Goal: Task Accomplishment & Management: Manage account settings

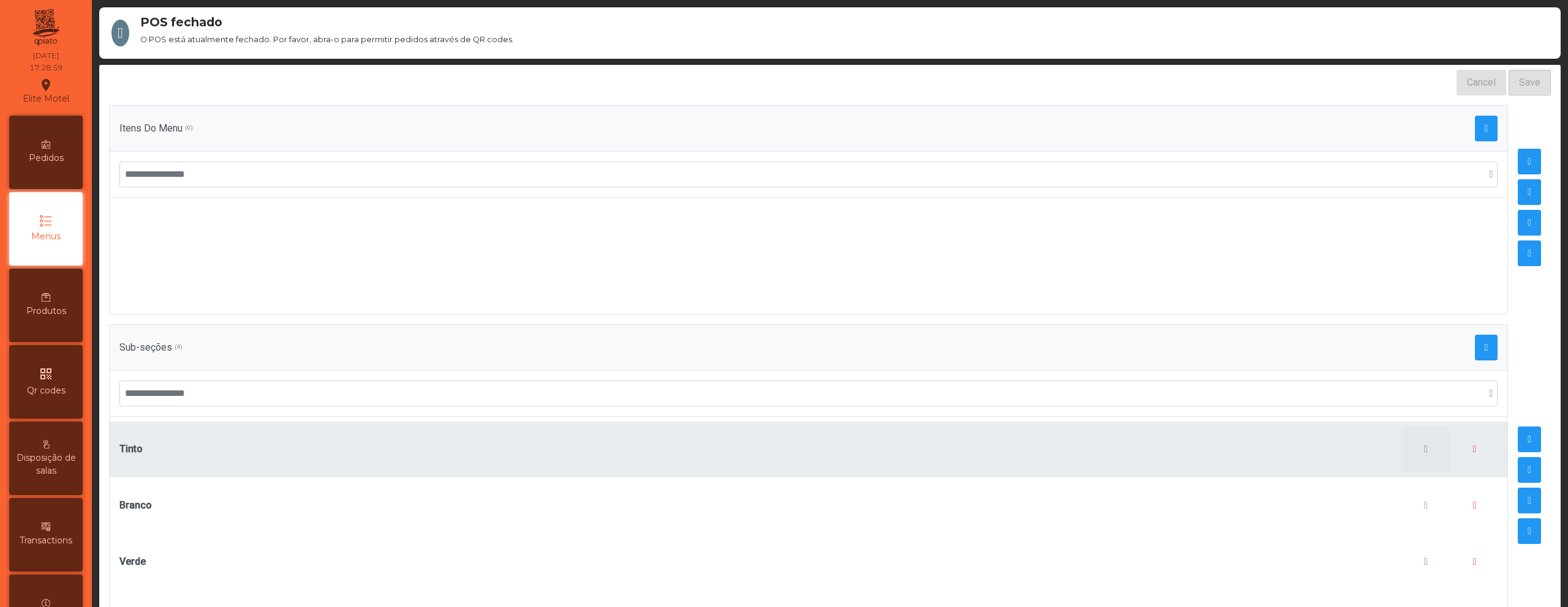
scroll to position [152, 0]
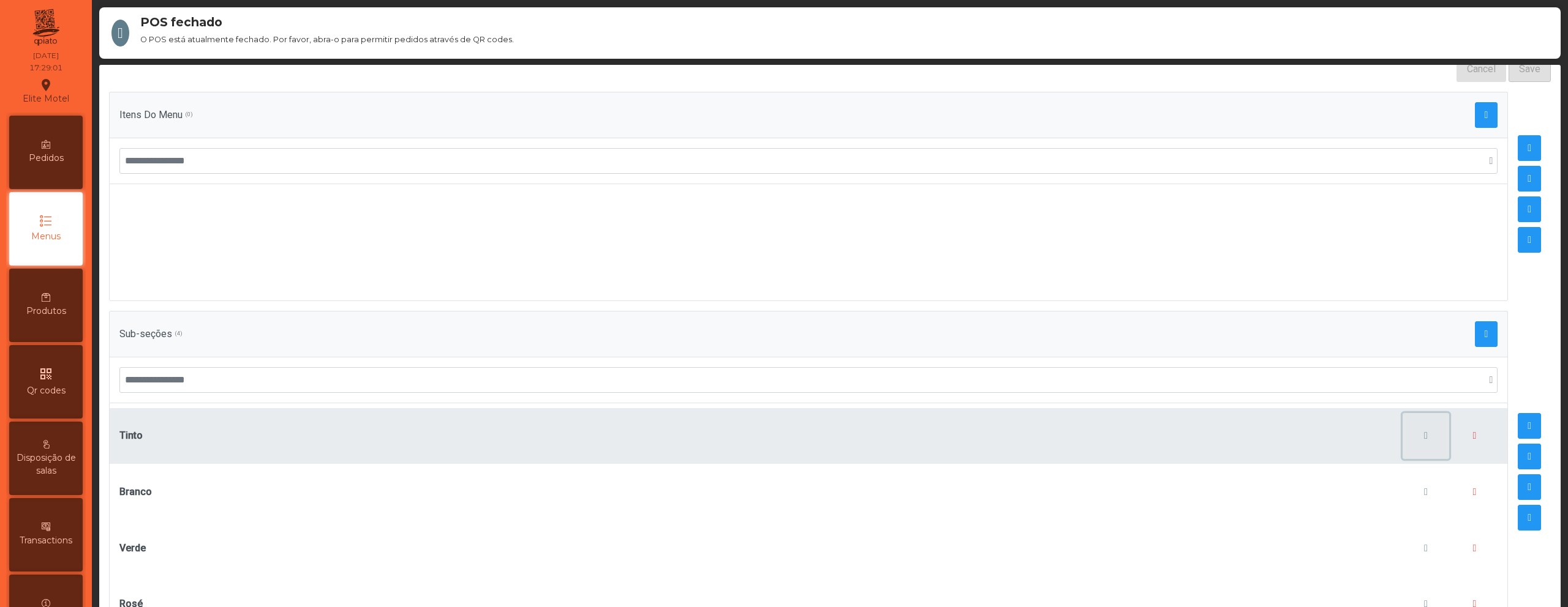
click at [1424, 431] on span "button" at bounding box center [1426, 436] width 4 height 10
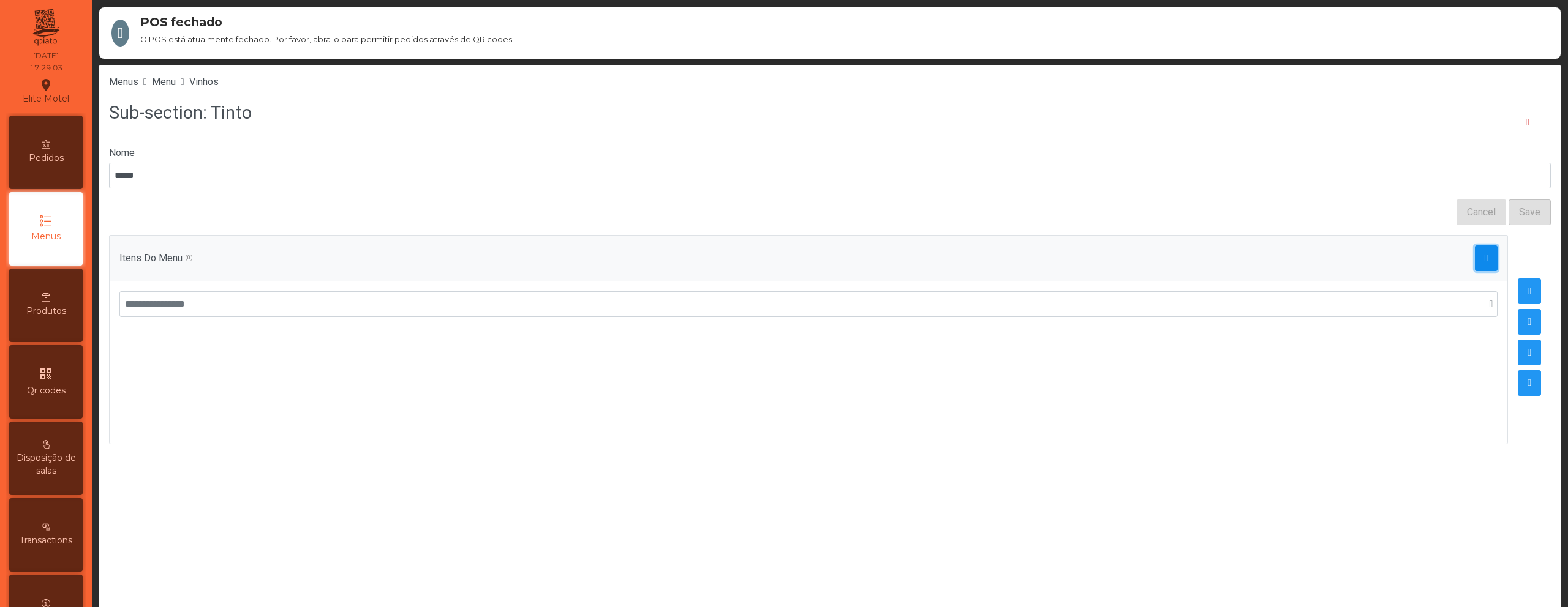
click at [1485, 259] on span "button" at bounding box center [1486, 259] width 4 height 10
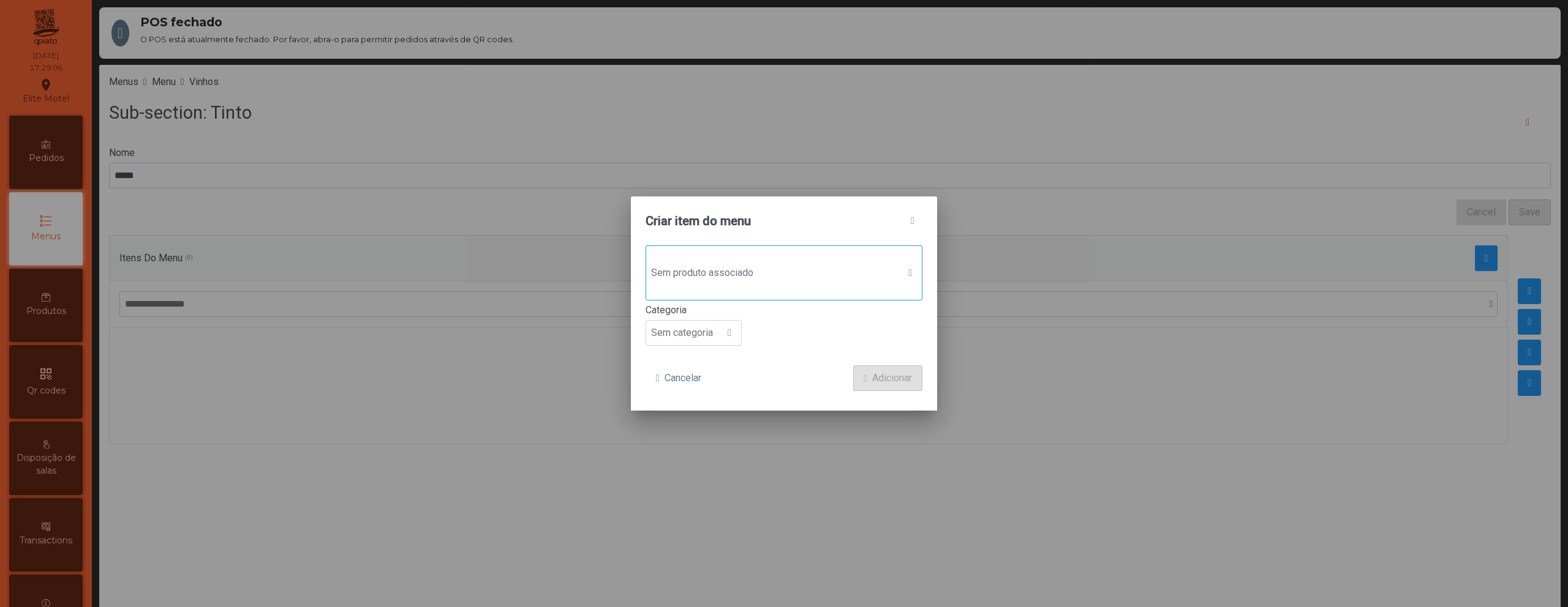
click at [811, 280] on span "Sem produto associado" at bounding box center [772, 273] width 252 height 25
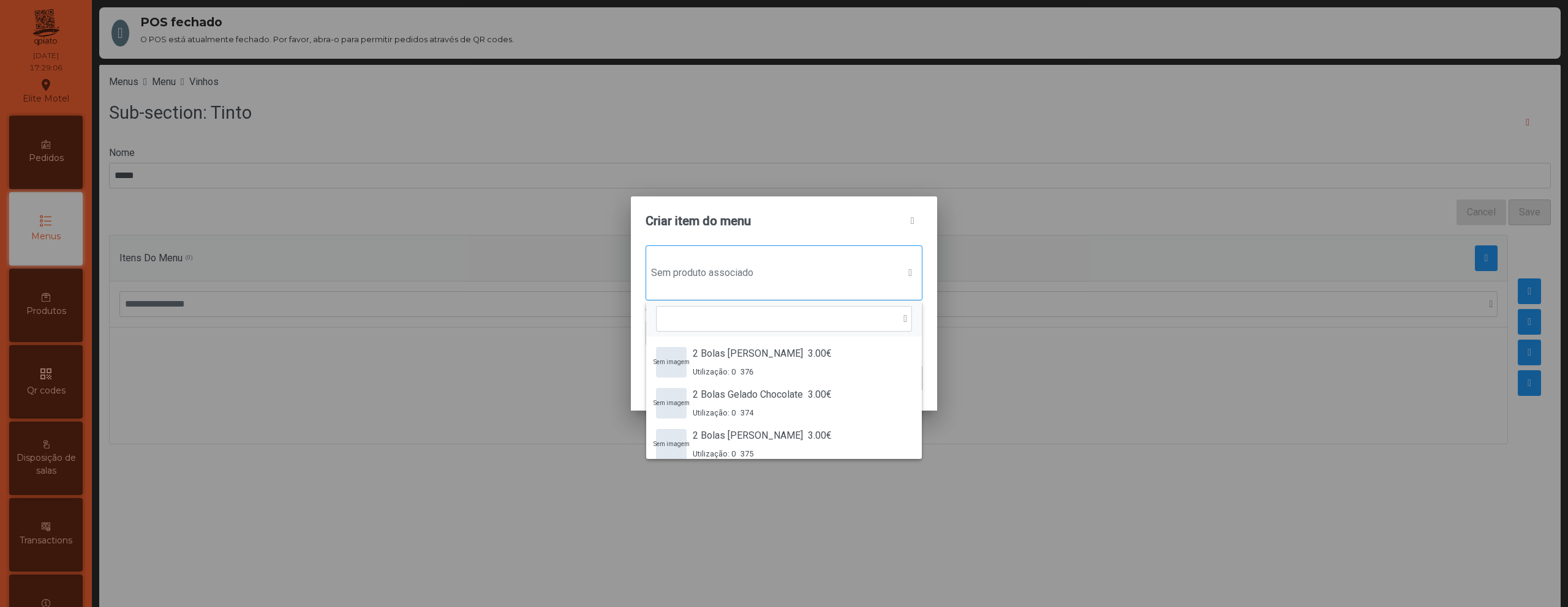
scroll to position [9, 59]
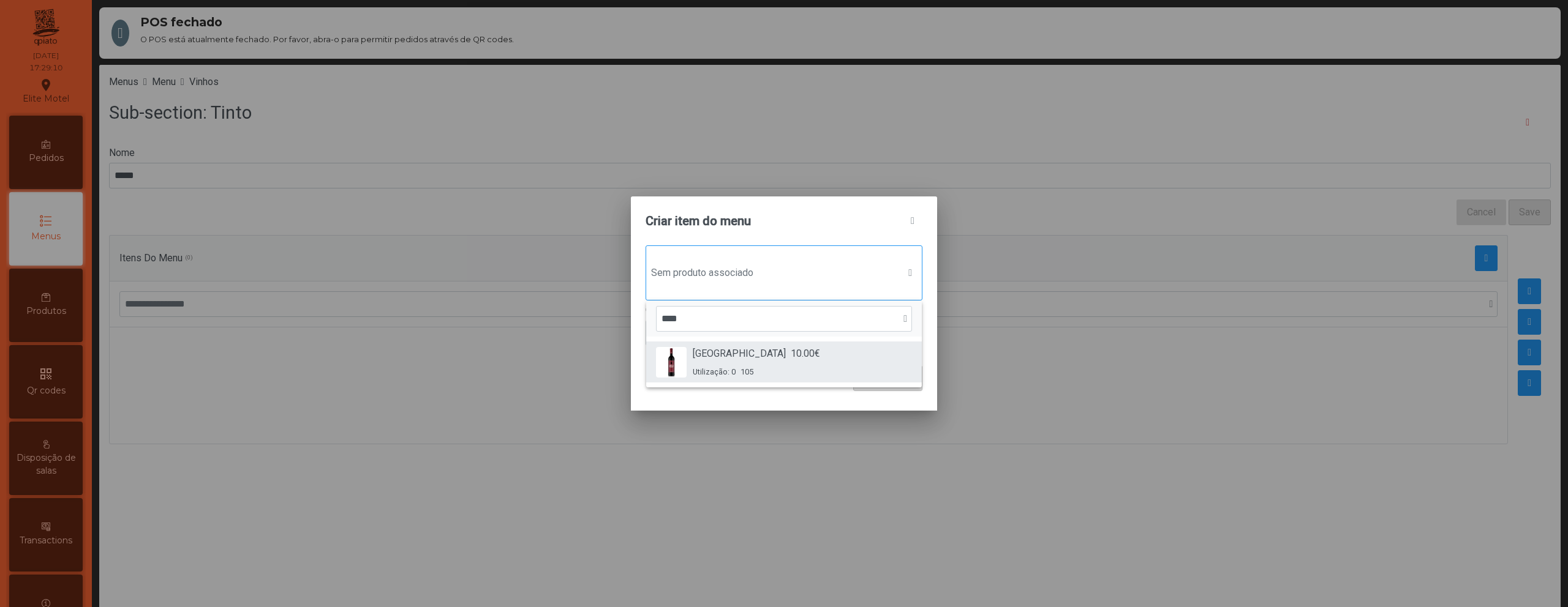
type input "****"
click at [791, 356] on span "10.00€" at bounding box center [805, 353] width 30 height 14
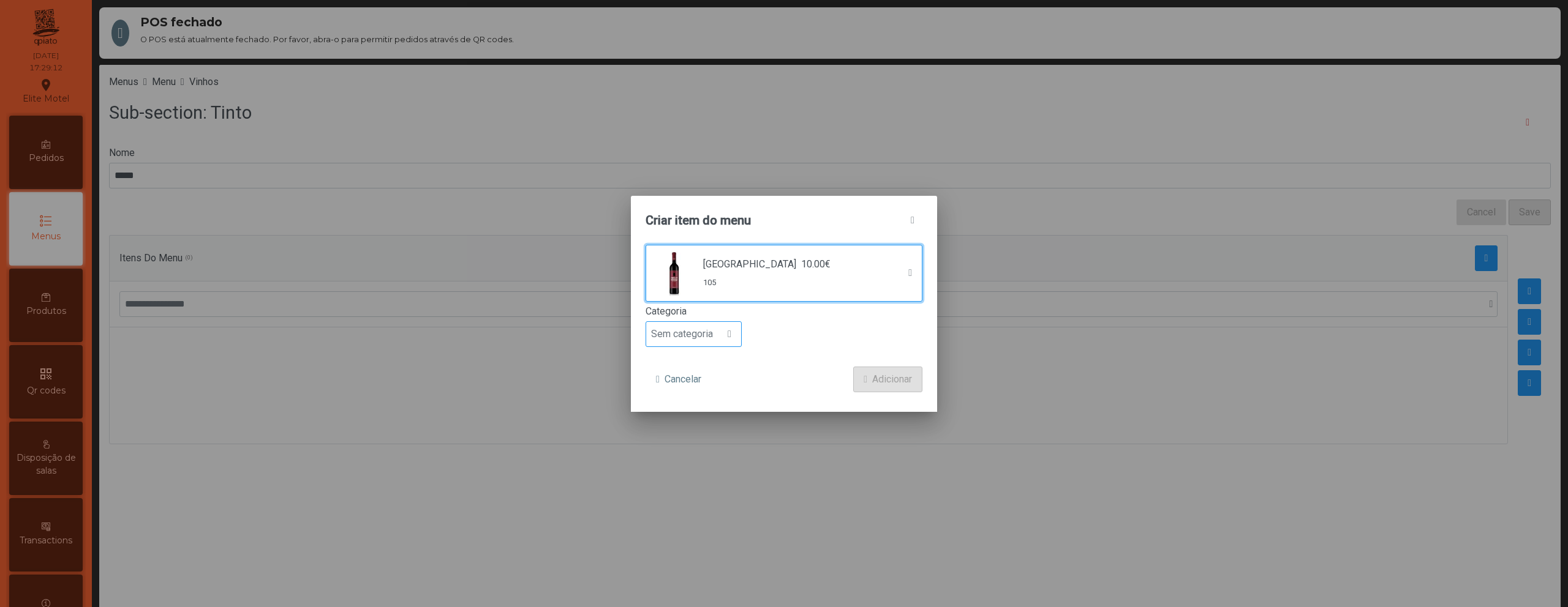
click at [707, 331] on span "Sem categoria" at bounding box center [681, 334] width 72 height 25
click at [706, 420] on li "Bebida alcoólica" at bounding box center [693, 429] width 95 height 25
click at [874, 377] on span "Adicionar" at bounding box center [892, 380] width 40 height 14
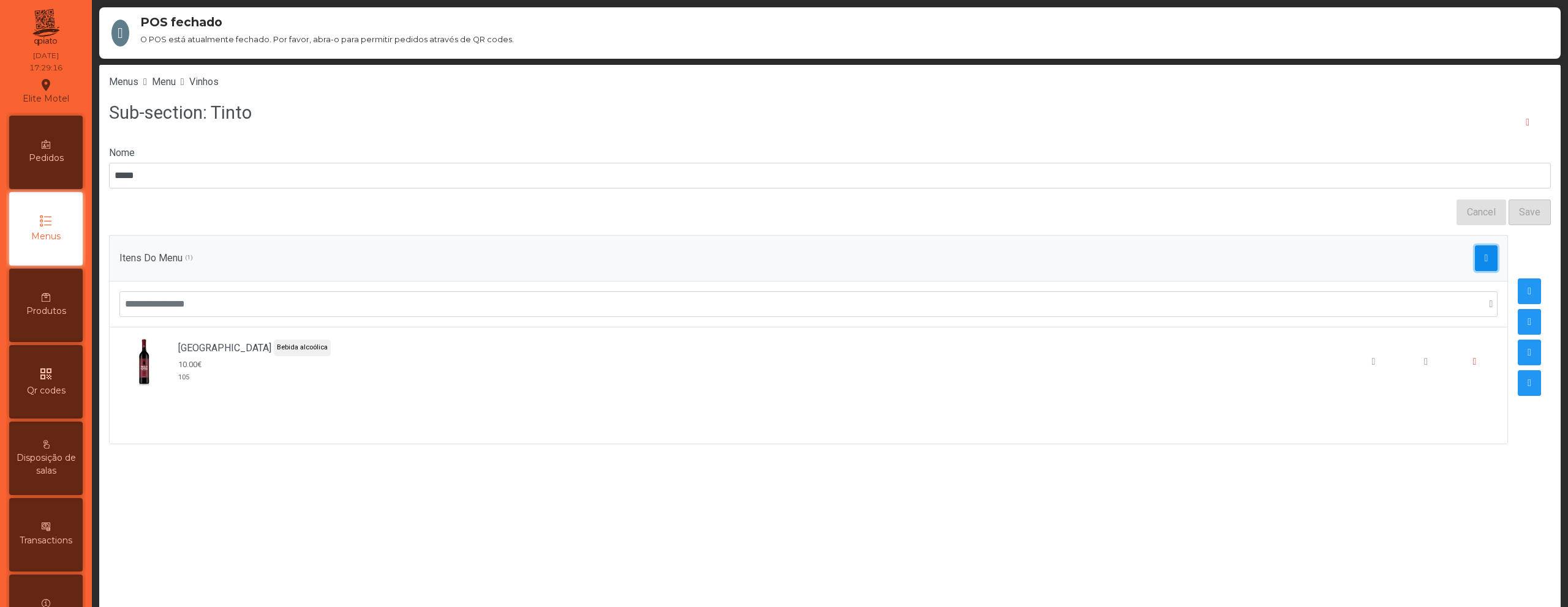
click at [1485, 257] on span "button" at bounding box center [1486, 259] width 4 height 10
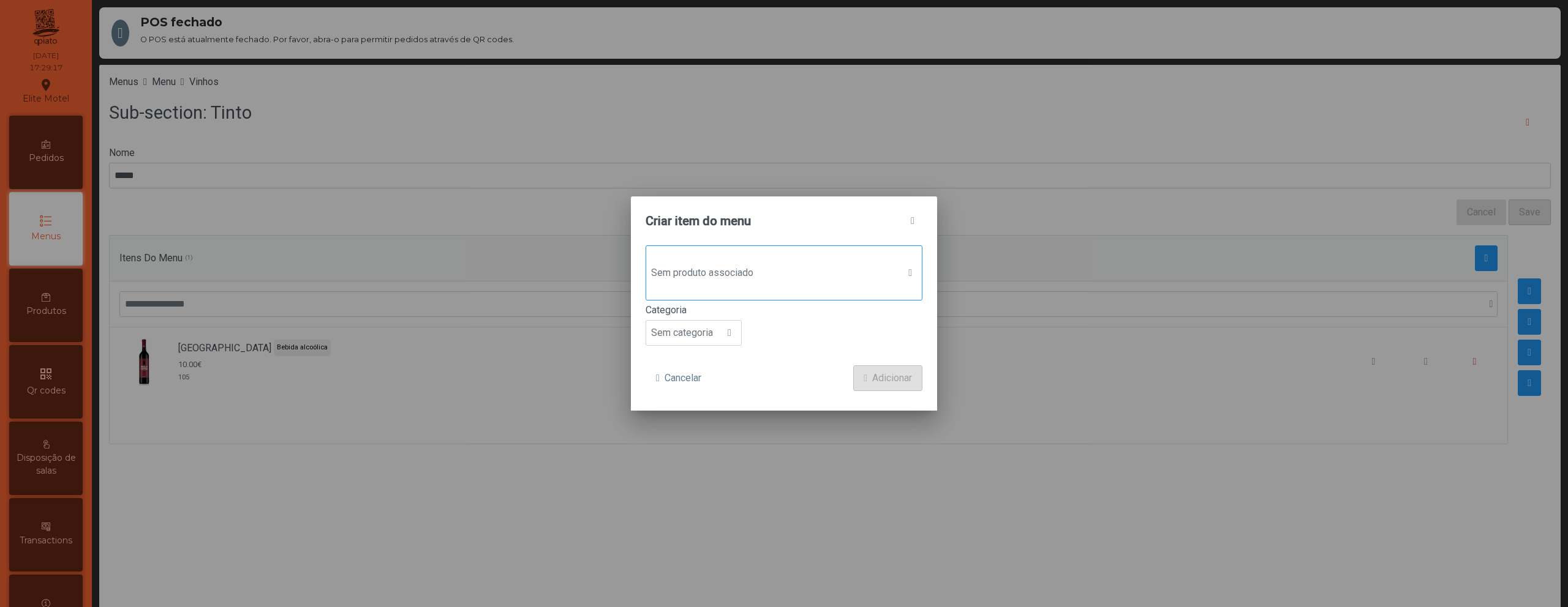
click at [861, 280] on span "Sem produto associado" at bounding box center [772, 273] width 252 height 25
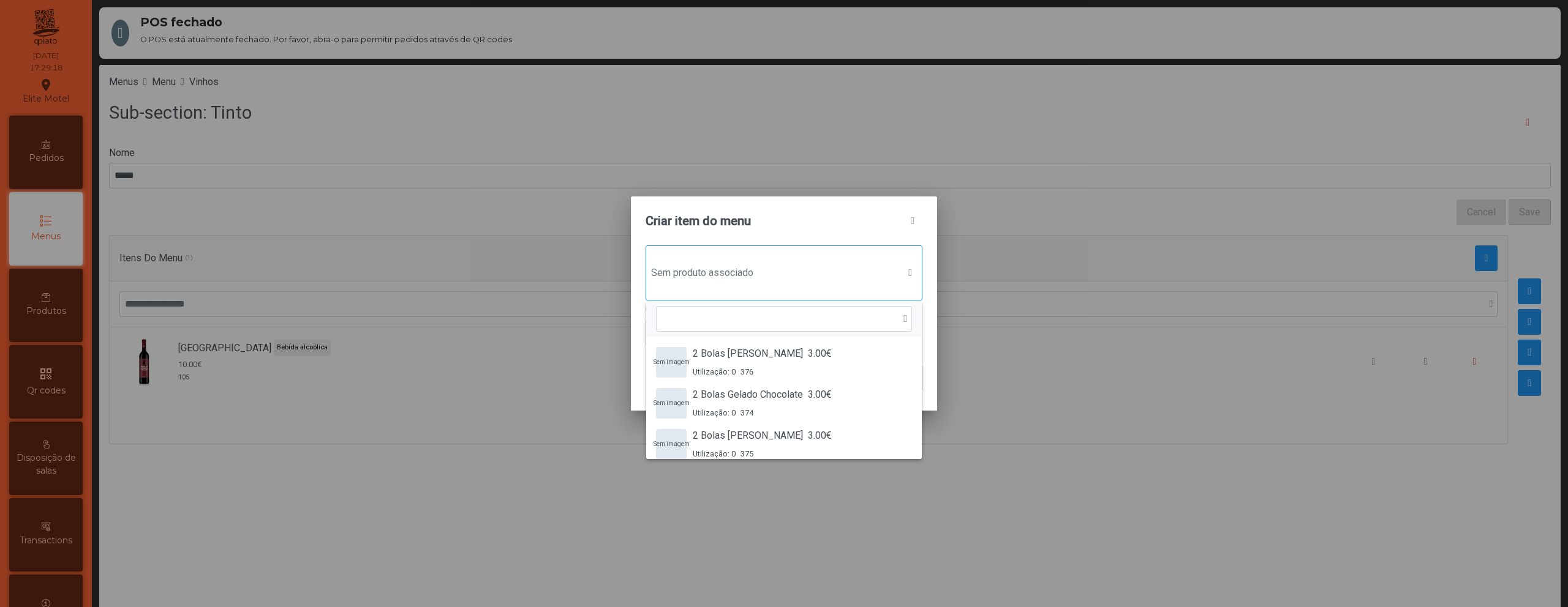
scroll to position [9, 59]
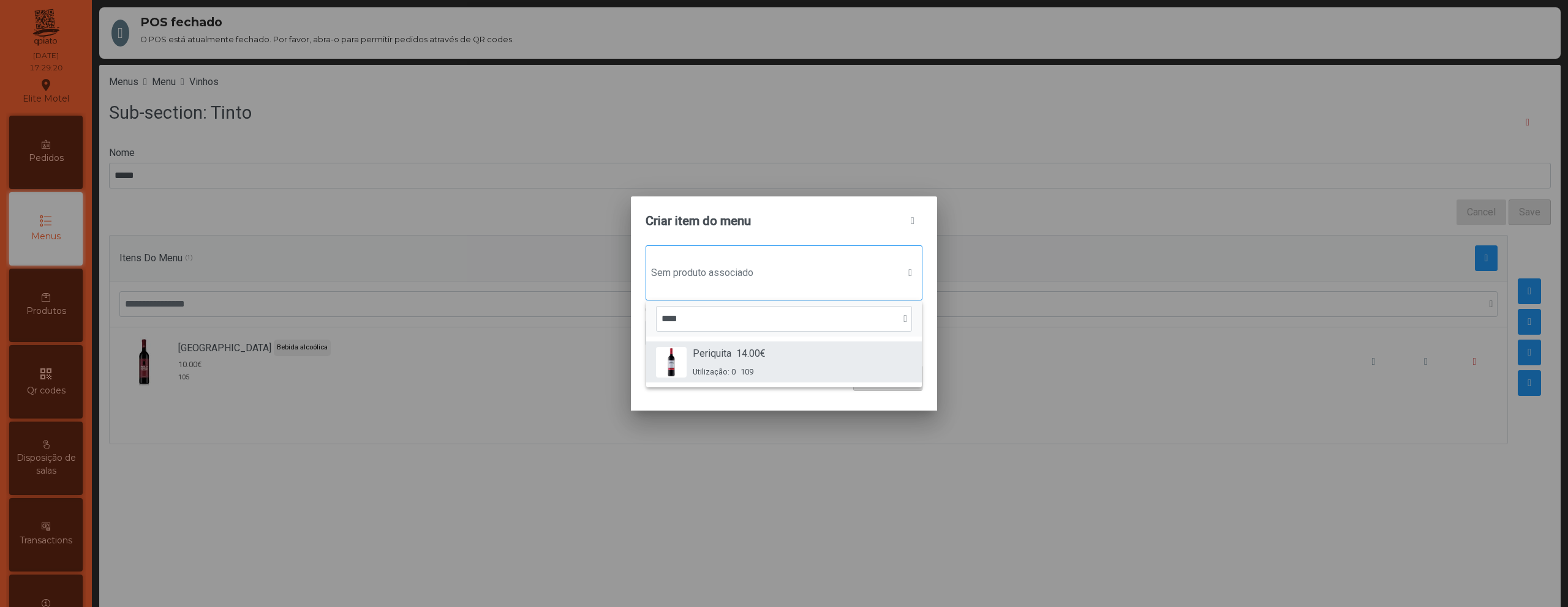
type input "****"
click at [773, 351] on div "Periquita 14.00€ Utilização: 0 109" at bounding box center [784, 361] width 256 height 31
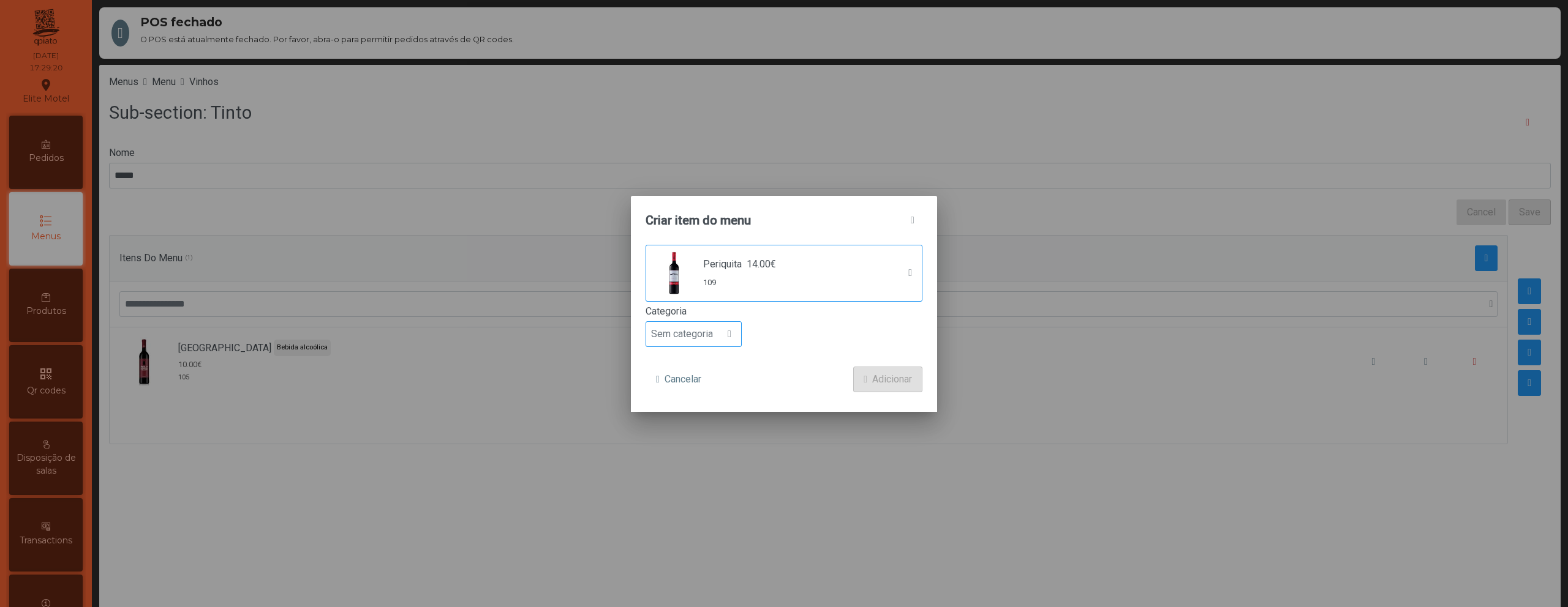
click at [698, 340] on span "Sem categoria" at bounding box center [681, 334] width 72 height 25
click at [700, 424] on span "Bebida alcoólica" at bounding box center [691, 428] width 70 height 12
click at [876, 381] on span "Adicionar" at bounding box center [892, 380] width 40 height 14
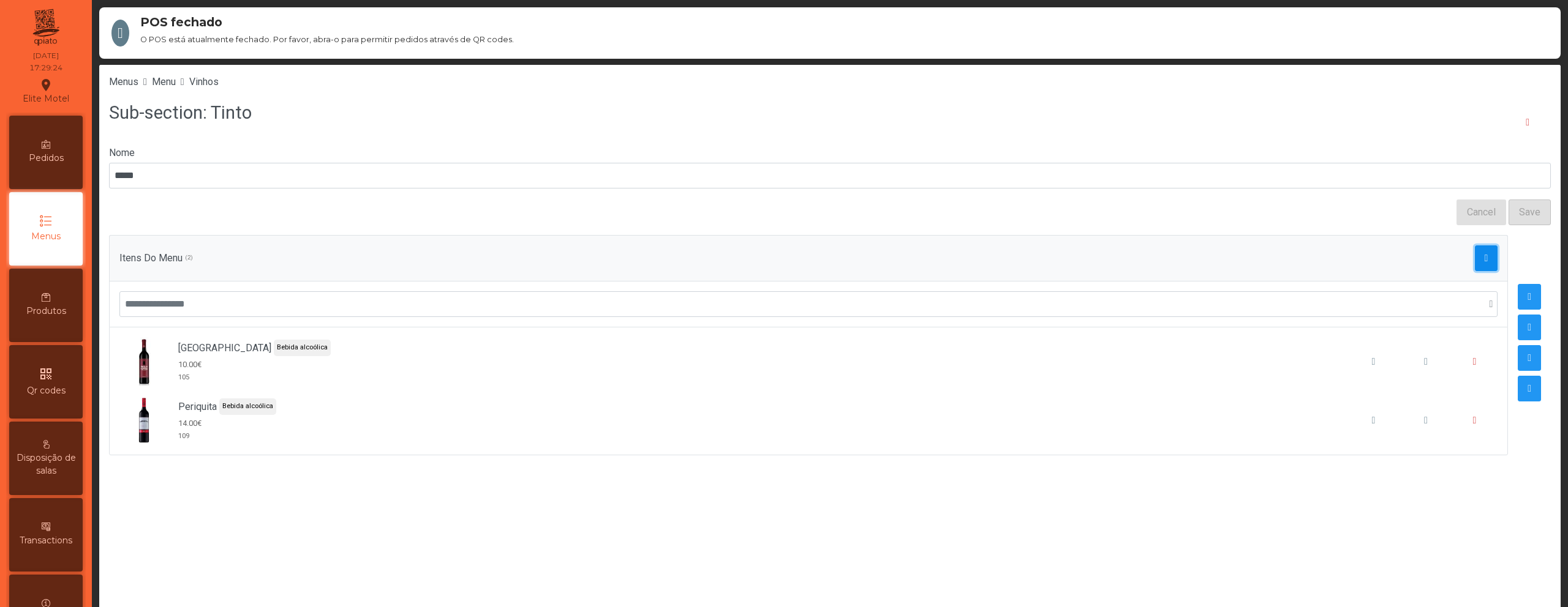
click at [1485, 254] on span "button" at bounding box center [1486, 259] width 4 height 10
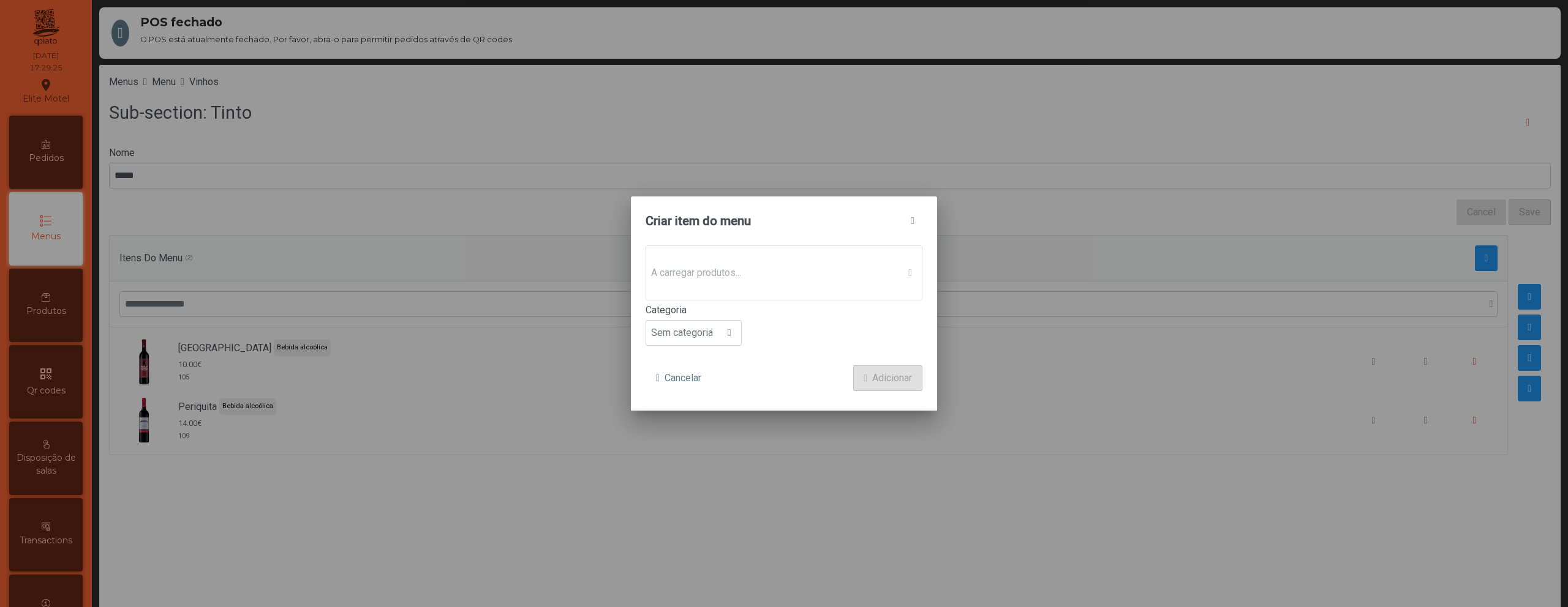
click at [741, 270] on p-dropdown "A carregar produtos..." at bounding box center [784, 273] width 277 height 55
click at [741, 270] on span "Sem produto associado" at bounding box center [772, 273] width 252 height 25
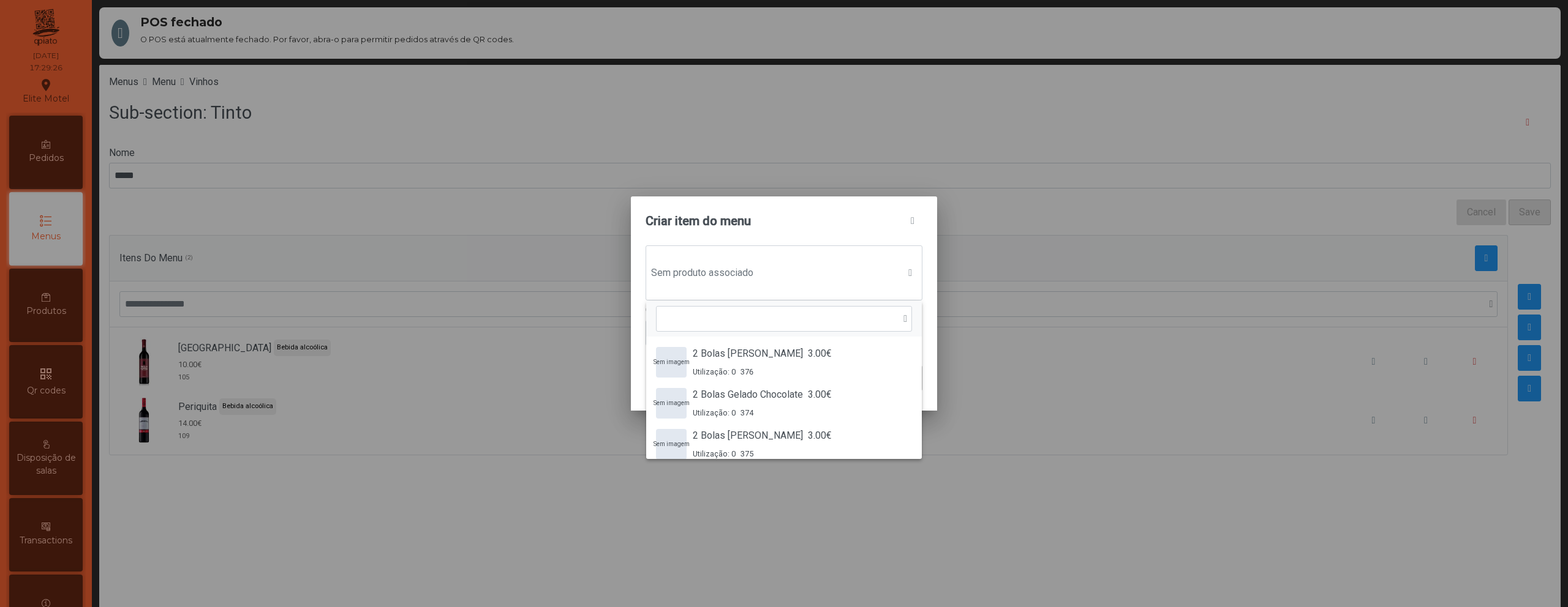
scroll to position [9, 59]
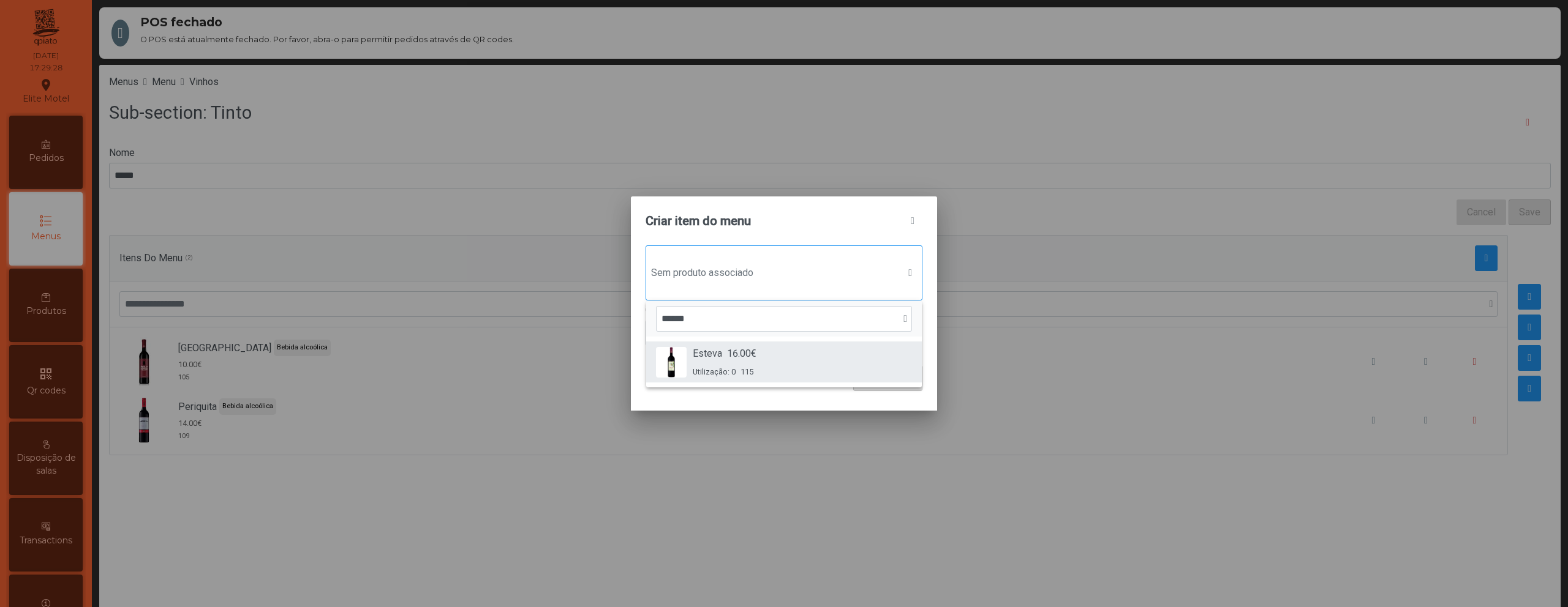
type input "******"
click at [714, 347] on span "Esteva" at bounding box center [708, 353] width 30 height 14
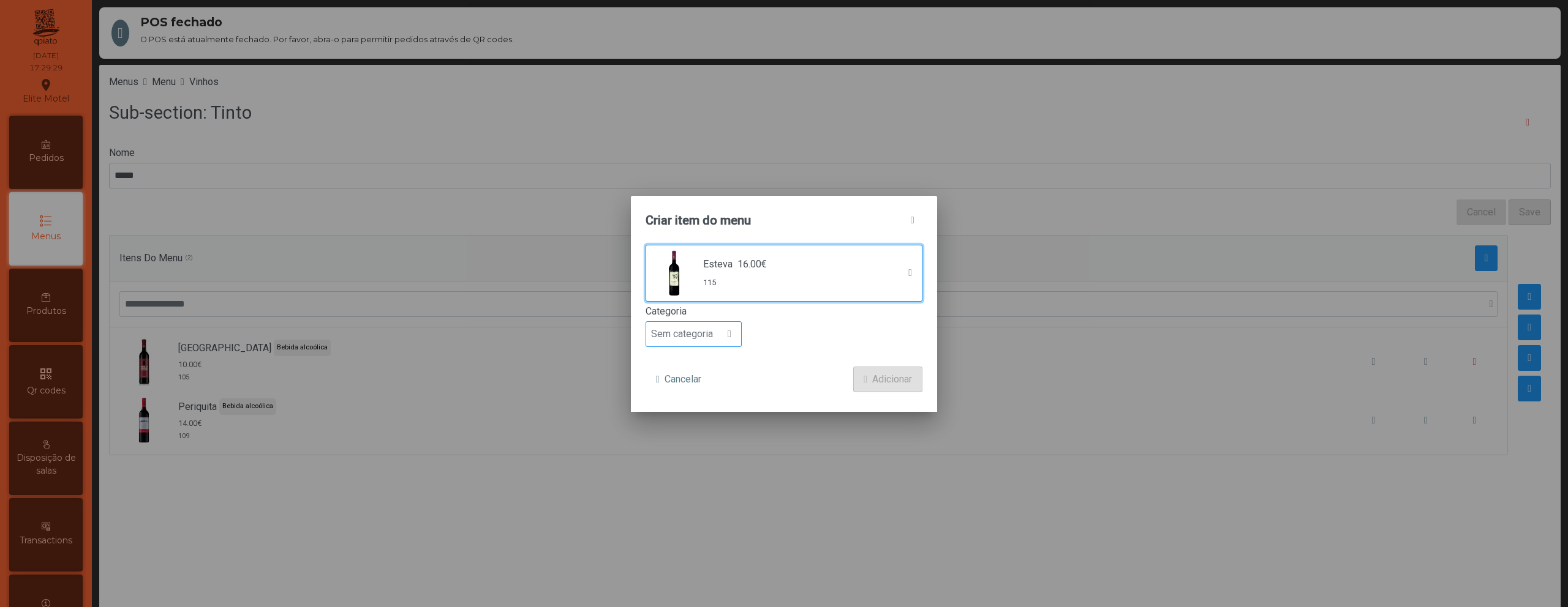
click at [702, 322] on span "Sem categoria" at bounding box center [681, 334] width 72 height 25
click at [697, 428] on span "Bebida alcoólica" at bounding box center [691, 428] width 70 height 12
click at [883, 376] on span "Adicionar" at bounding box center [892, 380] width 40 height 14
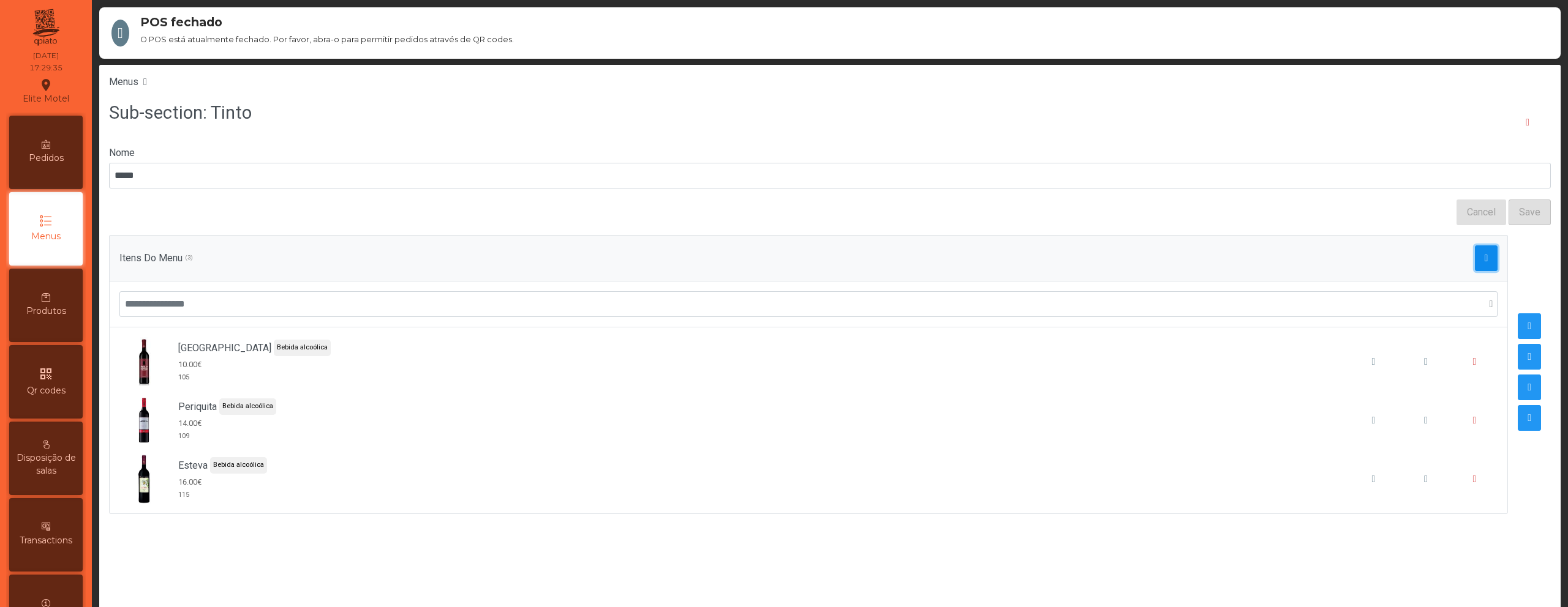
click at [1475, 267] on button "button" at bounding box center [1487, 258] width 23 height 25
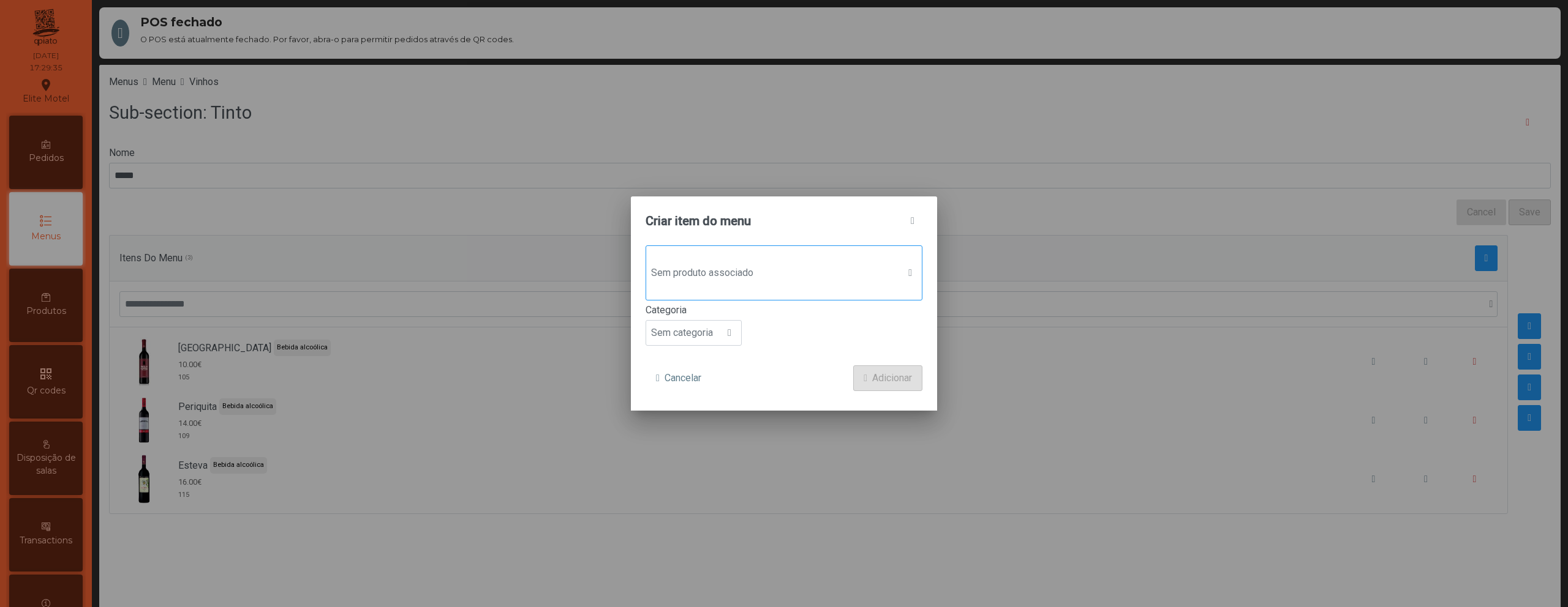
click at [762, 271] on span "Sem produto associado" at bounding box center [772, 273] width 252 height 25
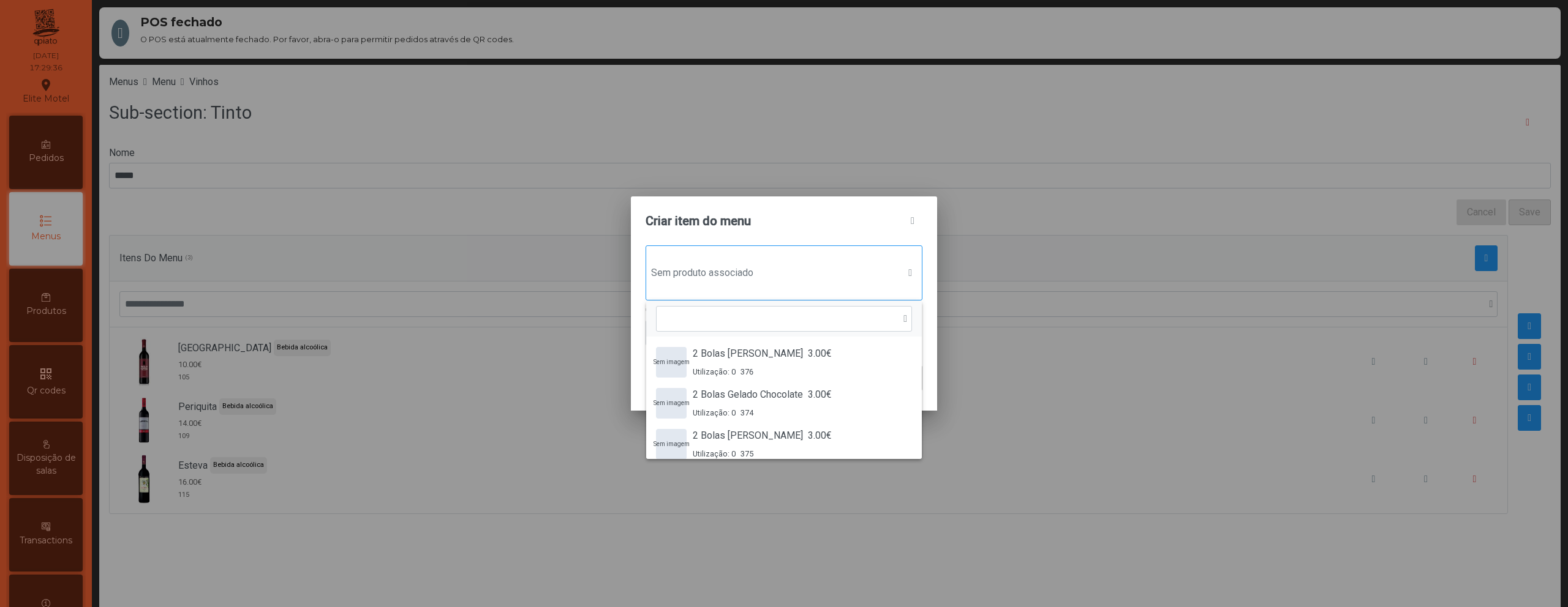
scroll to position [9, 59]
type input "**"
click at [739, 439] on span "20.00€" at bounding box center [723, 435] width 30 height 14
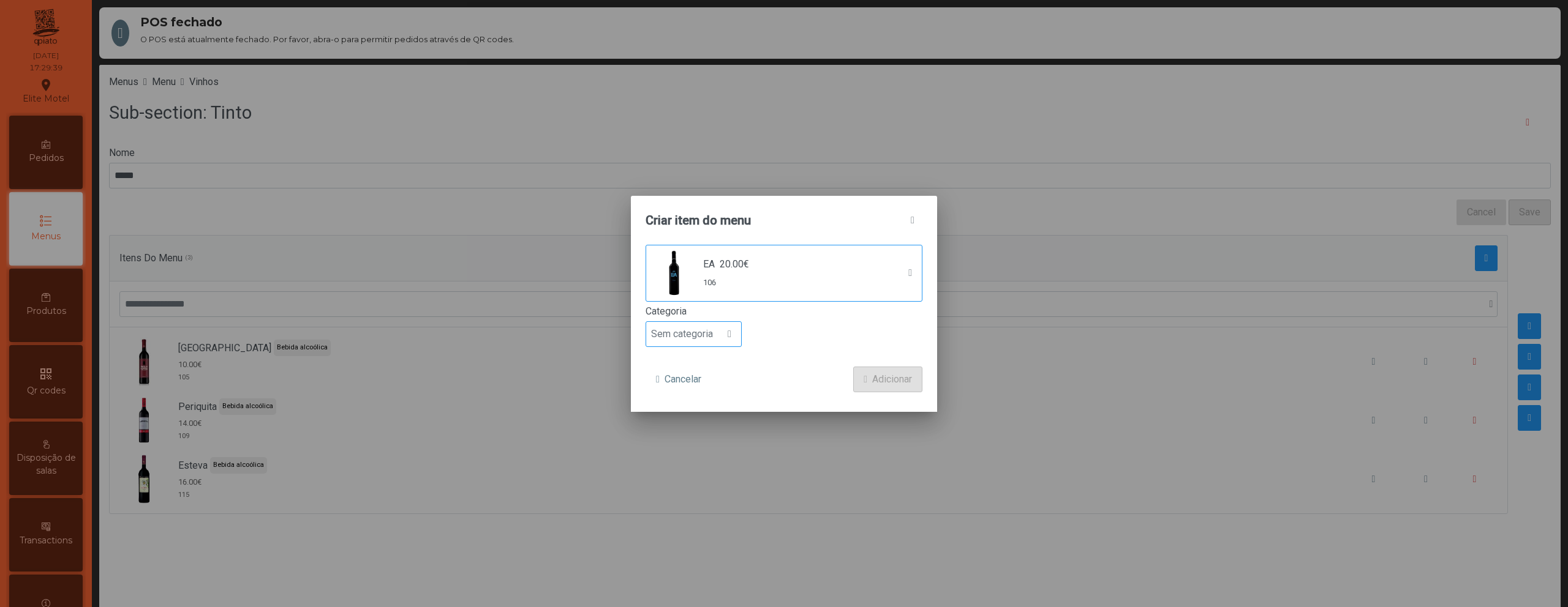
click at [709, 332] on span "Sem categoria" at bounding box center [681, 334] width 72 height 25
click at [703, 427] on span "Bebida alcoólica" at bounding box center [691, 428] width 70 height 12
click at [887, 378] on span "Adicionar" at bounding box center [892, 380] width 40 height 14
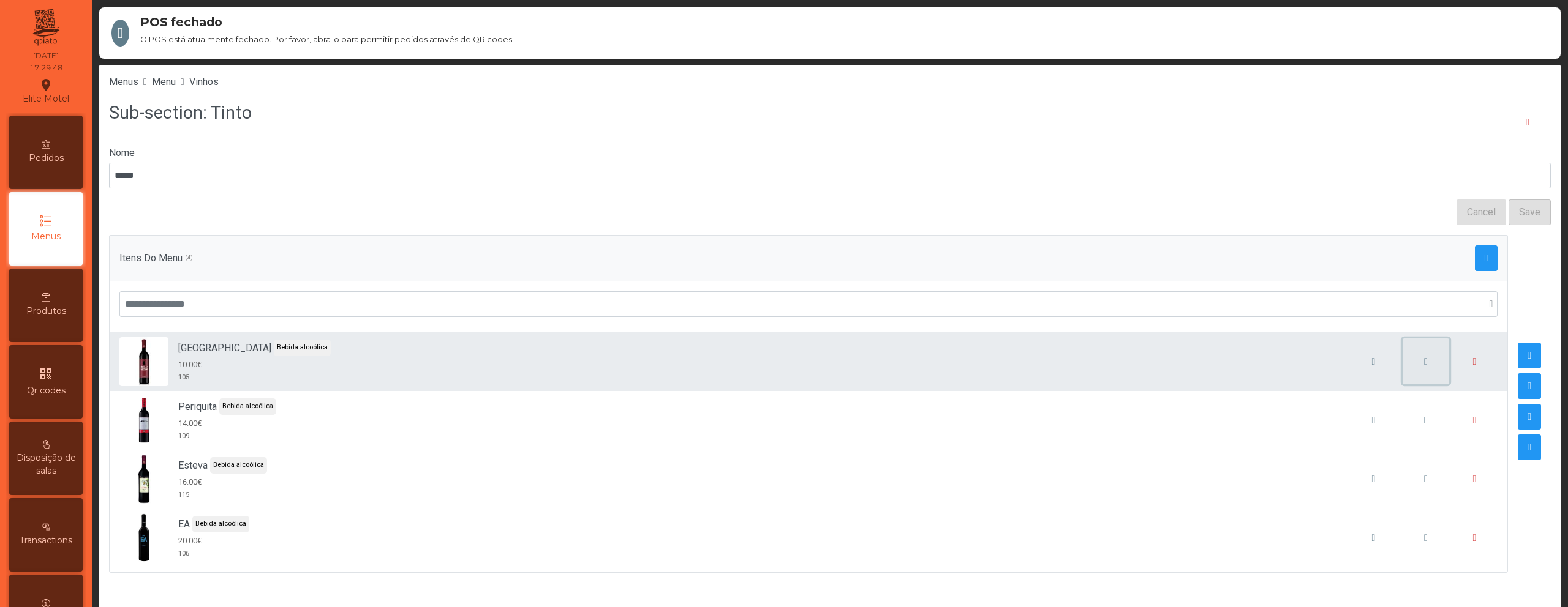
click at [1424, 365] on span "button" at bounding box center [1426, 362] width 4 height 10
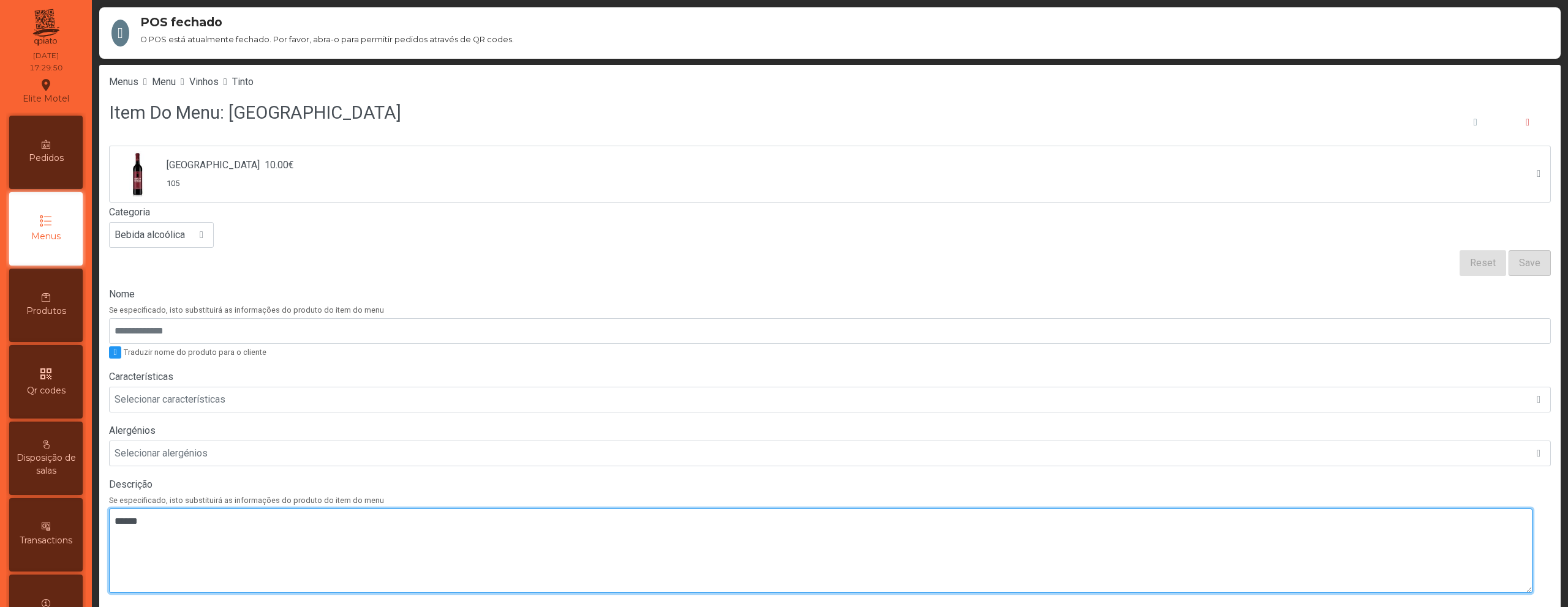
click at [273, 521] on textarea at bounding box center [821, 551] width 1424 height 85
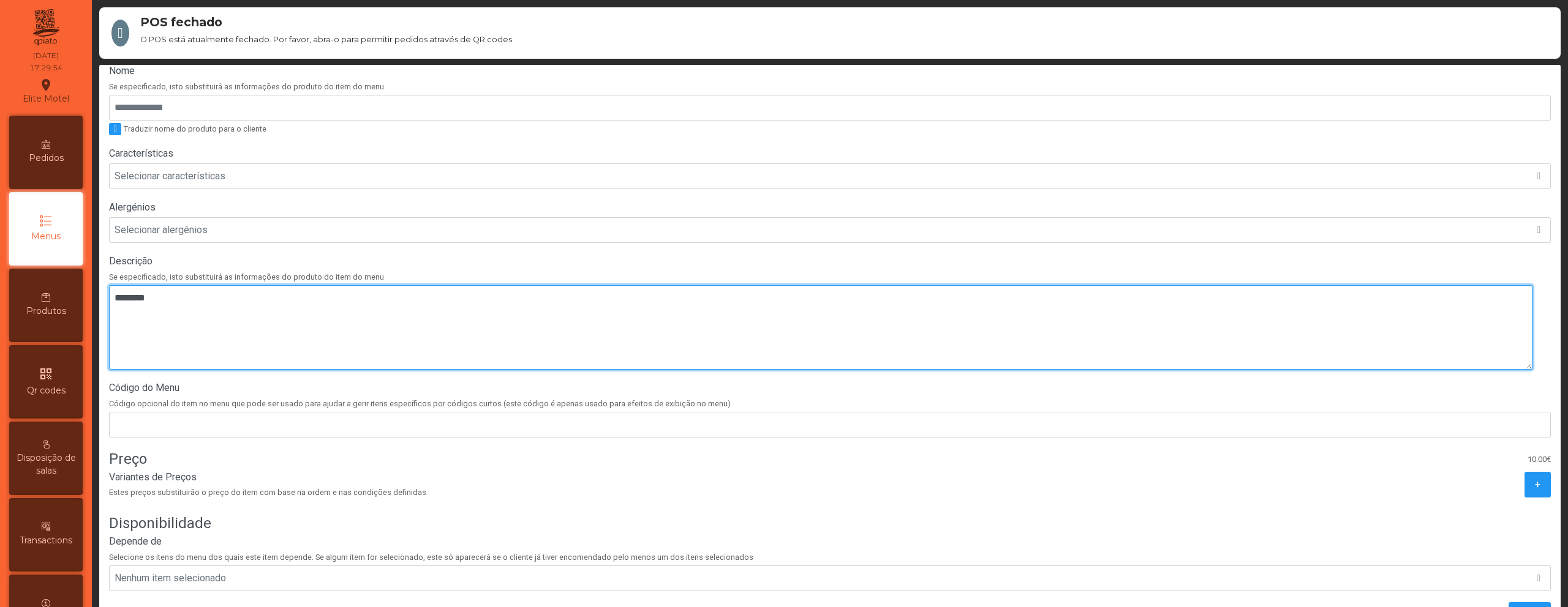
scroll to position [57, 0]
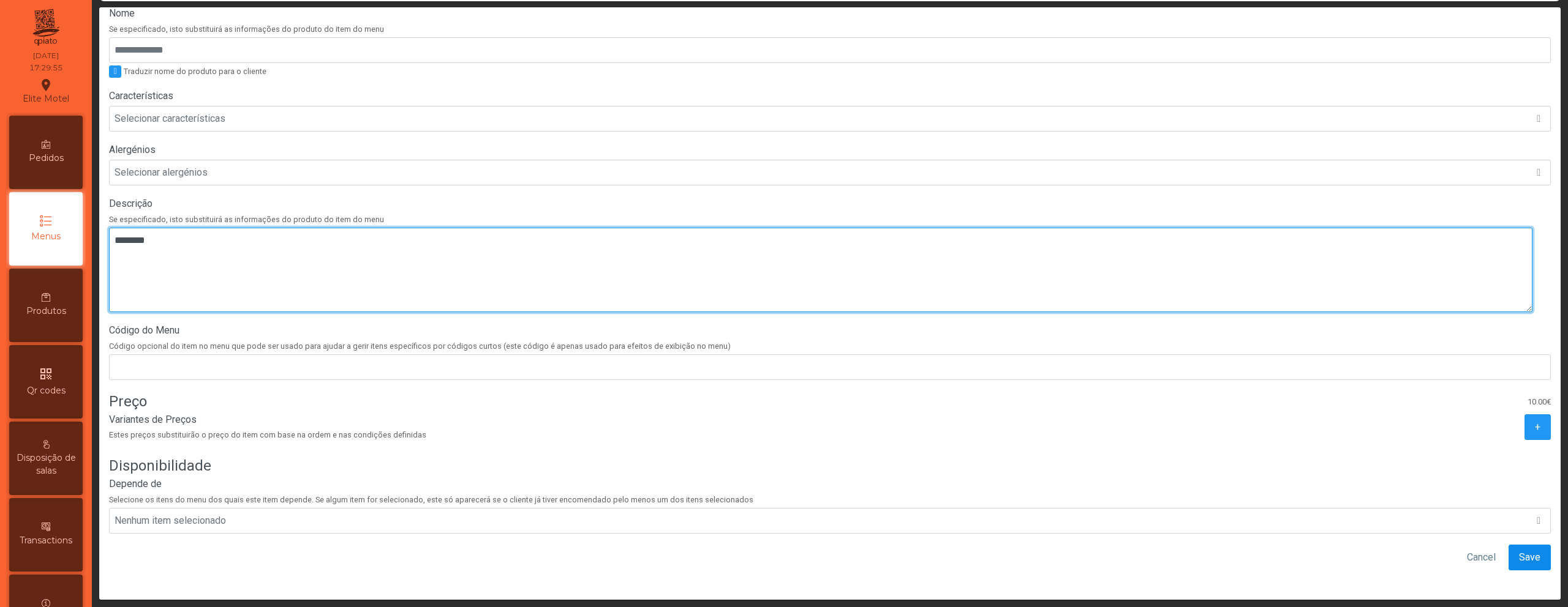
type textarea "********"
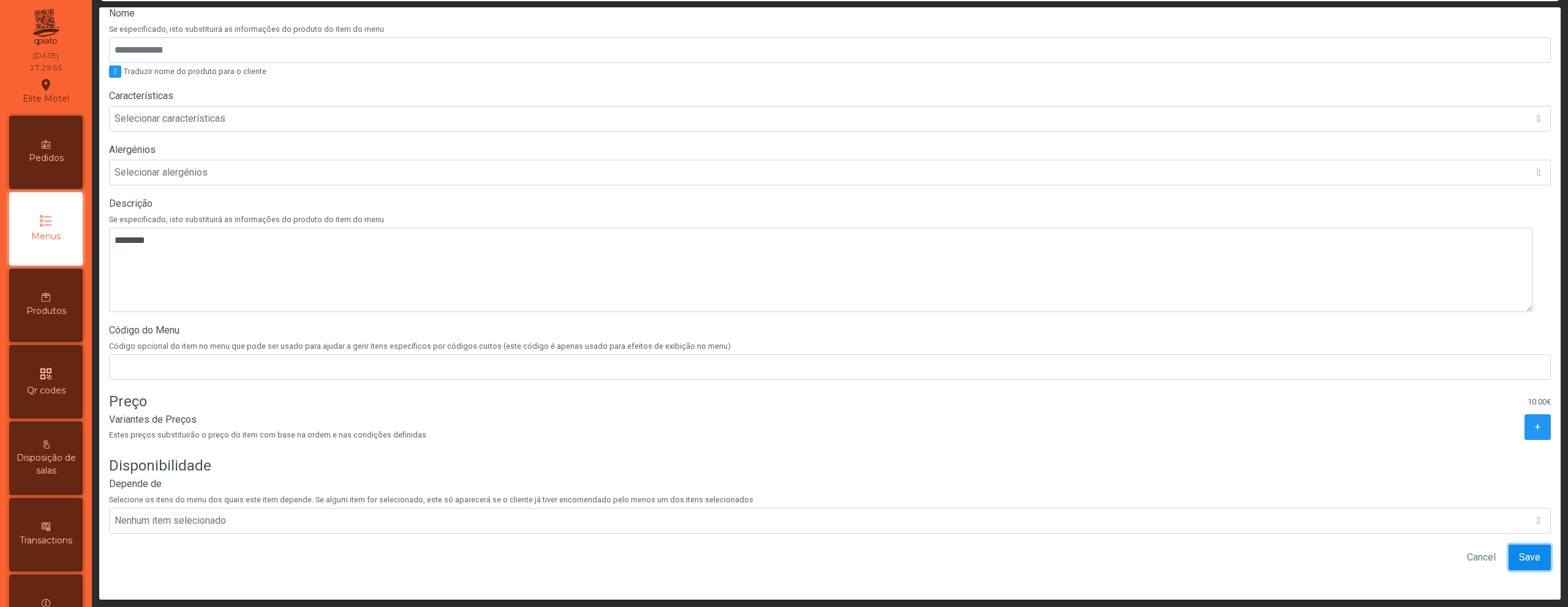
click at [1519, 551] on span "Save" at bounding box center [1530, 558] width 22 height 14
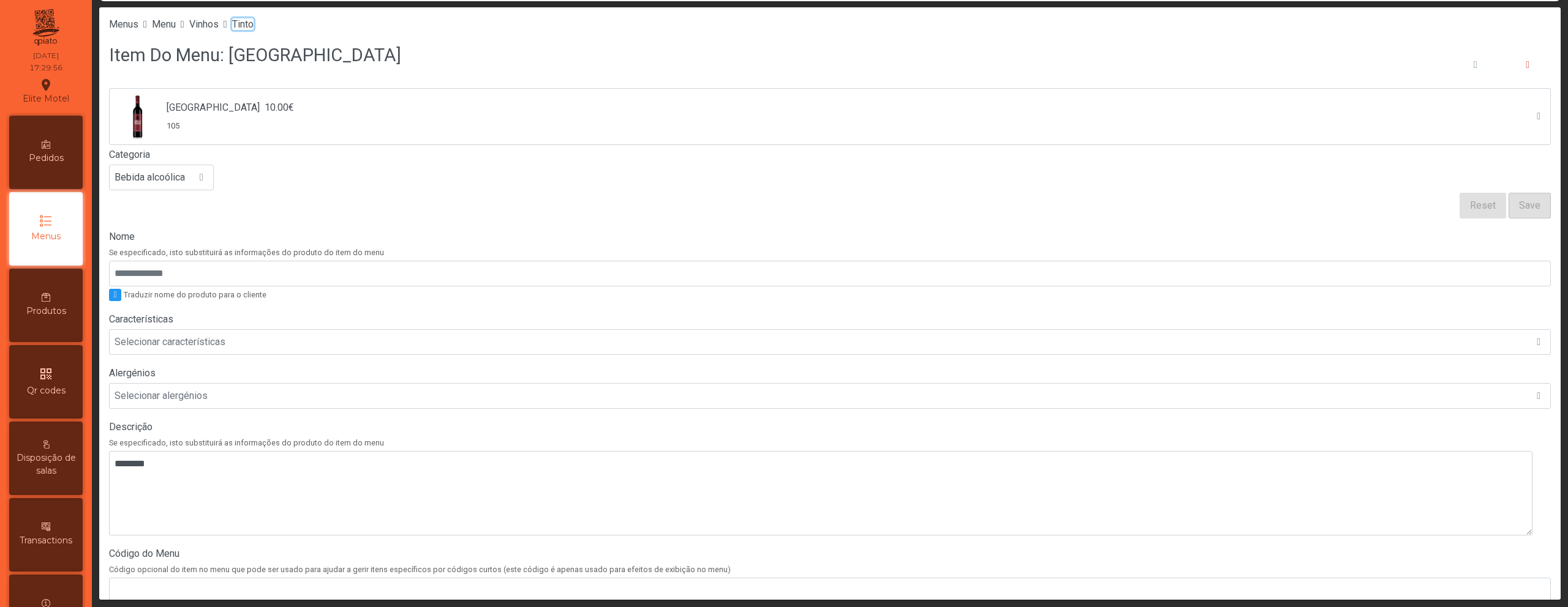
click at [254, 25] on span "Tinto" at bounding box center [243, 24] width 22 height 12
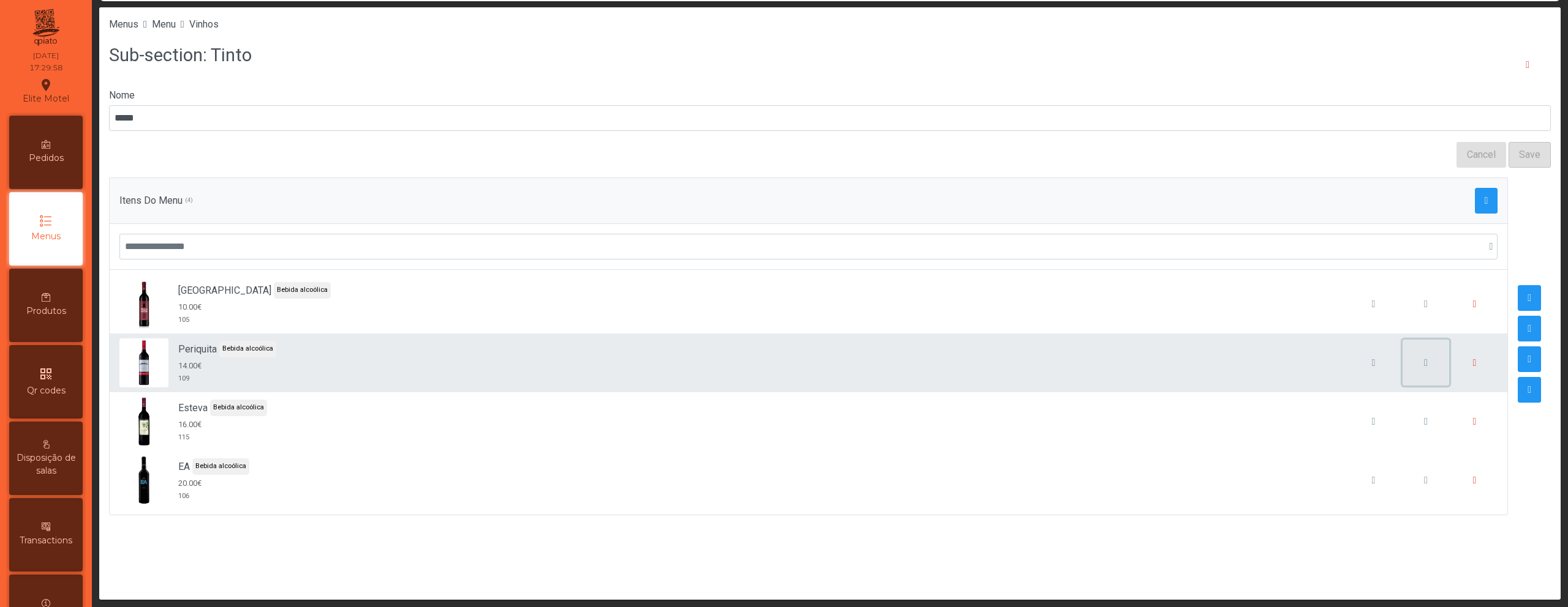
click at [1424, 359] on span "button" at bounding box center [1426, 363] width 4 height 10
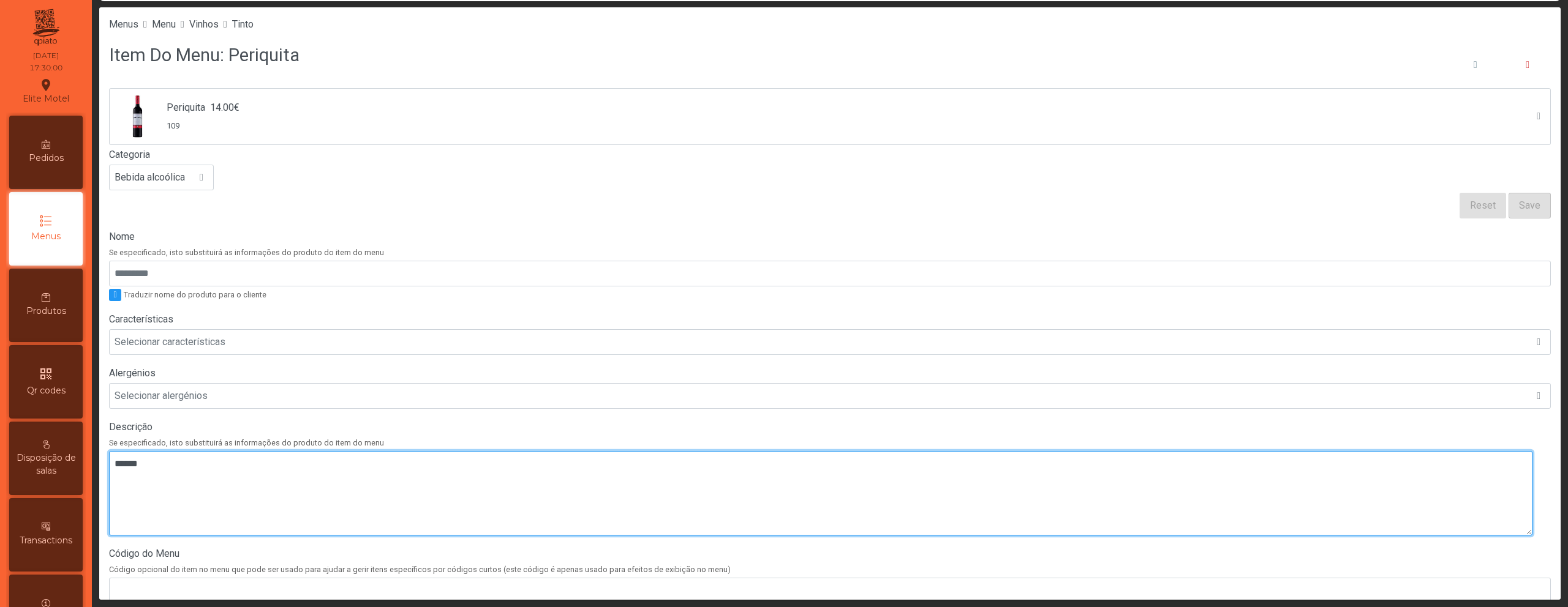
click at [380, 499] on textarea at bounding box center [821, 493] width 1424 height 85
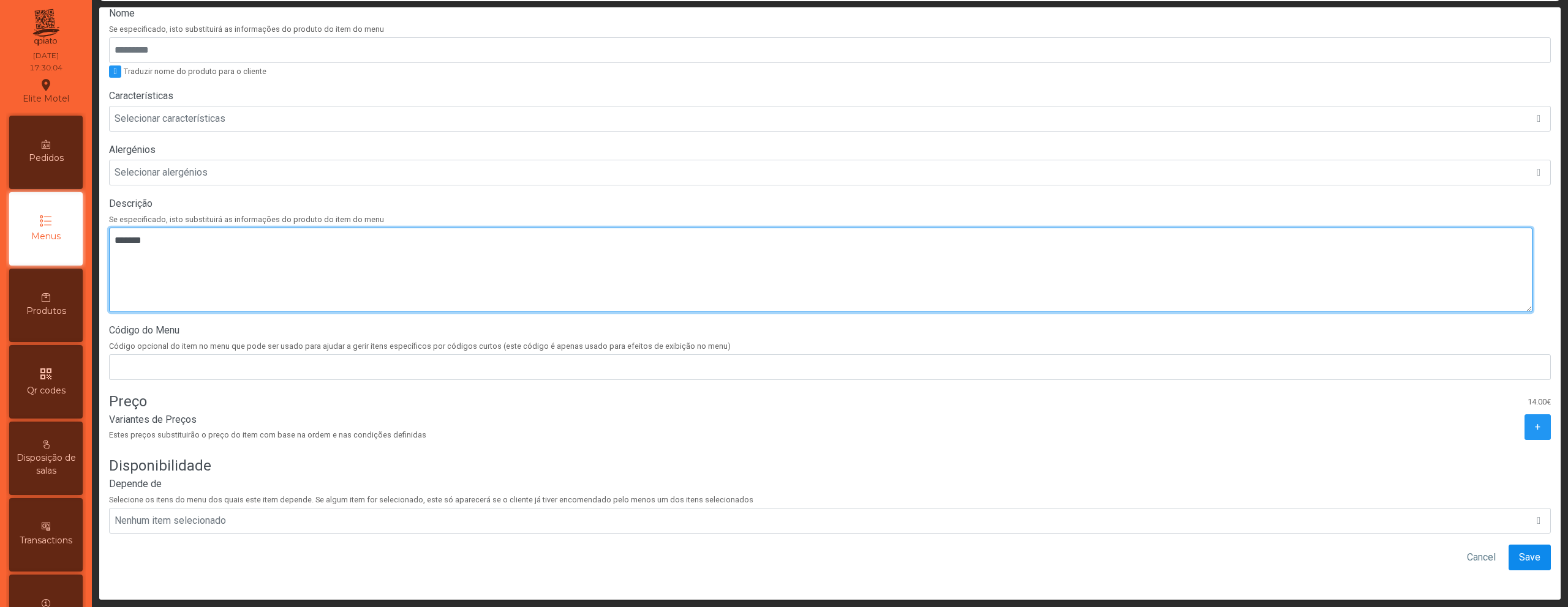
type textarea "*******"
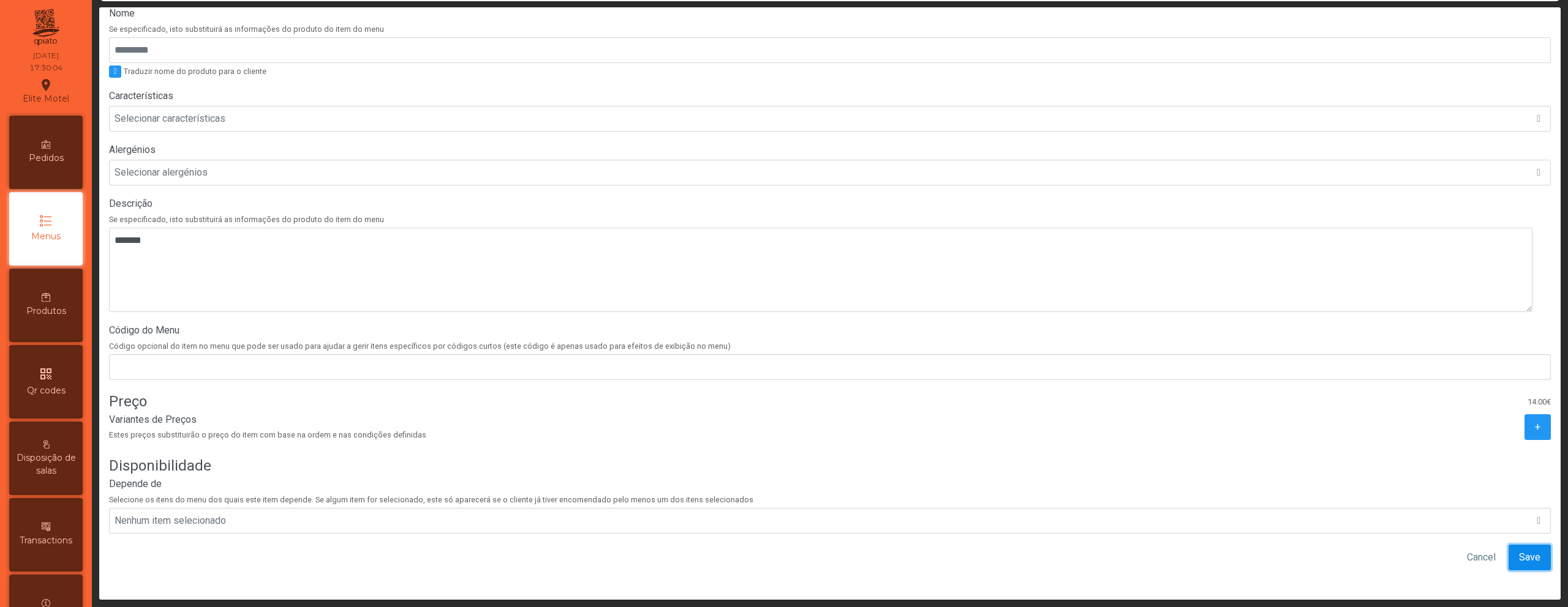
click at [1519, 551] on span "Save" at bounding box center [1530, 558] width 22 height 14
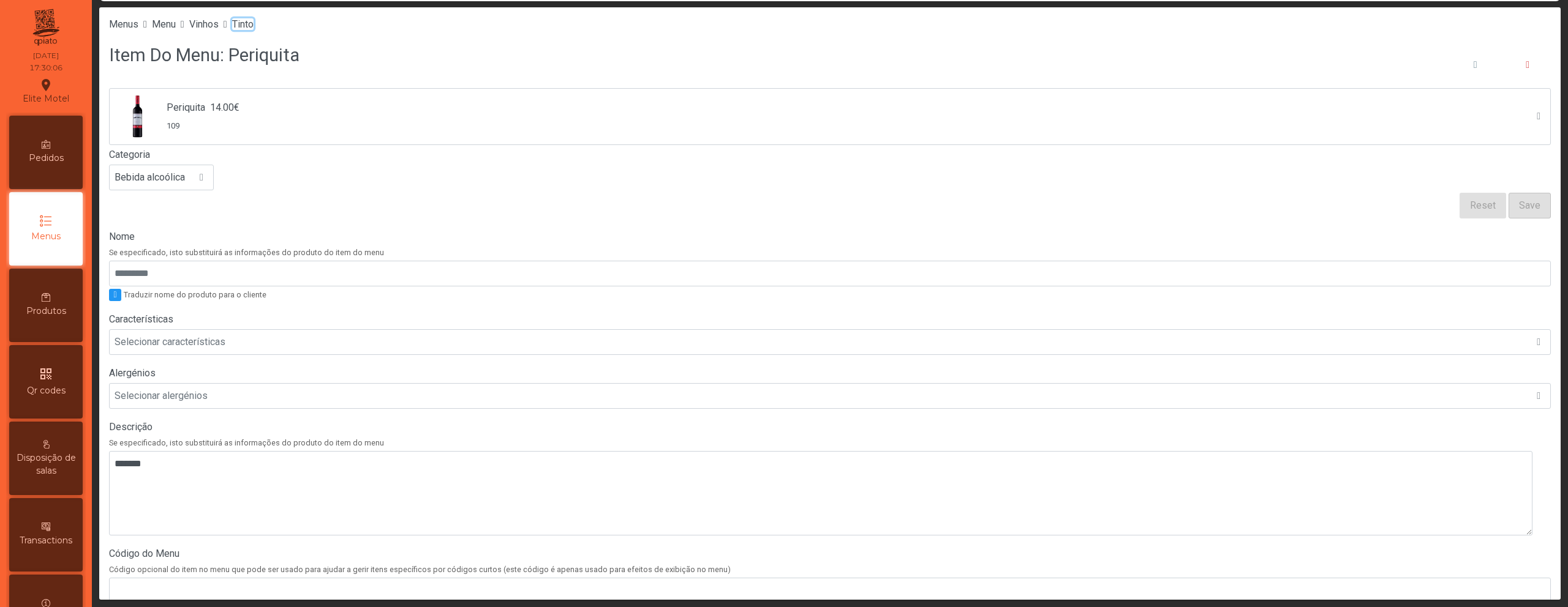
click at [254, 26] on span "Tinto" at bounding box center [243, 24] width 22 height 12
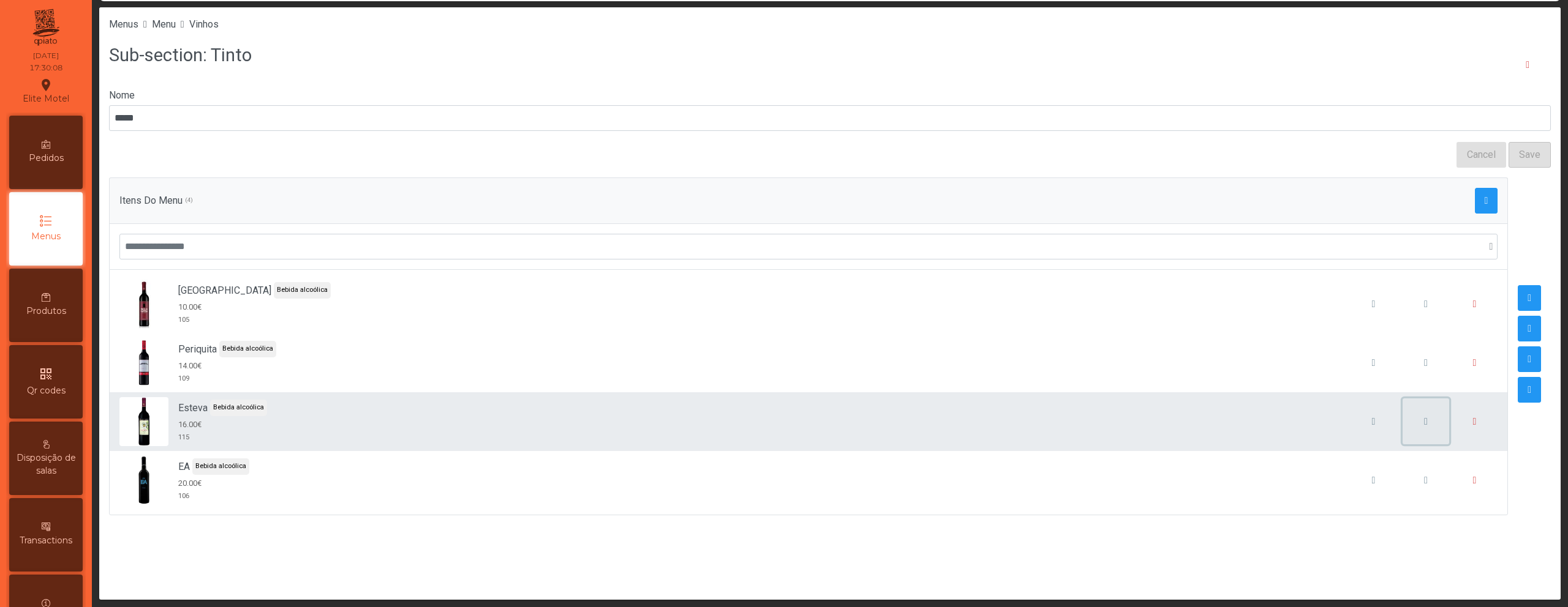
click at [1424, 418] on span "button" at bounding box center [1426, 422] width 4 height 10
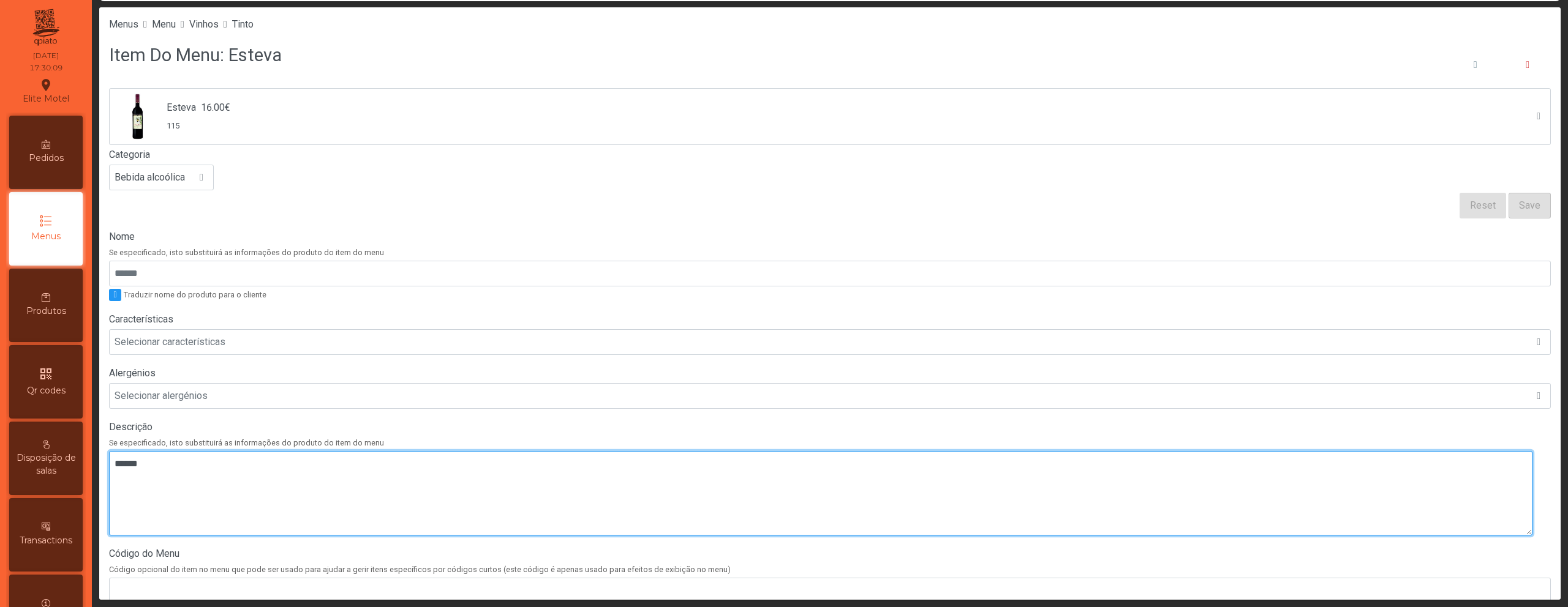
click at [415, 495] on textarea at bounding box center [821, 493] width 1424 height 85
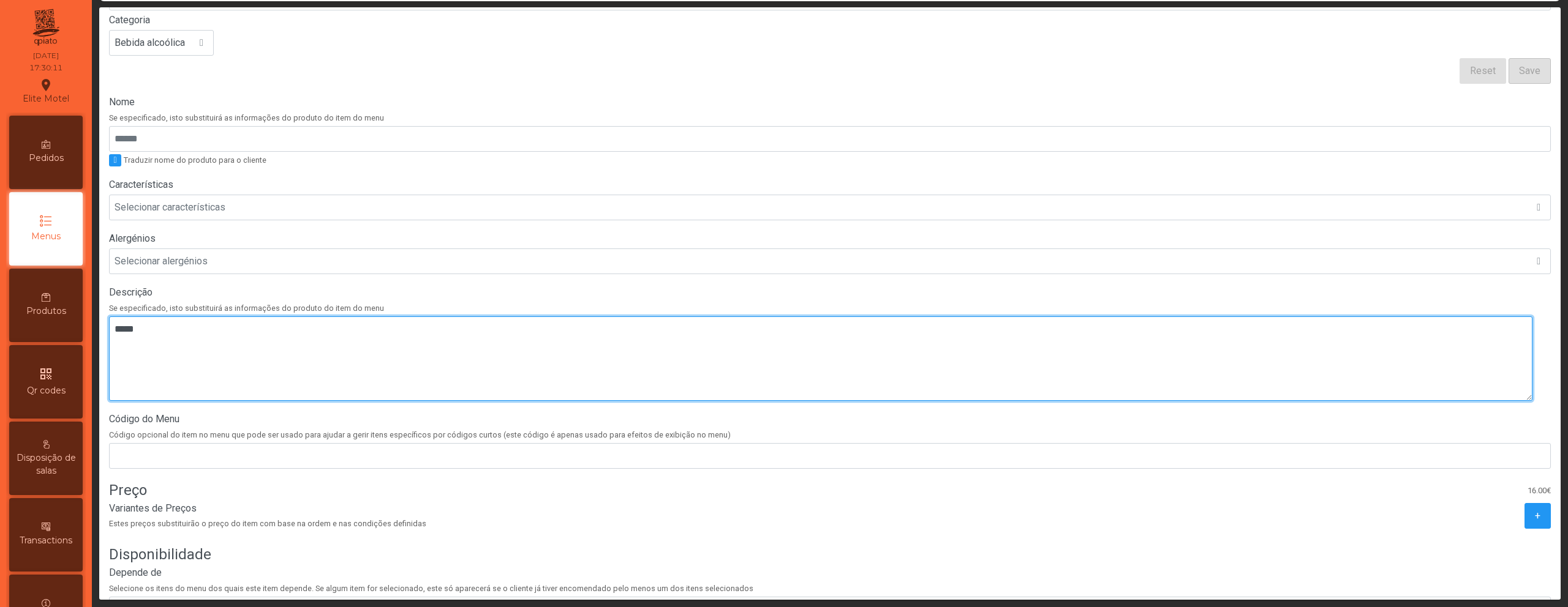
scroll to position [233, 0]
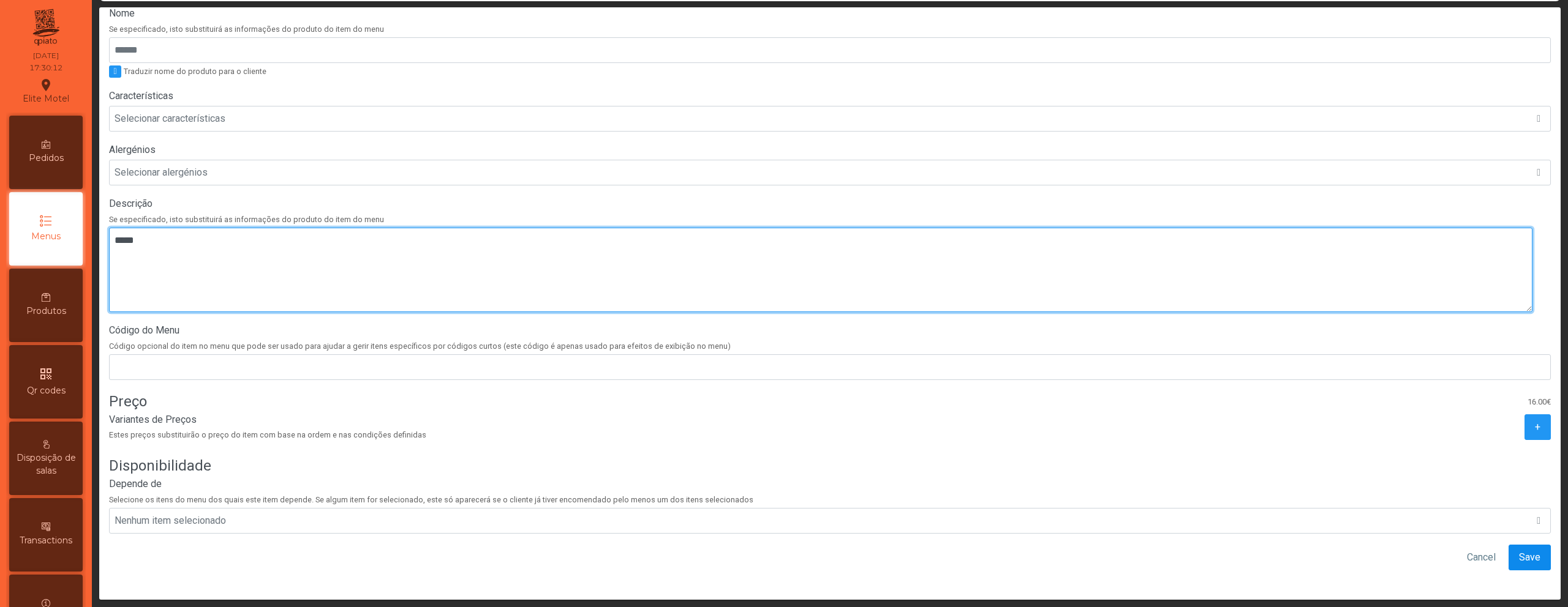
type textarea "*****"
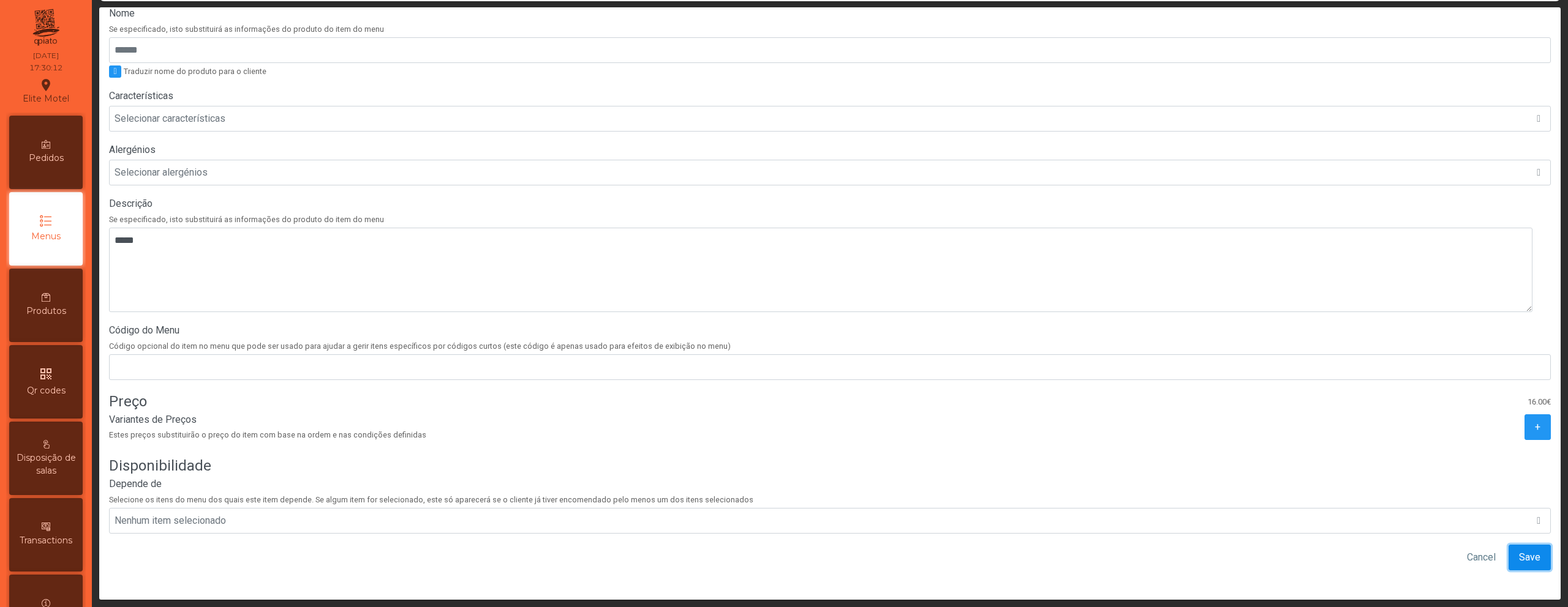
click at [1519, 551] on span "Save" at bounding box center [1530, 558] width 22 height 14
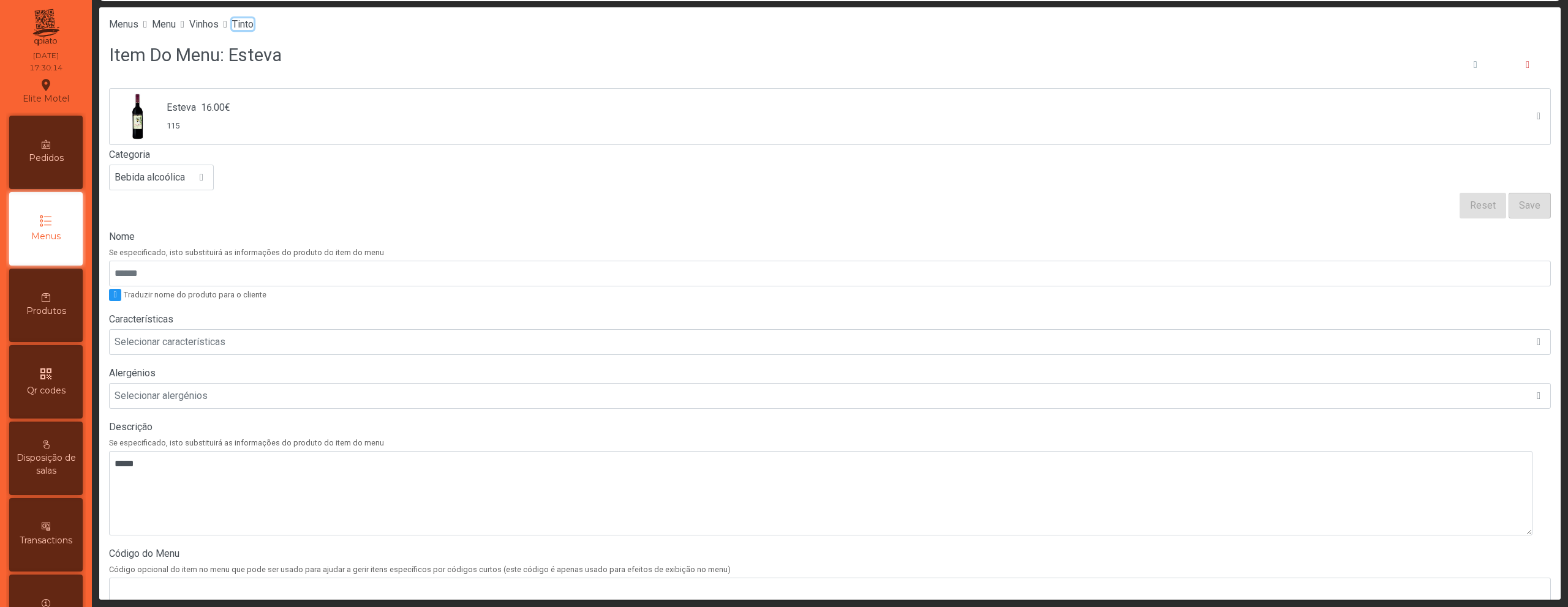
click at [254, 25] on span "Tinto" at bounding box center [243, 24] width 22 height 12
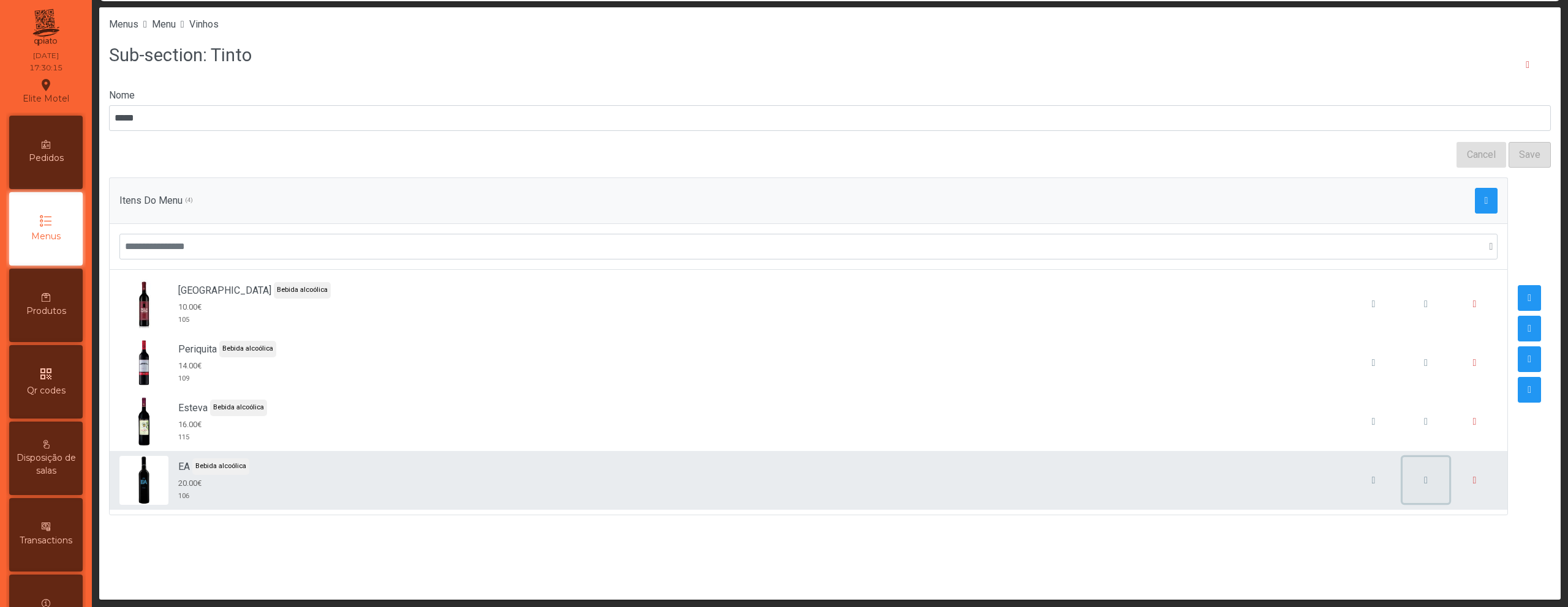
click at [1424, 480] on span "button" at bounding box center [1426, 481] width 4 height 10
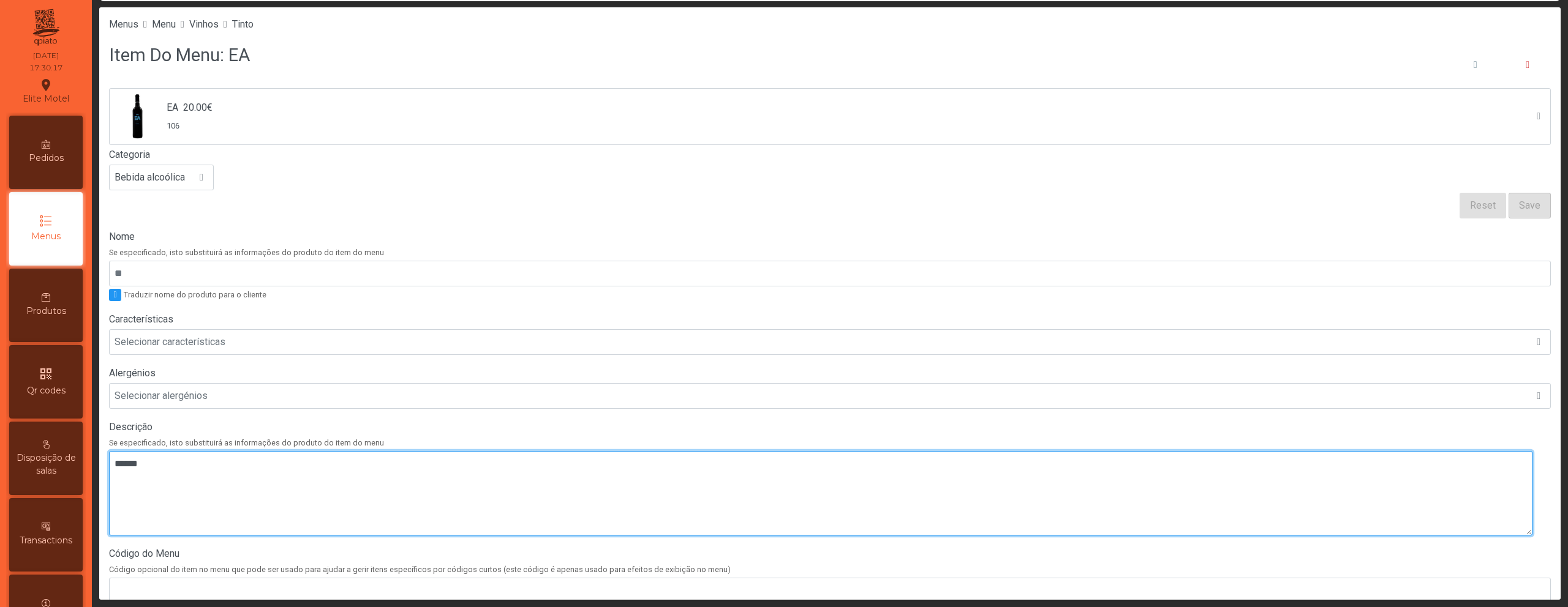
click at [441, 466] on textarea at bounding box center [821, 493] width 1424 height 85
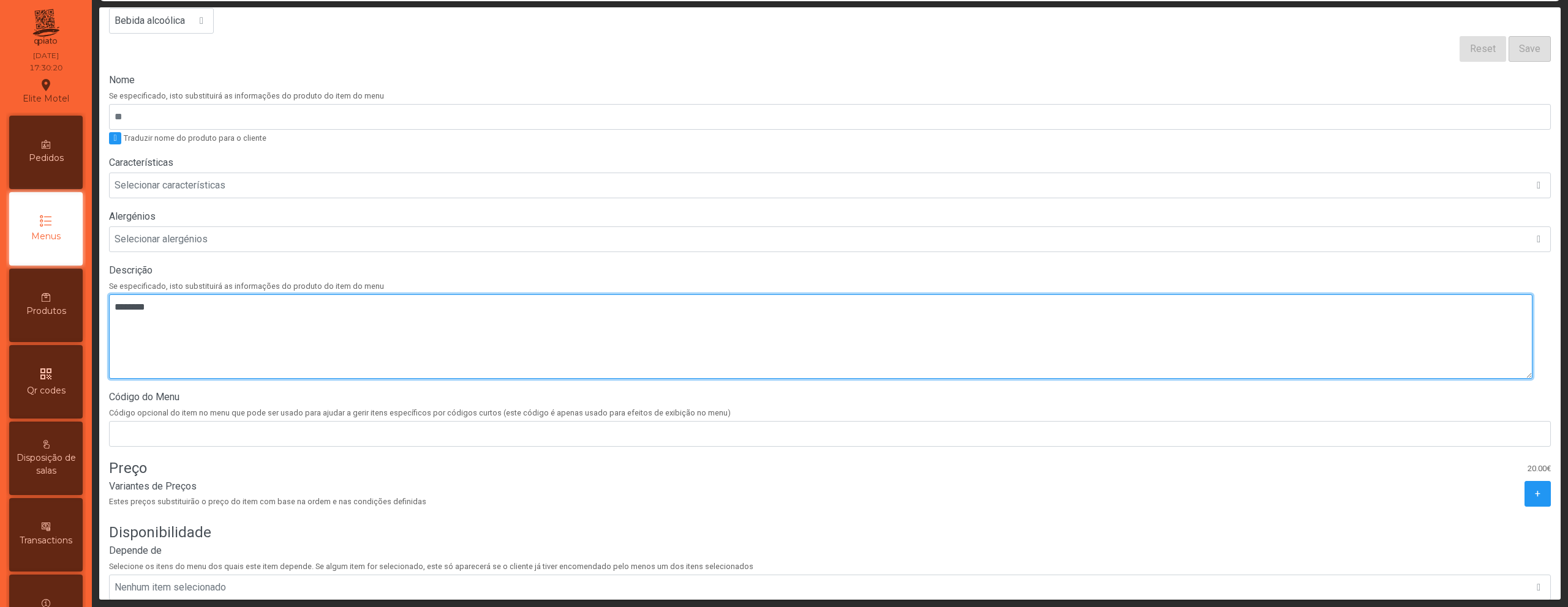
scroll to position [233, 0]
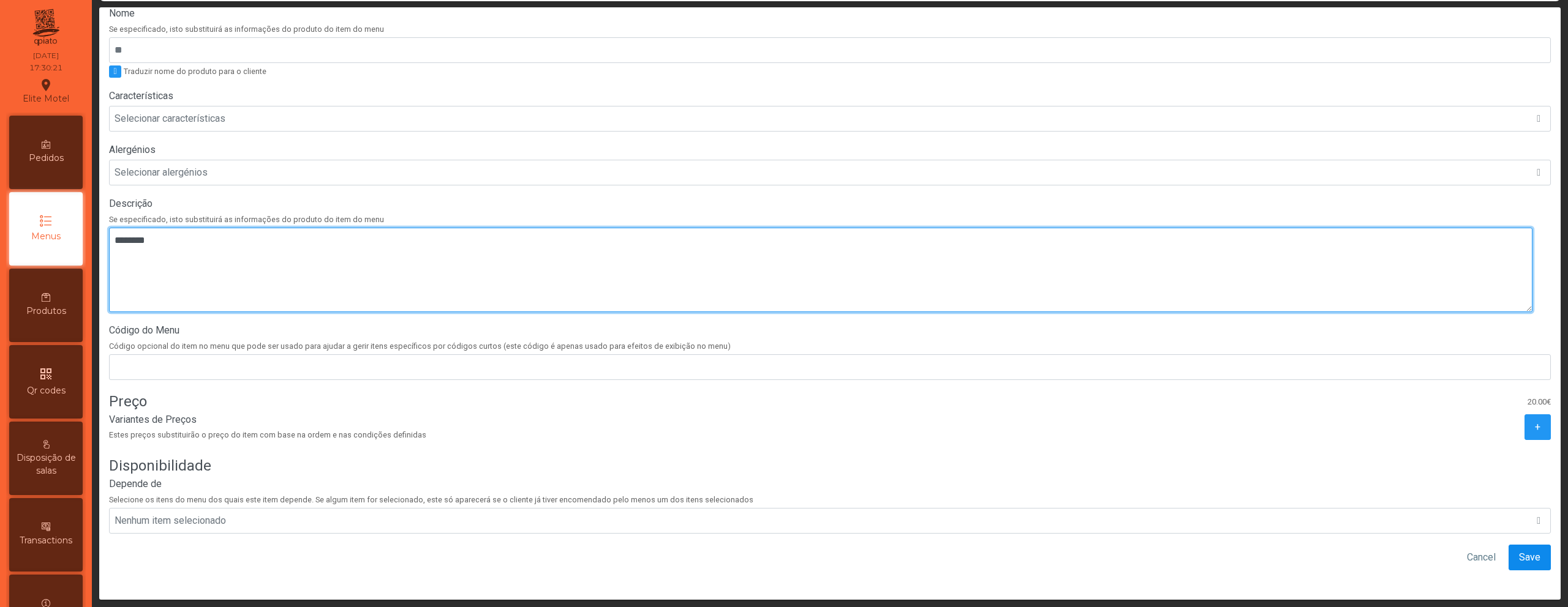
type textarea "********"
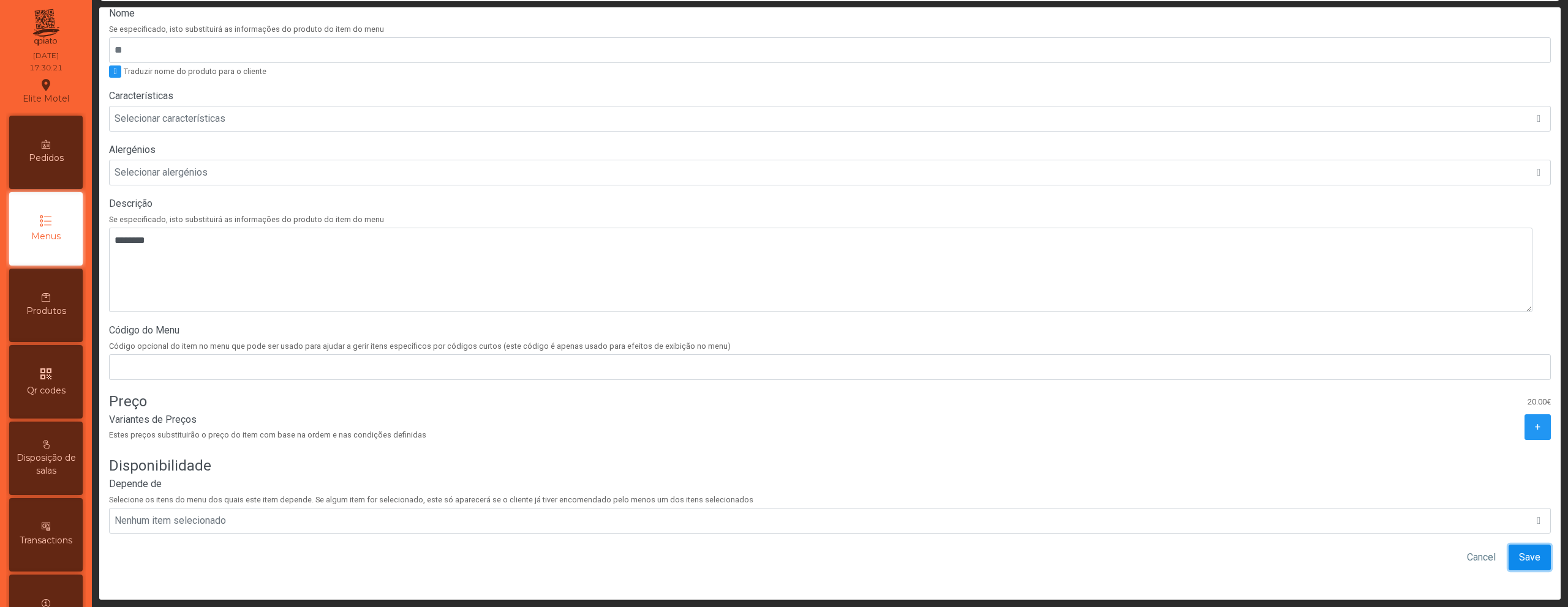
click at [1519, 553] on span "Save" at bounding box center [1530, 558] width 22 height 14
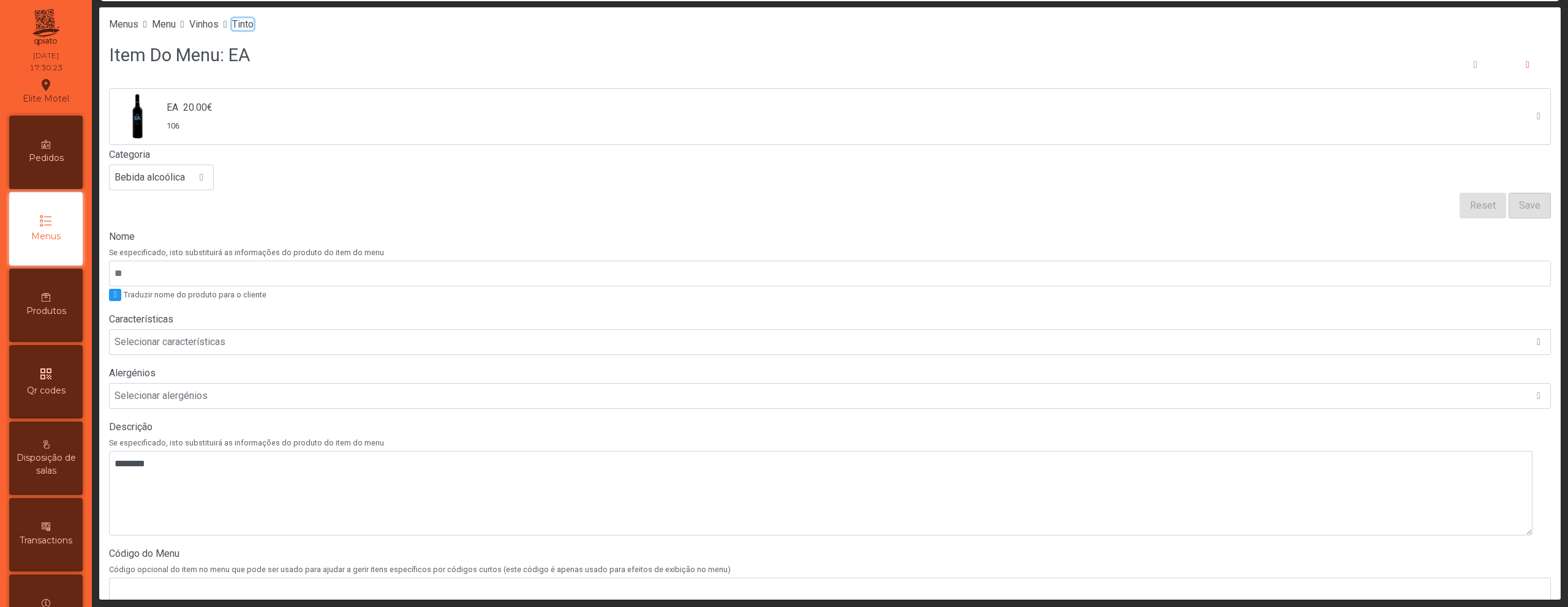
click at [254, 30] on span "Tinto" at bounding box center [243, 24] width 22 height 12
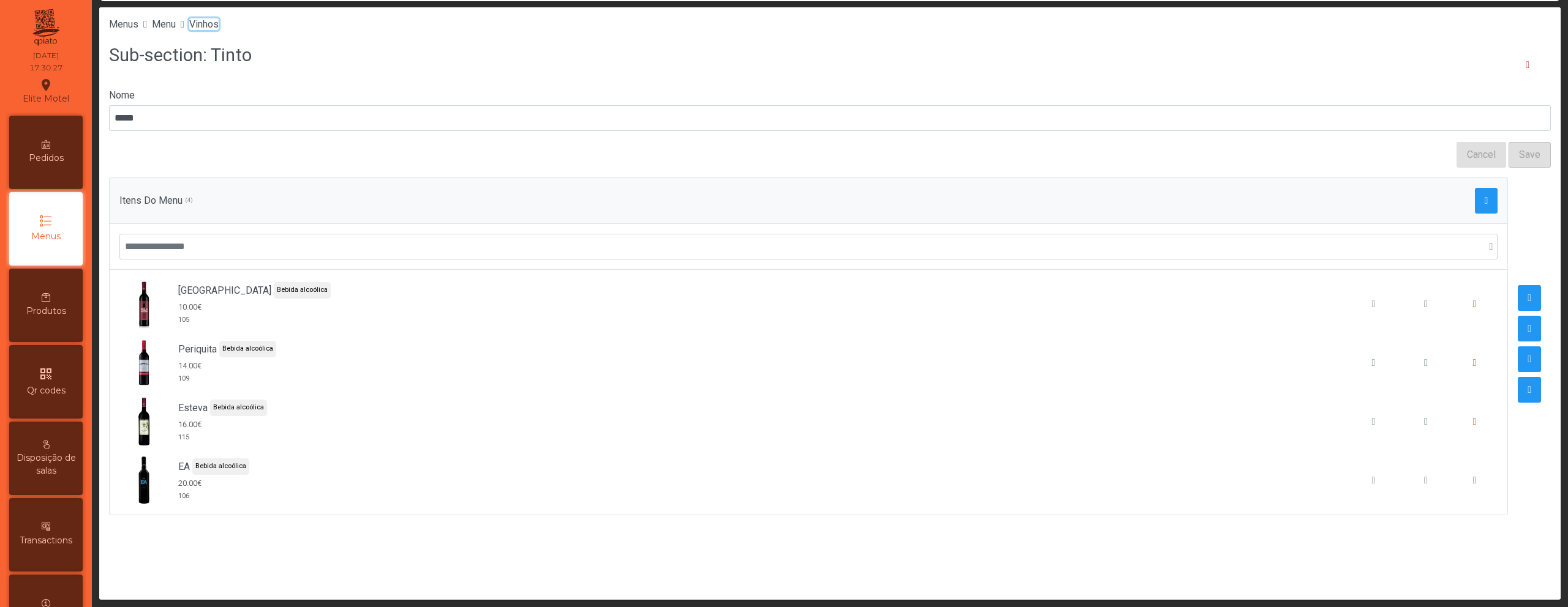
click at [219, 26] on span "Vinhos" at bounding box center [204, 24] width 30 height 12
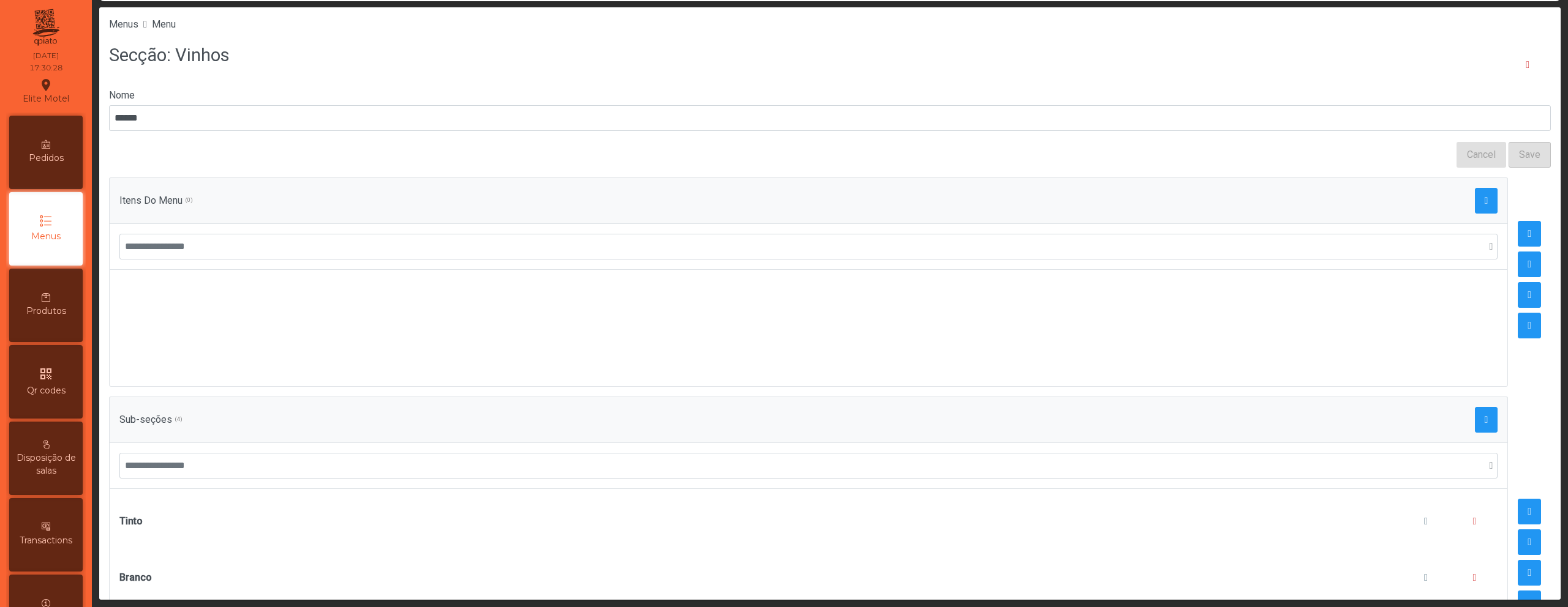
scroll to position [152, 0]
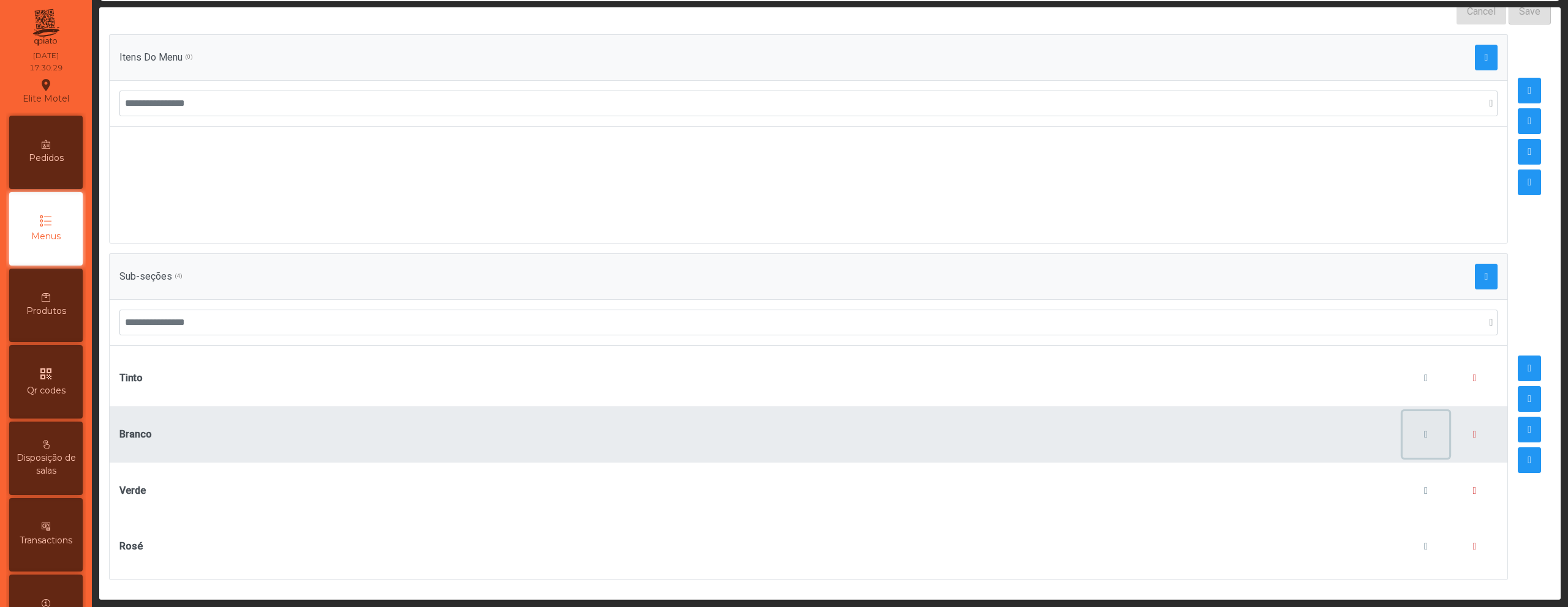
click at [1403, 424] on button "button" at bounding box center [1426, 435] width 46 height 46
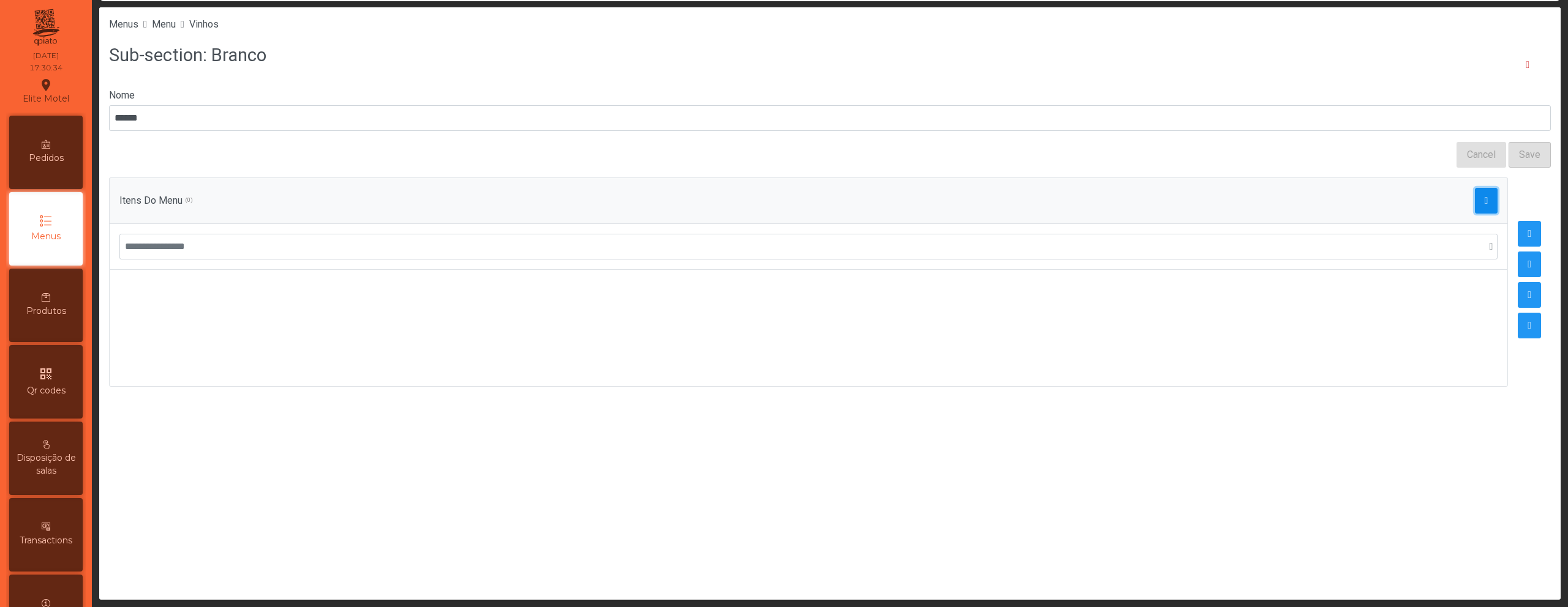
click at [1485, 200] on span "button" at bounding box center [1486, 201] width 4 height 10
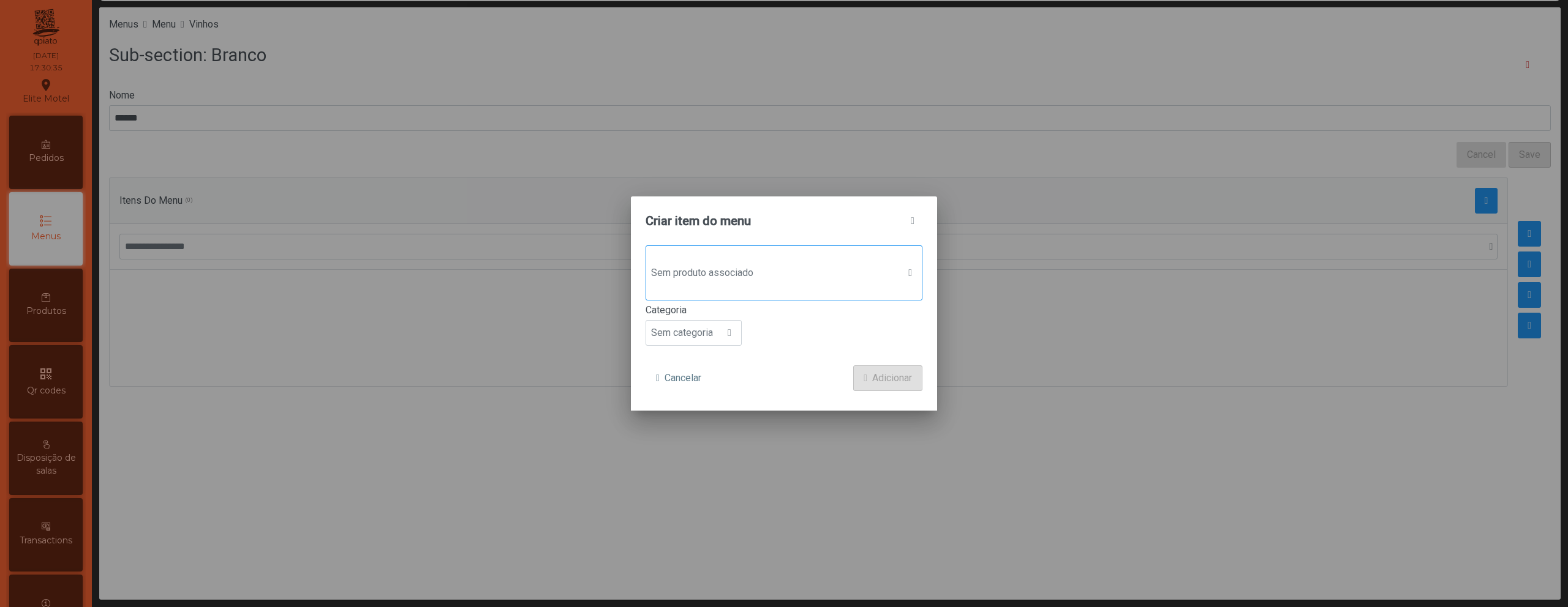
click at [781, 269] on span "Sem produto associado" at bounding box center [772, 273] width 252 height 25
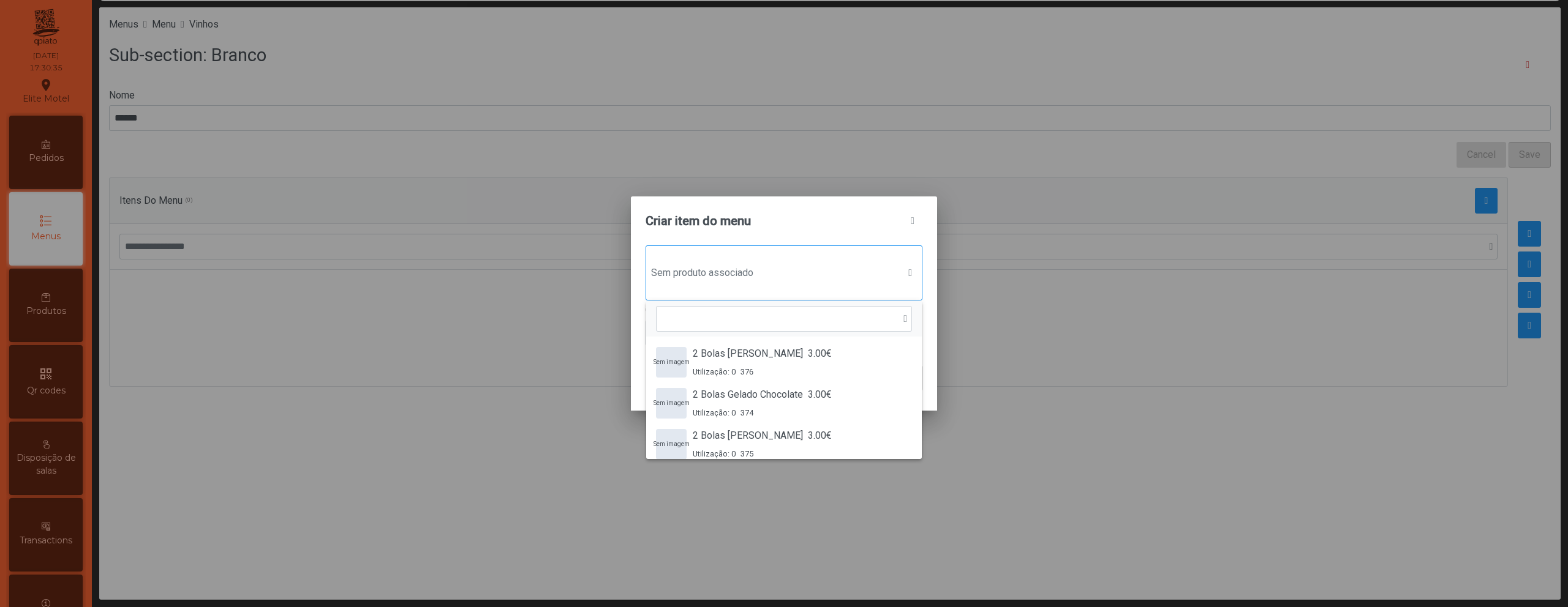
scroll to position [9, 59]
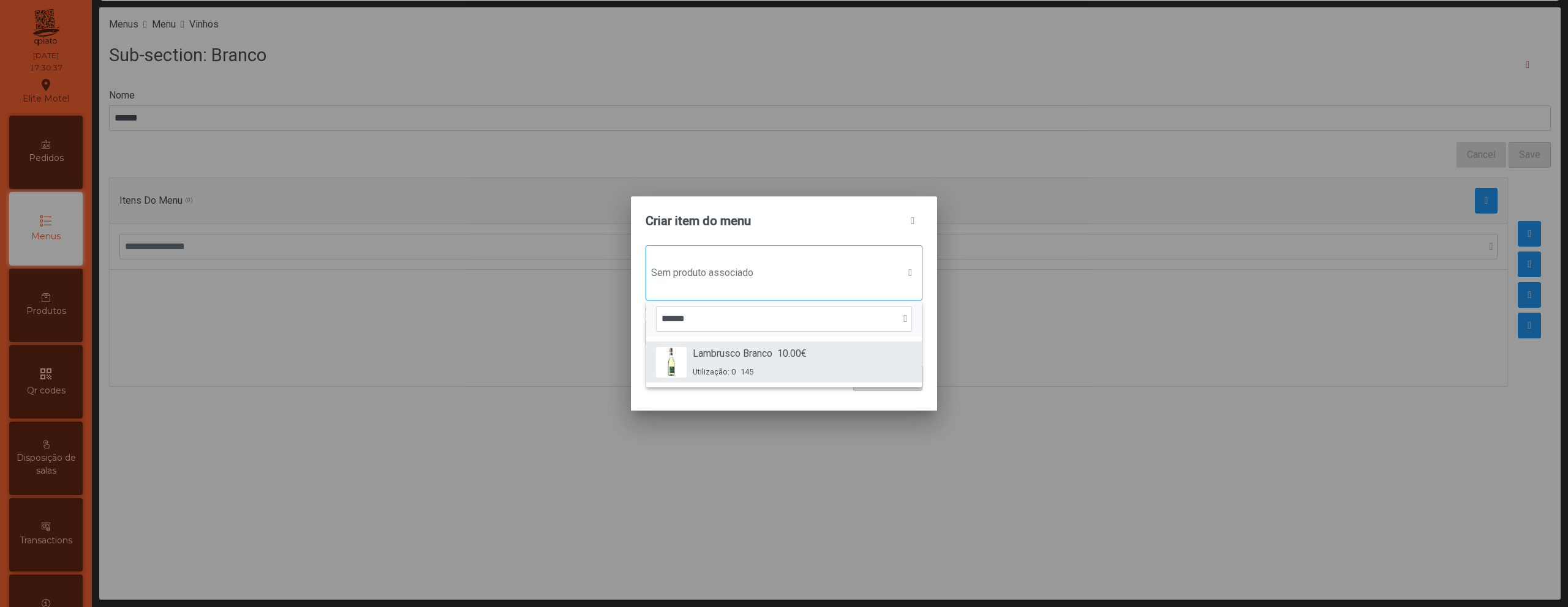
type input "******"
click at [752, 358] on span "Lambrusco Branco" at bounding box center [733, 353] width 80 height 14
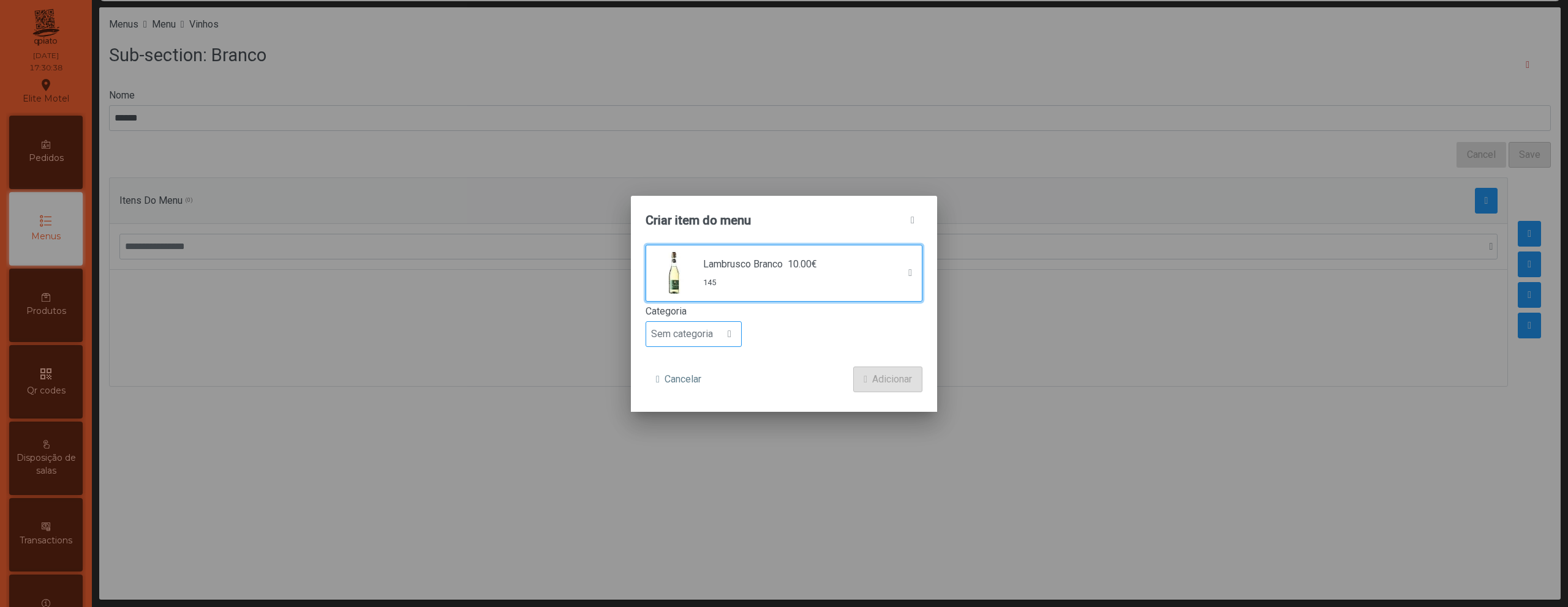
click at [713, 334] on span "Sem categoria" at bounding box center [681, 334] width 72 height 25
click at [699, 427] on span "Bebida alcoólica" at bounding box center [691, 428] width 70 height 12
click at [875, 381] on span "Adicionar" at bounding box center [892, 380] width 40 height 14
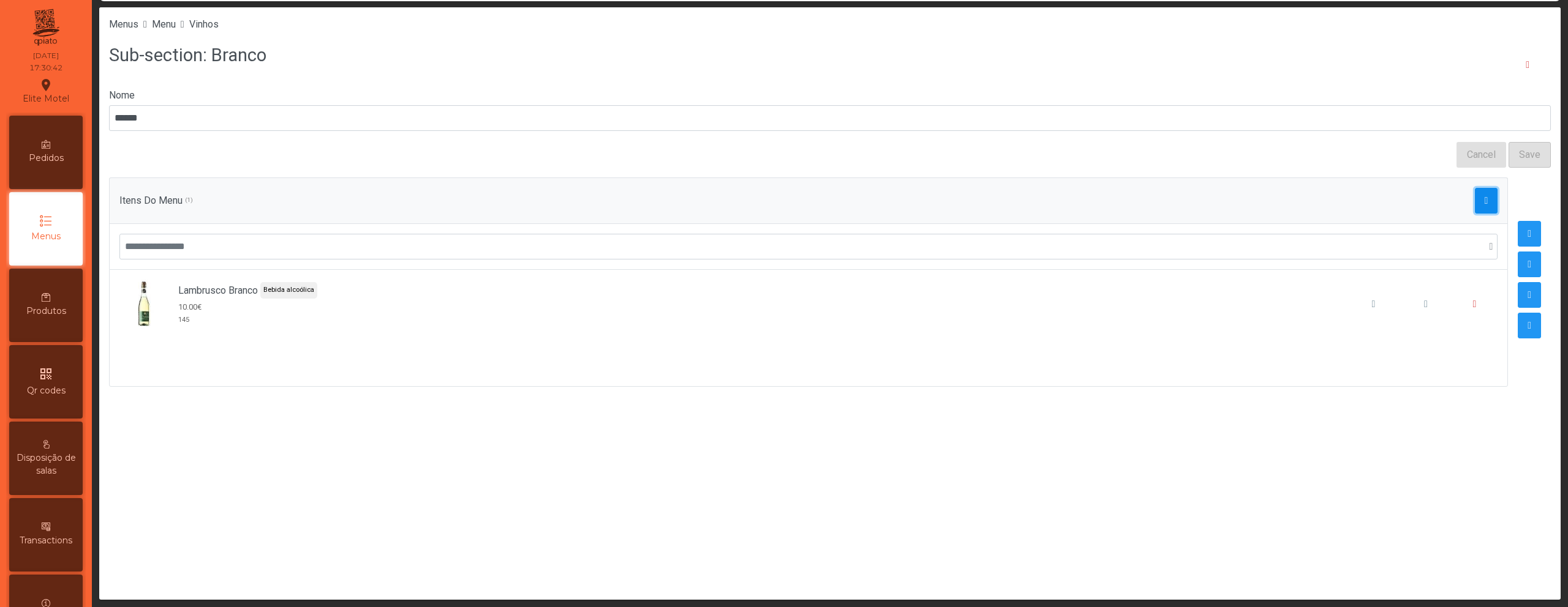
click at [1485, 198] on span "button" at bounding box center [1486, 201] width 4 height 10
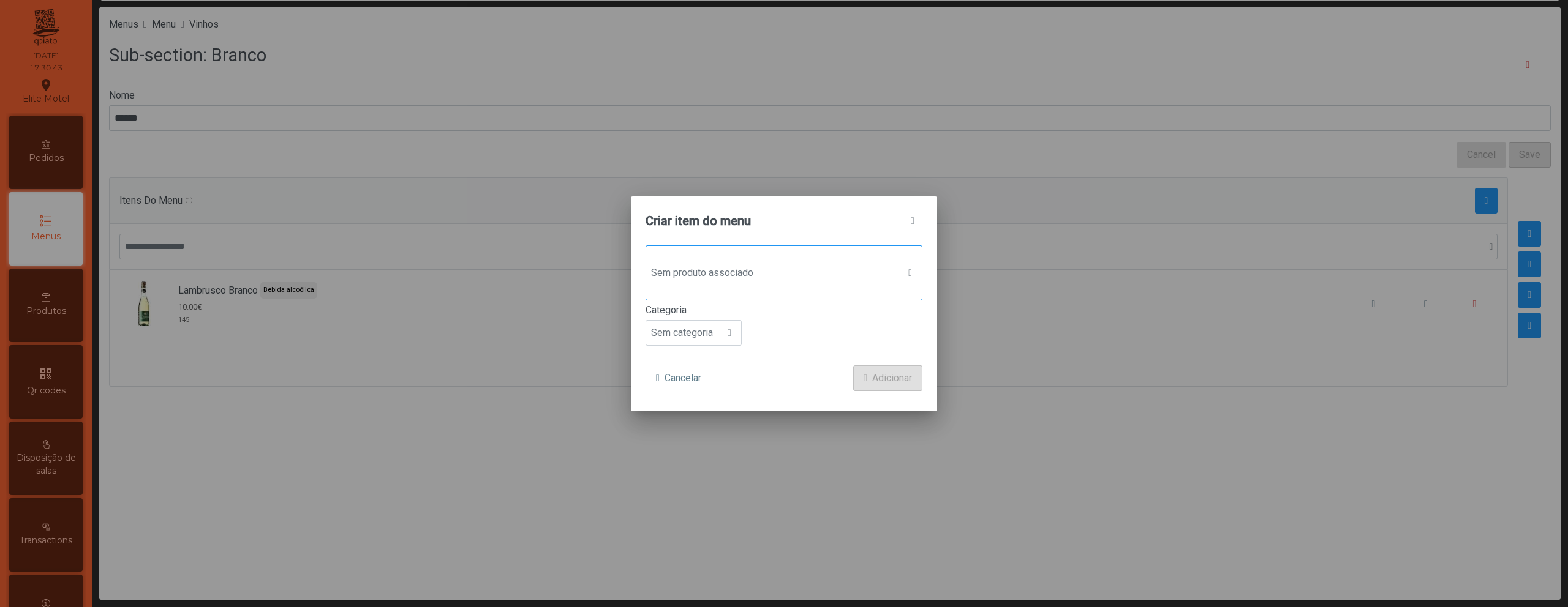
click at [855, 284] on span "Sem produto associado" at bounding box center [772, 273] width 252 height 25
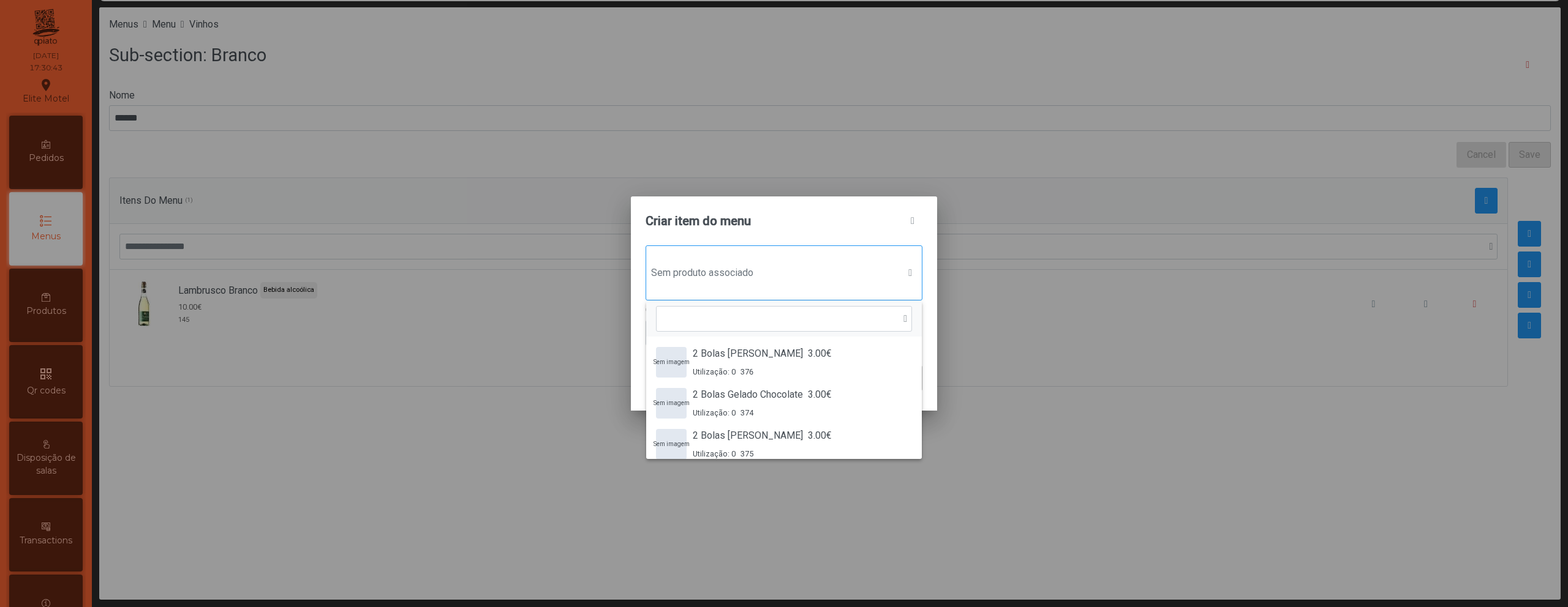
scroll to position [9, 59]
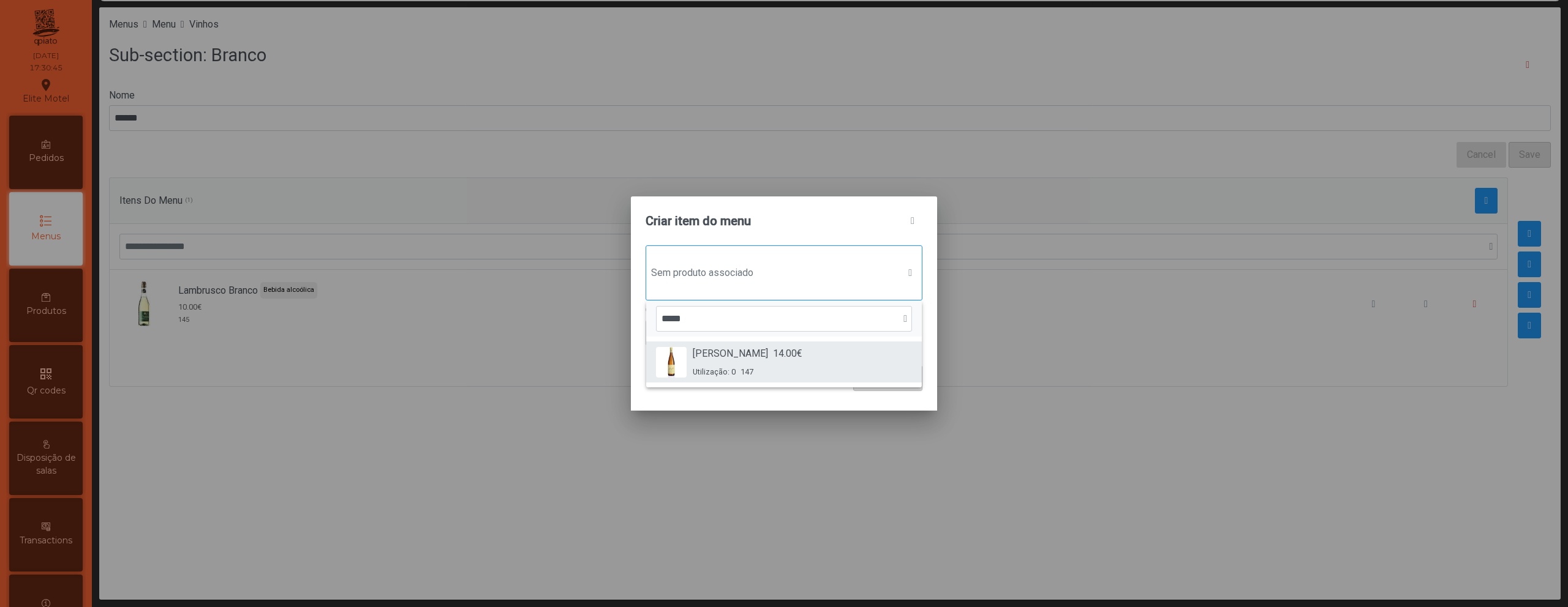
type input "*****"
click at [824, 358] on div "[PERSON_NAME] Branco 14.00€ Utilização: 0 147" at bounding box center [784, 361] width 256 height 31
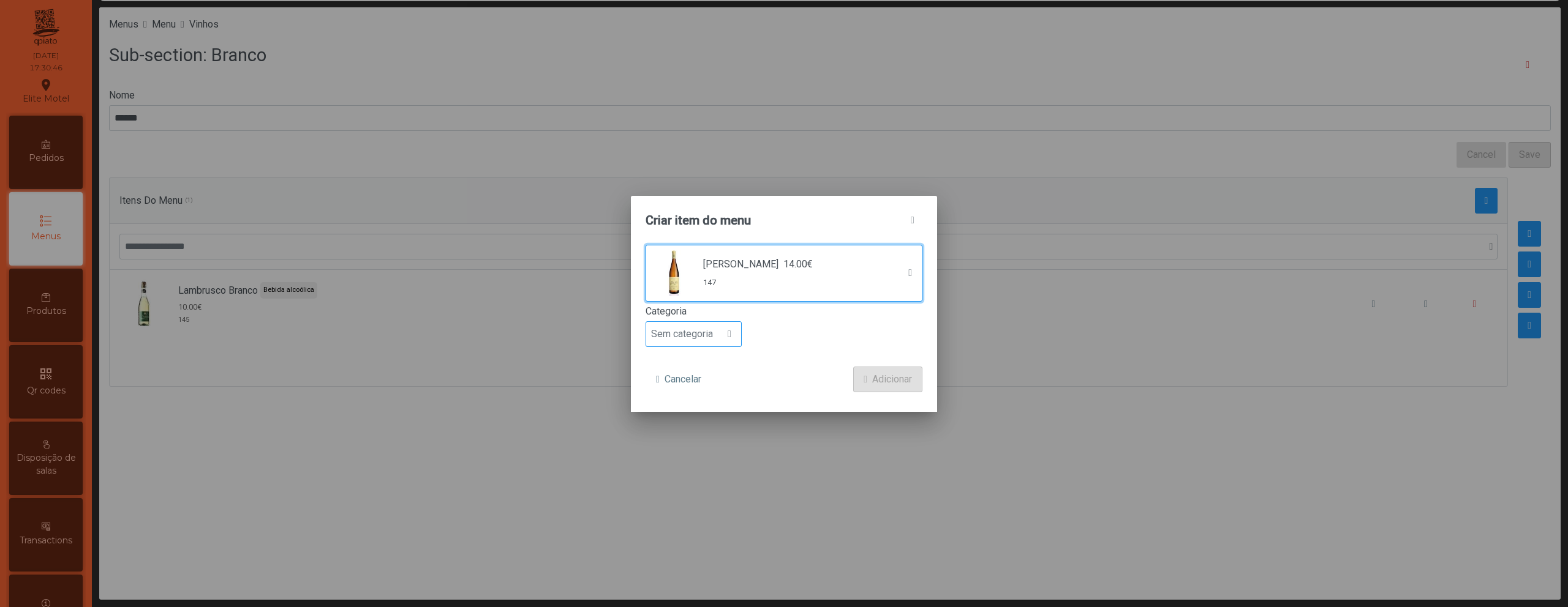
click at [694, 346] on div "Sem categoria" at bounding box center [694, 334] width 96 height 25
click at [700, 435] on li "Bebida alcoólica" at bounding box center [693, 429] width 95 height 25
click at [872, 383] on span "Adicionar" at bounding box center [892, 380] width 40 height 14
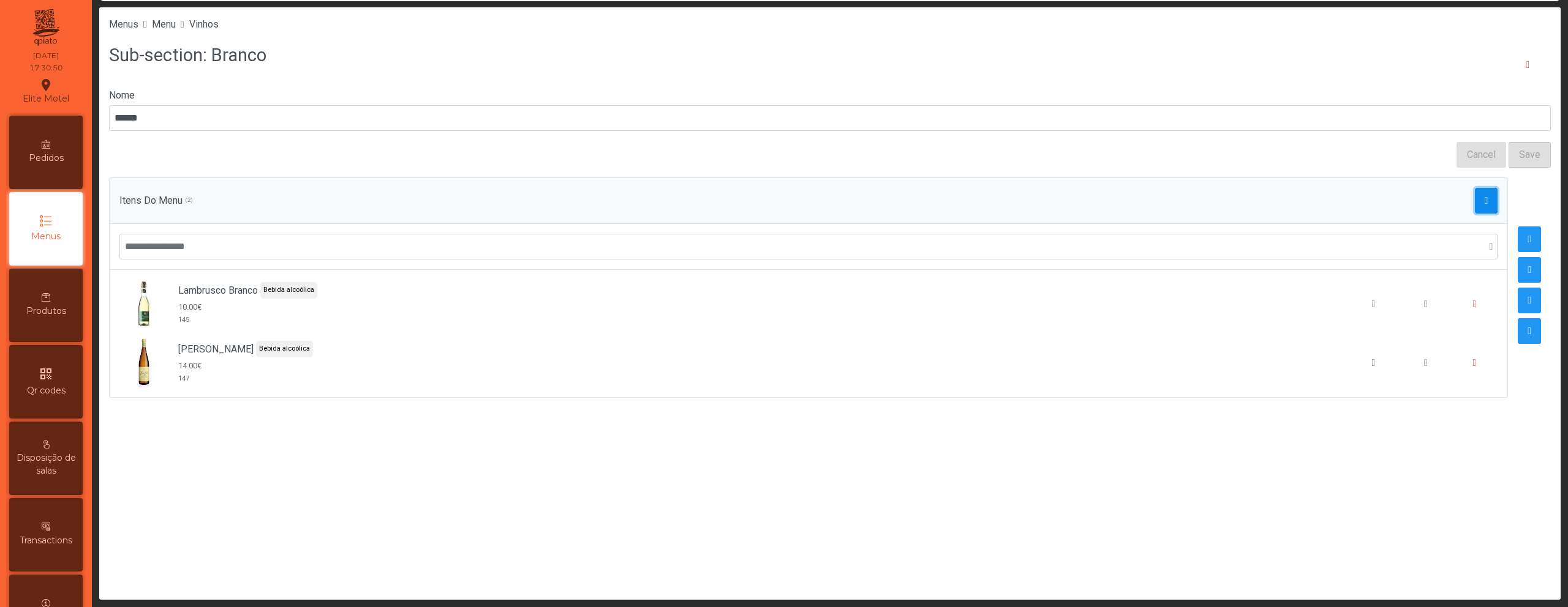
click at [1475, 206] on button "button" at bounding box center [1487, 200] width 23 height 25
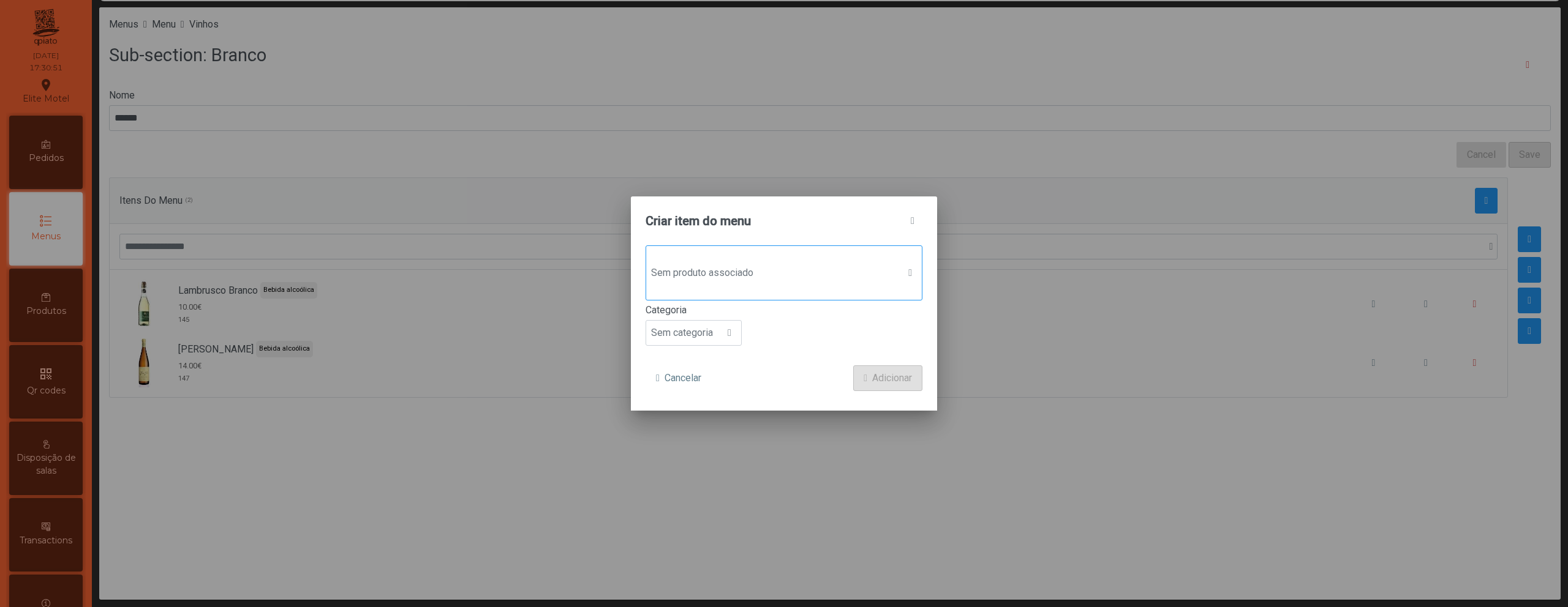
click at [681, 259] on div "Sem produto associado" at bounding box center [784, 273] width 277 height 55
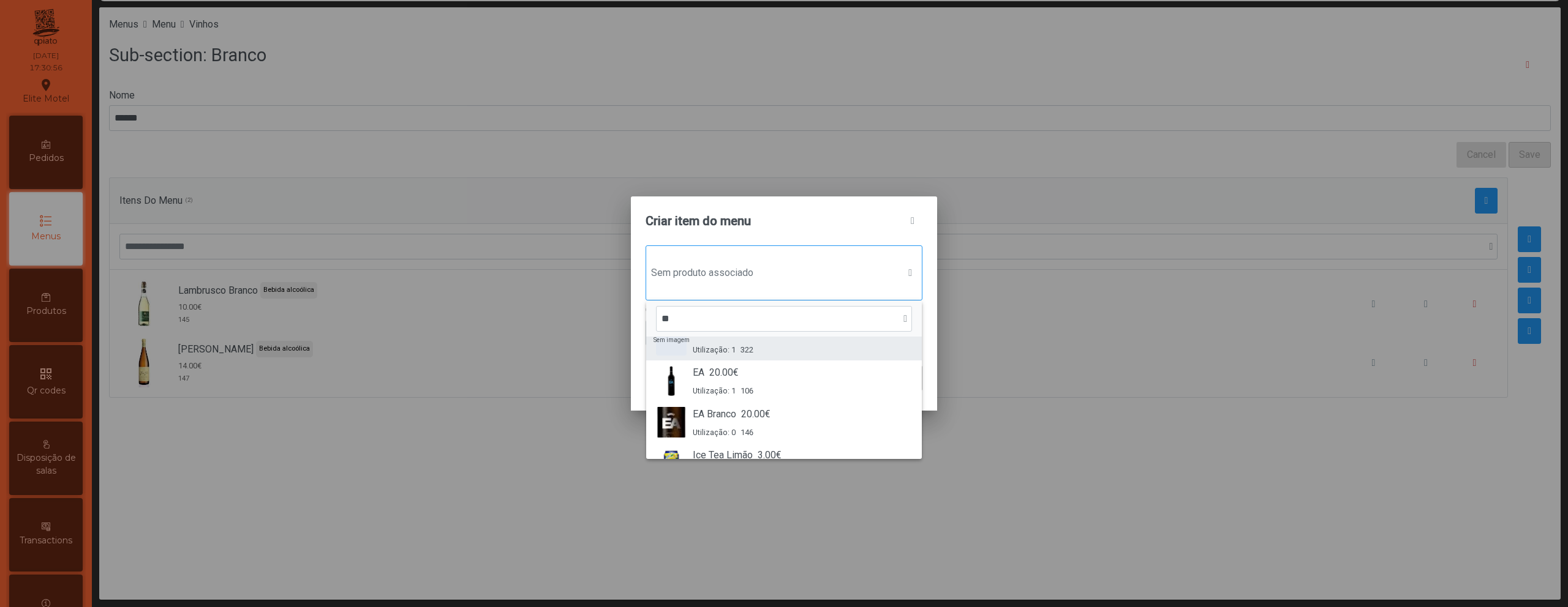
scroll to position [65, 0]
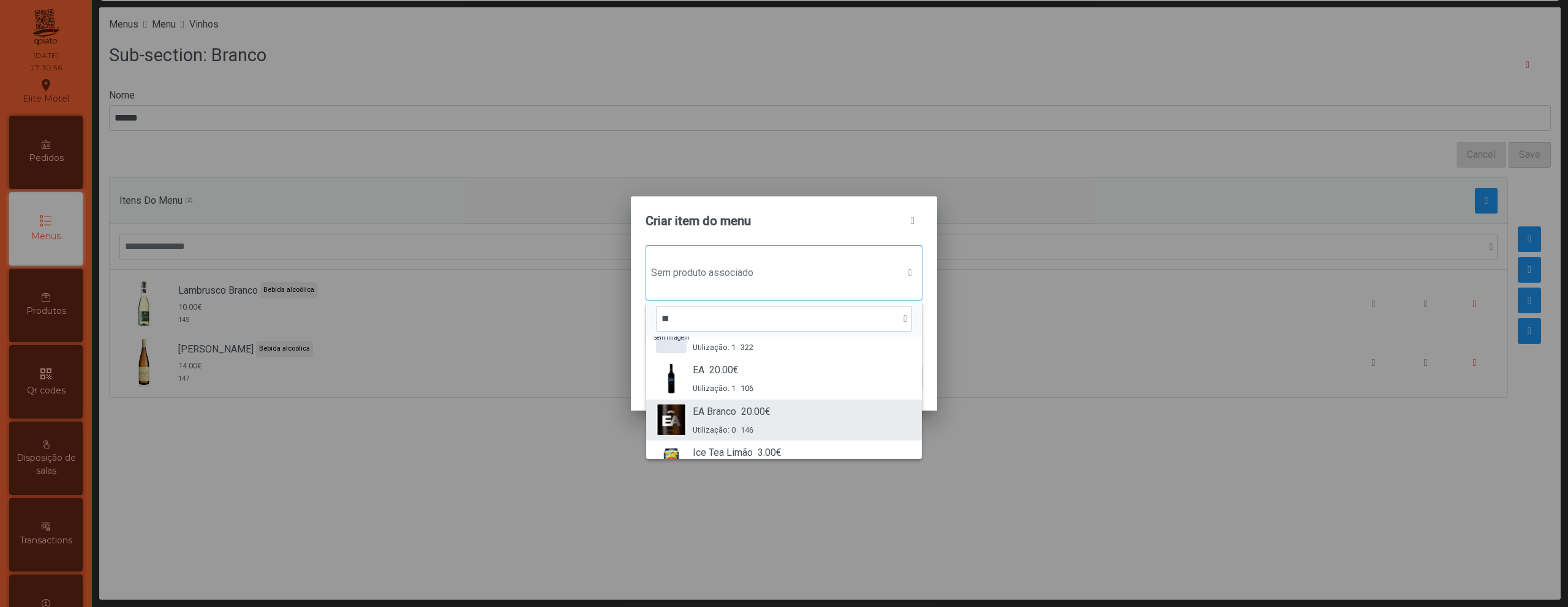
type input "**"
click at [757, 422] on div "EA Branco 20.00€ Utilização: 0 146" at bounding box center [731, 420] width 78 height 31
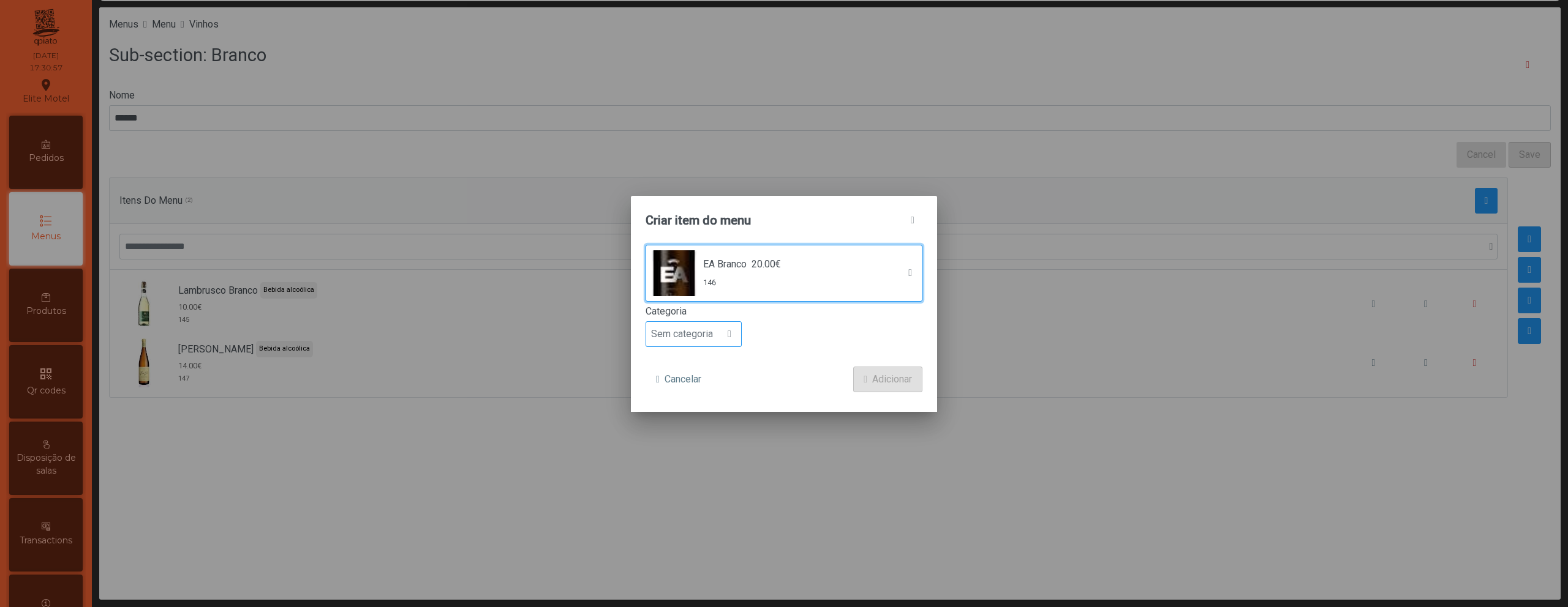
click at [681, 341] on span "Sem categoria" at bounding box center [681, 334] width 72 height 25
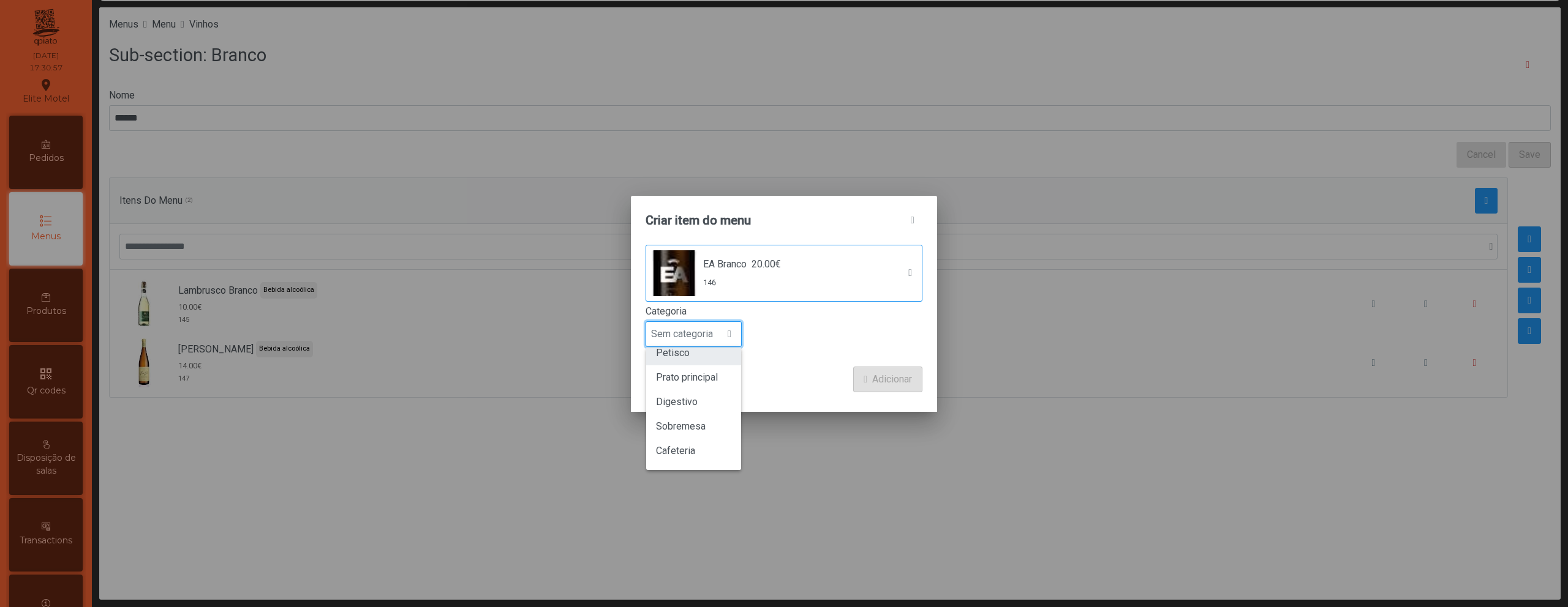
scroll to position [108, 0]
click at [696, 430] on span "Bebida alcoólica" at bounding box center [691, 428] width 70 height 12
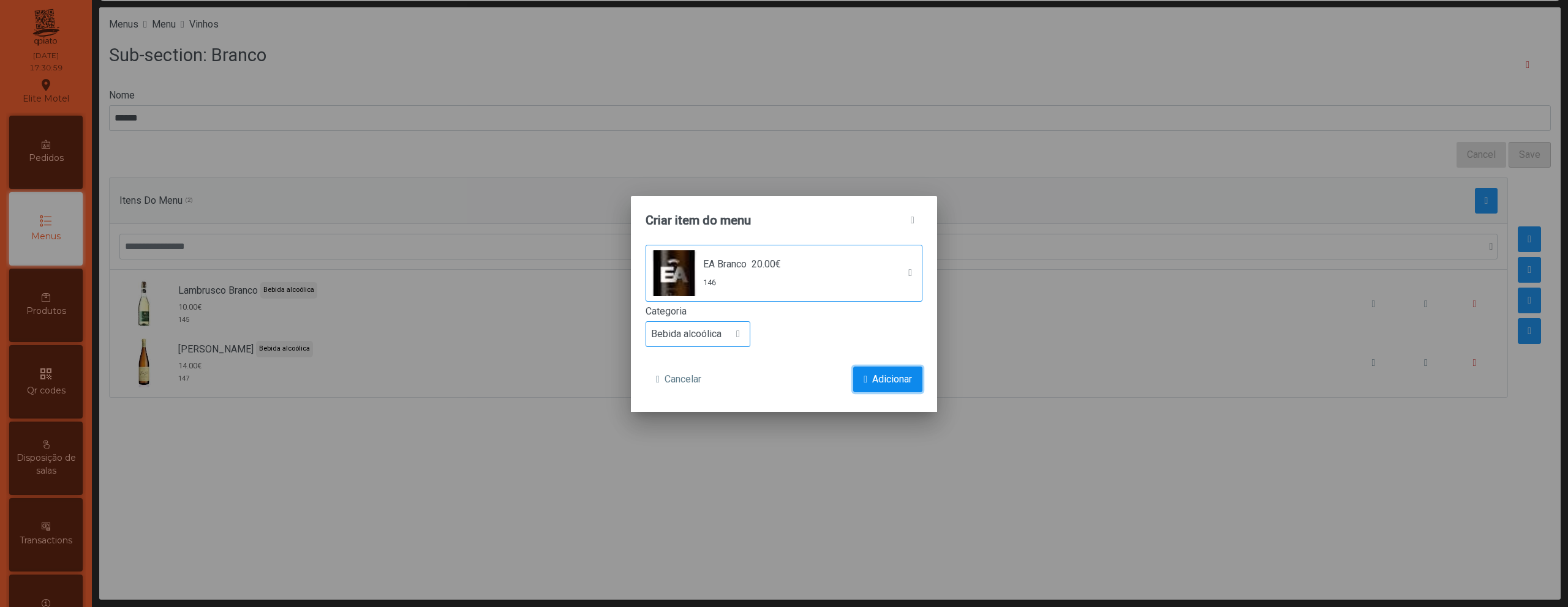
click at [870, 381] on button "Adicionar" at bounding box center [887, 379] width 69 height 25
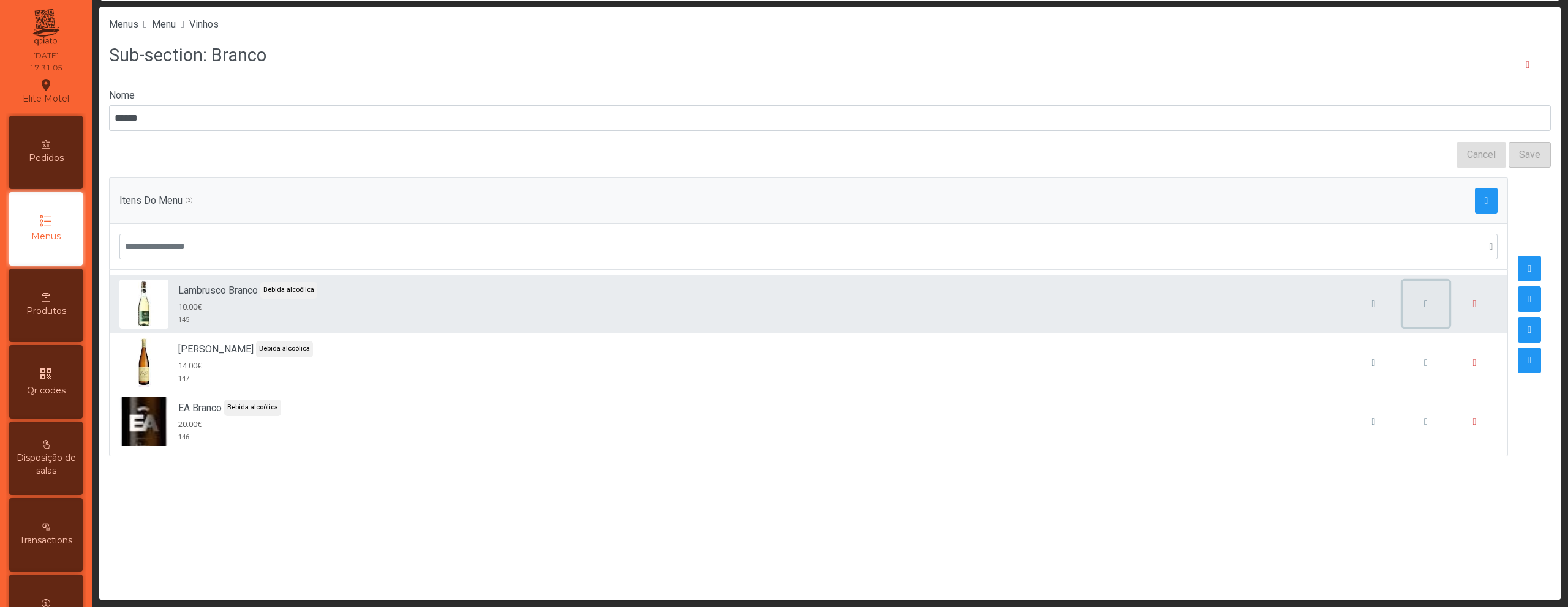
click at [1426, 304] on button "button" at bounding box center [1426, 304] width 46 height 46
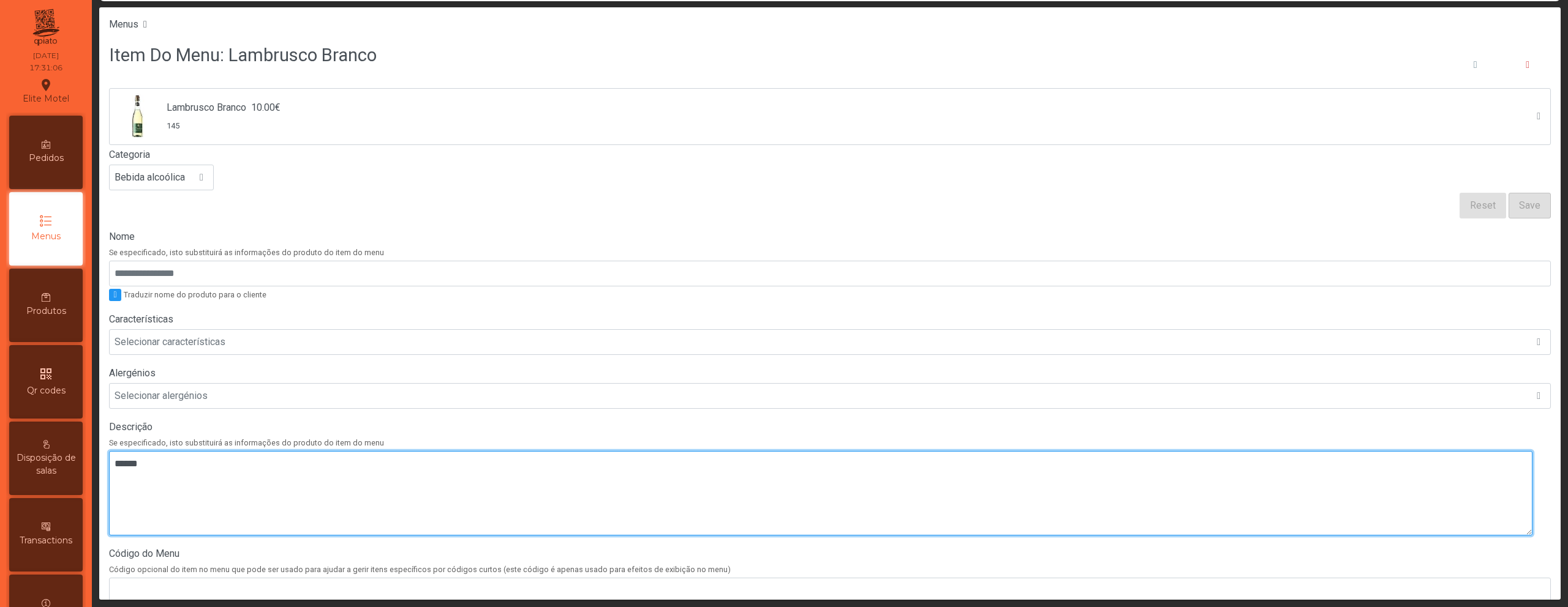
click at [476, 491] on textarea at bounding box center [821, 493] width 1424 height 85
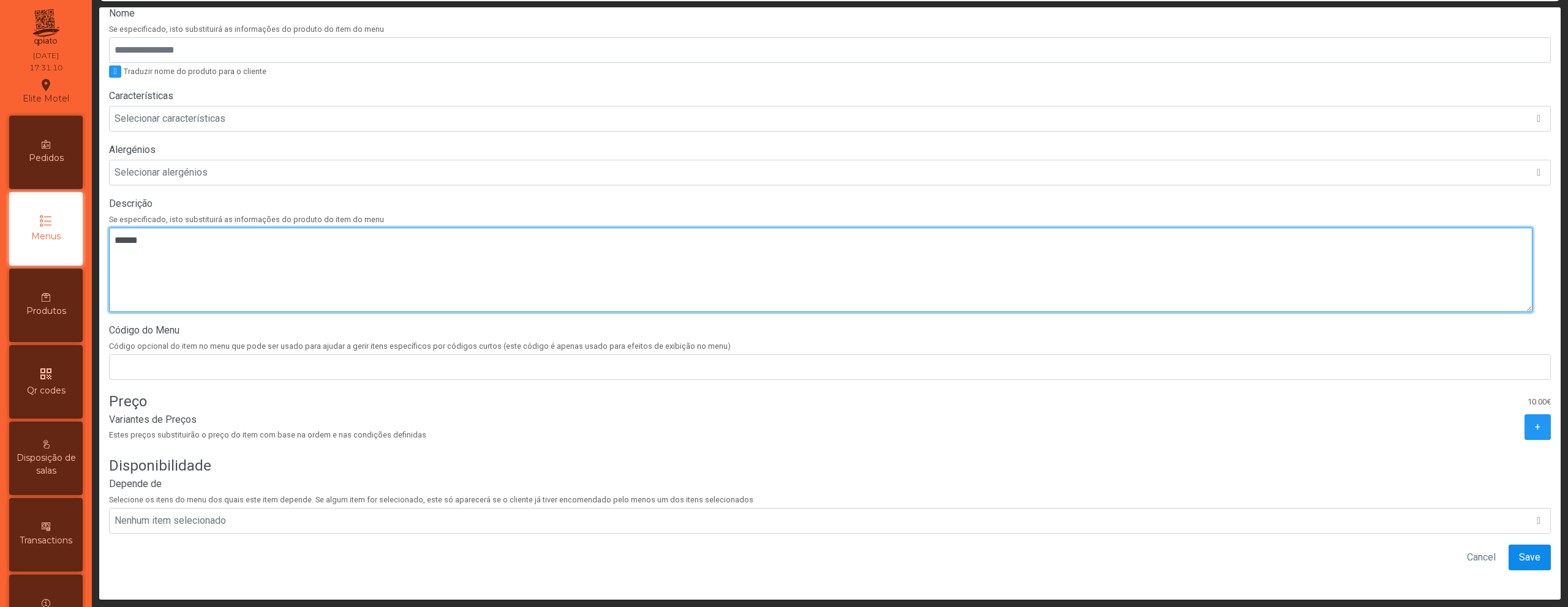
type textarea "******"
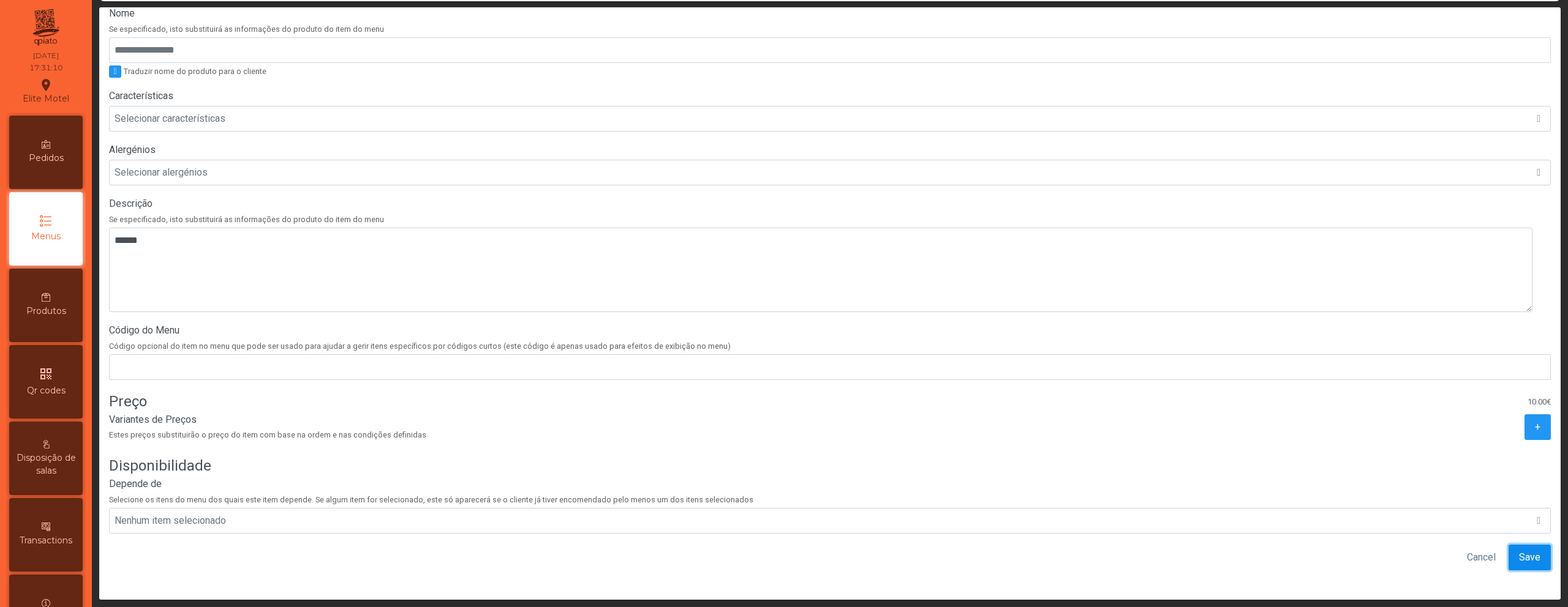
click at [1527, 553] on button "Save" at bounding box center [1530, 557] width 42 height 25
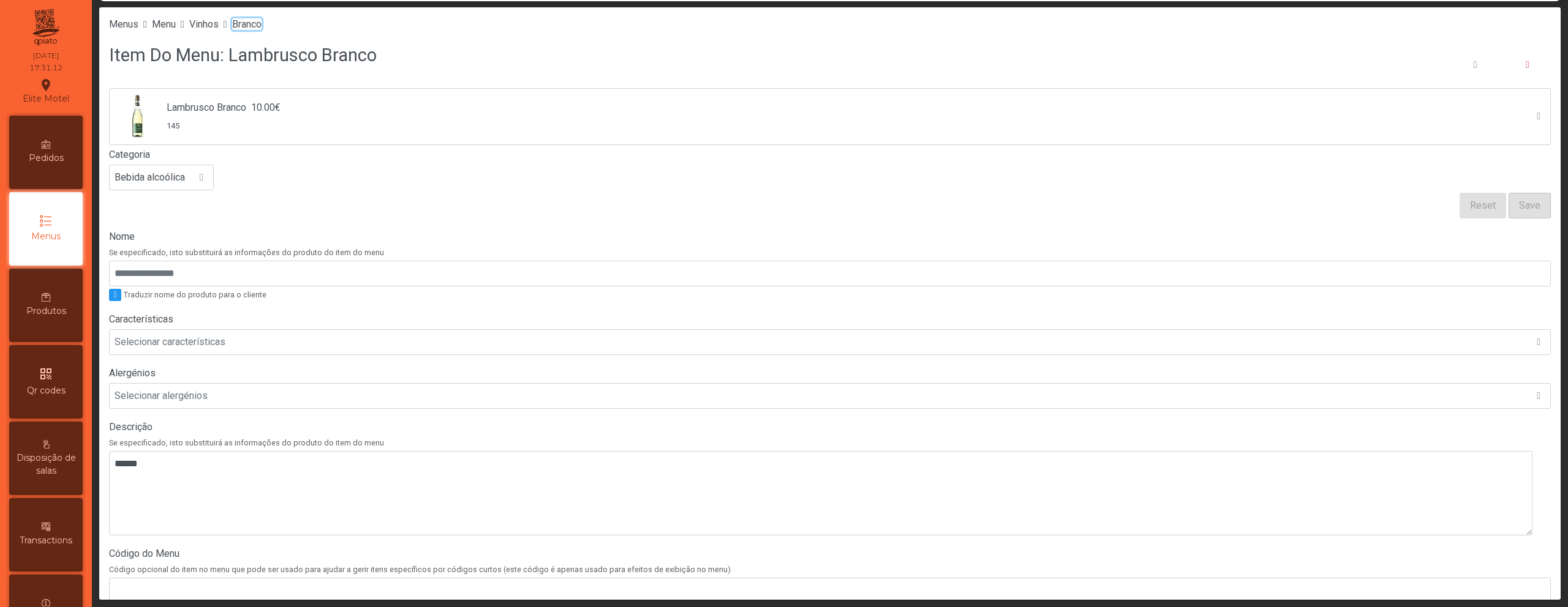
click at [262, 28] on span "Branco" at bounding box center [246, 24] width 30 height 12
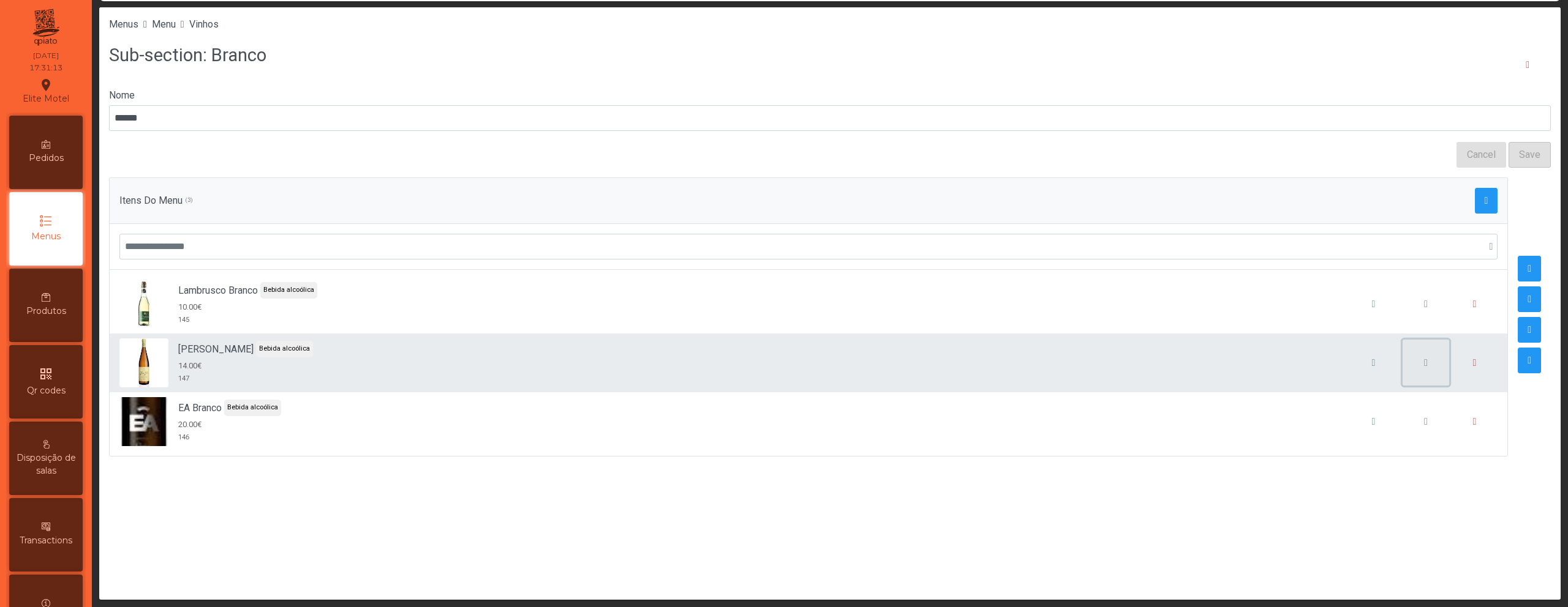
click at [1424, 361] on span "button" at bounding box center [1426, 363] width 4 height 10
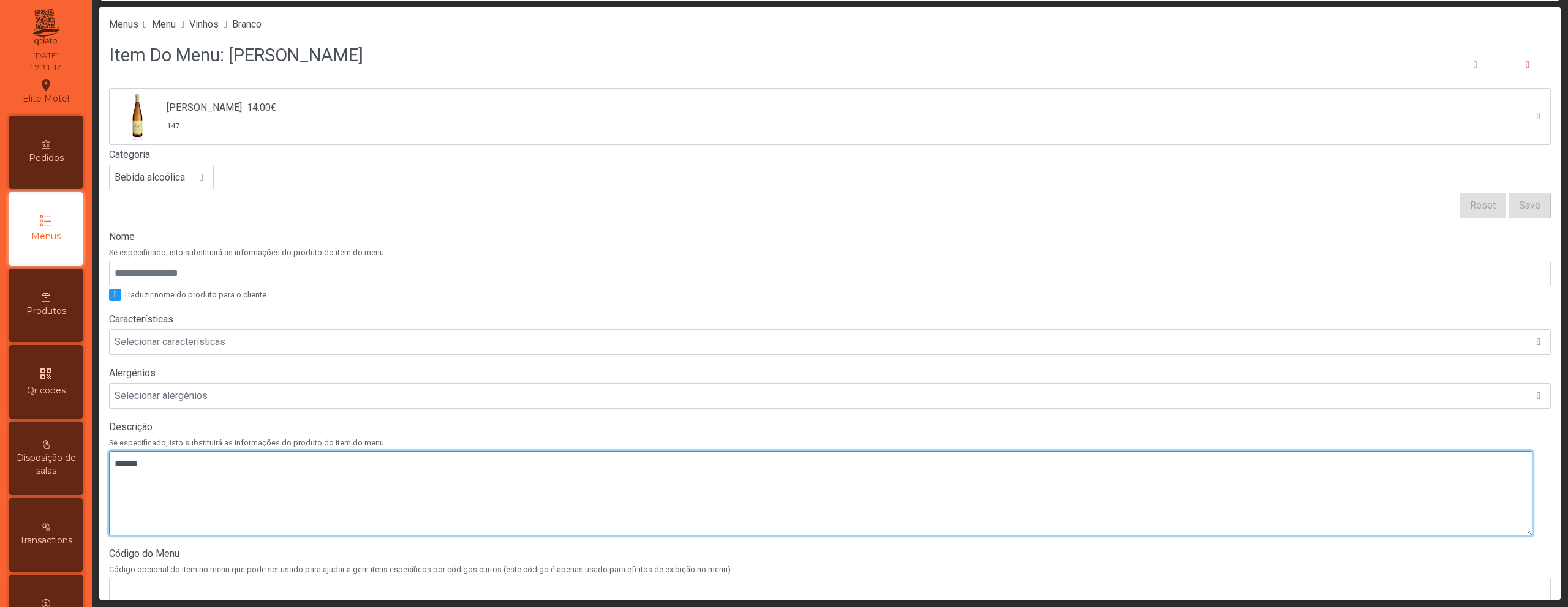
click at [716, 485] on textarea at bounding box center [821, 493] width 1424 height 85
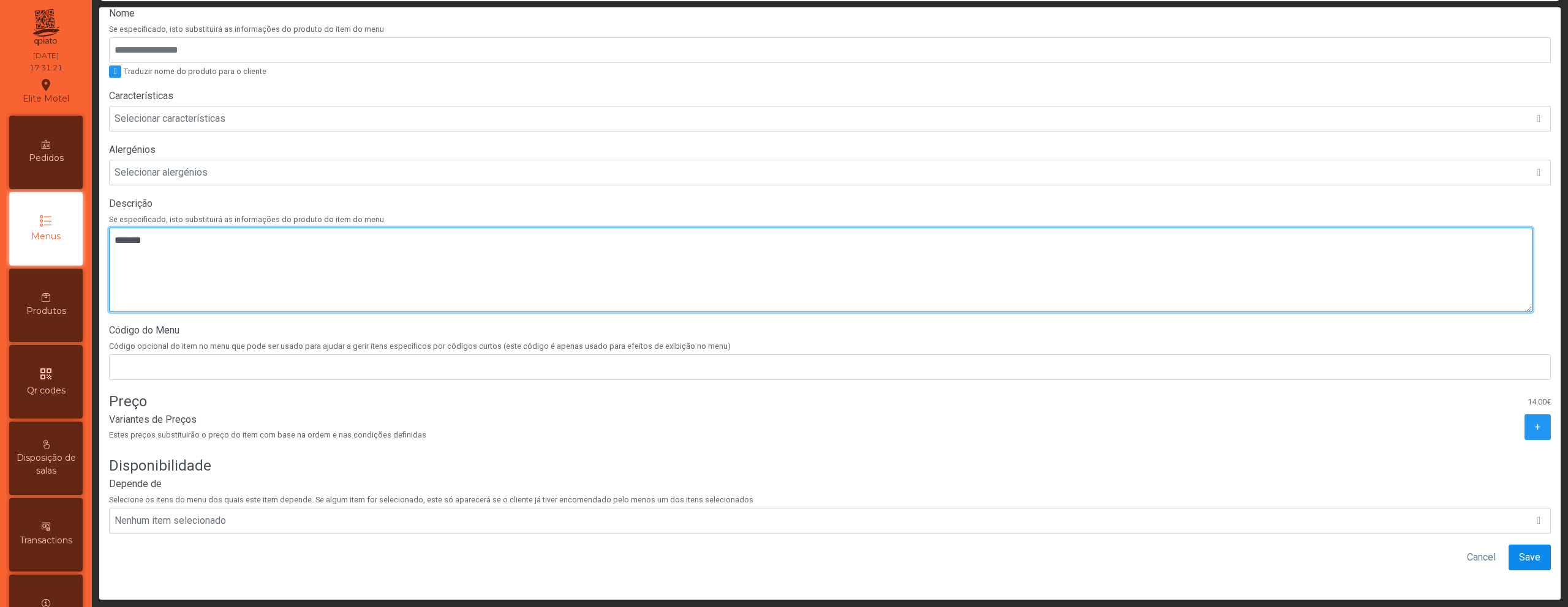
type textarea "*******"
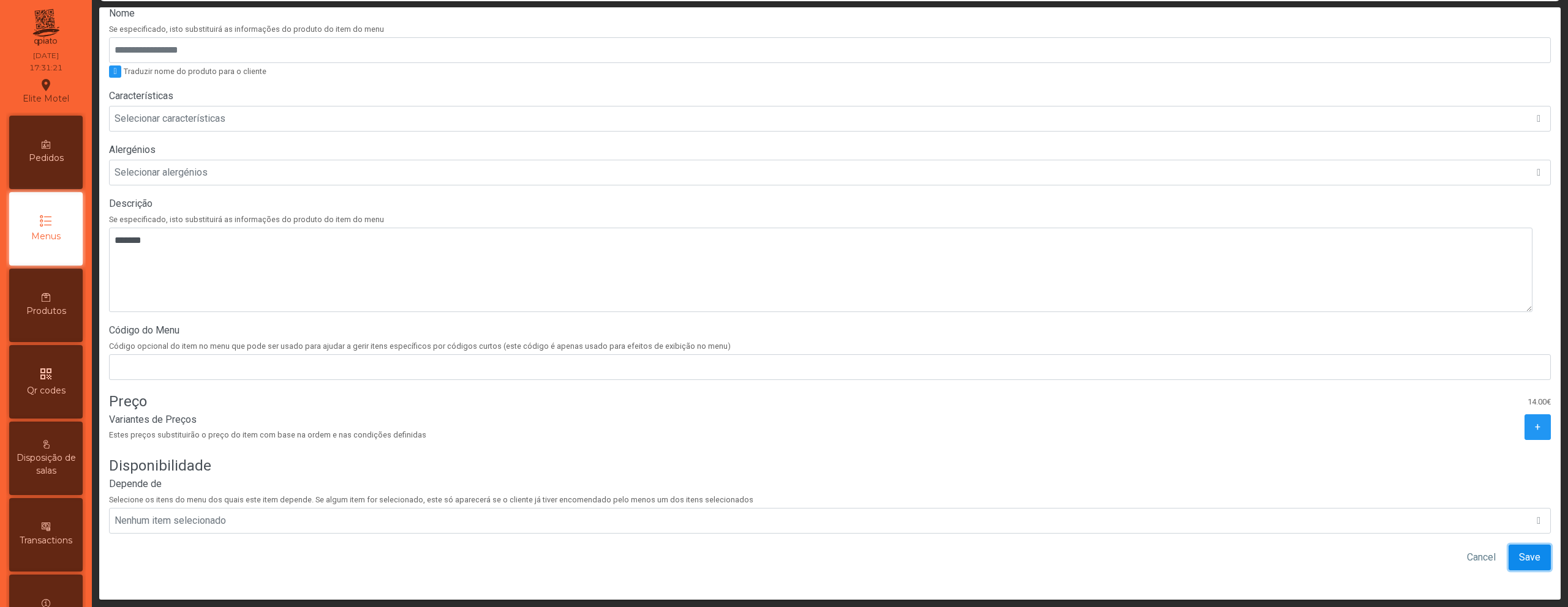
click at [1519, 551] on span "Save" at bounding box center [1530, 558] width 22 height 14
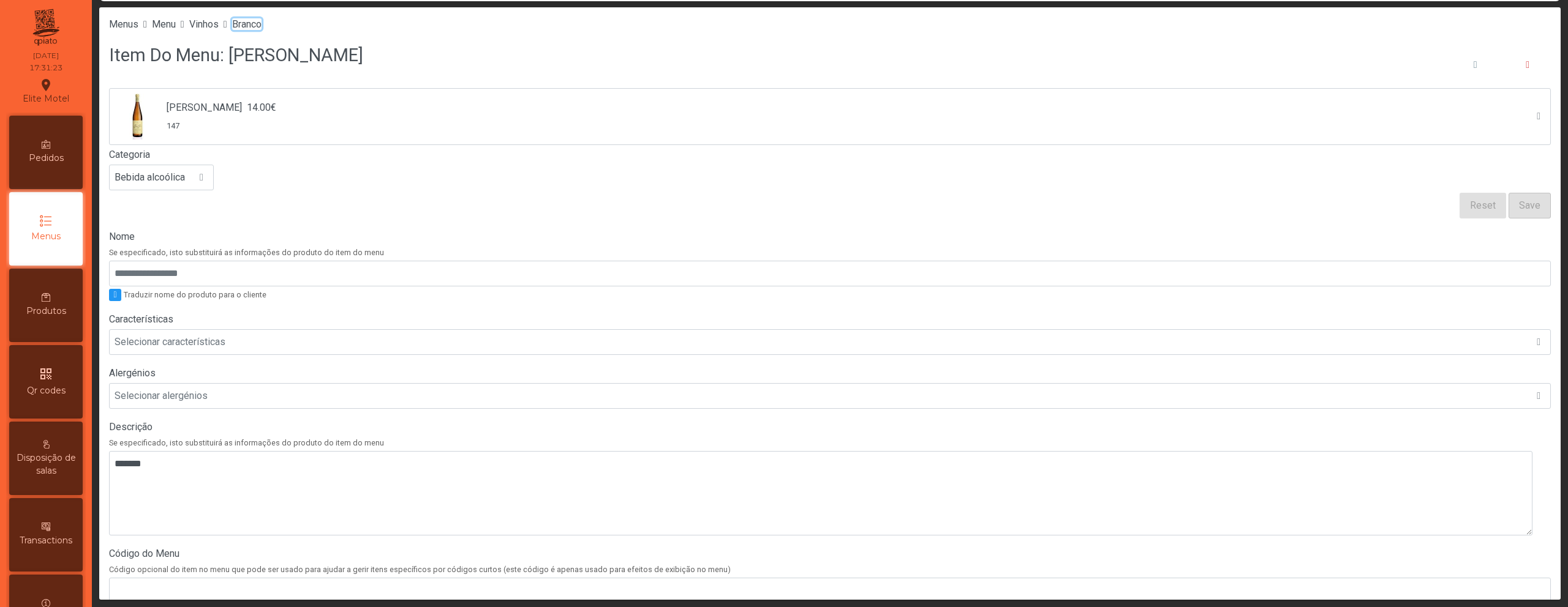
click at [262, 25] on span "Branco" at bounding box center [246, 24] width 30 height 12
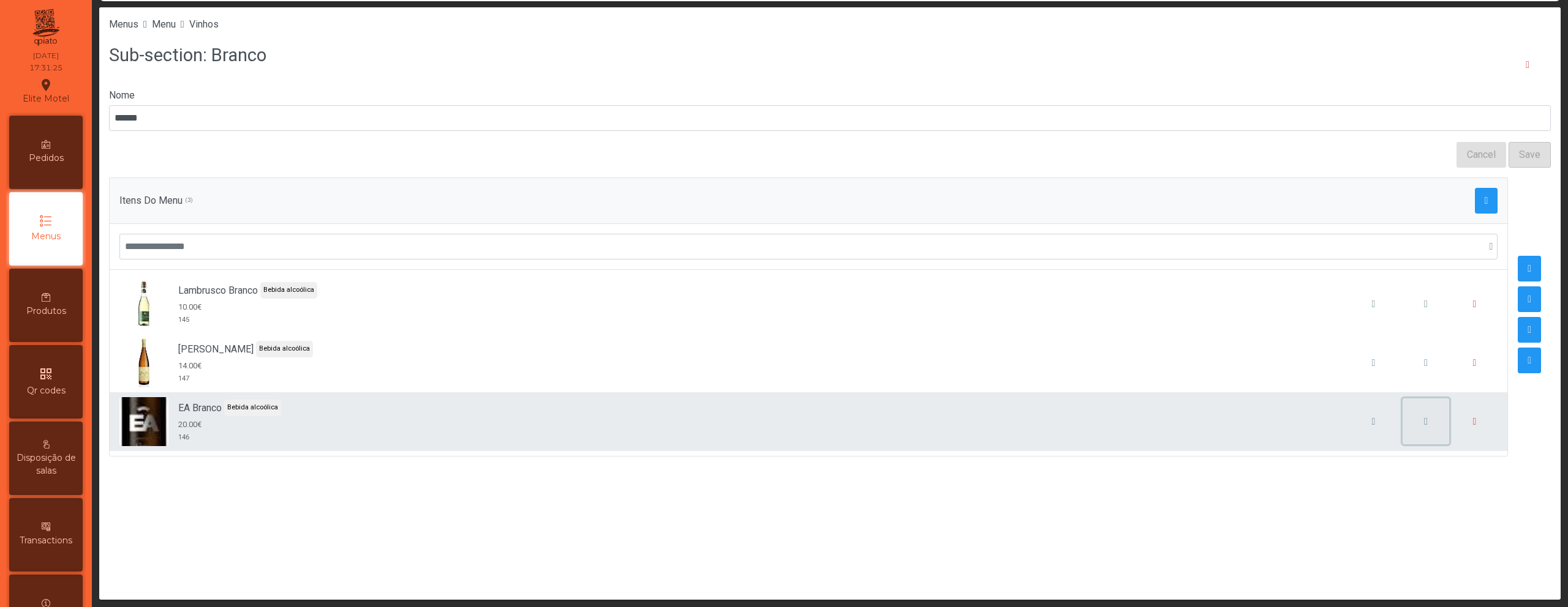
click at [1424, 416] on span "button" at bounding box center [1426, 422] width 4 height 10
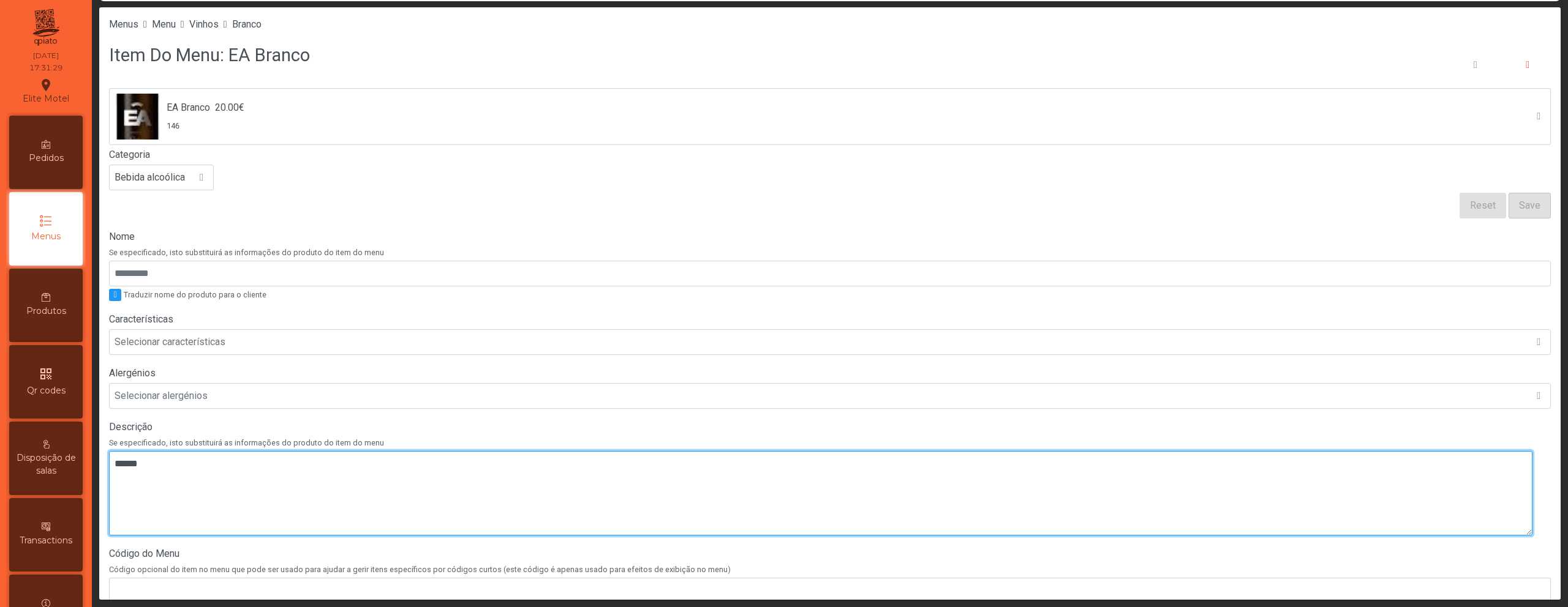
click at [615, 488] on textarea at bounding box center [821, 493] width 1424 height 85
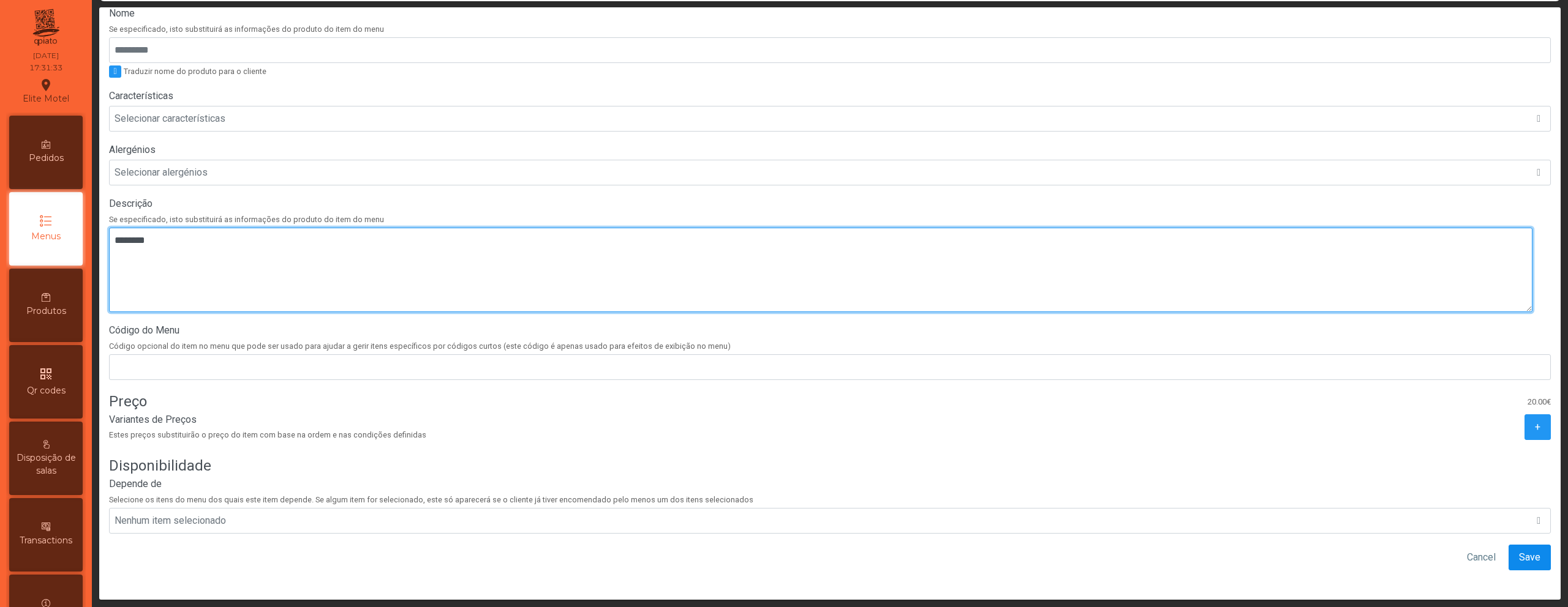
type textarea "********"
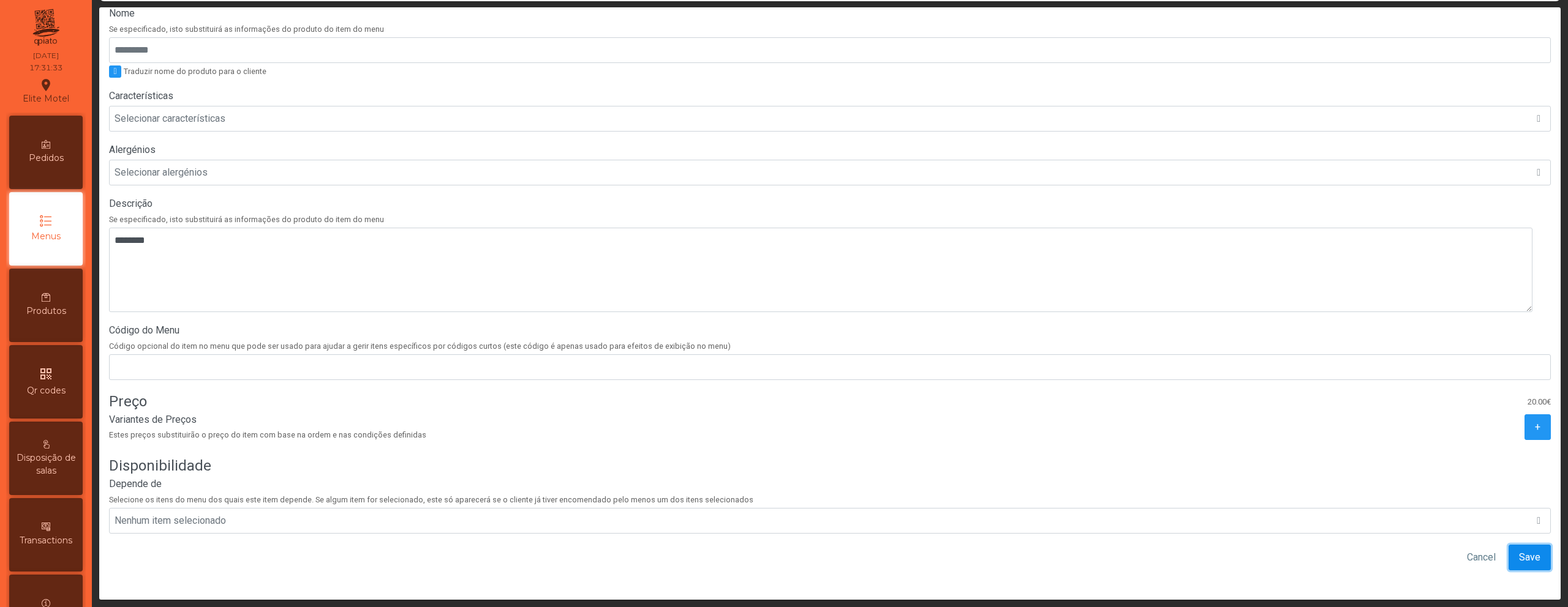
click at [1519, 551] on span "Save" at bounding box center [1530, 558] width 22 height 14
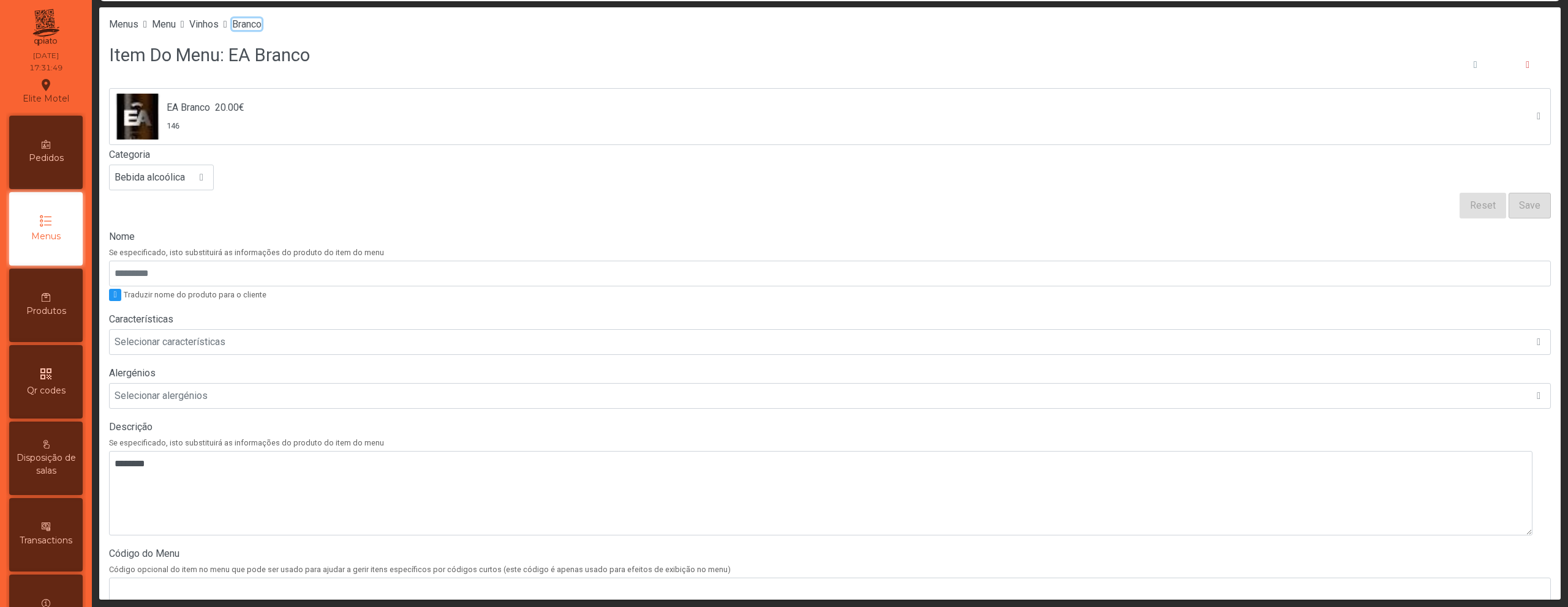
click at [257, 25] on span "Branco" at bounding box center [246, 24] width 30 height 12
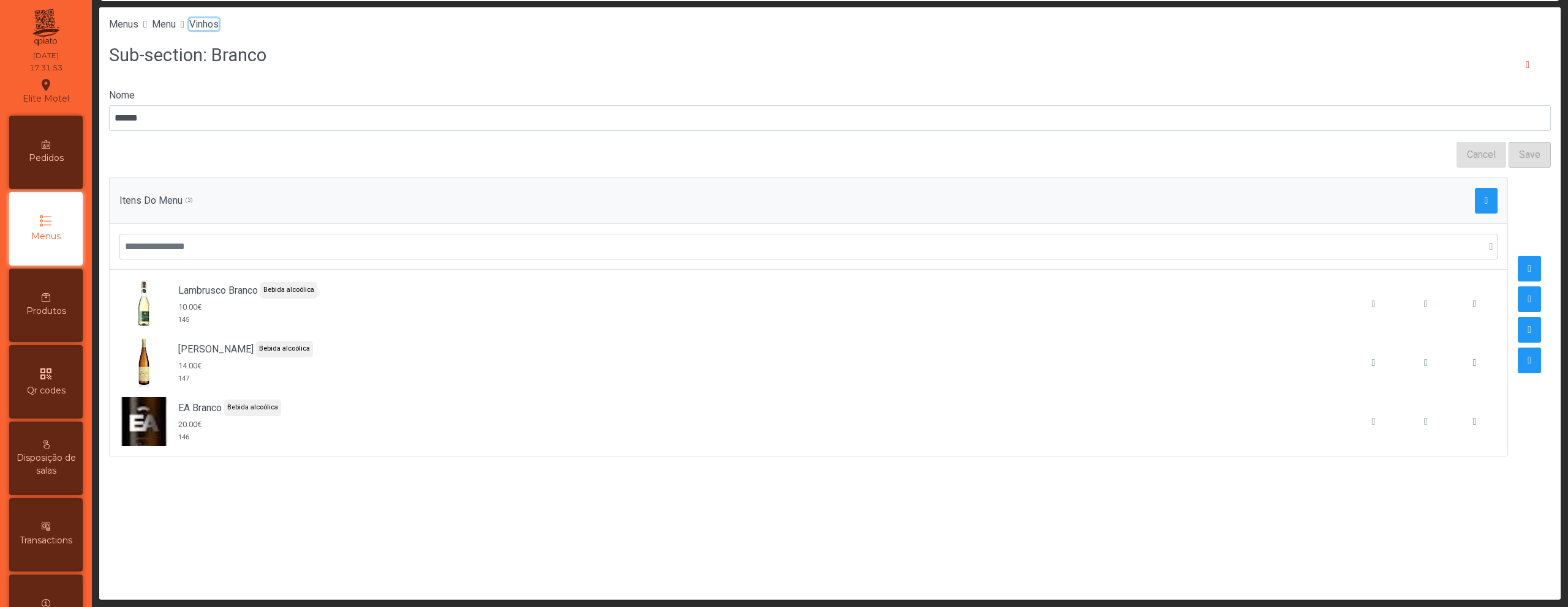
click at [217, 27] on span "Vinhos" at bounding box center [204, 24] width 30 height 12
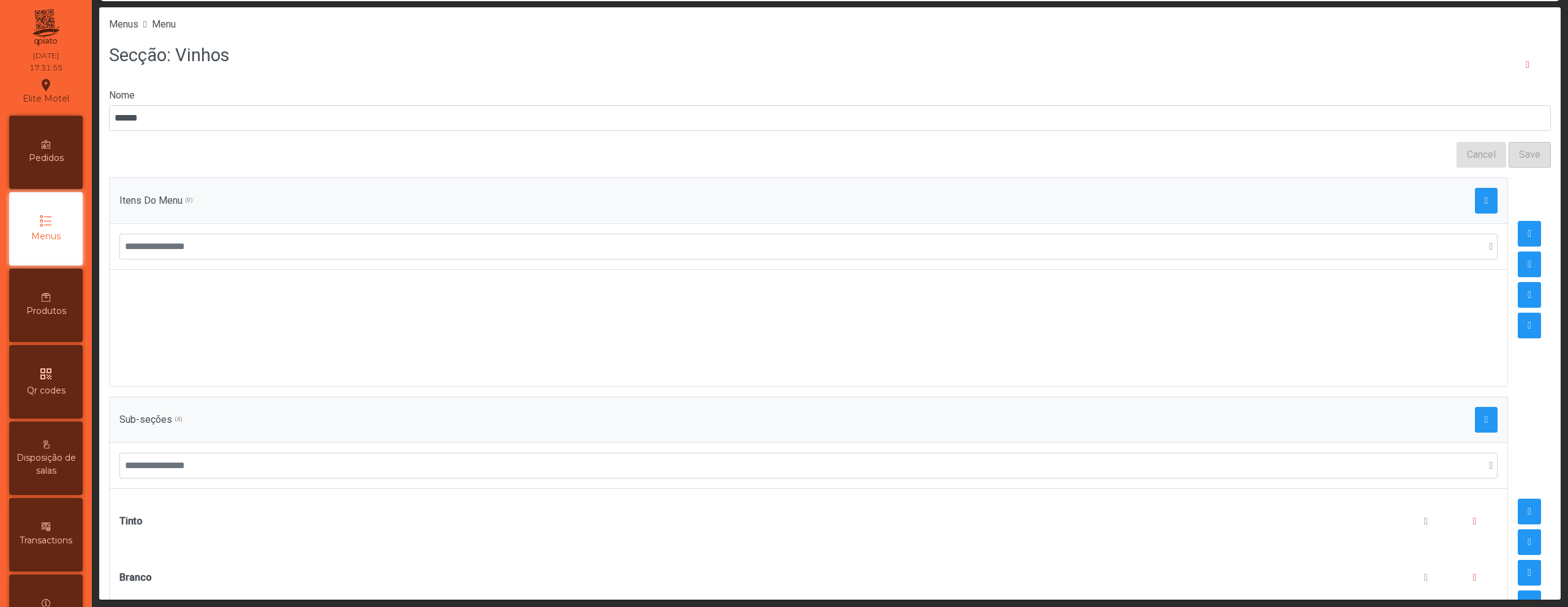
scroll to position [152, 0]
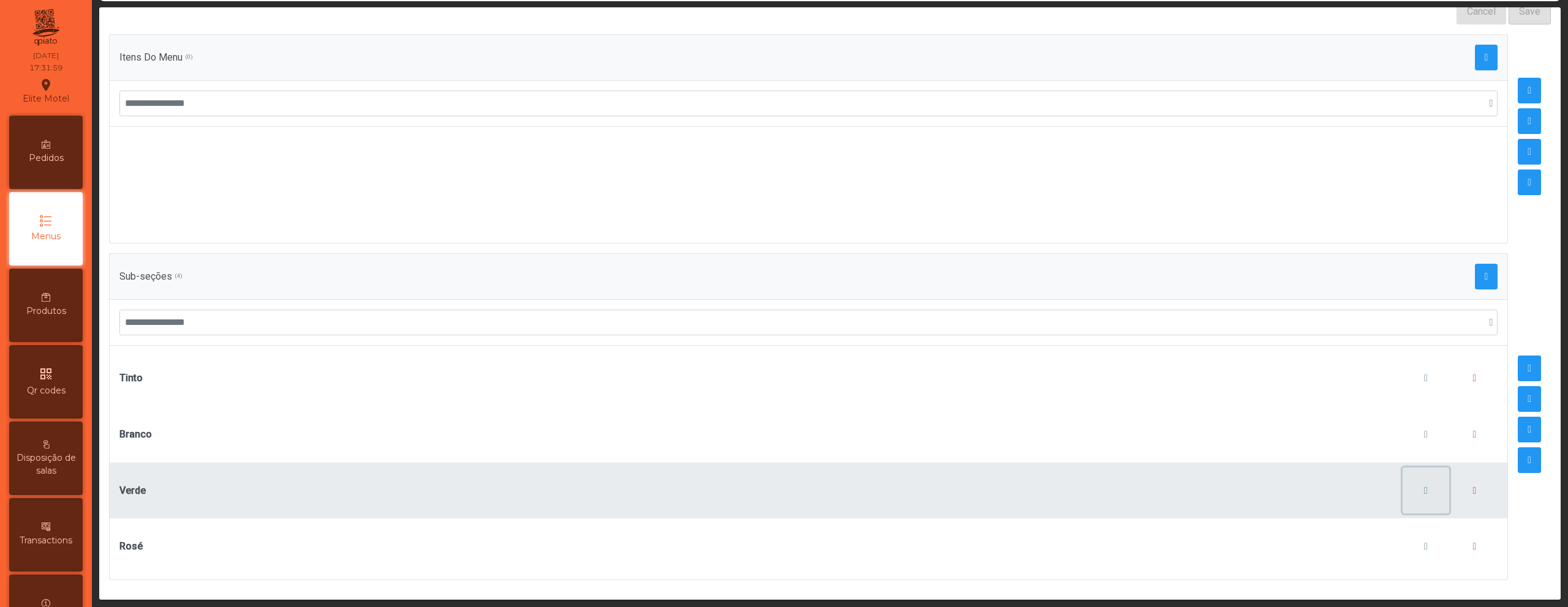
click at [1412, 487] on button "button" at bounding box center [1426, 491] width 46 height 46
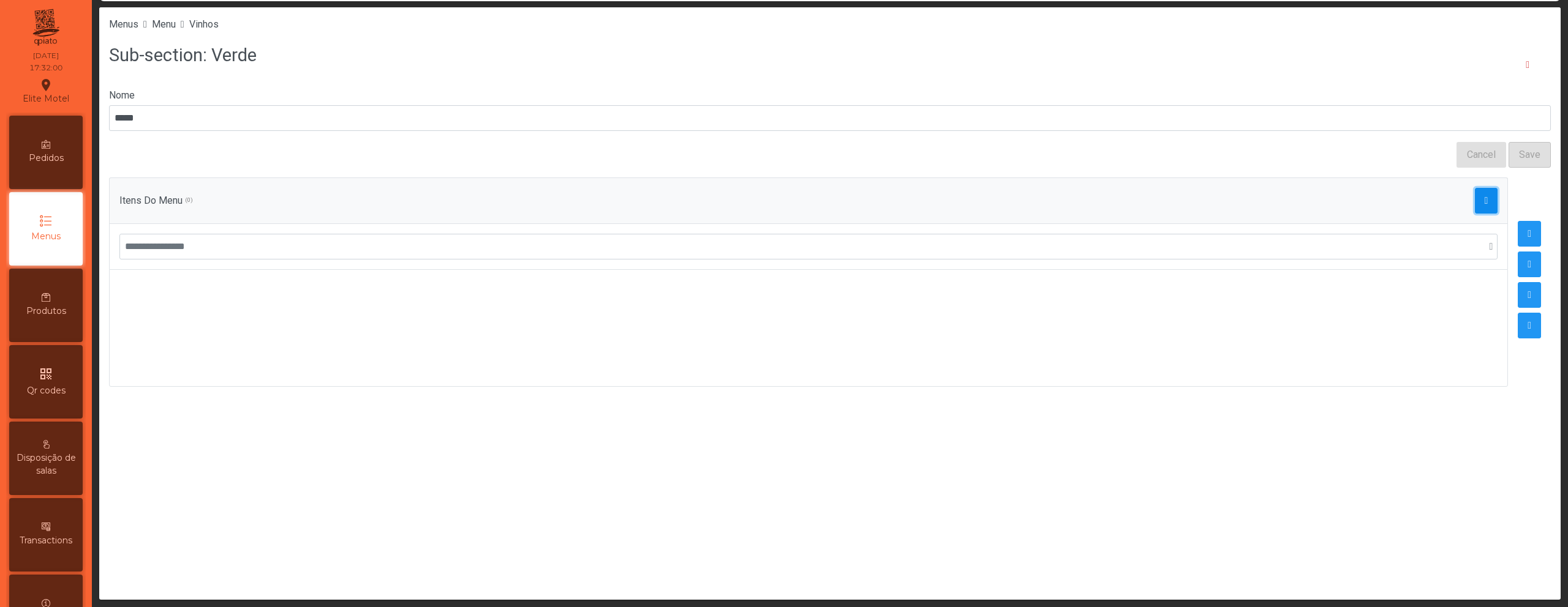
click at [1487, 197] on button "button" at bounding box center [1487, 200] width 23 height 25
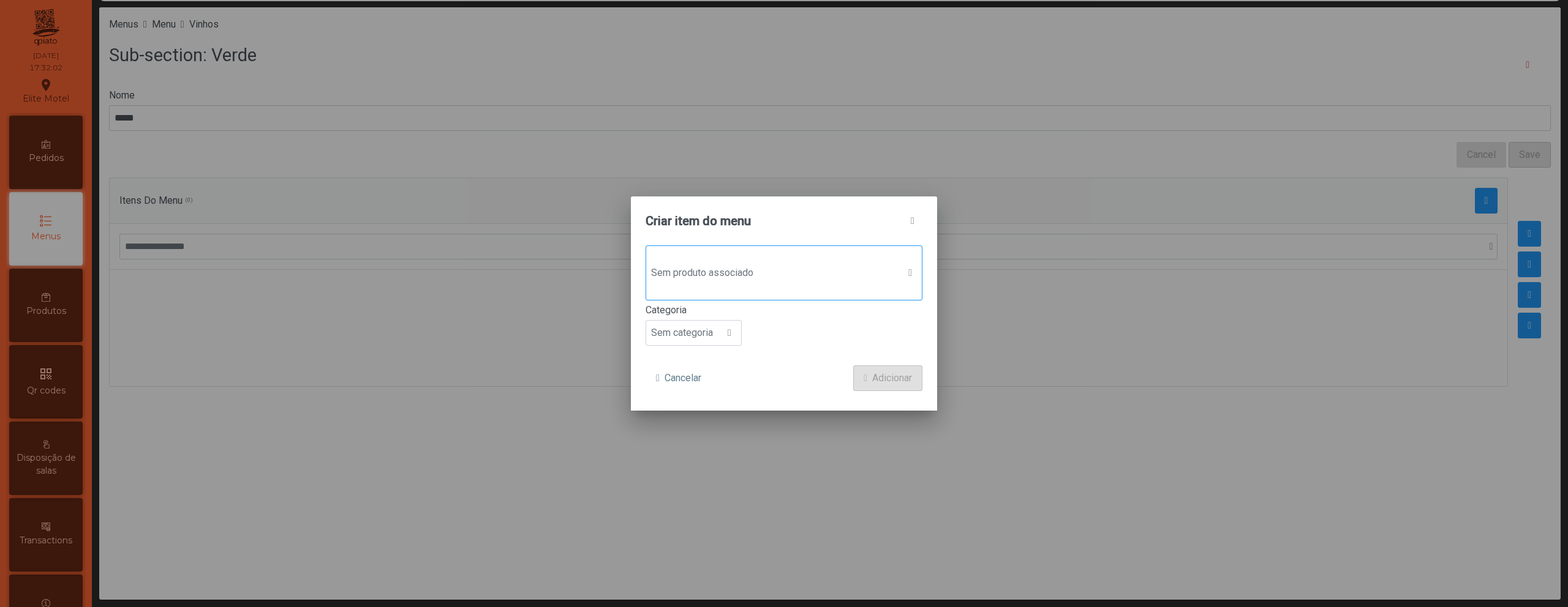
click at [777, 278] on span "Sem produto associado" at bounding box center [772, 273] width 252 height 25
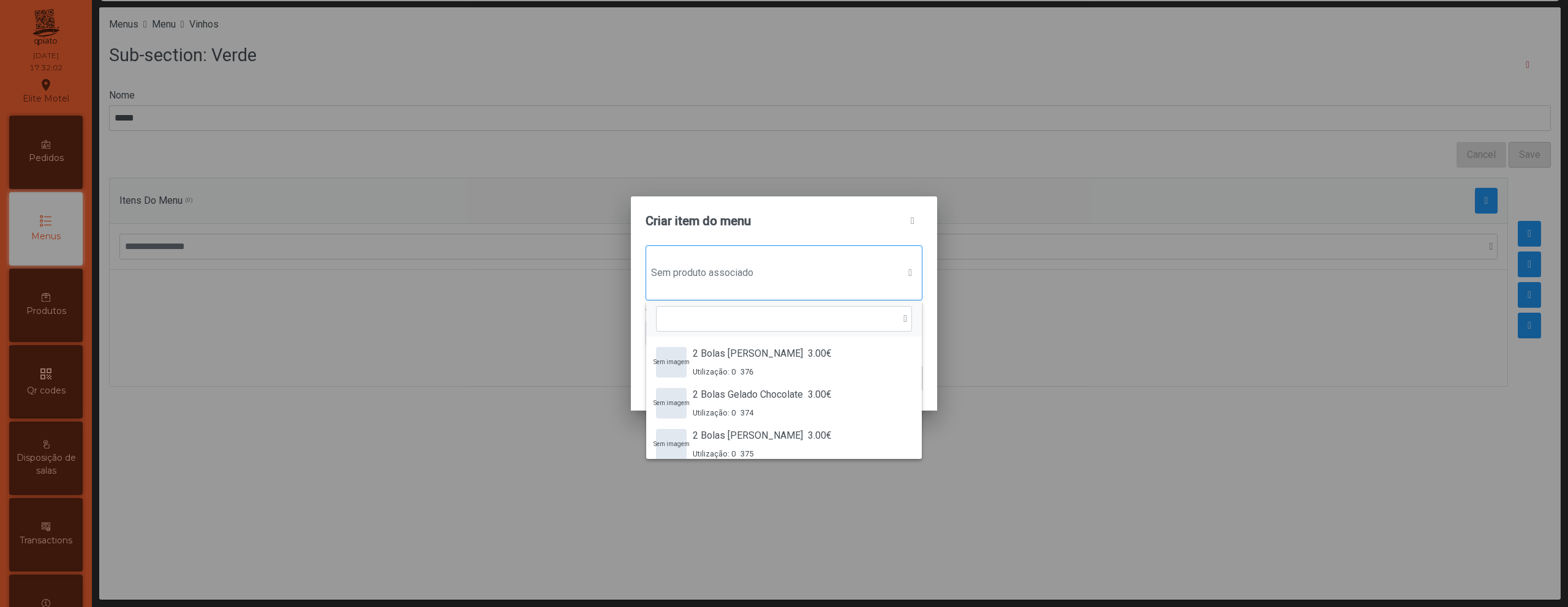
scroll to position [9, 59]
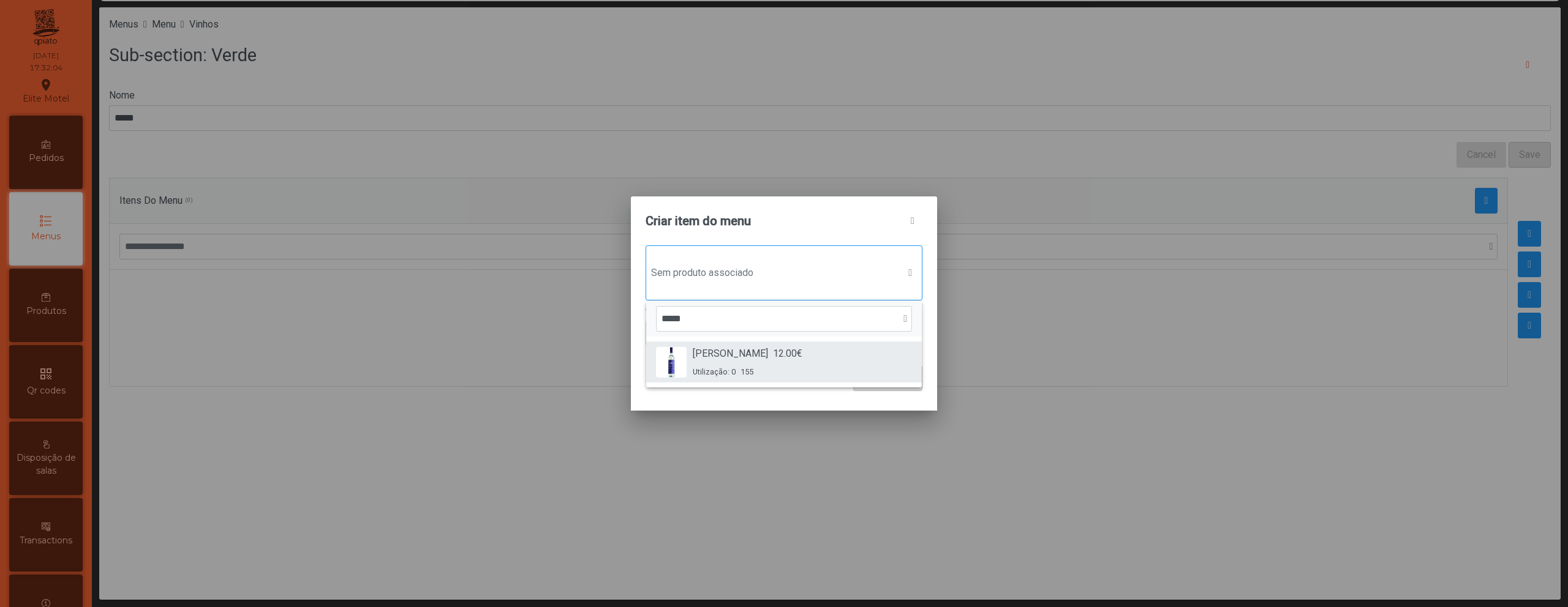
type input "*****"
click at [745, 349] on span "[PERSON_NAME]" at bounding box center [731, 353] width 75 height 14
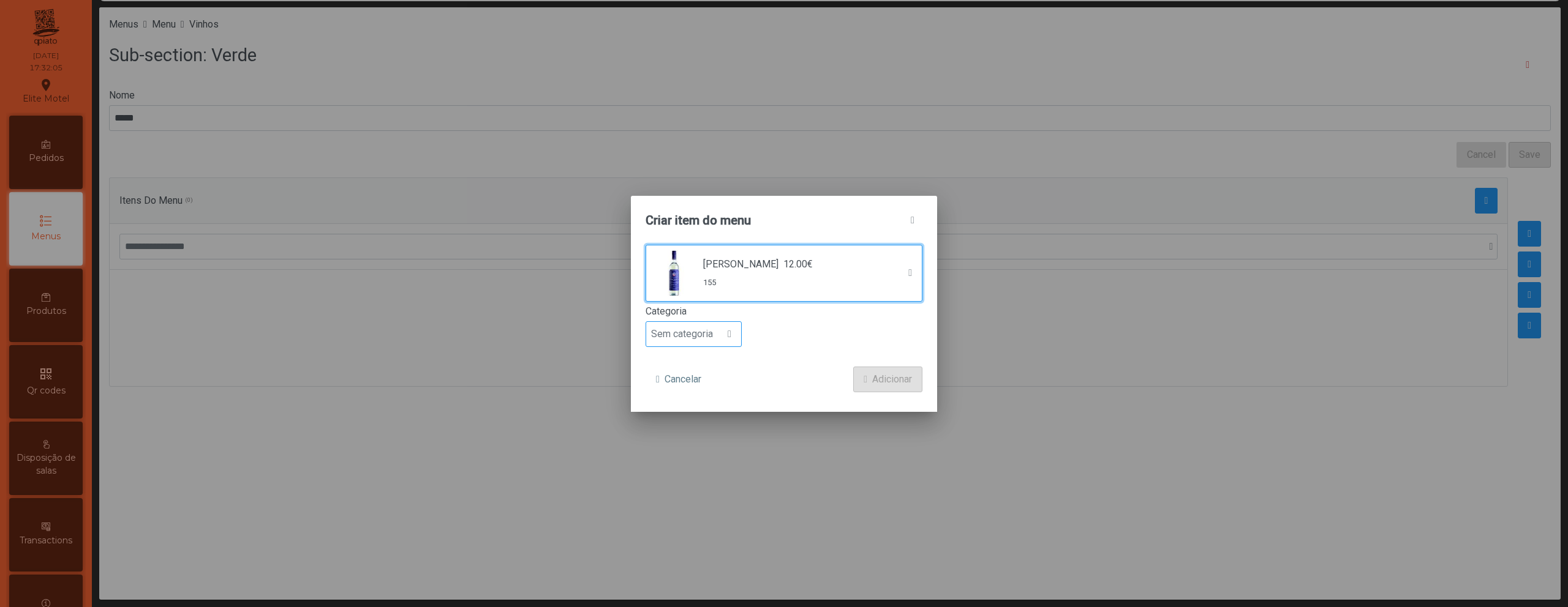
click at [694, 331] on span "Sem categoria" at bounding box center [681, 334] width 72 height 25
click at [708, 428] on span "Bebida alcoólica" at bounding box center [691, 428] width 70 height 12
click at [878, 385] on span "Adicionar" at bounding box center [892, 380] width 40 height 14
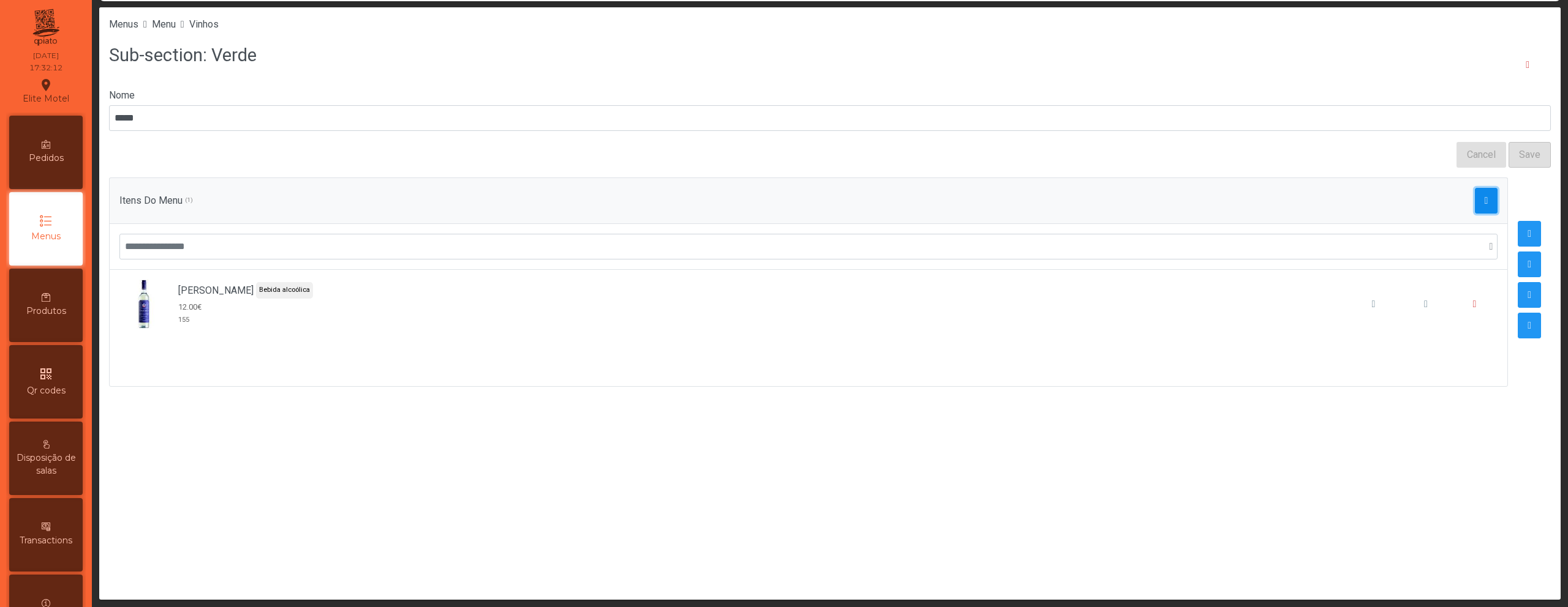
click at [1485, 196] on span "button" at bounding box center [1486, 201] width 4 height 10
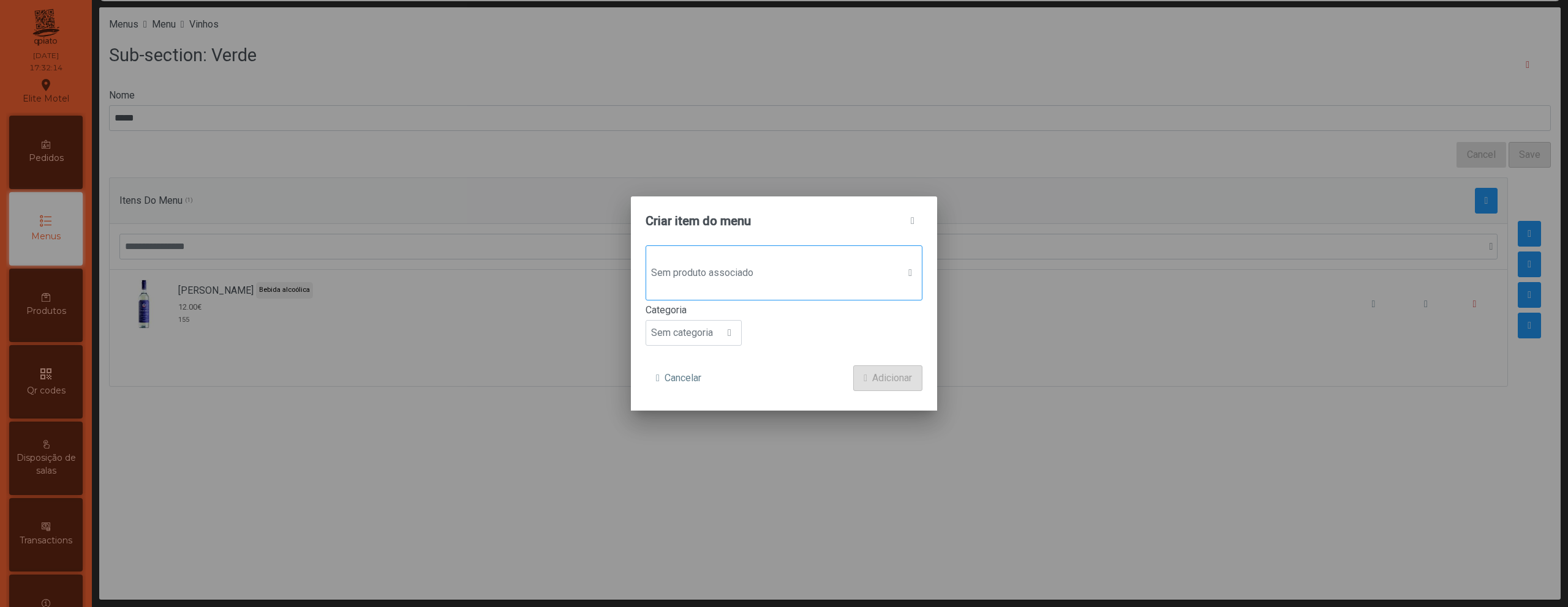
click at [830, 276] on span "Sem produto associado" at bounding box center [772, 273] width 252 height 25
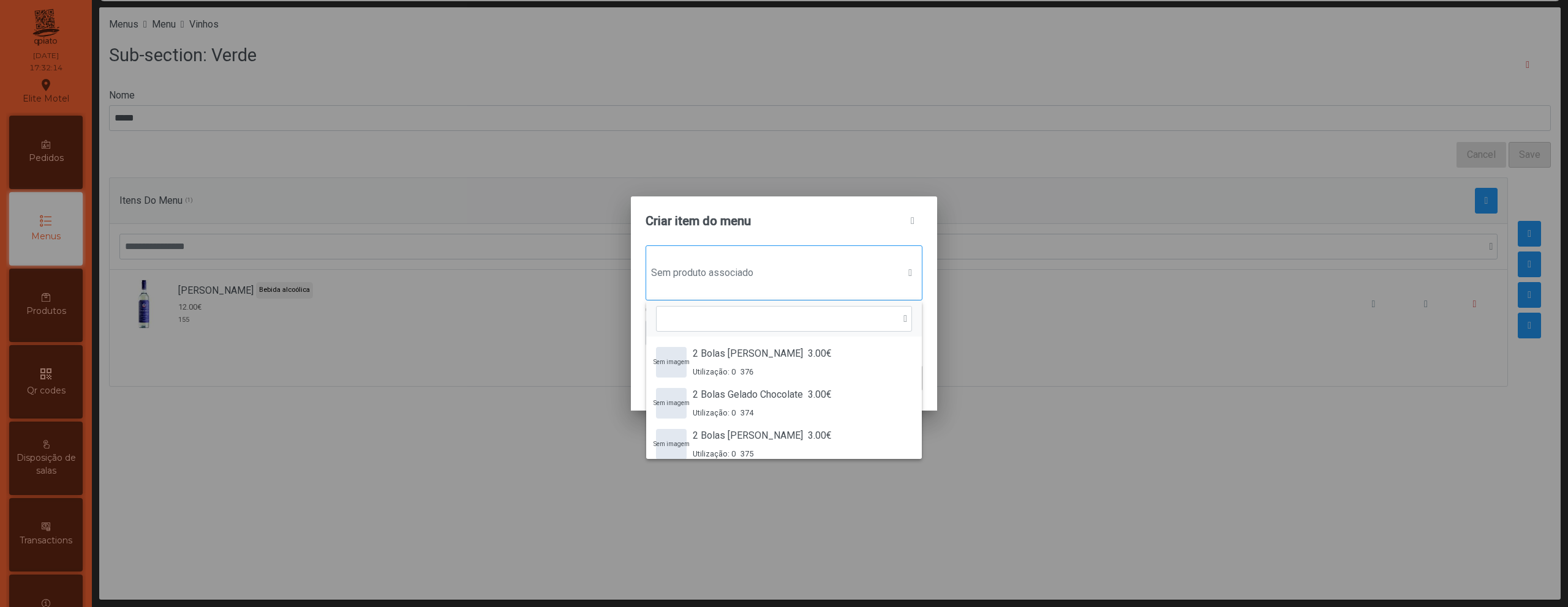
scroll to position [9, 59]
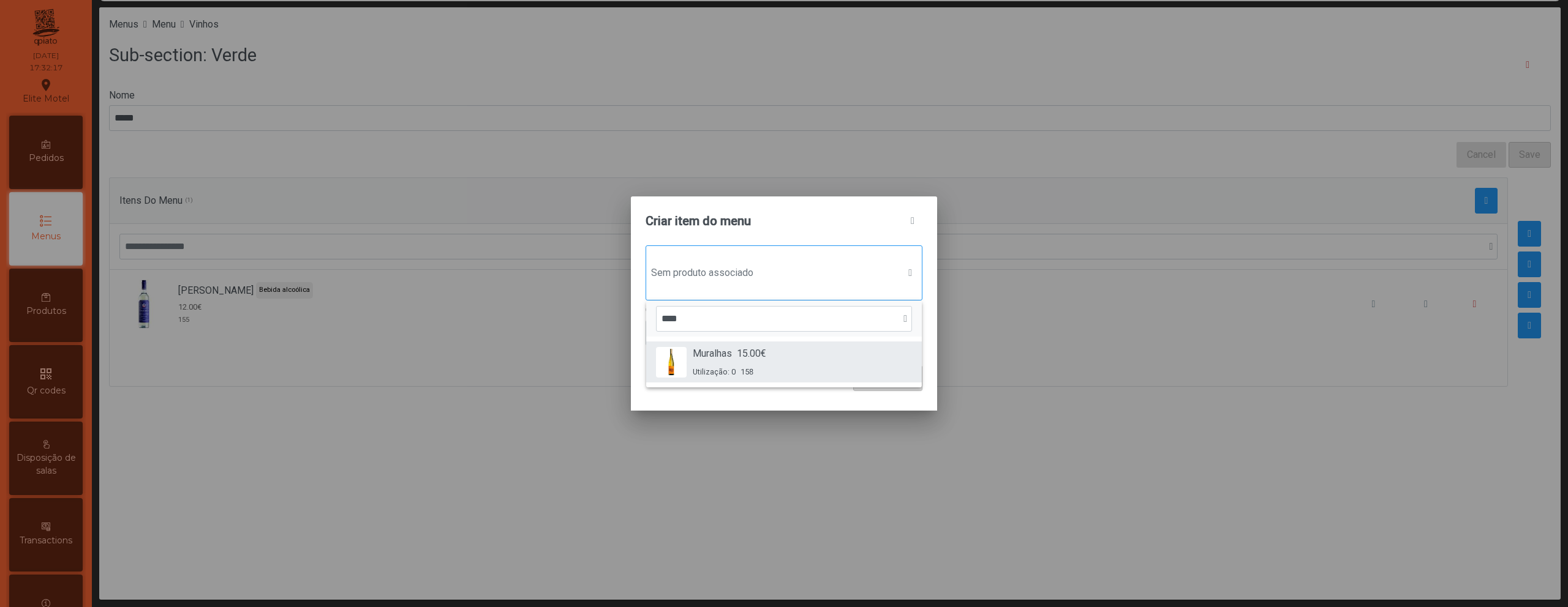
type input "****"
click at [715, 364] on div "Muralhas 15.00€ Utilização: 0 158" at bounding box center [729, 361] width 73 height 31
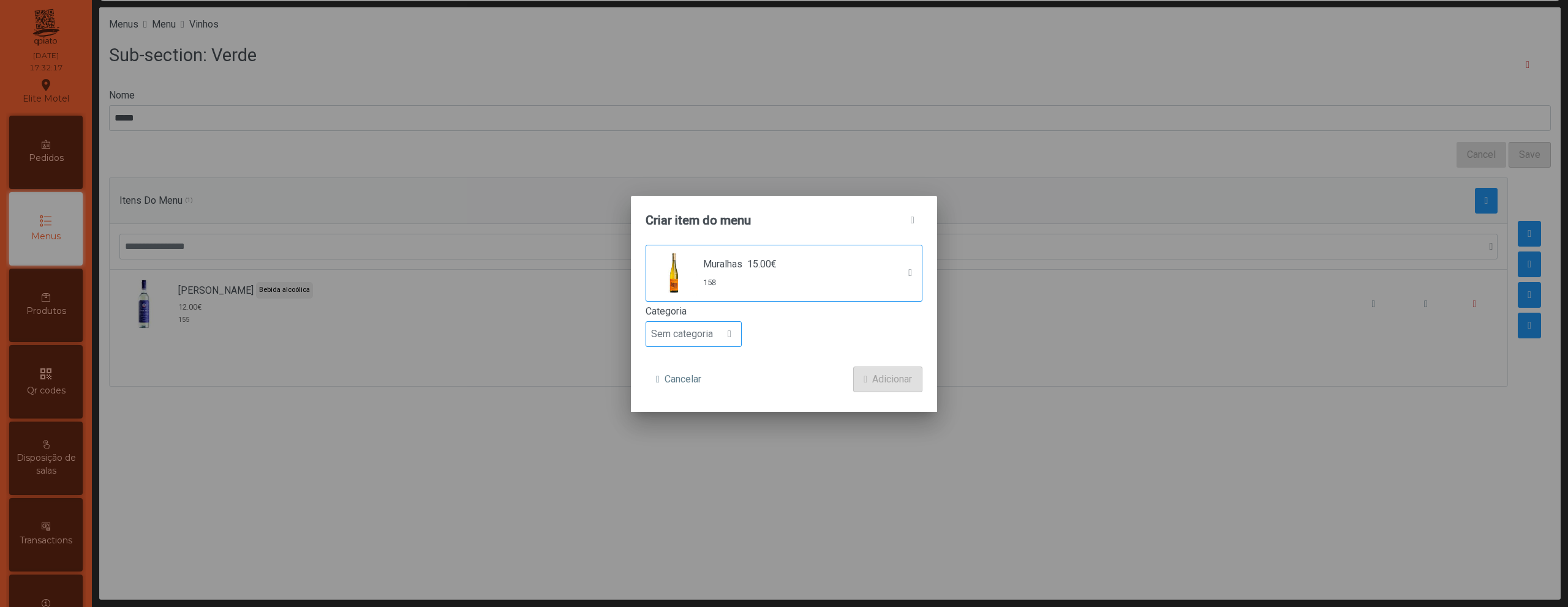
click at [707, 335] on span "Sem categoria" at bounding box center [681, 334] width 72 height 25
click at [699, 421] on li "Bebida alcoólica" at bounding box center [693, 429] width 95 height 25
click at [888, 372] on span "Adicionar" at bounding box center [892, 380] width 40 height 14
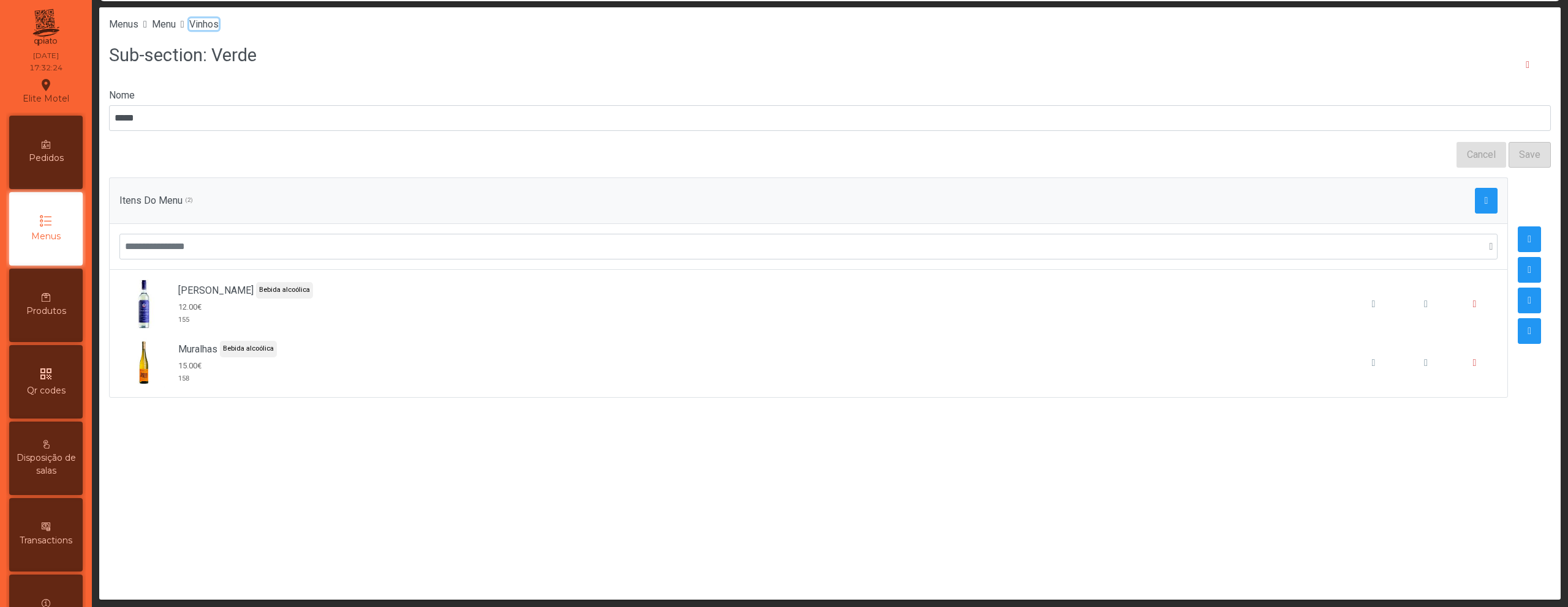
click at [219, 21] on span "Vinhos" at bounding box center [204, 24] width 30 height 12
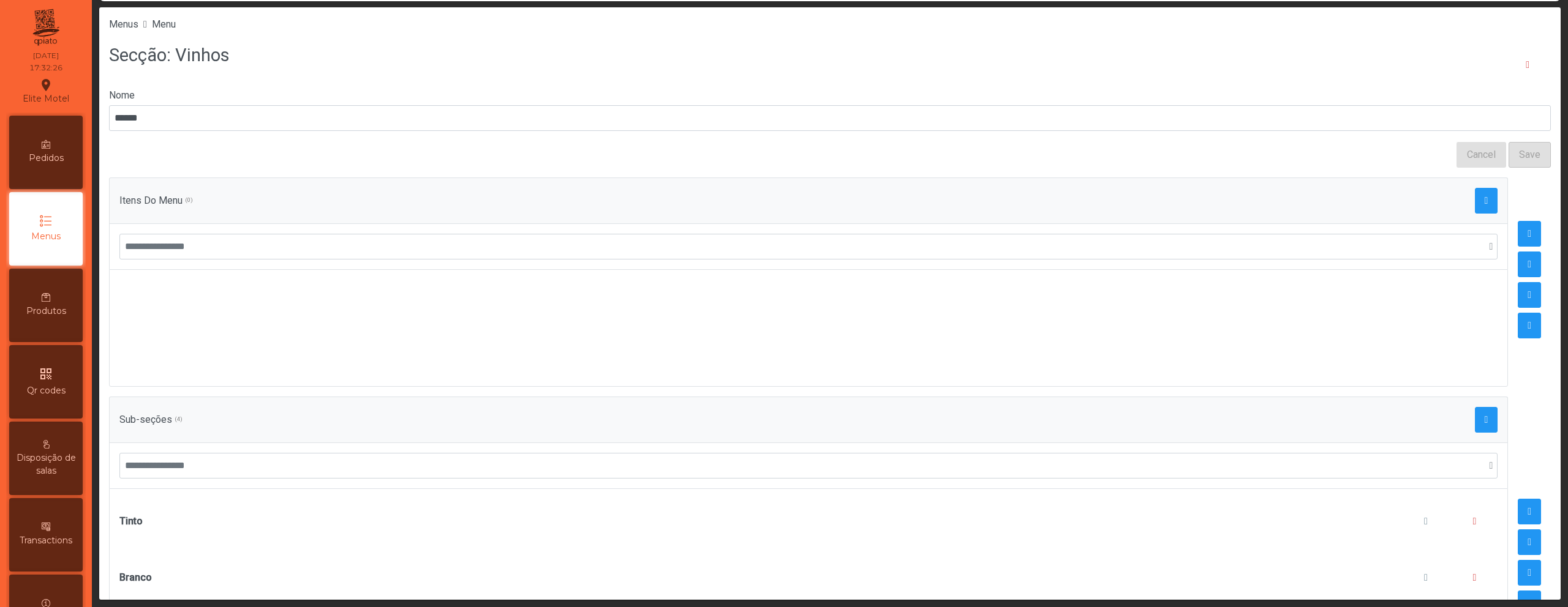
scroll to position [152, 0]
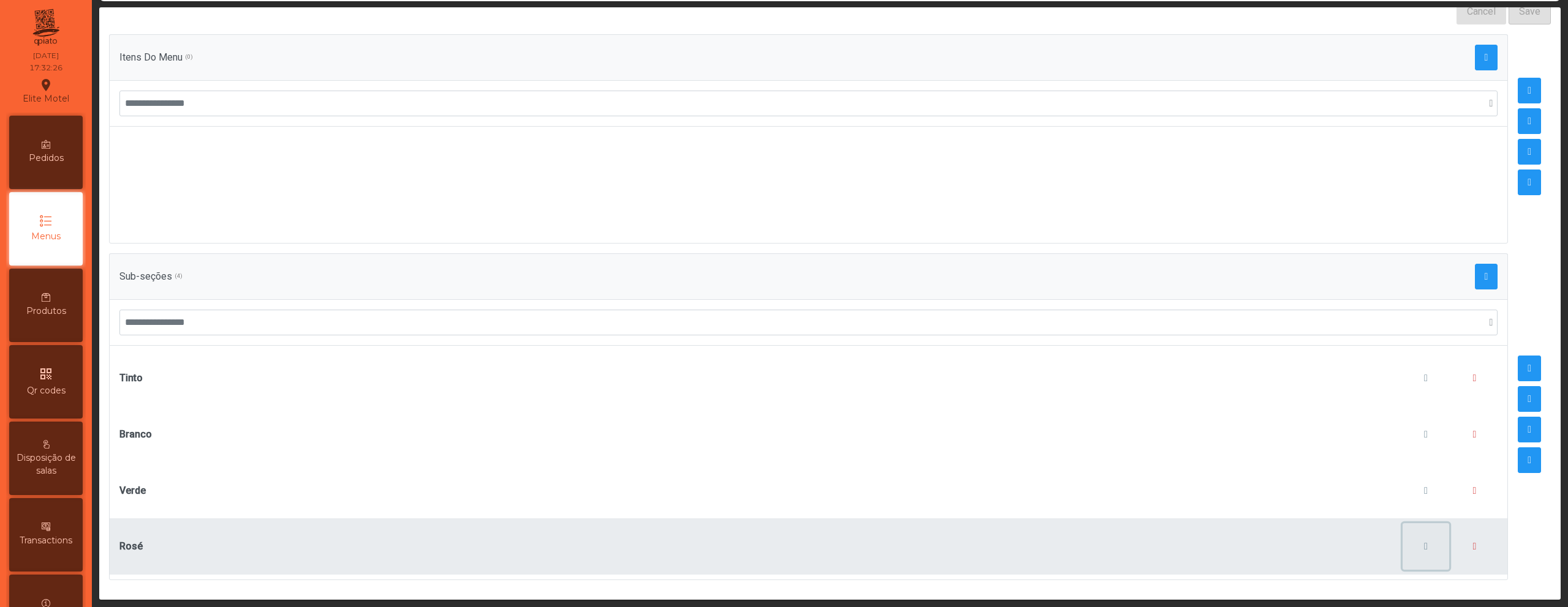
click at [1411, 547] on button "button" at bounding box center [1426, 546] width 46 height 46
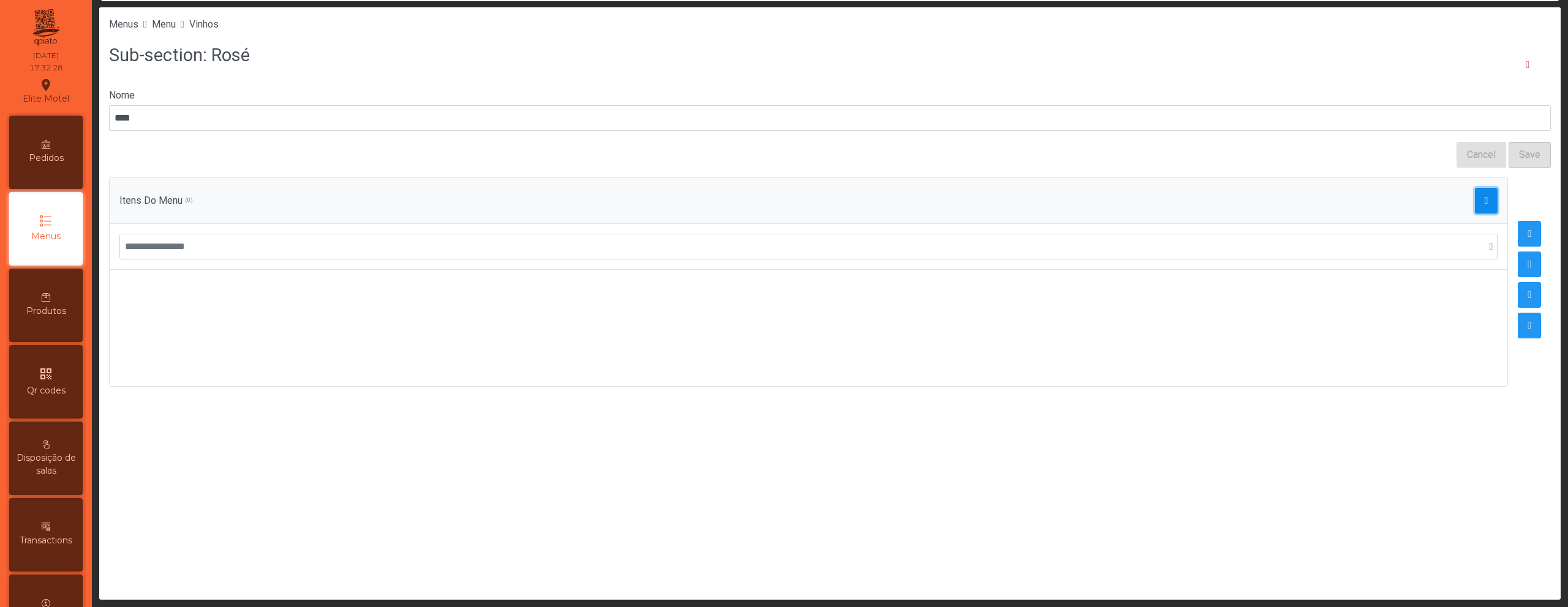
click at [1485, 203] on span "button" at bounding box center [1486, 201] width 4 height 10
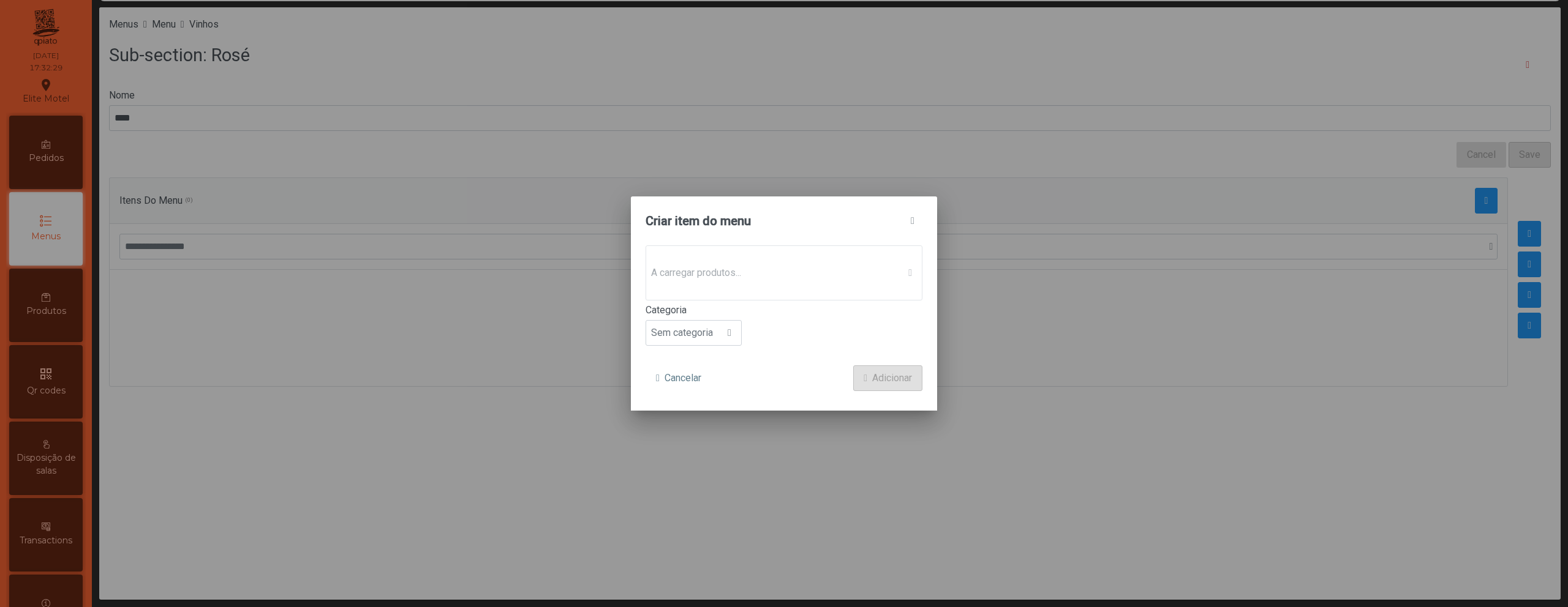
click at [752, 267] on p-dropdown "A carregar produtos..." at bounding box center [784, 273] width 277 height 55
click at [752, 267] on span "Sem produto associado" at bounding box center [772, 273] width 252 height 25
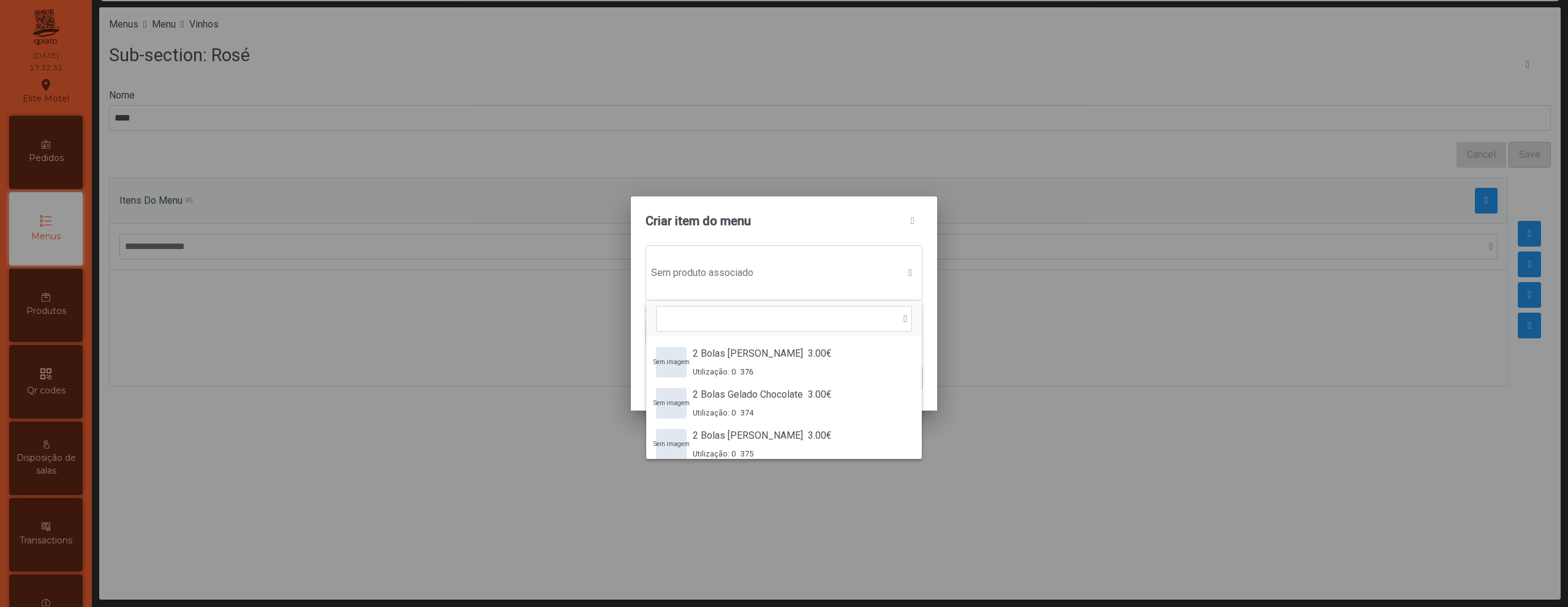
scroll to position [9, 59]
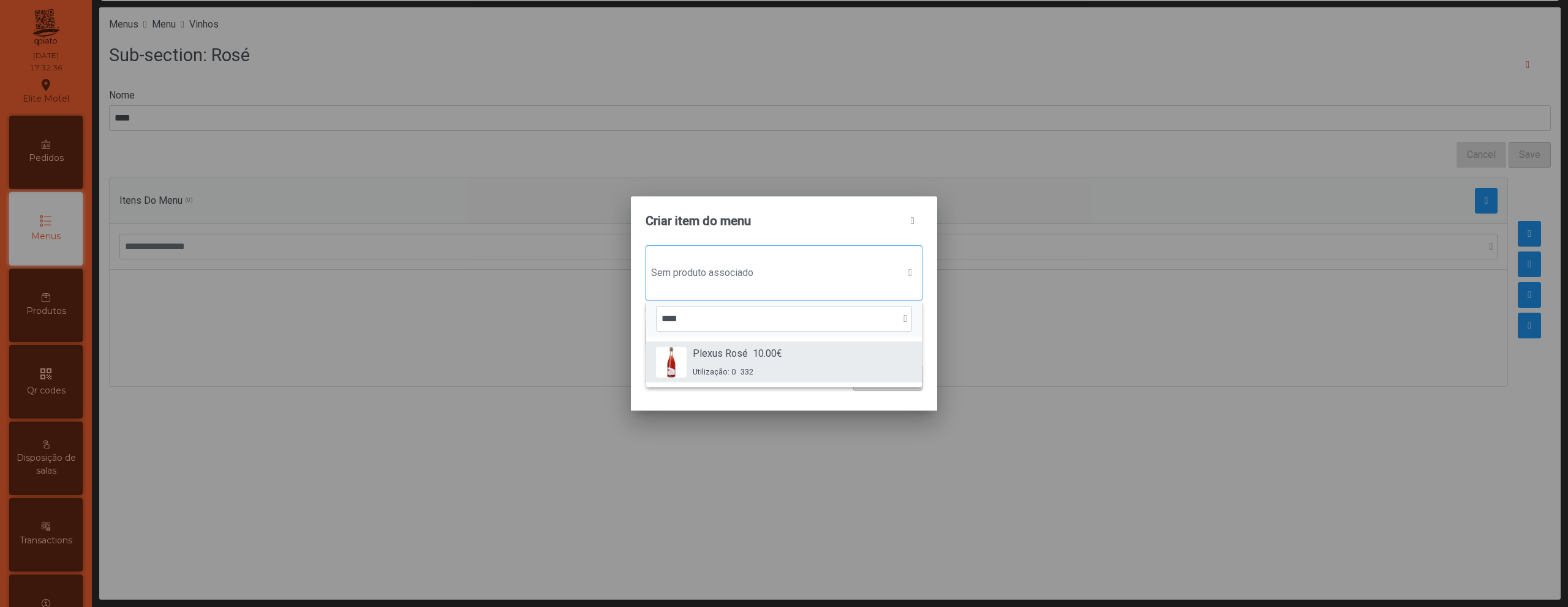
type input "****"
click at [702, 351] on span "Plexus Rosé" at bounding box center [721, 353] width 55 height 14
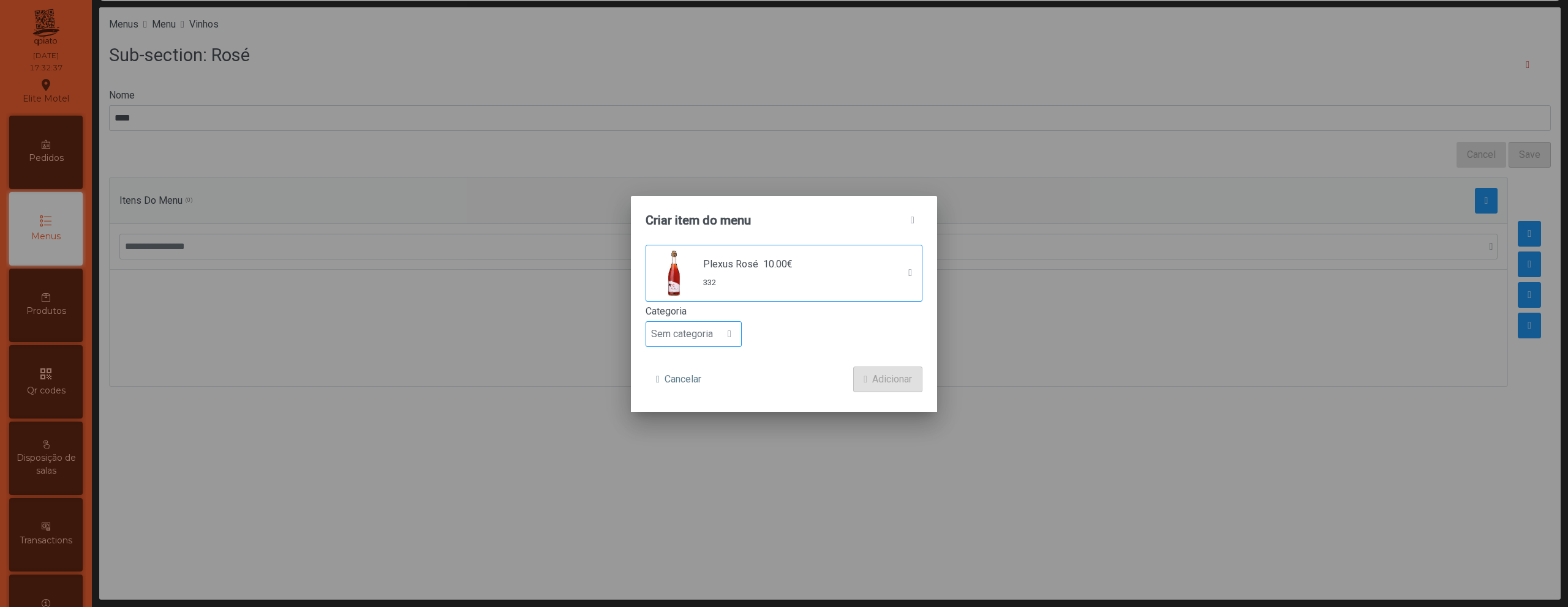
click at [689, 337] on span "Sem categoria" at bounding box center [681, 334] width 72 height 25
click at [691, 426] on span "Bebida alcoólica" at bounding box center [691, 428] width 70 height 12
click at [879, 390] on button "Adicionar" at bounding box center [887, 379] width 69 height 25
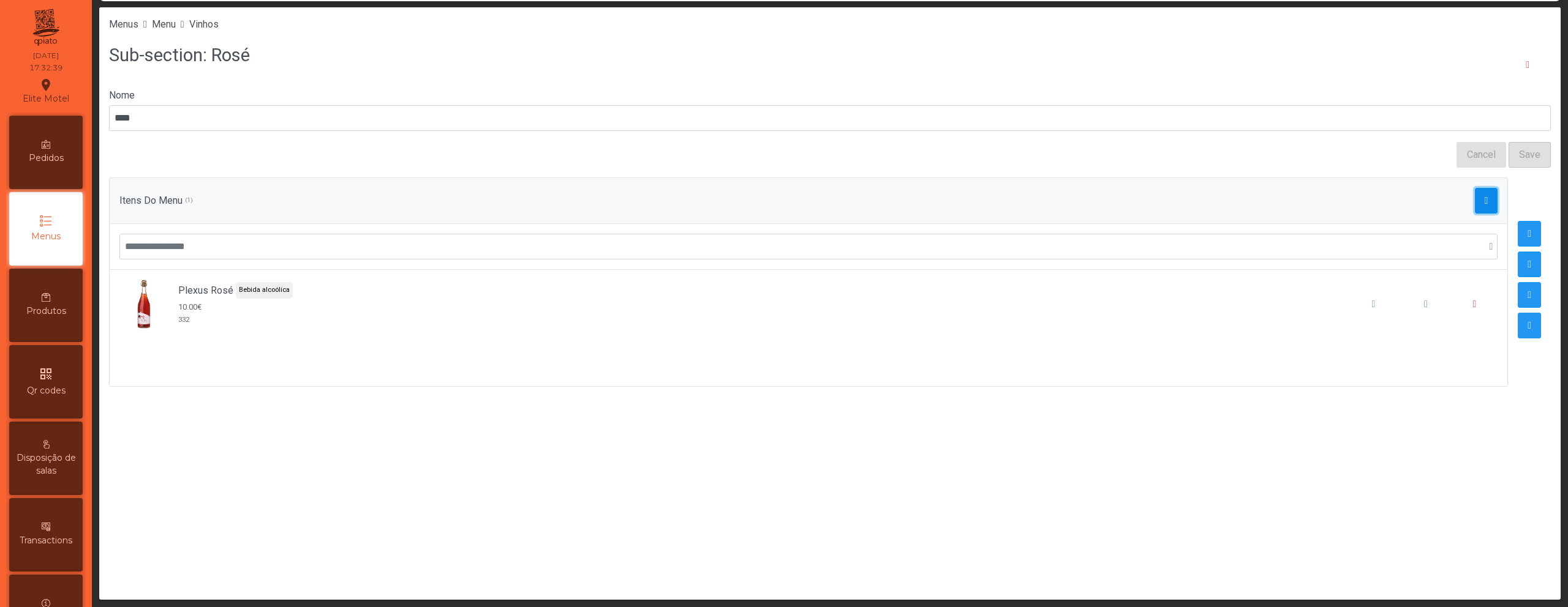
click at [1485, 201] on span "button" at bounding box center [1486, 201] width 4 height 10
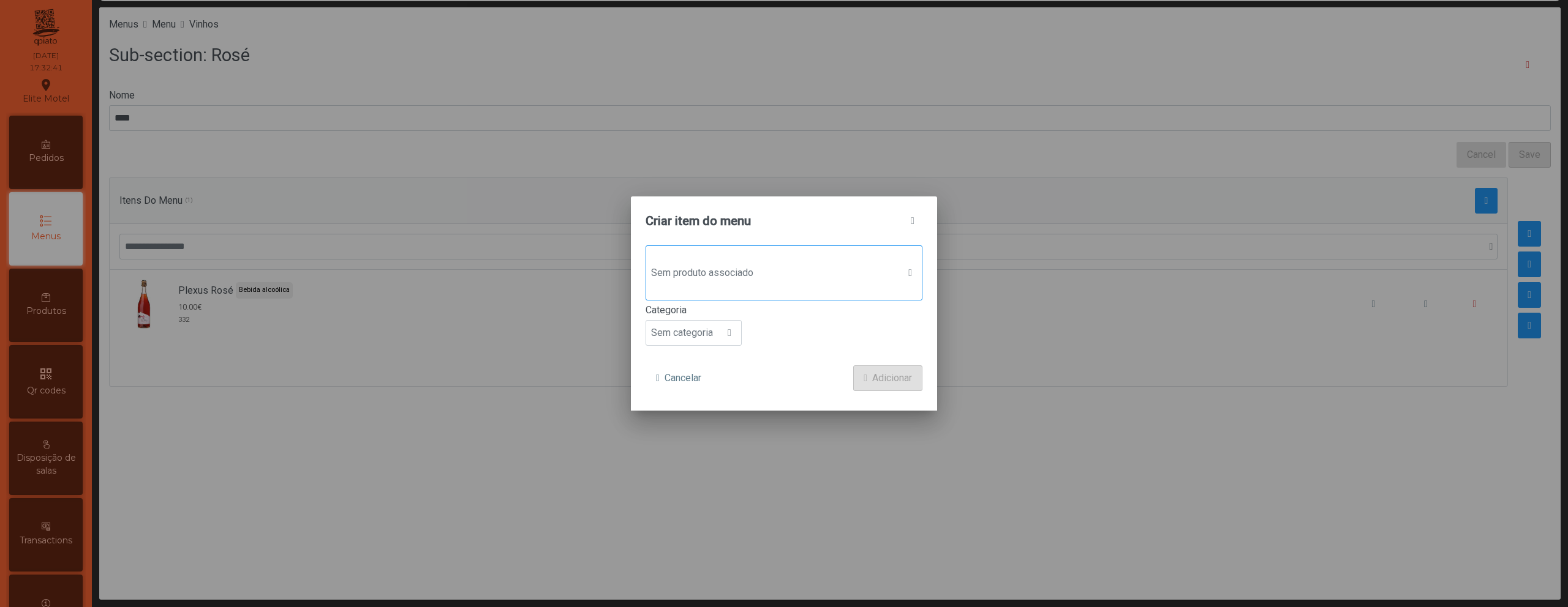
click at [824, 268] on span "Sem produto associado" at bounding box center [772, 273] width 252 height 25
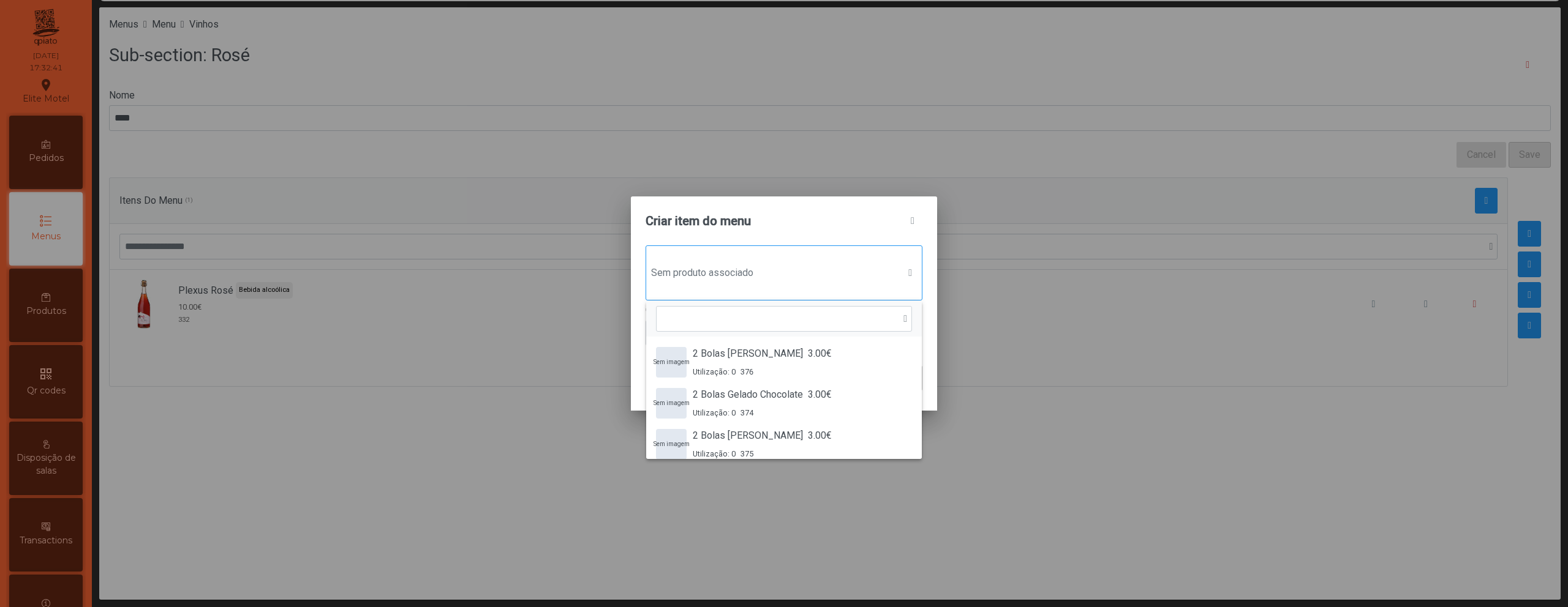
scroll to position [9, 59]
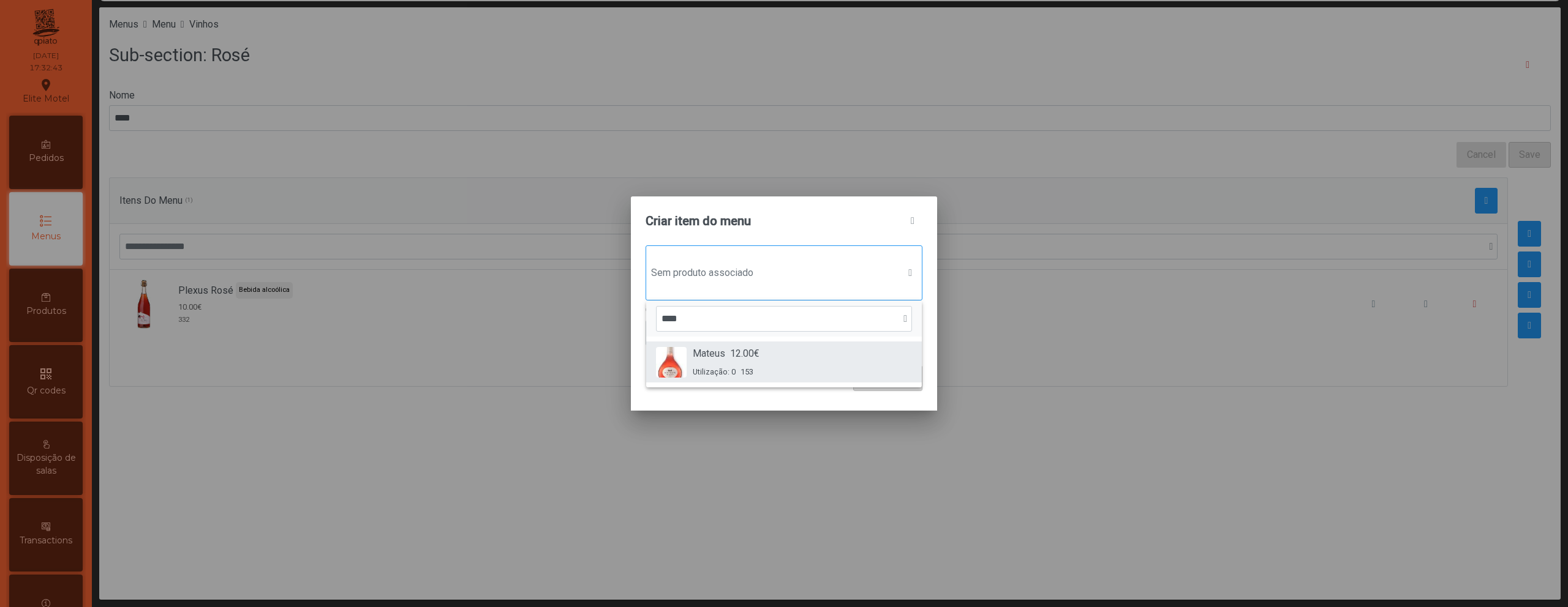
type input "****"
click at [782, 356] on div "Mateus 12.00€ Utilização: 0 153" at bounding box center [784, 361] width 256 height 31
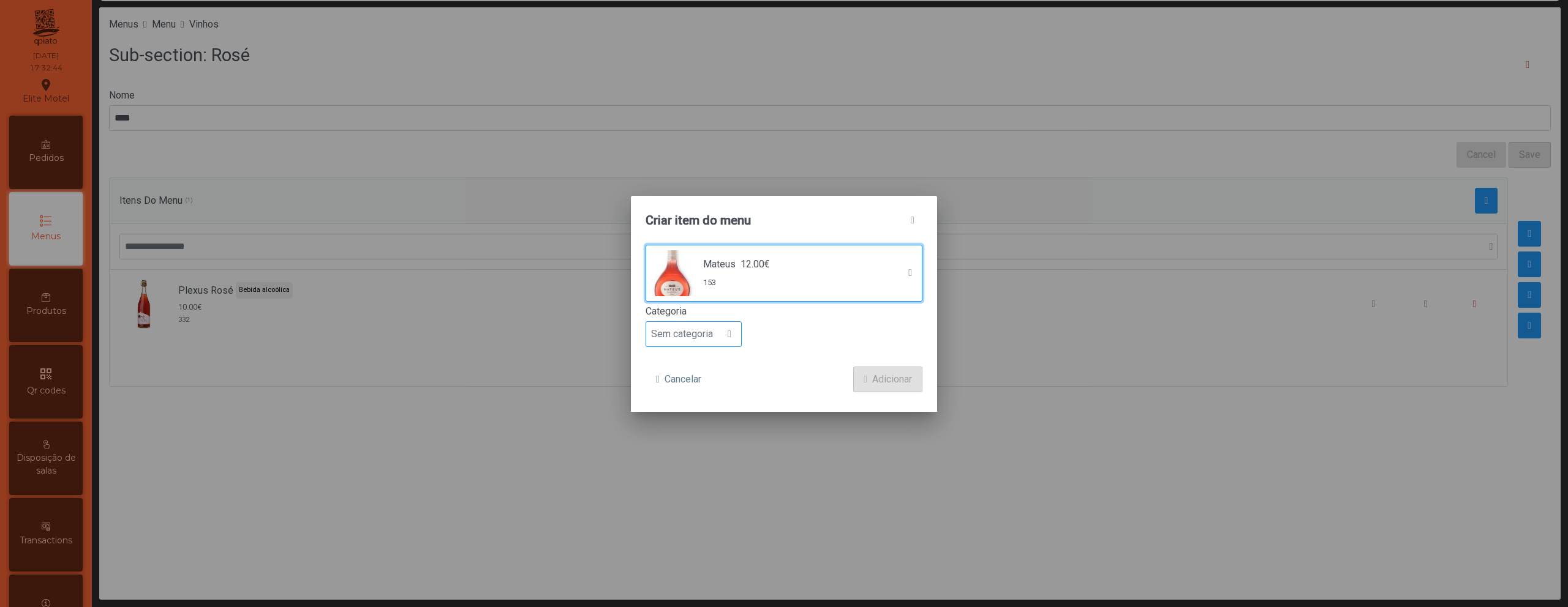
click at [705, 340] on span "Sem categoria" at bounding box center [681, 334] width 72 height 25
click at [705, 422] on span "Bebida alcoólica" at bounding box center [691, 428] width 70 height 12
click at [863, 380] on span "submit" at bounding box center [865, 380] width 4 height 10
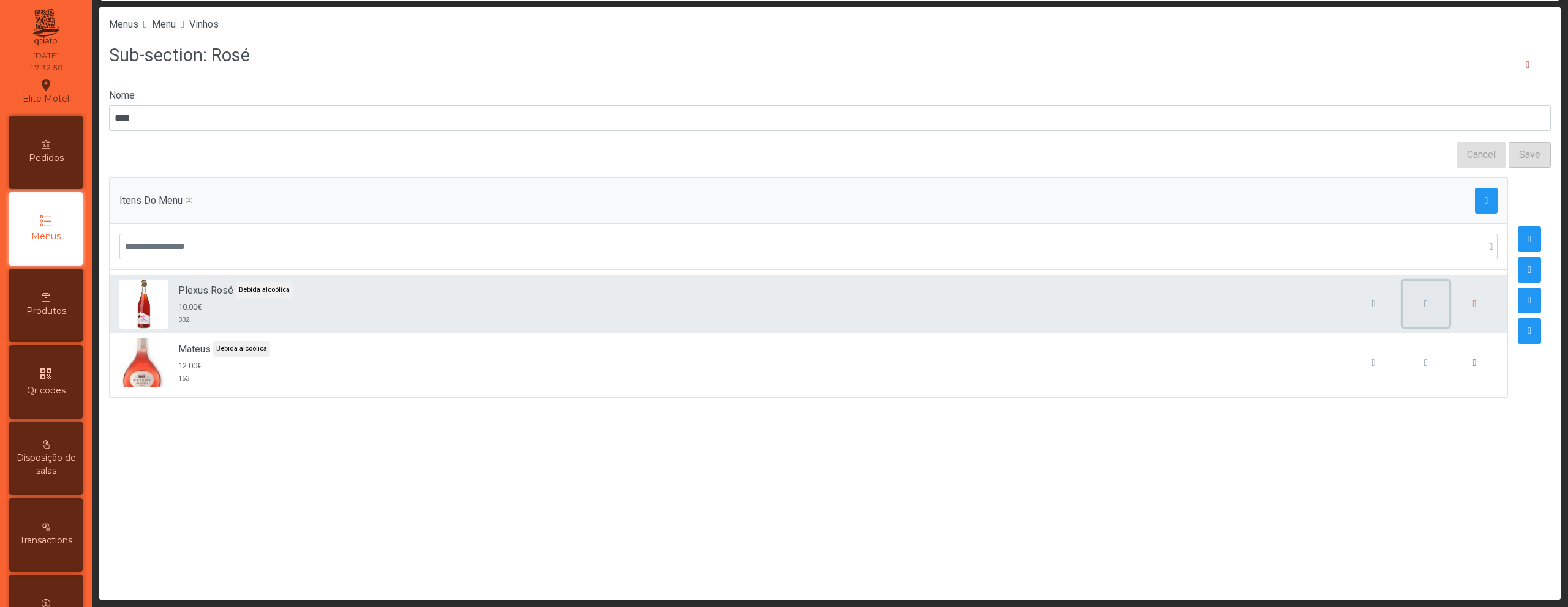
click at [1409, 311] on button "button" at bounding box center [1426, 304] width 46 height 46
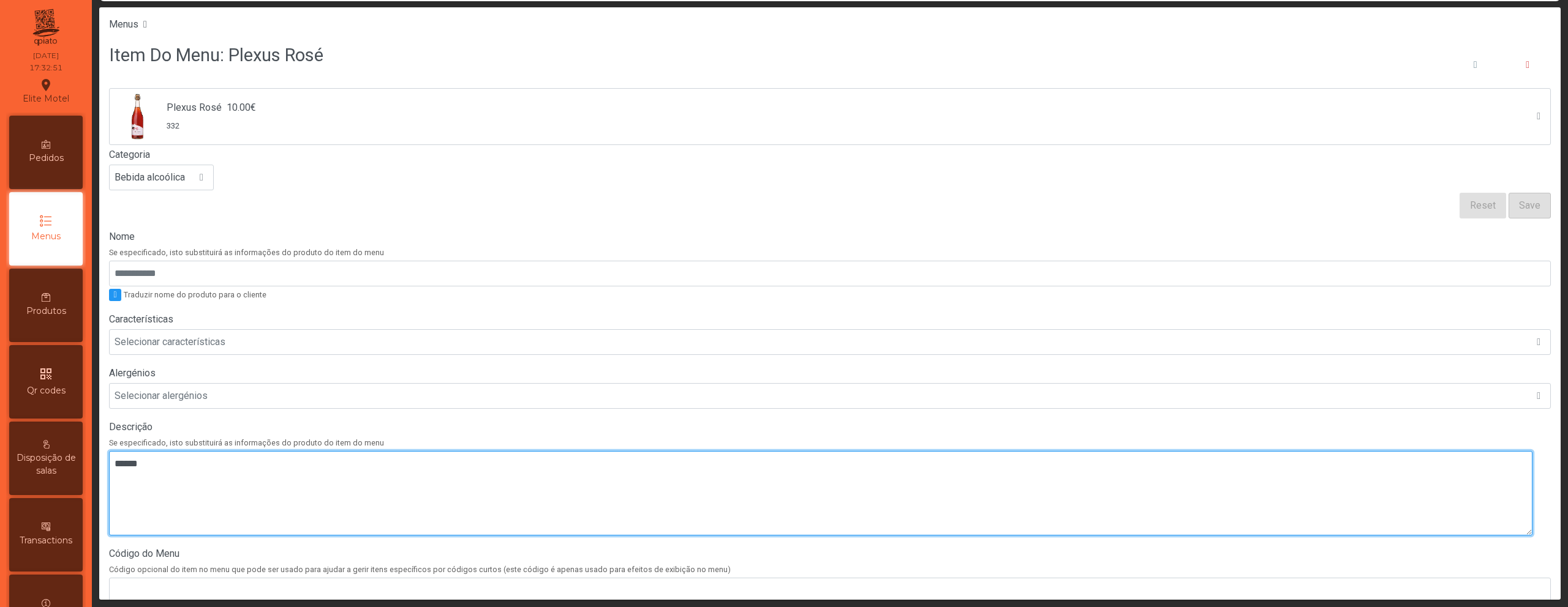
click at [410, 472] on textarea at bounding box center [821, 493] width 1424 height 85
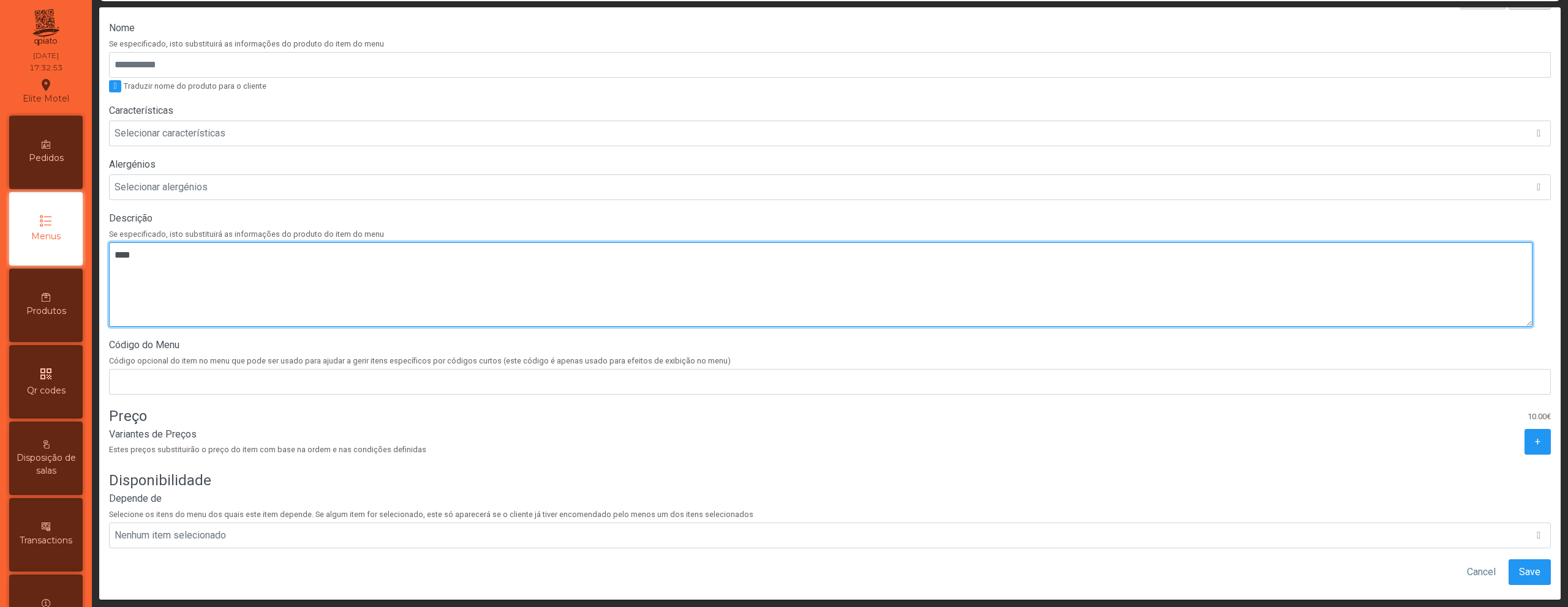
scroll to position [233, 0]
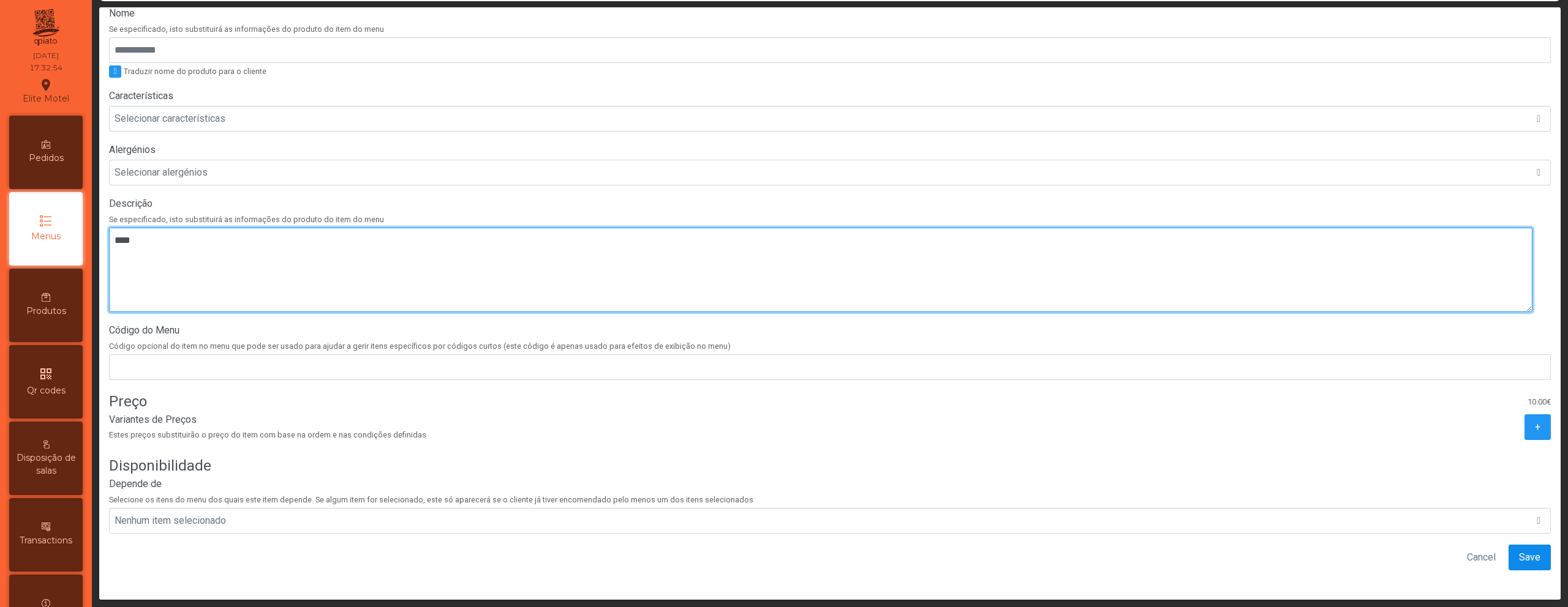
type textarea "****"
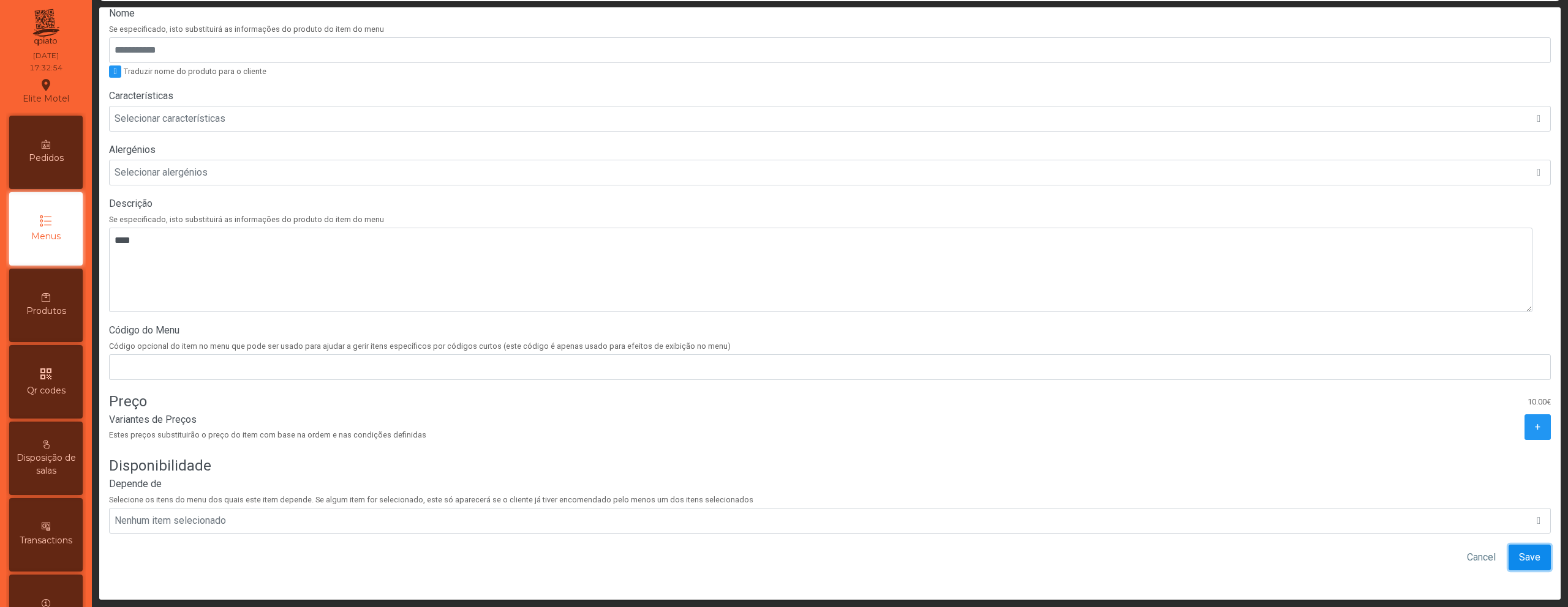
click at [1522, 550] on button "Save" at bounding box center [1530, 557] width 42 height 25
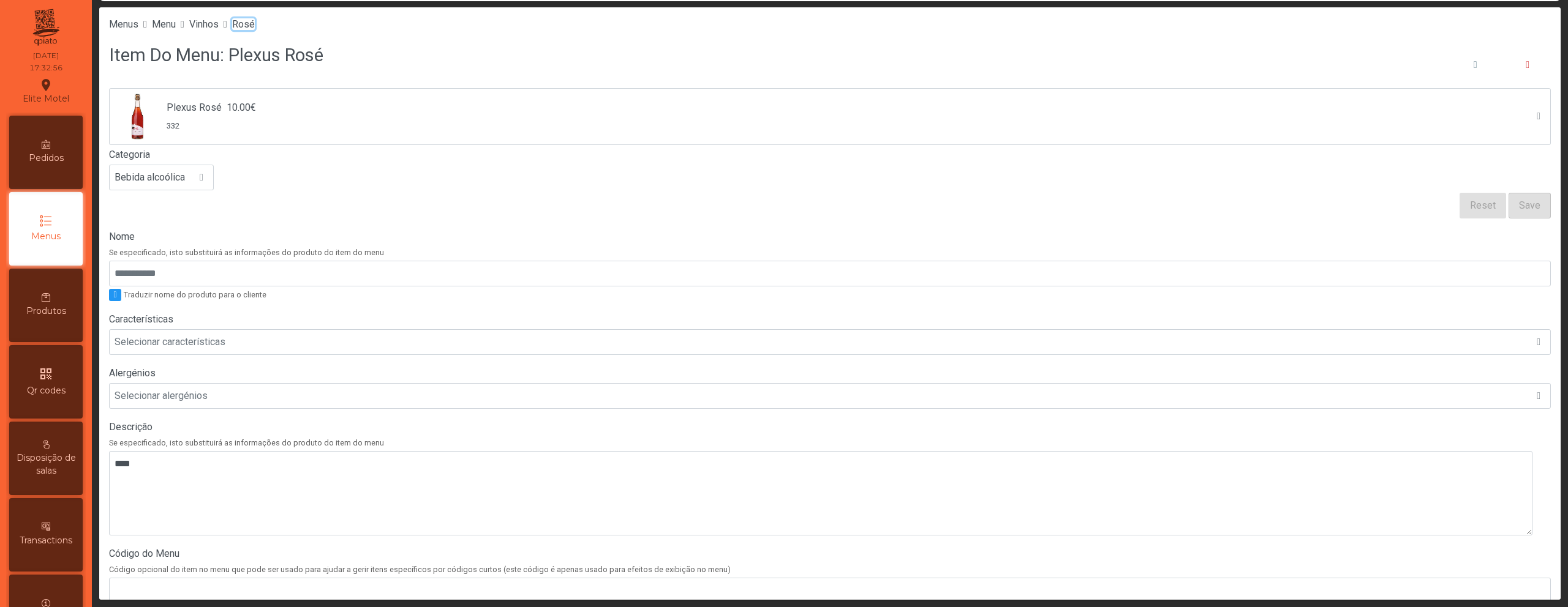
click at [255, 22] on span "Rosé" at bounding box center [243, 24] width 22 height 12
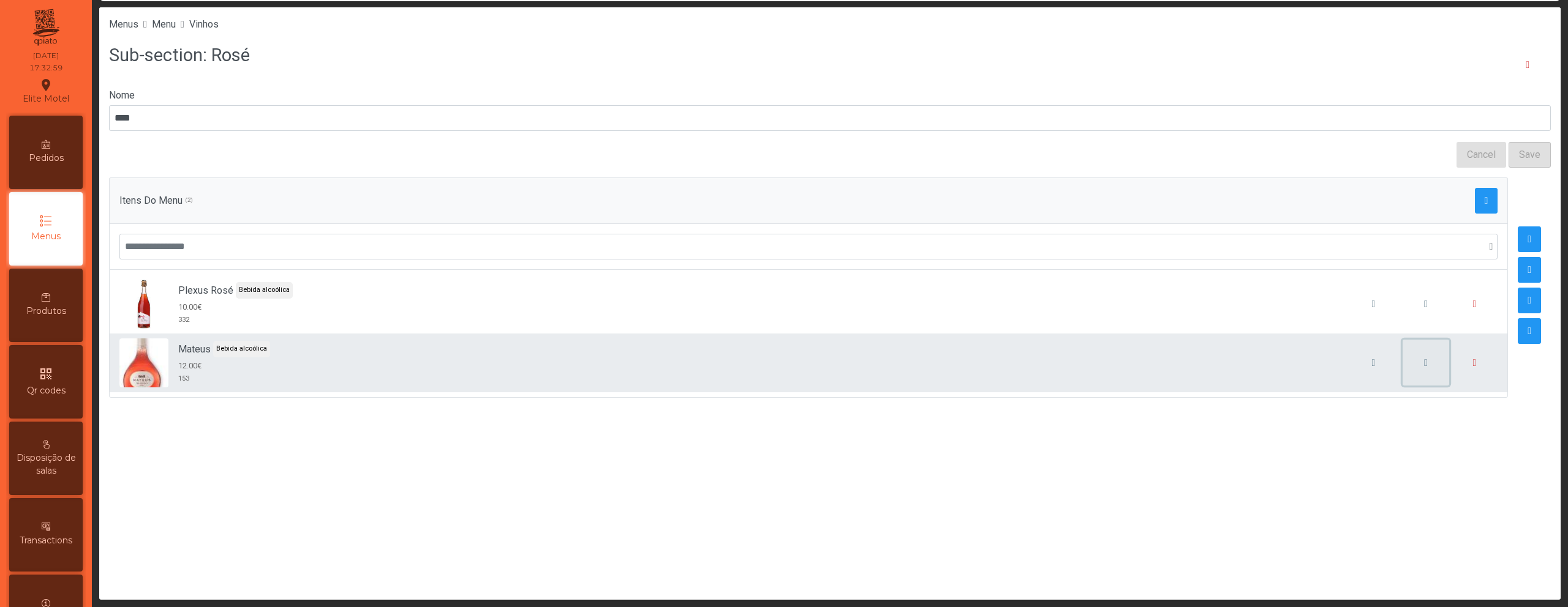
click at [1424, 361] on span "button" at bounding box center [1426, 363] width 4 height 10
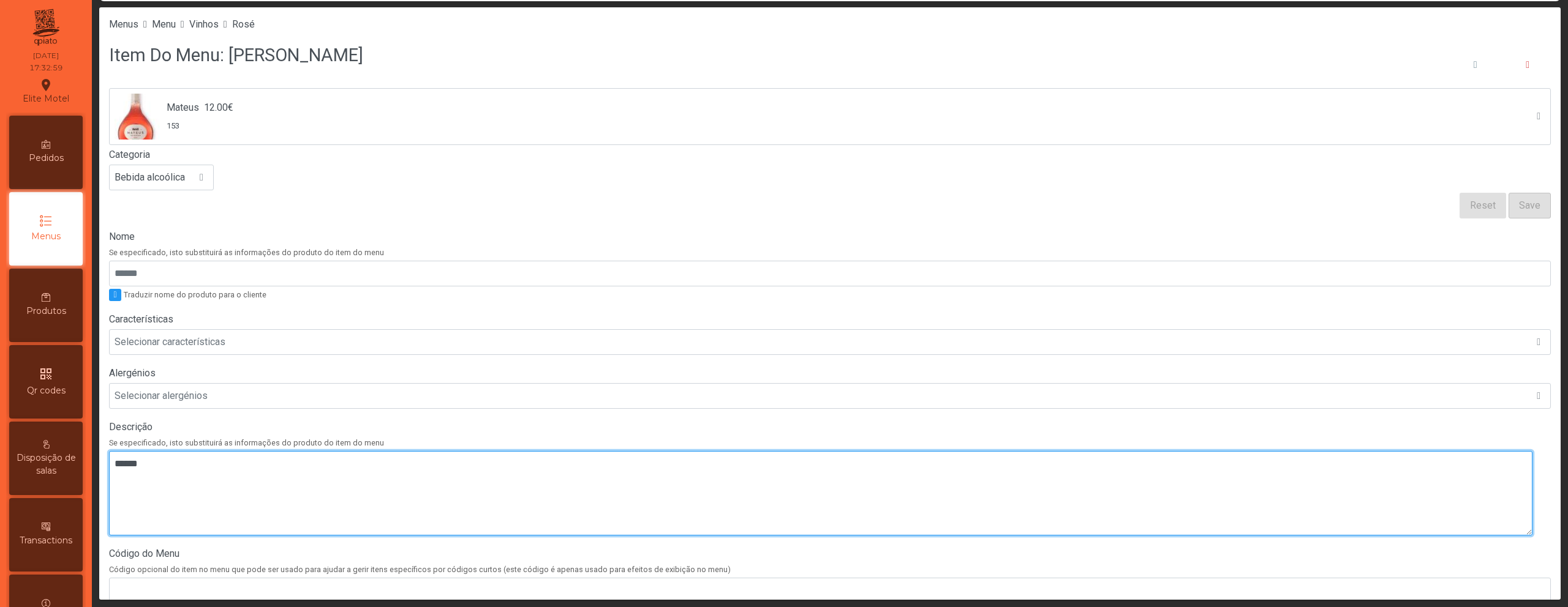
click at [636, 457] on textarea at bounding box center [821, 493] width 1424 height 85
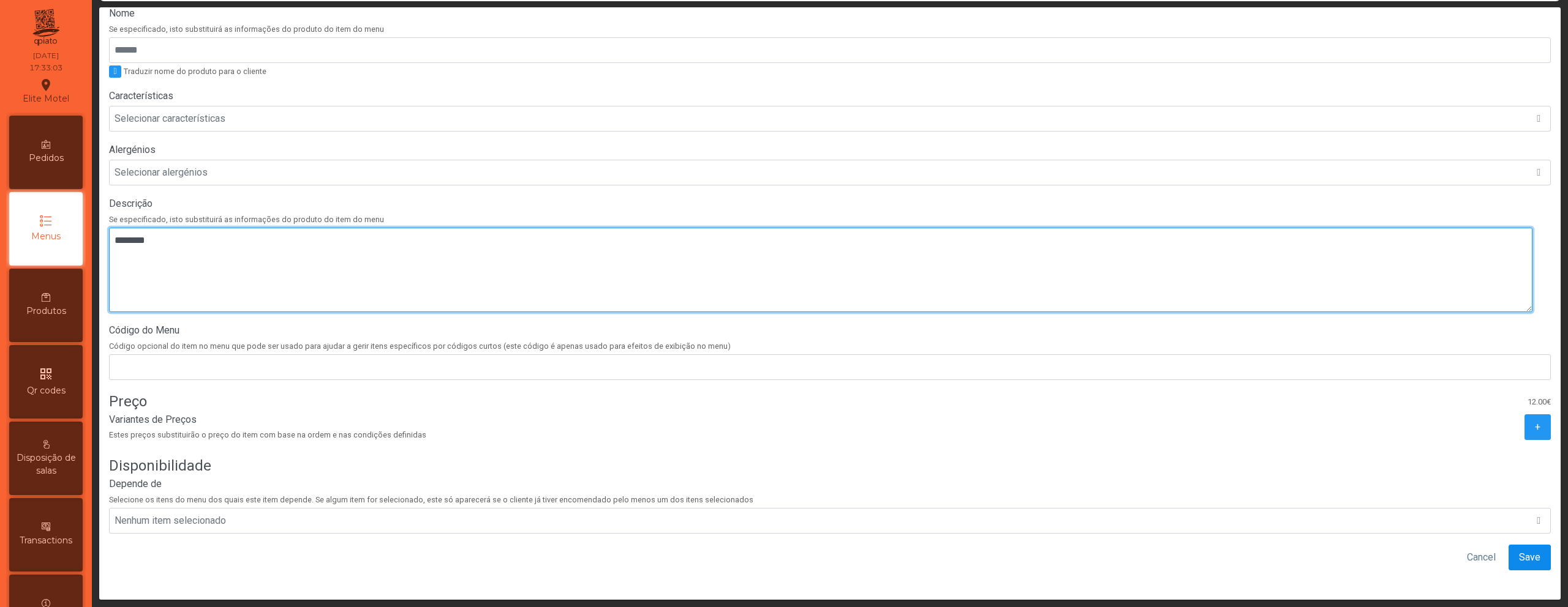
type textarea "********"
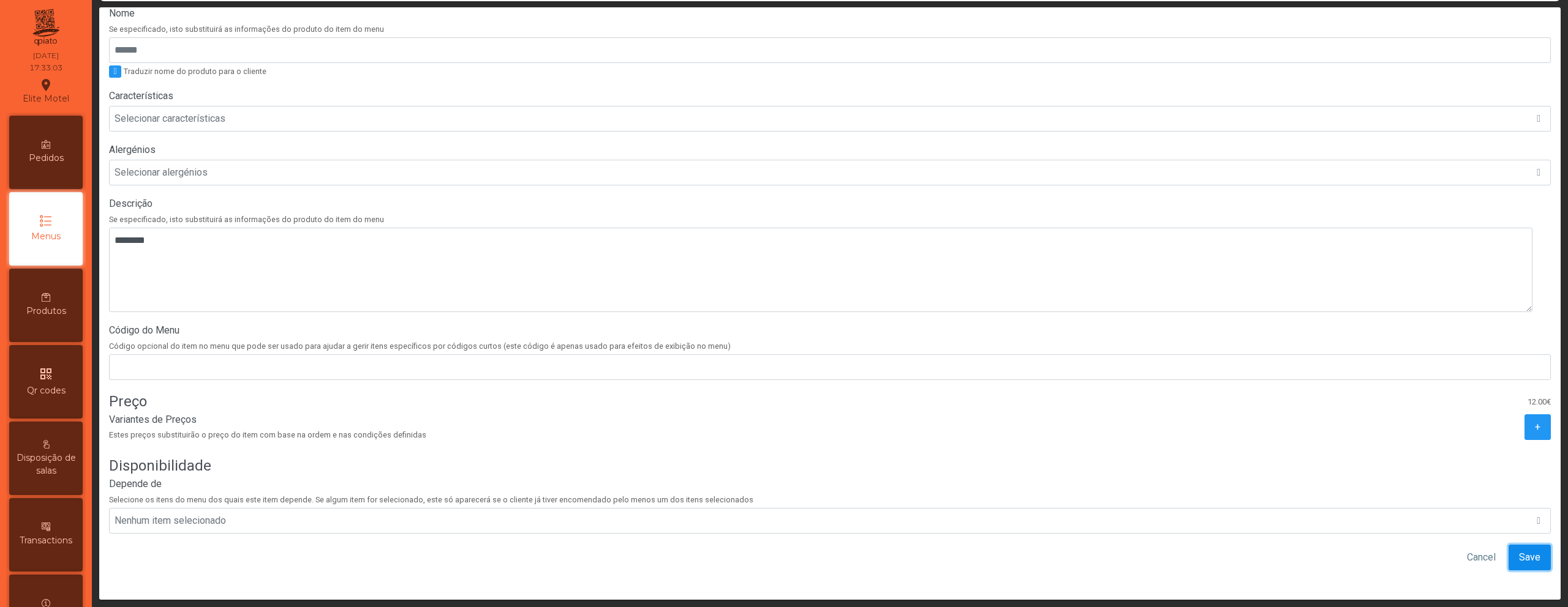
click at [1519, 551] on span "Save" at bounding box center [1530, 558] width 22 height 14
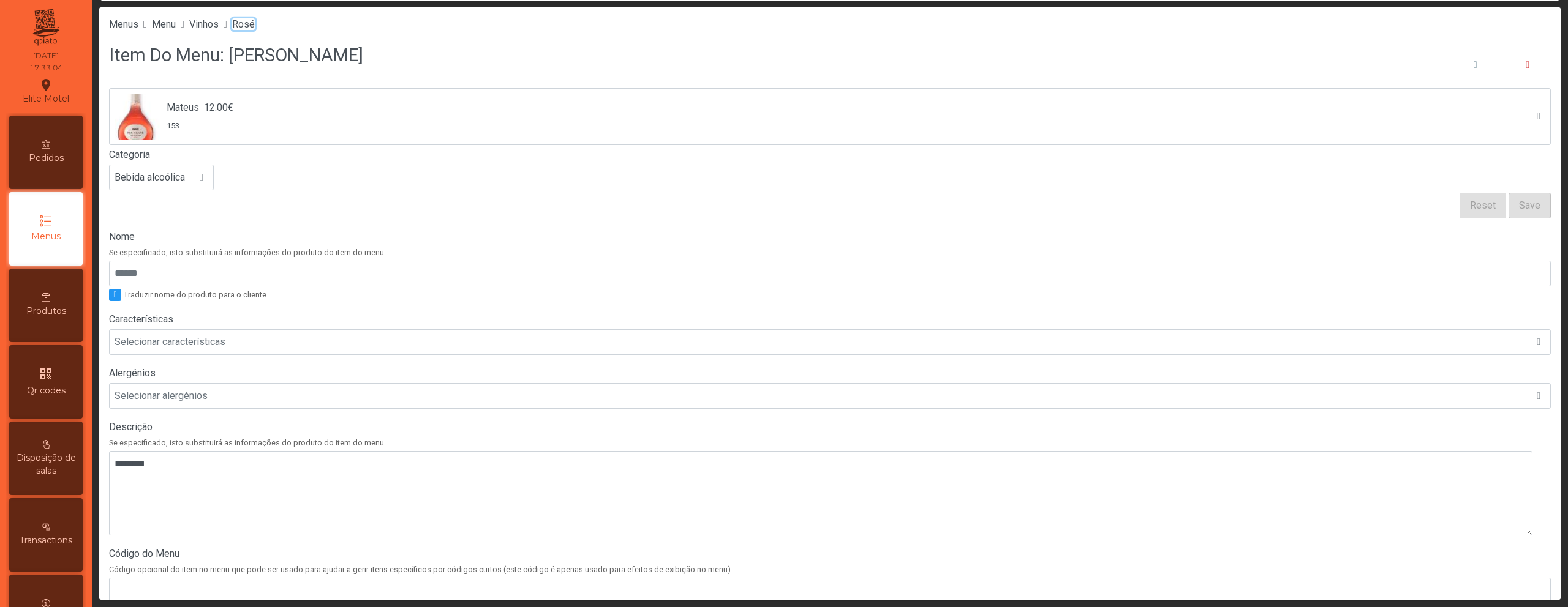
click at [255, 21] on span "Rosé" at bounding box center [243, 24] width 22 height 12
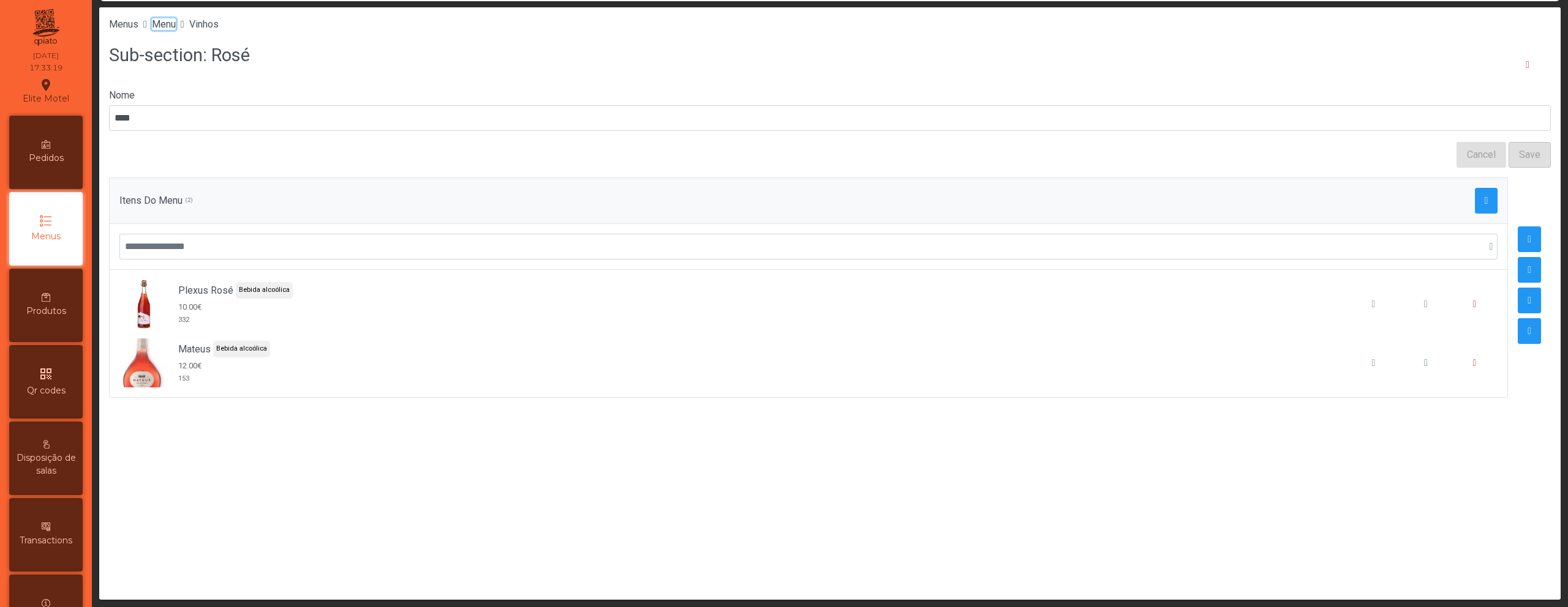
click at [167, 26] on span "Menu" at bounding box center [164, 24] width 24 height 12
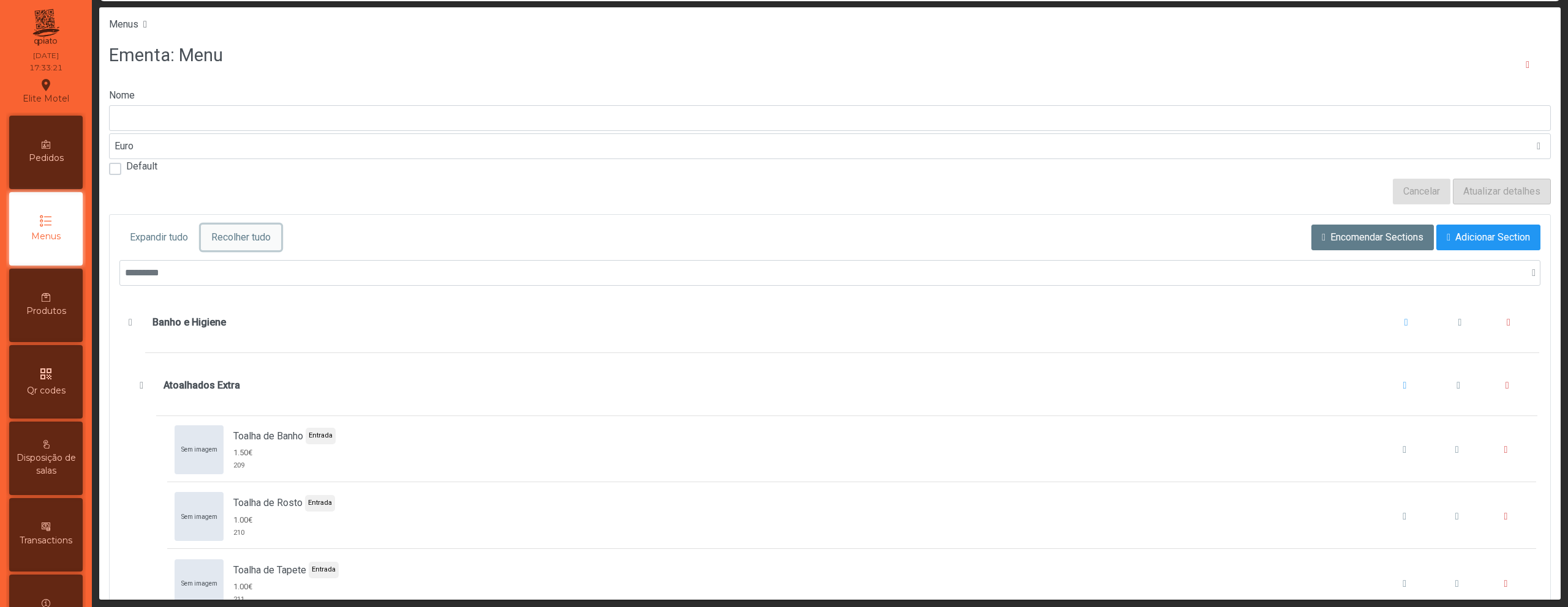
click at [249, 240] on span "Recolher tudo" at bounding box center [241, 238] width 59 height 14
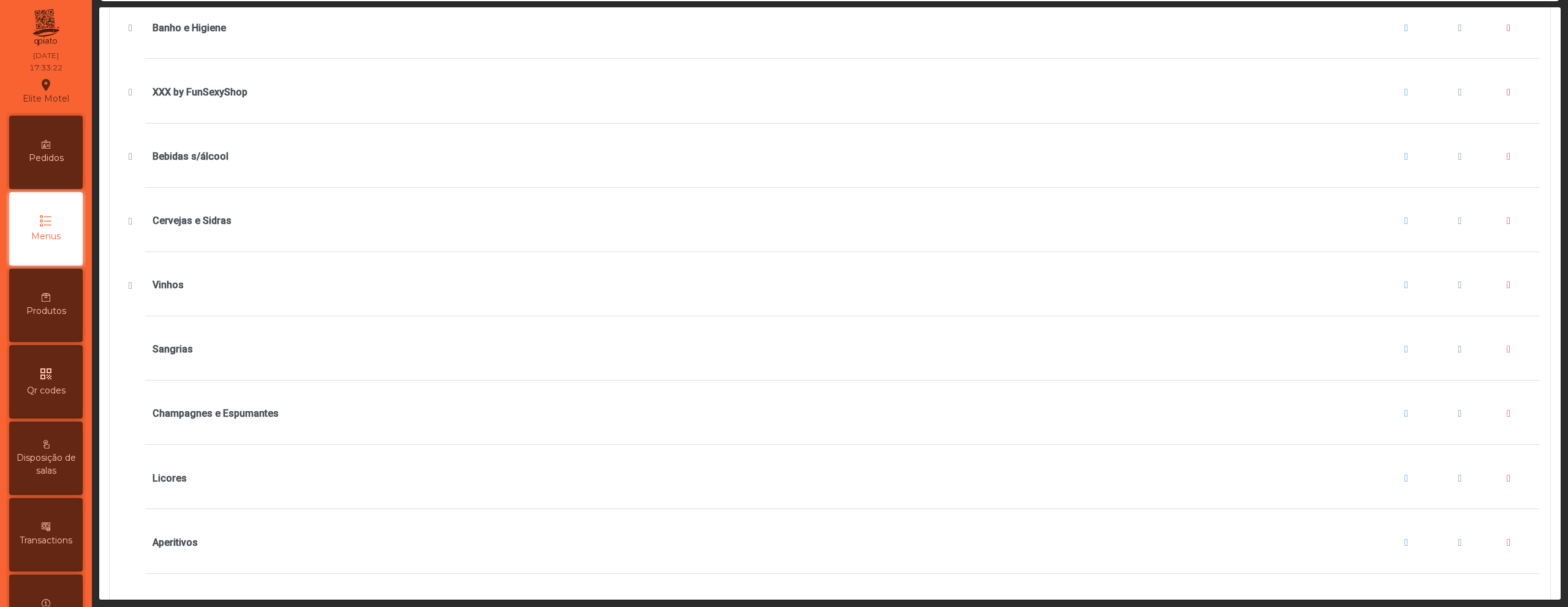
scroll to position [295, 0]
click at [133, 282] on span "Vinhos" at bounding box center [131, 285] width 13 height 10
click at [130, 225] on button "Cervejas e Sidras" at bounding box center [130, 221] width 19 height 20
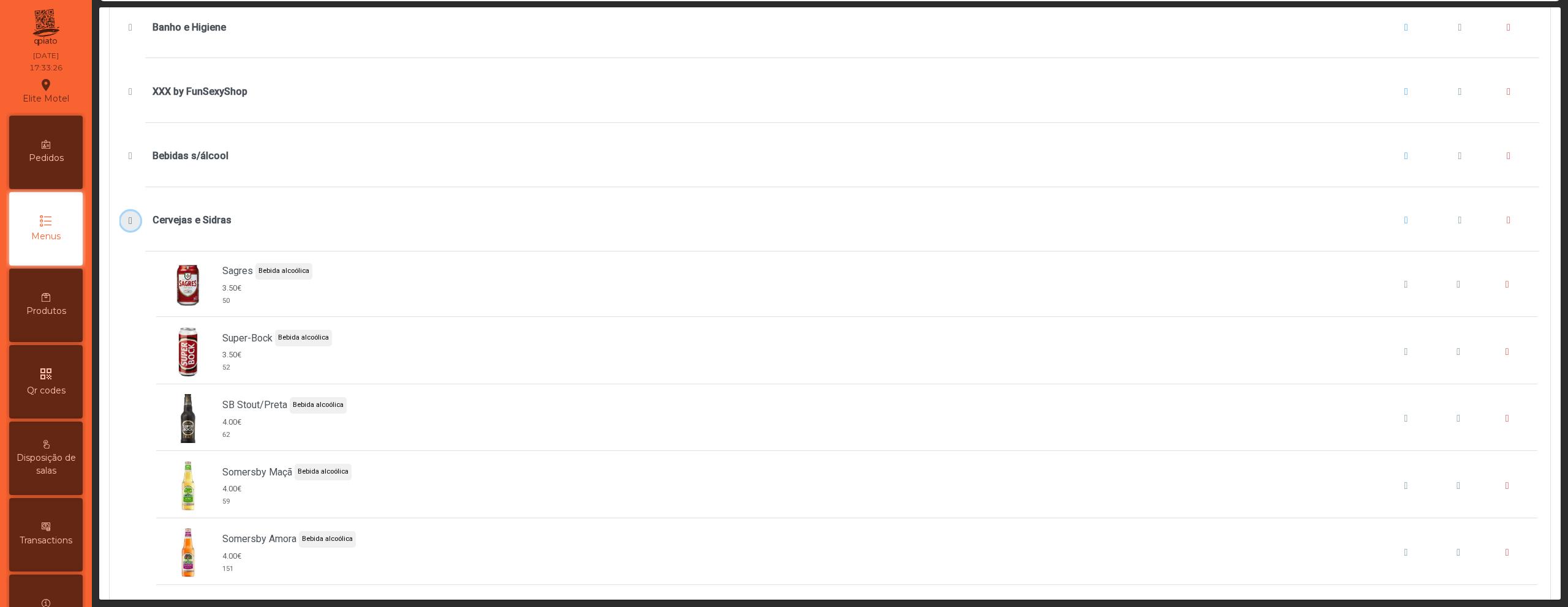
click at [130, 225] on button "Cervejas e Sidras" at bounding box center [130, 221] width 19 height 20
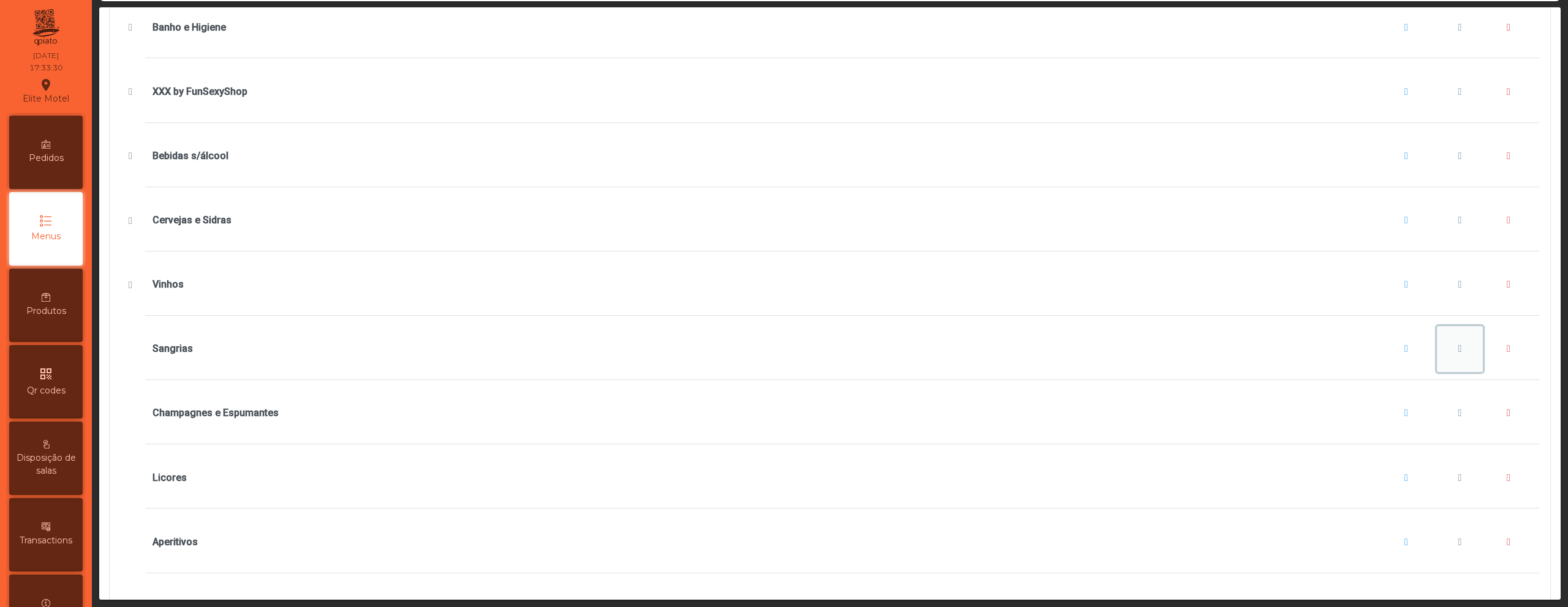
click at [1440, 343] on button "Sangrias" at bounding box center [1460, 349] width 46 height 46
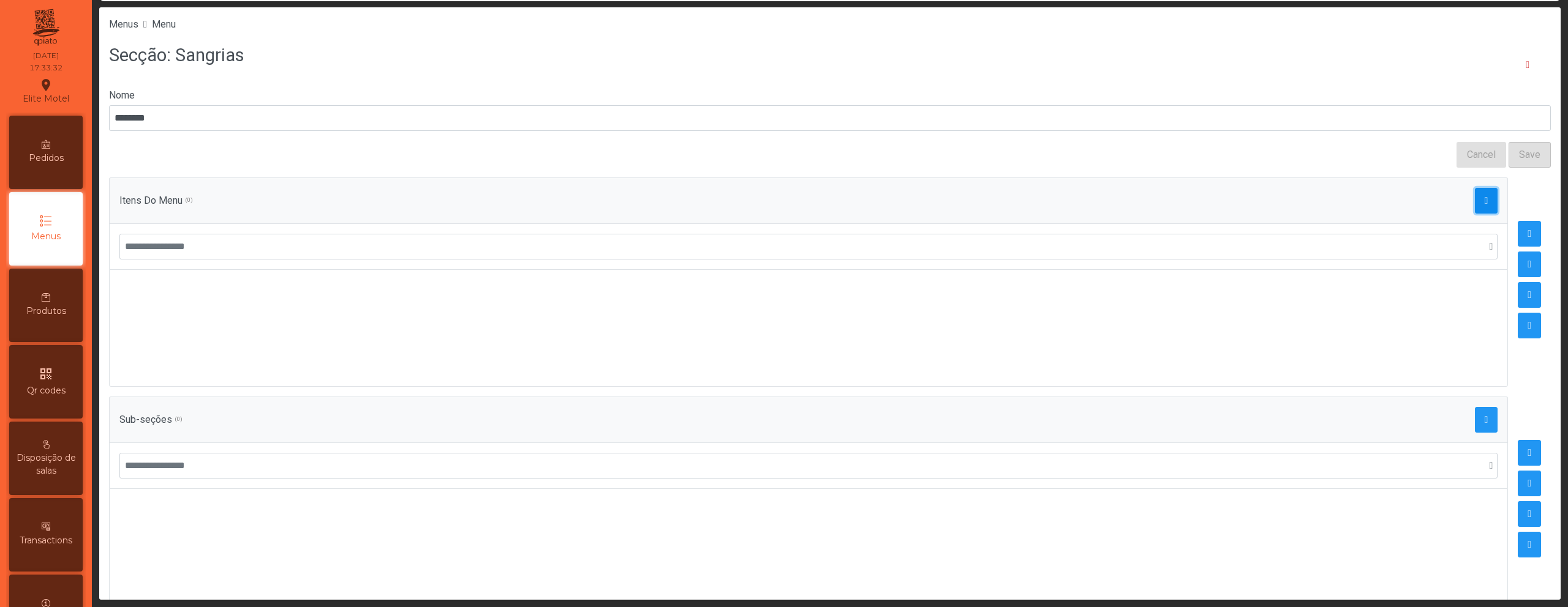
click at [1485, 198] on span "button" at bounding box center [1486, 201] width 4 height 10
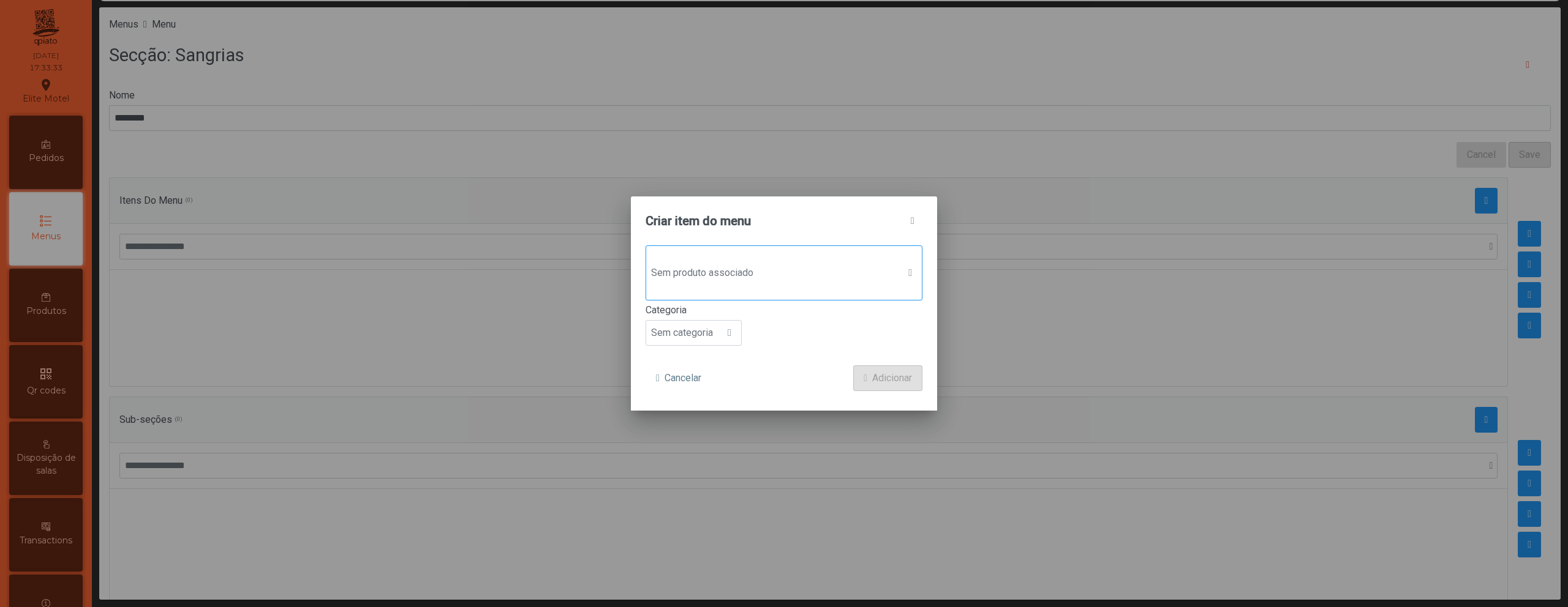
click at [710, 266] on span "Sem produto associado" at bounding box center [772, 273] width 252 height 25
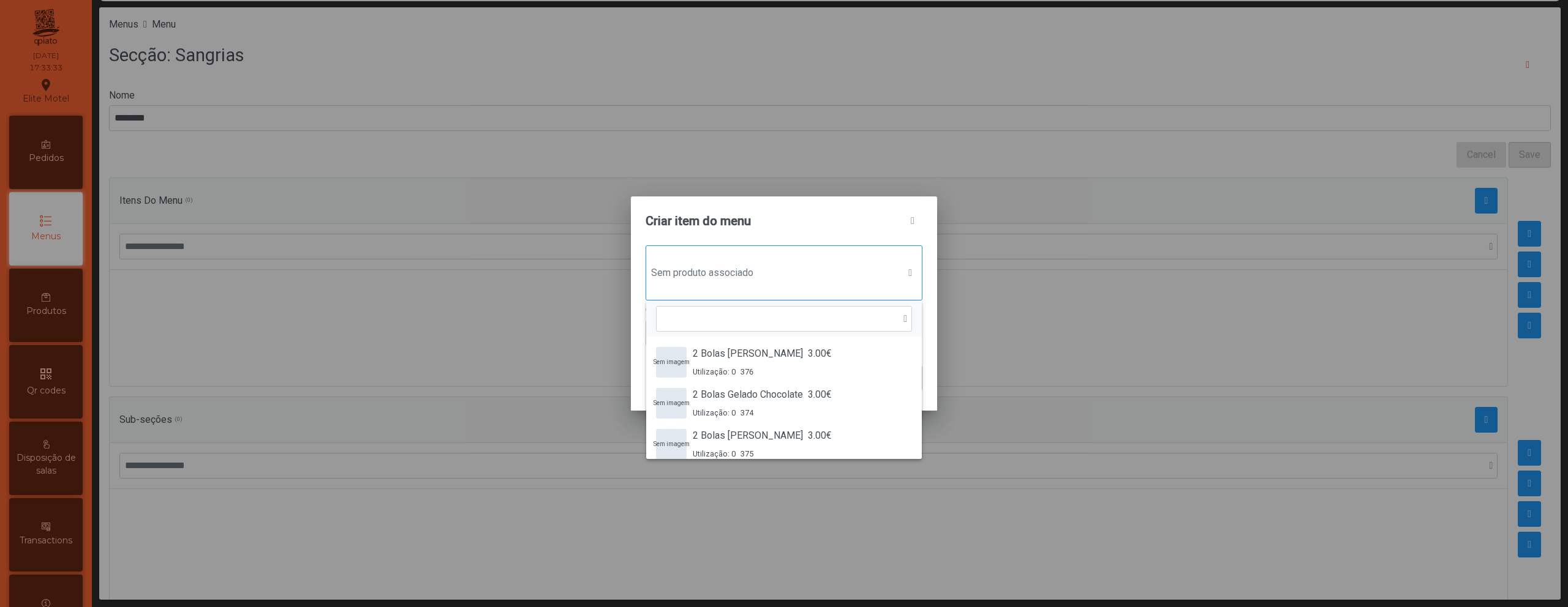
scroll to position [9, 59]
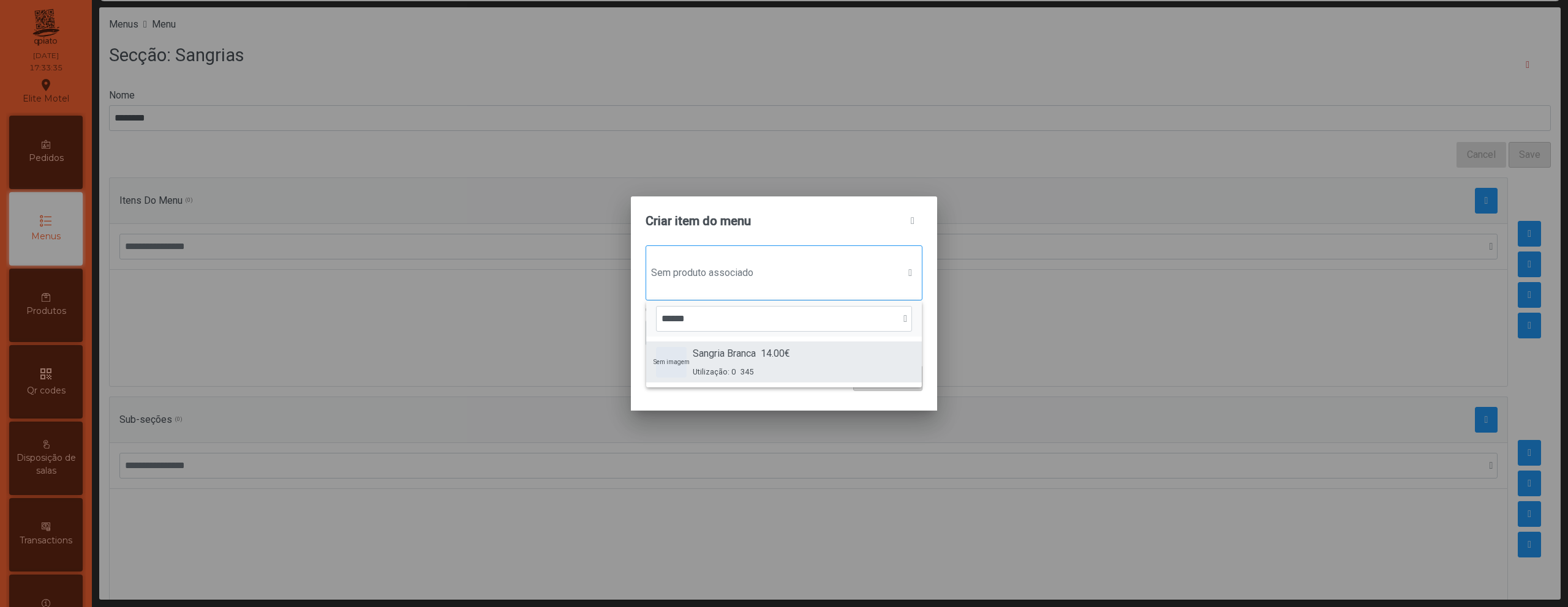
type input "******"
click at [733, 356] on span "Sangria Branca" at bounding box center [724, 353] width 63 height 14
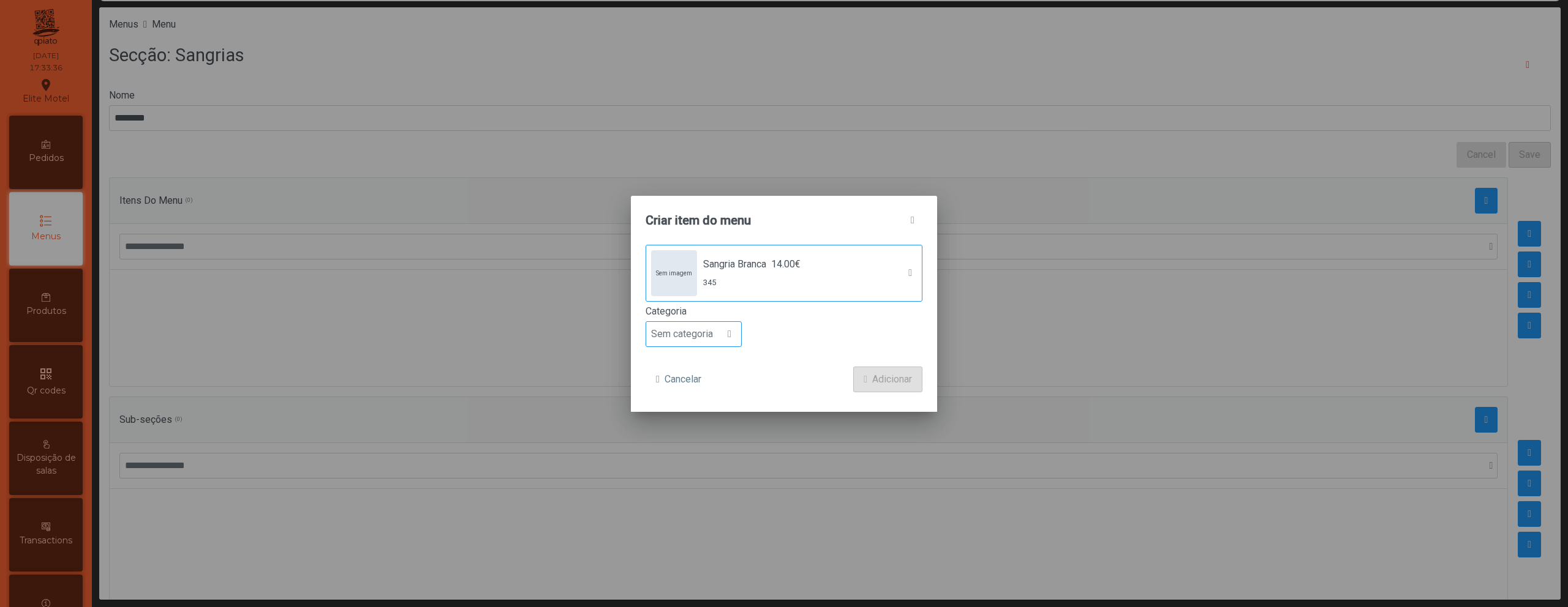
click at [710, 344] on span "Sem categoria" at bounding box center [681, 334] width 72 height 25
click at [702, 423] on span "Bebida alcoólica" at bounding box center [691, 428] width 70 height 12
click at [869, 383] on button "Adicionar" at bounding box center [887, 379] width 69 height 25
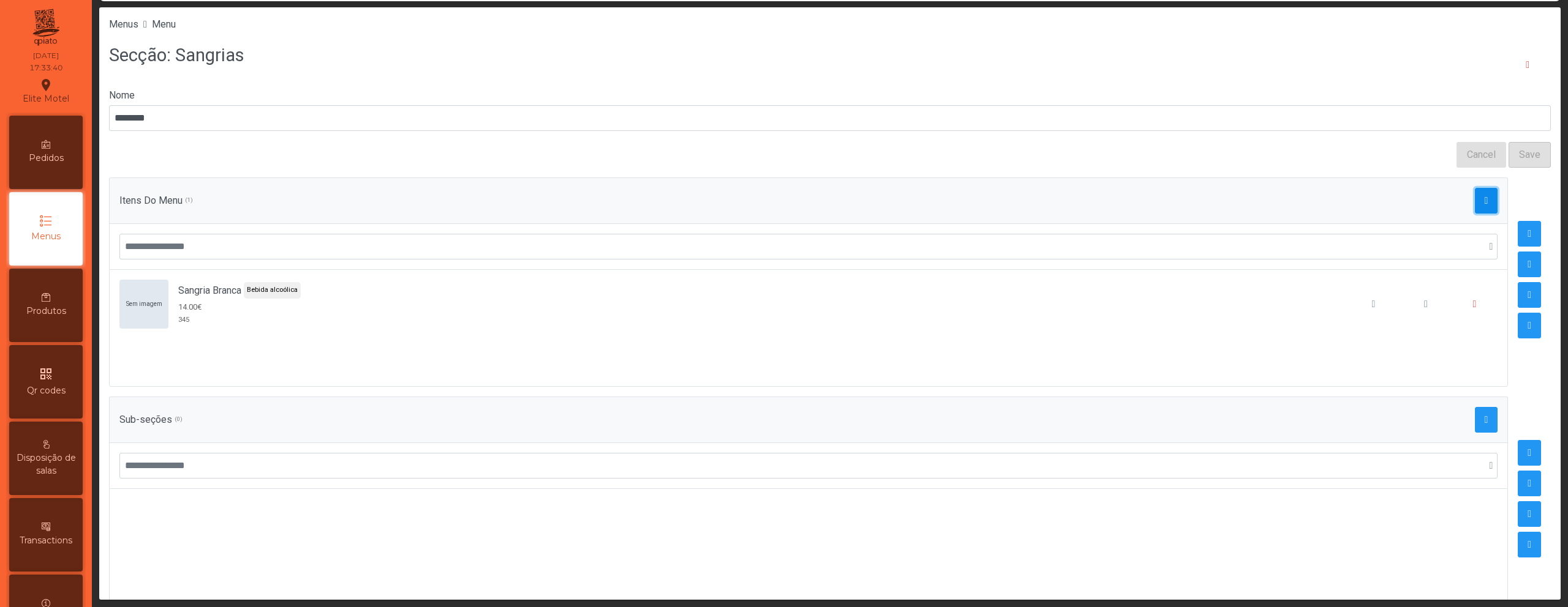
click at [1485, 196] on span "button" at bounding box center [1486, 201] width 4 height 10
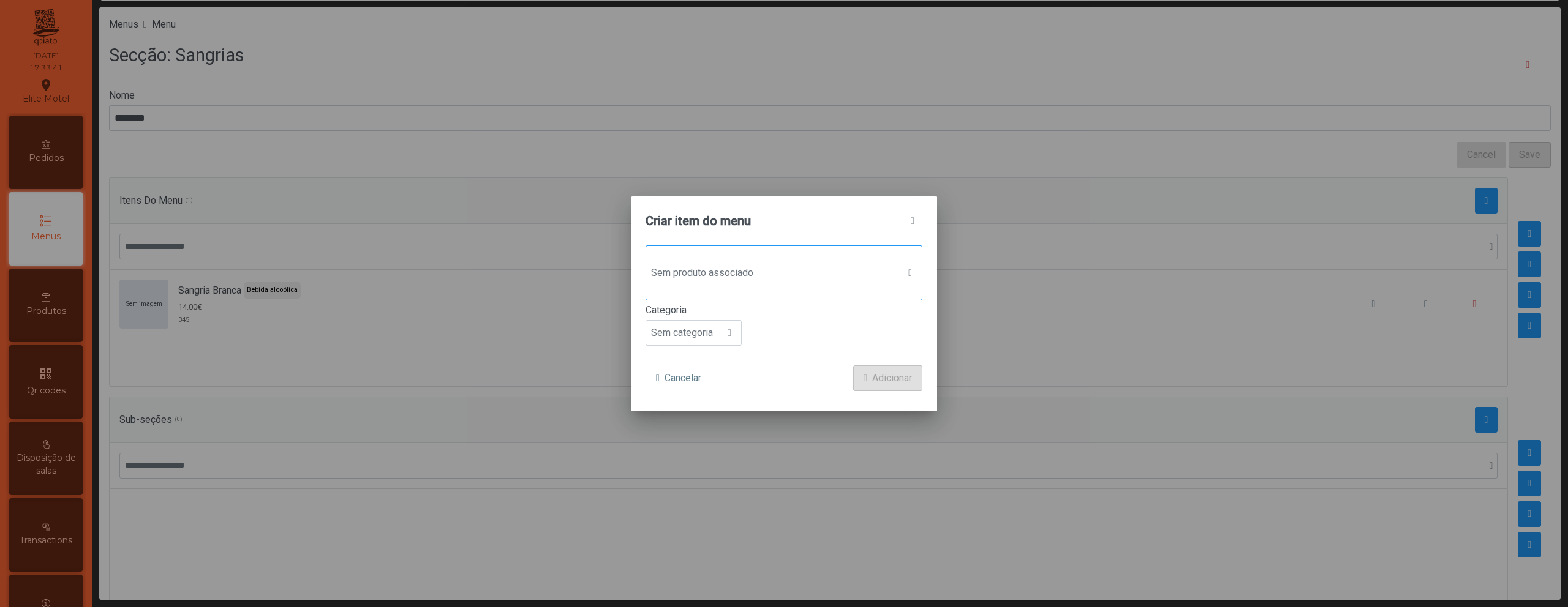
click at [665, 280] on span "Sem produto associado" at bounding box center [772, 273] width 252 height 25
type input "*****"
click at [699, 361] on div "Sangria Tinta 15.50€ Utilização: 0 346" at bounding box center [737, 361] width 89 height 31
click at [688, 346] on span "Sem categoria" at bounding box center [681, 334] width 72 height 25
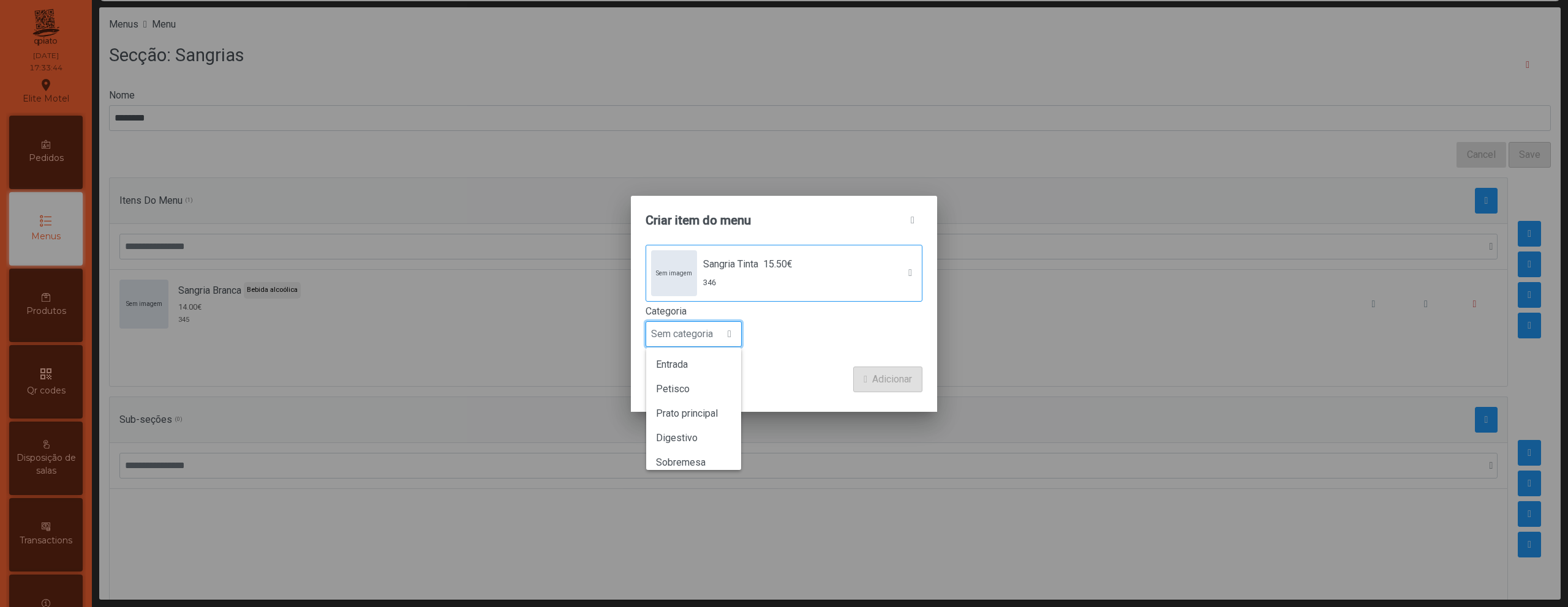
scroll to position [108, 0]
click at [688, 421] on li "Bebida alcoólica" at bounding box center [693, 429] width 95 height 25
click at [878, 371] on button "Adicionar" at bounding box center [887, 379] width 69 height 25
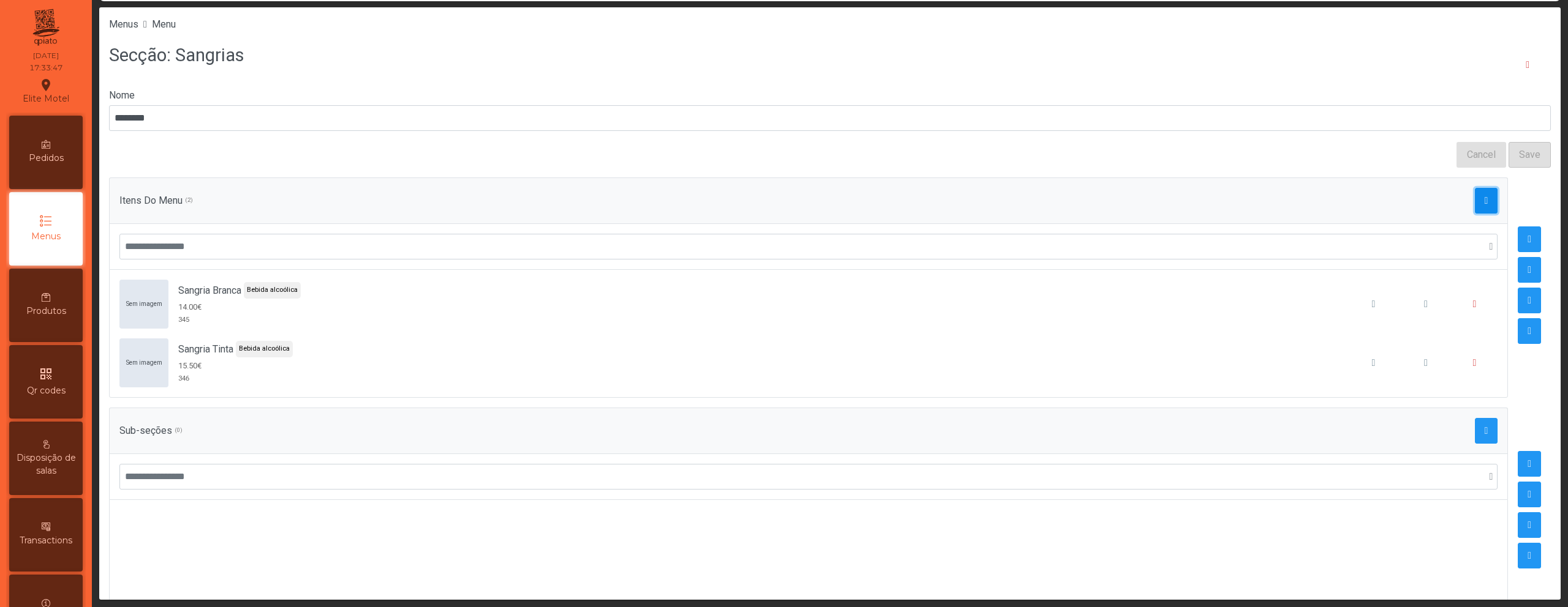
click at [1485, 202] on span "button" at bounding box center [1486, 201] width 4 height 10
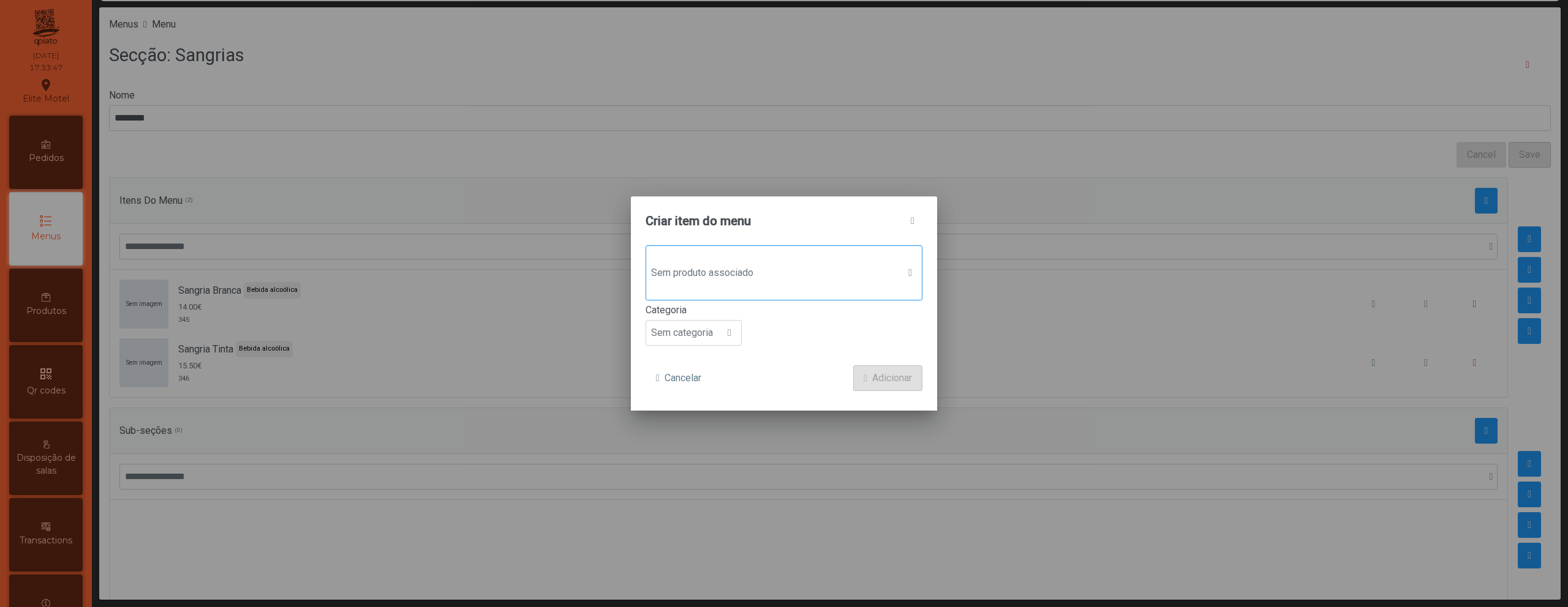
click at [752, 271] on span "Sem produto associado" at bounding box center [772, 273] width 252 height 25
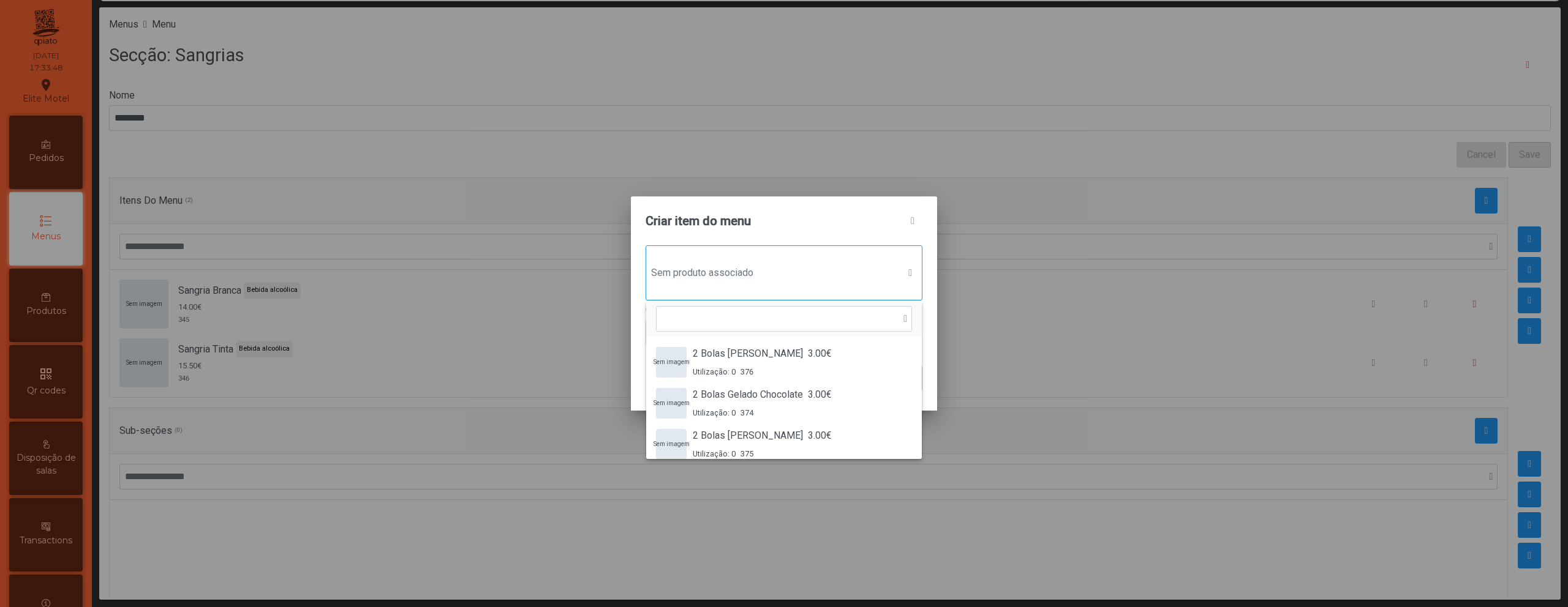
scroll to position [9, 59]
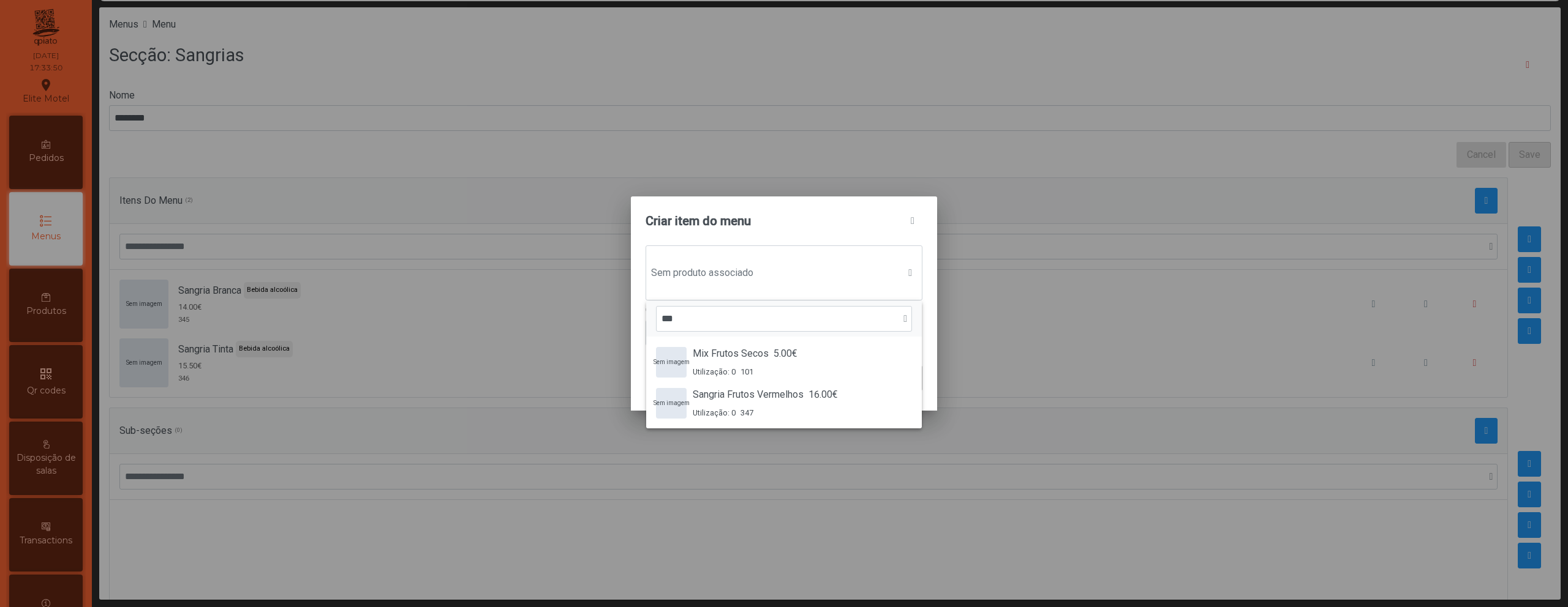
type input "***"
click at [735, 403] on div "Sangria Frutos Vermelhos 16.00€ Utilização: 0 347" at bounding box center [766, 403] width 145 height 31
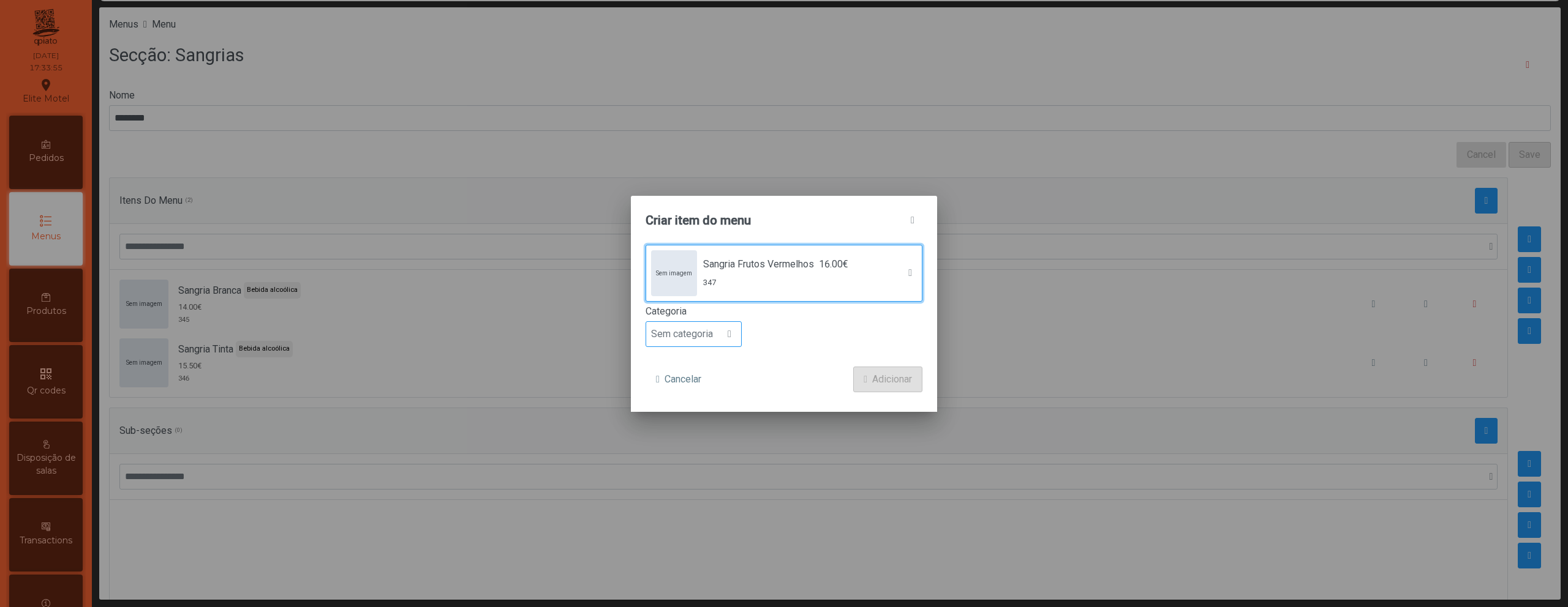
click at [731, 335] on span at bounding box center [729, 335] width 4 height 10
click at [702, 438] on li "Bebida alcoólica" at bounding box center [693, 429] width 95 height 25
click at [886, 380] on span "Adicionar" at bounding box center [892, 380] width 40 height 14
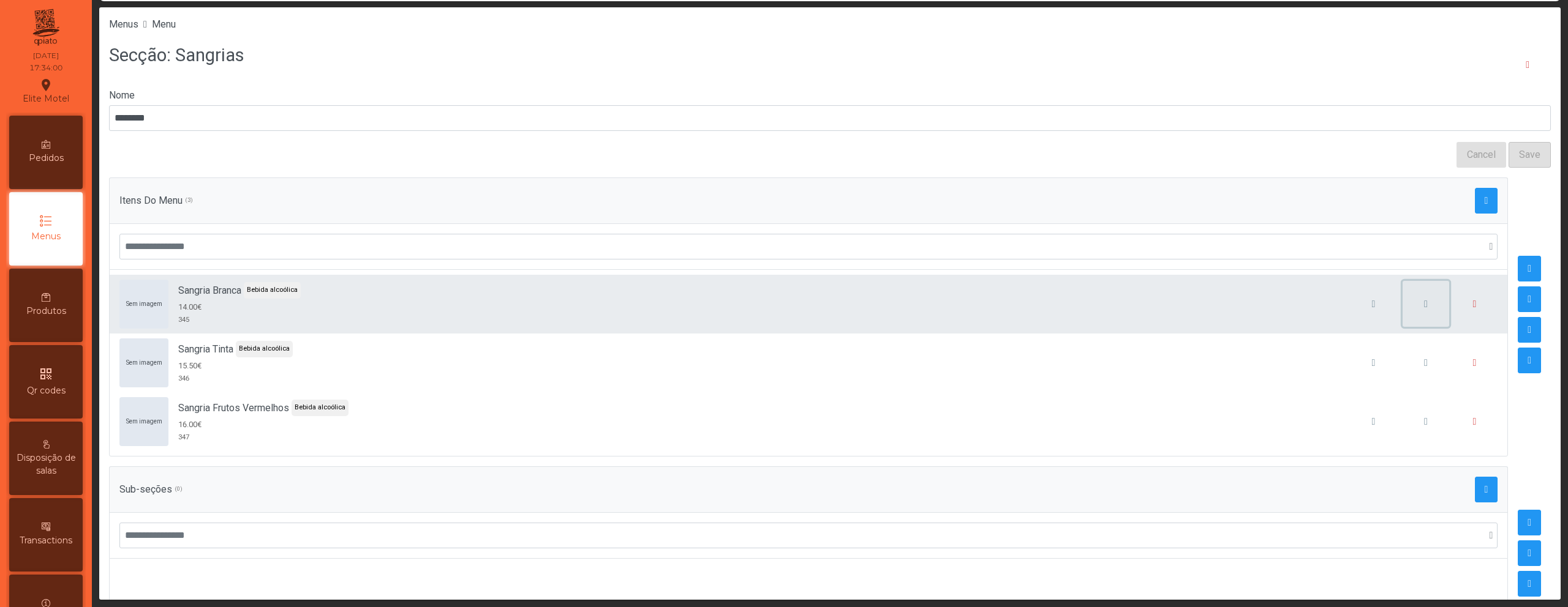
click at [1413, 311] on button "button" at bounding box center [1426, 304] width 46 height 46
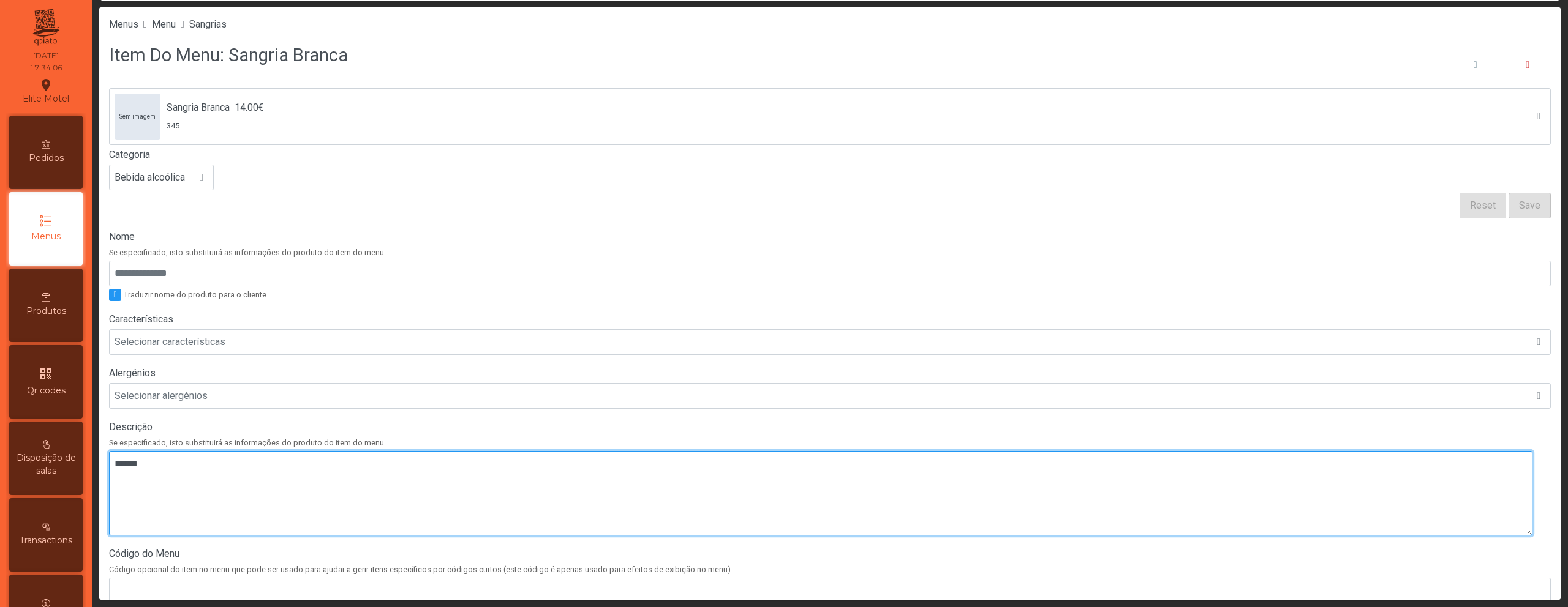
click at [671, 487] on textarea at bounding box center [821, 493] width 1424 height 85
paste textarea "**********"
click at [117, 479] on textarea at bounding box center [821, 493] width 1424 height 85
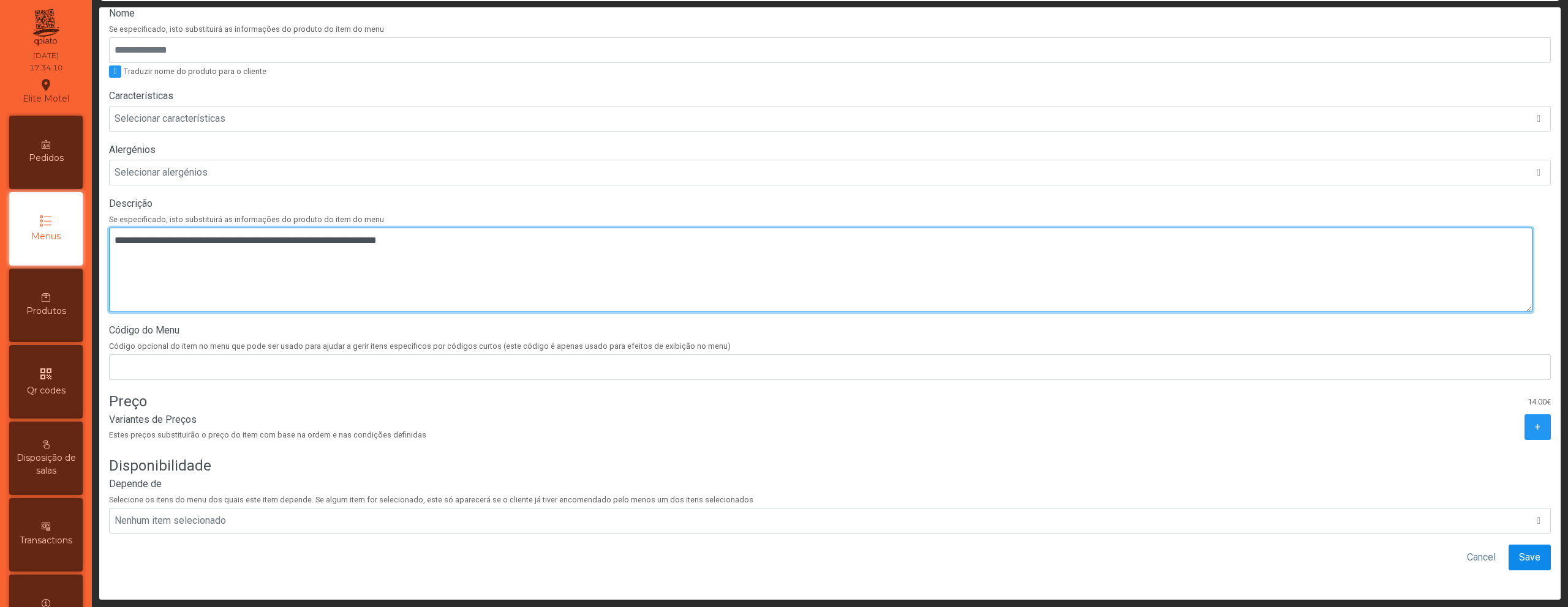
type textarea "**********"
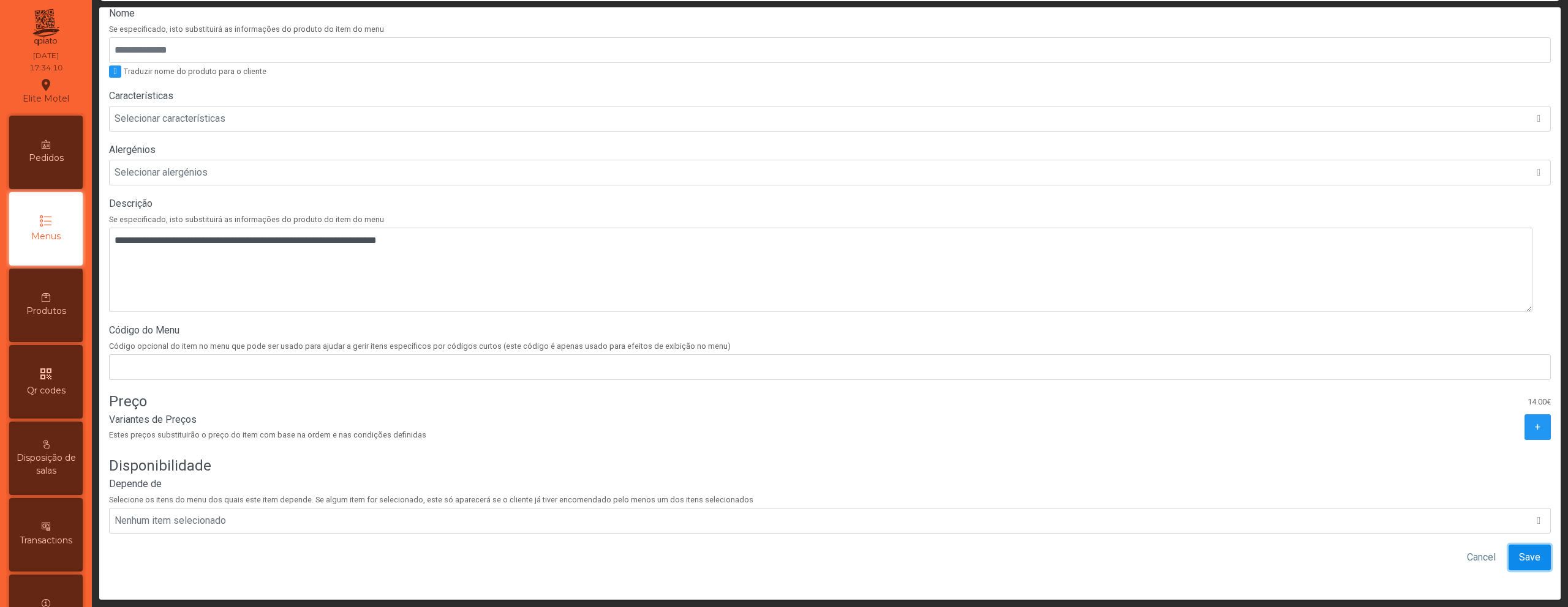
click at [1519, 551] on span "Save" at bounding box center [1530, 558] width 22 height 14
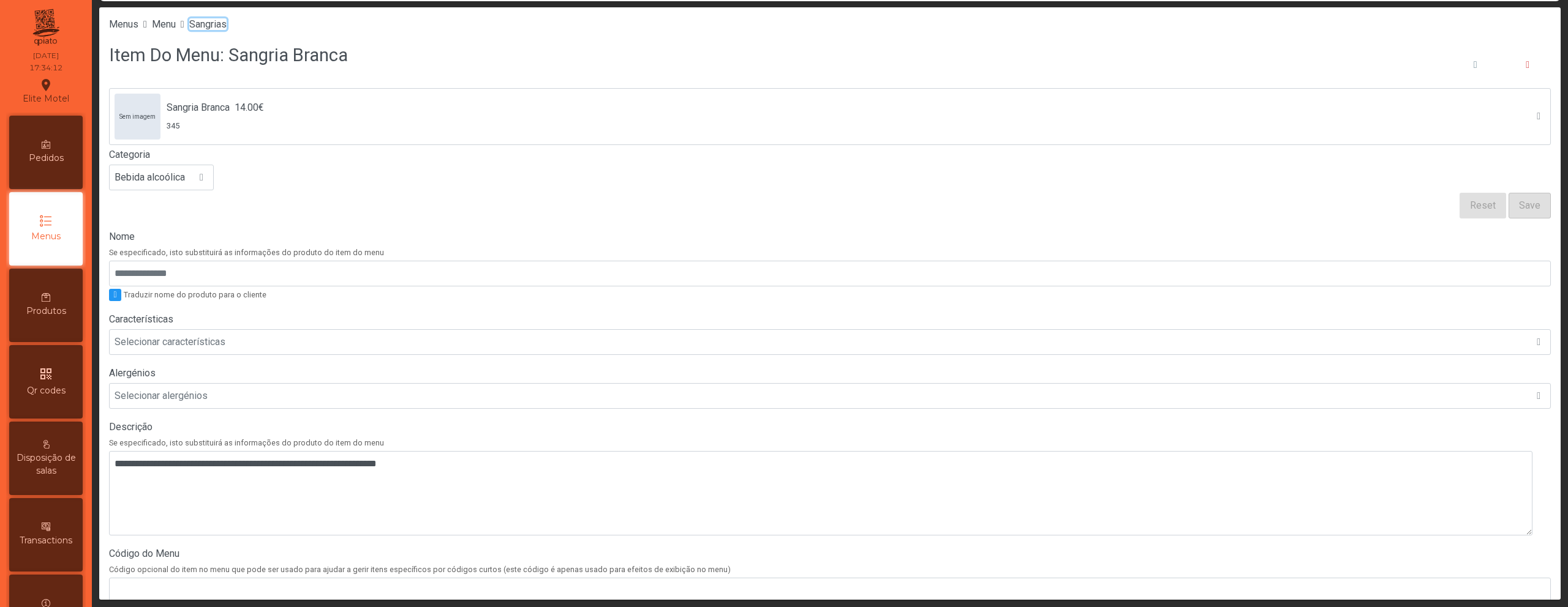
click at [227, 26] on span "Sangrias" at bounding box center [208, 24] width 38 height 12
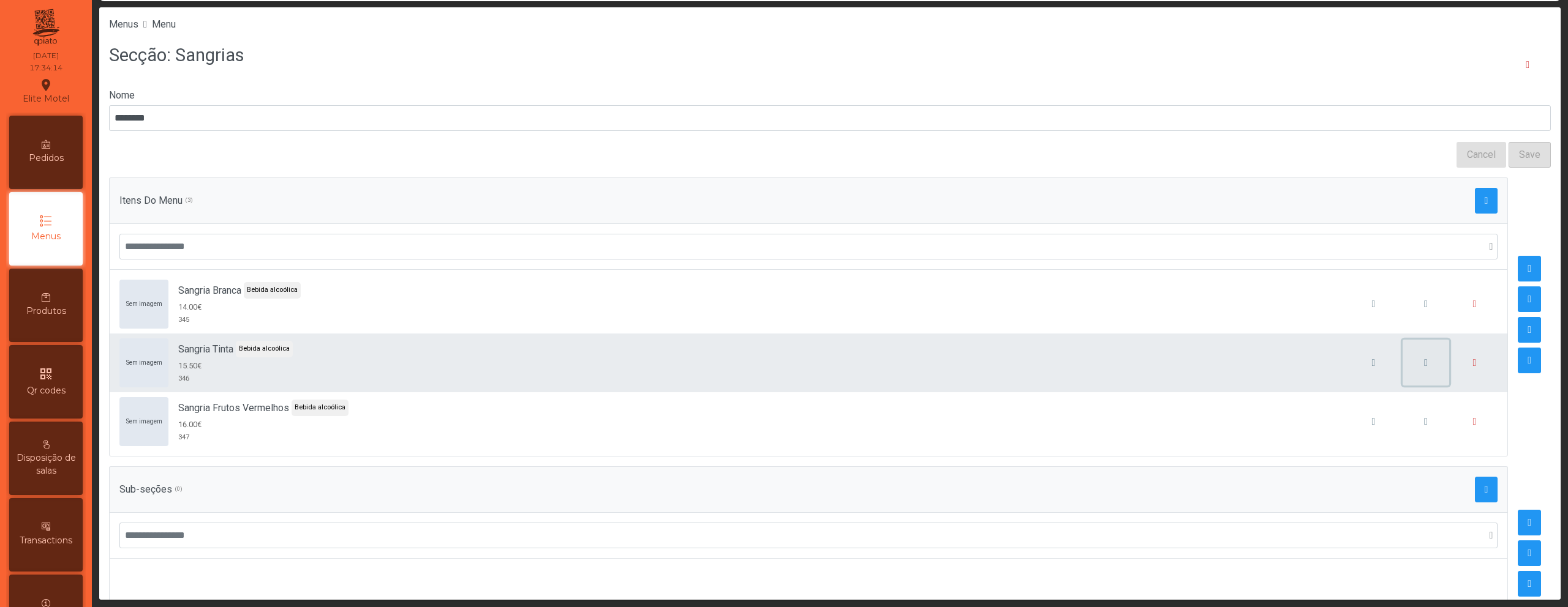
click at [1424, 361] on span "button" at bounding box center [1426, 363] width 4 height 10
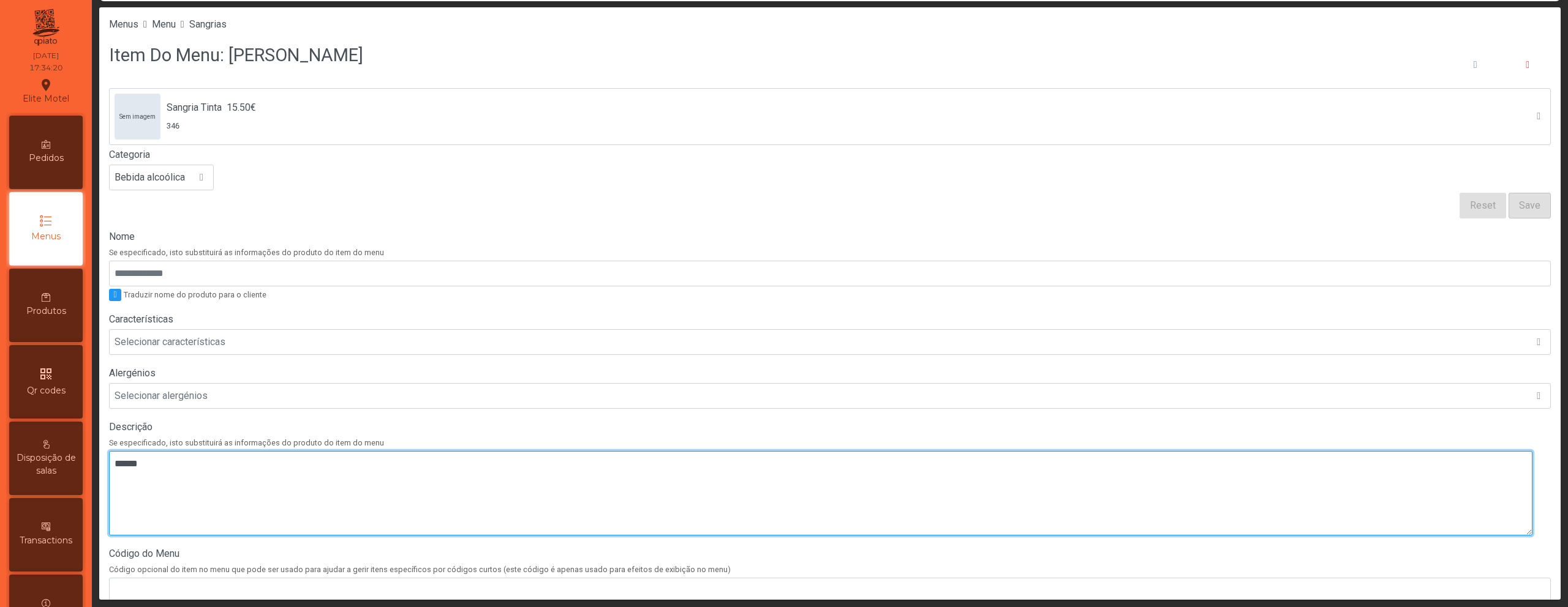
click at [470, 484] on textarea at bounding box center [821, 493] width 1424 height 85
paste textarea "**********"
click at [116, 479] on textarea at bounding box center [821, 493] width 1424 height 85
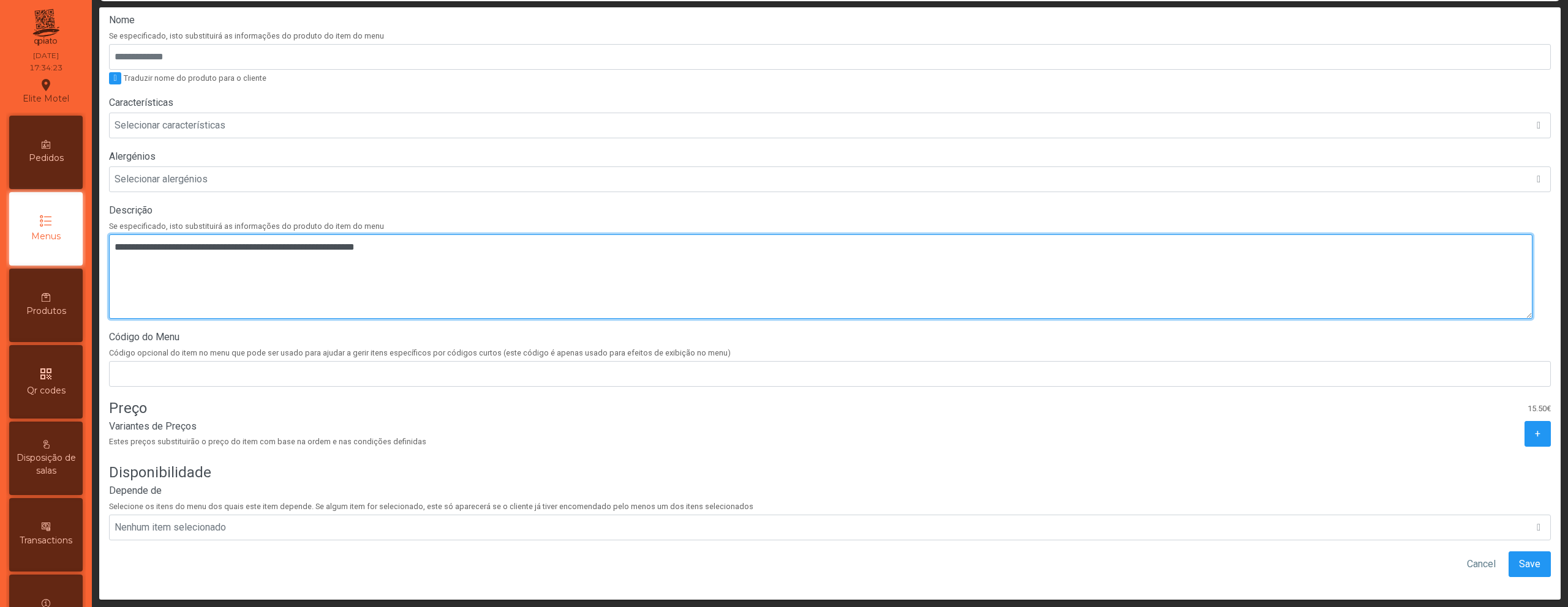
scroll to position [233, 0]
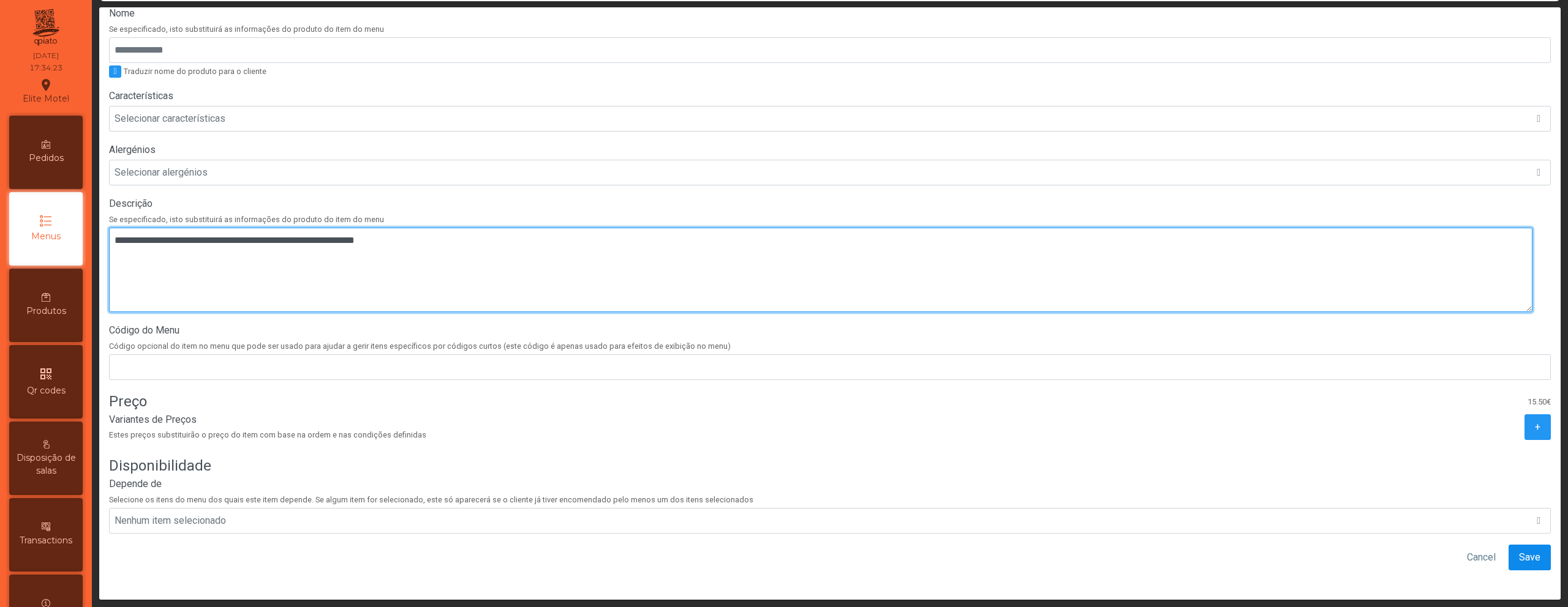
type textarea "**********"
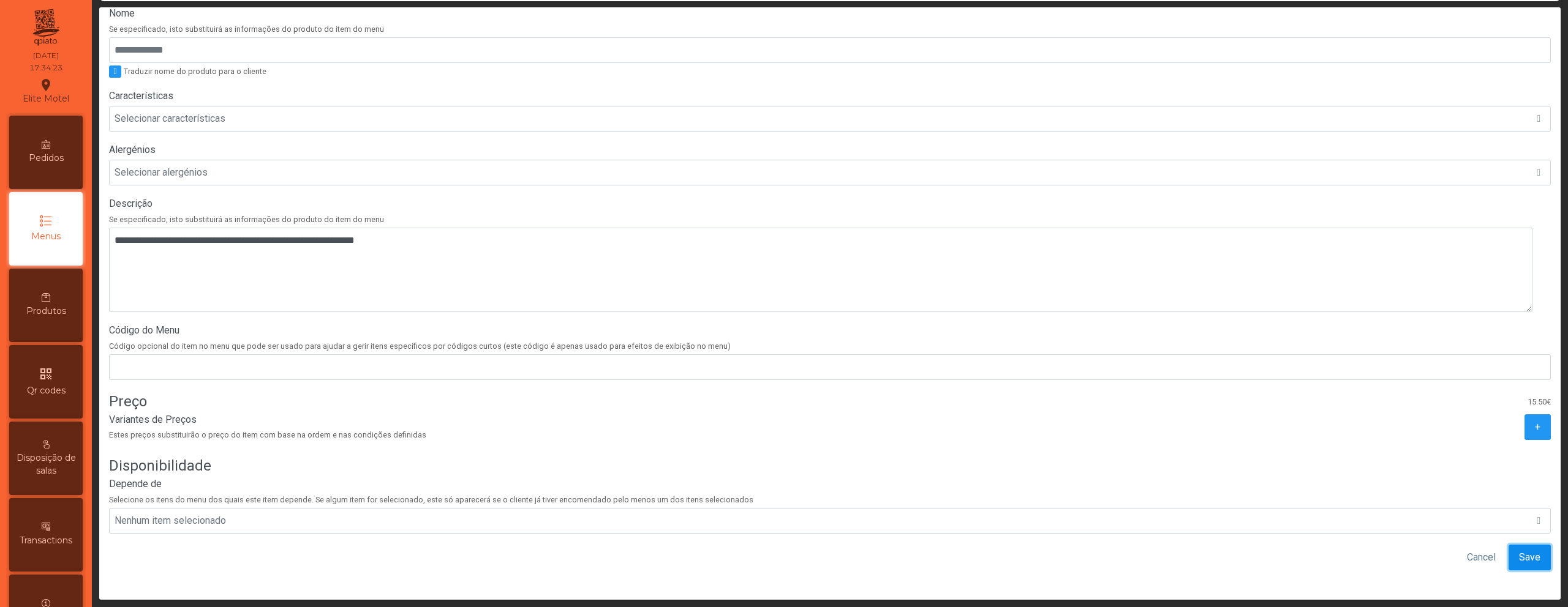
click at [1519, 551] on span "Save" at bounding box center [1530, 558] width 22 height 14
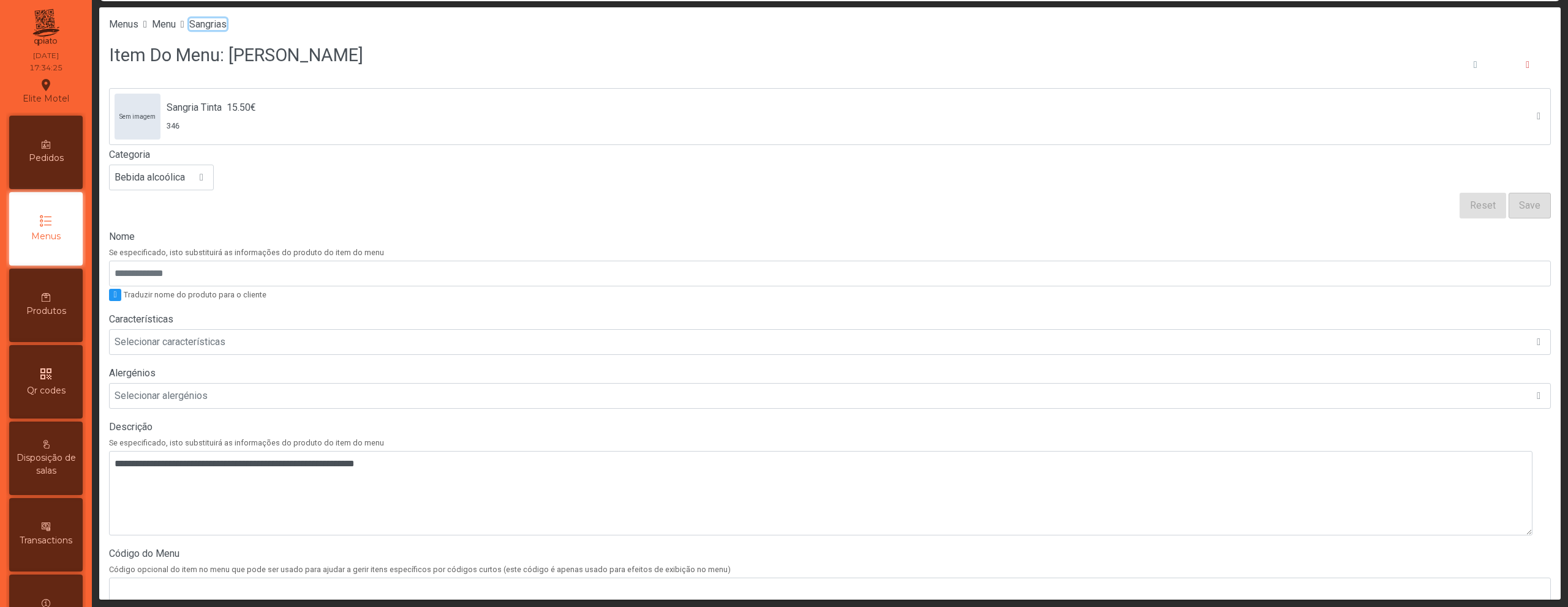
click at [227, 25] on span "Sangrias" at bounding box center [208, 24] width 38 height 12
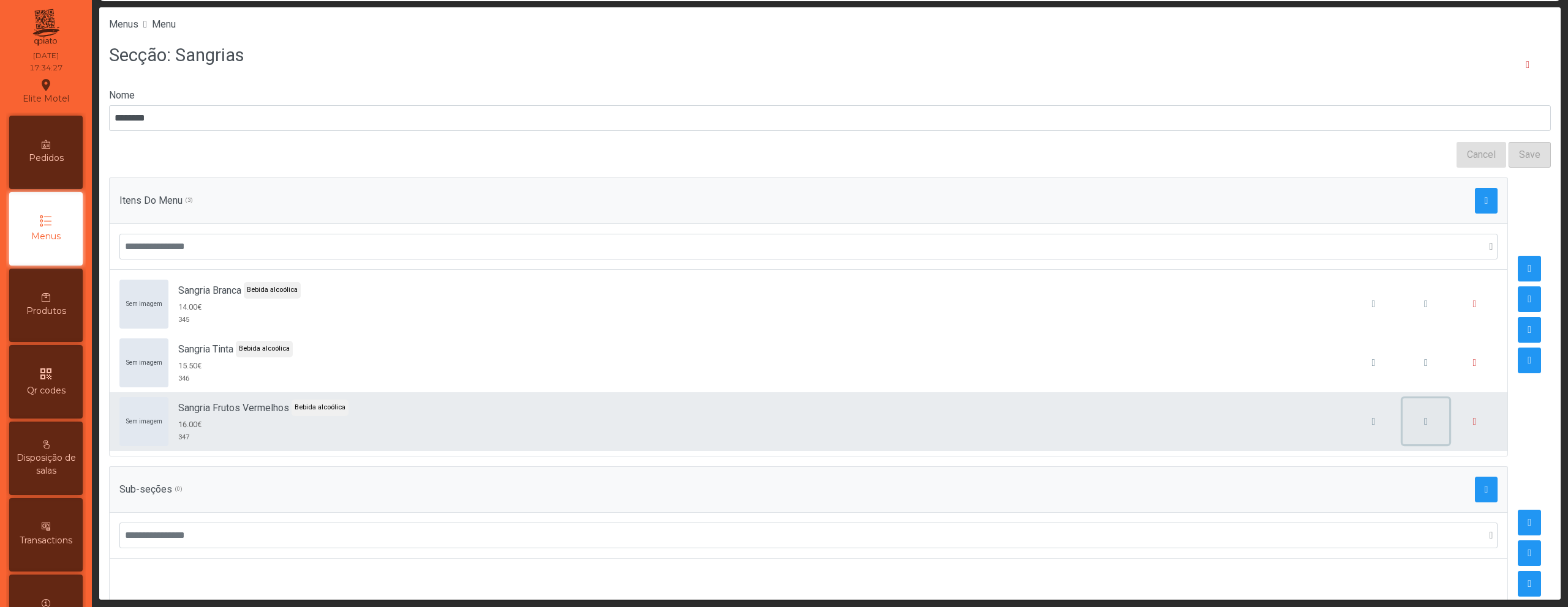
click at [1424, 424] on span "button" at bounding box center [1426, 422] width 4 height 10
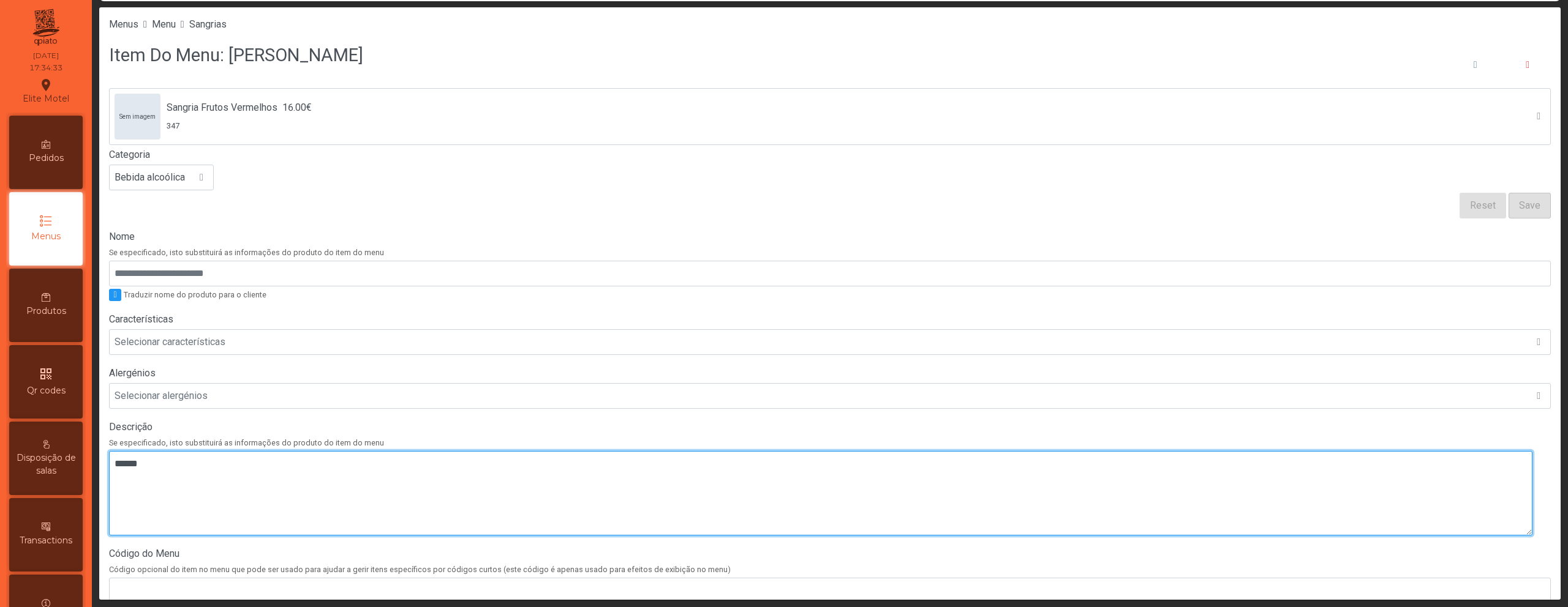
click at [452, 466] on textarea at bounding box center [821, 493] width 1424 height 85
paste textarea "**********"
click at [117, 479] on textarea at bounding box center [821, 493] width 1424 height 85
click at [115, 480] on textarea at bounding box center [821, 493] width 1424 height 85
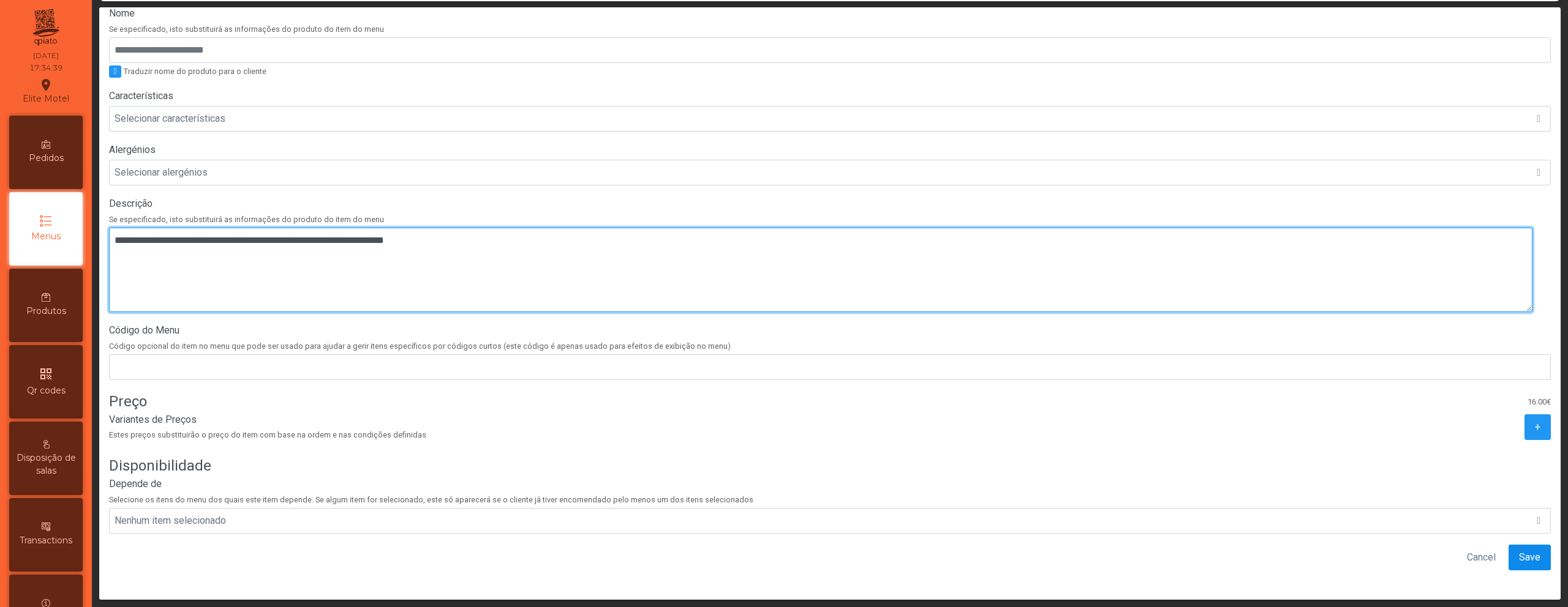
type textarea "**********"
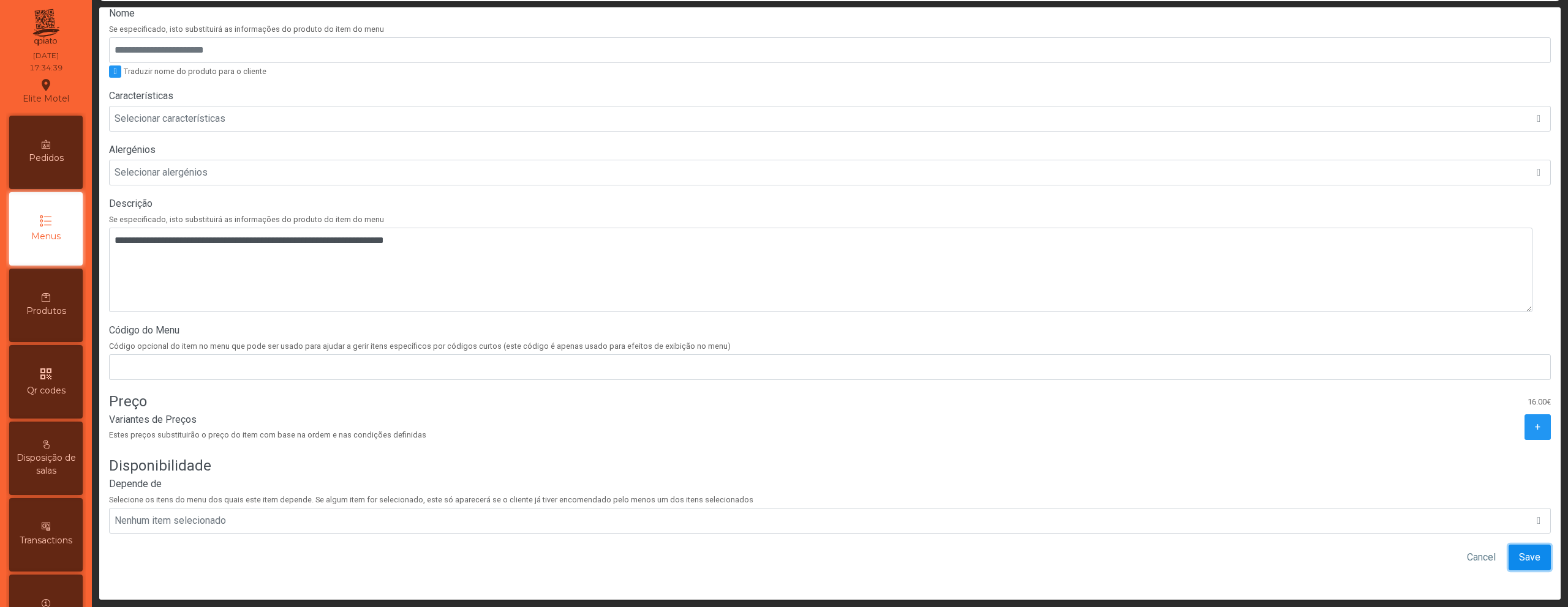
click at [1519, 551] on span "Save" at bounding box center [1530, 558] width 22 height 14
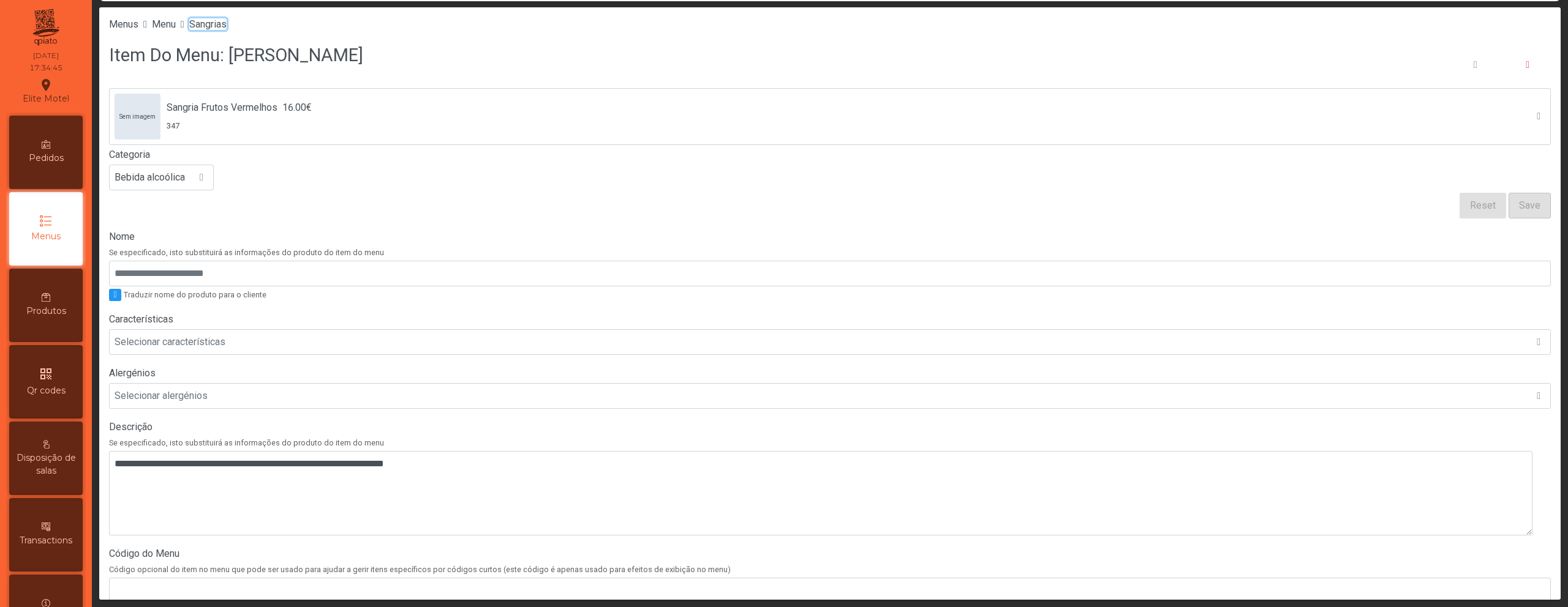
click at [223, 28] on span "Sangrias" at bounding box center [208, 24] width 38 height 12
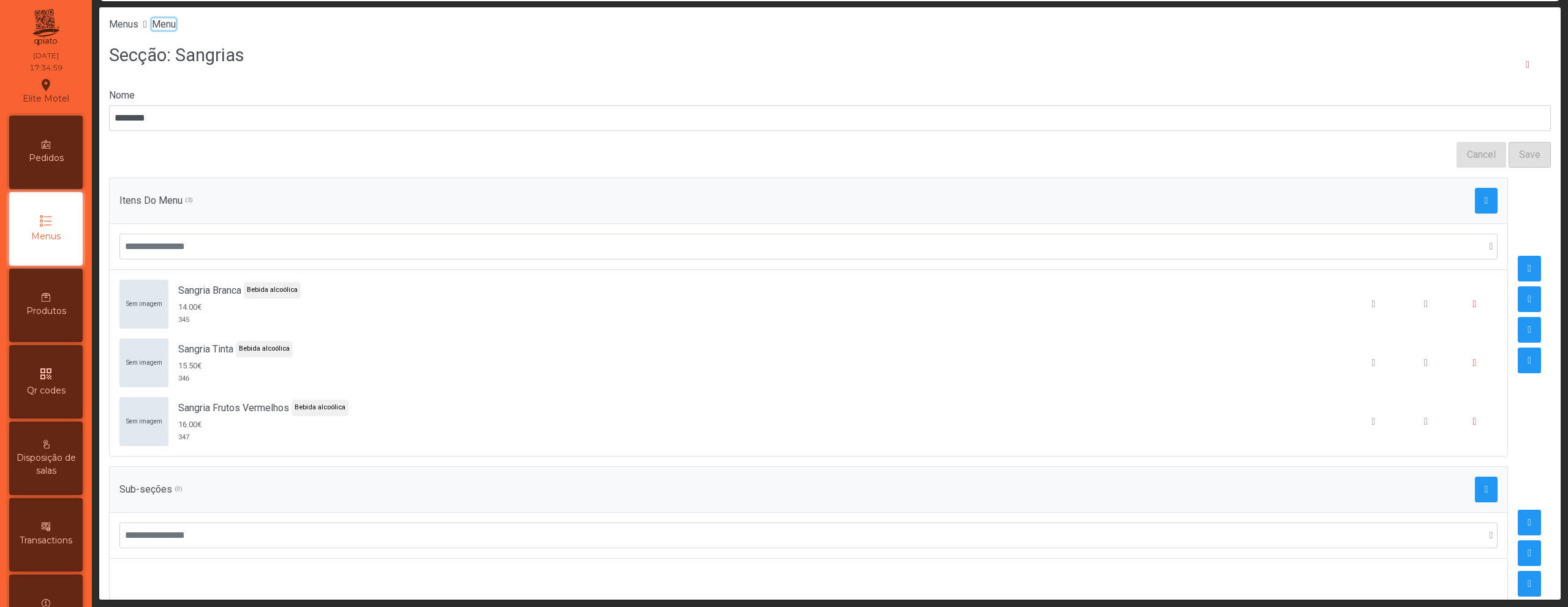
click at [175, 23] on span "Menu" at bounding box center [164, 24] width 24 height 12
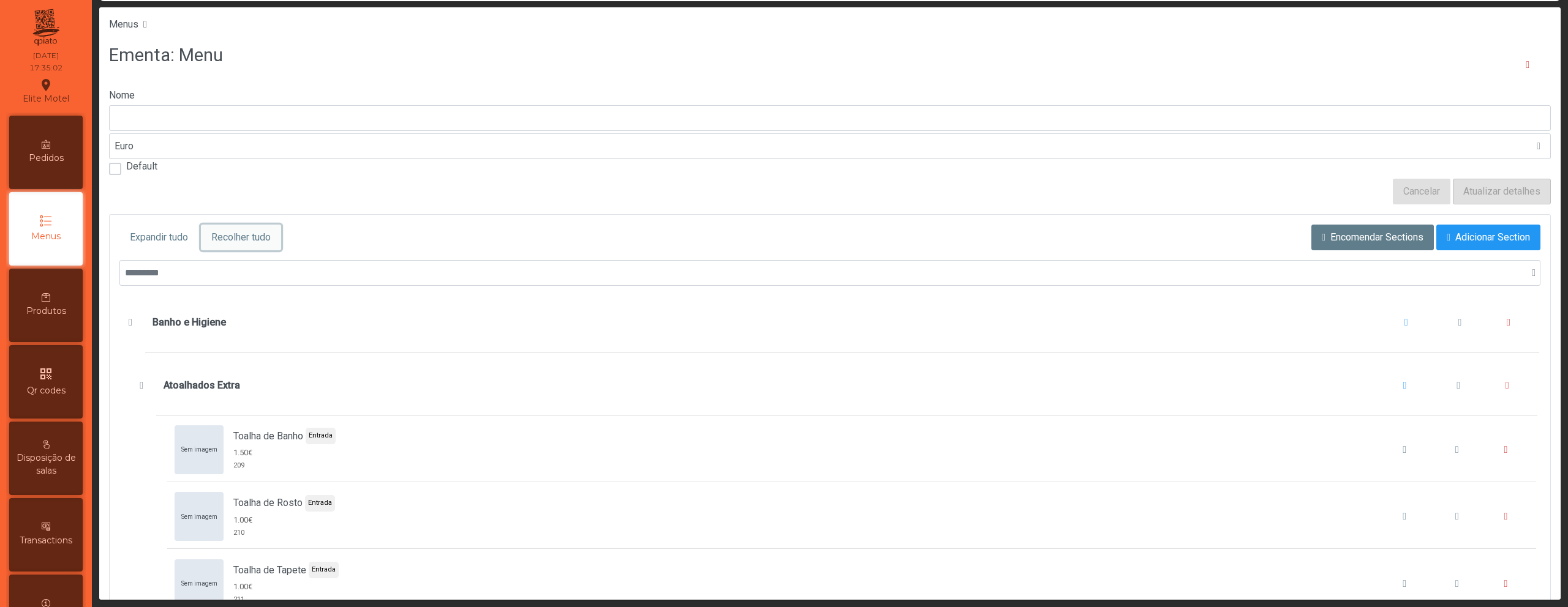
click at [263, 240] on span "Recolher tudo" at bounding box center [241, 238] width 59 height 14
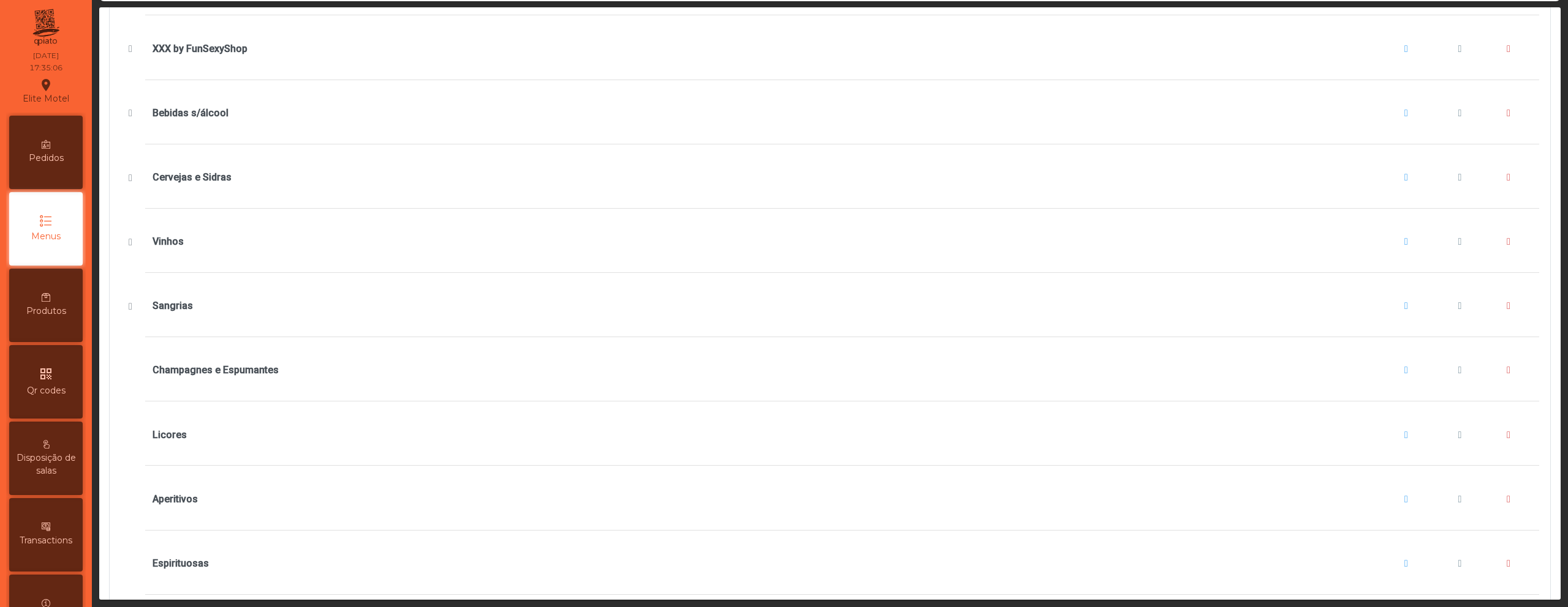
scroll to position [340, 0]
click at [1437, 373] on button "Champagnes e Espumantes" at bounding box center [1460, 369] width 46 height 46
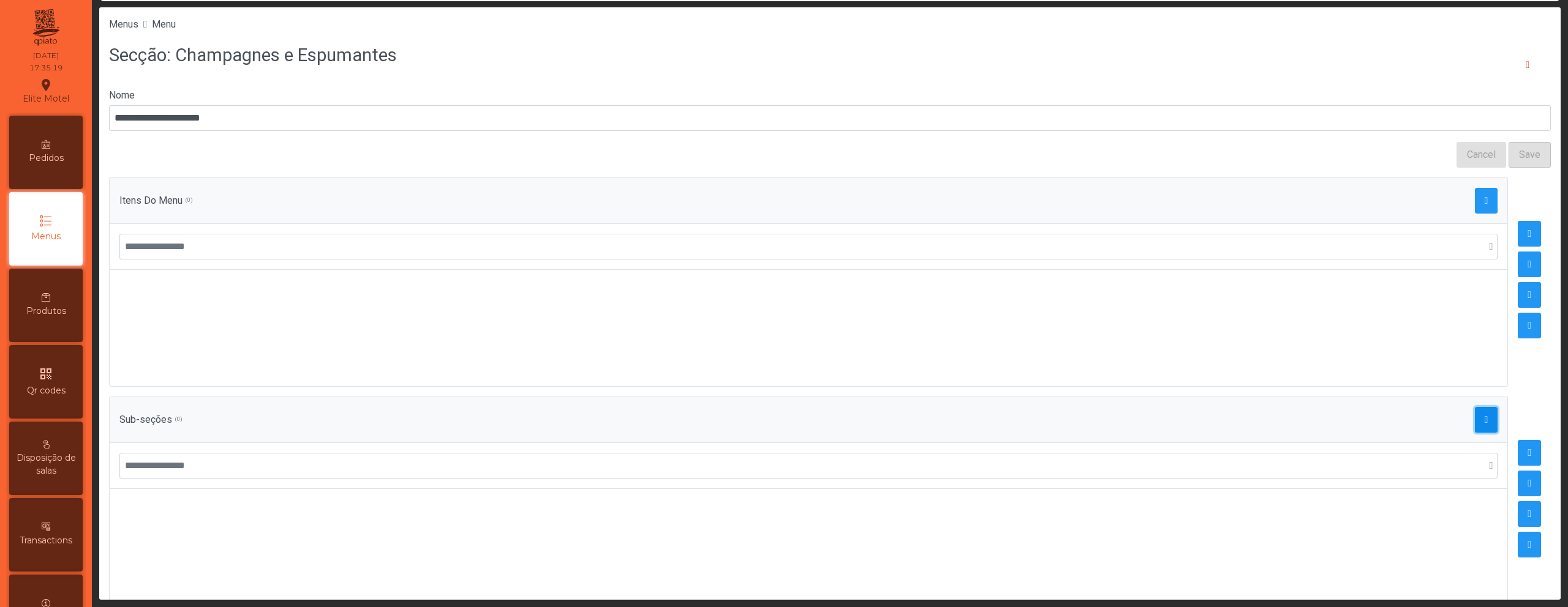
click at [1485, 424] on span "button" at bounding box center [1486, 420] width 4 height 10
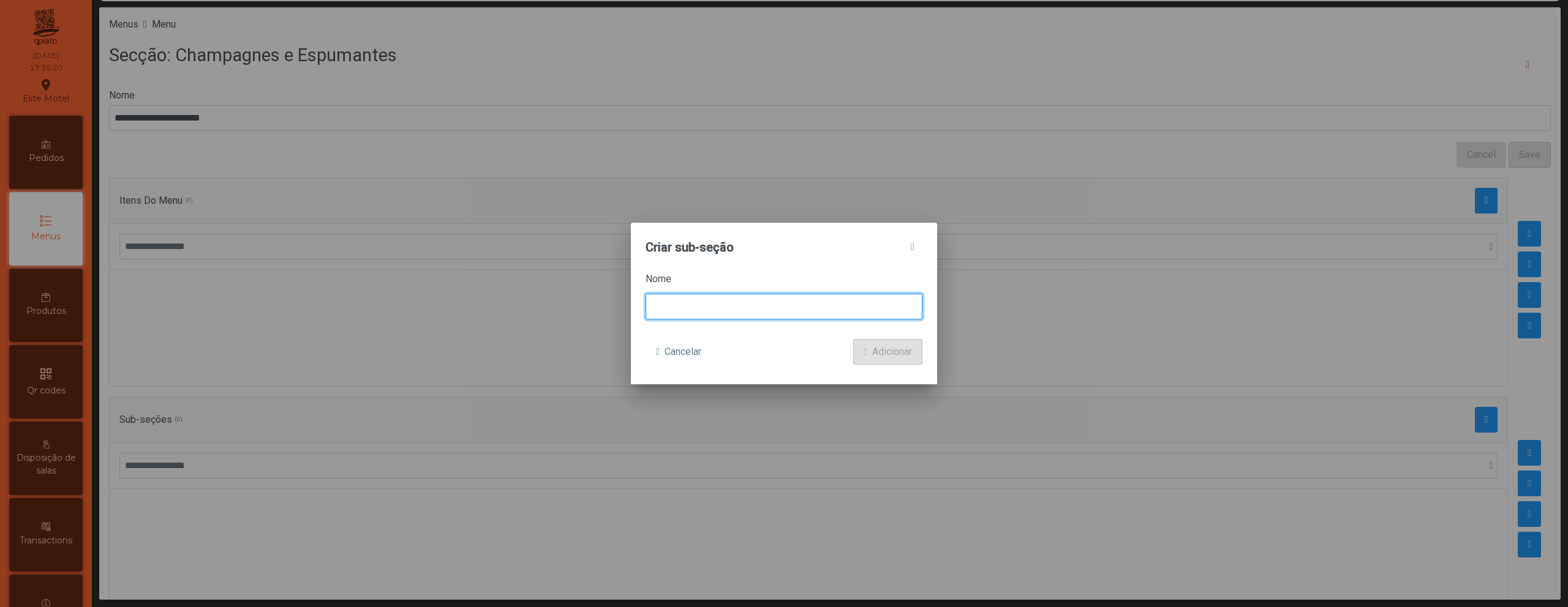
click at [711, 298] on input at bounding box center [784, 306] width 277 height 25
type input "*********"
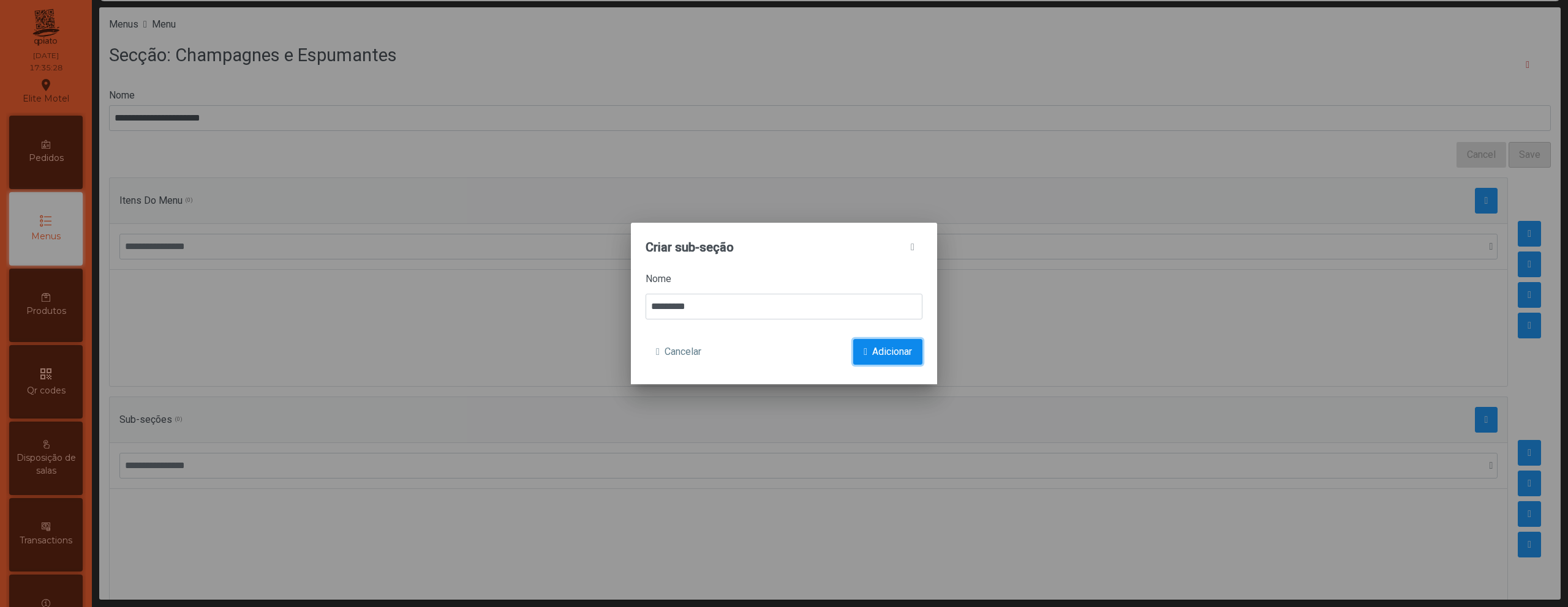
click at [874, 353] on span "Adicionar" at bounding box center [892, 352] width 40 height 14
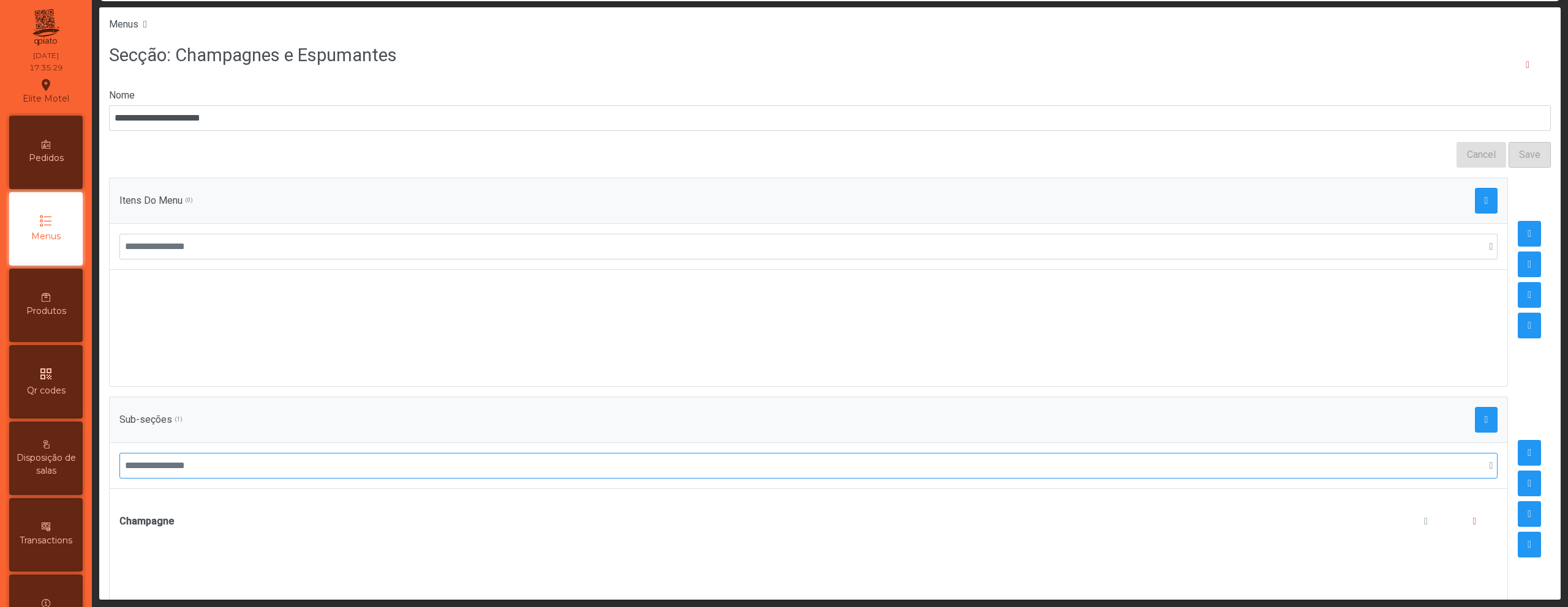
scroll to position [35, 0]
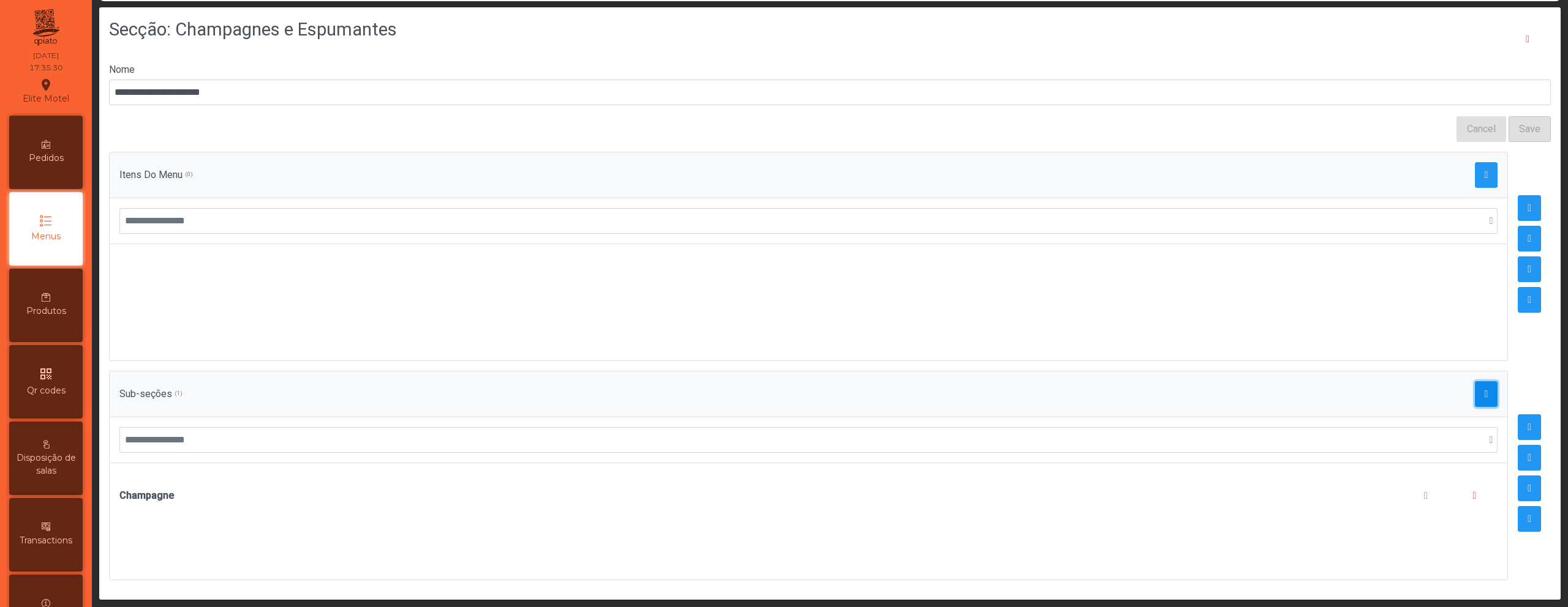
click at [1485, 389] on span "button" at bounding box center [1486, 394] width 4 height 10
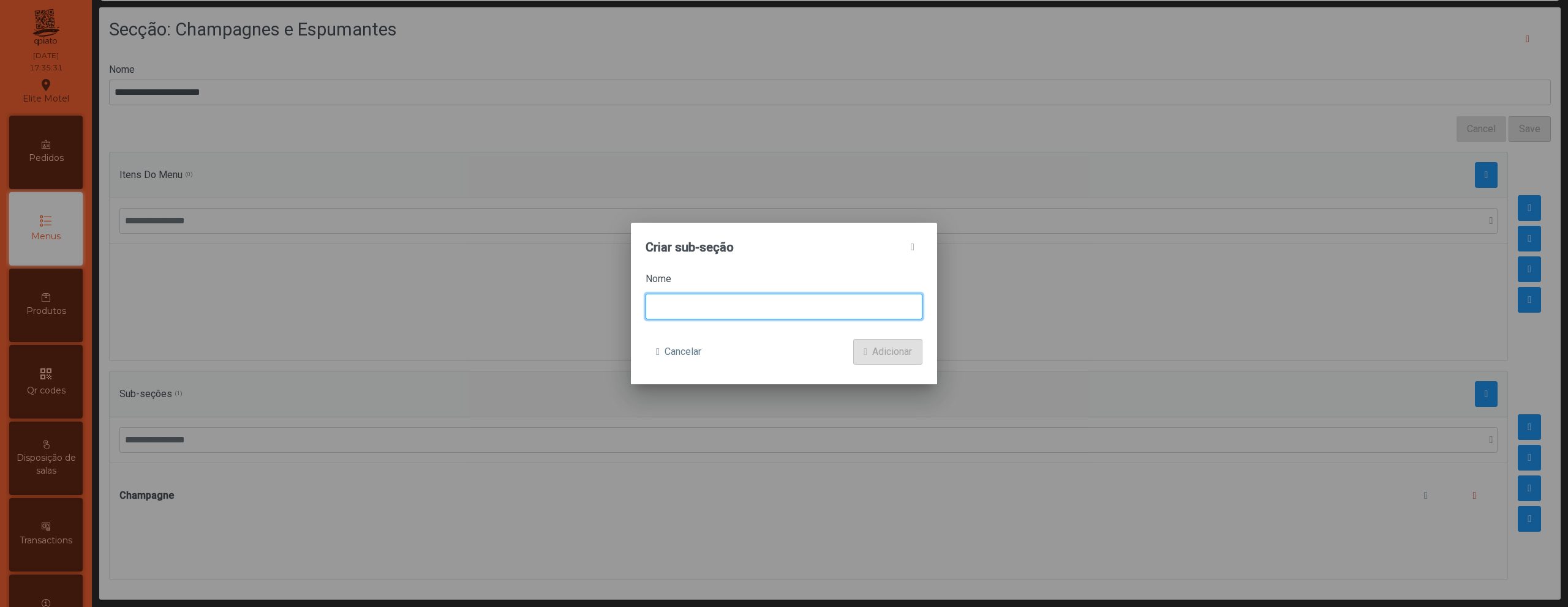
click at [773, 302] on input at bounding box center [784, 306] width 277 height 25
type input "*"
type input "*********"
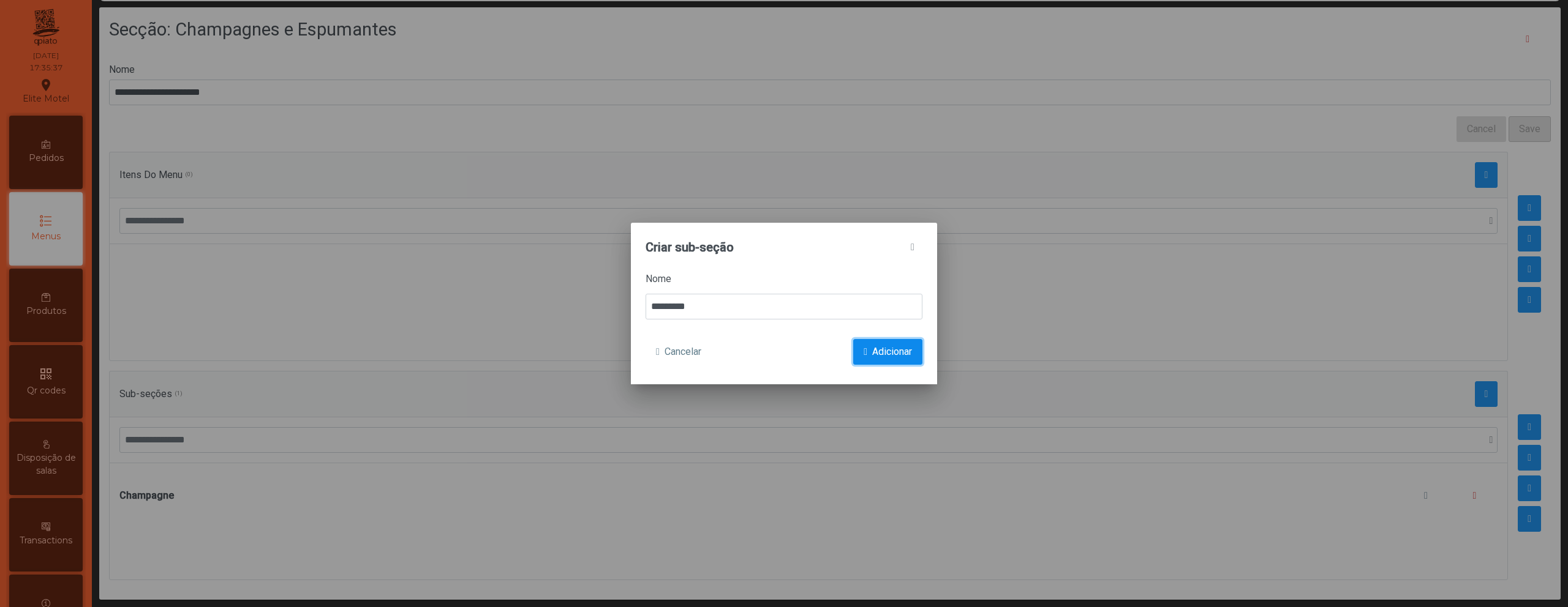
click at [903, 353] on span "Adicionar" at bounding box center [892, 352] width 40 height 14
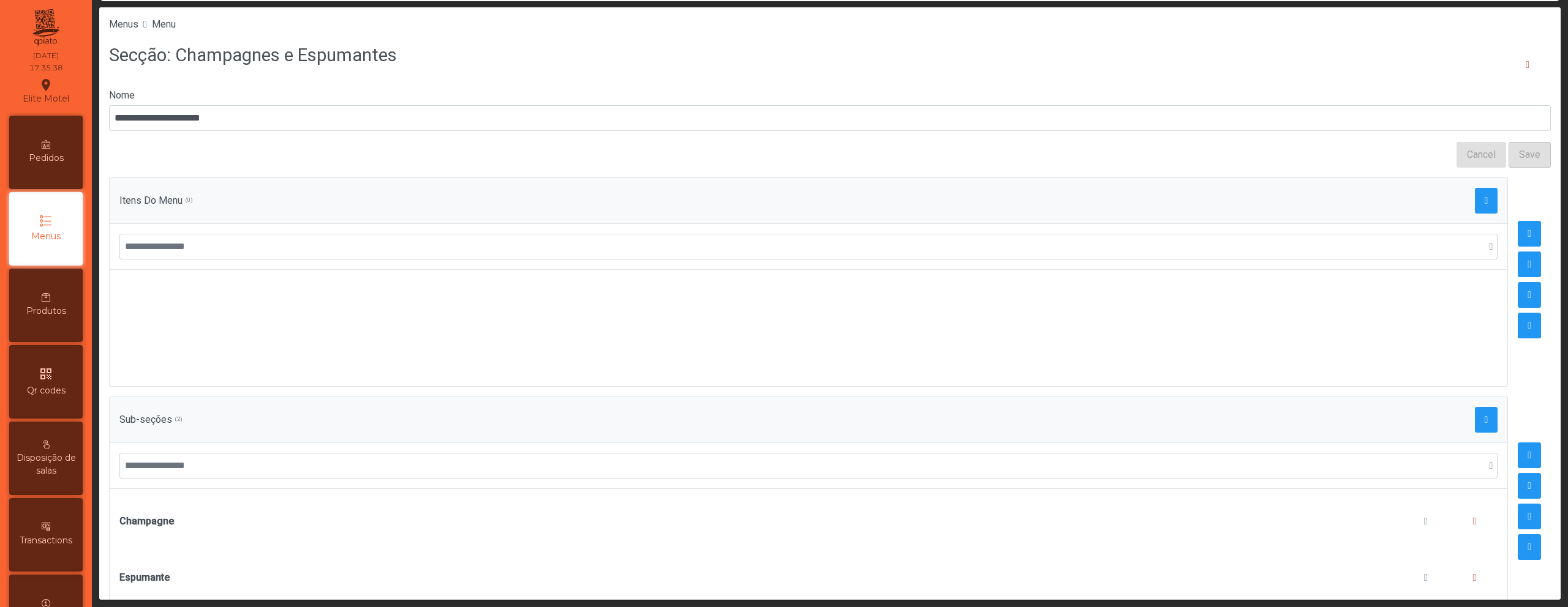
scroll to position [41, 0]
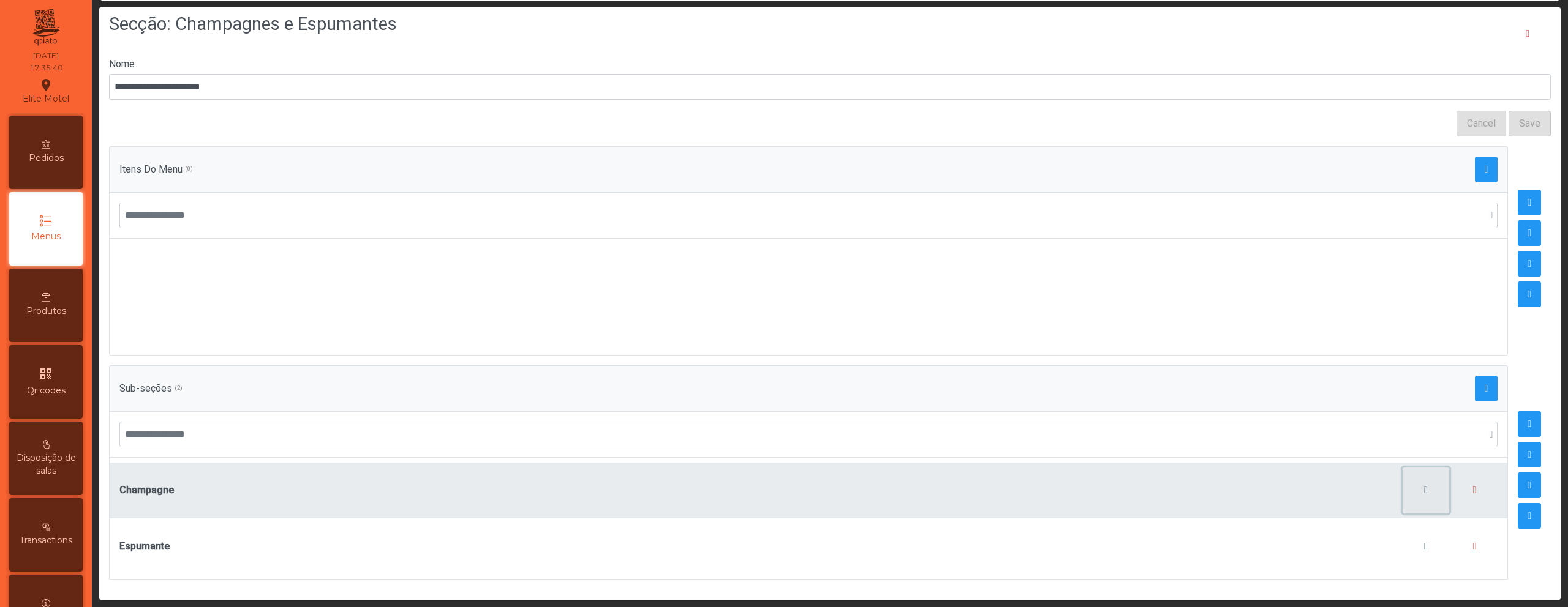
click at [1424, 485] on span "button" at bounding box center [1426, 490] width 4 height 10
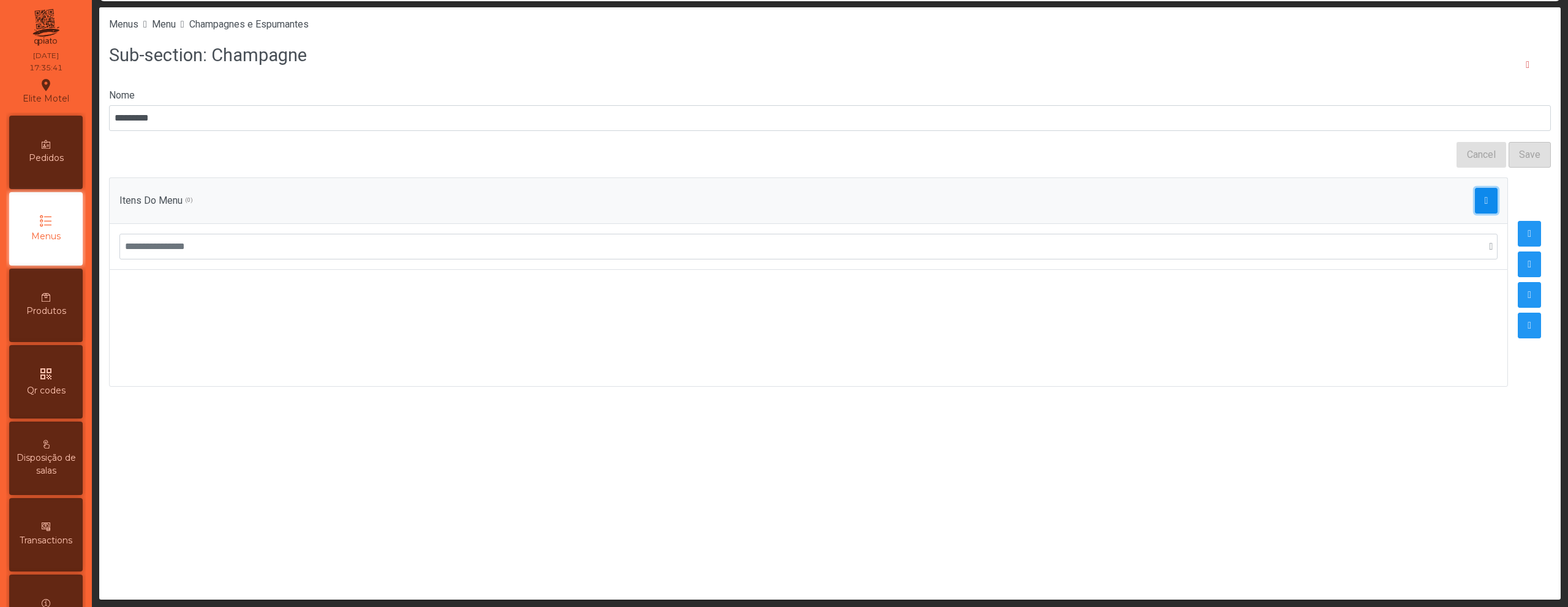
click at [1485, 201] on span "button" at bounding box center [1486, 201] width 4 height 10
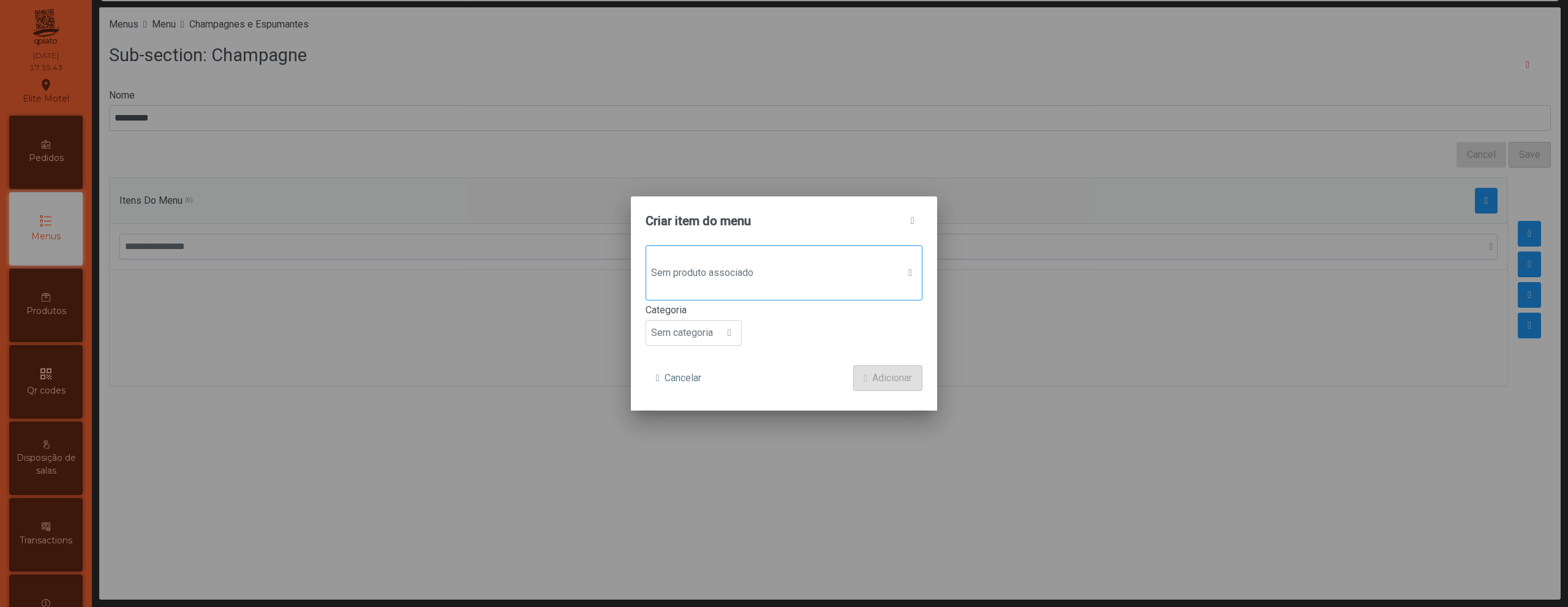
click at [797, 269] on span "Sem produto associado" at bounding box center [772, 273] width 252 height 25
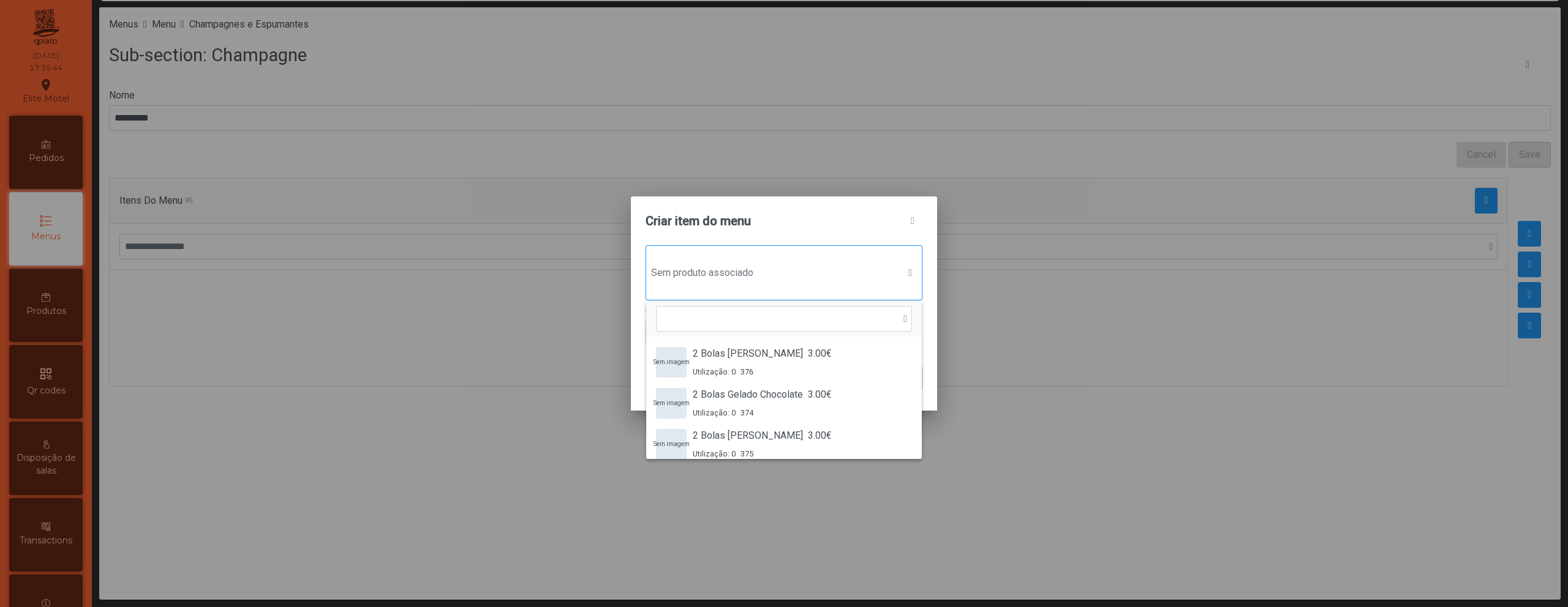
scroll to position [9, 59]
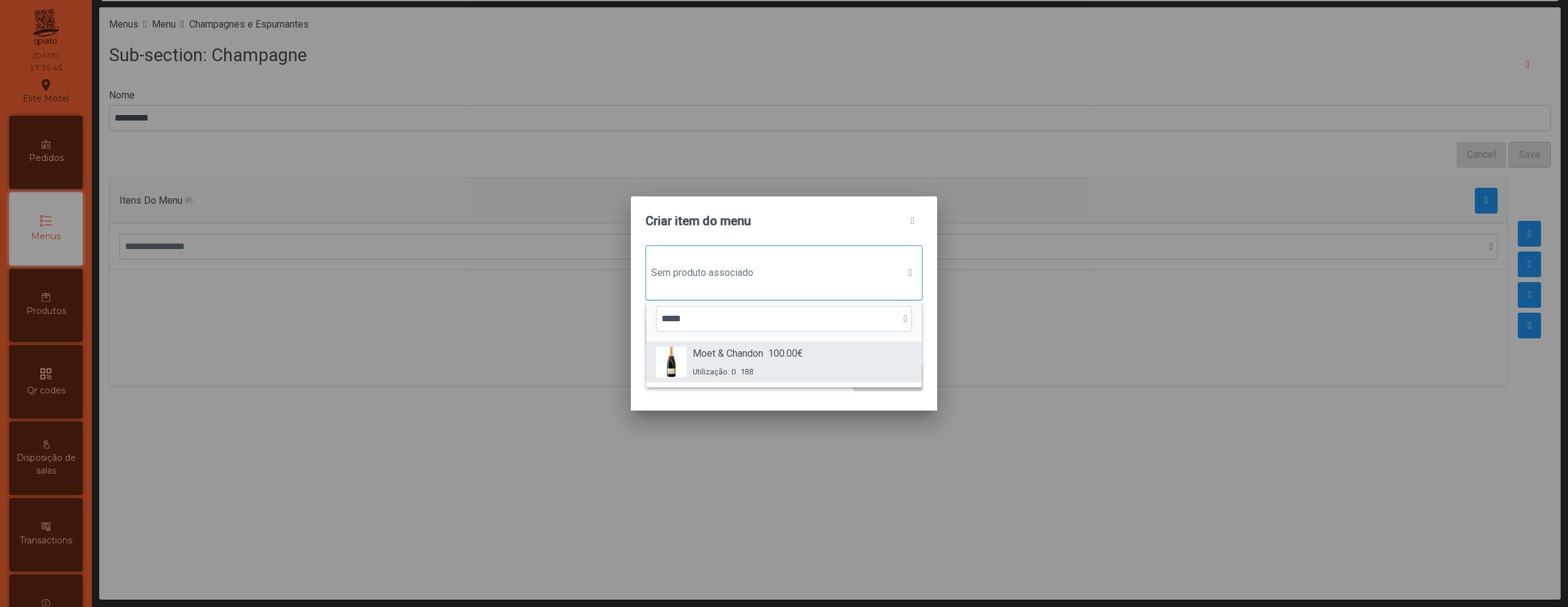
type input "*****"
click at [790, 360] on span "100.00€" at bounding box center [786, 353] width 35 height 14
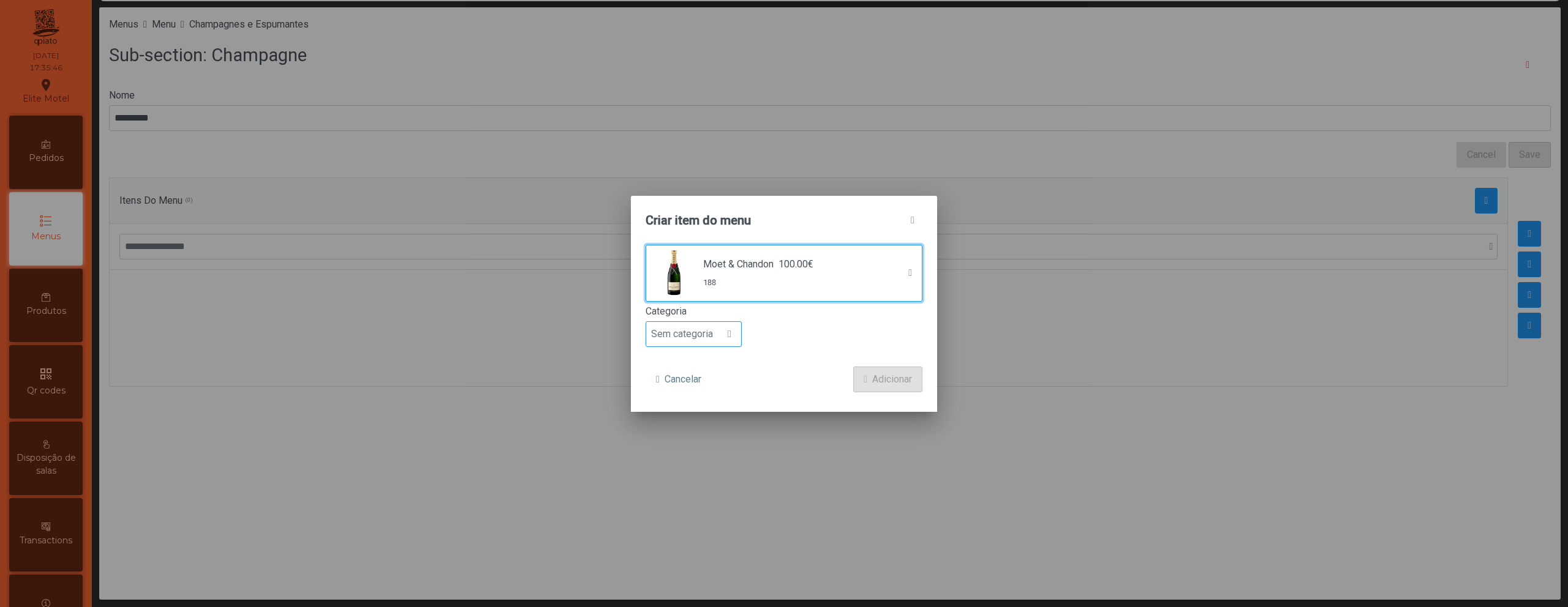
click at [724, 325] on div at bounding box center [729, 334] width 23 height 25
click at [705, 430] on span "Bebida alcoólica" at bounding box center [691, 428] width 70 height 12
click at [883, 379] on span "Adicionar" at bounding box center [892, 380] width 40 height 14
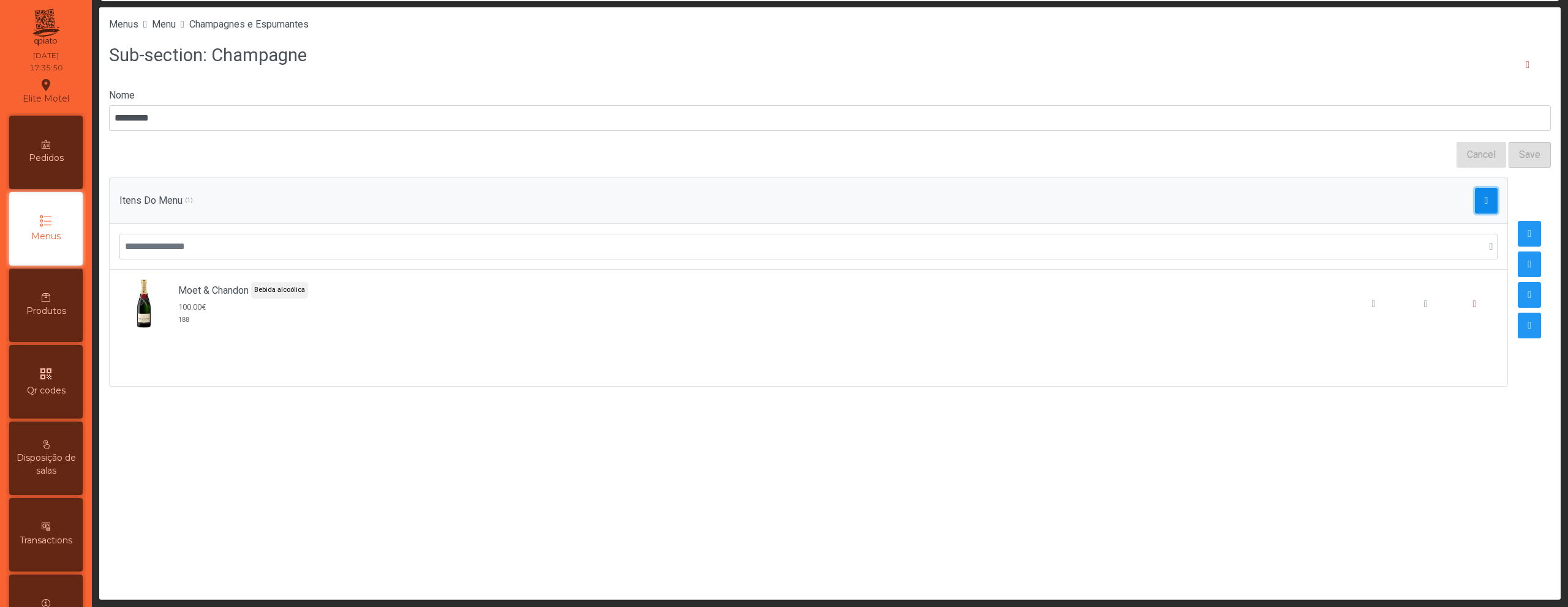
click at [1485, 198] on span "button" at bounding box center [1486, 201] width 4 height 10
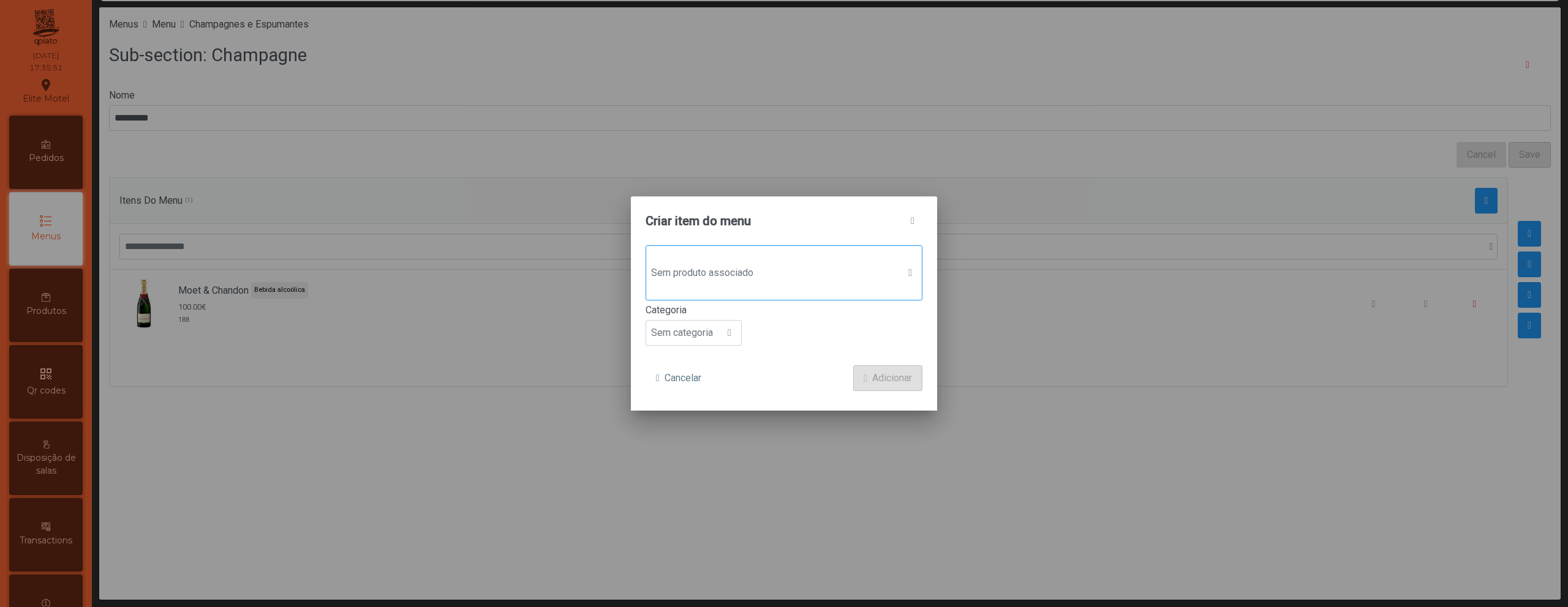
click at [707, 260] on div "Sem produto associado" at bounding box center [784, 273] width 277 height 55
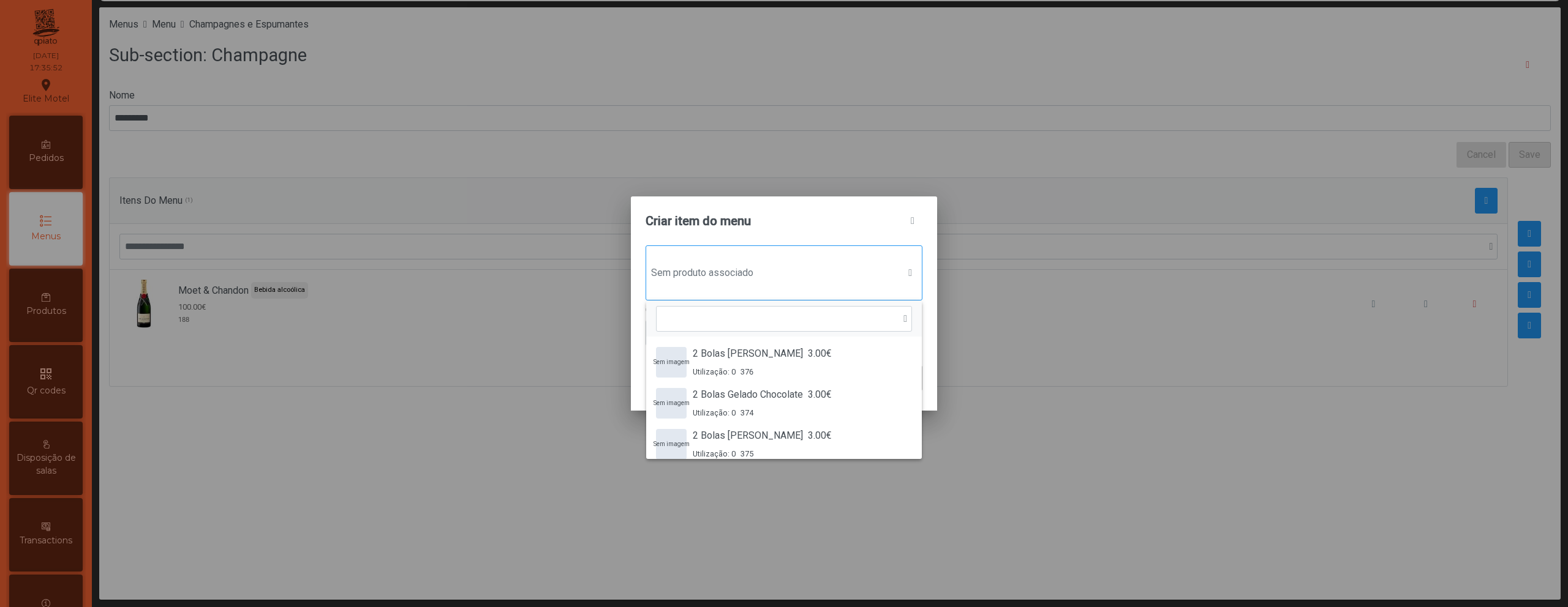
scroll to position [9, 59]
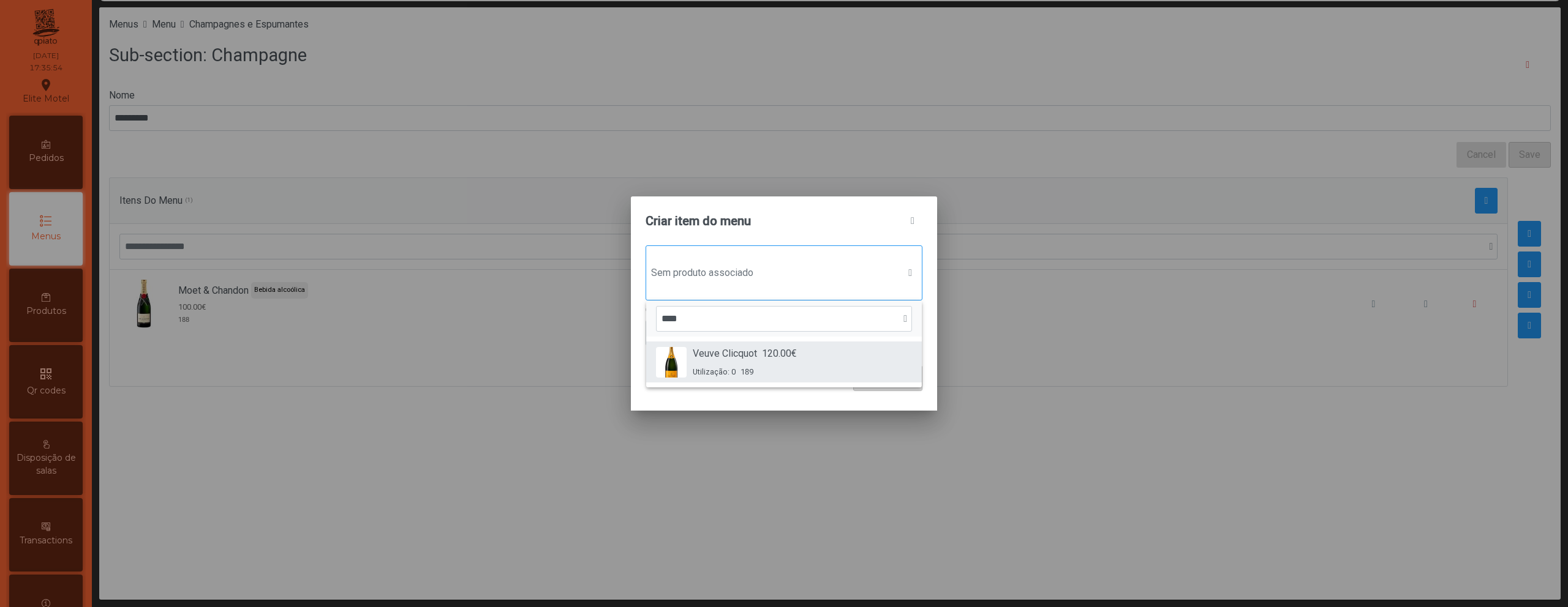
type input "****"
click at [726, 361] on span "Veuve Clicquot" at bounding box center [725, 353] width 65 height 14
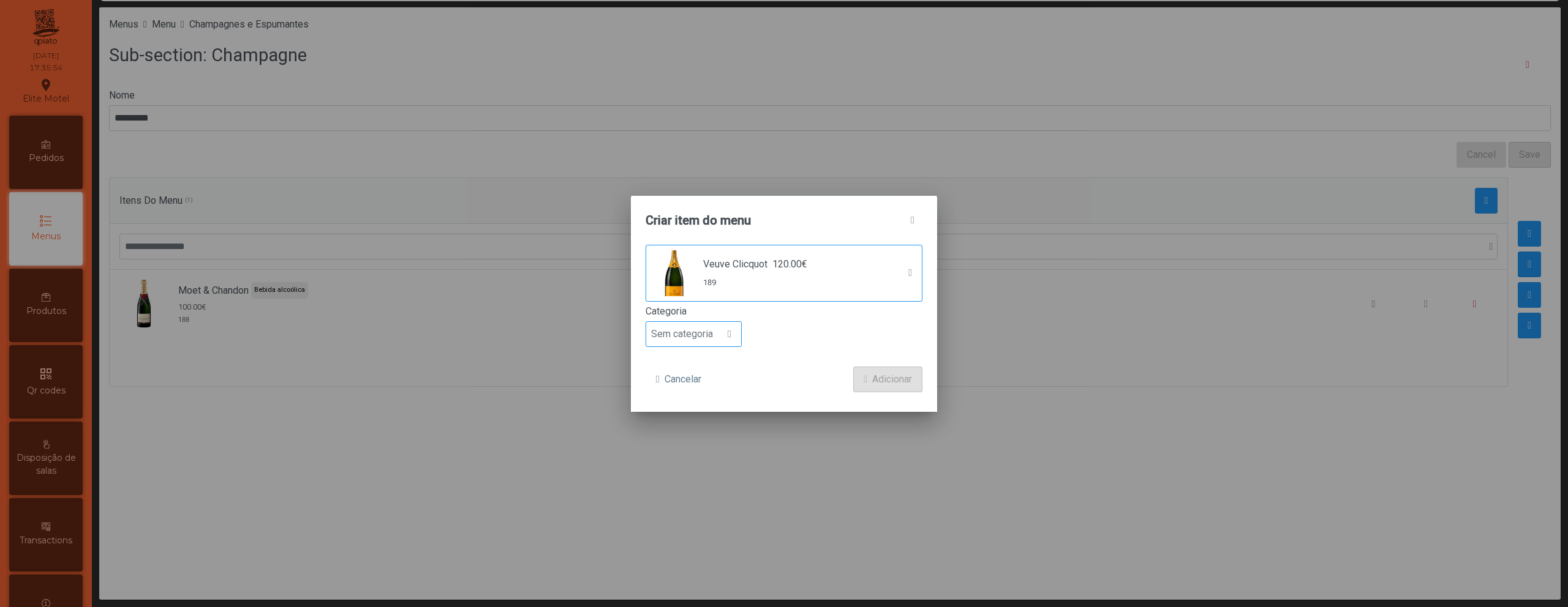
click at [705, 322] on span "Sem categoria" at bounding box center [681, 334] width 72 height 25
click at [697, 422] on li "Bebida alcoólica" at bounding box center [693, 429] width 95 height 25
click at [878, 385] on span "Adicionar" at bounding box center [892, 380] width 40 height 14
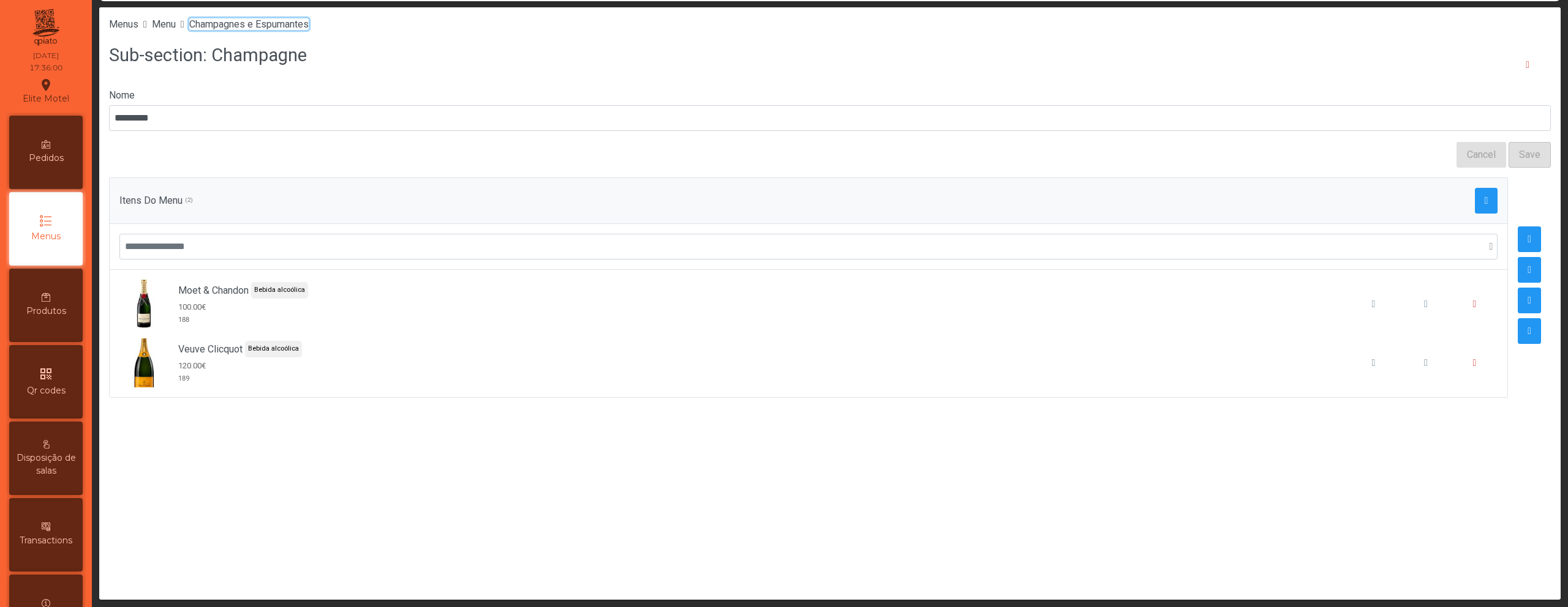
click at [299, 25] on span "Champagnes e Espumantes" at bounding box center [249, 24] width 120 height 12
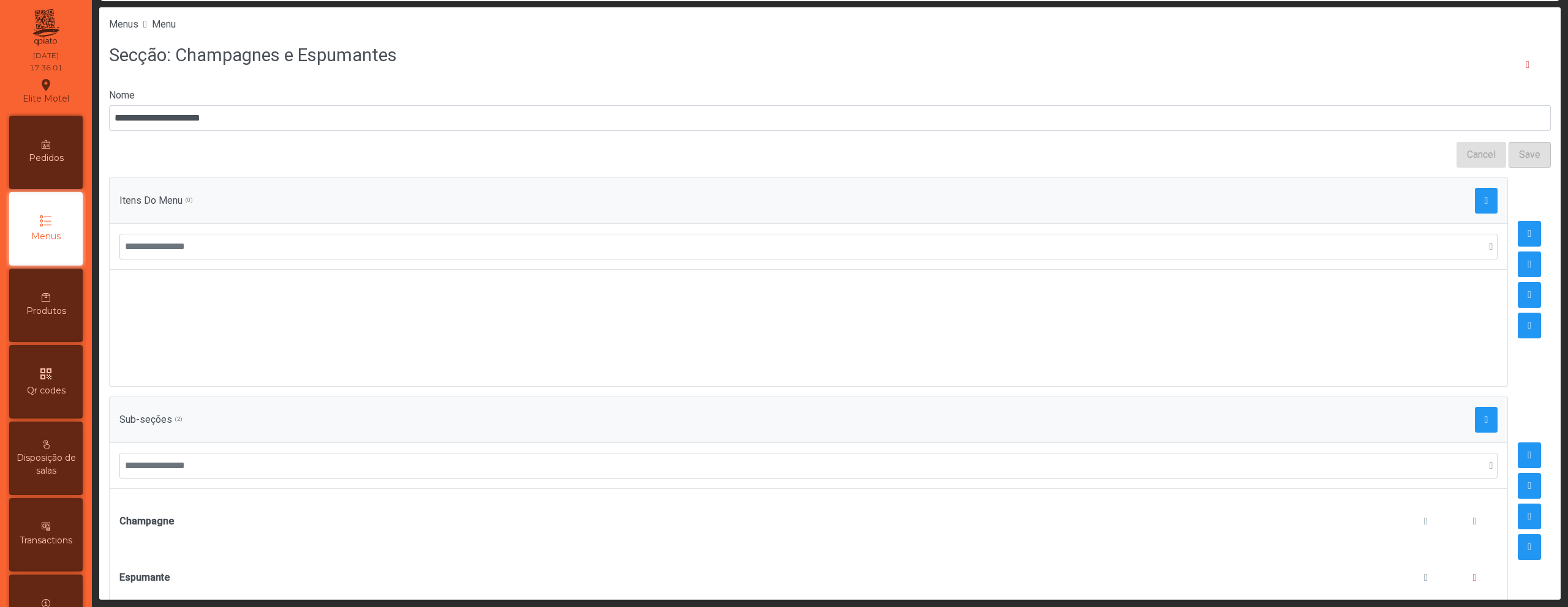
scroll to position [41, 0]
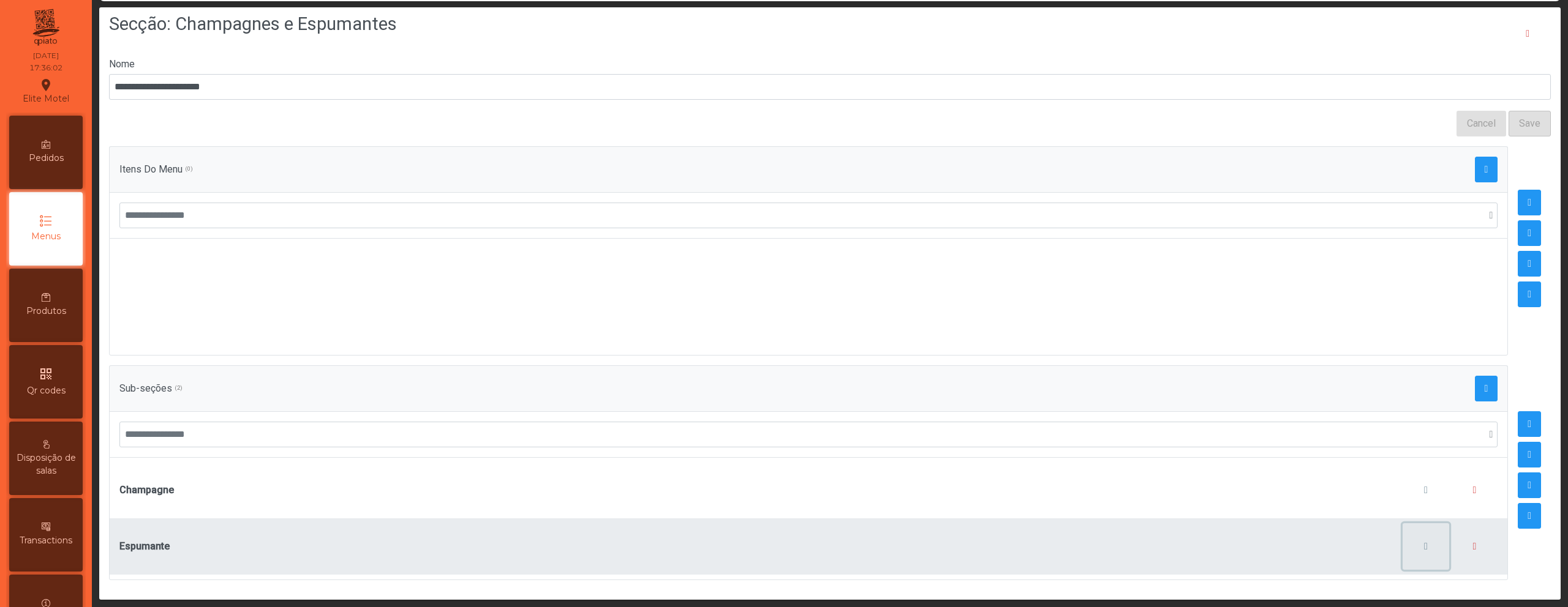
click at [1424, 542] on span "button" at bounding box center [1426, 547] width 4 height 10
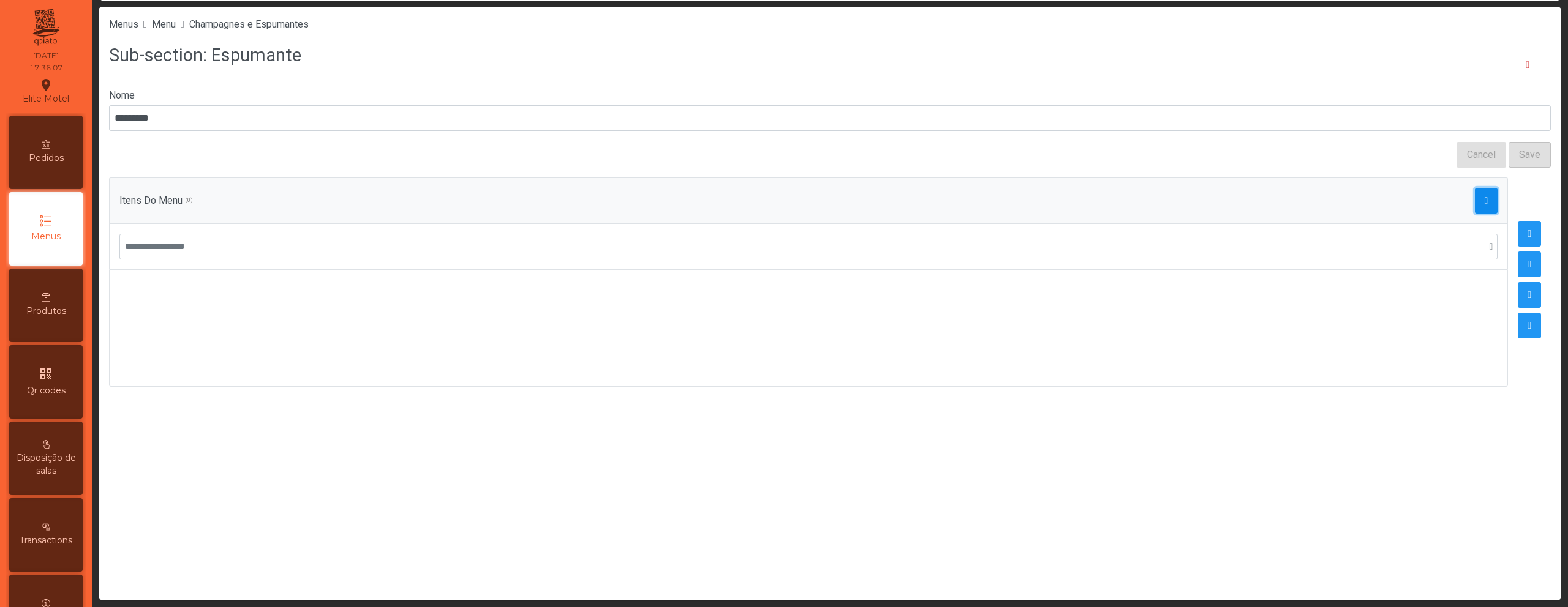
click at [1480, 193] on button "button" at bounding box center [1487, 200] width 23 height 25
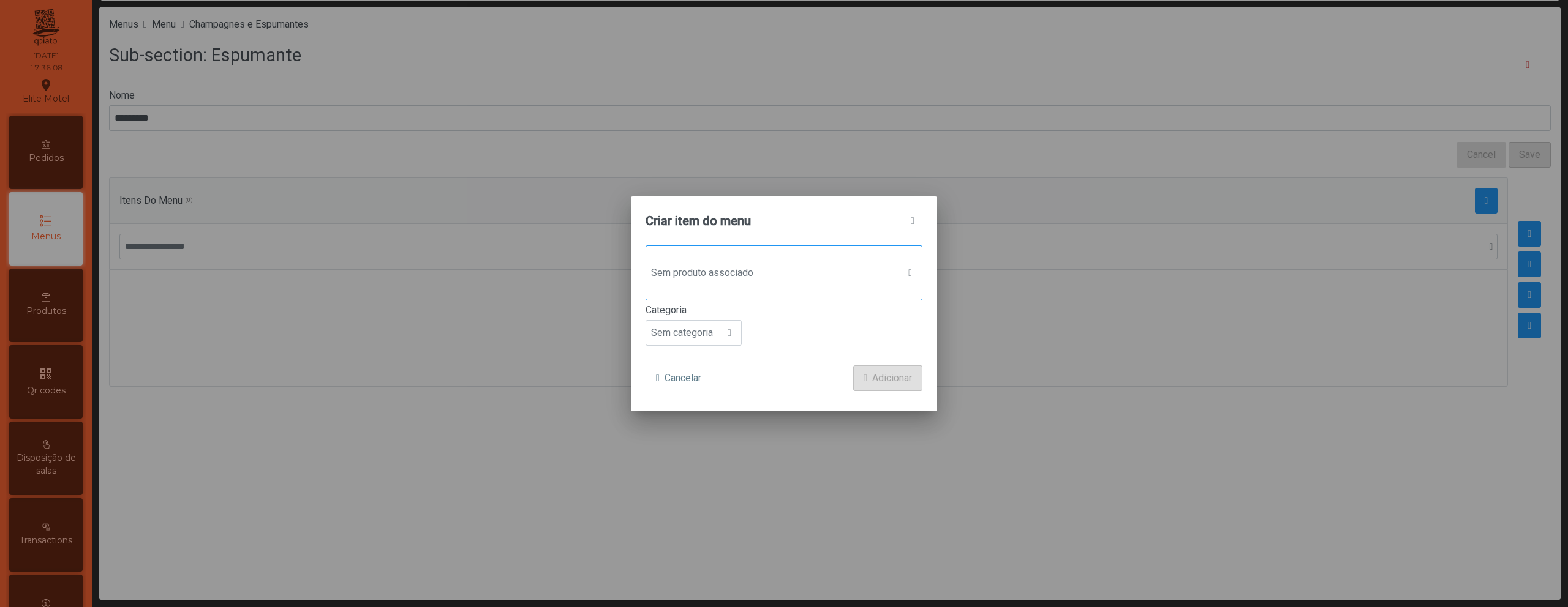
click at [767, 267] on span "Sem produto associado" at bounding box center [772, 273] width 252 height 25
type input "***"
click at [742, 357] on span "Duc de Paris" at bounding box center [721, 353] width 55 height 14
click at [717, 340] on span "Sem categoria" at bounding box center [681, 334] width 72 height 25
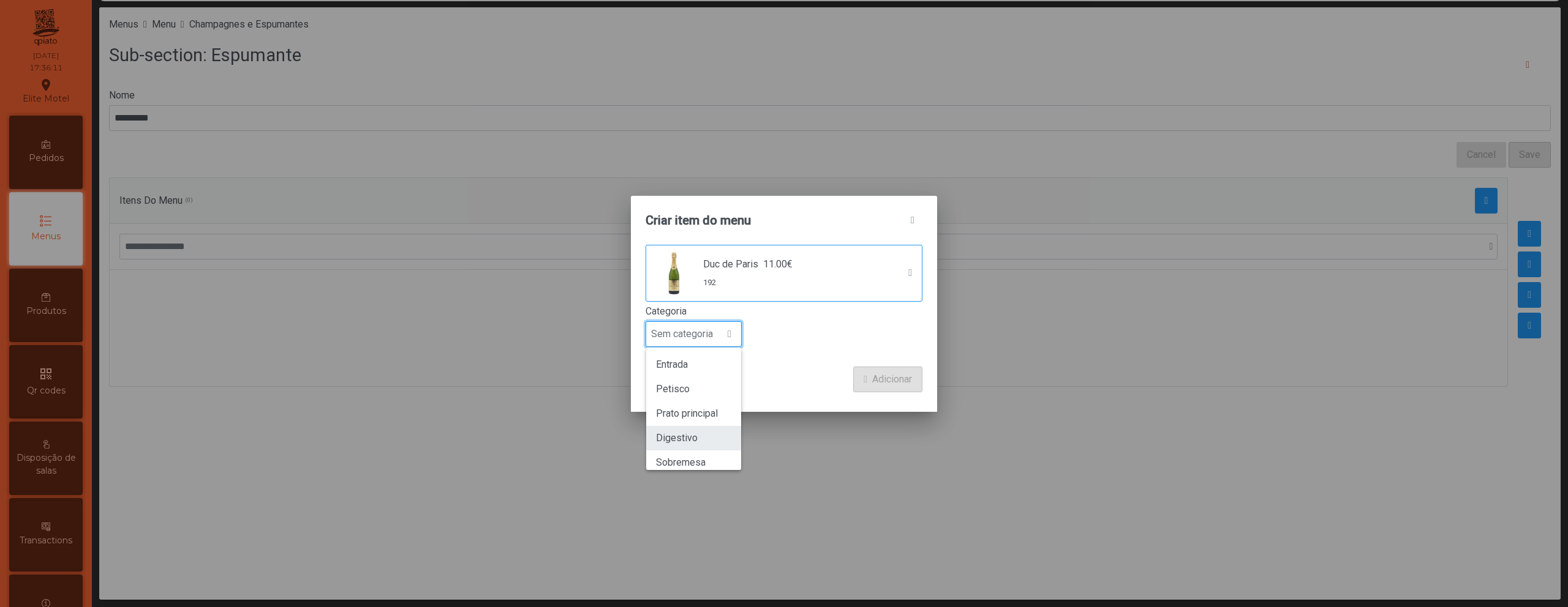
scroll to position [108, 0]
click at [696, 425] on span "Bebida alcoólica" at bounding box center [691, 428] width 70 height 12
click at [889, 374] on span "Adicionar" at bounding box center [892, 380] width 40 height 14
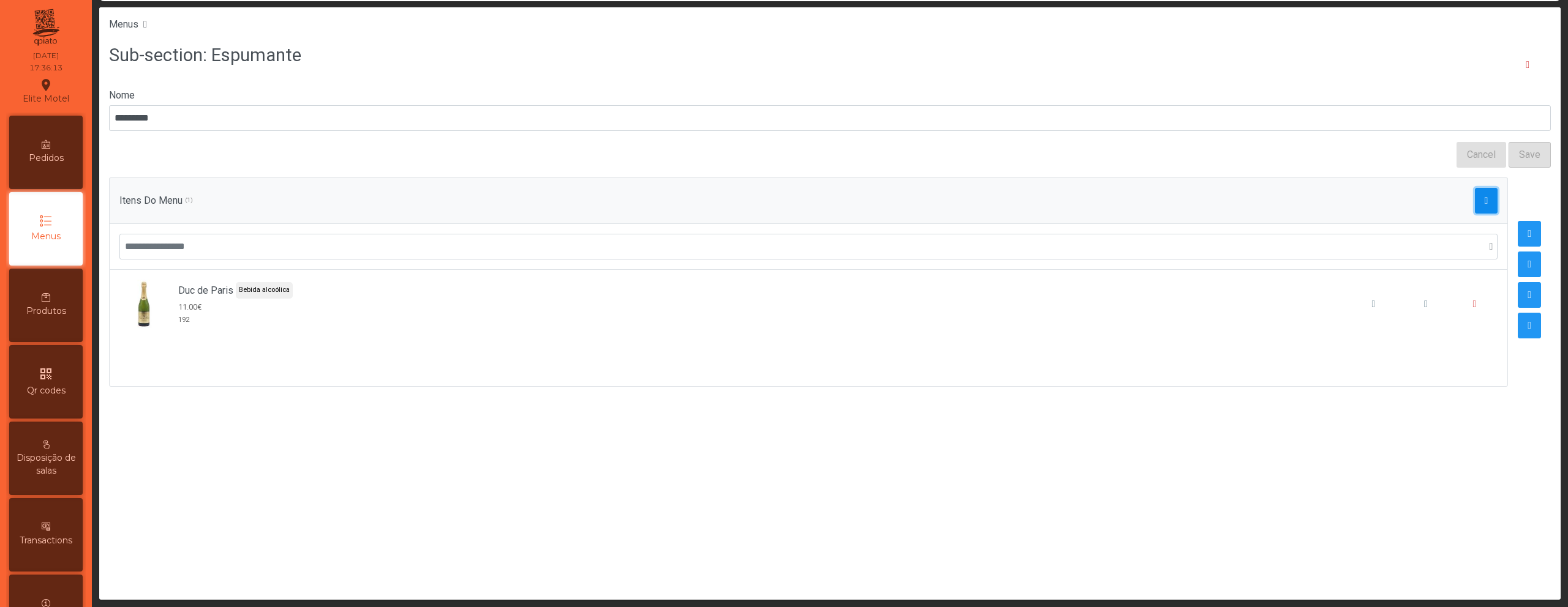
click at [1485, 204] on span "button" at bounding box center [1486, 201] width 4 height 10
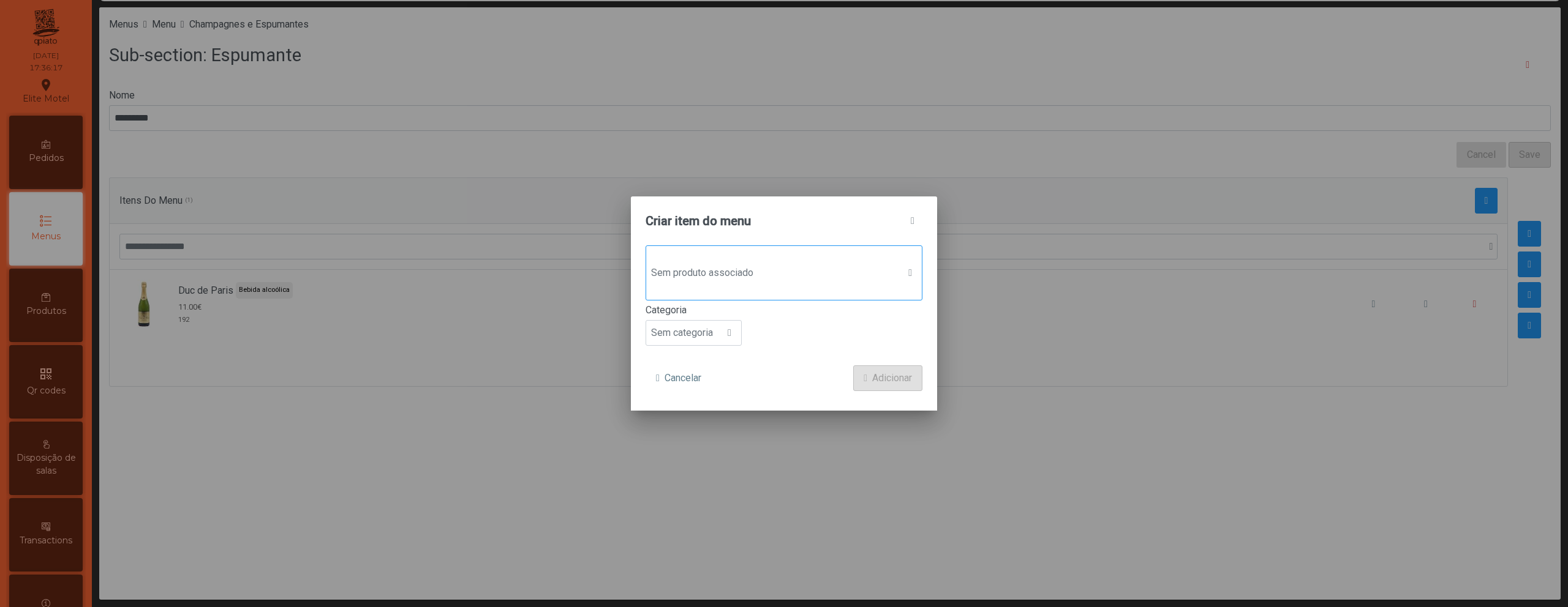
click at [752, 280] on span "Sem produto associado" at bounding box center [772, 273] width 252 height 25
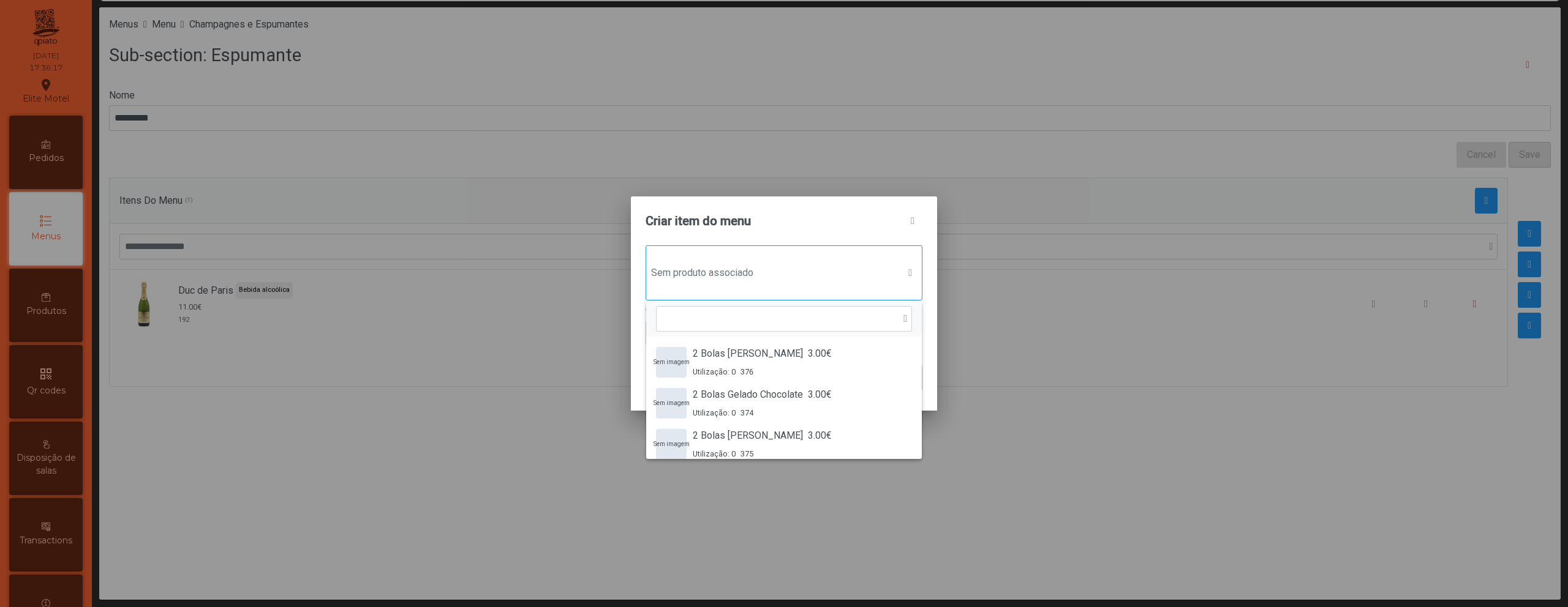
scroll to position [9, 59]
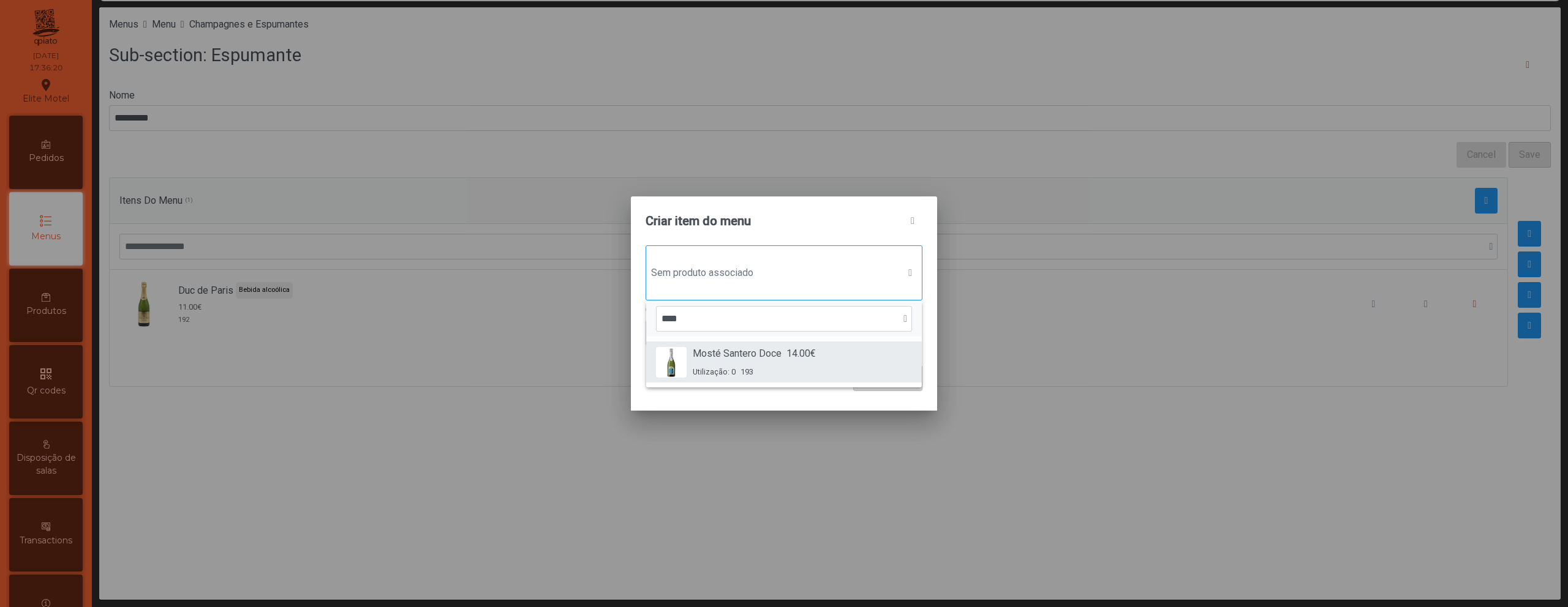
type input "****"
click at [742, 361] on span "Mosté Santero Doce" at bounding box center [737, 353] width 89 height 14
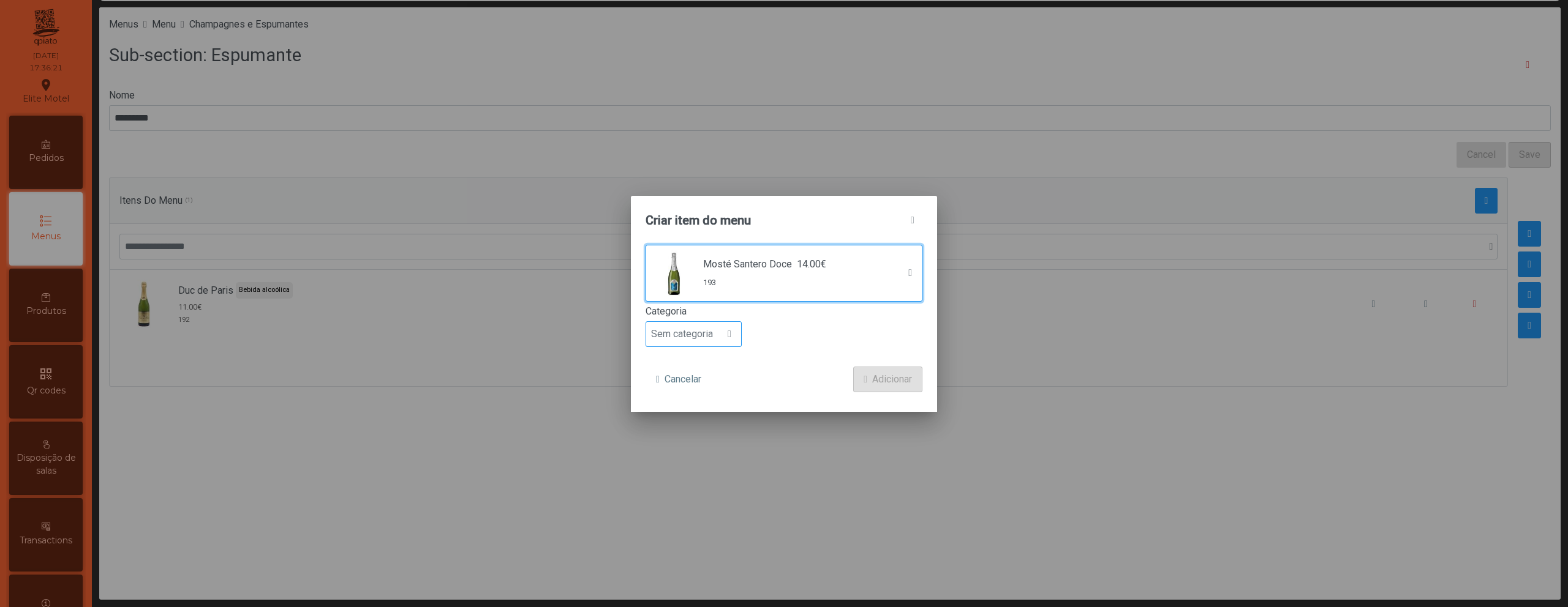
click at [725, 328] on div at bounding box center [729, 334] width 23 height 25
click at [703, 423] on span "Bebida alcoólica" at bounding box center [691, 428] width 70 height 12
click at [854, 383] on button "Adicionar" at bounding box center [887, 379] width 69 height 25
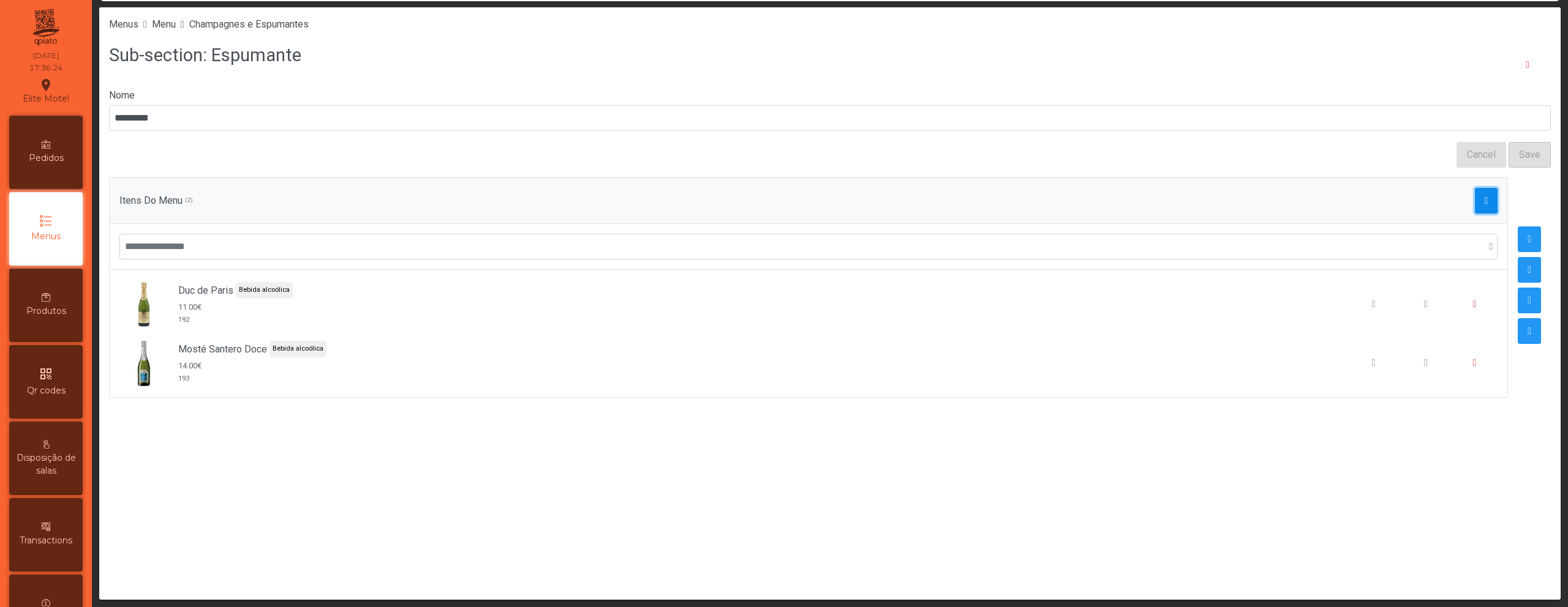
click at [1485, 203] on span "button" at bounding box center [1486, 201] width 4 height 10
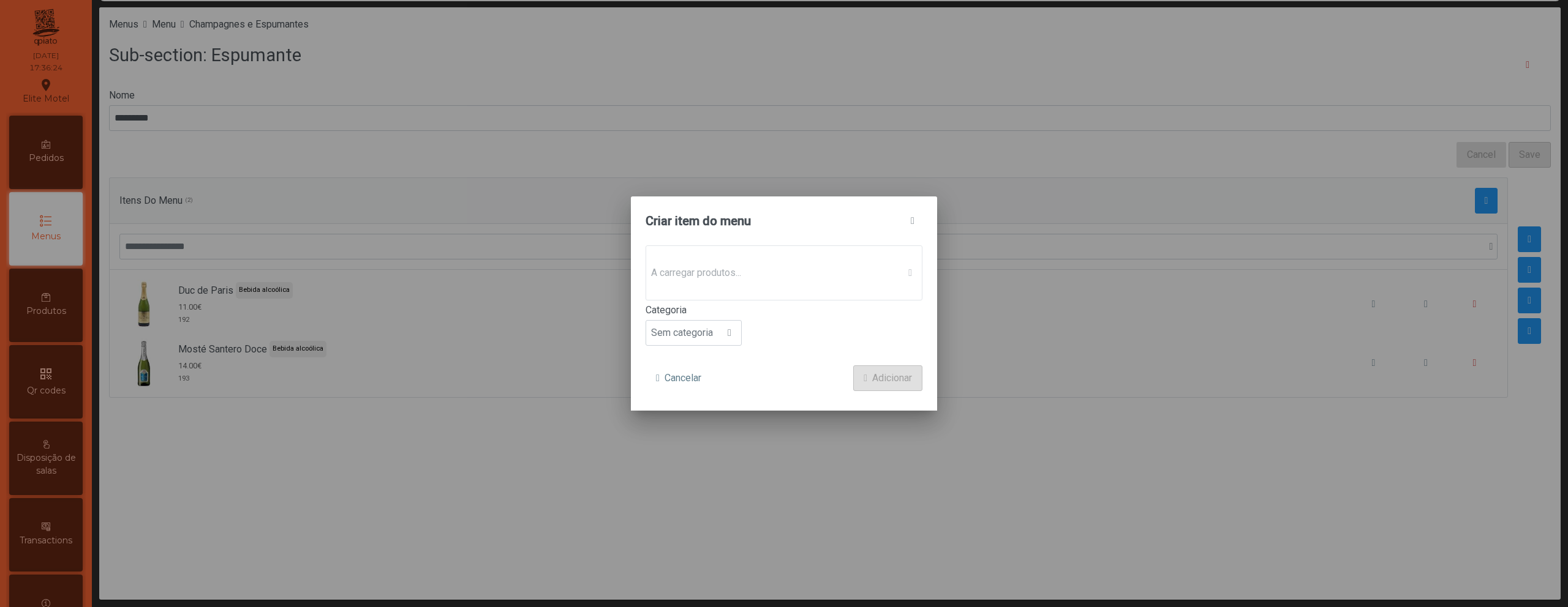
click at [837, 283] on p-dropdown "A carregar produtos..." at bounding box center [784, 273] width 277 height 55
click at [837, 283] on span "Sem produto associado" at bounding box center [772, 273] width 252 height 25
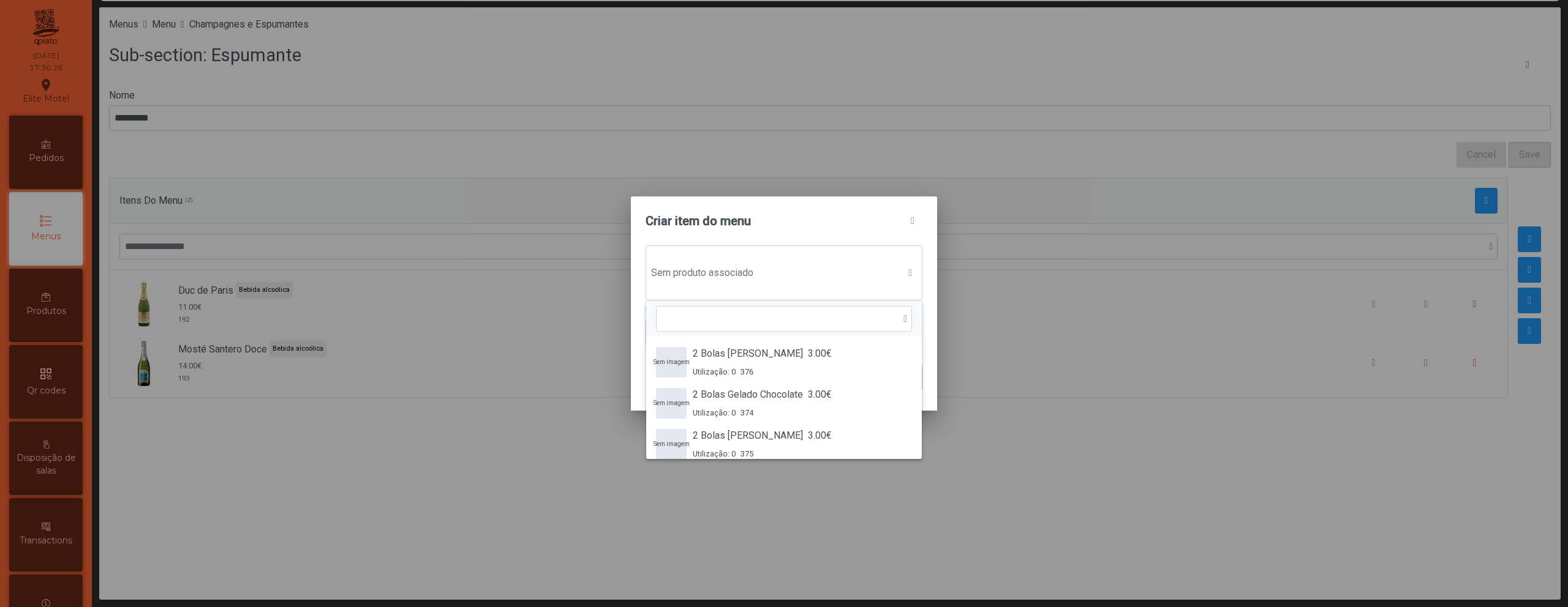
scroll to position [9, 59]
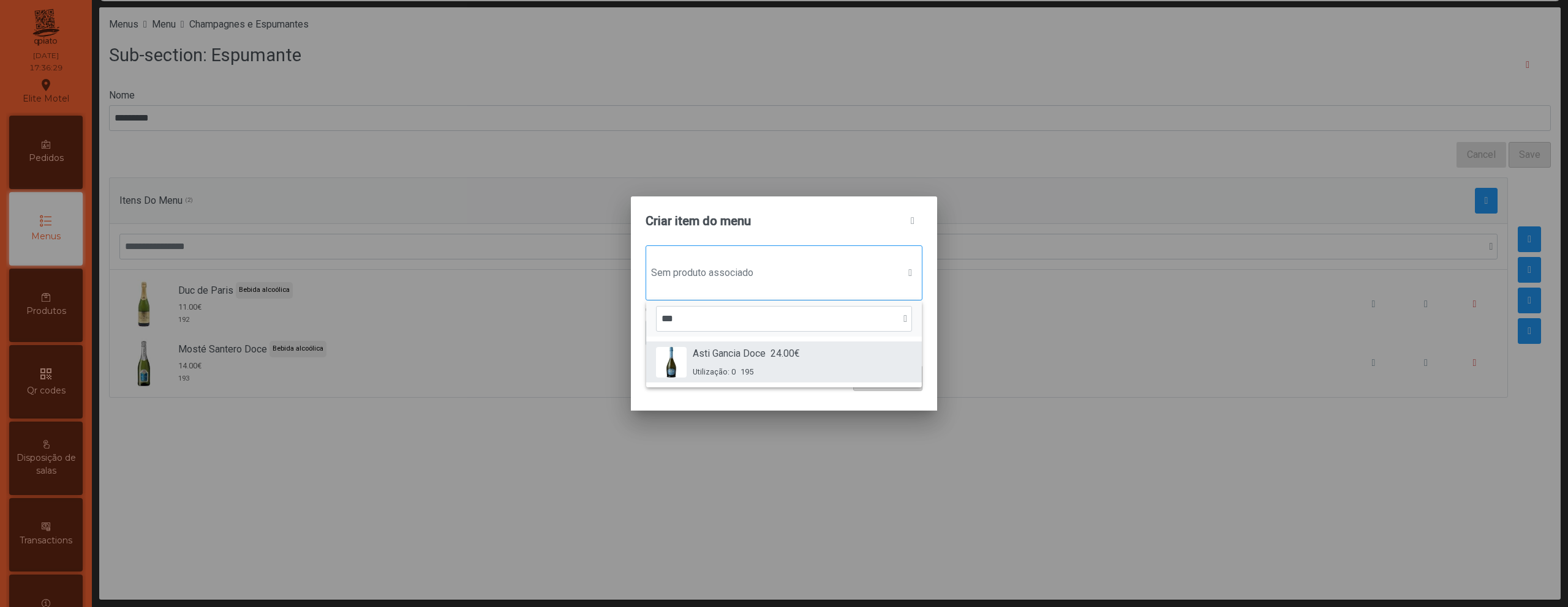
type input "***"
click at [789, 365] on div "Asti Gancia Doce 24.00€ Utilização: 0 195" at bounding box center [747, 361] width 107 height 31
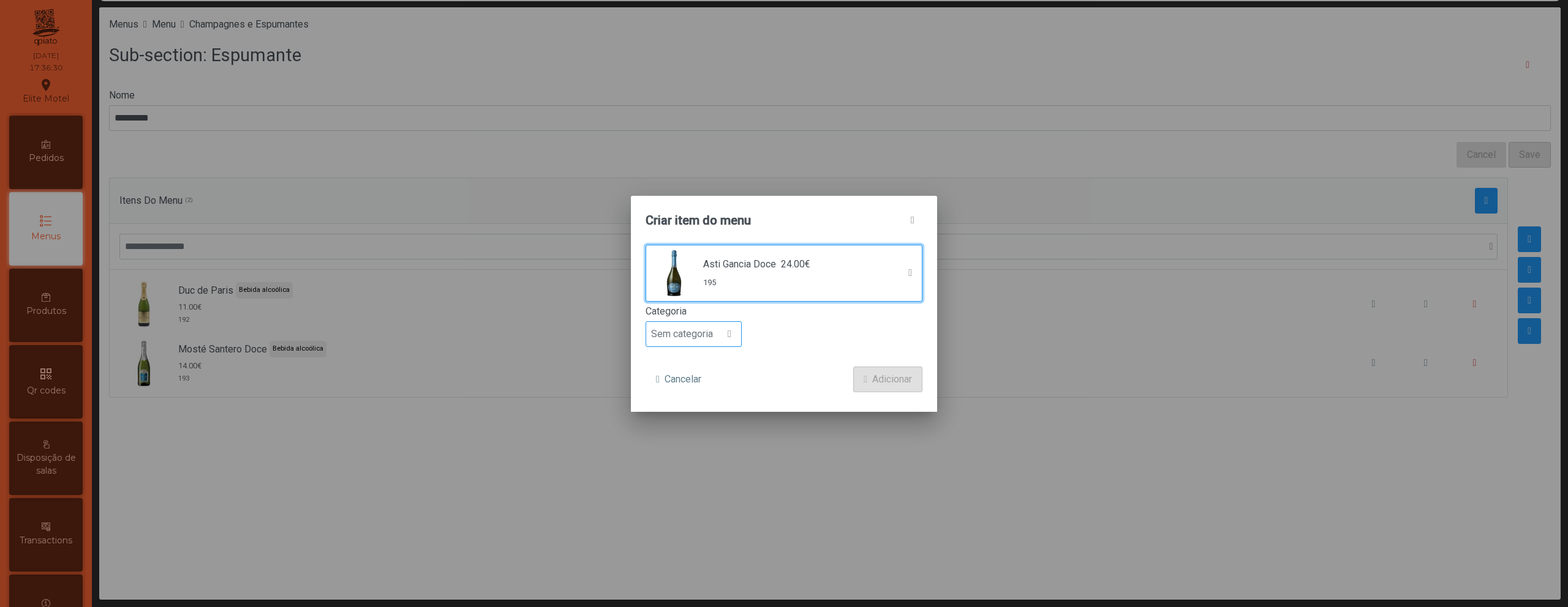
click at [707, 336] on span "Sem categoria" at bounding box center [681, 334] width 72 height 25
click at [702, 428] on span "Bebida alcoólica" at bounding box center [691, 428] width 70 height 12
click at [902, 374] on span "Adicionar" at bounding box center [892, 380] width 40 height 14
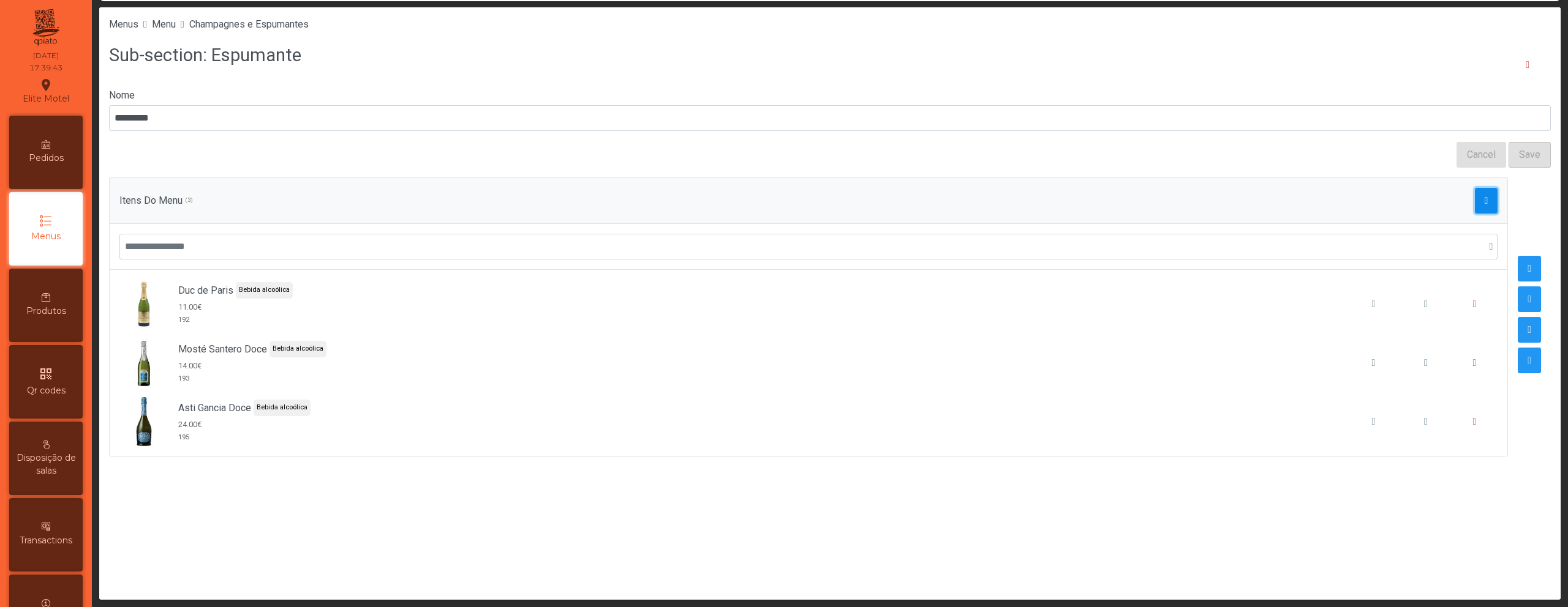
click at [1475, 204] on button "button" at bounding box center [1487, 200] width 23 height 25
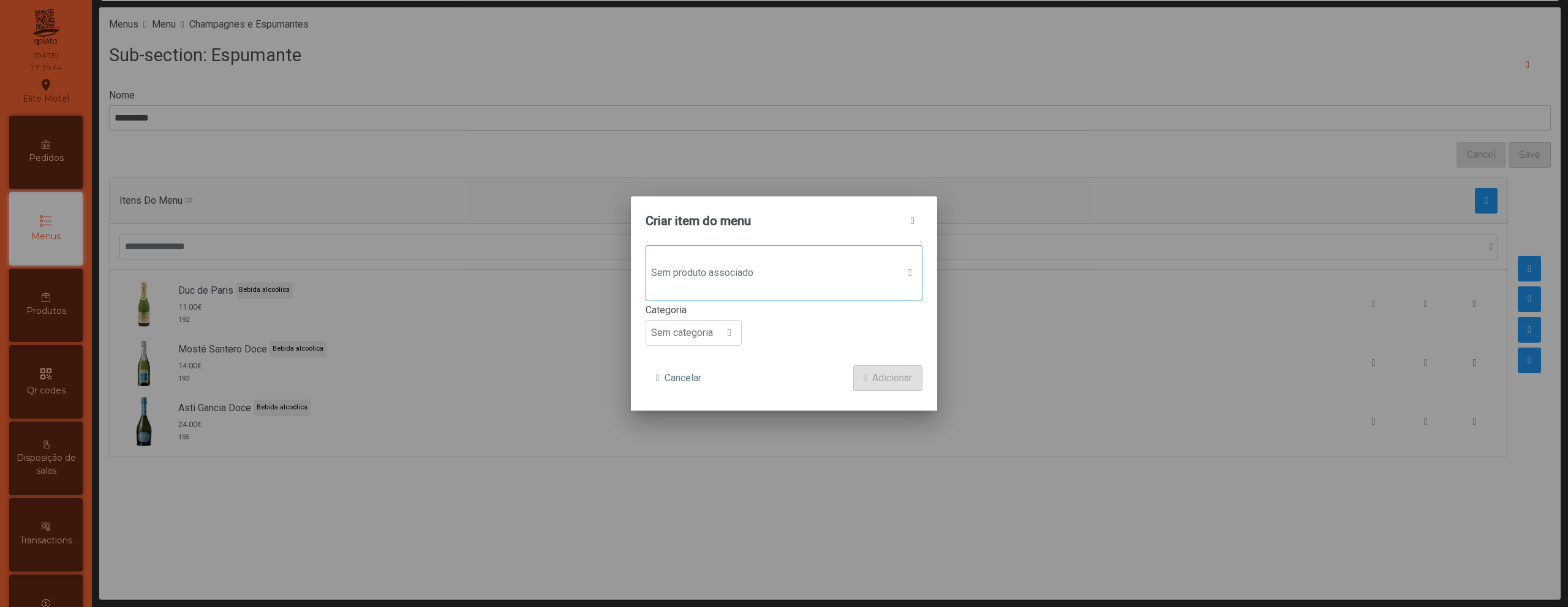
click at [777, 267] on span "Sem produto associado" at bounding box center [772, 273] width 252 height 25
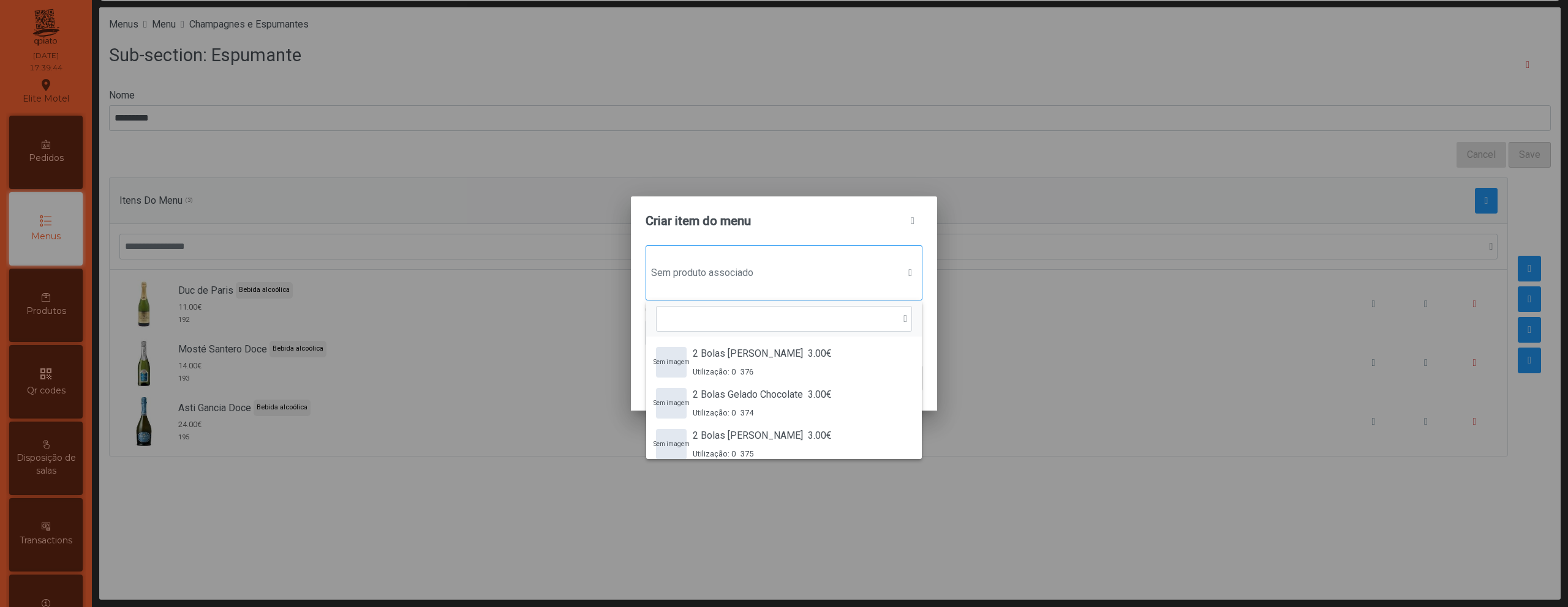
scroll to position [9, 59]
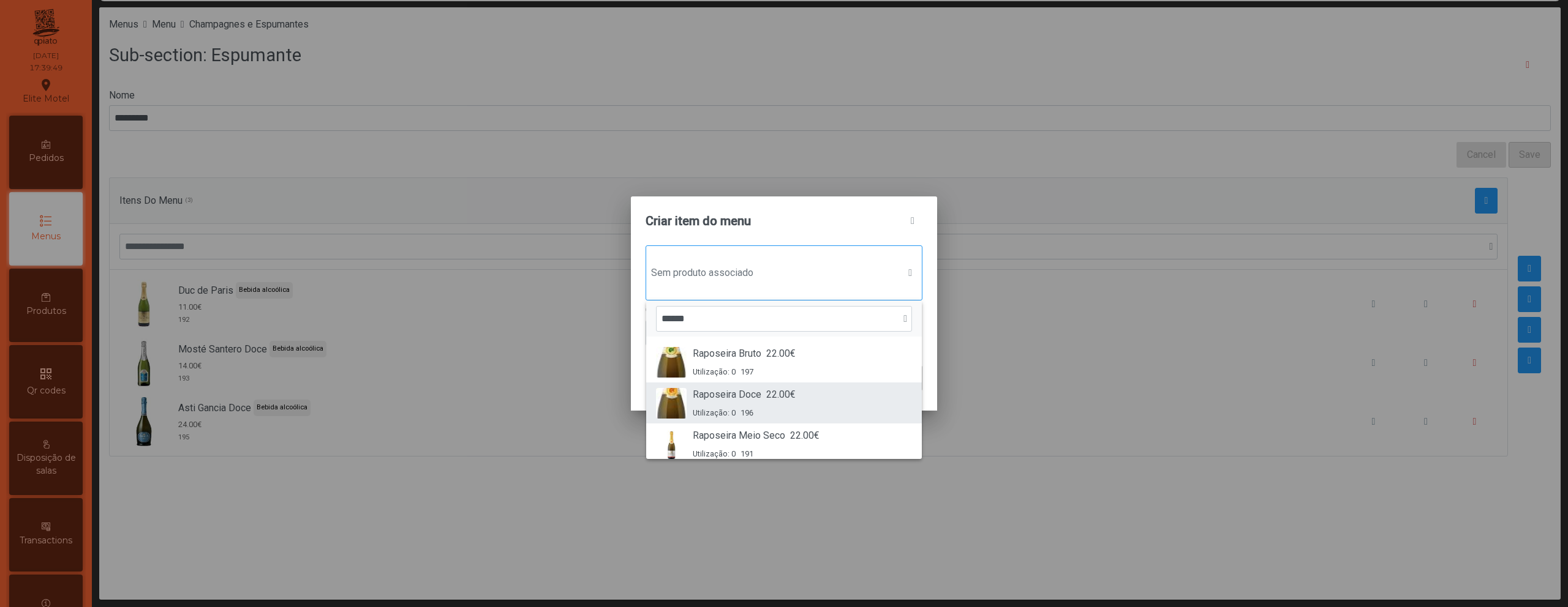
type input "******"
click at [769, 405] on div "Raposeira Doce 22.00€ Utilização: 0 196" at bounding box center [744, 403] width 103 height 31
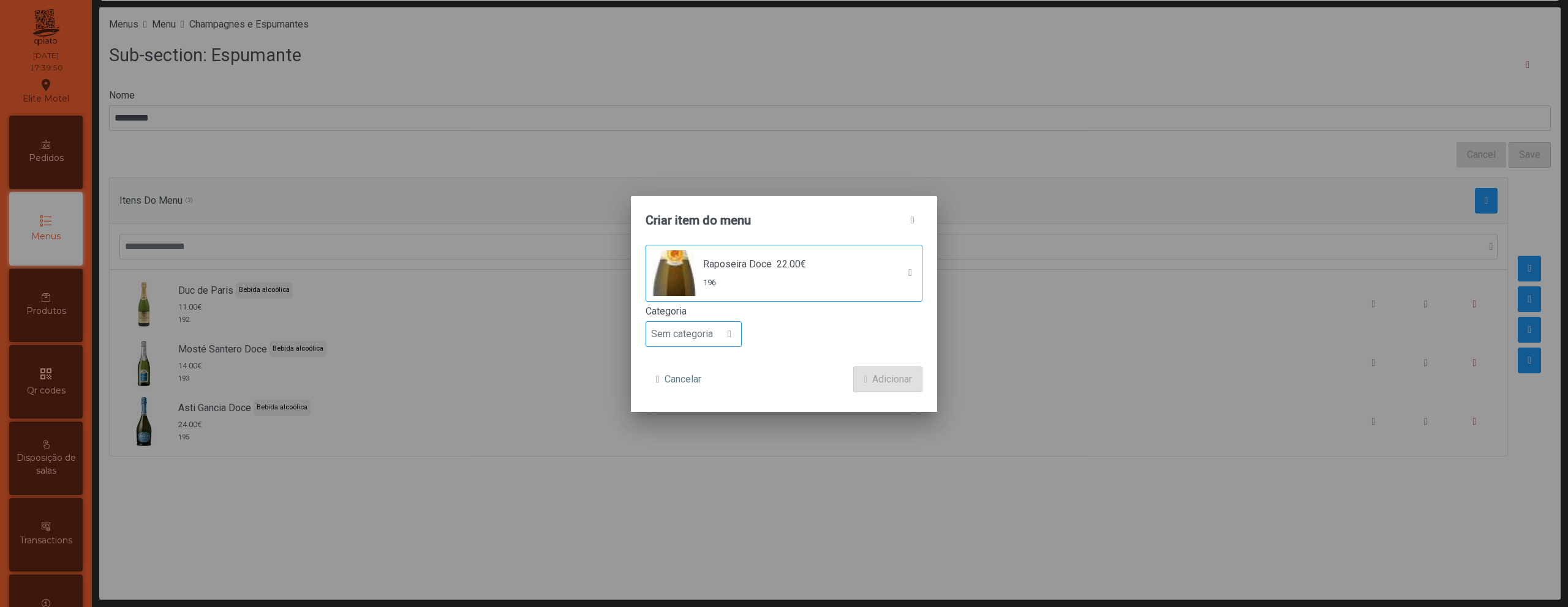
click at [709, 346] on span "Sem categoria" at bounding box center [681, 334] width 72 height 25
click at [702, 422] on span "Bebida alcoólica" at bounding box center [691, 428] width 70 height 12
click at [868, 377] on button "Adicionar" at bounding box center [887, 379] width 69 height 25
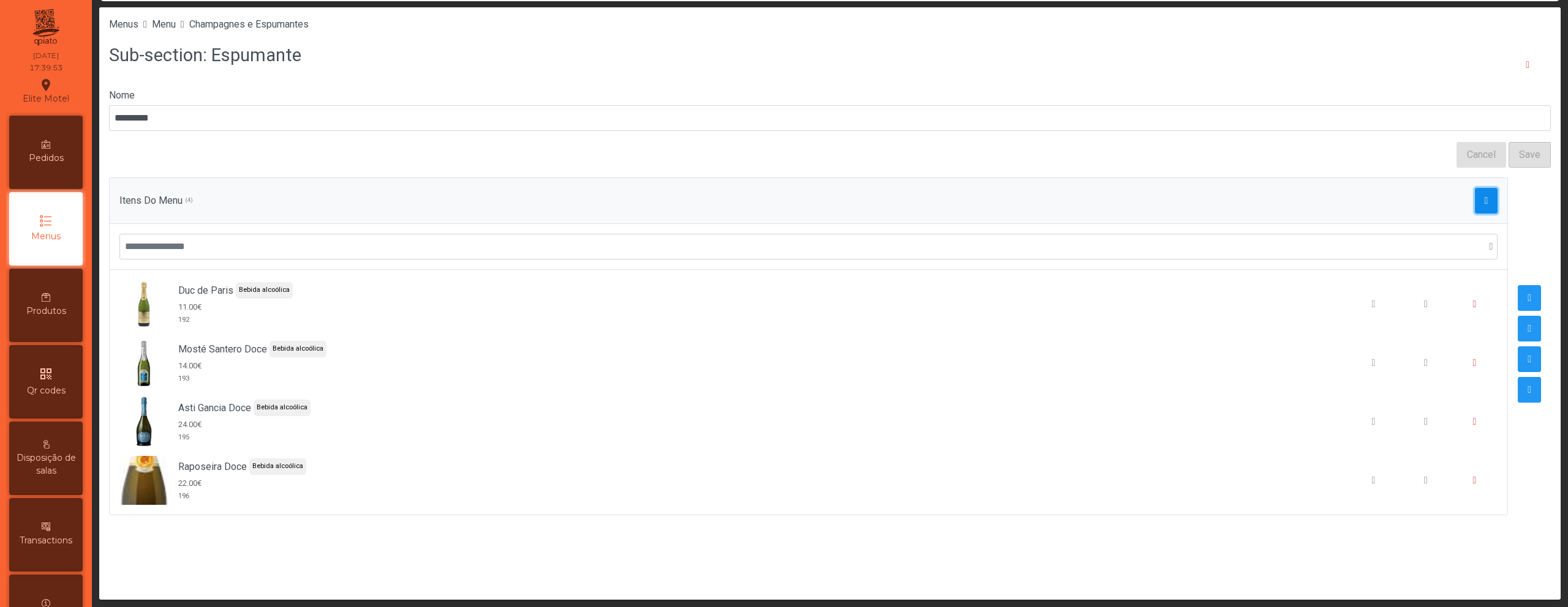
click at [1475, 203] on button "button" at bounding box center [1487, 200] width 23 height 25
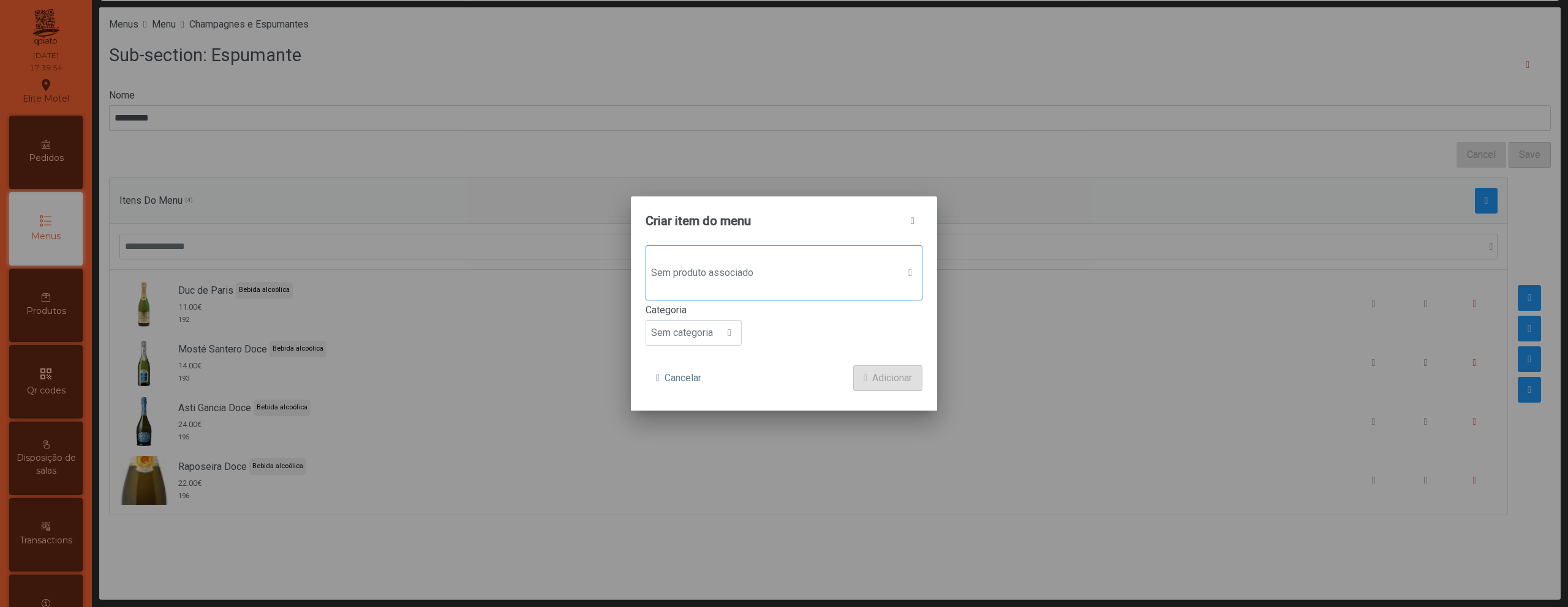
click at [845, 267] on span "Sem produto associado" at bounding box center [772, 273] width 252 height 25
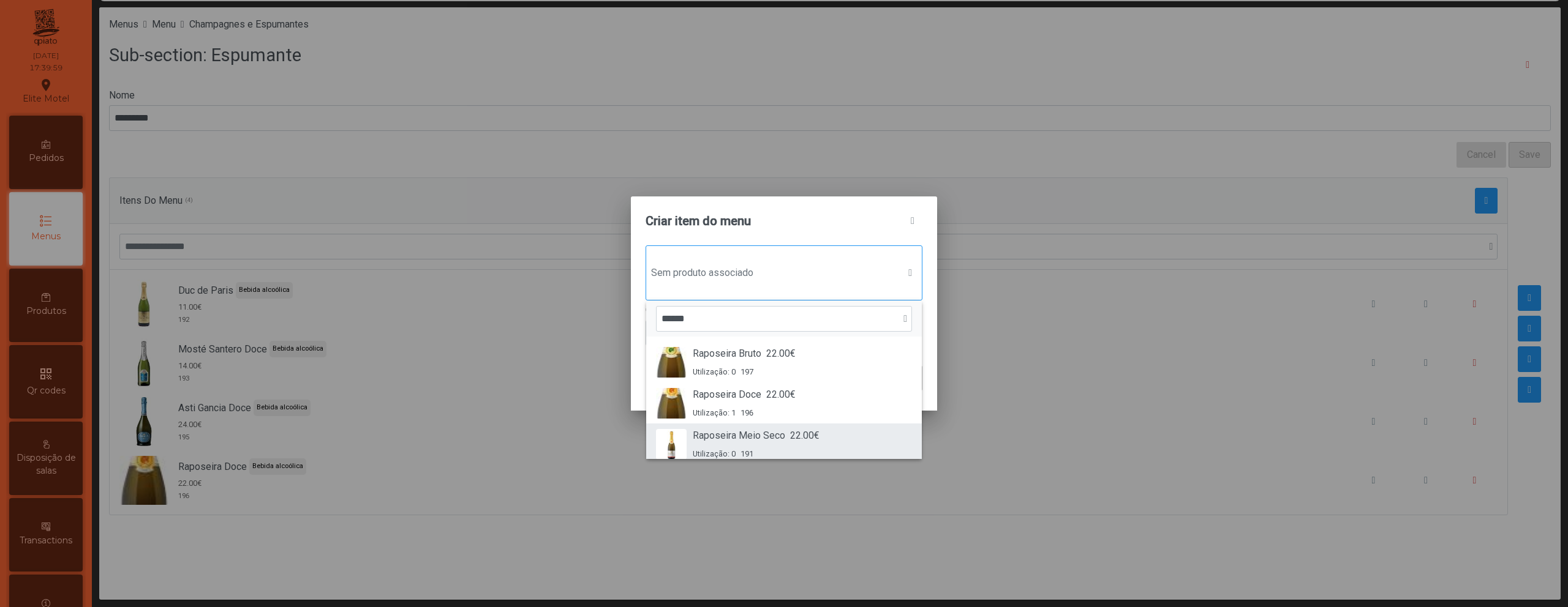
type input "******"
click at [784, 436] on span "Raposeira Meio Seco" at bounding box center [739, 435] width 93 height 14
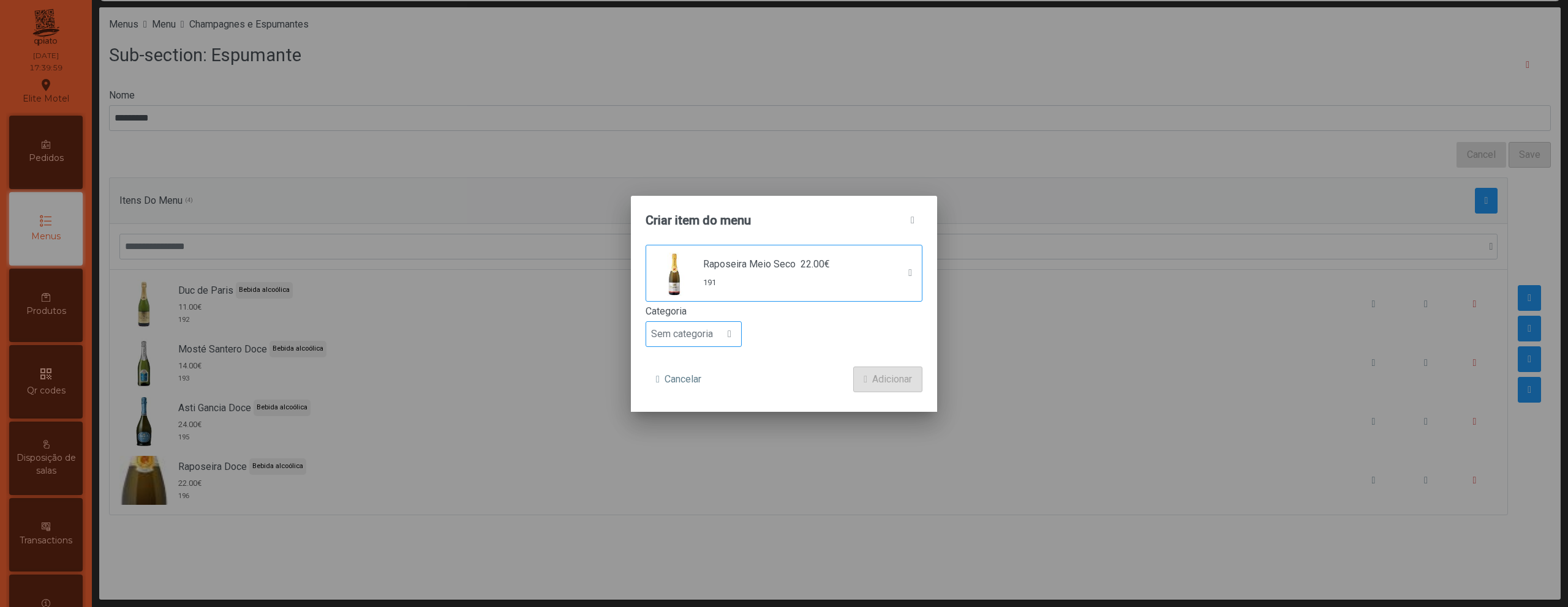
click at [719, 330] on div "Sem categoria" at bounding box center [694, 334] width 96 height 25
click at [709, 435] on li "Bebida alcoólica" at bounding box center [693, 429] width 95 height 25
click at [886, 374] on span "Adicionar" at bounding box center [892, 380] width 40 height 14
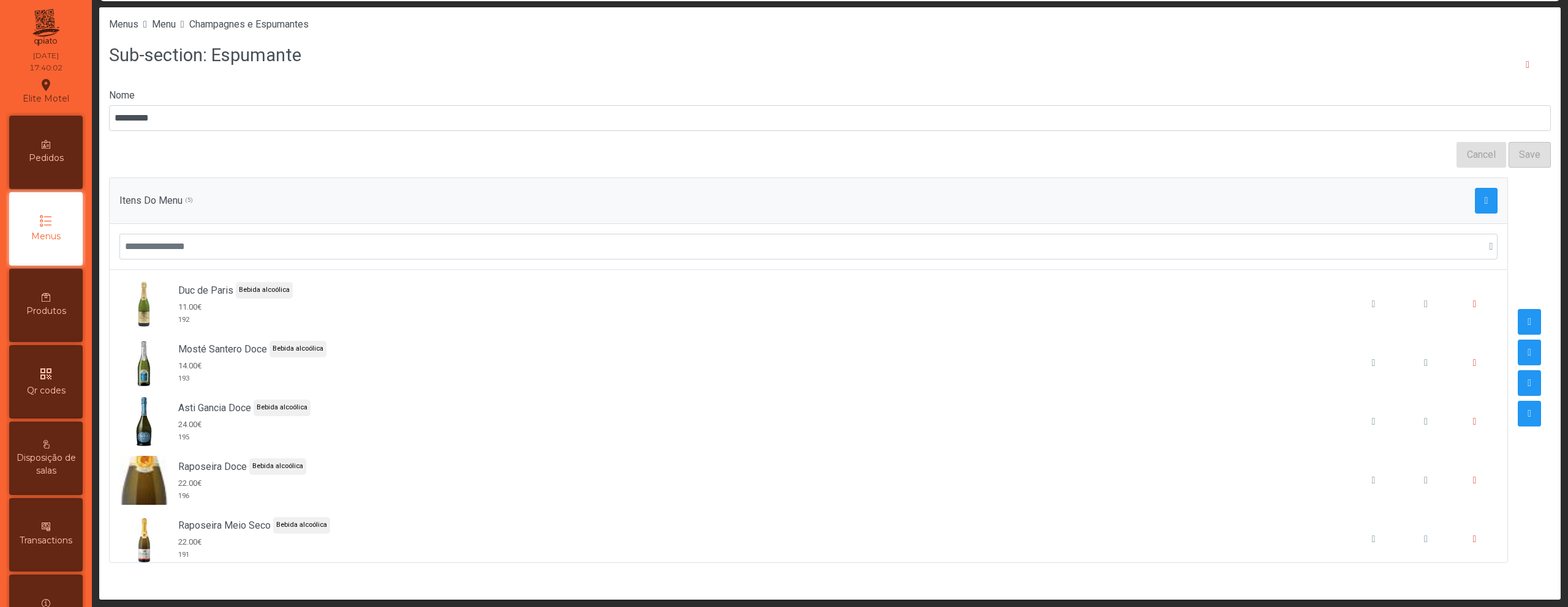
click at [1463, 201] on div "Itens Do Menu (5)" at bounding box center [808, 200] width 1378 height 25
click at [1485, 201] on span "button" at bounding box center [1486, 201] width 4 height 10
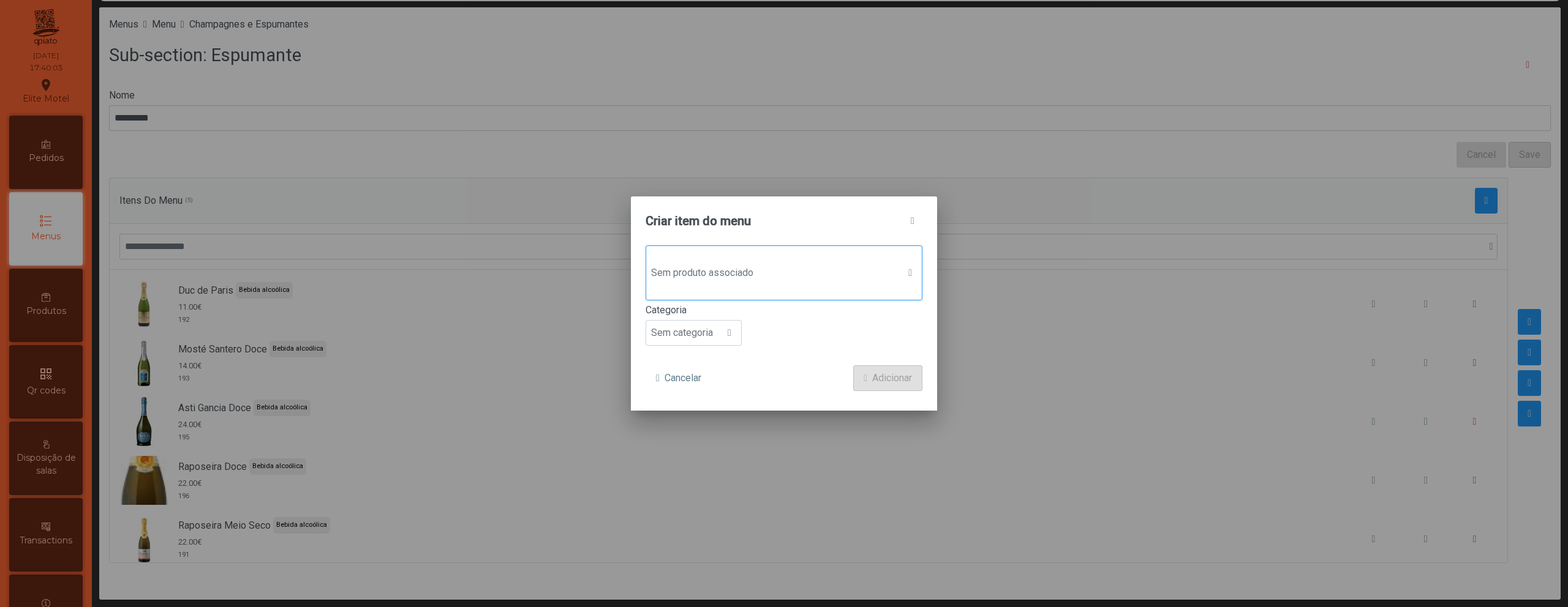
click at [782, 296] on p-dropdown "Sem produto associado" at bounding box center [784, 273] width 277 height 55
click at [782, 296] on div "Sem produto associado" at bounding box center [784, 273] width 277 height 55
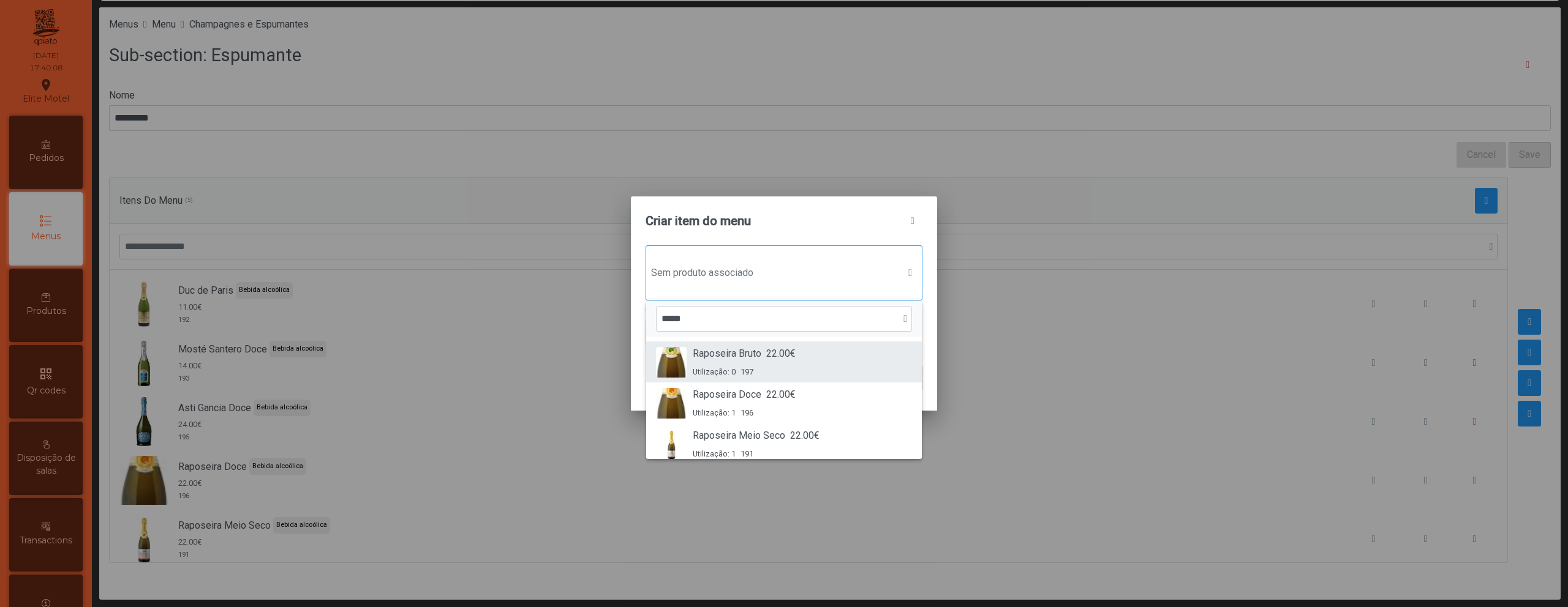
type input "*****"
click at [739, 361] on div "Raposeira Bruto 22.00€ Utilização: 0 197" at bounding box center [744, 361] width 103 height 31
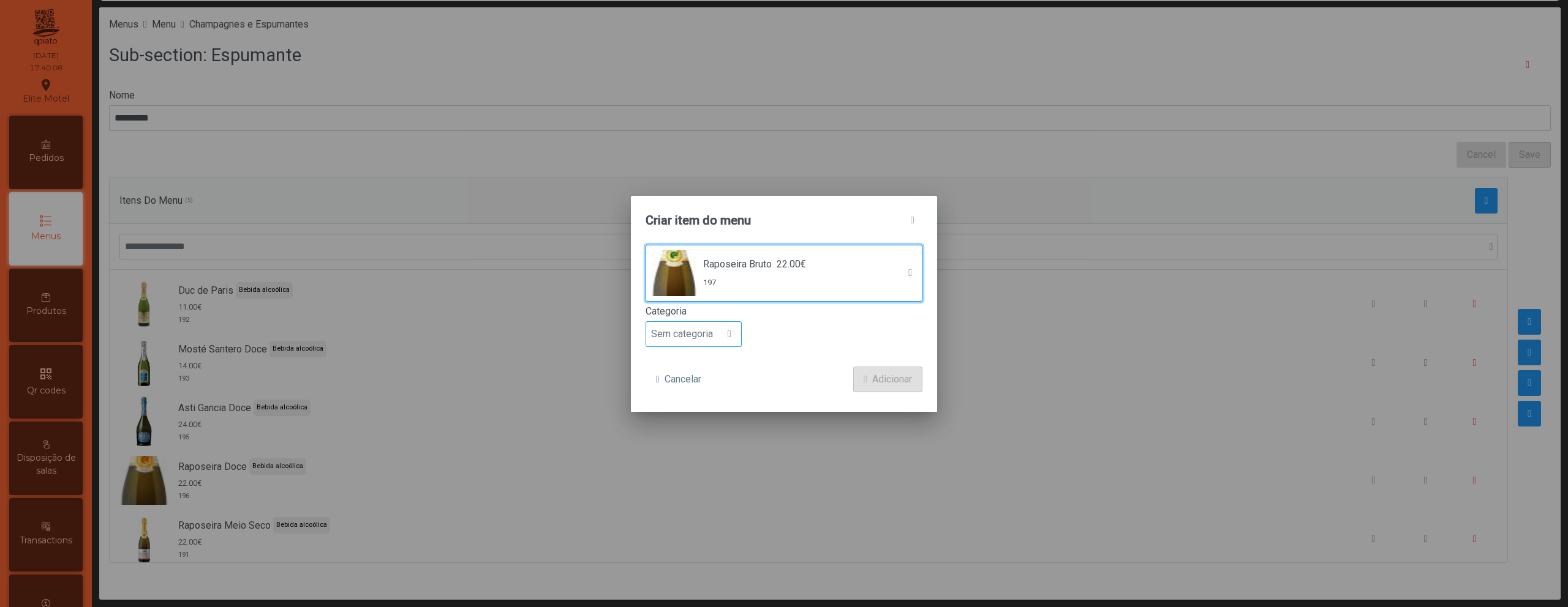
click at [705, 343] on span "Sem categoria" at bounding box center [681, 334] width 72 height 25
click at [705, 424] on span "Bebida alcoólica" at bounding box center [691, 428] width 70 height 12
click at [887, 377] on span "Adicionar" at bounding box center [892, 380] width 40 height 14
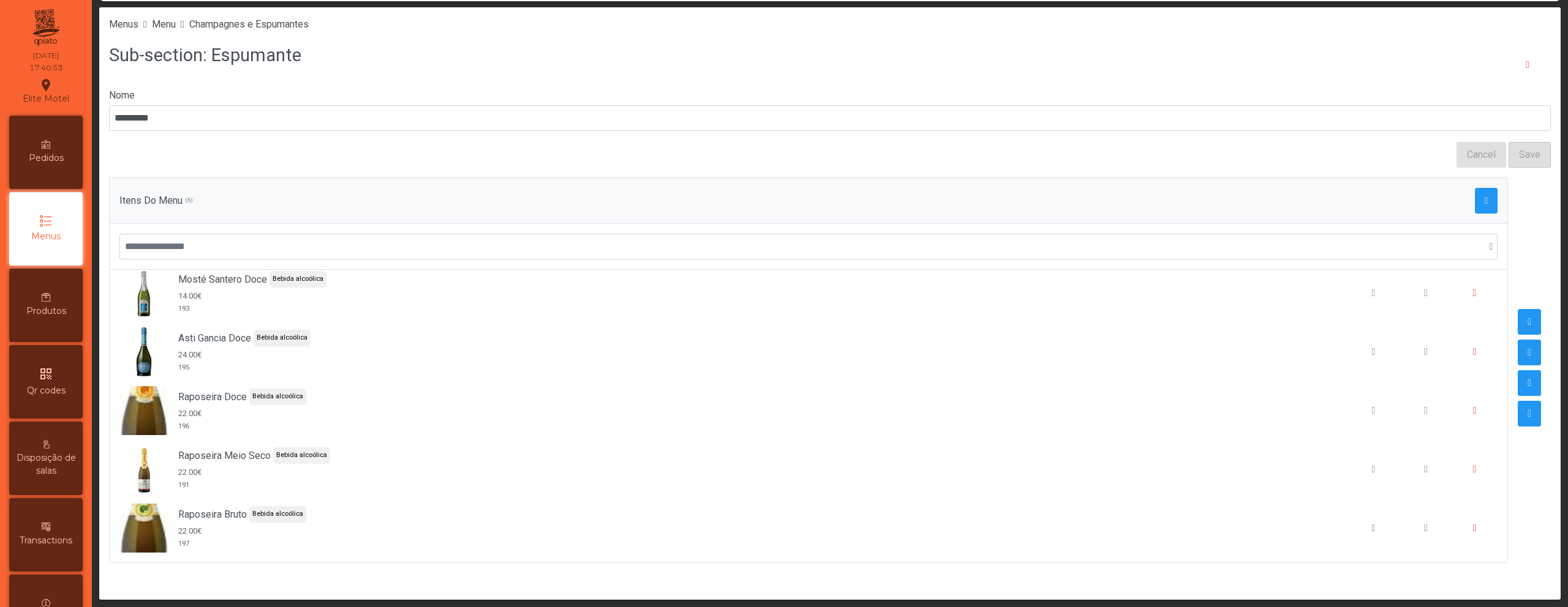
scroll to position [0, 0]
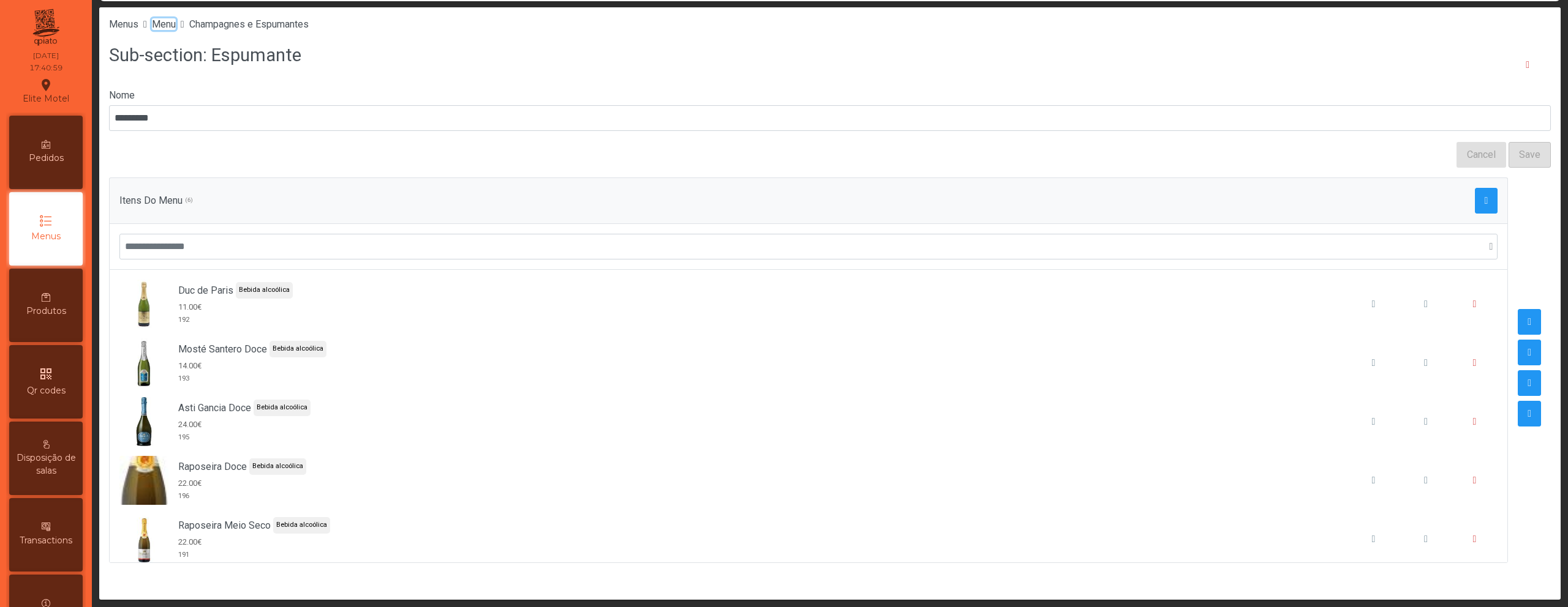
click at [175, 23] on span "Menu" at bounding box center [164, 24] width 24 height 12
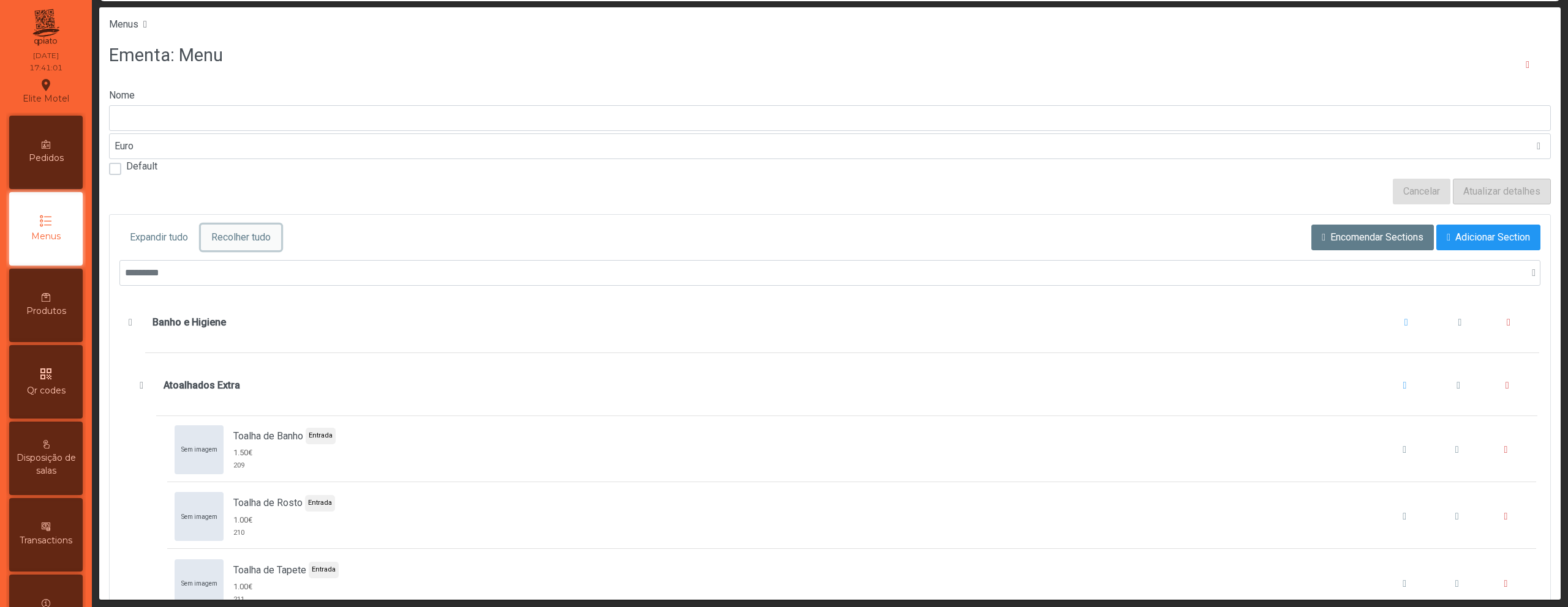
click at [265, 247] on button "Recolher tudo" at bounding box center [241, 237] width 80 height 25
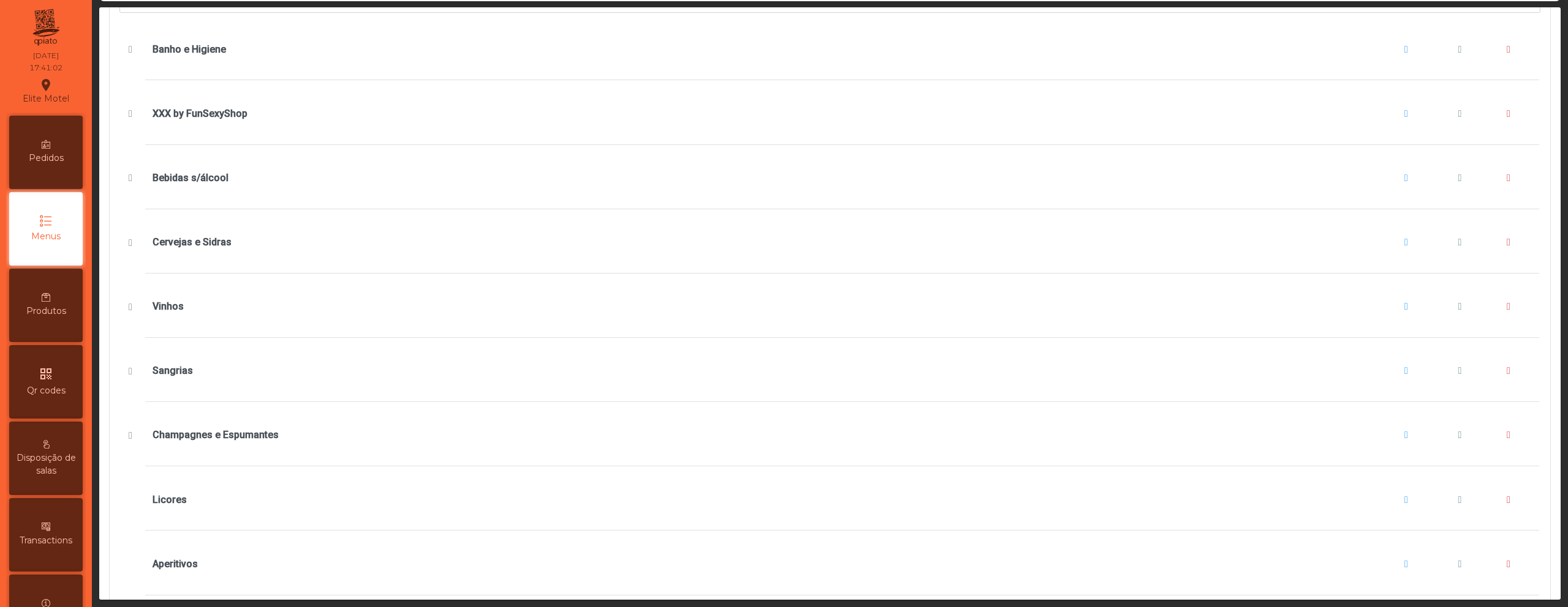
scroll to position [502, 0]
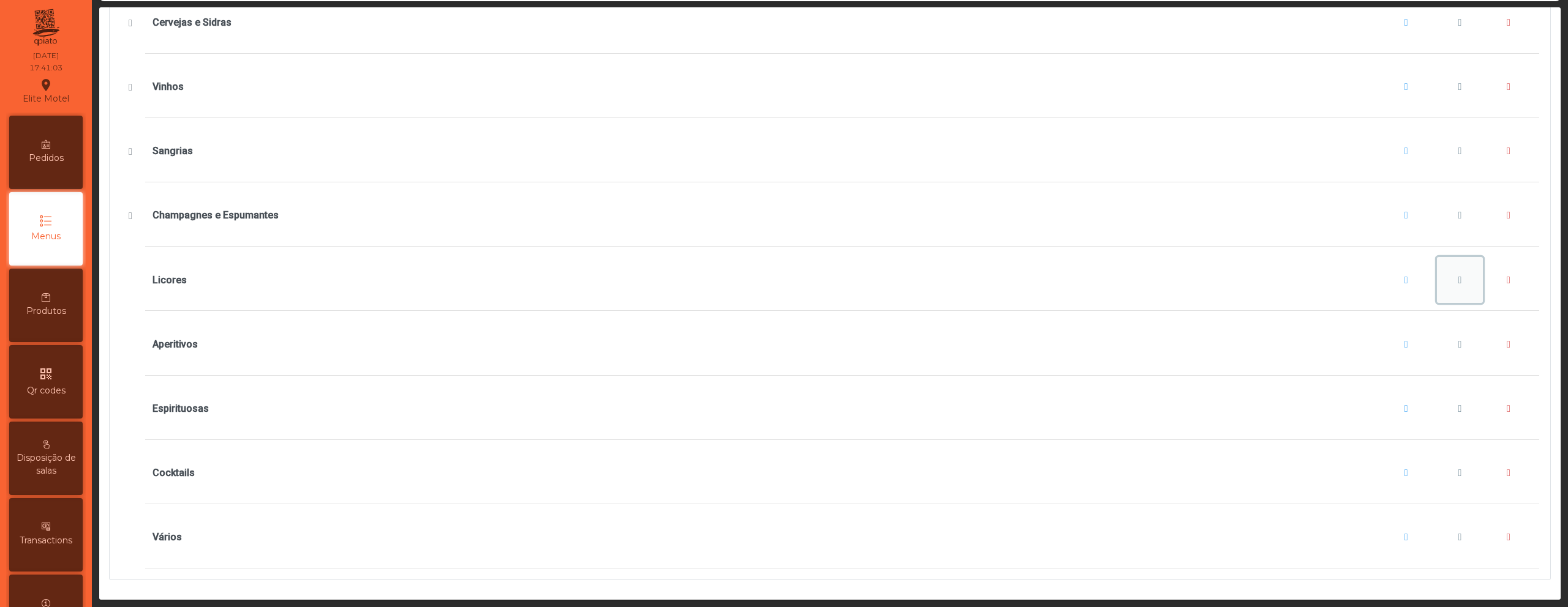
click at [1455, 277] on button "Licores" at bounding box center [1460, 280] width 46 height 46
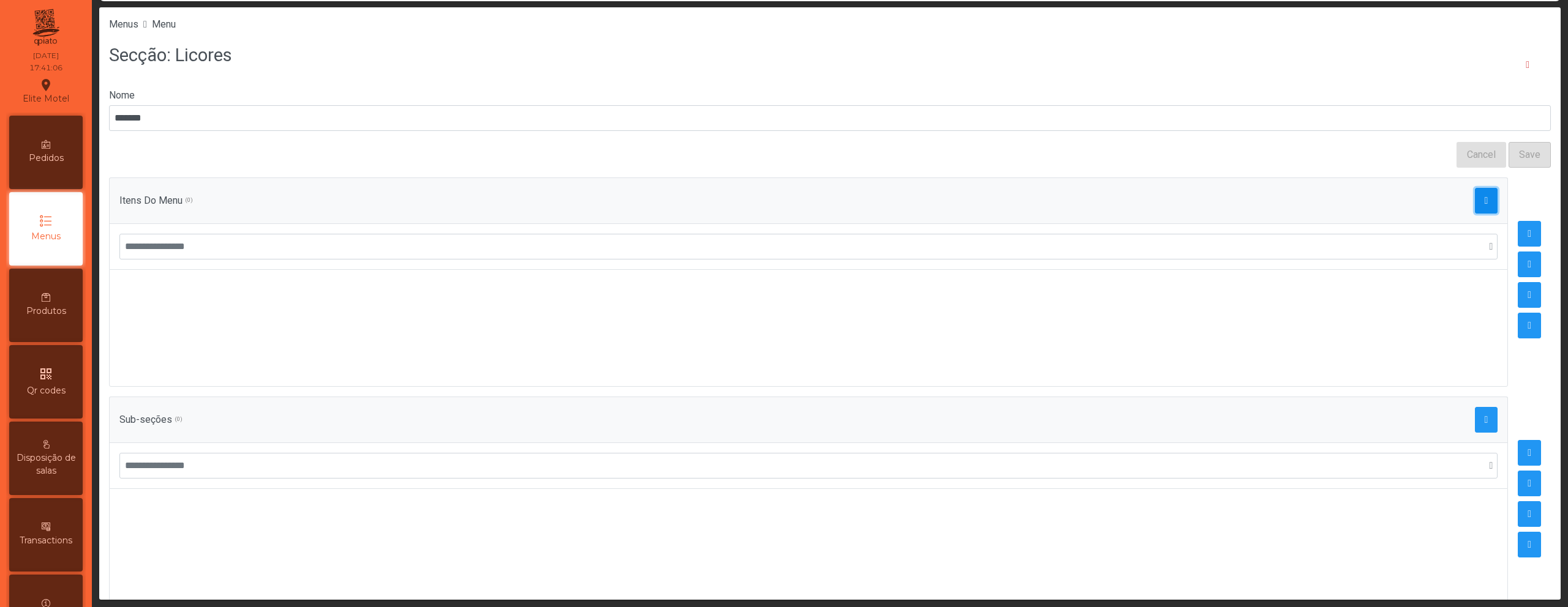
click at [1485, 199] on span "button" at bounding box center [1486, 201] width 4 height 10
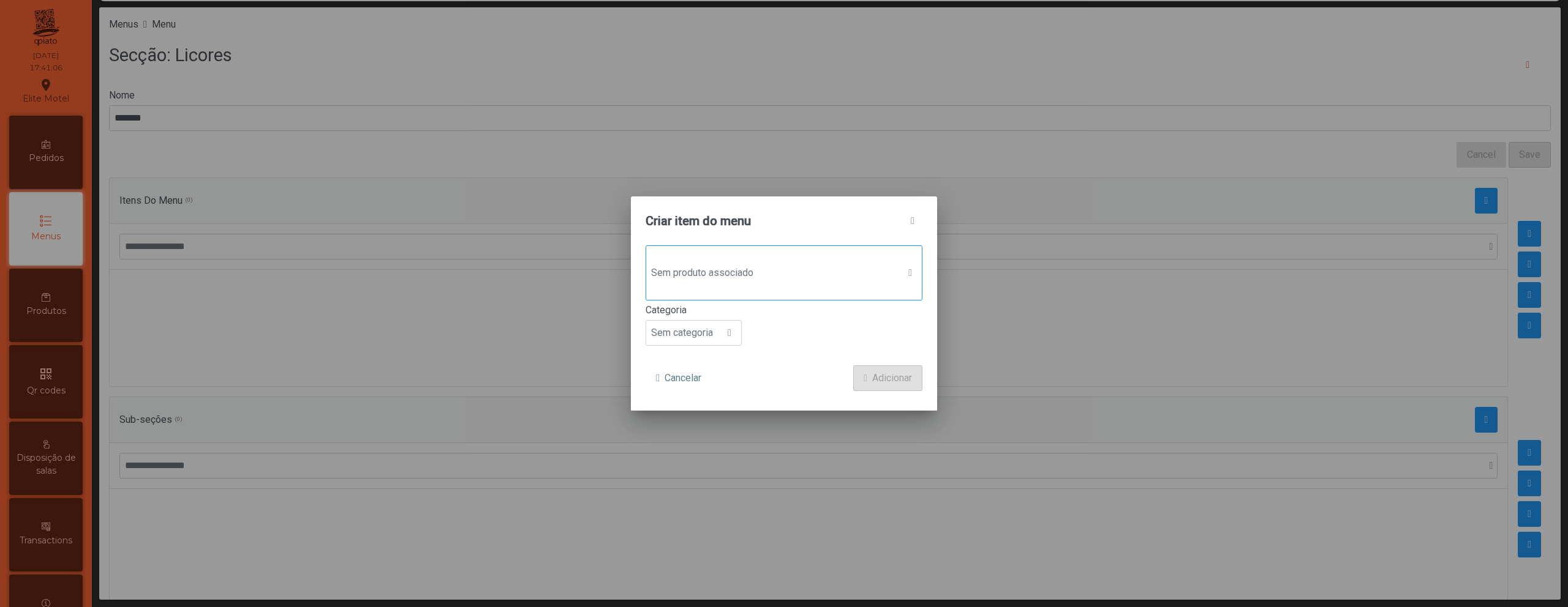
click at [805, 269] on span "Sem produto associado" at bounding box center [772, 273] width 252 height 25
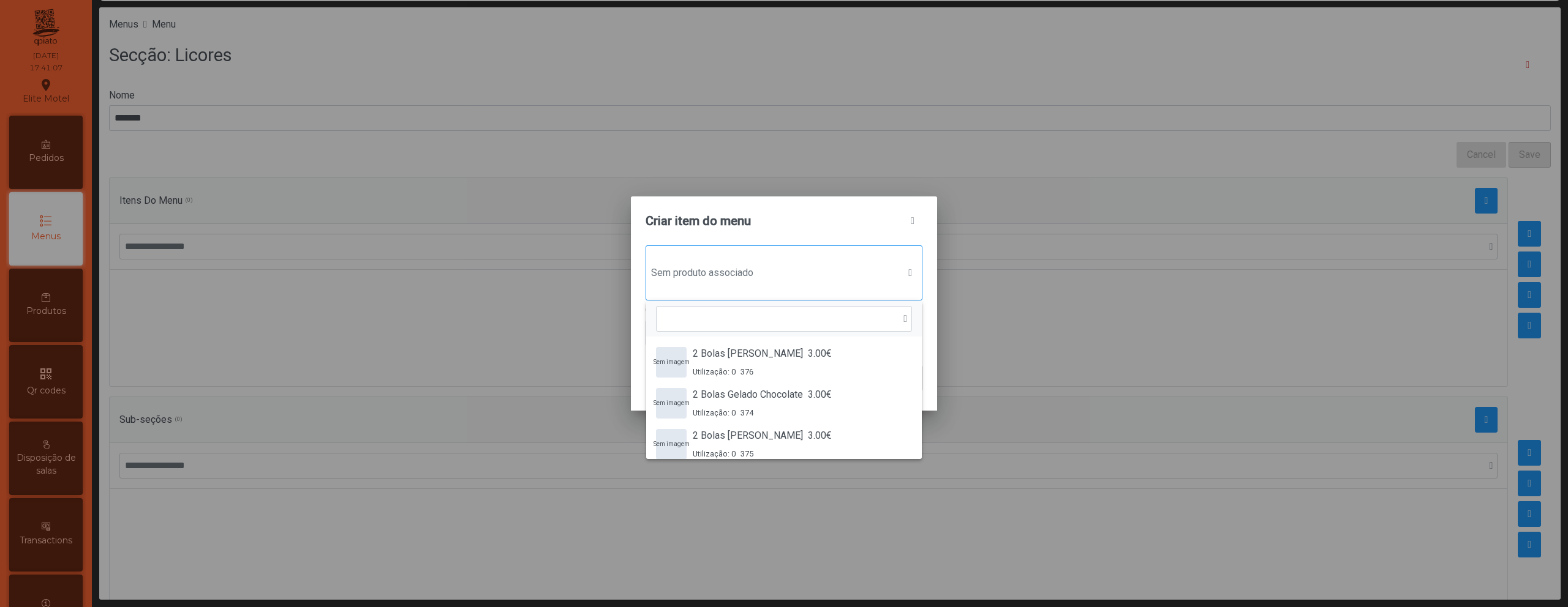
scroll to position [9, 59]
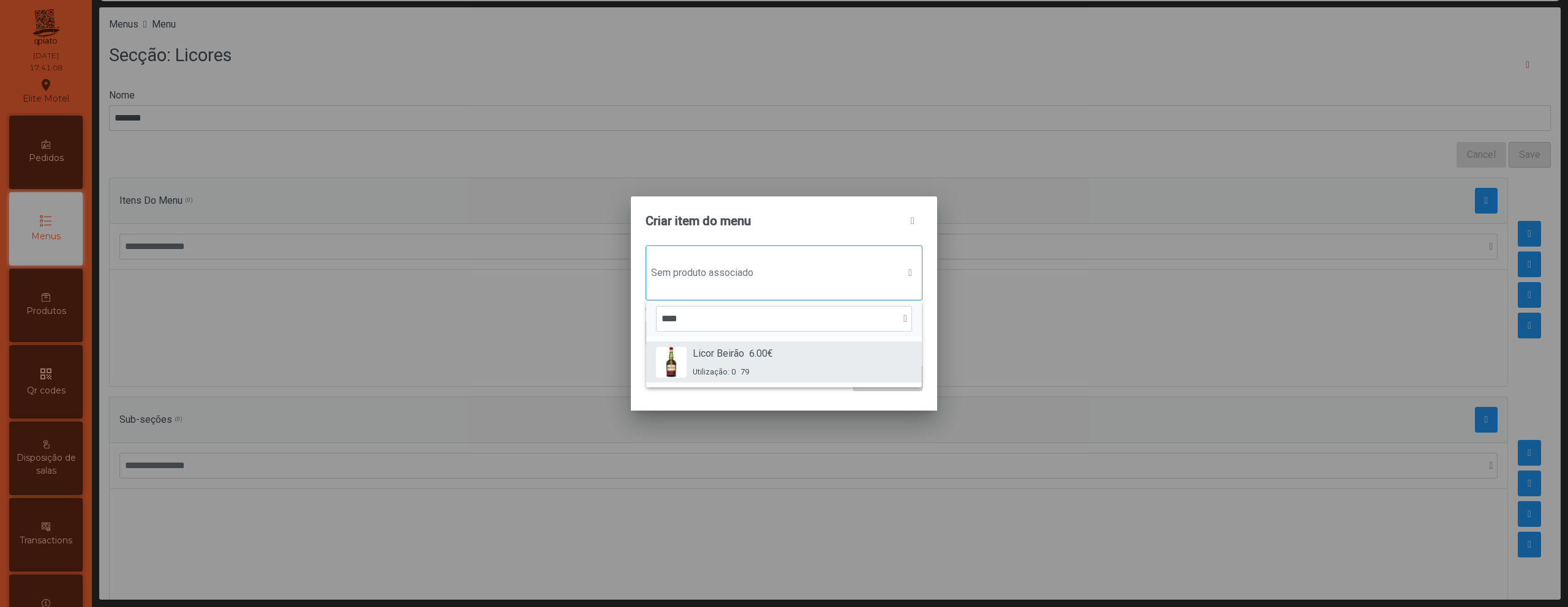
type input "****"
click at [763, 353] on span "6.00€" at bounding box center [760, 353] width 24 height 14
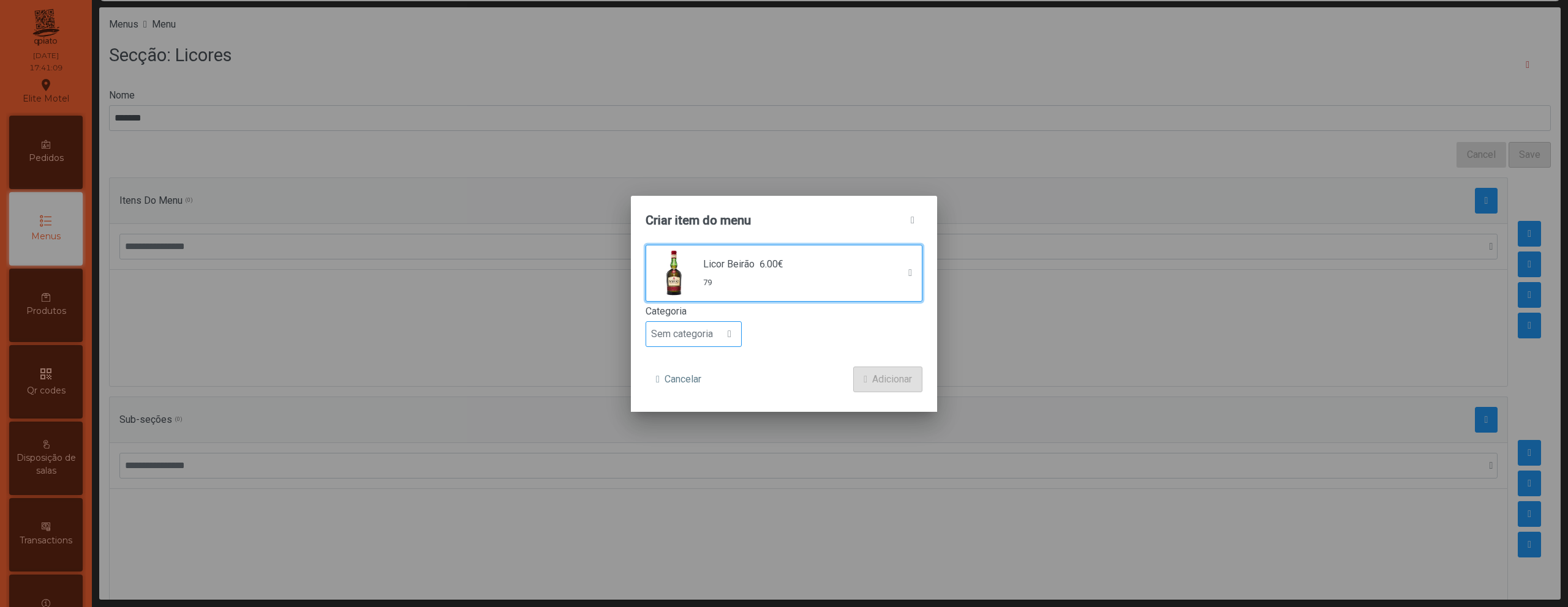
click at [711, 334] on span "Sem categoria" at bounding box center [681, 334] width 72 height 25
click at [699, 420] on li "Bebida alcoólica" at bounding box center [693, 429] width 95 height 25
click at [874, 382] on span "Adicionar" at bounding box center [892, 380] width 40 height 14
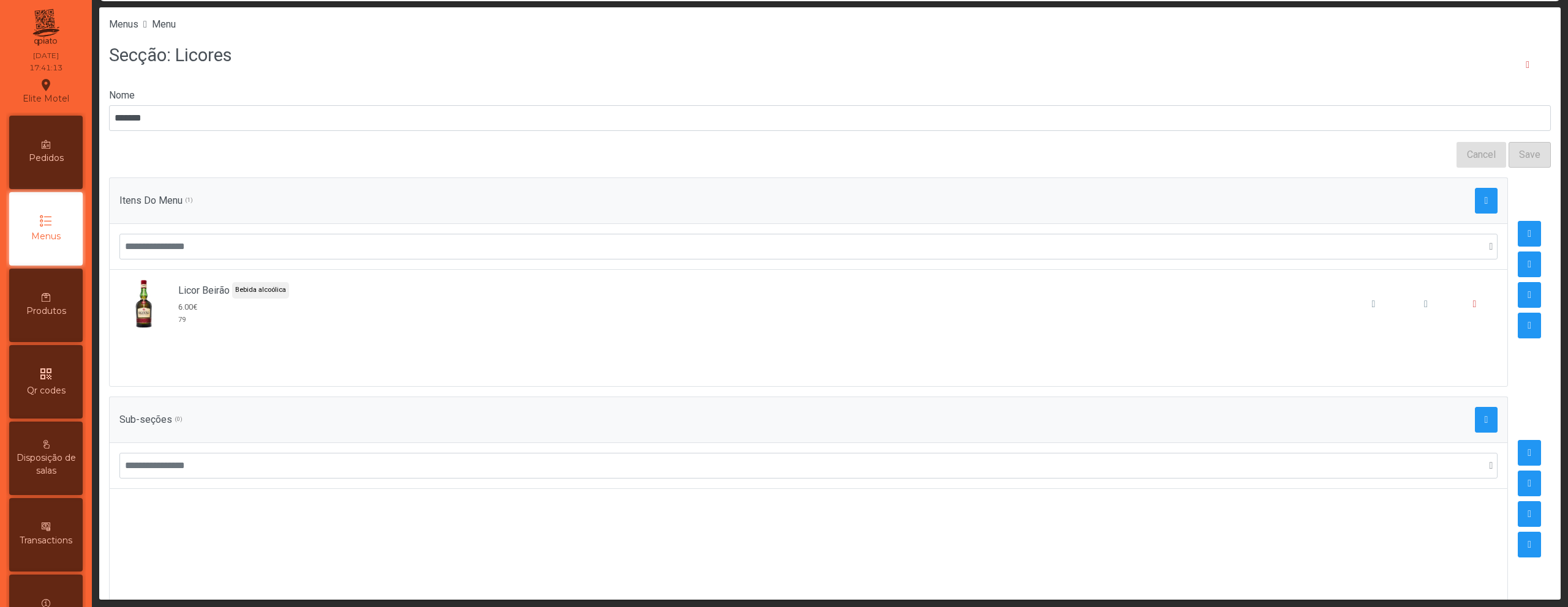
click at [1451, 198] on div "Itens Do Menu (1)" at bounding box center [808, 200] width 1378 height 25
click at [1485, 198] on span "button" at bounding box center [1486, 201] width 4 height 10
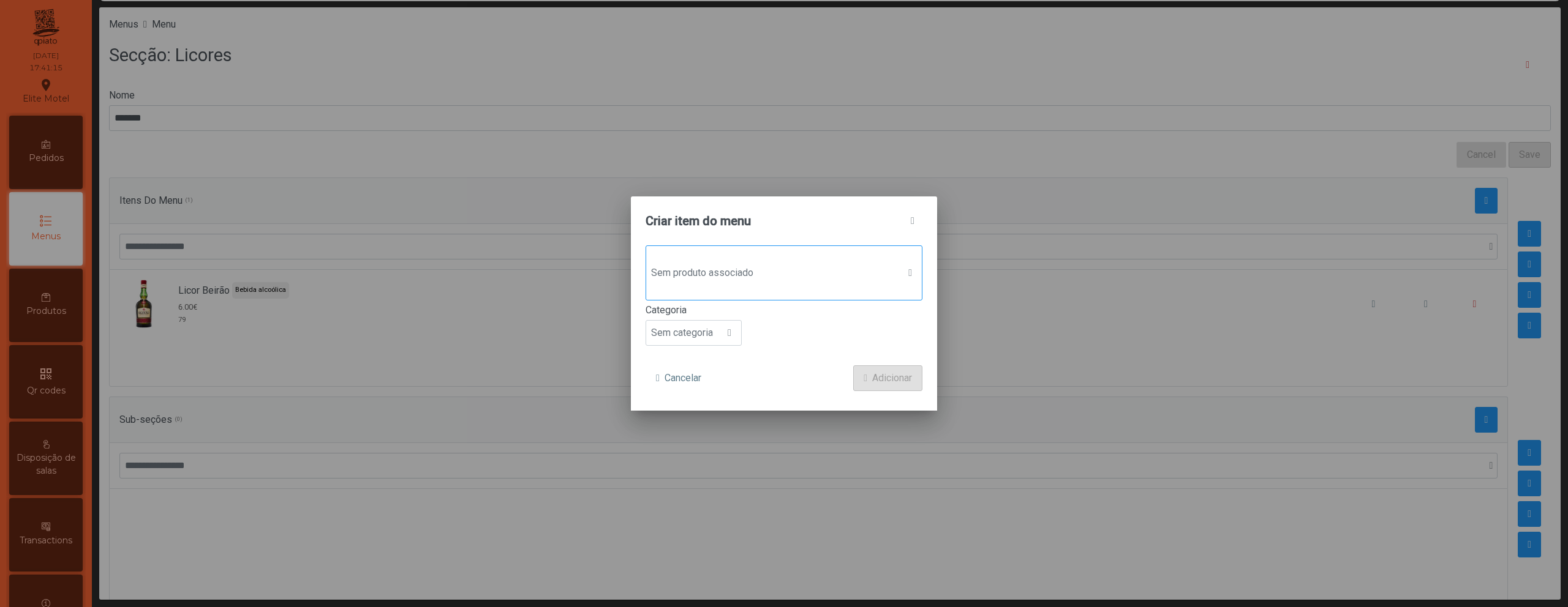
click at [789, 285] on span "Sem produto associado" at bounding box center [772, 273] width 252 height 25
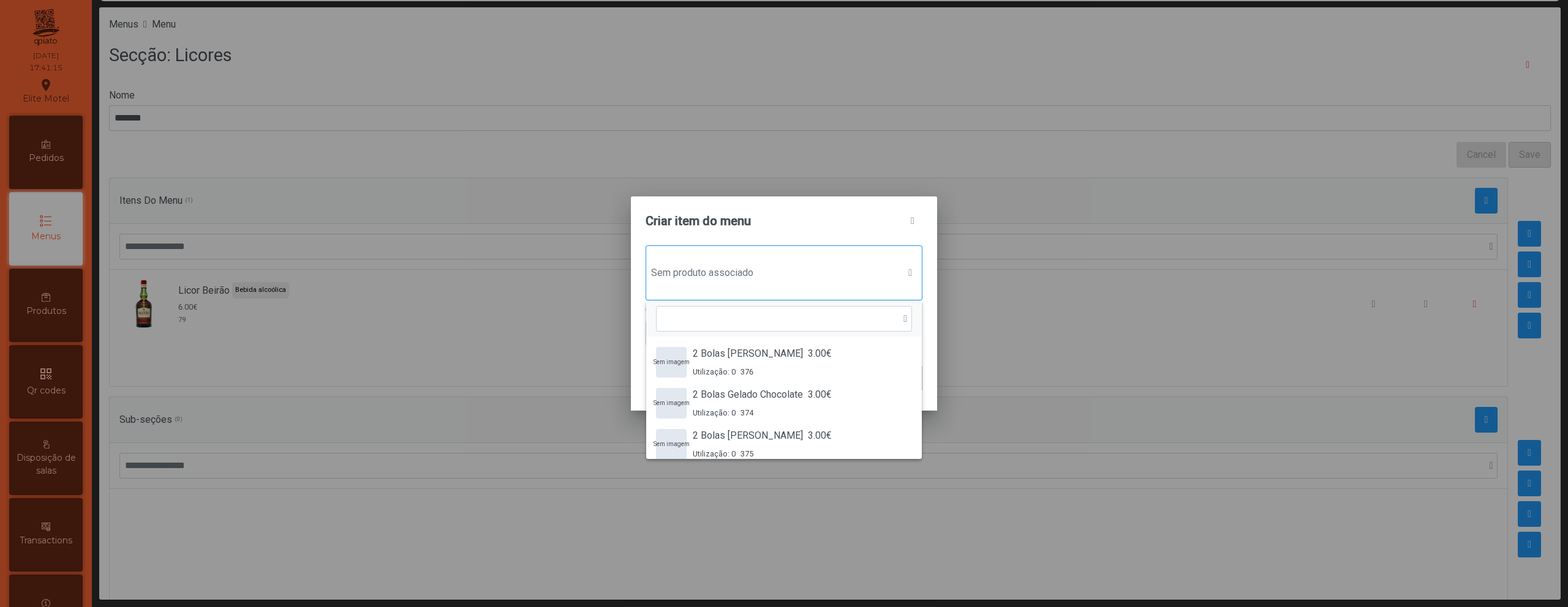
scroll to position [9, 59]
type input "****"
click at [724, 361] on span "Amêndoa Amarga" at bounding box center [731, 353] width 75 height 14
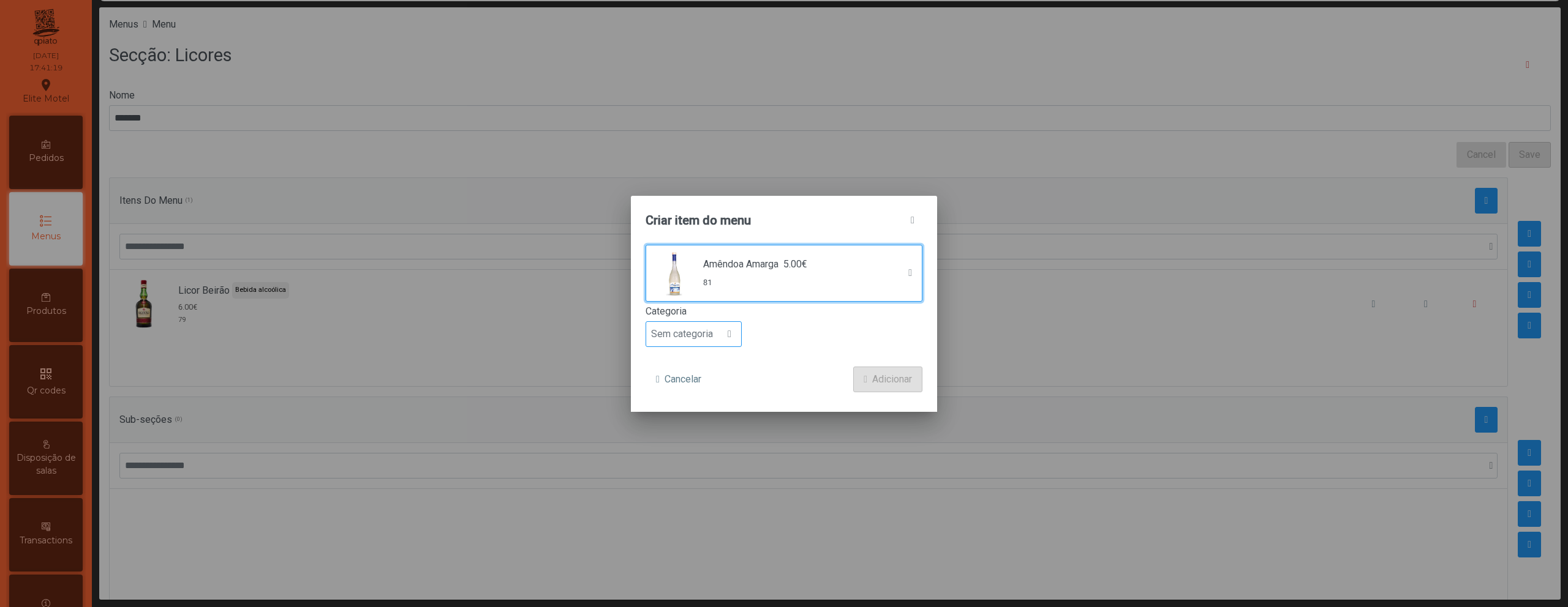
click at [697, 336] on span "Sem categoria" at bounding box center [681, 334] width 72 height 25
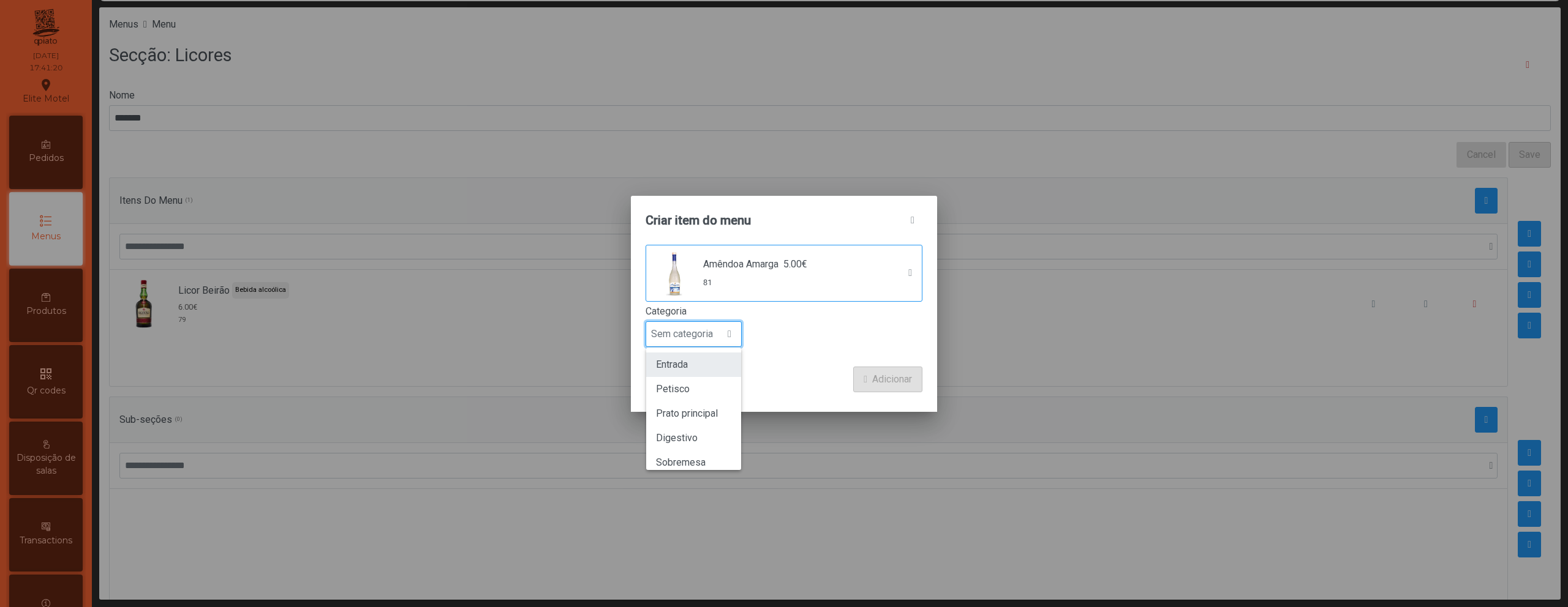
scroll to position [108, 0]
click at [689, 422] on span "Bebida alcoólica" at bounding box center [691, 428] width 70 height 12
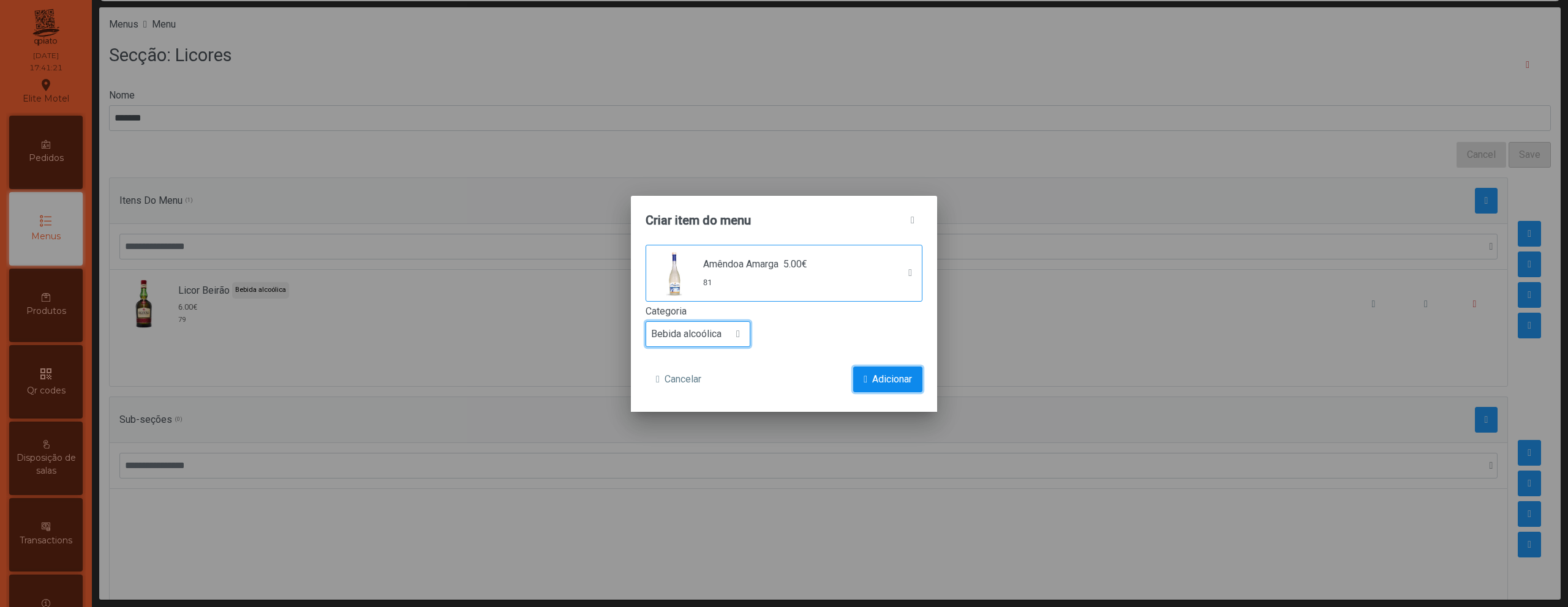
click at [895, 377] on span "Adicionar" at bounding box center [892, 380] width 40 height 14
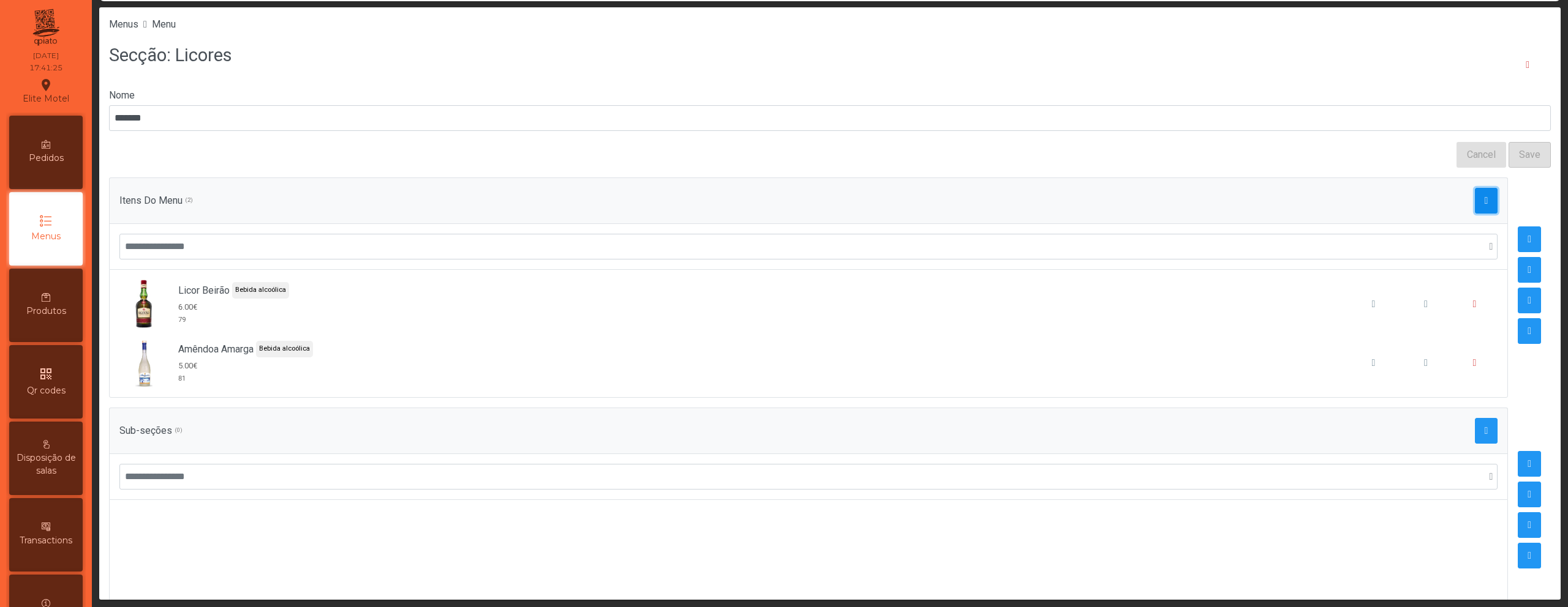
click at [1485, 202] on span "button" at bounding box center [1486, 201] width 4 height 10
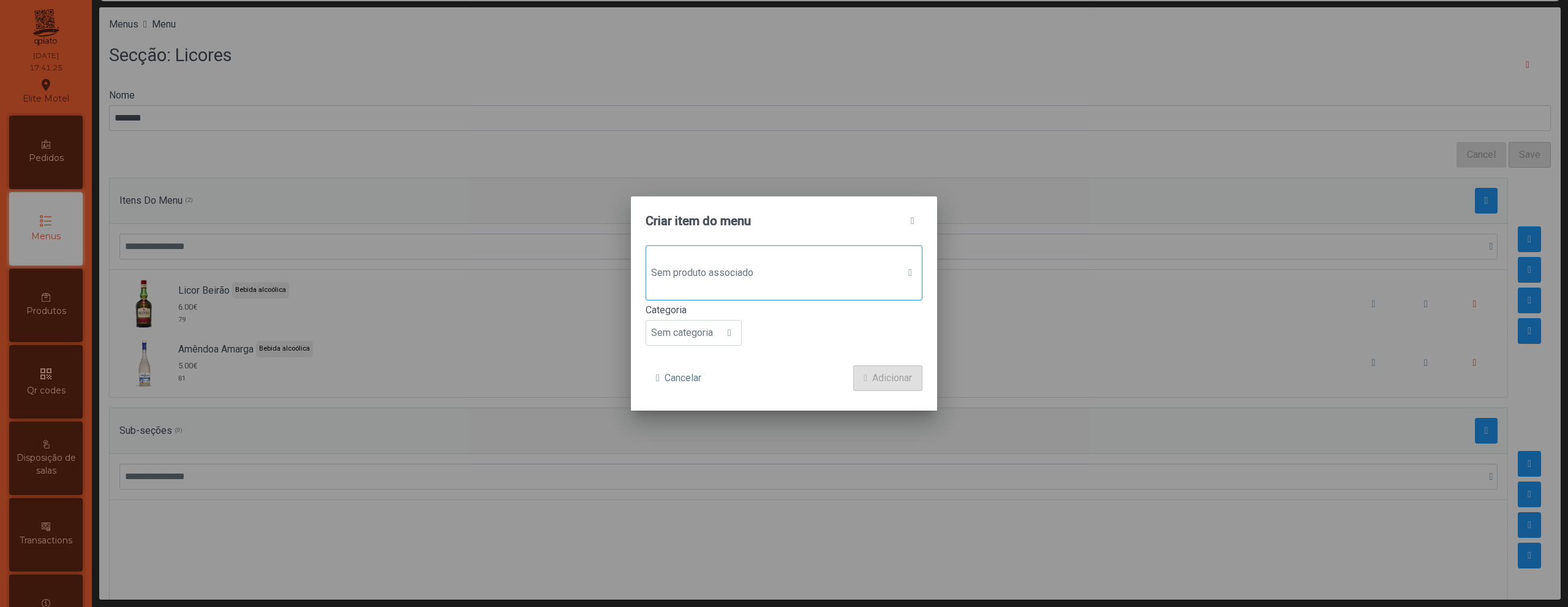
click at [804, 290] on div "Sem produto associado" at bounding box center [784, 273] width 277 height 55
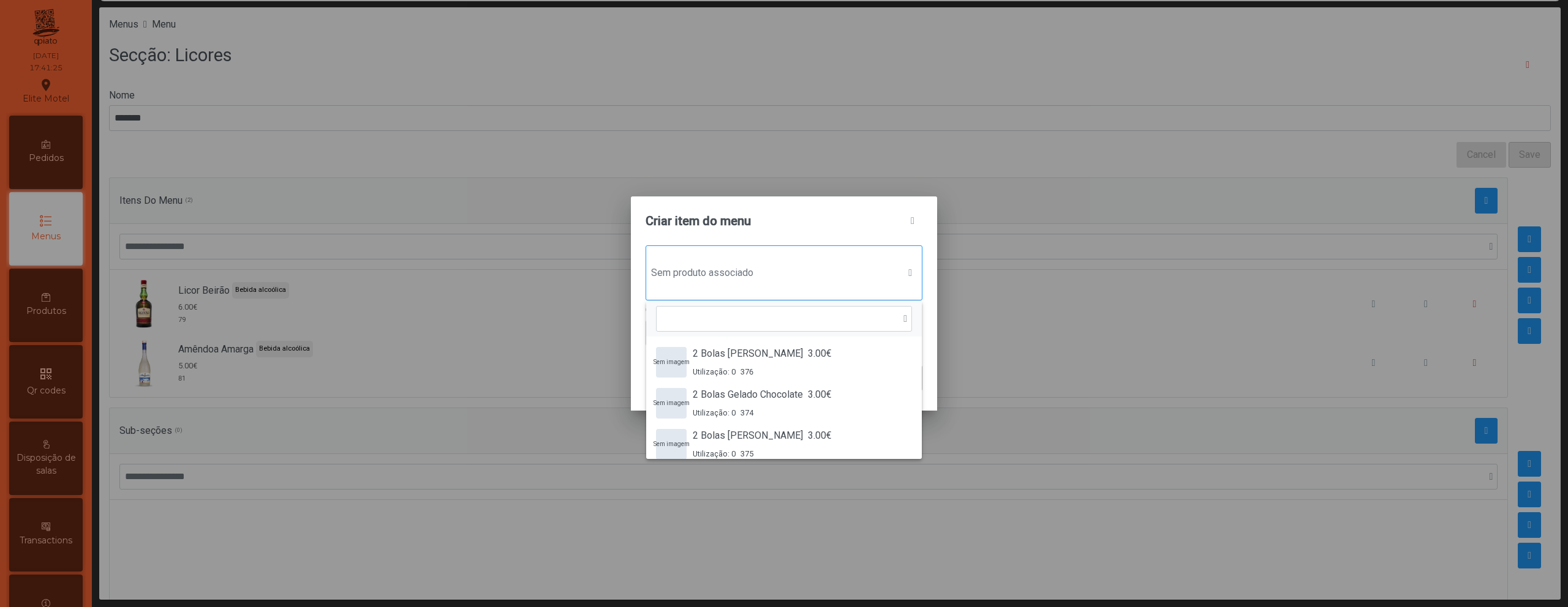
scroll to position [9, 59]
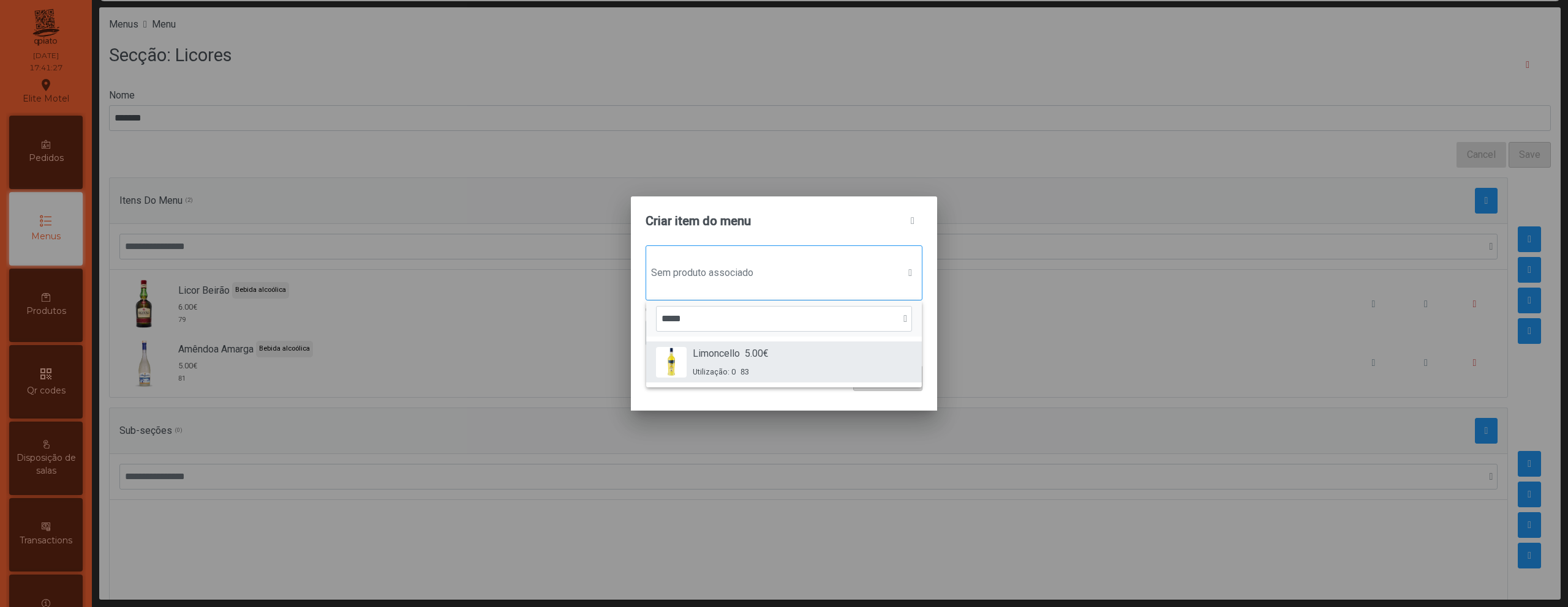
type input "*****"
click at [788, 351] on div "Limoncello 5.00€ Utilização: 0 83" at bounding box center [784, 361] width 256 height 31
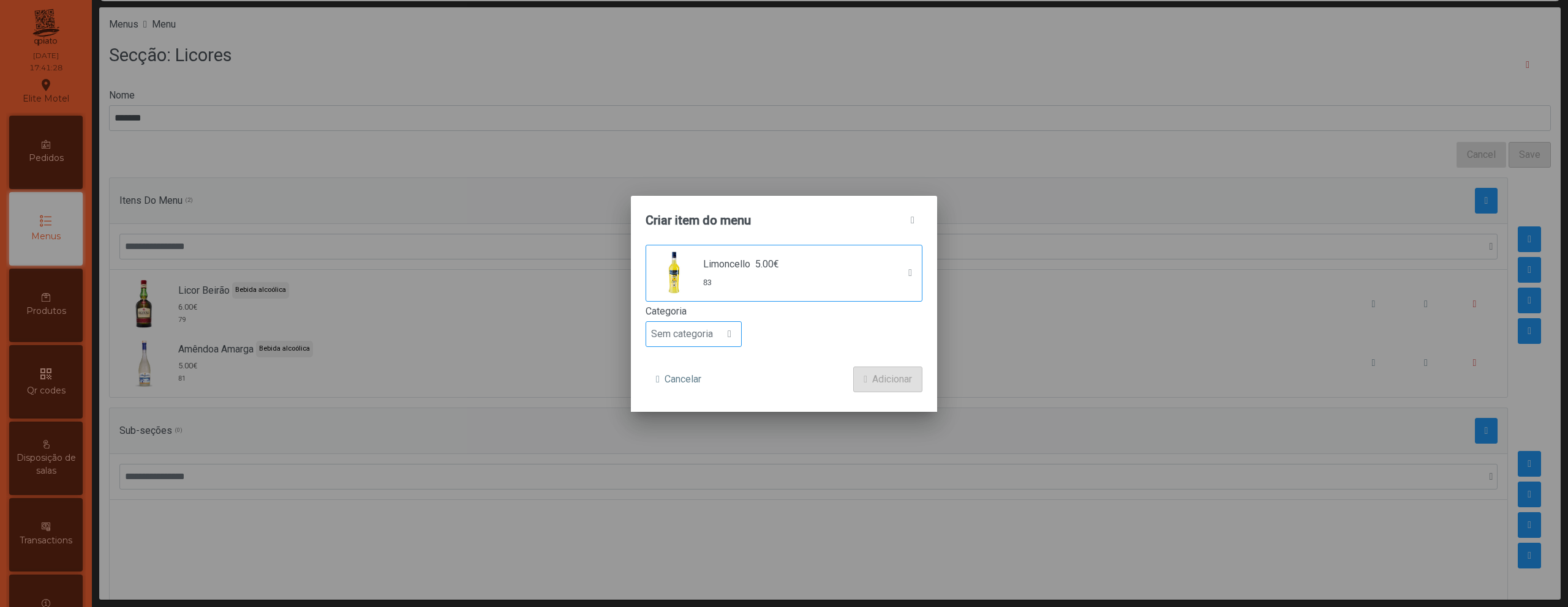
click at [709, 325] on span "Sem categoria" at bounding box center [681, 334] width 72 height 25
click at [698, 431] on span "Bebida alcoólica" at bounding box center [691, 428] width 70 height 12
click at [868, 377] on button "Adicionar" at bounding box center [887, 379] width 69 height 25
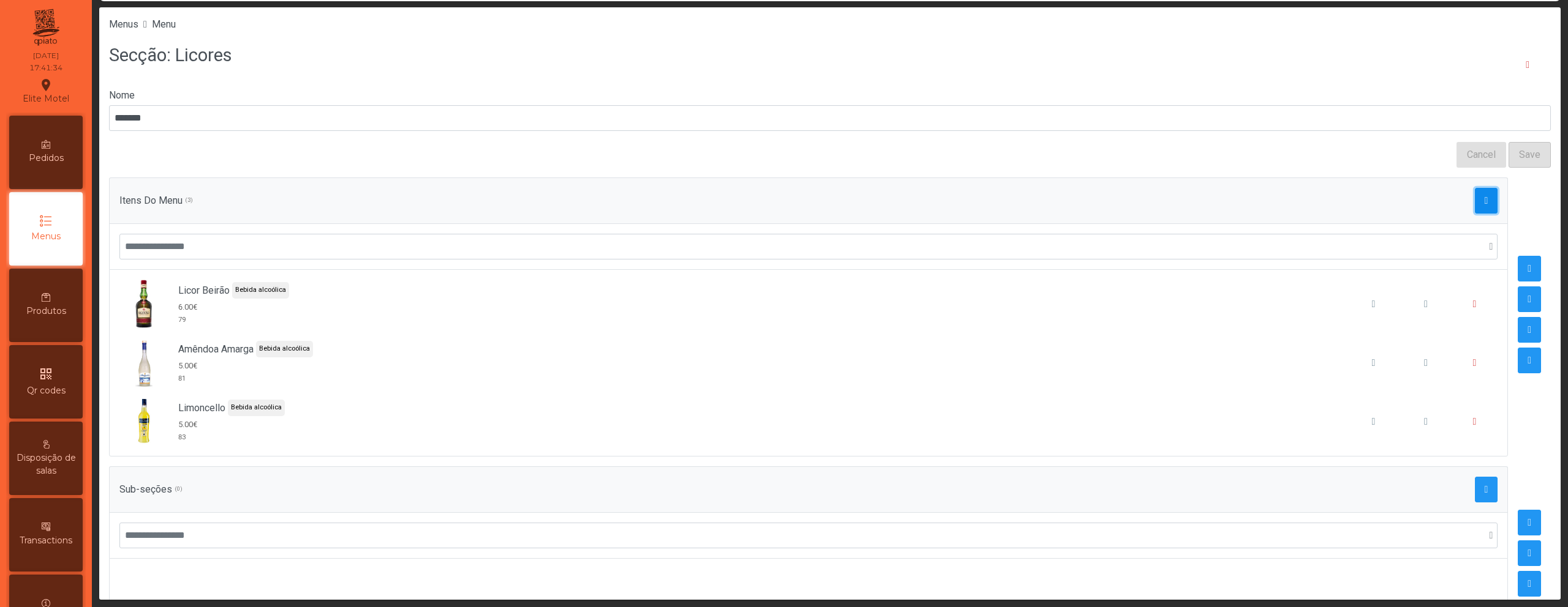
click at [1485, 200] on span "button" at bounding box center [1486, 201] width 4 height 10
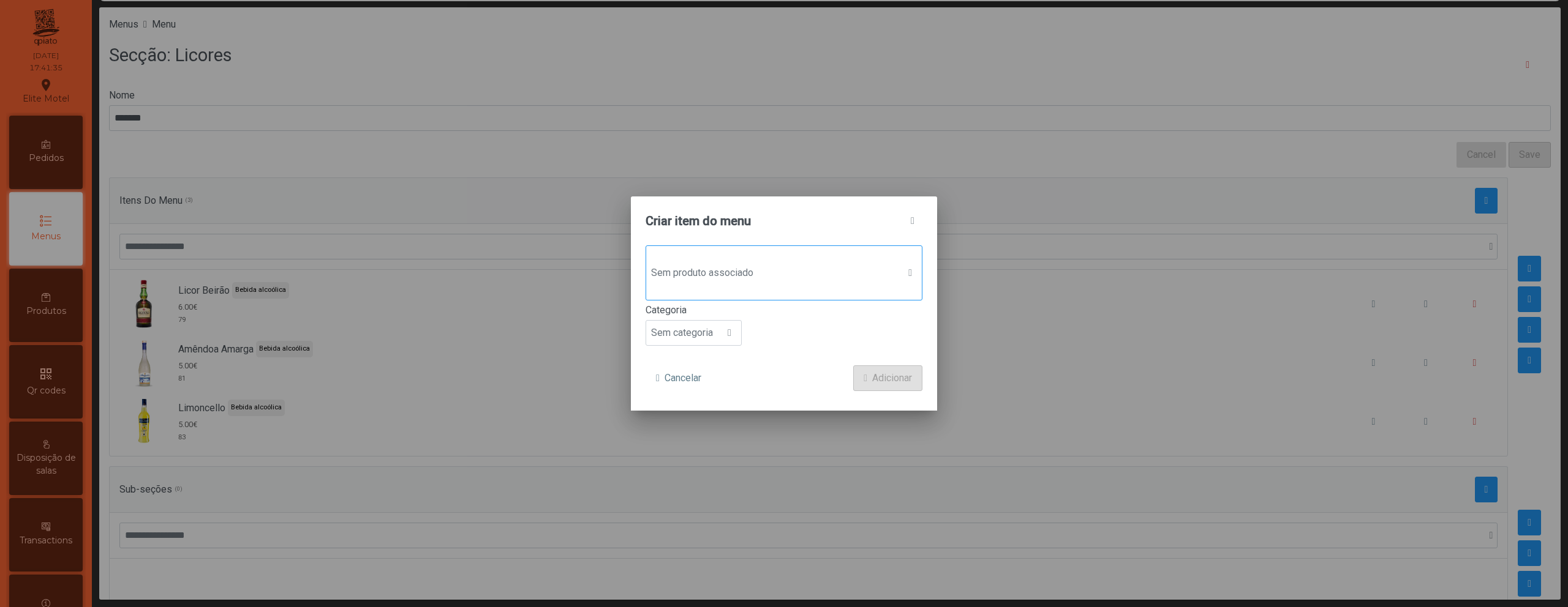
click at [739, 248] on div "Sem produto associado" at bounding box center [784, 273] width 277 height 55
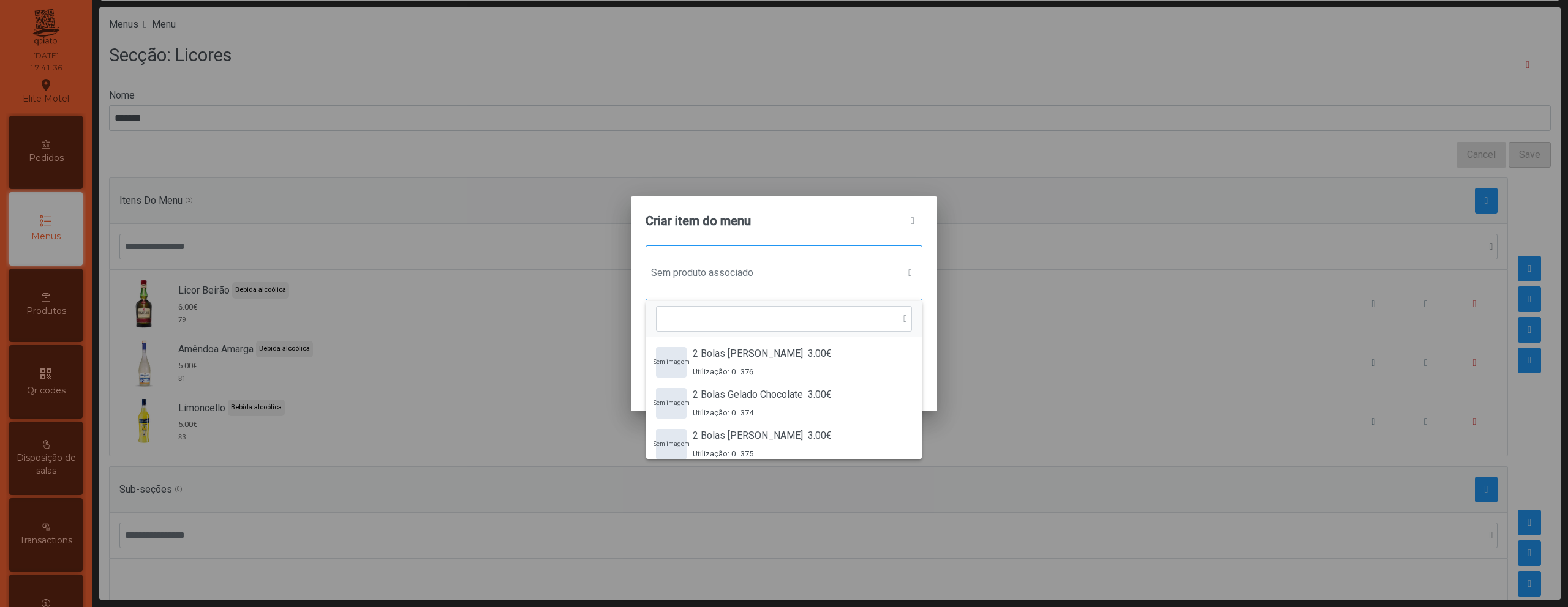
scroll to position [9, 59]
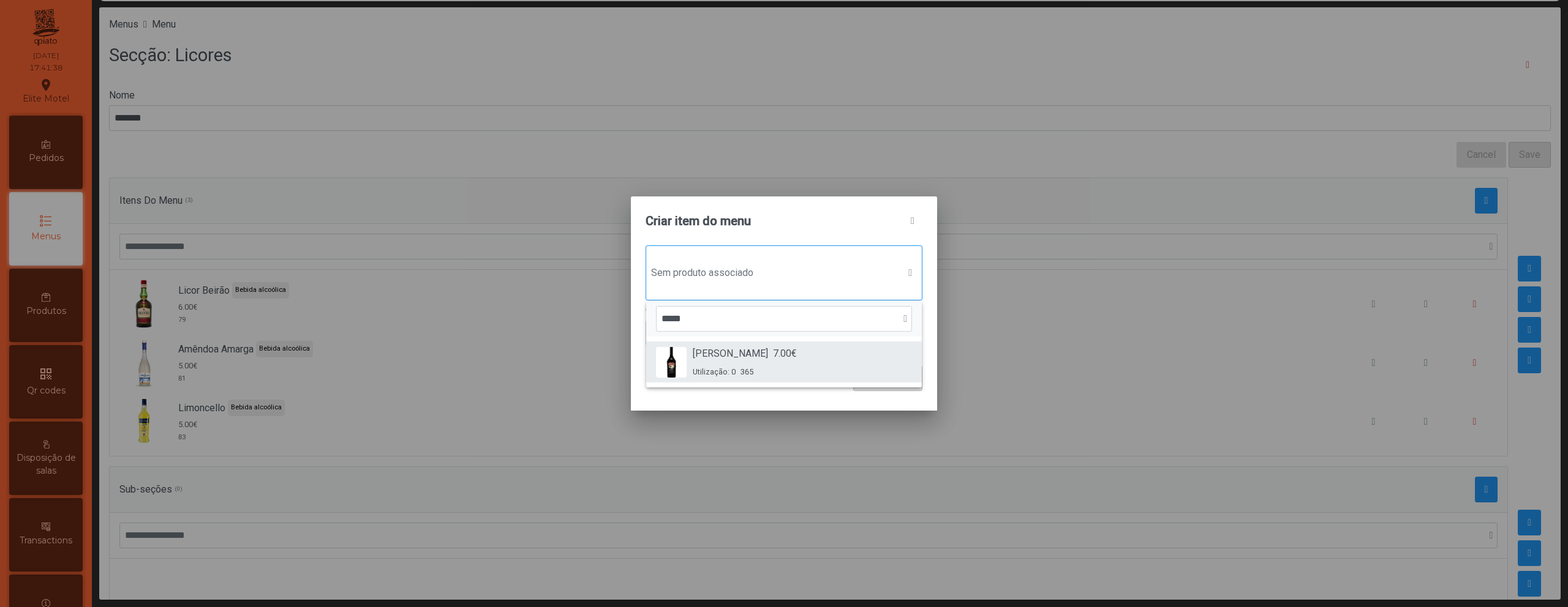
type input "*****"
click at [706, 351] on span "[PERSON_NAME]" at bounding box center [731, 353] width 75 height 14
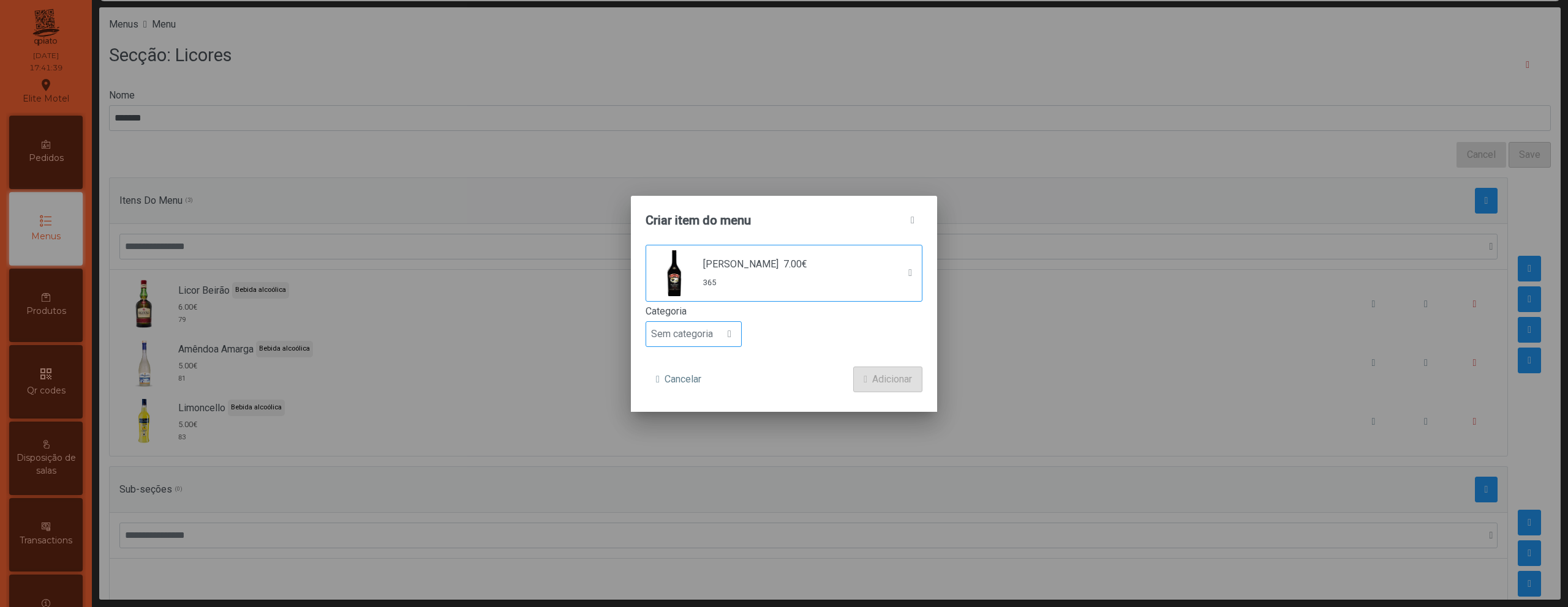
click at [699, 330] on span "Sem categoria" at bounding box center [681, 334] width 72 height 25
click at [695, 426] on span "Bebida alcoólica" at bounding box center [691, 428] width 70 height 12
click at [872, 377] on span "Adicionar" at bounding box center [892, 380] width 40 height 14
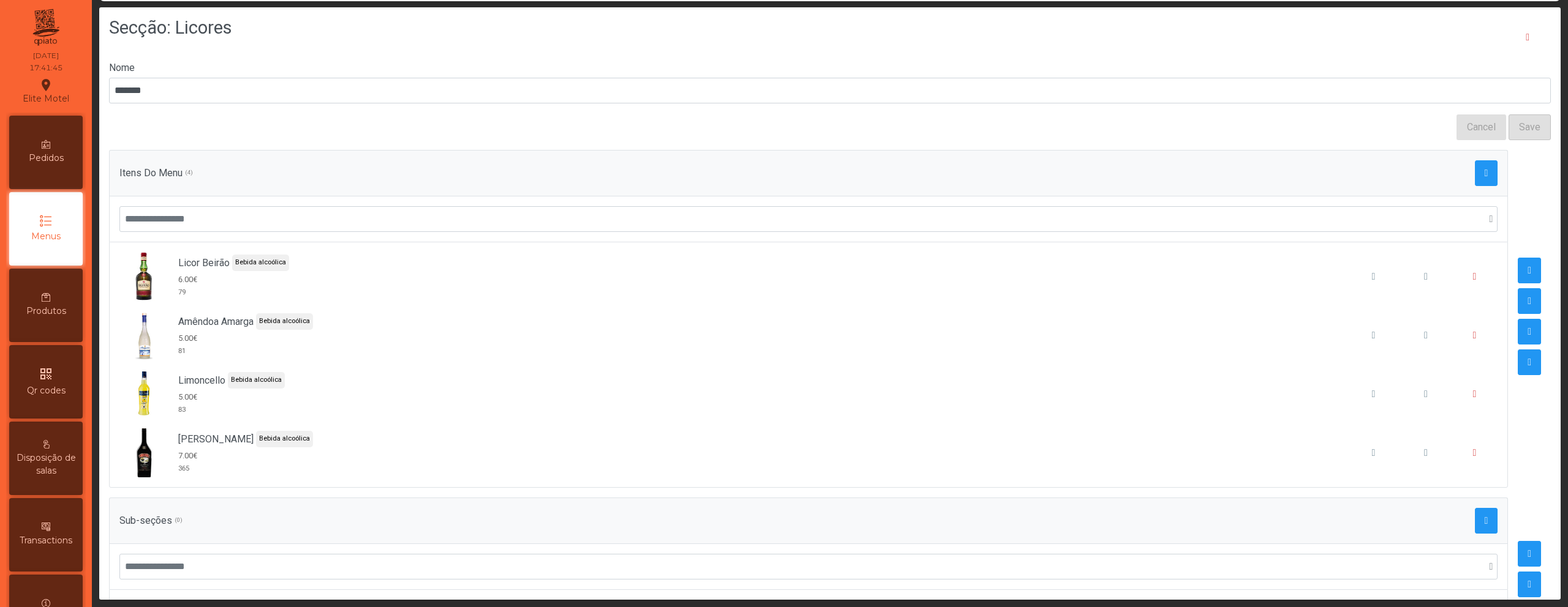
scroll to position [0, 0]
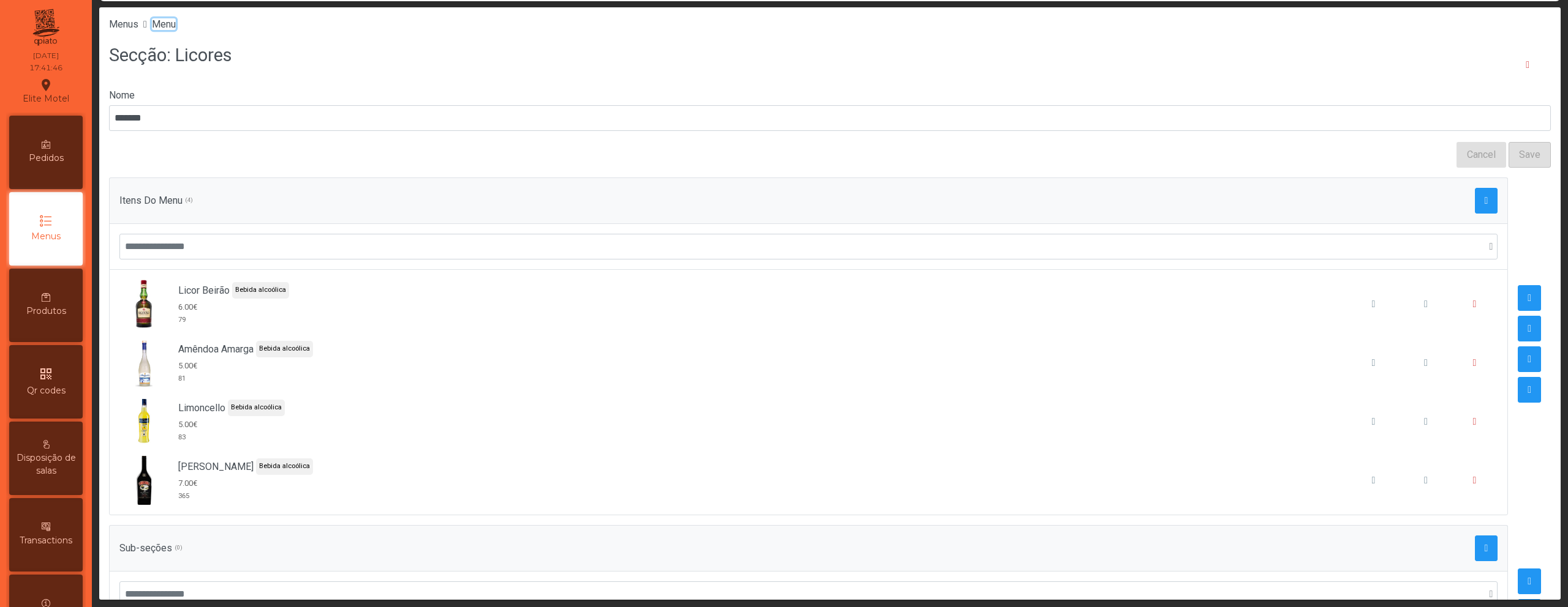
click at [162, 26] on span "Menu" at bounding box center [164, 24] width 24 height 12
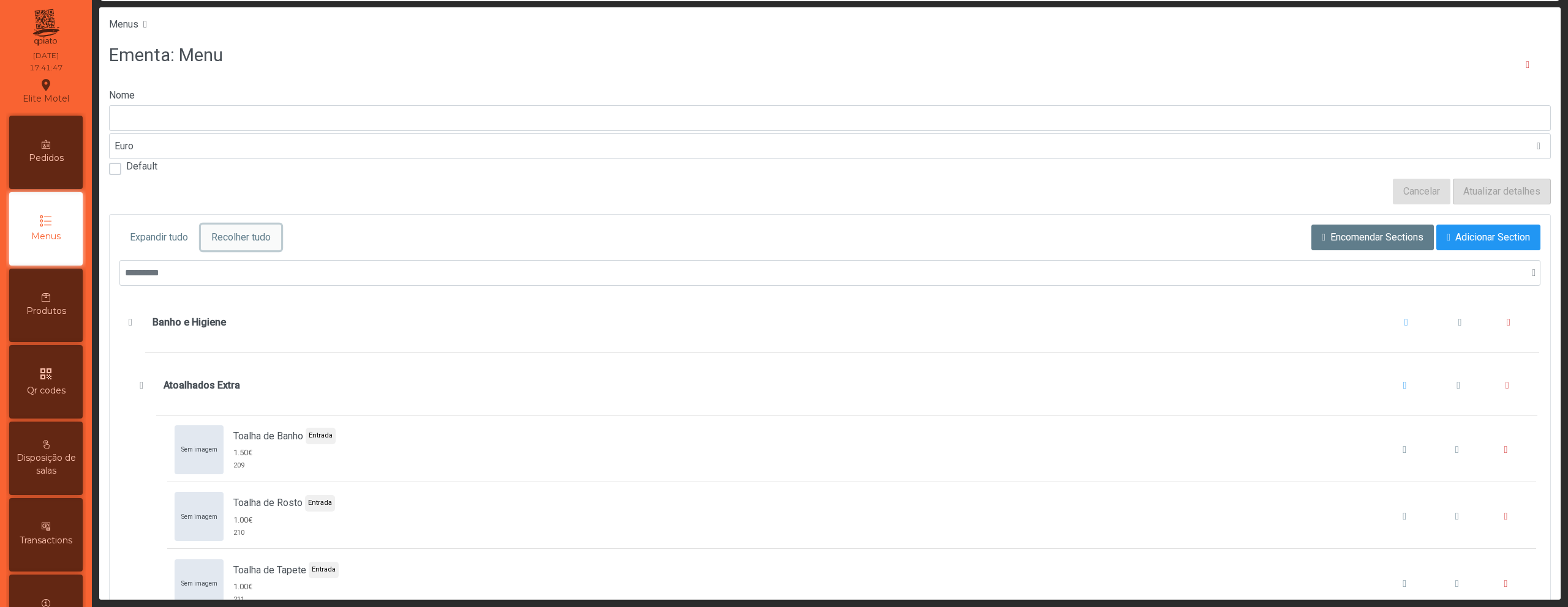
click at [243, 242] on span "Recolher tudo" at bounding box center [241, 238] width 59 height 14
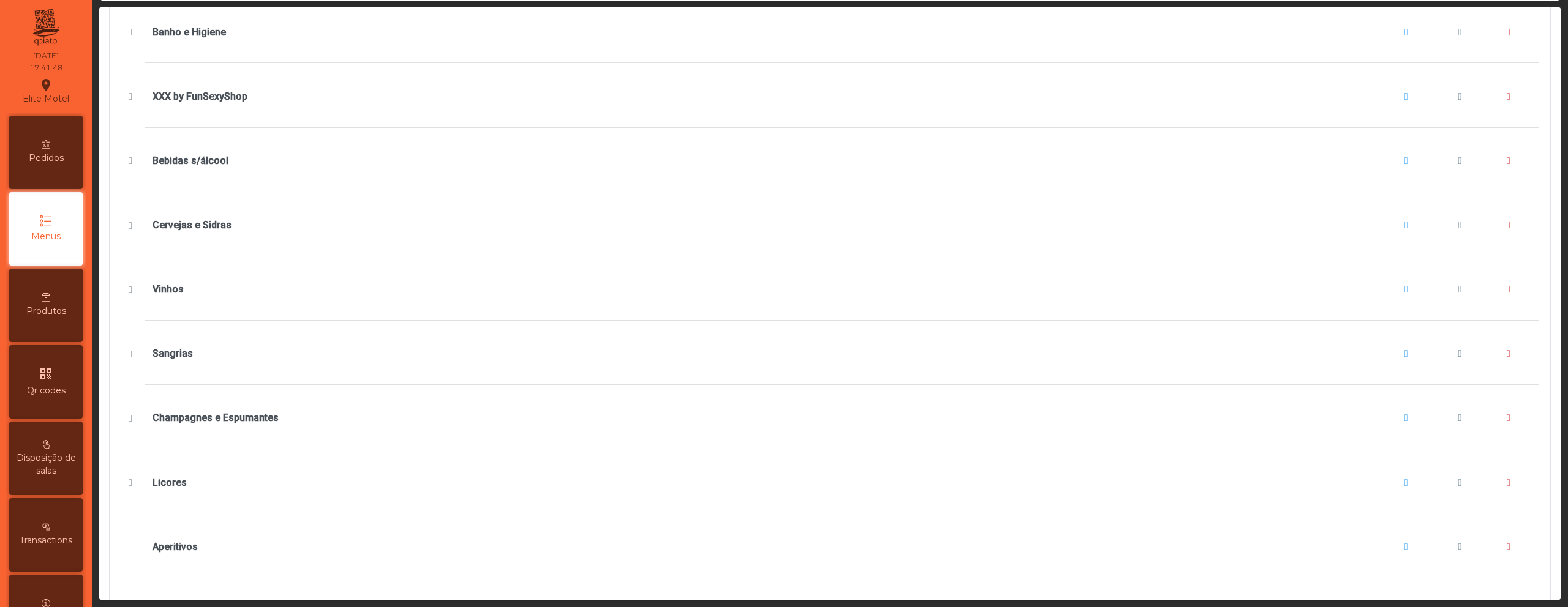
scroll to position [502, 0]
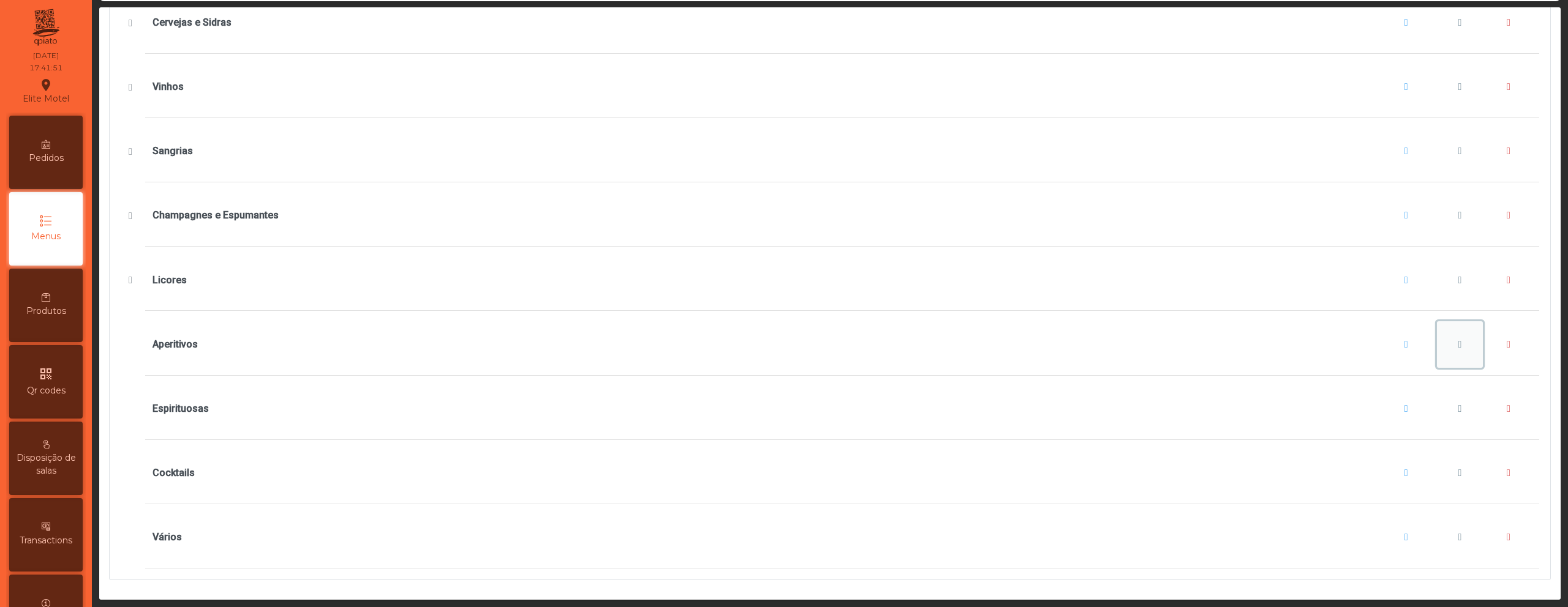
click at [1458, 340] on span "Aperitivos" at bounding box center [1459, 345] width 4 height 10
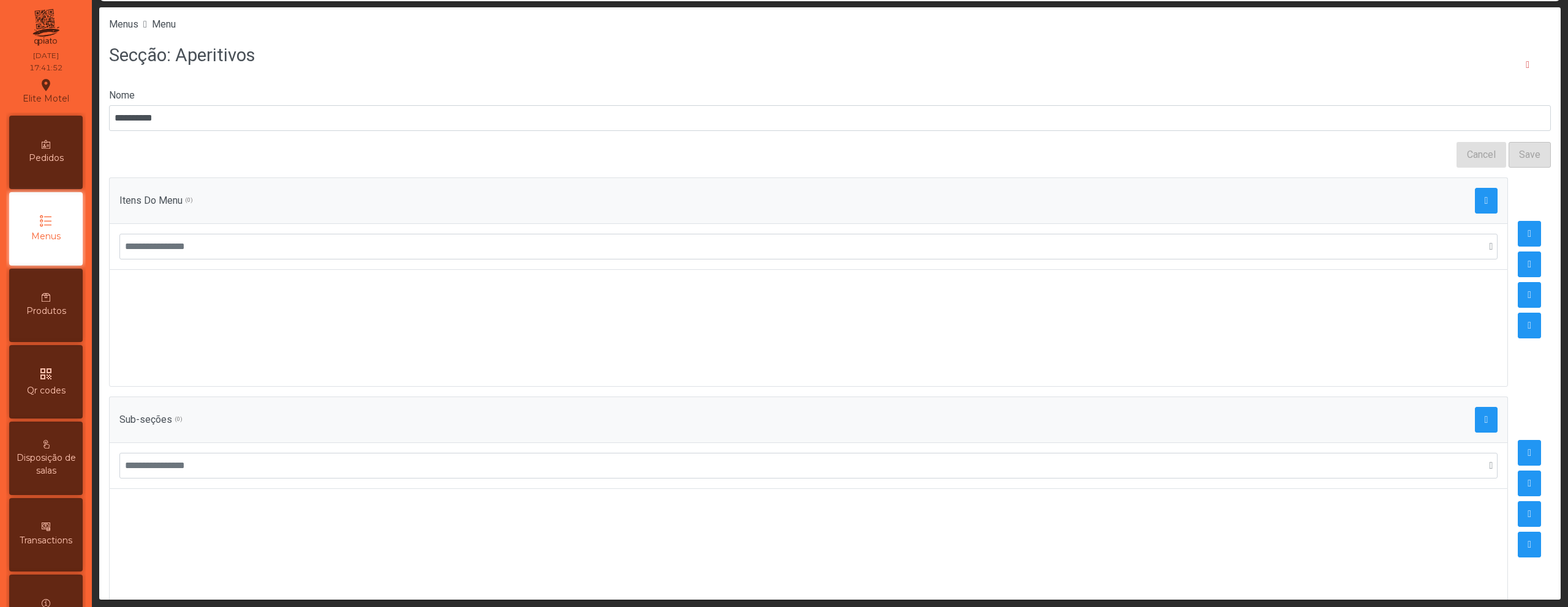
click at [1455, 201] on div "Itens Do Menu (0)" at bounding box center [808, 200] width 1378 height 25
click at [1475, 203] on button "button" at bounding box center [1487, 200] width 23 height 25
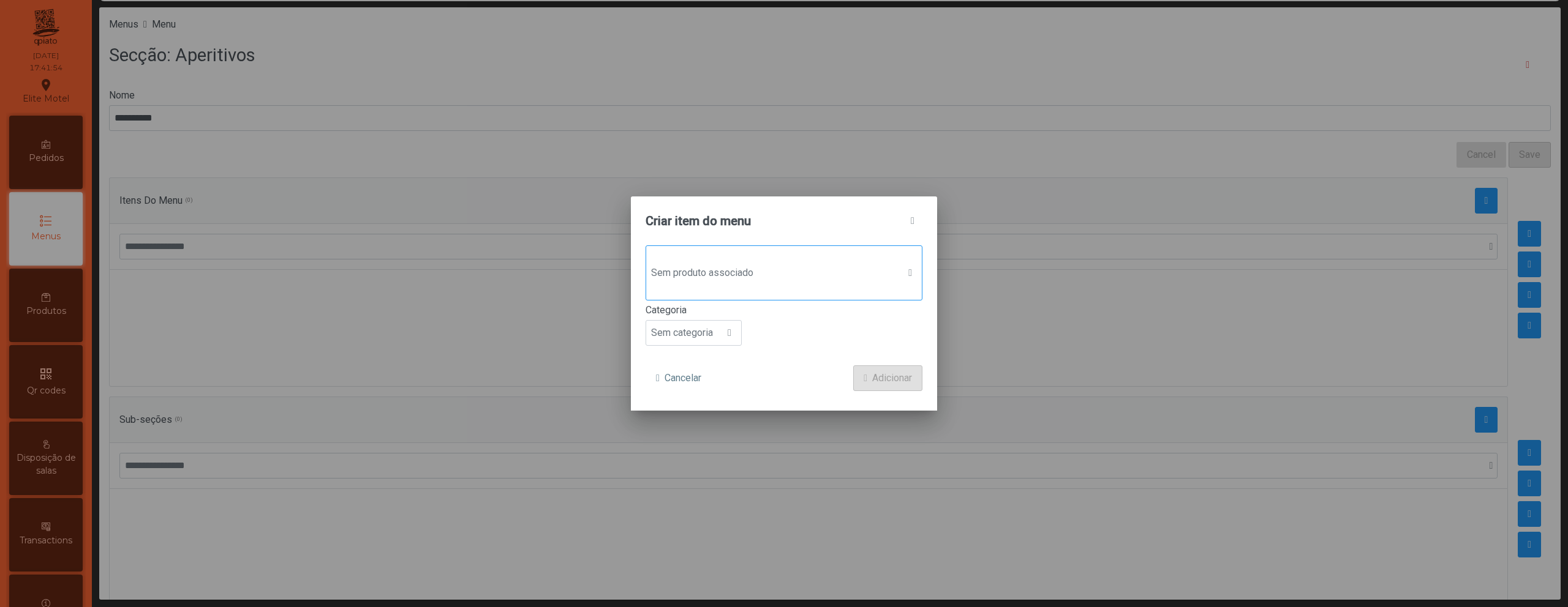
click at [773, 272] on span "Sem produto associado" at bounding box center [772, 273] width 252 height 25
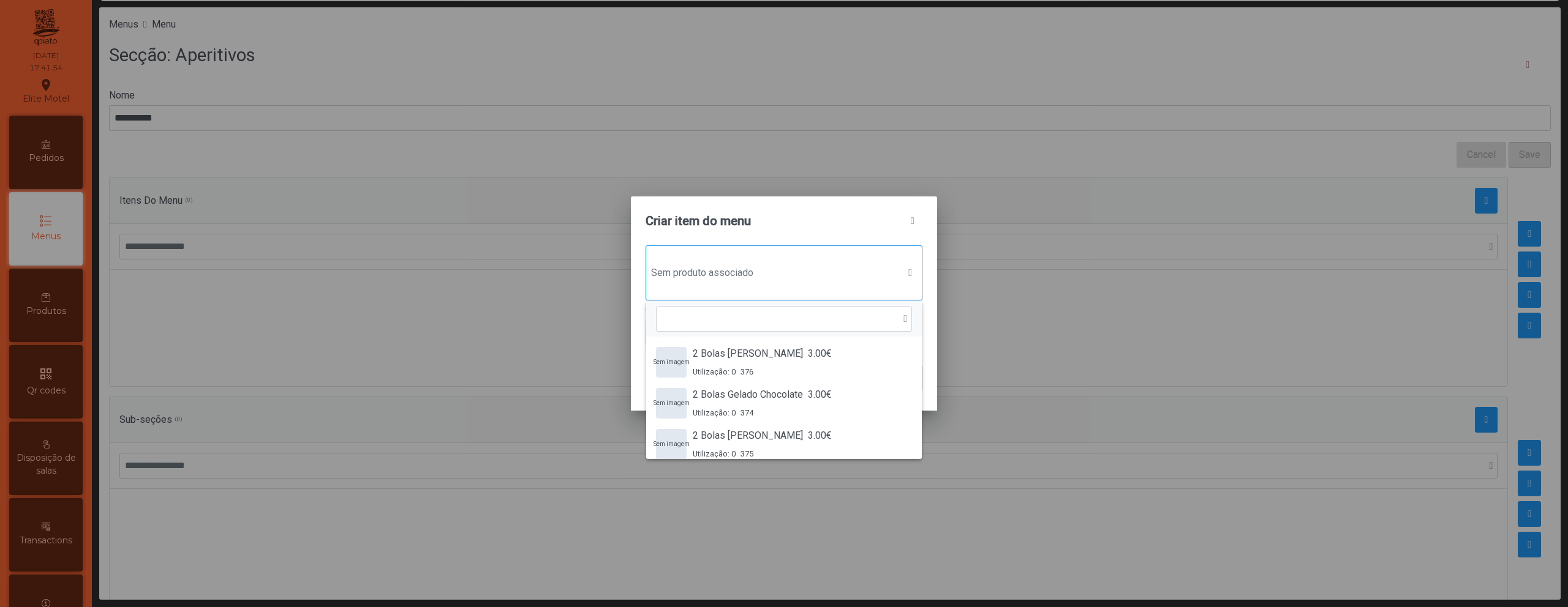
scroll to position [9, 59]
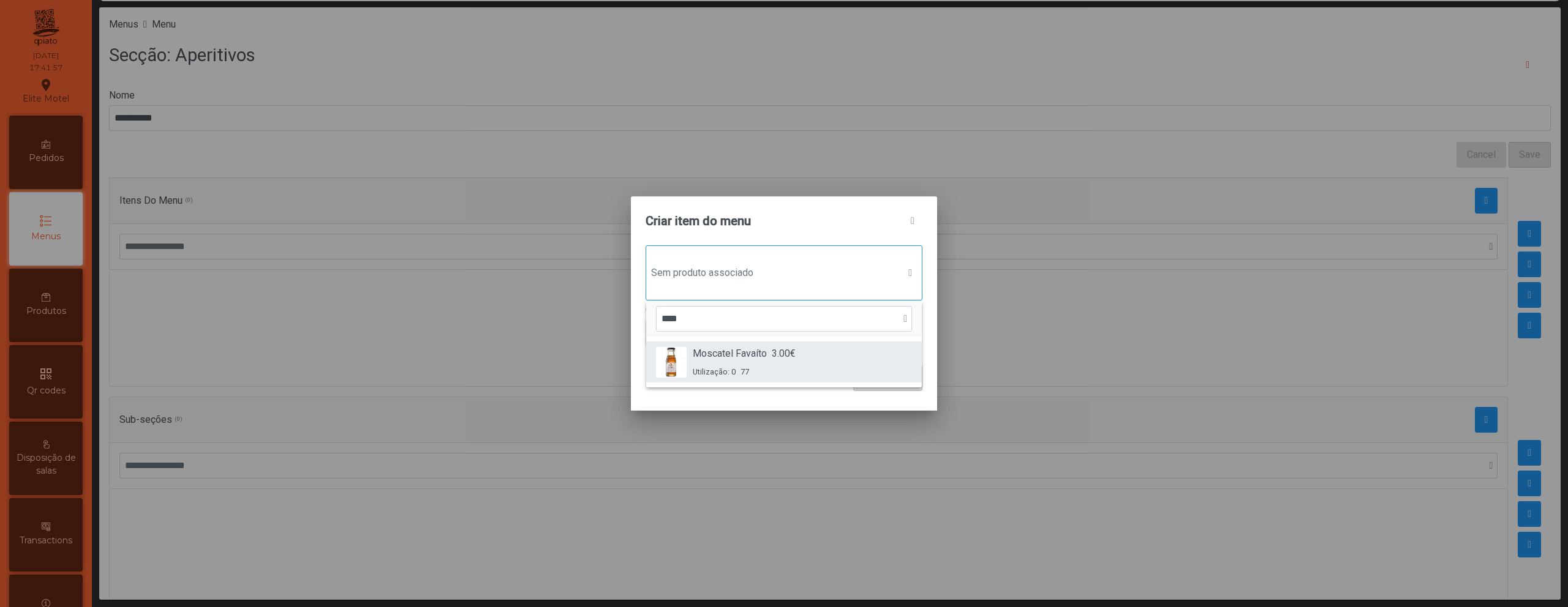
type input "****"
click at [758, 349] on span "Moscatel Favaíto" at bounding box center [730, 353] width 74 height 14
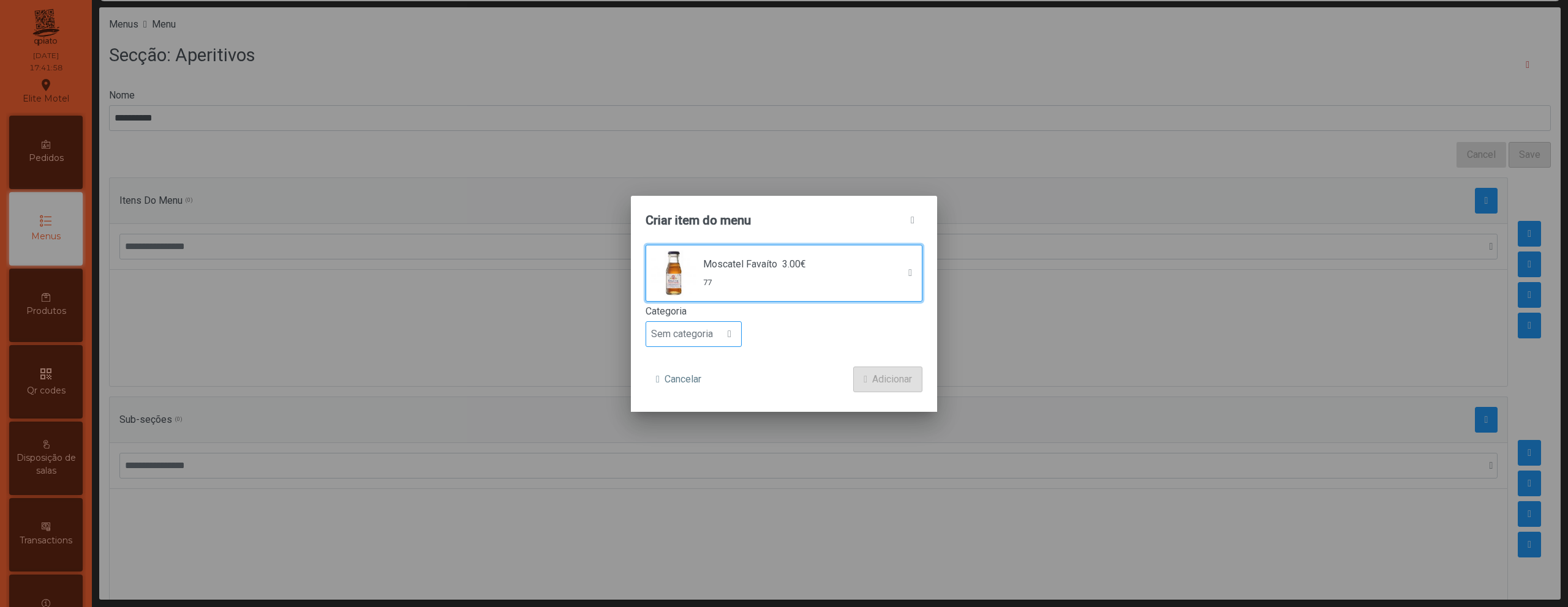
click at [697, 329] on span "Sem categoria" at bounding box center [681, 334] width 72 height 25
click at [693, 428] on span "Bebida alcoólica" at bounding box center [691, 428] width 70 height 12
click at [902, 385] on span "Adicionar" at bounding box center [892, 380] width 40 height 14
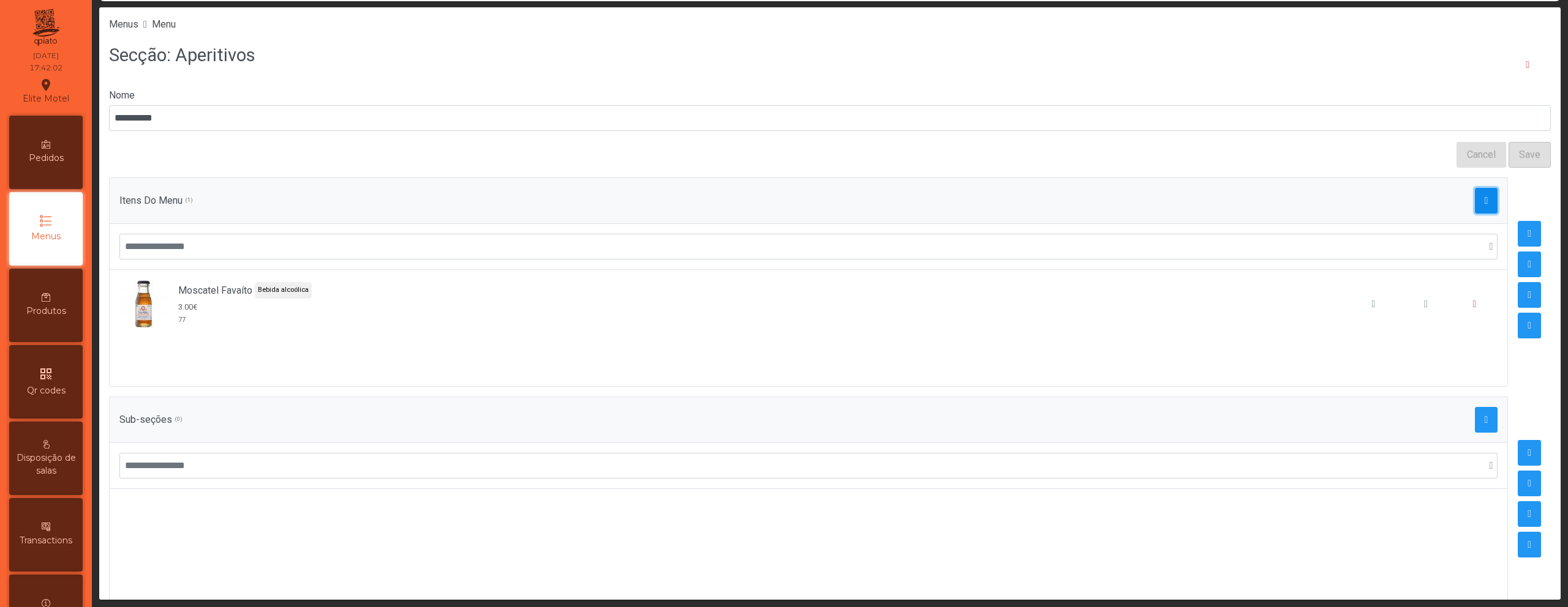
click at [1475, 212] on button "button" at bounding box center [1487, 200] width 23 height 25
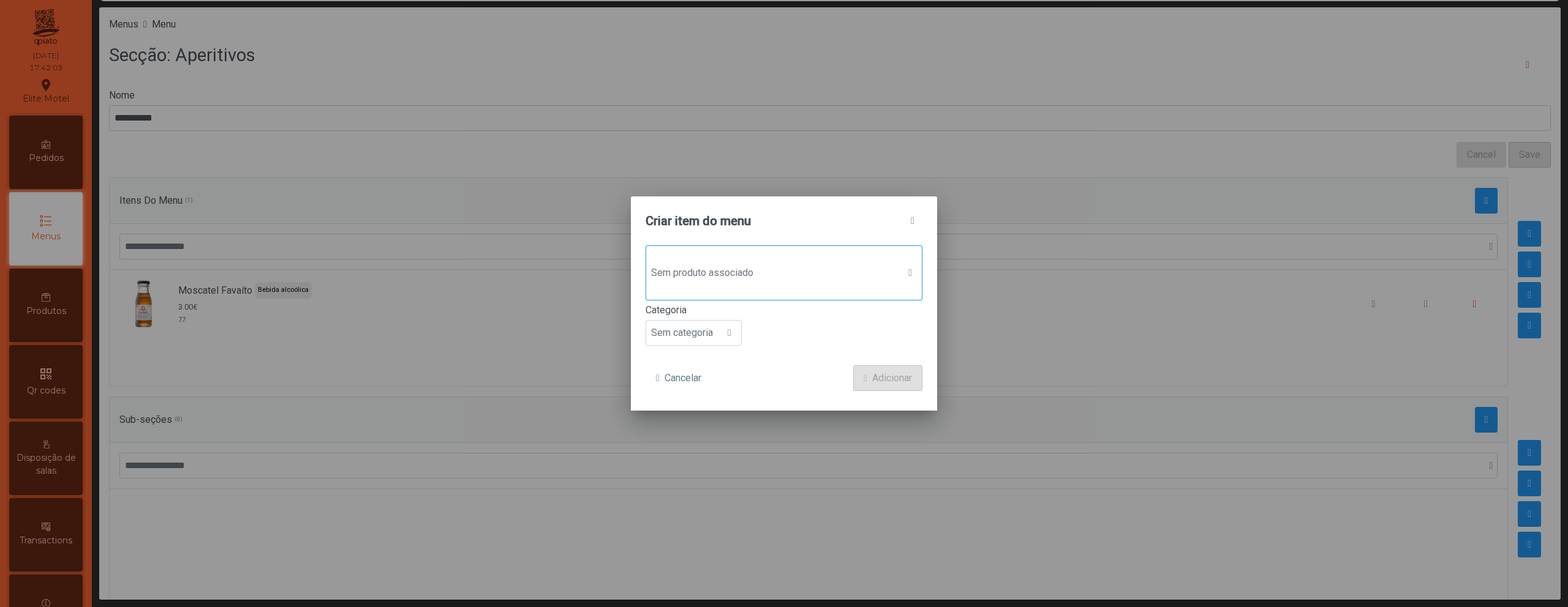
click at [757, 278] on span "Sem produto associado" at bounding box center [772, 273] width 252 height 25
type input "*****"
click at [729, 351] on span "Porto Cruz" at bounding box center [715, 353] width 46 height 14
click at [711, 334] on span "Sem categoria" at bounding box center [681, 334] width 72 height 25
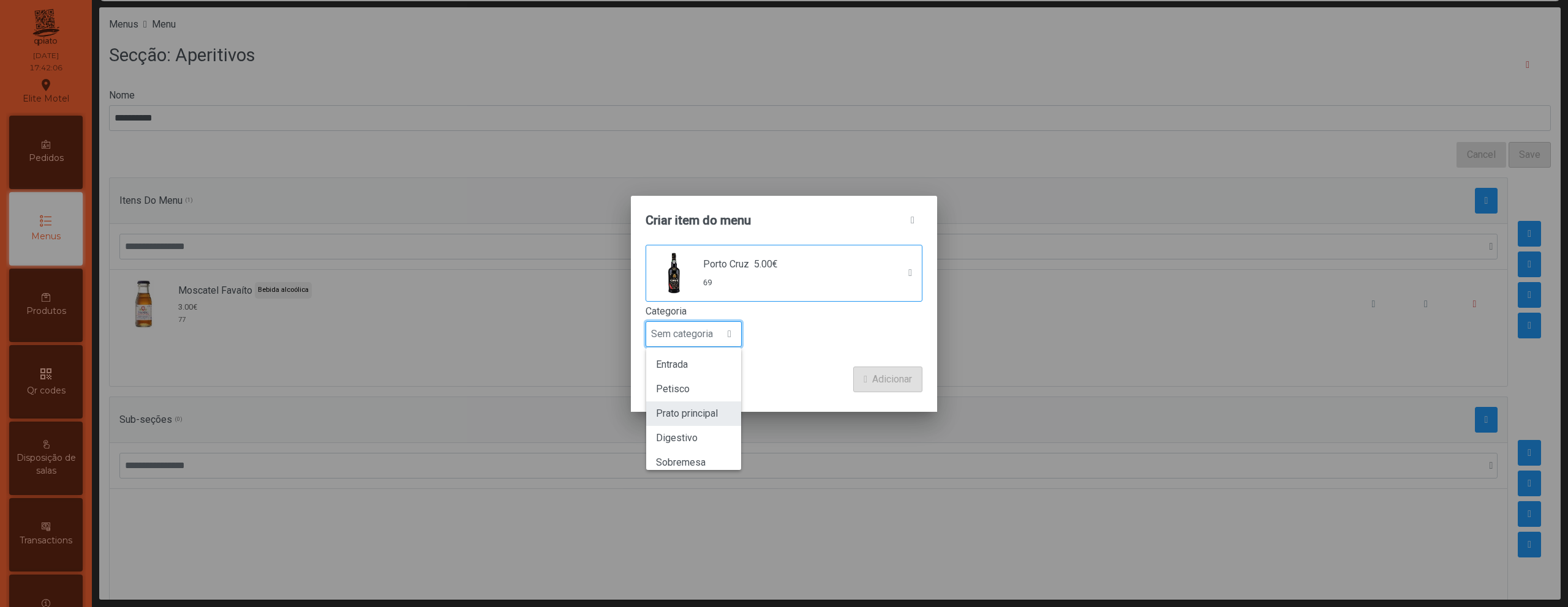
scroll to position [108, 0]
click at [712, 427] on span "Bebida alcoólica" at bounding box center [691, 428] width 70 height 12
click at [887, 378] on span "Adicionar" at bounding box center [892, 380] width 40 height 14
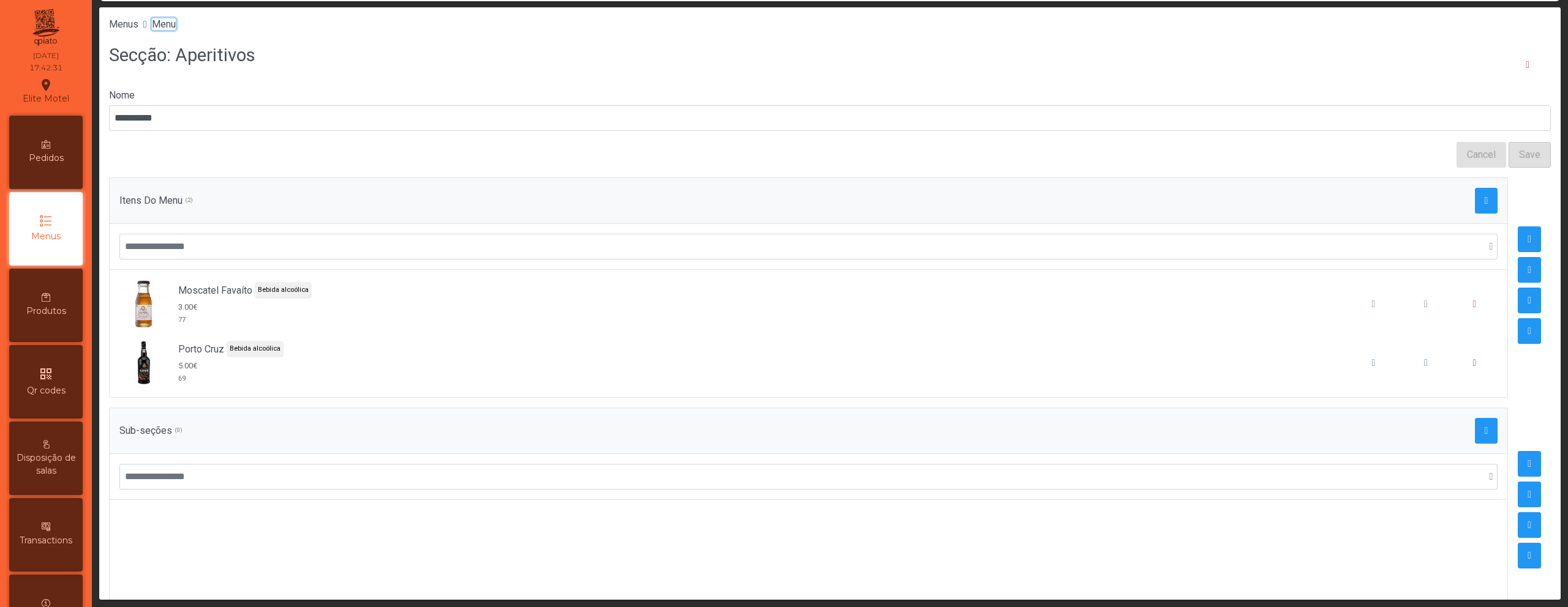
click at [168, 25] on span "Menu" at bounding box center [164, 24] width 24 height 12
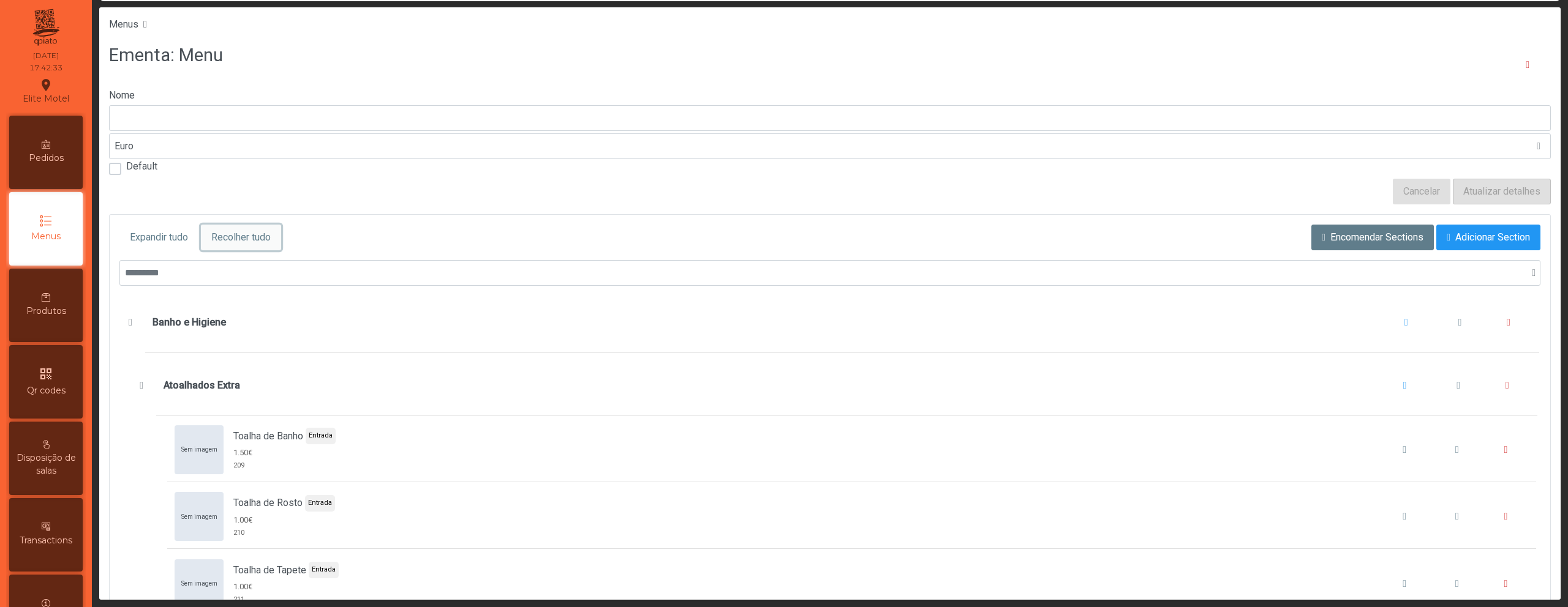
click at [238, 235] on span "Recolher tudo" at bounding box center [241, 238] width 59 height 14
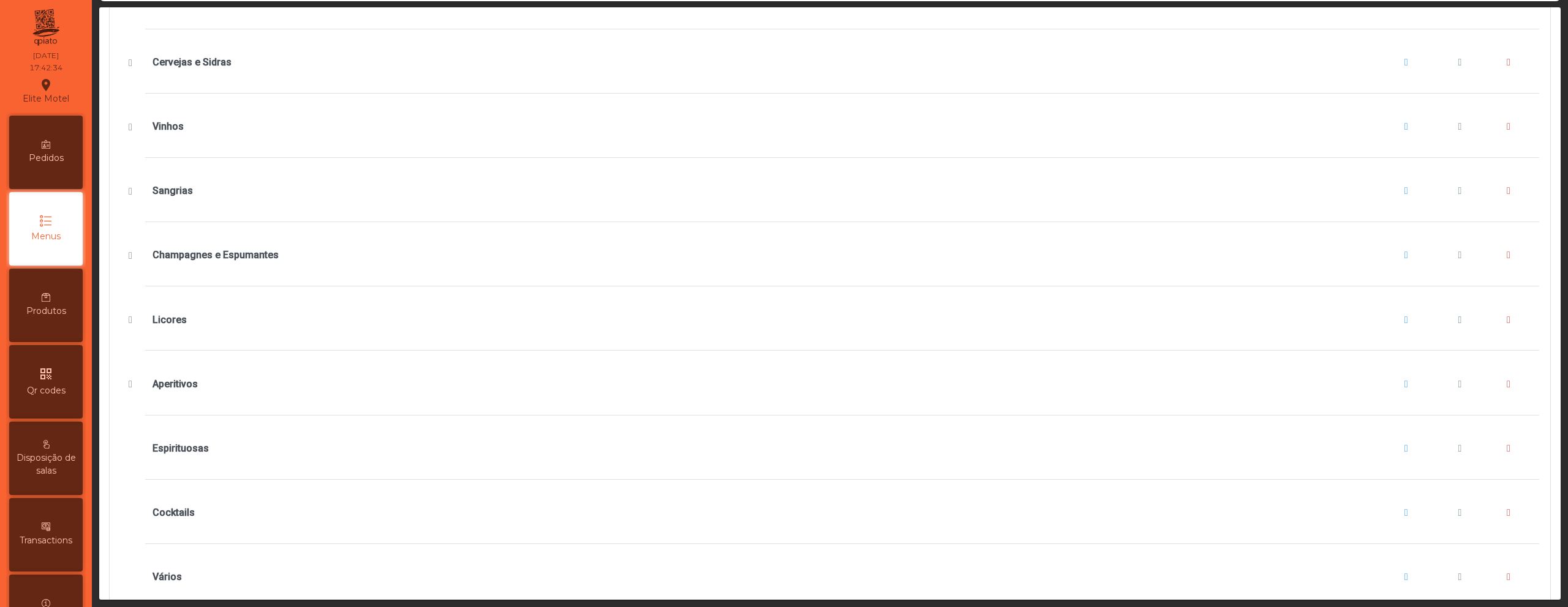
scroll to position [502, 0]
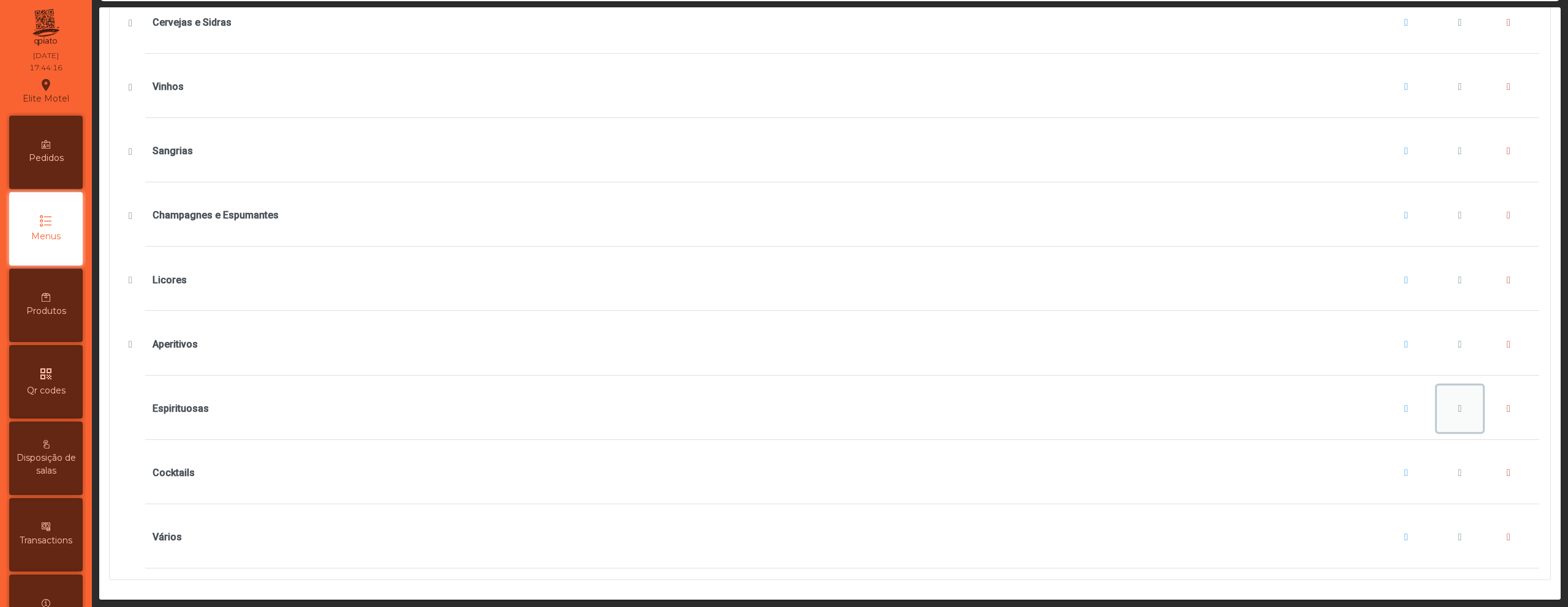
click at [1458, 404] on span "Espirituosas" at bounding box center [1459, 409] width 4 height 10
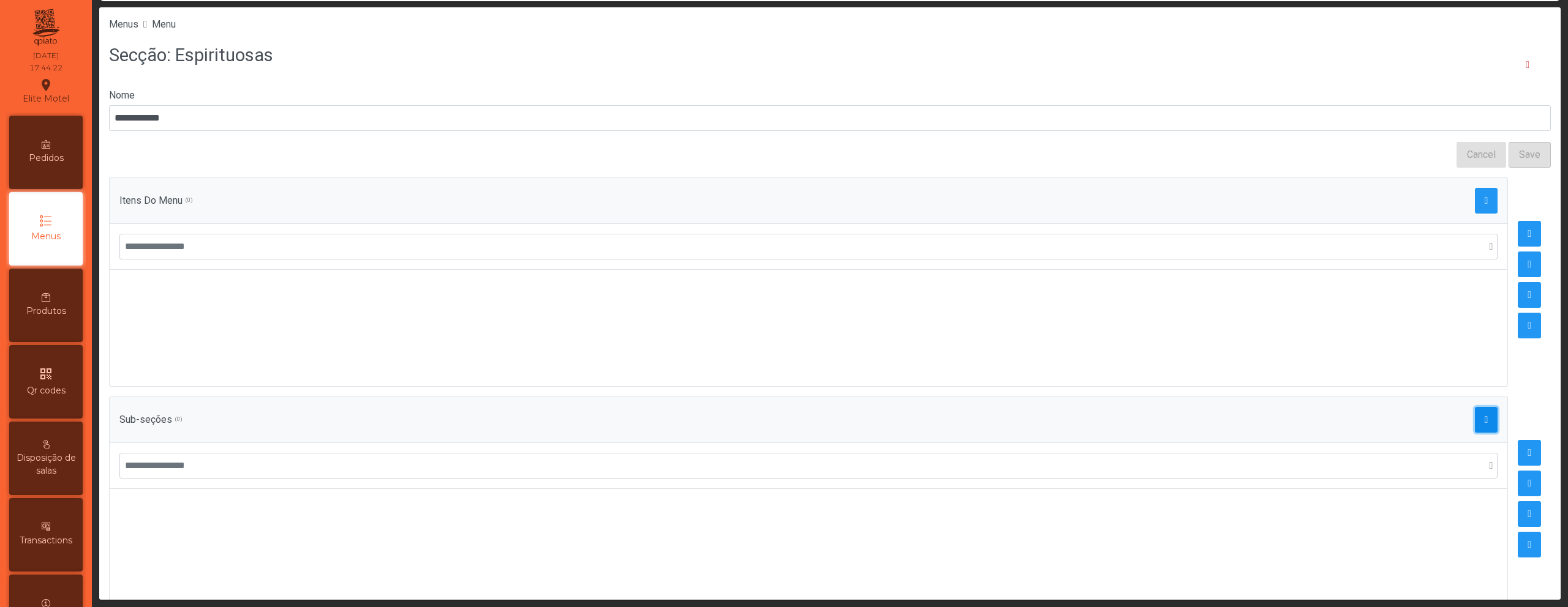
click at [1485, 418] on span "button" at bounding box center [1486, 420] width 4 height 10
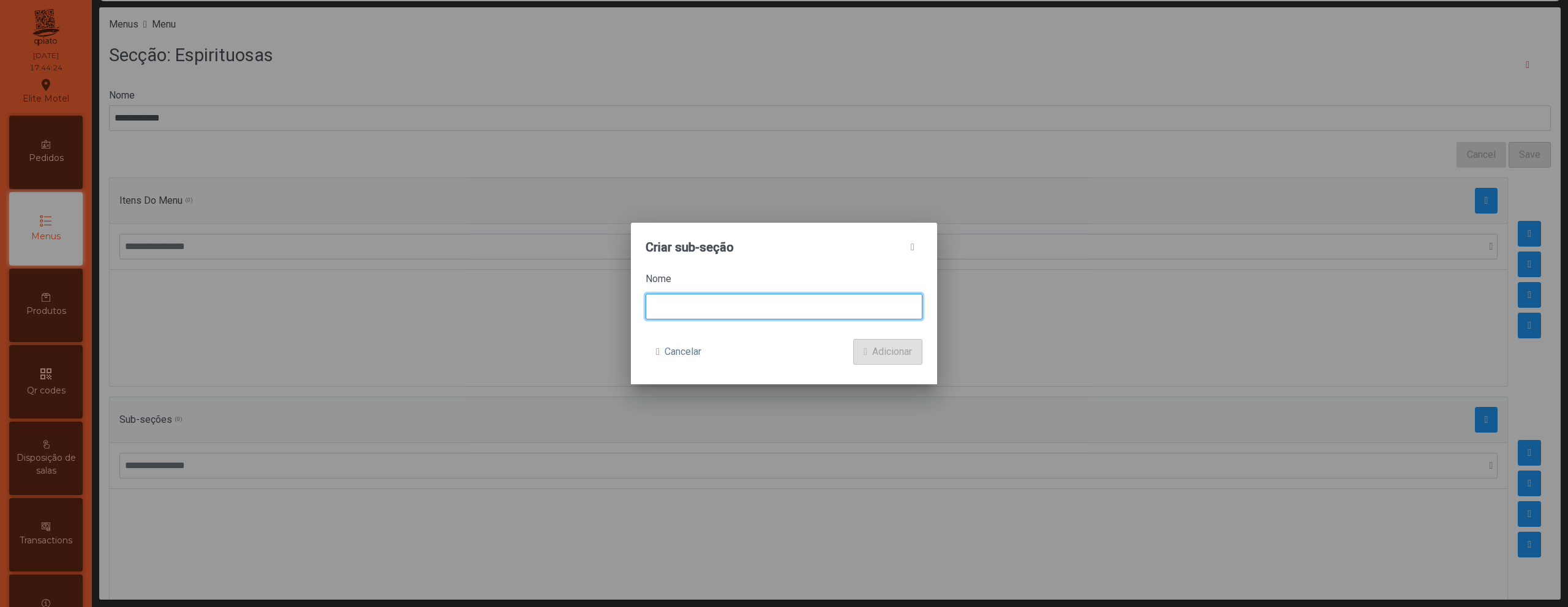
click at [663, 316] on input at bounding box center [784, 306] width 277 height 25
type input "**********"
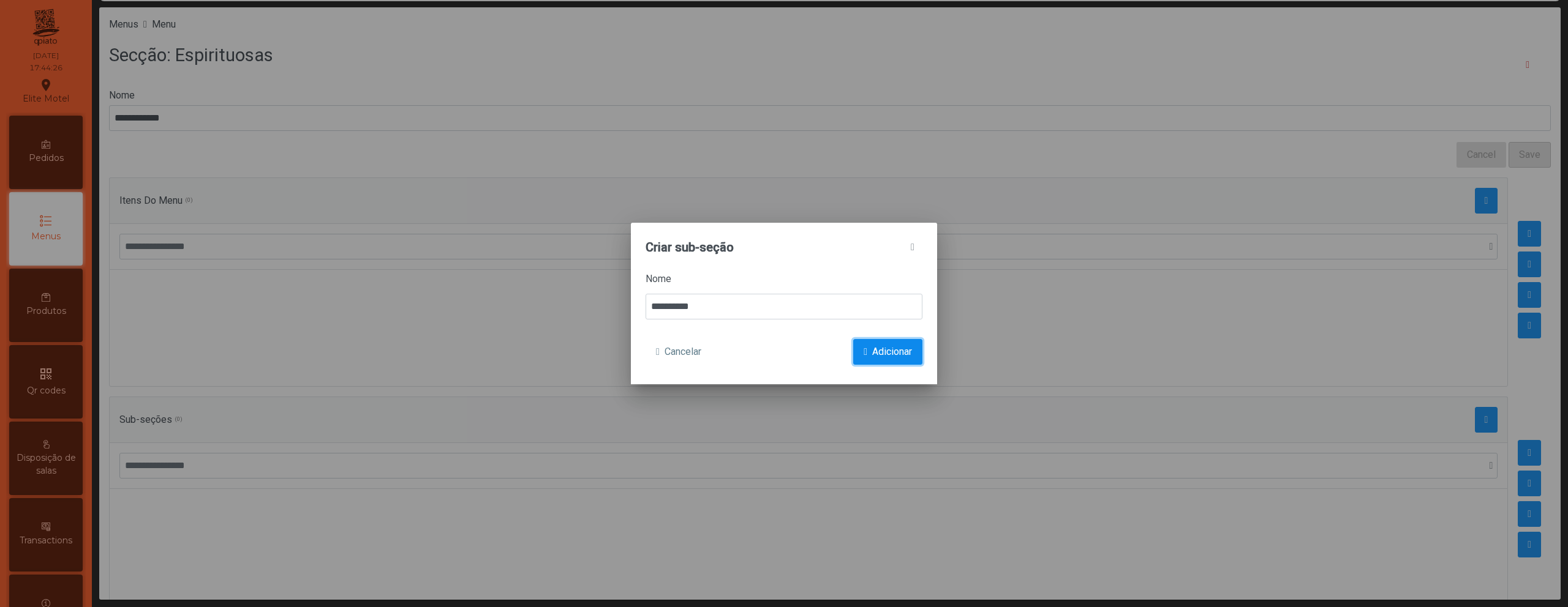
click at [872, 356] on span "Adicionar" at bounding box center [892, 352] width 40 height 14
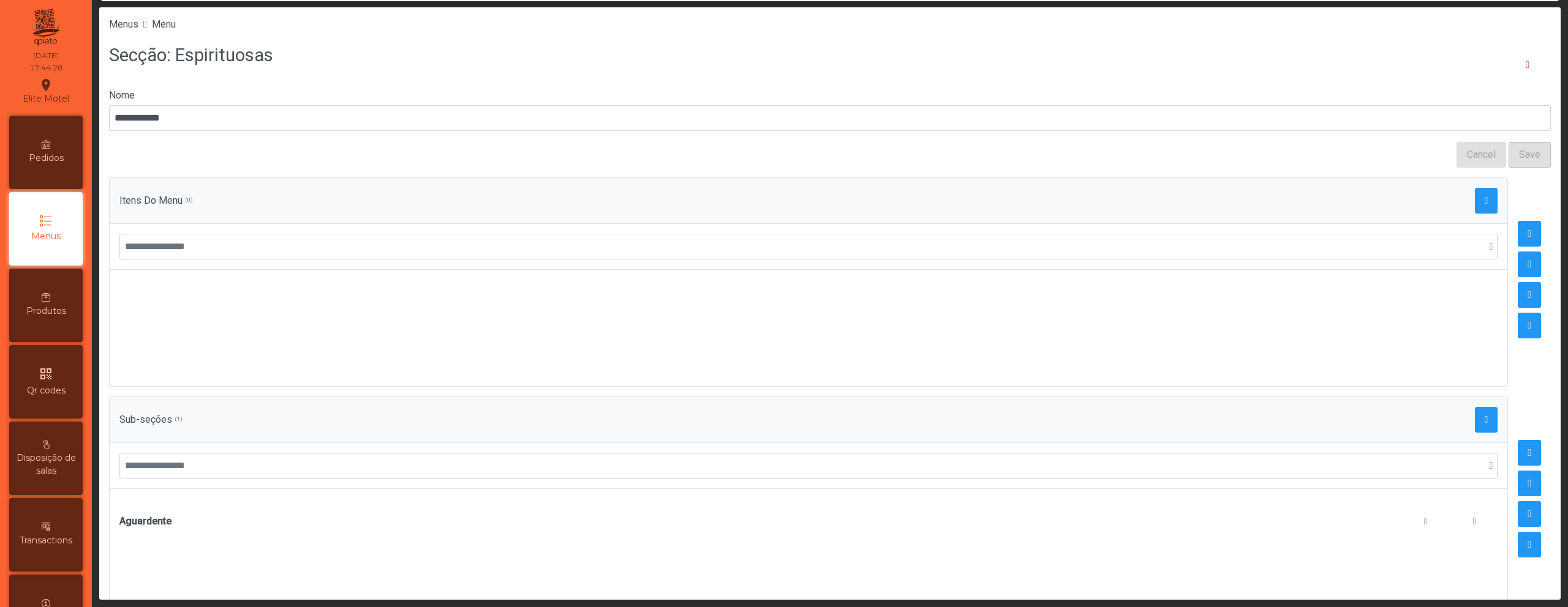
click at [1480, 426] on div "Sub-seções (1)" at bounding box center [808, 419] width 1399 height 46
click at [1475, 424] on button "button" at bounding box center [1487, 419] width 23 height 25
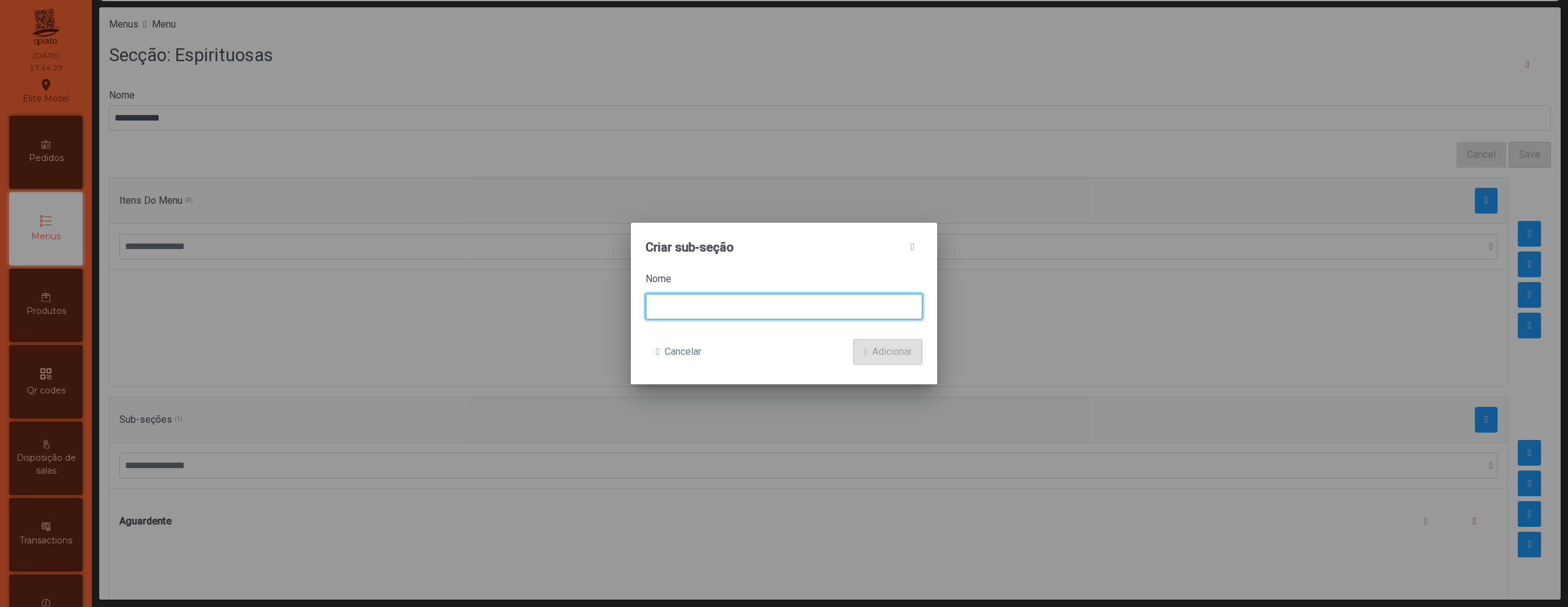
click at [789, 310] on input at bounding box center [784, 306] width 277 height 25
type input "******"
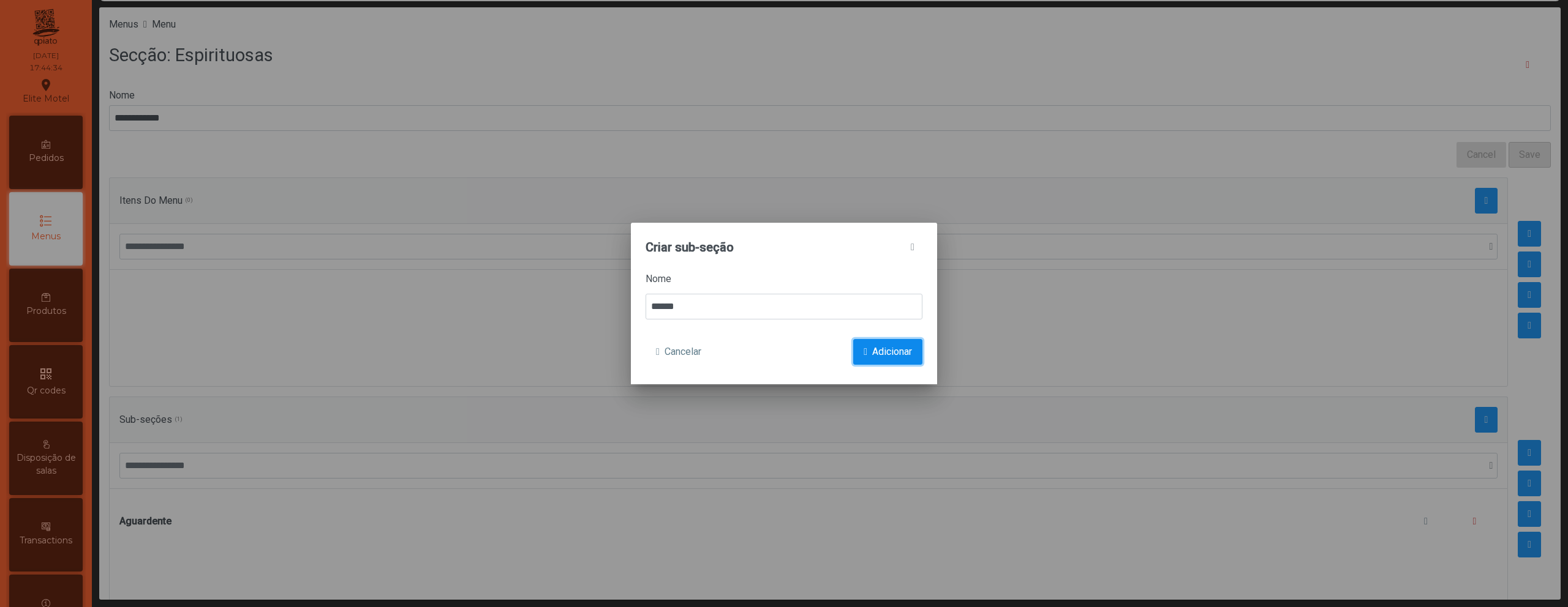
click at [903, 345] on span "Adicionar" at bounding box center [892, 352] width 40 height 14
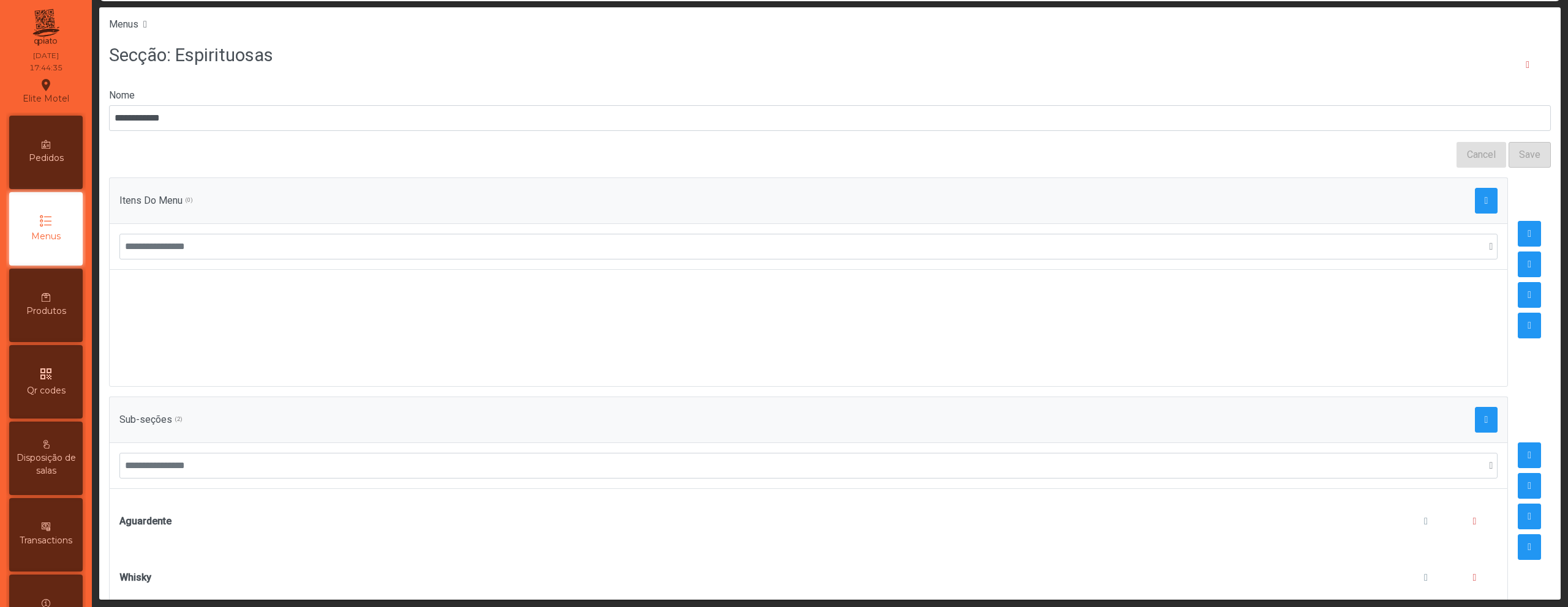
scroll to position [41, 0]
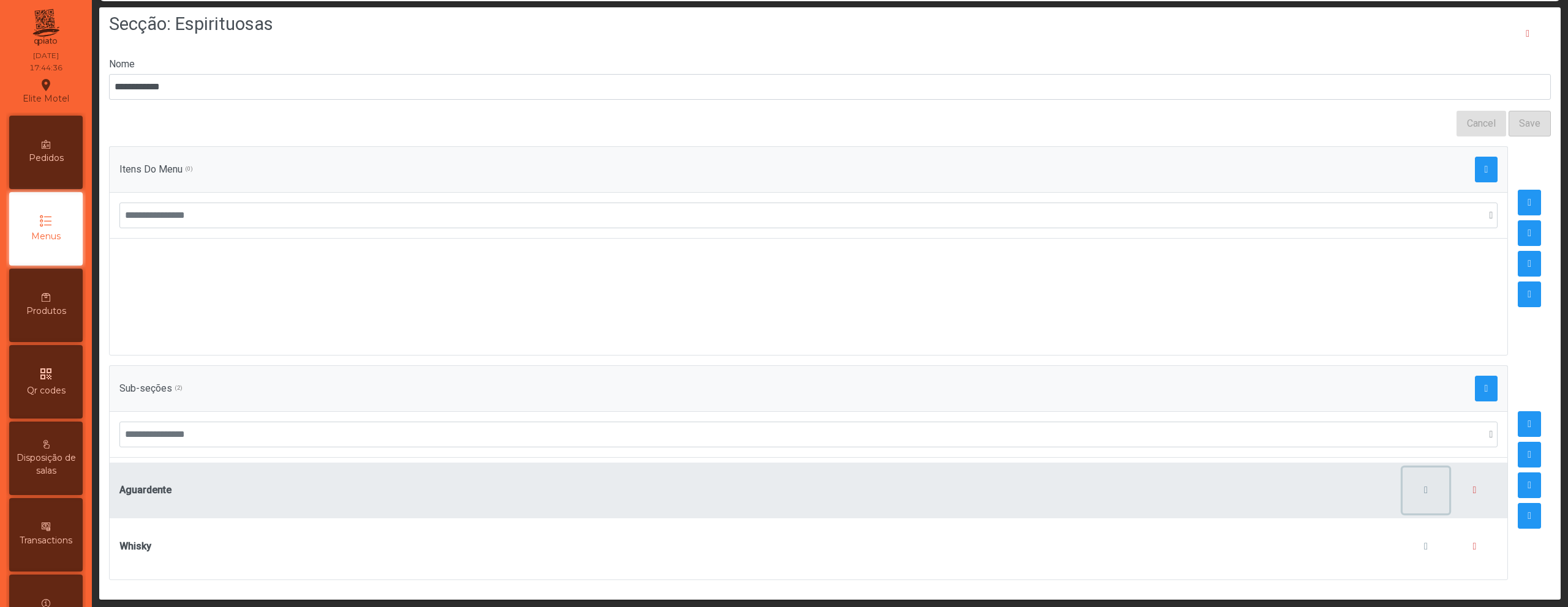
click at [1424, 485] on span "button" at bounding box center [1426, 490] width 4 height 10
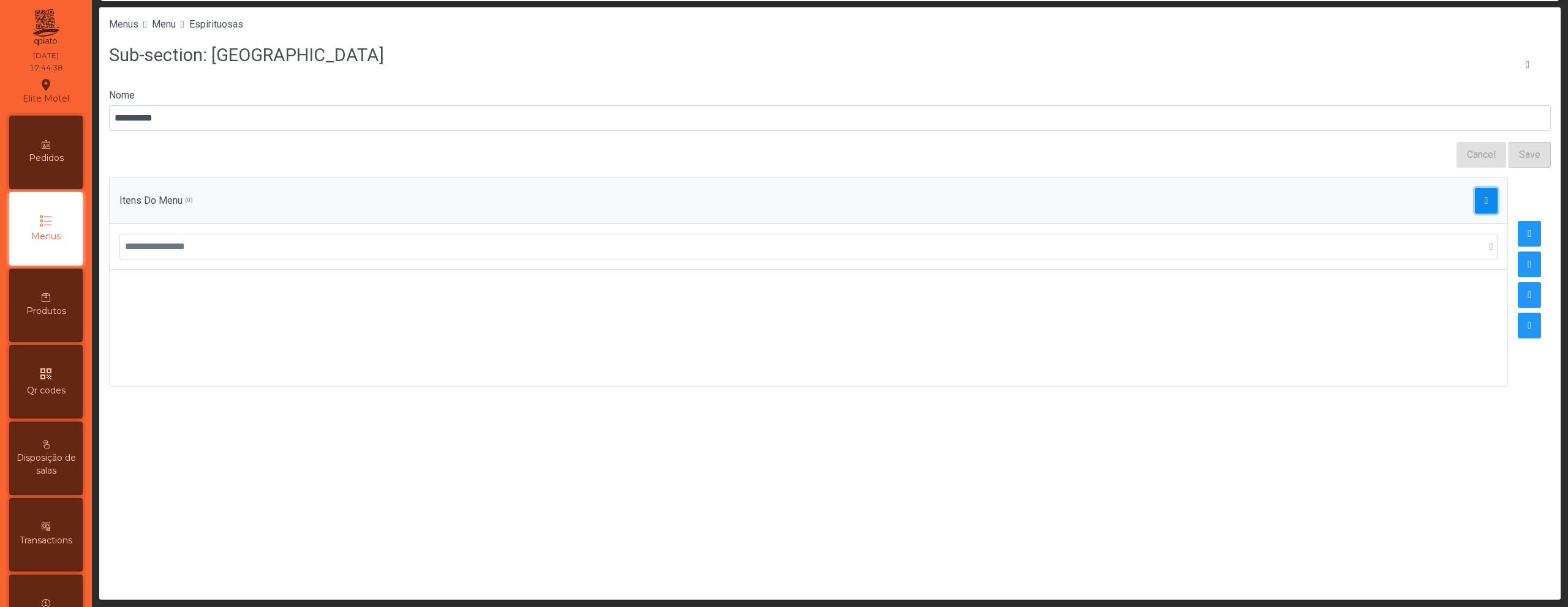
click at [1485, 204] on span "button" at bounding box center [1486, 201] width 4 height 10
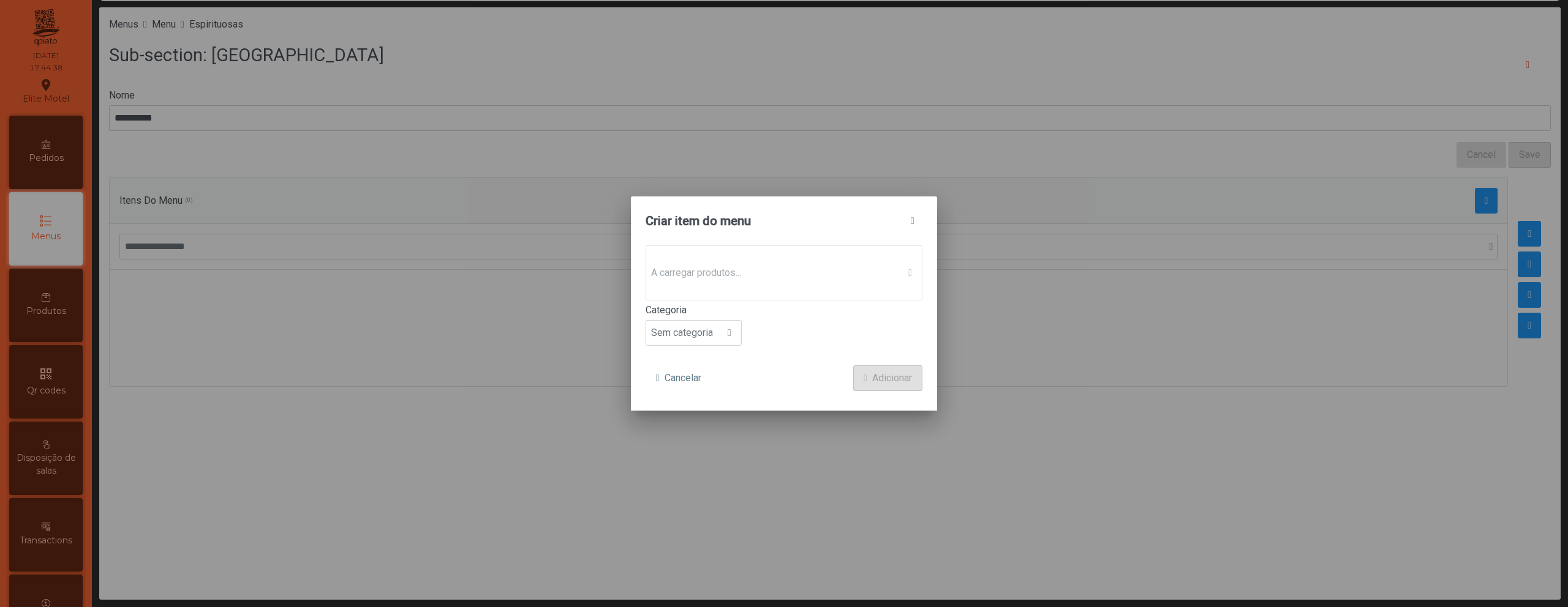
click at [772, 290] on p-dropdown "A carregar produtos..." at bounding box center [784, 273] width 277 height 55
click at [772, 290] on div "Sem produto associado" at bounding box center [784, 273] width 277 height 55
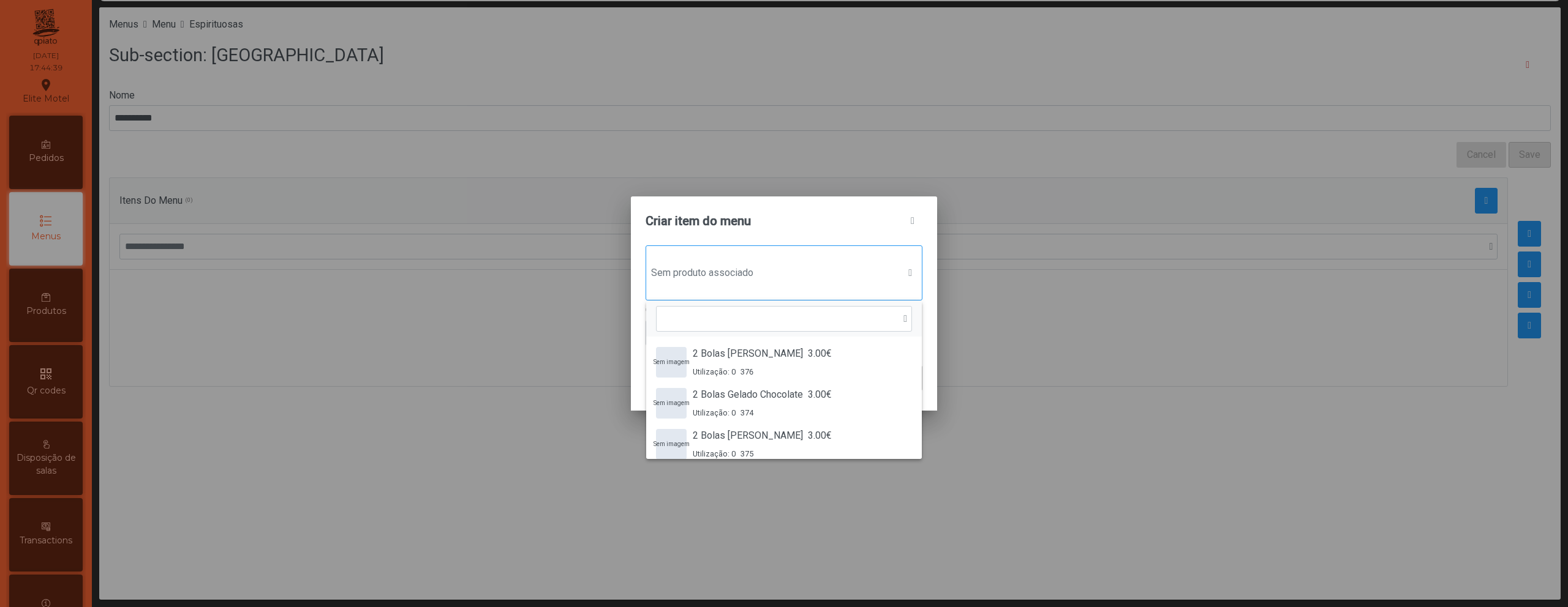
scroll to position [9, 59]
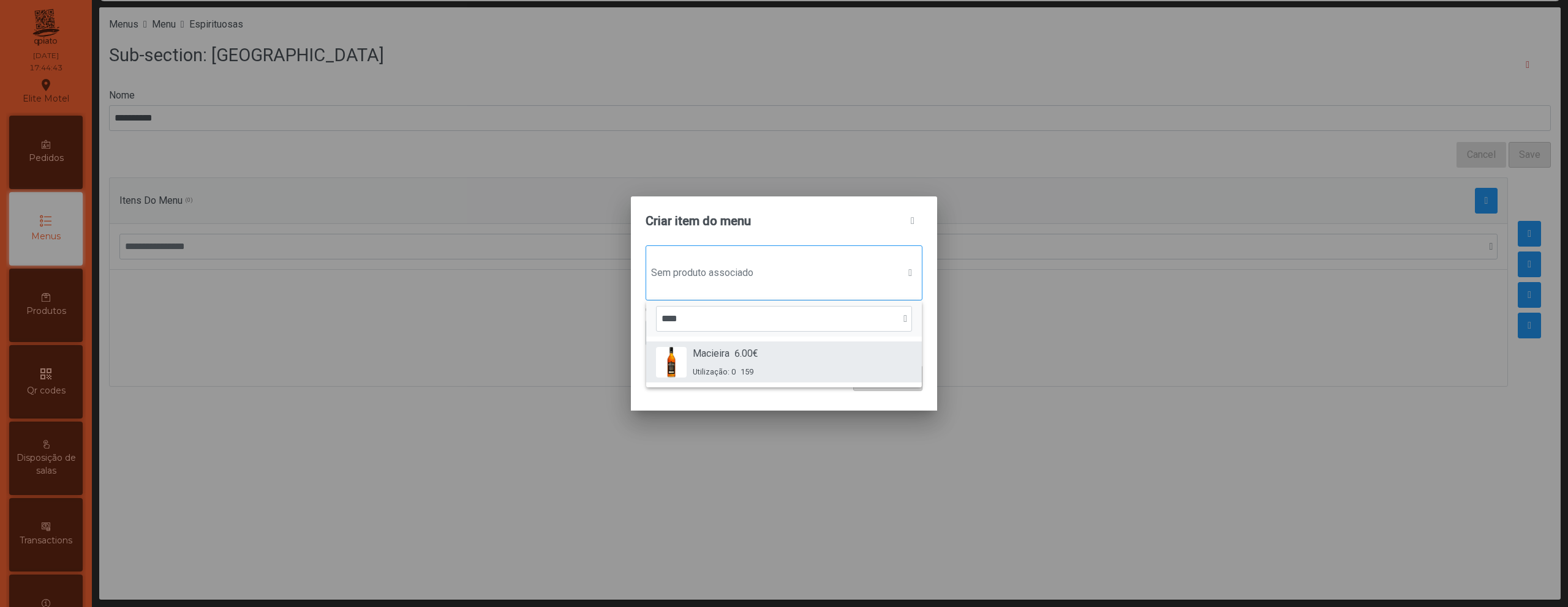
type input "****"
click at [744, 350] on span "6.00€" at bounding box center [746, 353] width 24 height 14
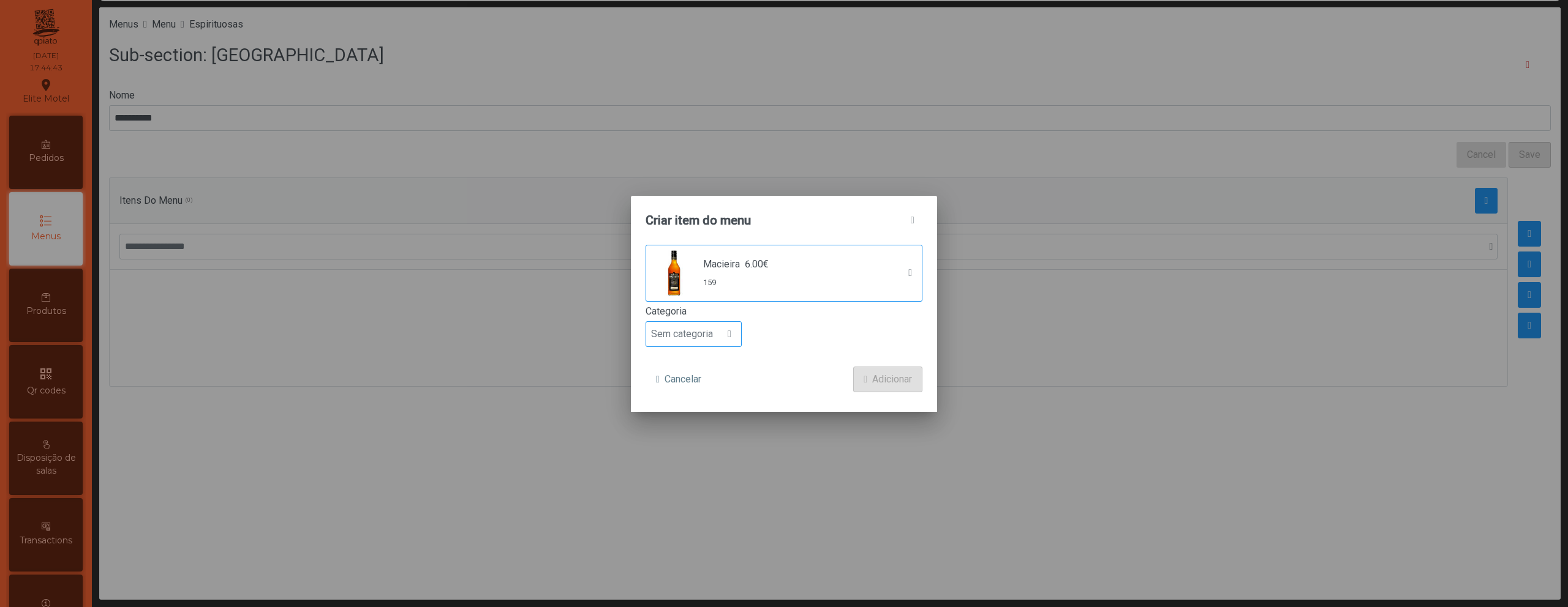
click at [715, 333] on span "Sem categoria" at bounding box center [681, 334] width 72 height 25
click at [705, 422] on li "Bebida alcoólica" at bounding box center [693, 429] width 95 height 25
click at [872, 384] on span "Adicionar" at bounding box center [892, 380] width 40 height 14
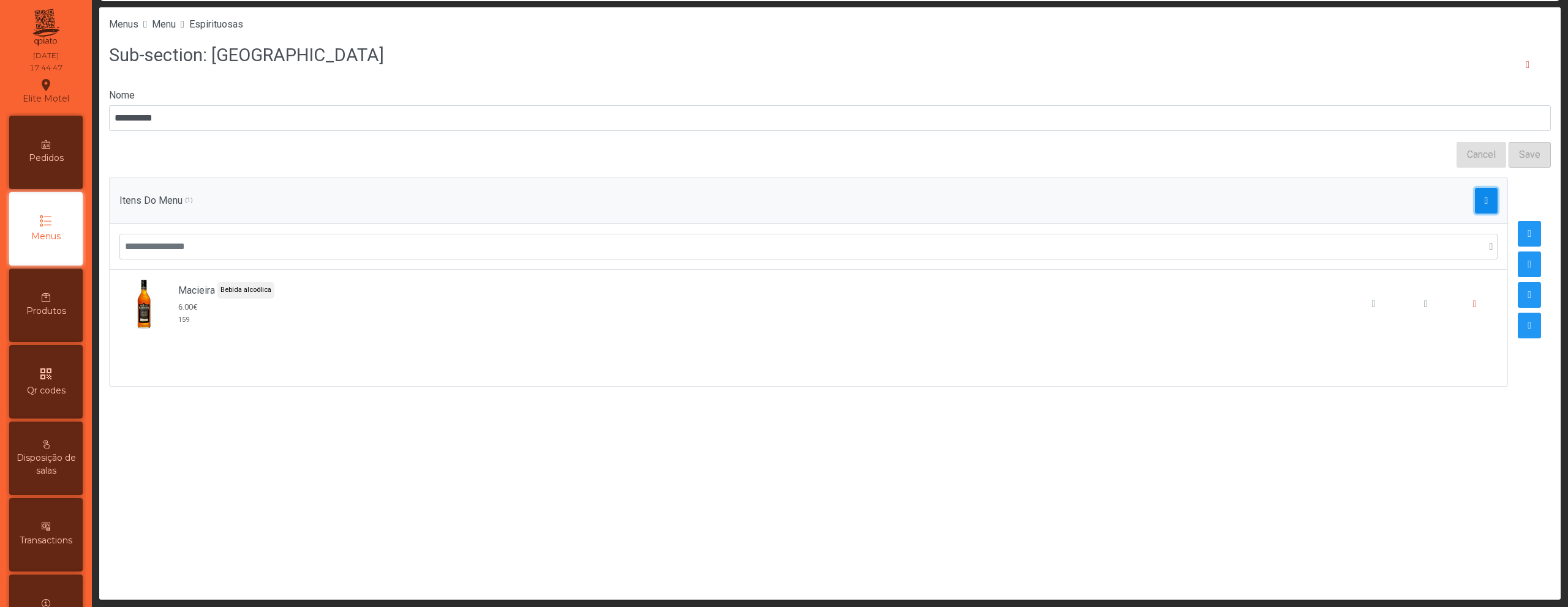
click at [1485, 201] on span "button" at bounding box center [1486, 201] width 4 height 10
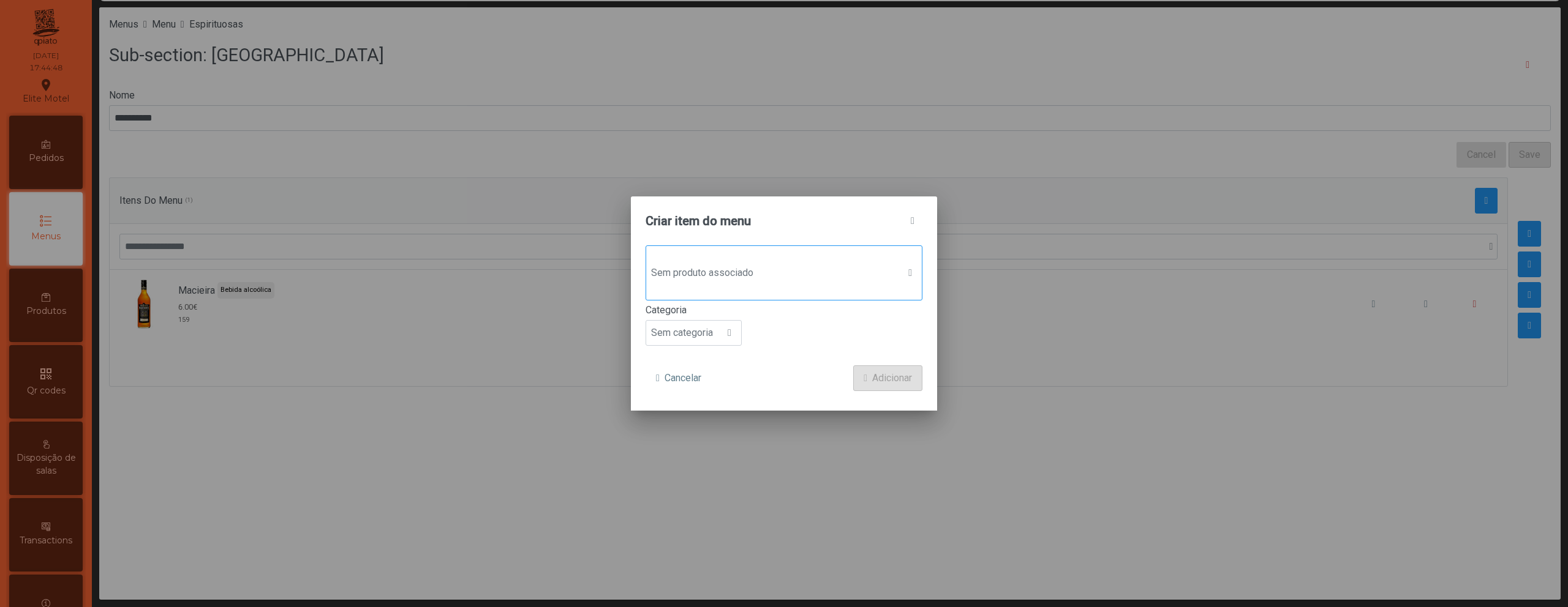
click at [711, 255] on div "Sem produto associado" at bounding box center [784, 273] width 277 height 55
type input "***"
click at [705, 363] on div "CRF 8.00€ Utilização: 0 160" at bounding box center [723, 361] width 61 height 31
click at [680, 338] on span "Sem categoria" at bounding box center [681, 334] width 72 height 25
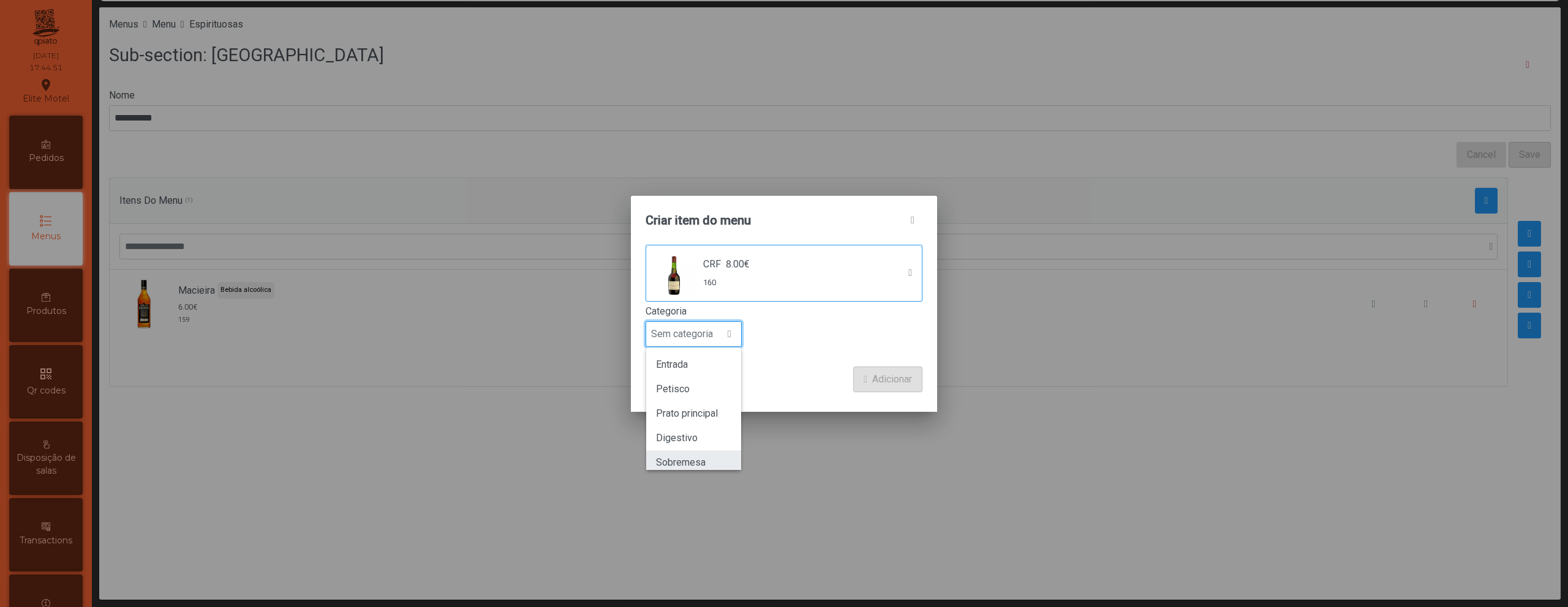
scroll to position [108, 0]
click at [695, 429] on span "Bebida alcoólica" at bounding box center [691, 428] width 70 height 12
click at [882, 383] on span "Adicionar" at bounding box center [892, 380] width 40 height 14
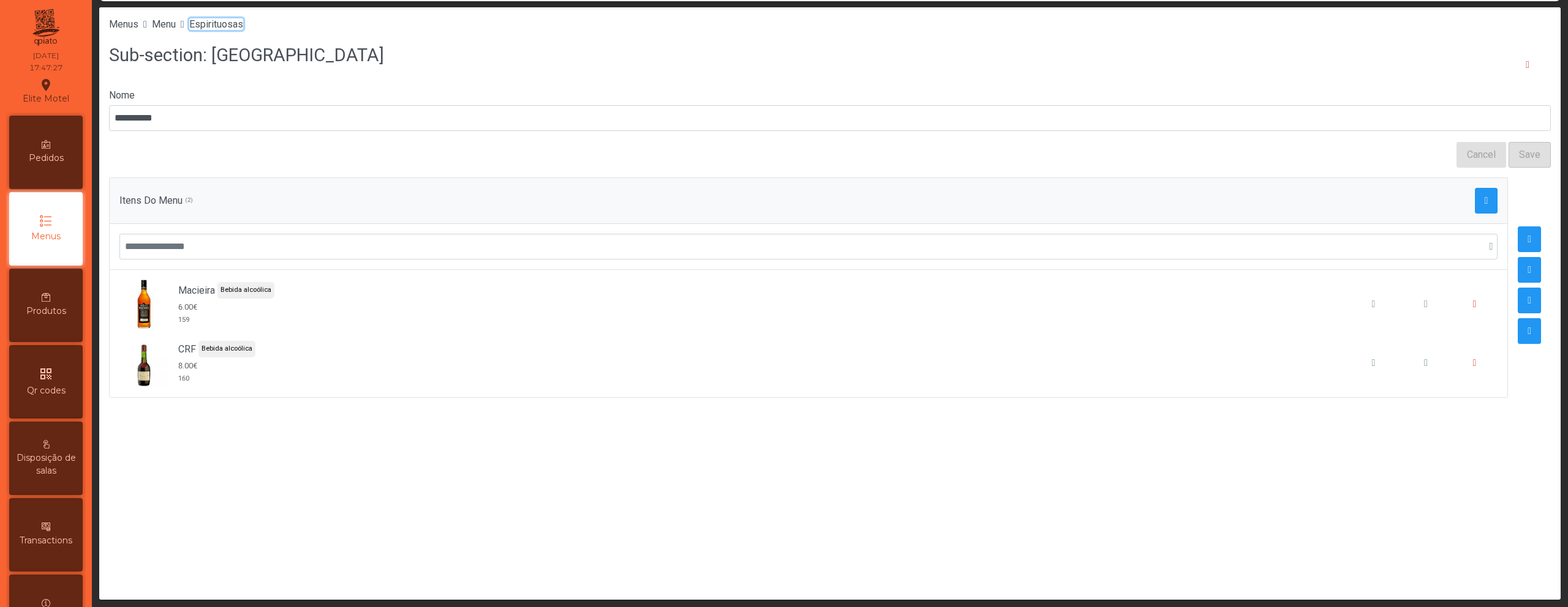
click at [241, 28] on span "Espirituosas" at bounding box center [216, 24] width 54 height 12
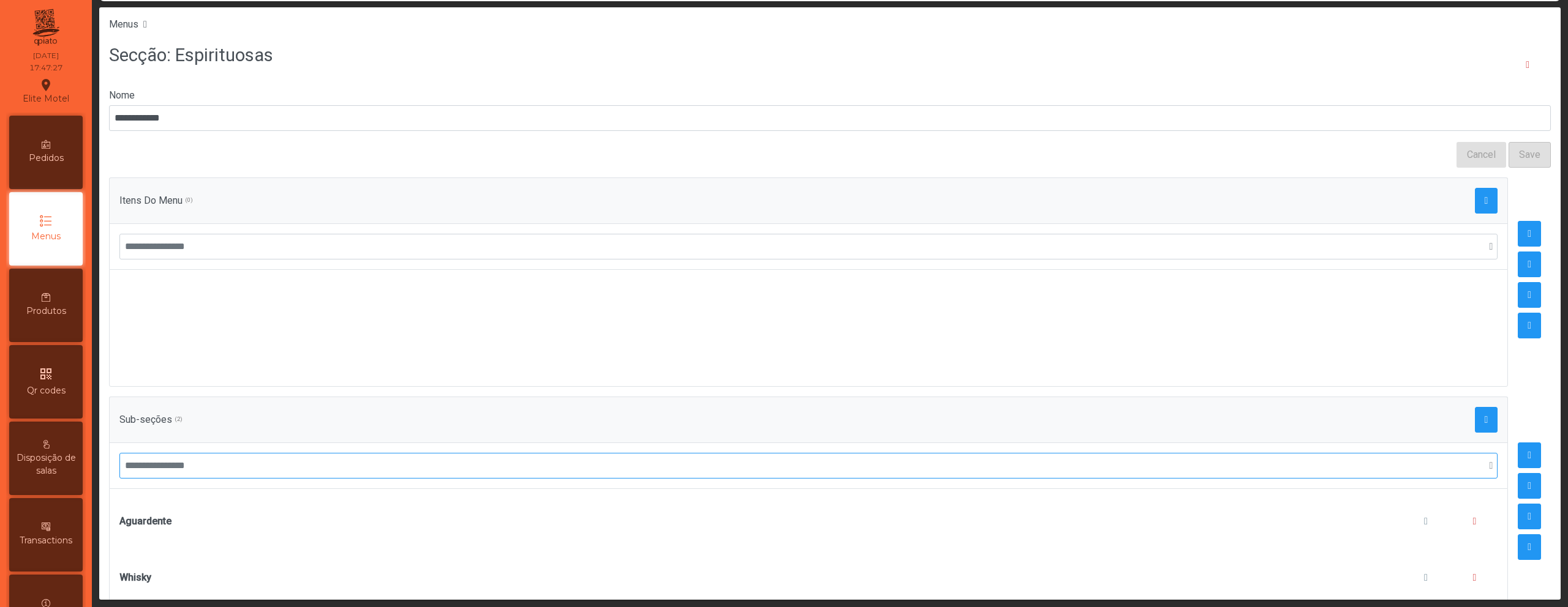
scroll to position [41, 0]
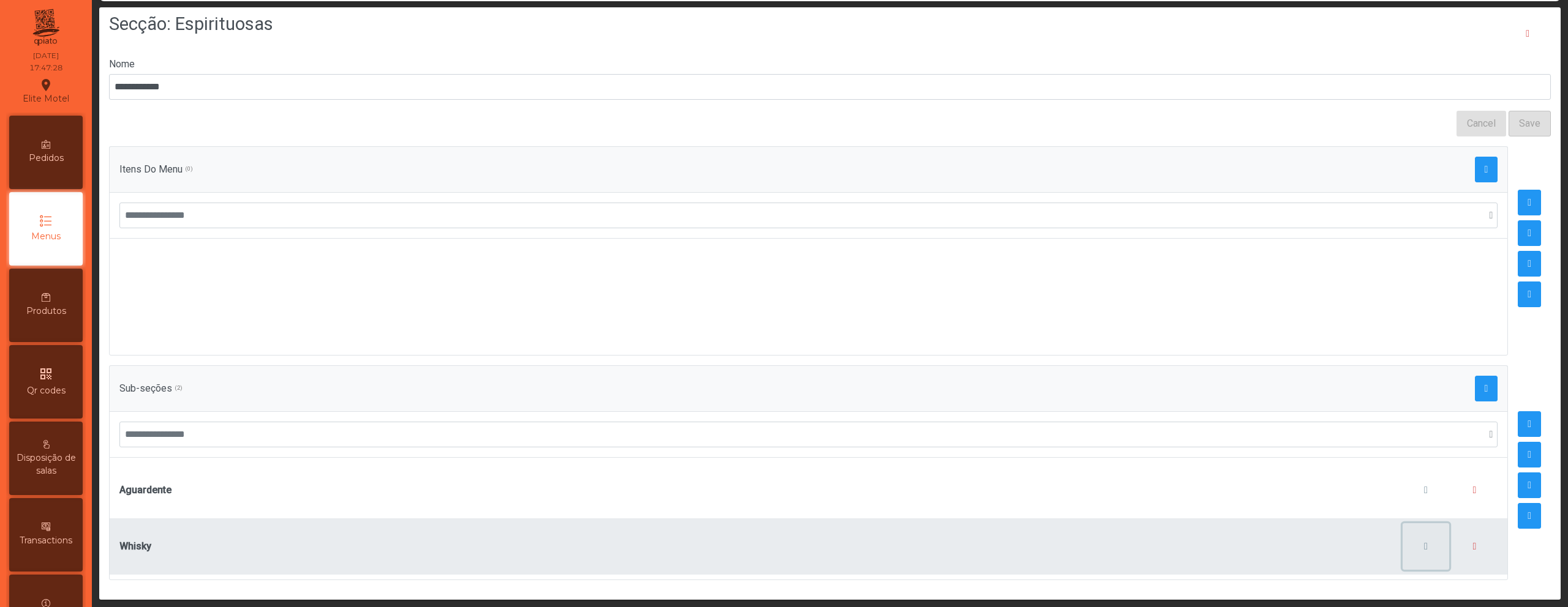
click at [1424, 542] on span "button" at bounding box center [1426, 547] width 4 height 10
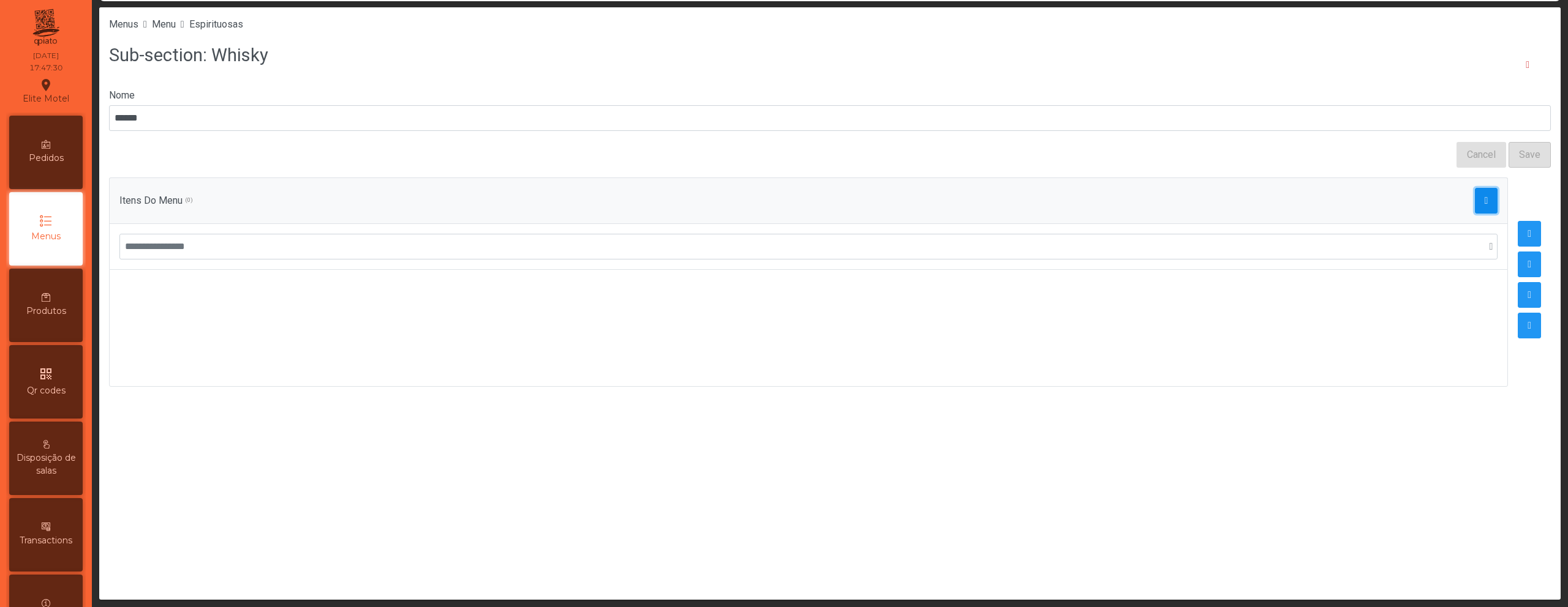
click at [1485, 203] on span "button" at bounding box center [1486, 201] width 4 height 10
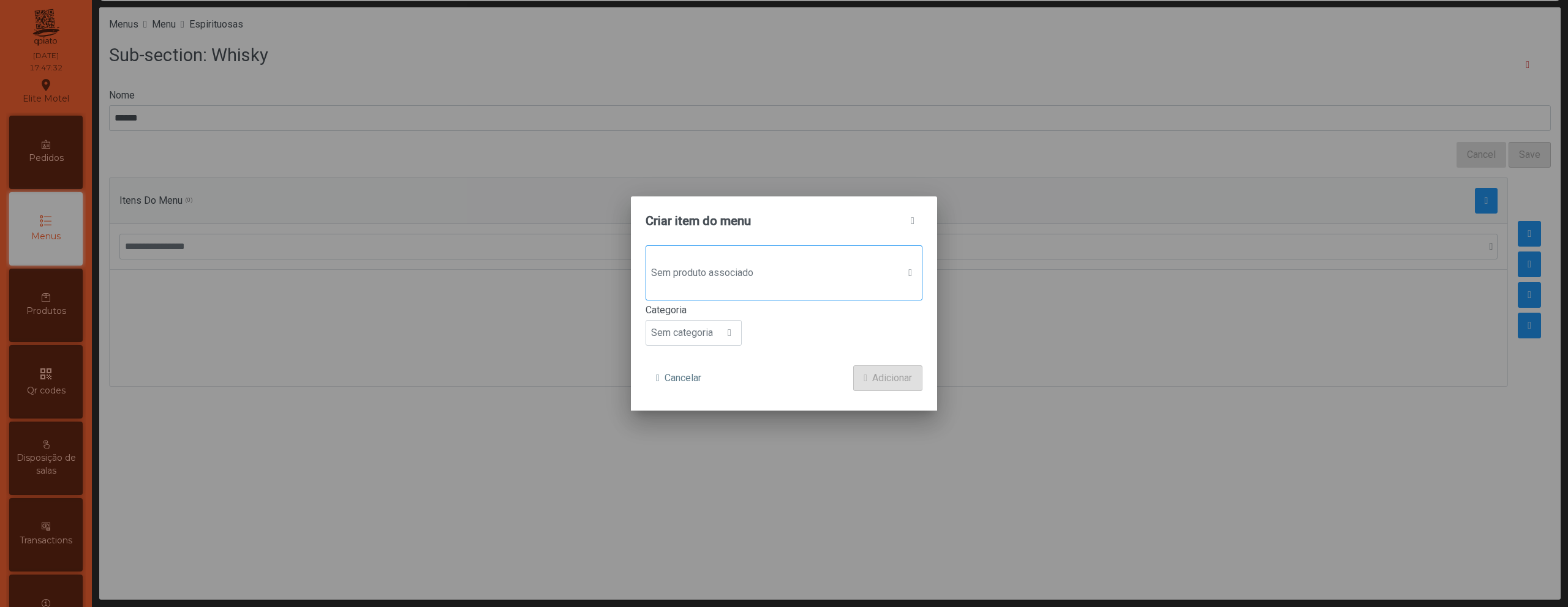
click at [851, 280] on span "Sem produto associado" at bounding box center [772, 273] width 252 height 25
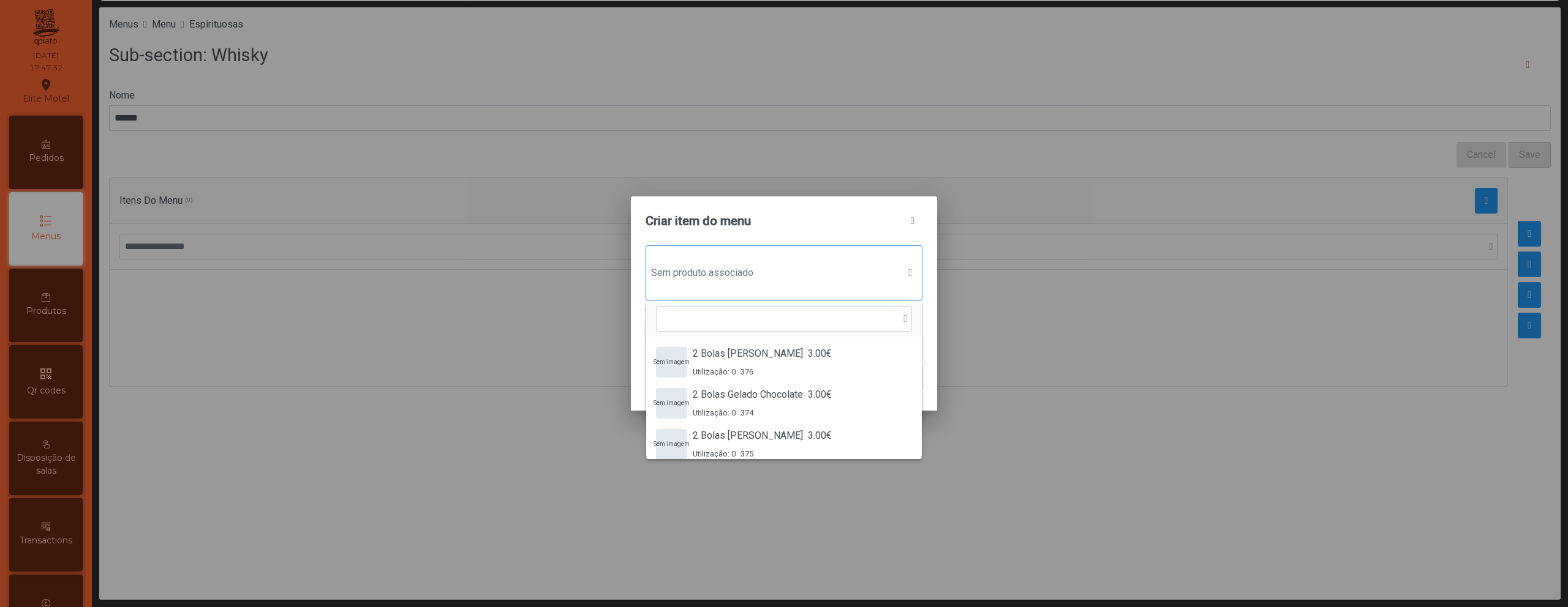
scroll to position [9, 59]
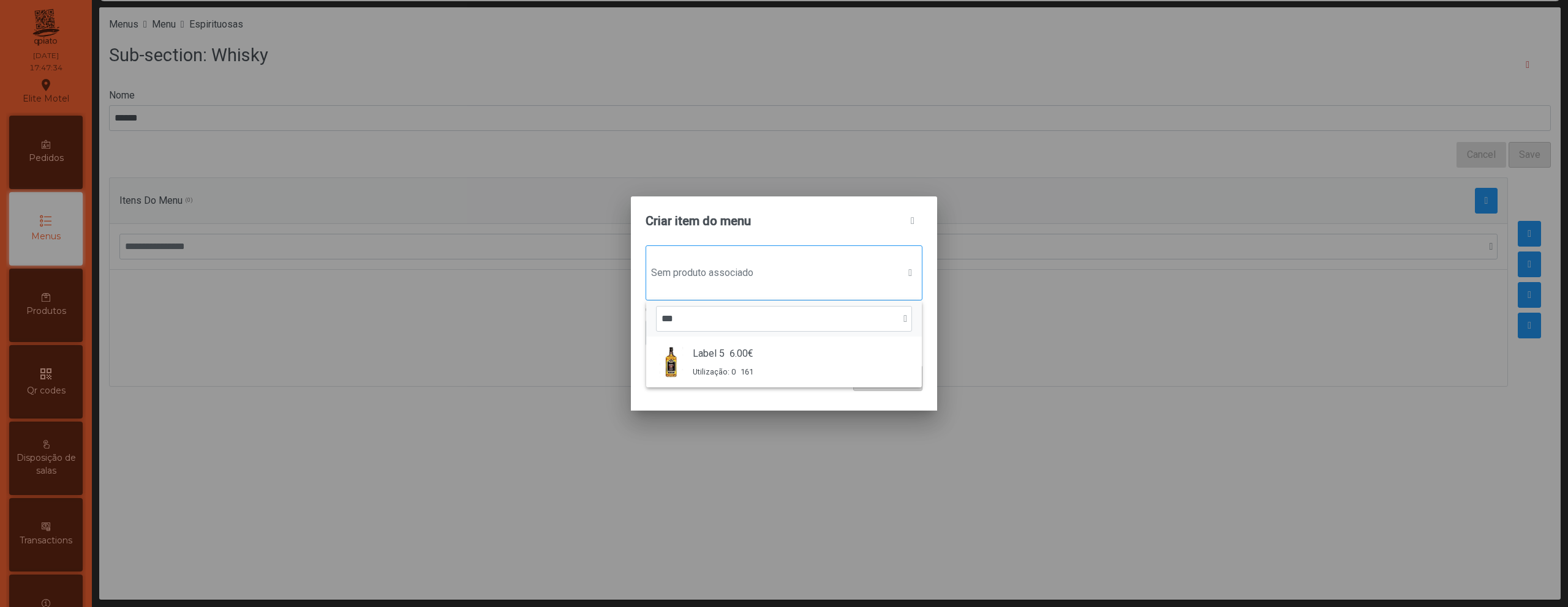
type input "***"
click at [779, 335] on div "***" at bounding box center [784, 319] width 275 height 35
click at [769, 286] on div "Sem produto associado" at bounding box center [784, 273] width 277 height 55
click at [718, 345] on li "Label 5 6.00€ Utilização: 0 161" at bounding box center [784, 362] width 275 height 41
click at [698, 328] on span "Sem categoria" at bounding box center [681, 334] width 72 height 25
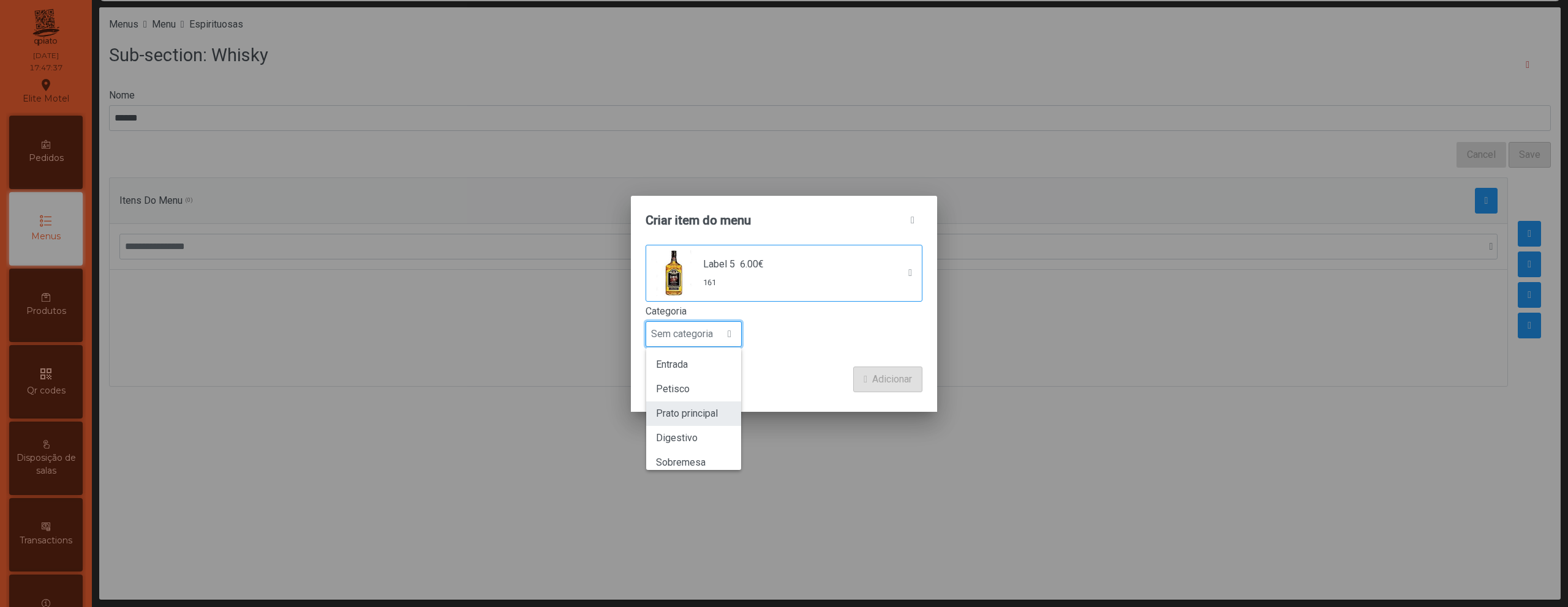
scroll to position [108, 0]
click at [695, 424] on span "Bebida alcoólica" at bounding box center [691, 428] width 70 height 12
click at [874, 388] on button "Adicionar" at bounding box center [887, 379] width 69 height 25
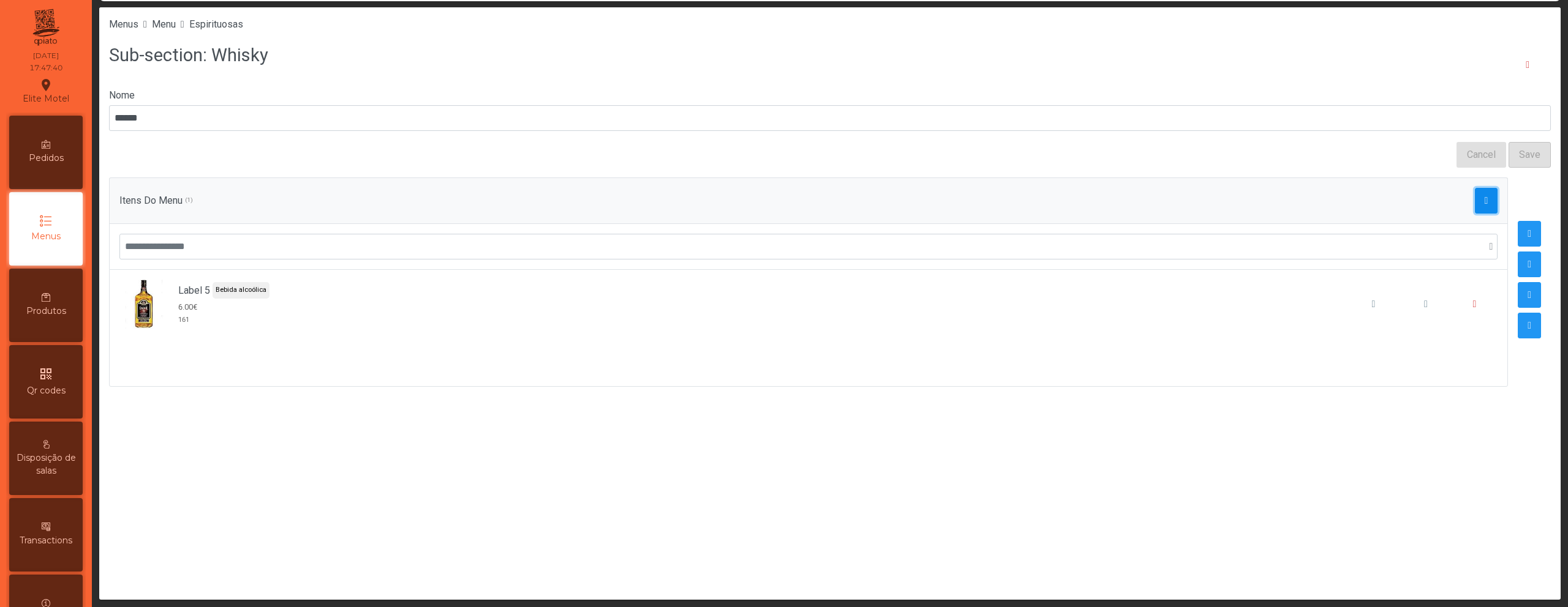
click at [1485, 197] on span "button" at bounding box center [1486, 201] width 4 height 10
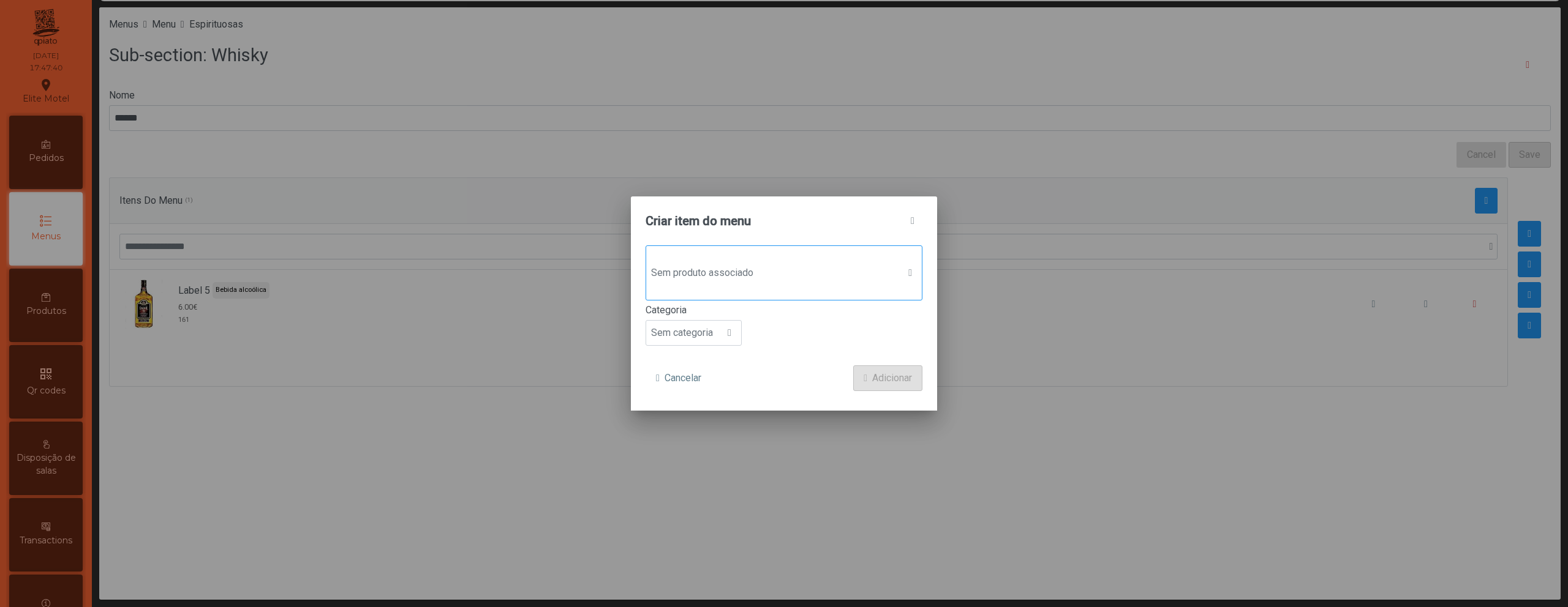
click at [824, 272] on span "Sem produto associado" at bounding box center [772, 273] width 252 height 25
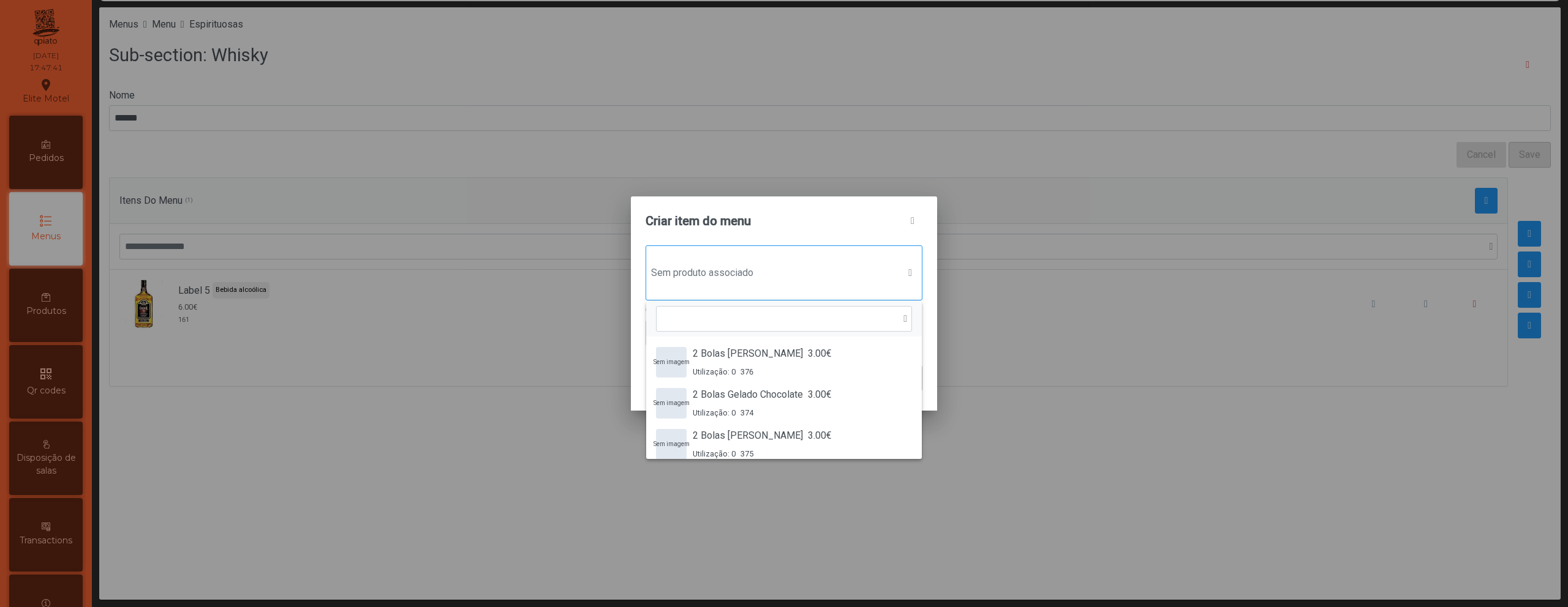
scroll to position [9, 59]
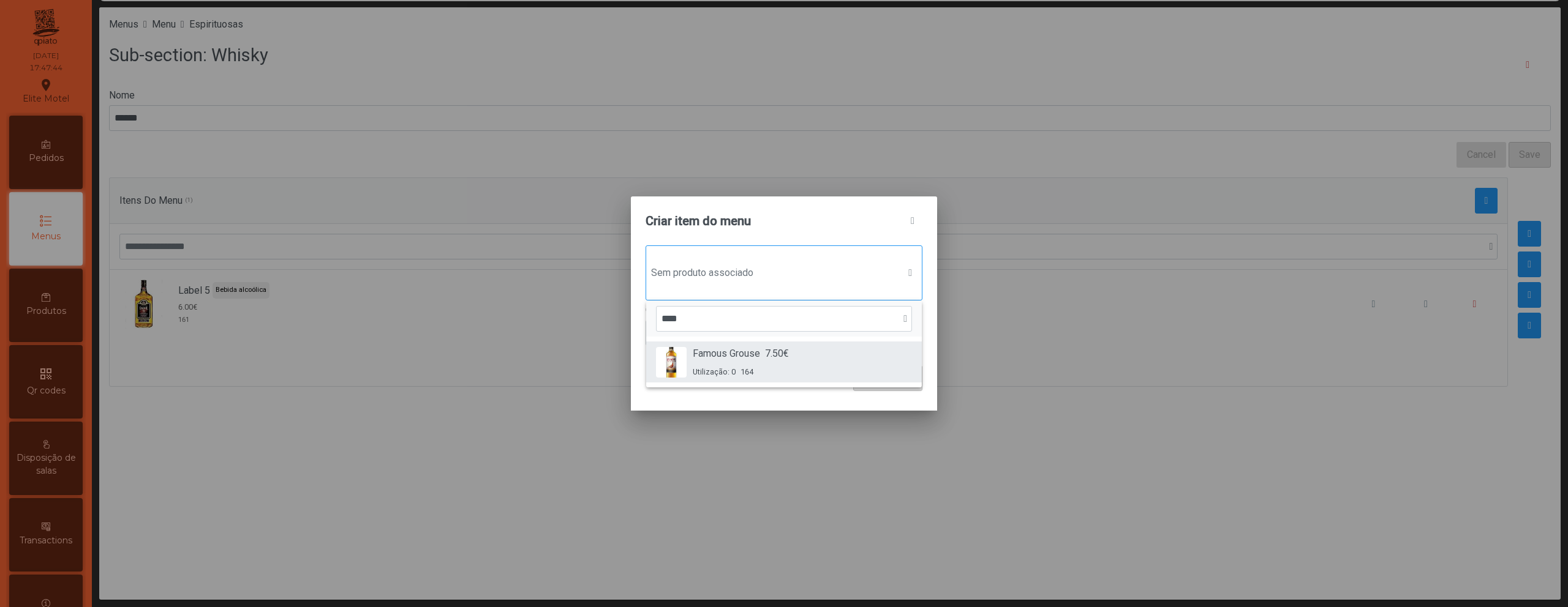
type input "****"
click at [781, 359] on span "7.50€" at bounding box center [776, 353] width 24 height 14
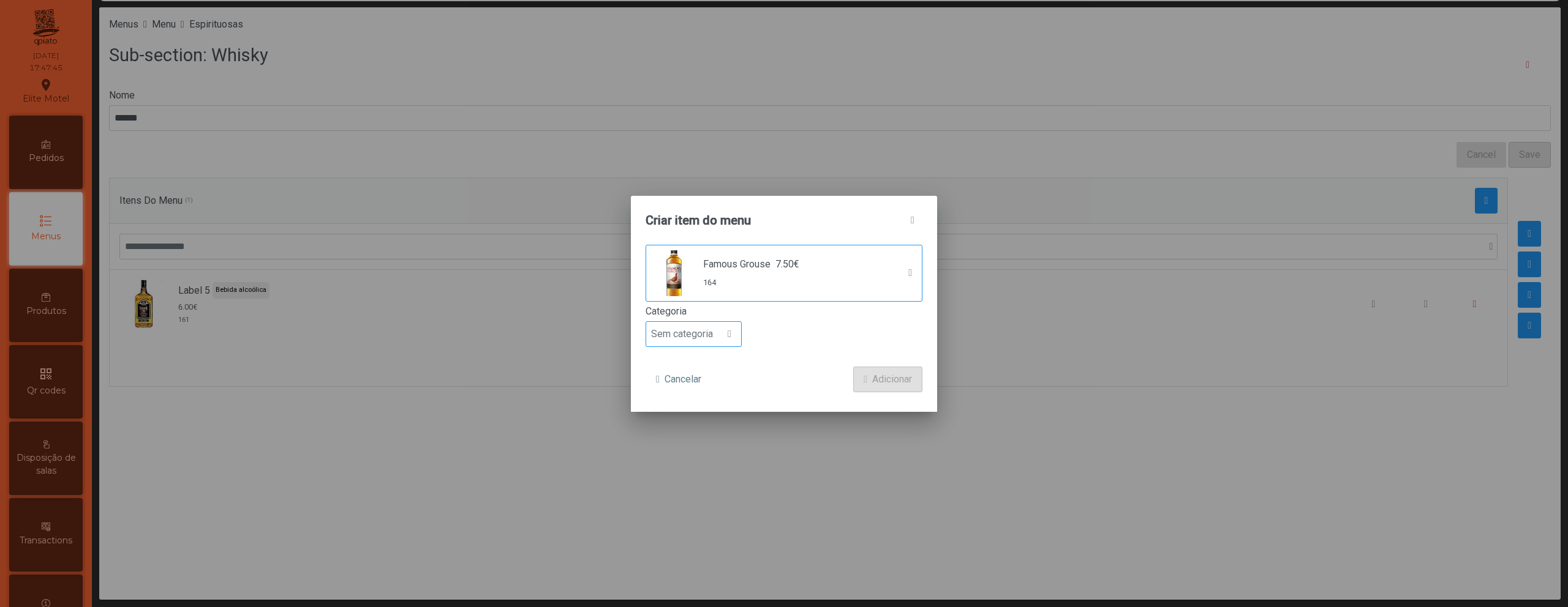
click at [692, 332] on span "Sem categoria" at bounding box center [681, 334] width 72 height 25
click at [697, 432] on span "Bebida alcoólica" at bounding box center [691, 428] width 70 height 12
click at [890, 380] on span "Adicionar" at bounding box center [892, 380] width 40 height 14
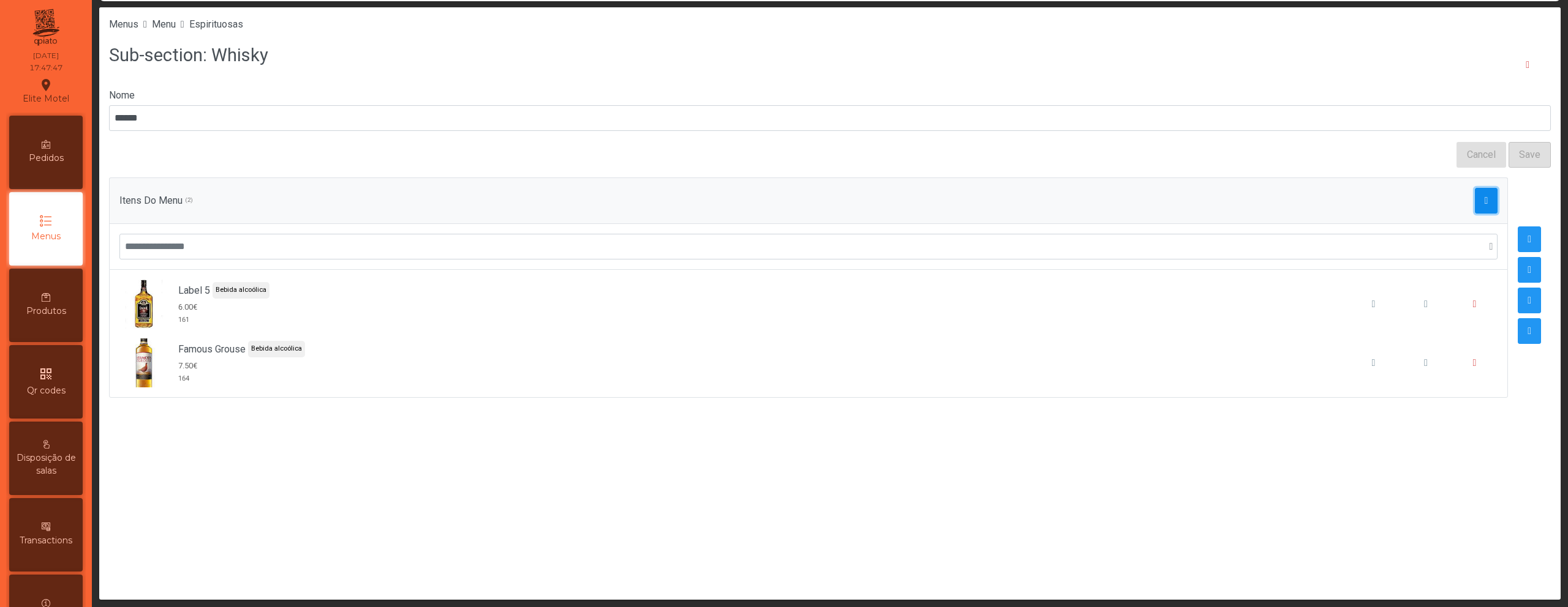
click at [1485, 203] on span "button" at bounding box center [1486, 201] width 4 height 10
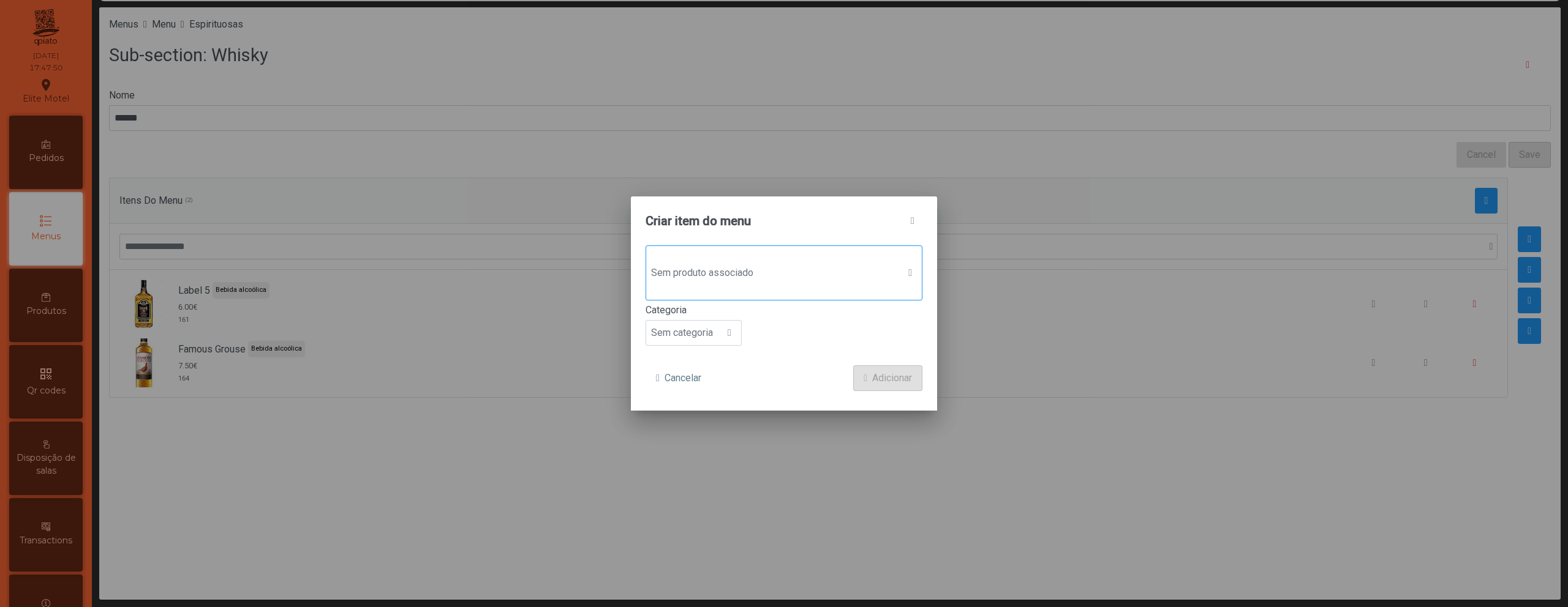
click at [784, 267] on span "Sem produto associado" at bounding box center [772, 273] width 252 height 25
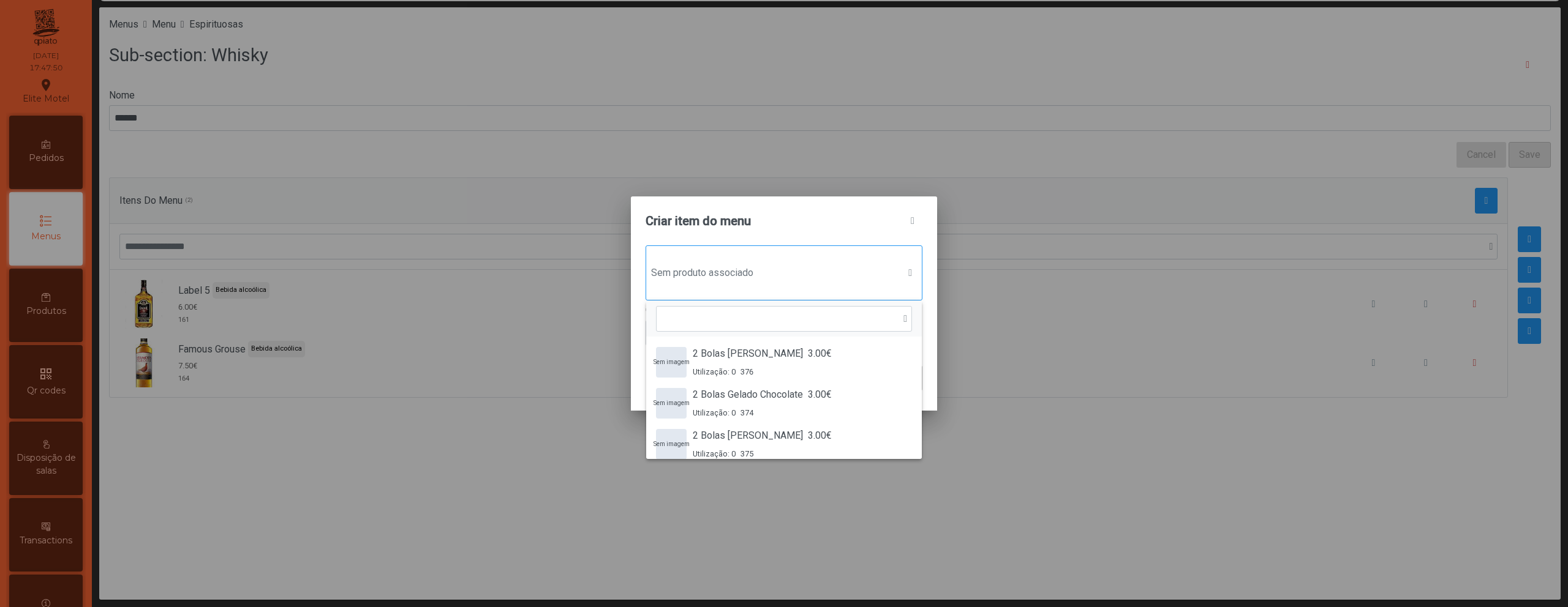
scroll to position [9, 59]
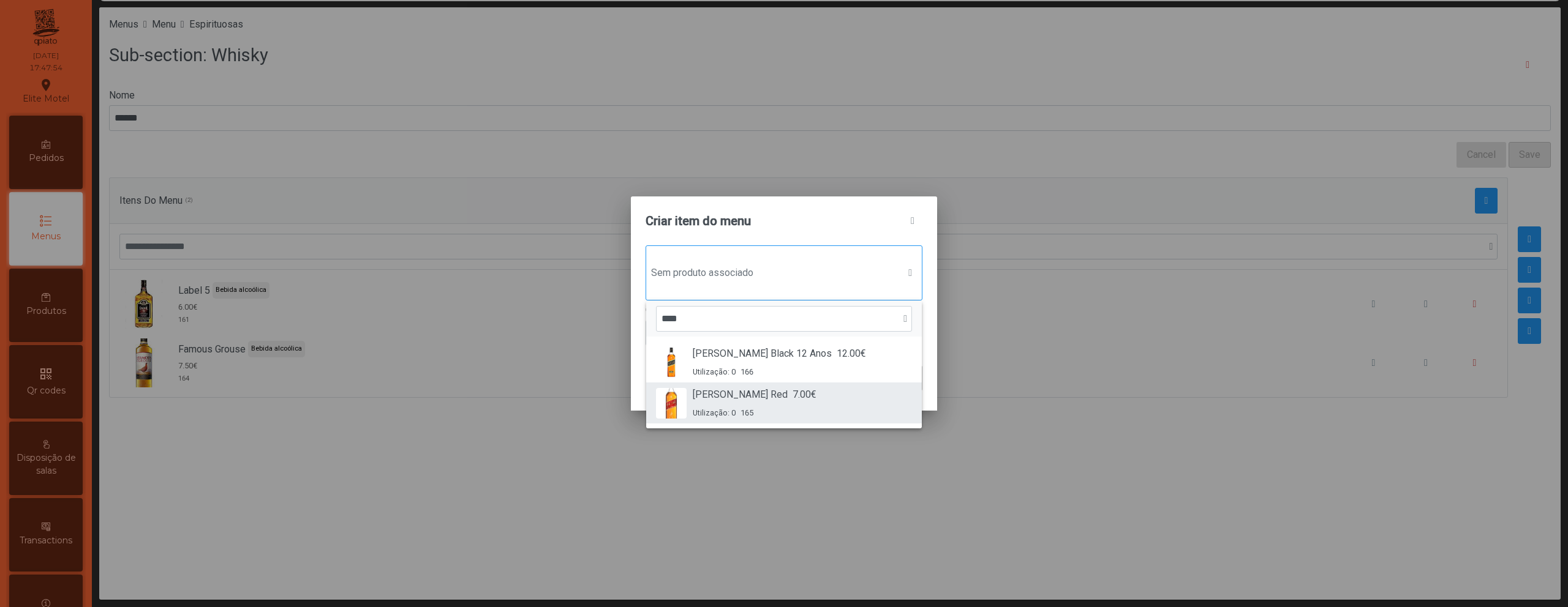
type input "****"
click at [752, 389] on div "[PERSON_NAME] Red 7.00€" at bounding box center [755, 395] width 124 height 14
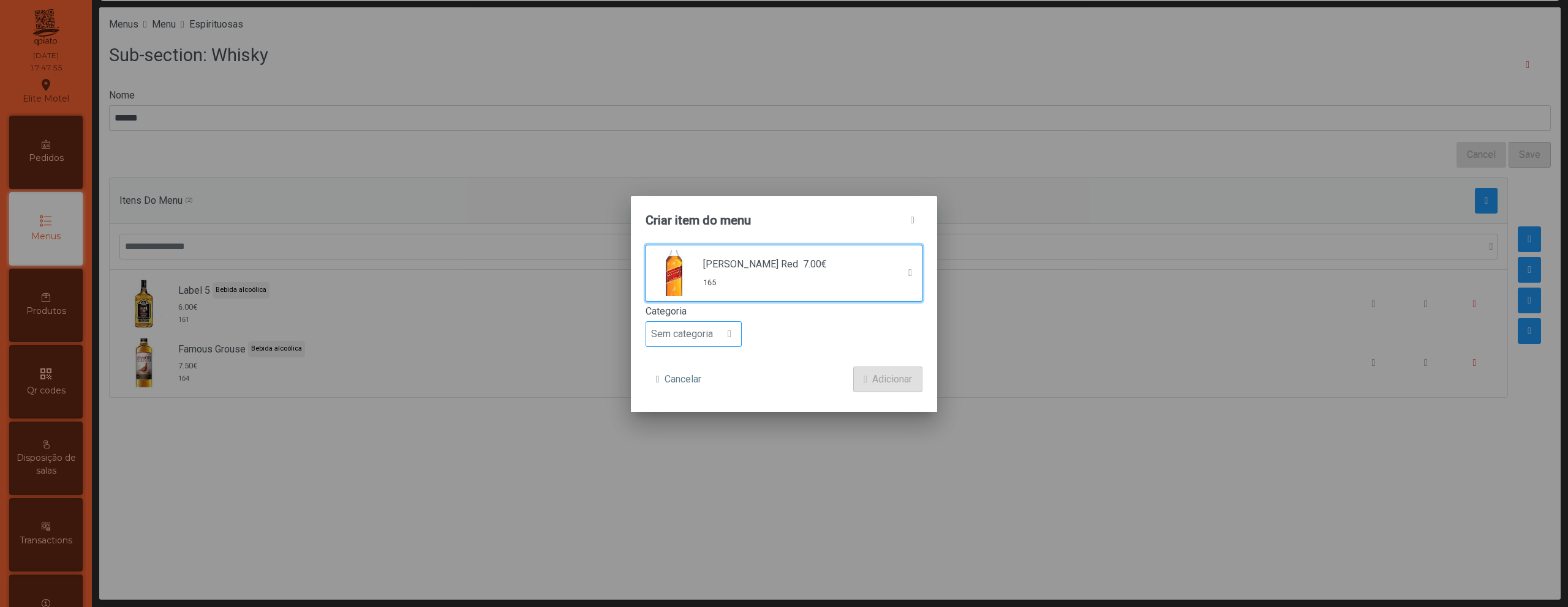
click at [705, 334] on span "Sem categoria" at bounding box center [681, 334] width 72 height 25
click at [710, 422] on span "Bebida alcoólica" at bounding box center [691, 428] width 70 height 12
click at [882, 378] on span "Adicionar" at bounding box center [892, 380] width 40 height 14
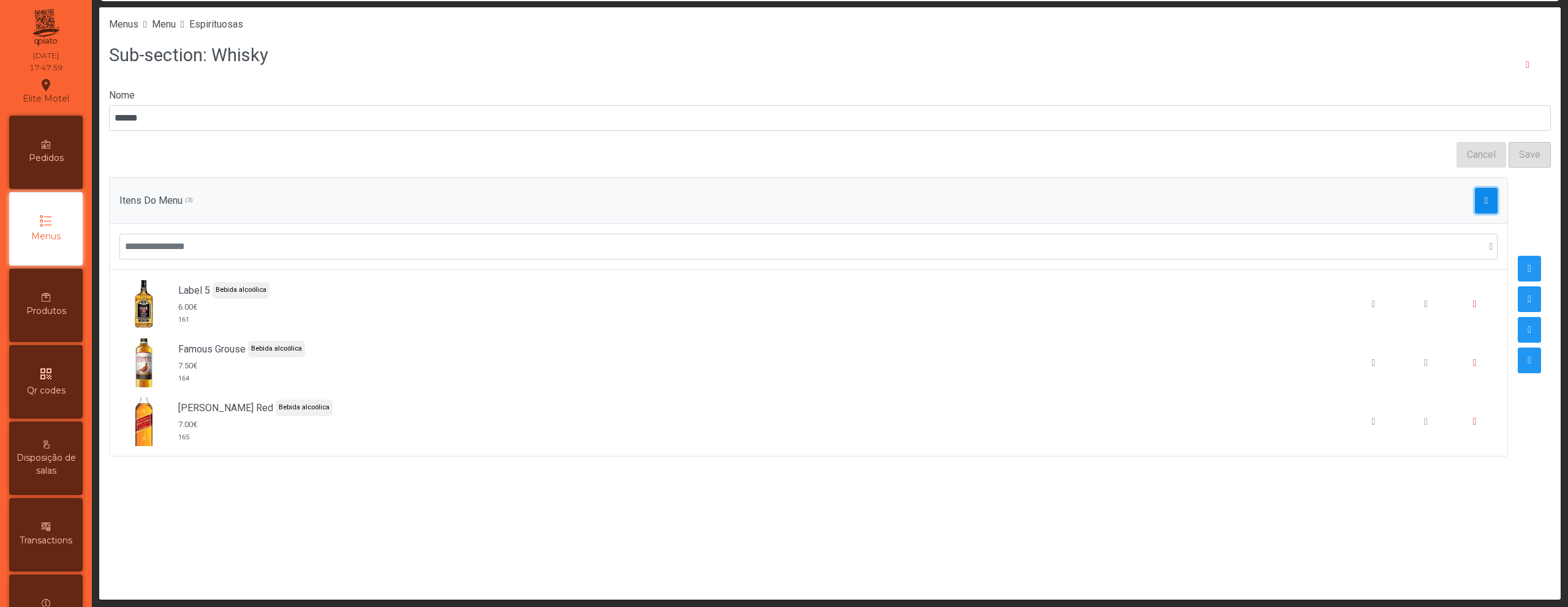
click at [1485, 201] on span "button" at bounding box center [1486, 201] width 4 height 10
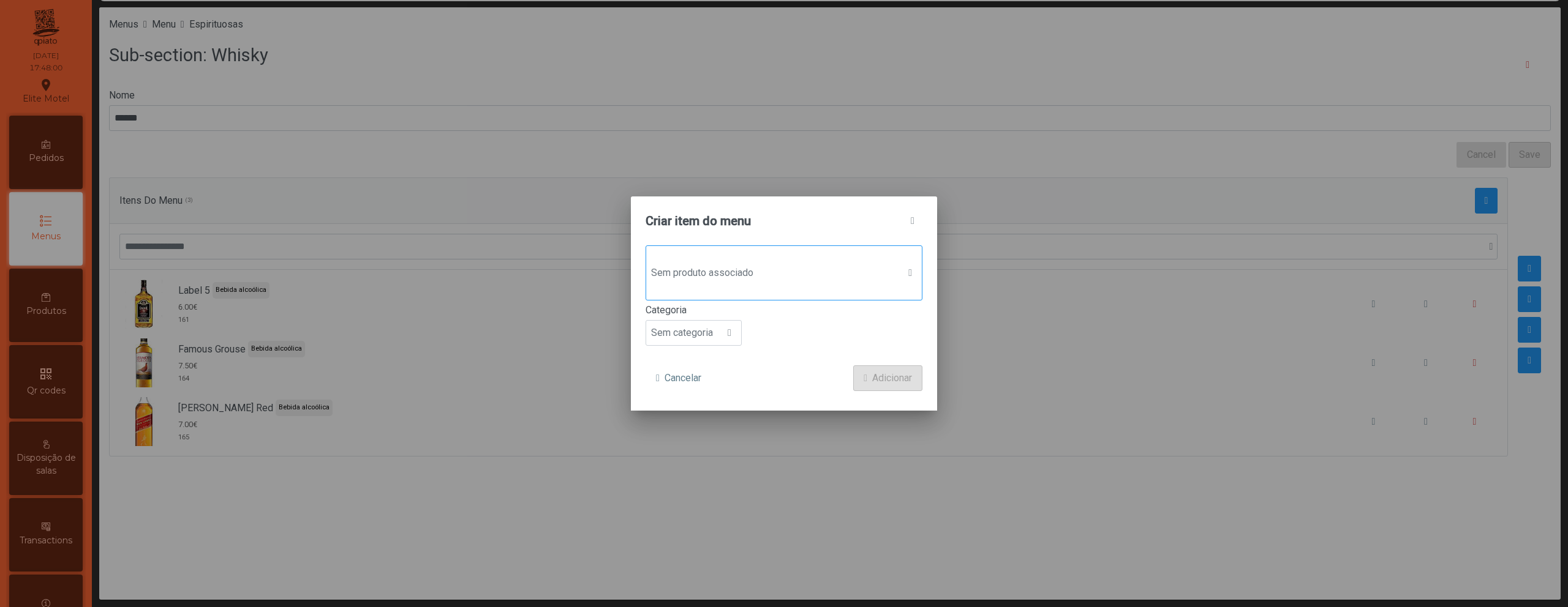
click at [856, 275] on span "Sem produto associado" at bounding box center [772, 273] width 252 height 25
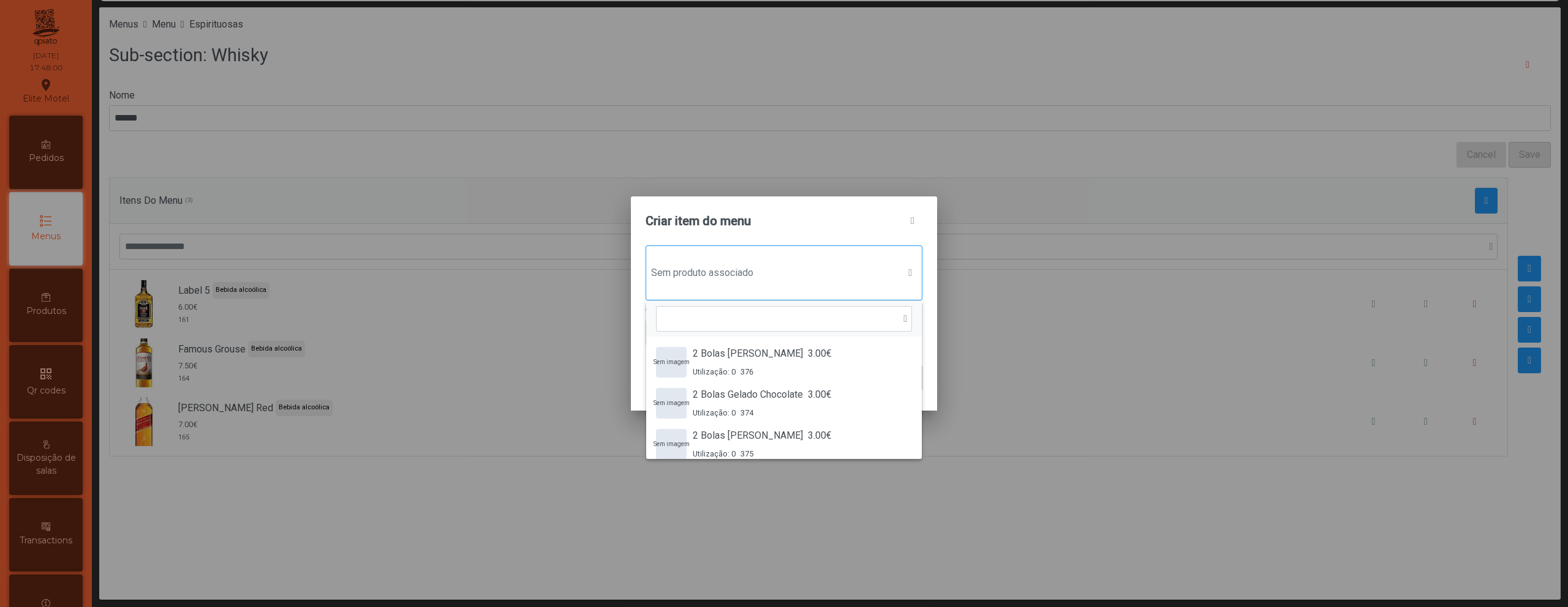
scroll to position [9, 59]
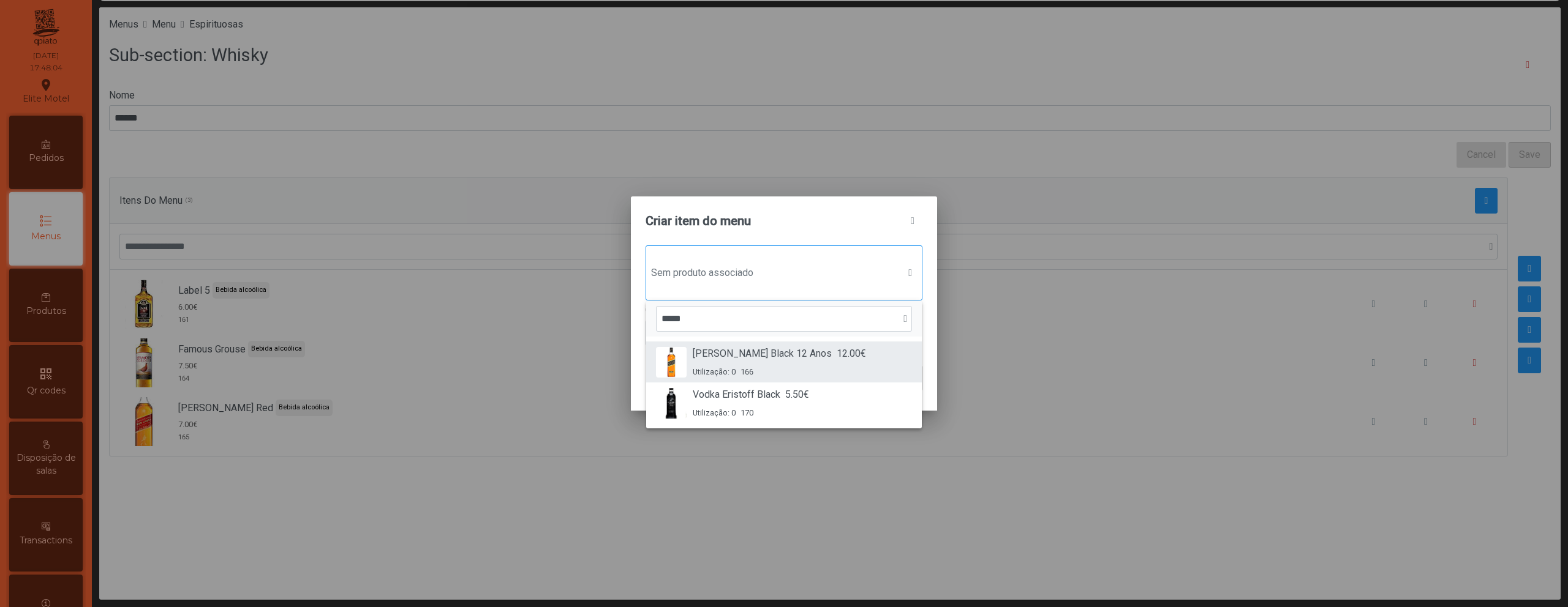
type input "*****"
click at [808, 367] on div "Utilização: 0 166" at bounding box center [779, 372] width 173 height 12
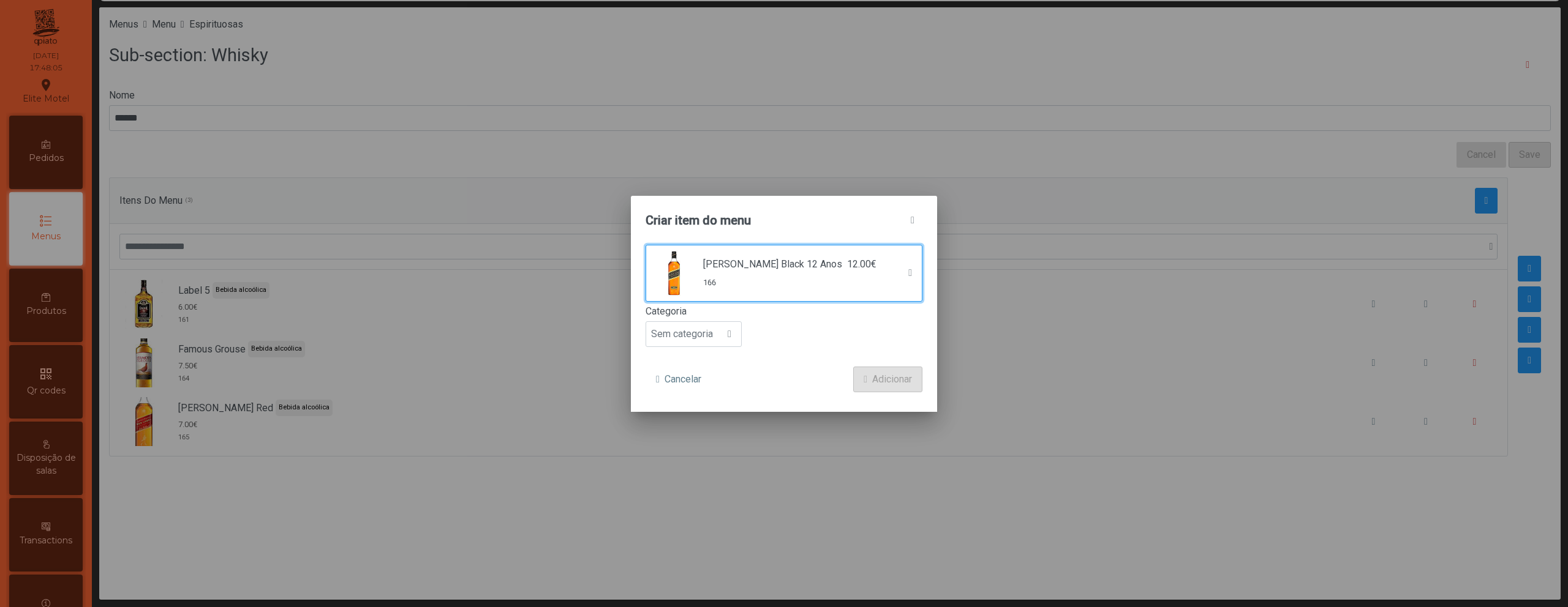
click at [723, 349] on form "[PERSON_NAME] Black 12 Anos 12.00€ 166 Categoria Sem categoria Cancelar Adicion…" at bounding box center [784, 319] width 277 height 148
click at [713, 344] on span "Sem categoria" at bounding box center [681, 334] width 72 height 25
click at [708, 422] on span "Bebida alcoólica" at bounding box center [691, 428] width 70 height 12
click at [888, 372] on span "Adicionar" at bounding box center [892, 380] width 40 height 14
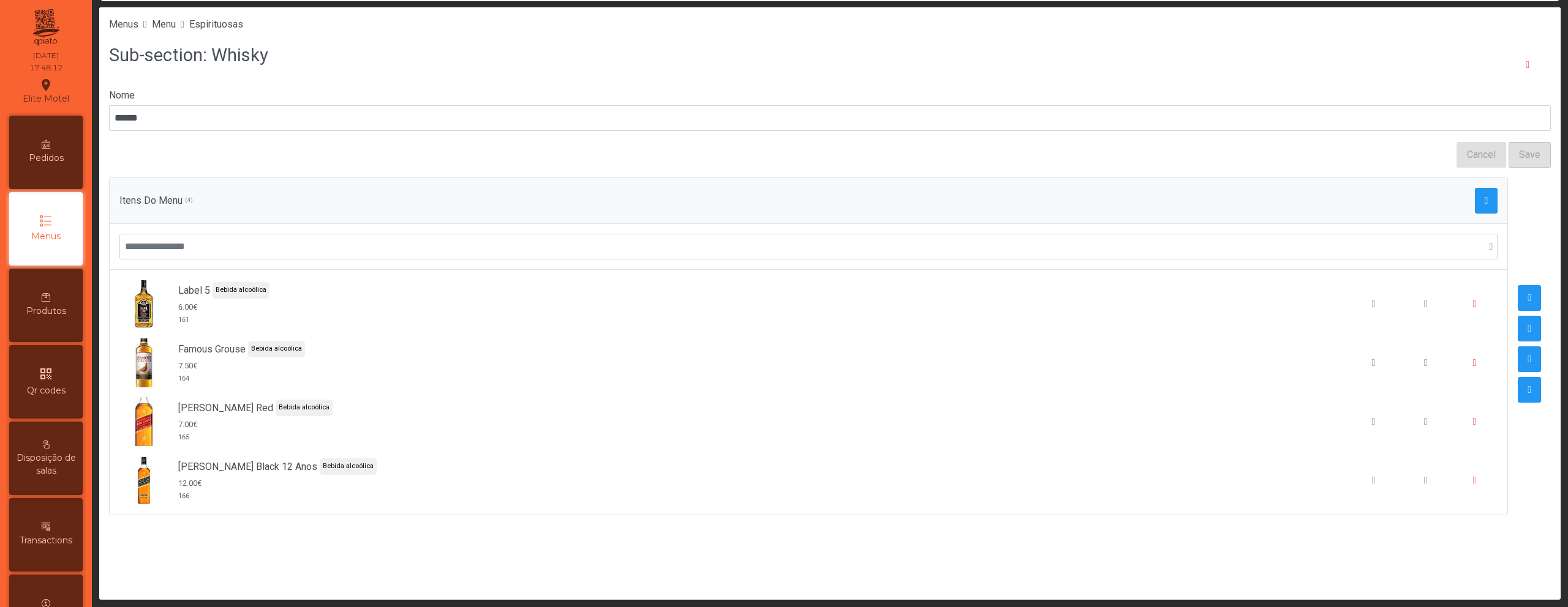
scroll to position [56, 0]
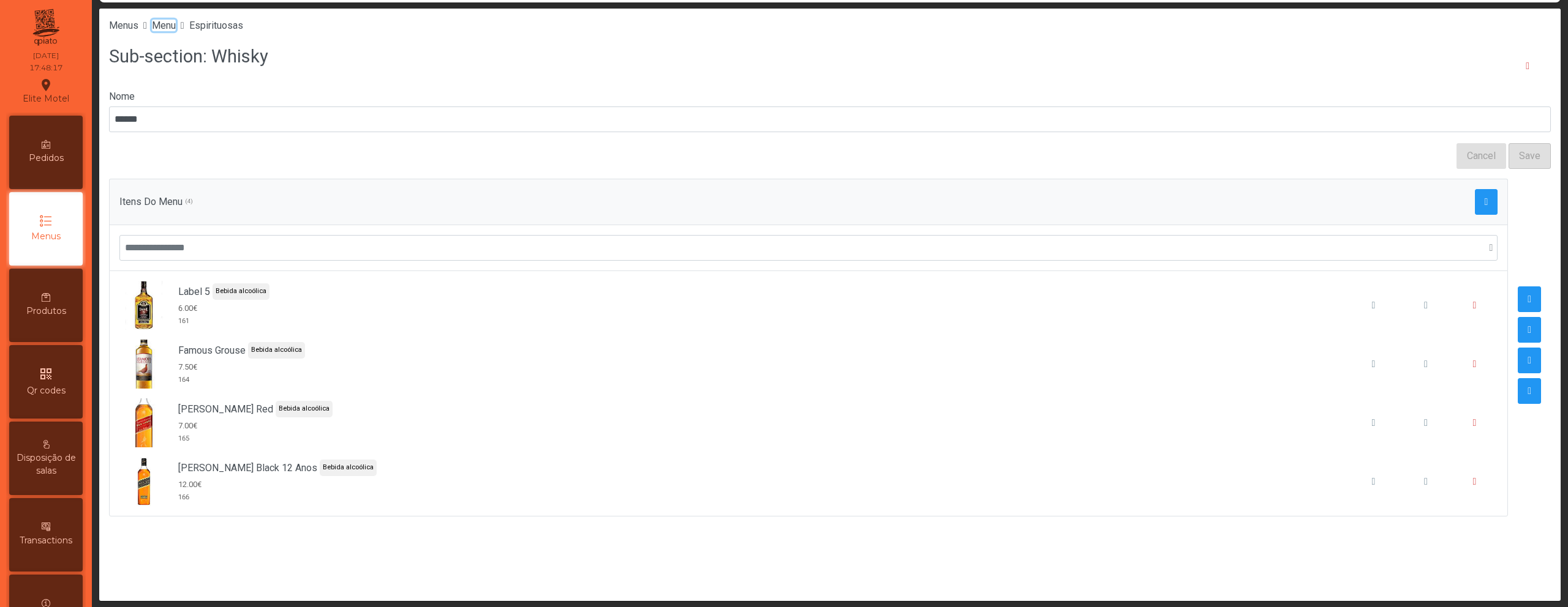
click at [170, 26] on span "Menu" at bounding box center [164, 25] width 24 height 12
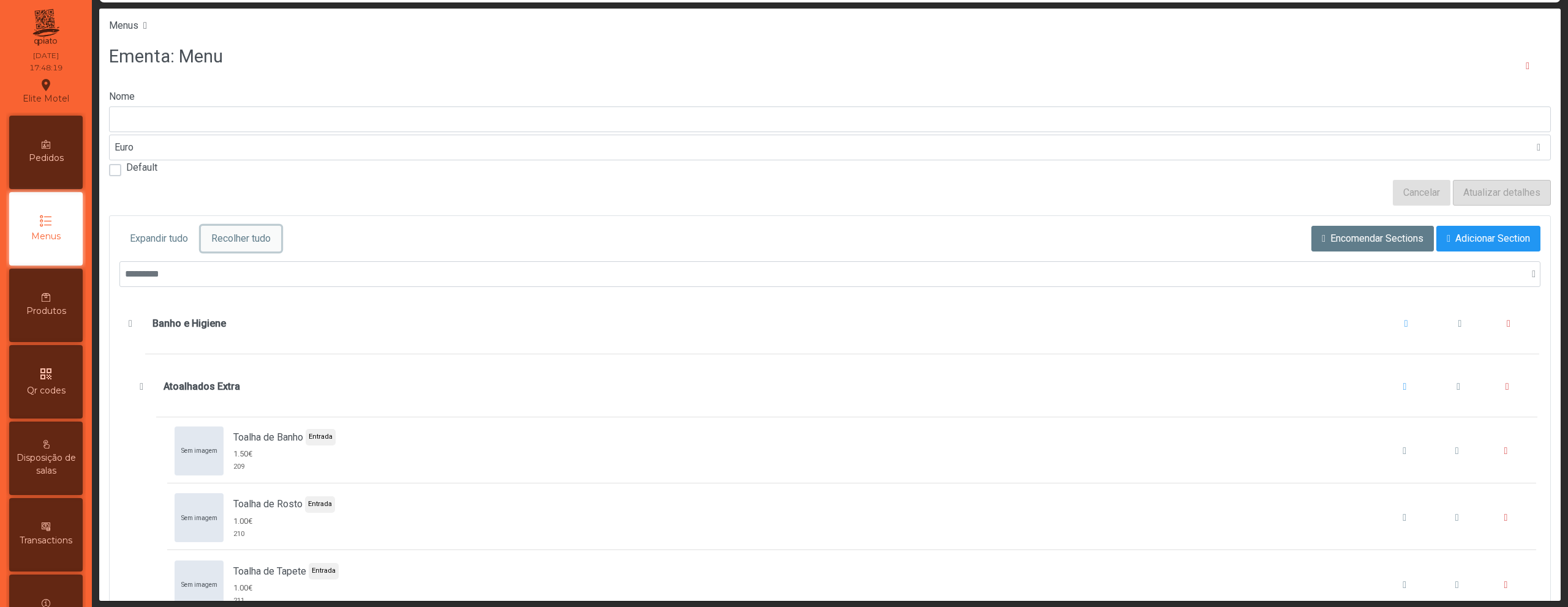
click at [251, 243] on span "Recolher tudo" at bounding box center [241, 238] width 59 height 14
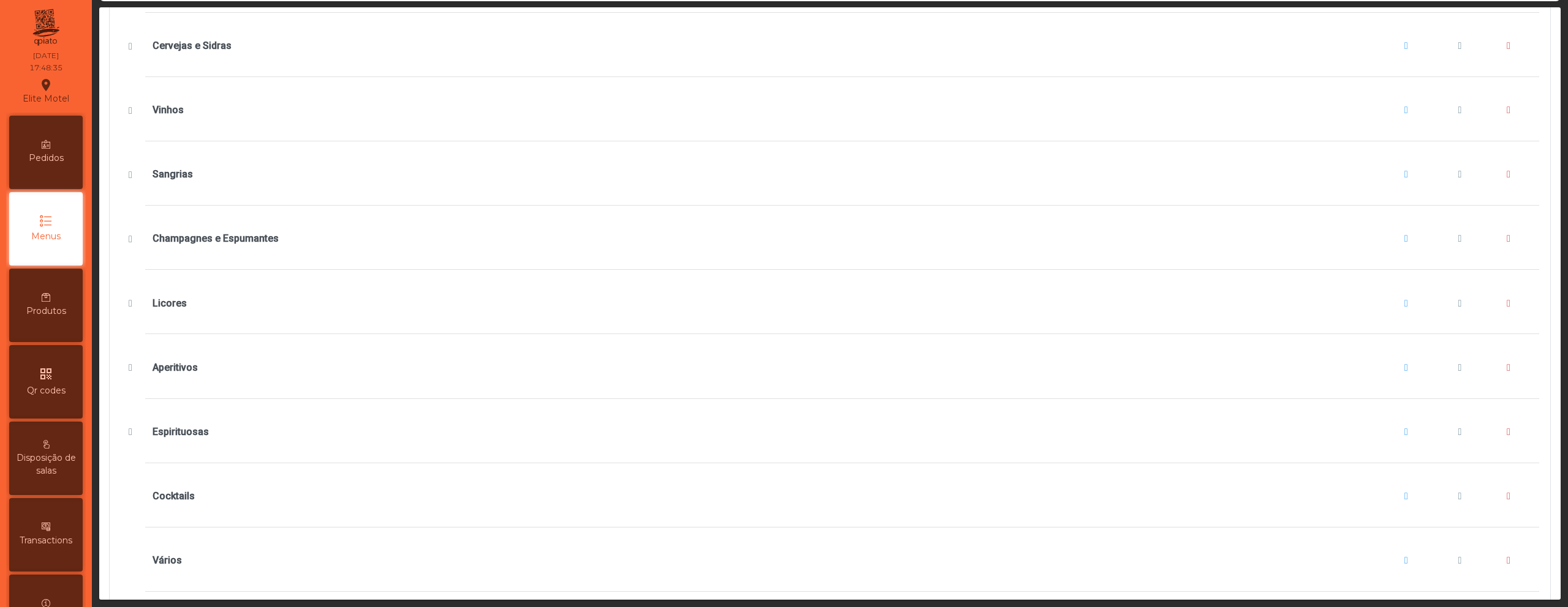
scroll to position [470, 0]
click at [1439, 502] on button "Cocktails" at bounding box center [1460, 495] width 46 height 46
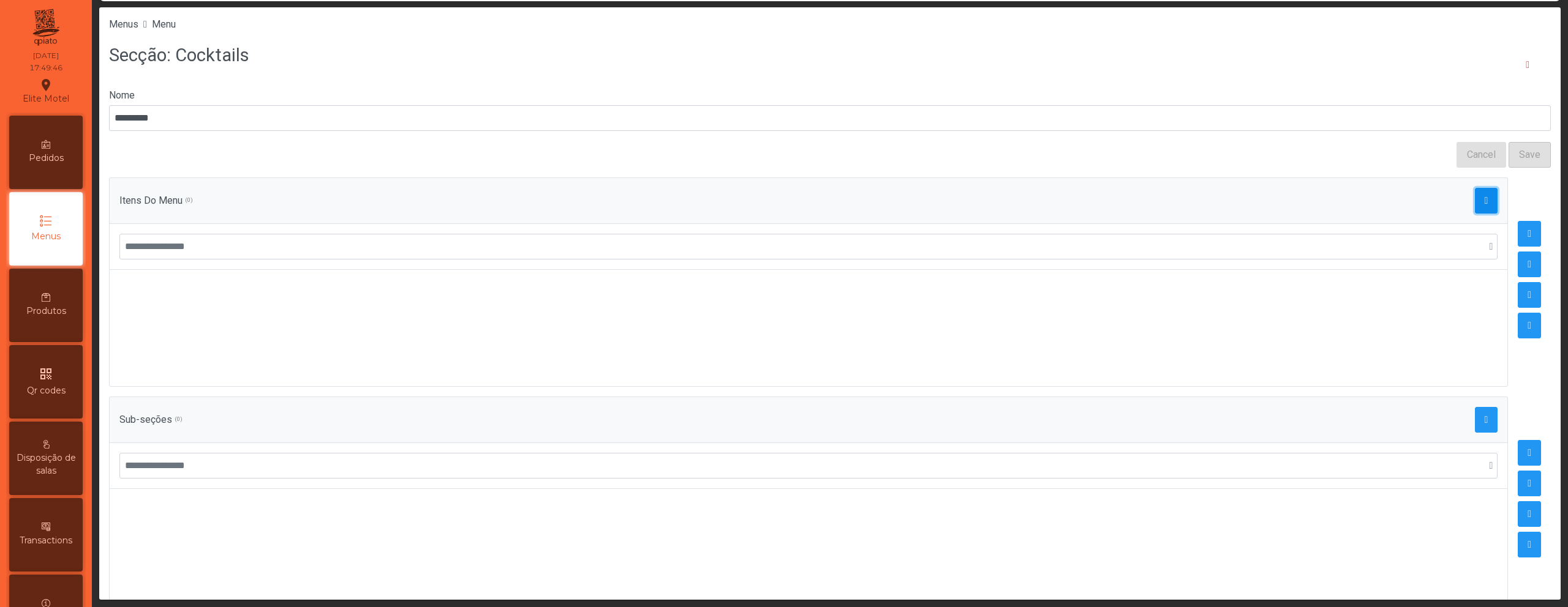
click at [1485, 200] on span "button" at bounding box center [1486, 201] width 4 height 10
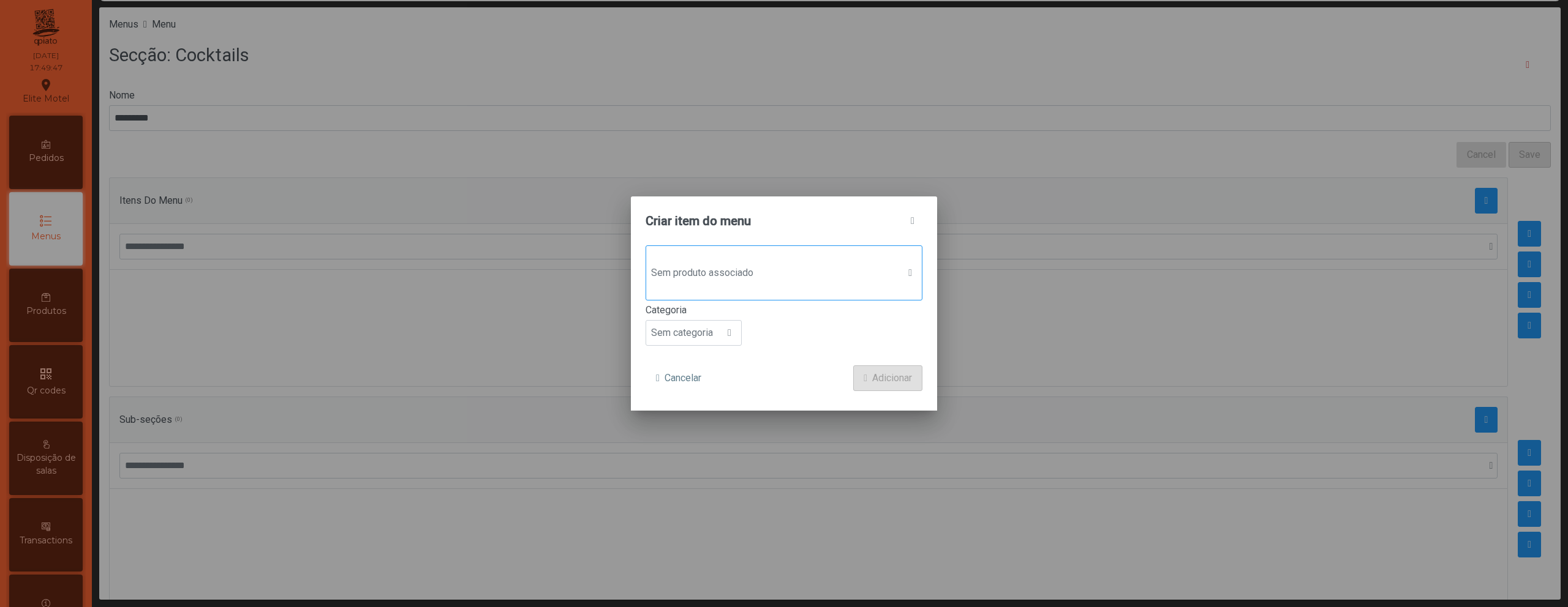
click at [778, 286] on div "Sem produto associado" at bounding box center [784, 273] width 277 height 55
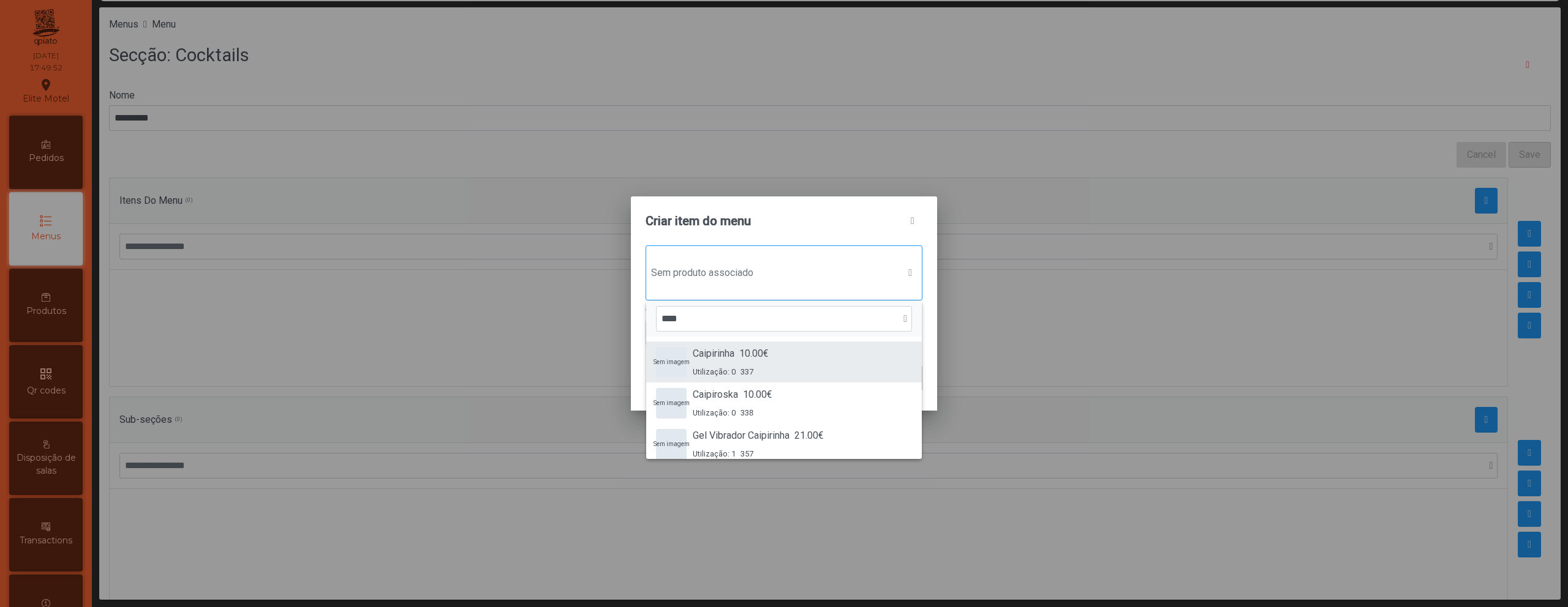
type input "****"
click at [761, 372] on div "Utilização: 0 337" at bounding box center [731, 372] width 76 height 12
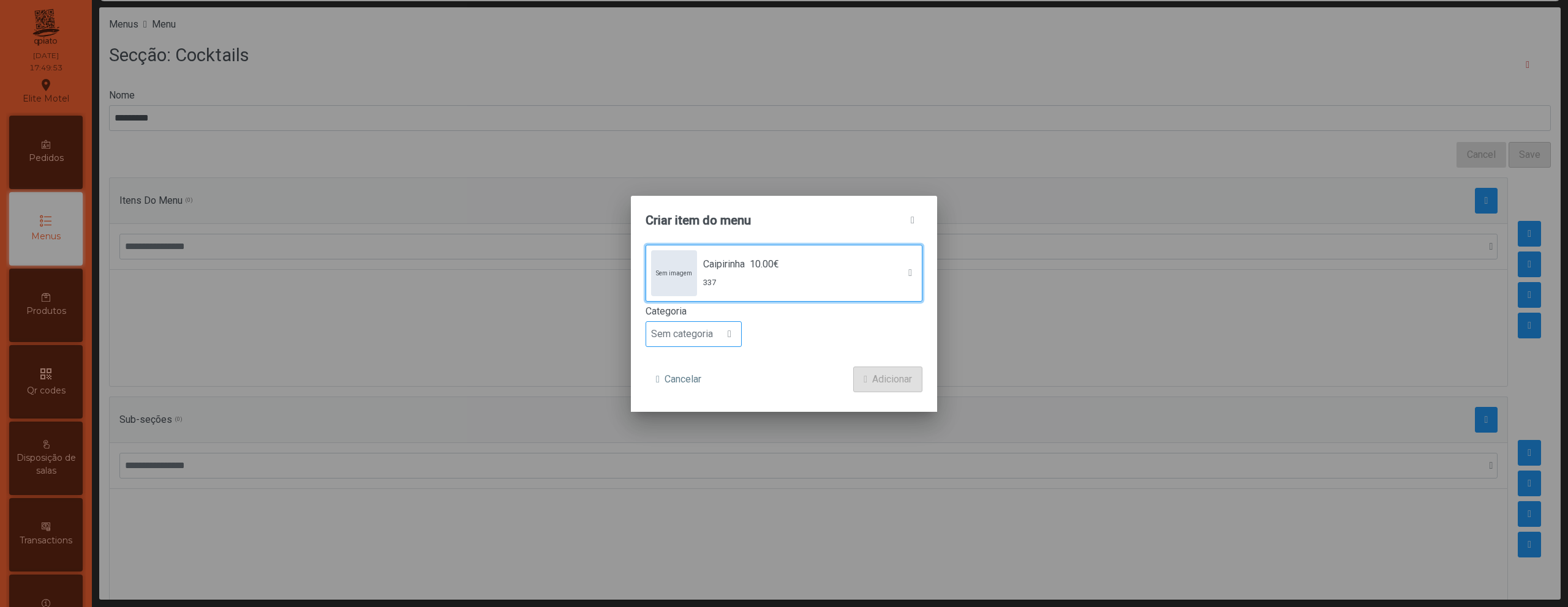
click at [728, 330] on span at bounding box center [729, 335] width 4 height 10
click at [698, 417] on li "Bebida alcoólica" at bounding box center [693, 429] width 95 height 25
click at [871, 392] on button "Adicionar" at bounding box center [887, 379] width 69 height 25
click at [871, 390] on button "Adicionar" at bounding box center [887, 379] width 69 height 25
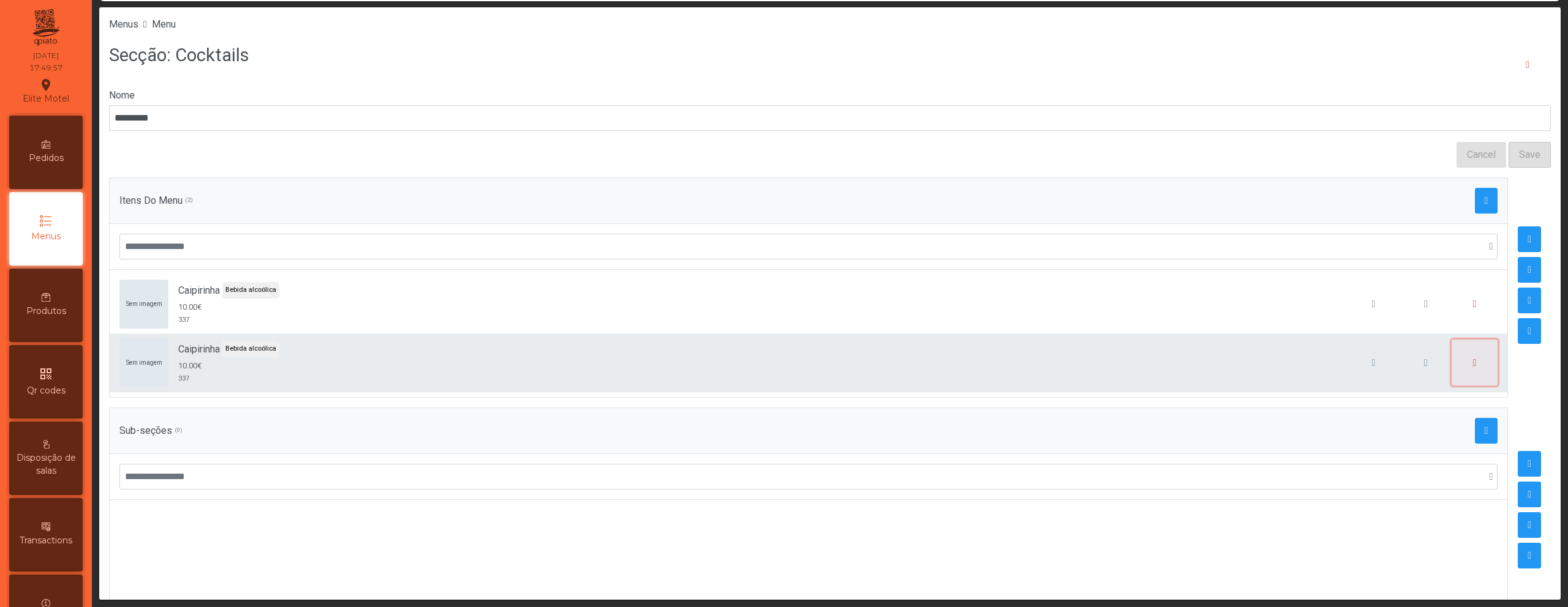
click at [1456, 353] on button "button" at bounding box center [1475, 363] width 46 height 46
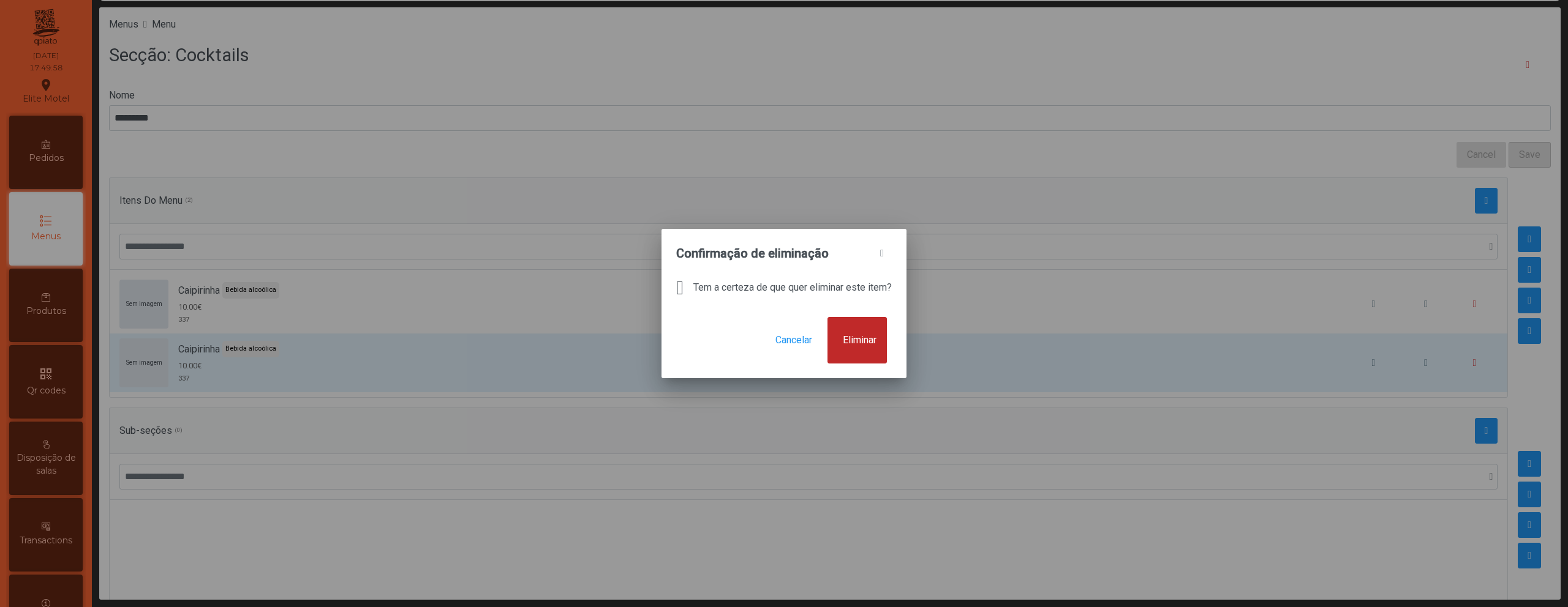
click at [876, 343] on span "Eliminar" at bounding box center [860, 340] width 33 height 14
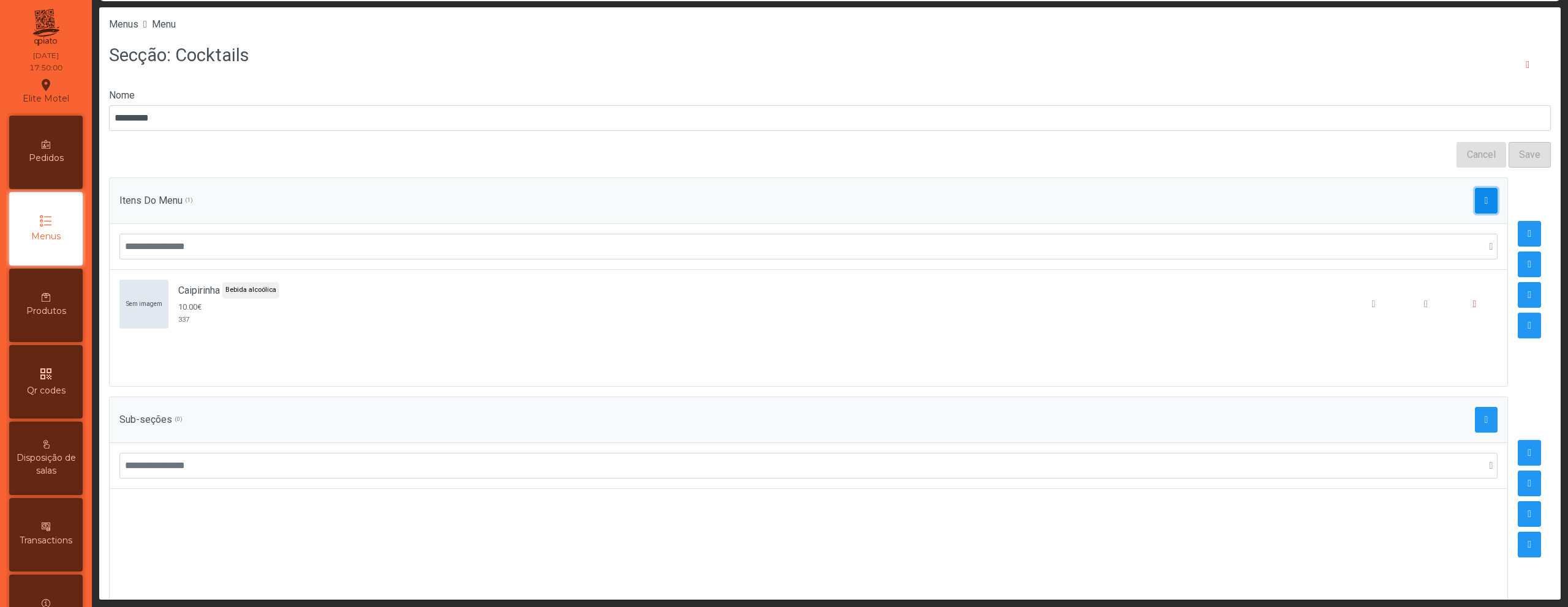
click at [1475, 207] on button "button" at bounding box center [1487, 200] width 23 height 25
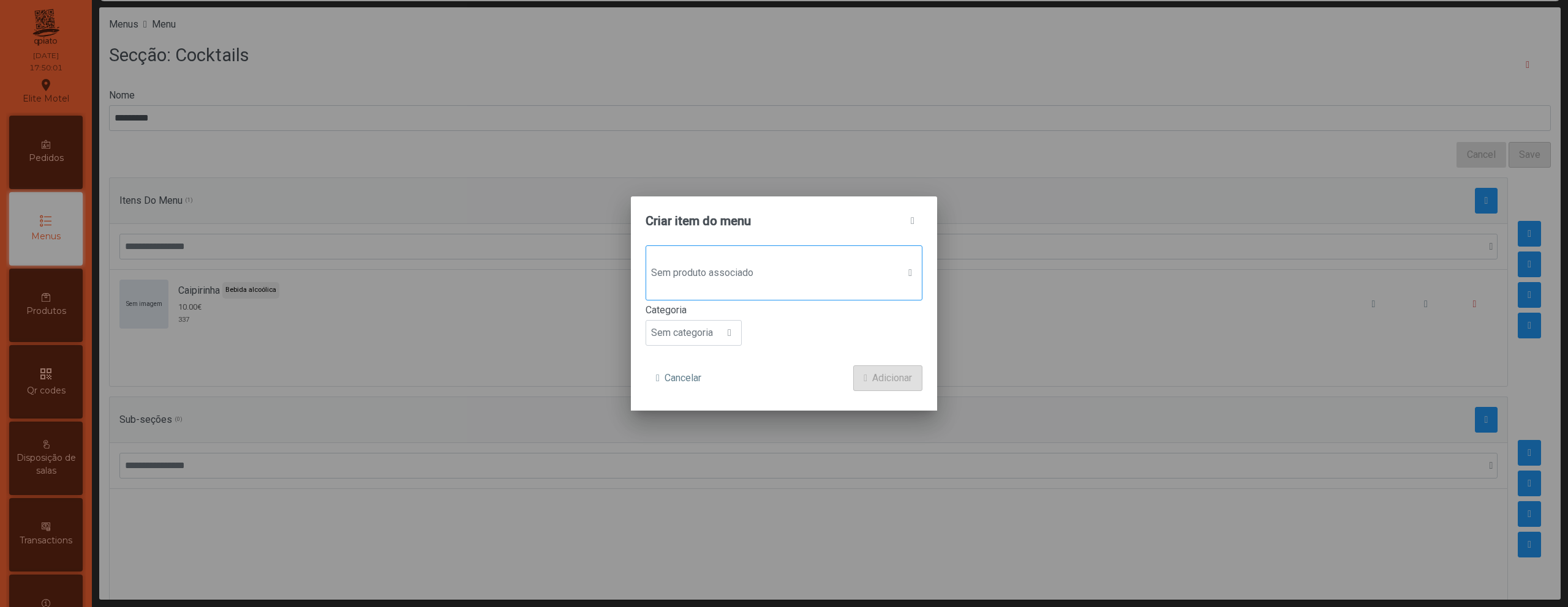
click at [847, 272] on span "Sem produto associado" at bounding box center [772, 273] width 252 height 25
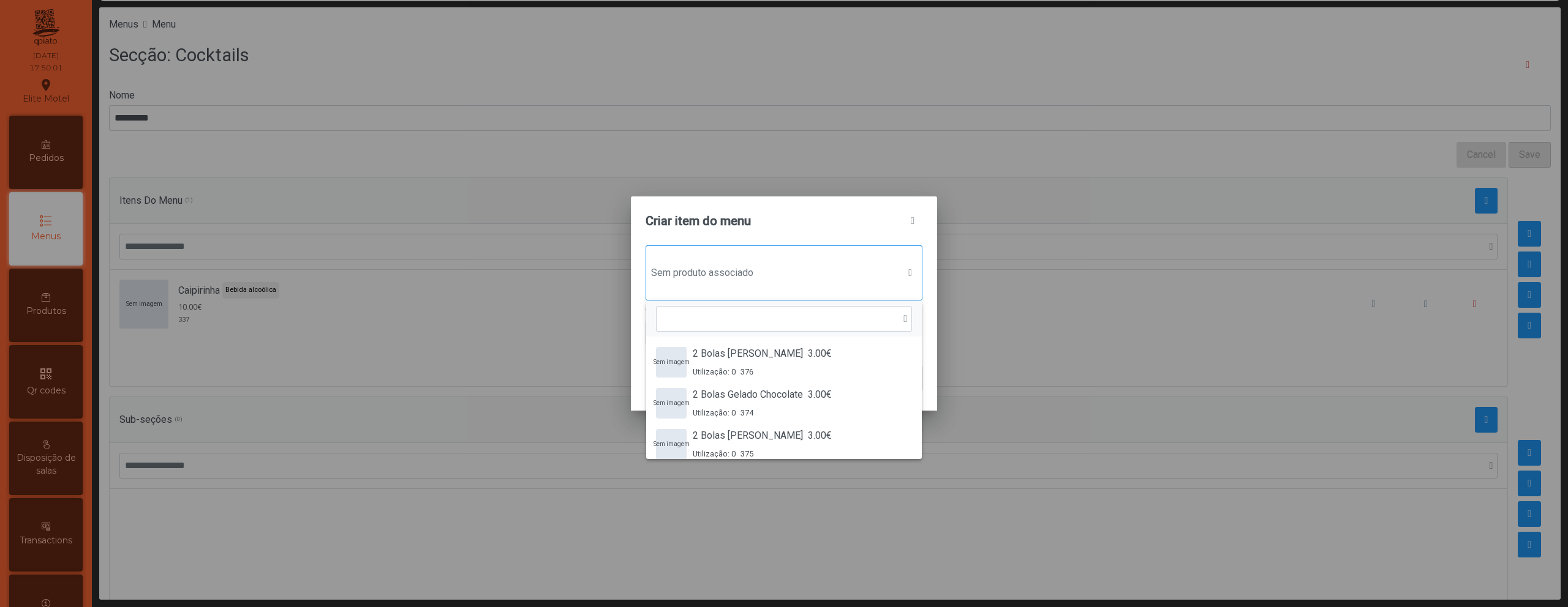
scroll to position [9, 59]
type input "****"
click at [815, 398] on div "Sem imagem Caipiroska 10.00€ Utilização: 0 338" at bounding box center [784, 403] width 256 height 31
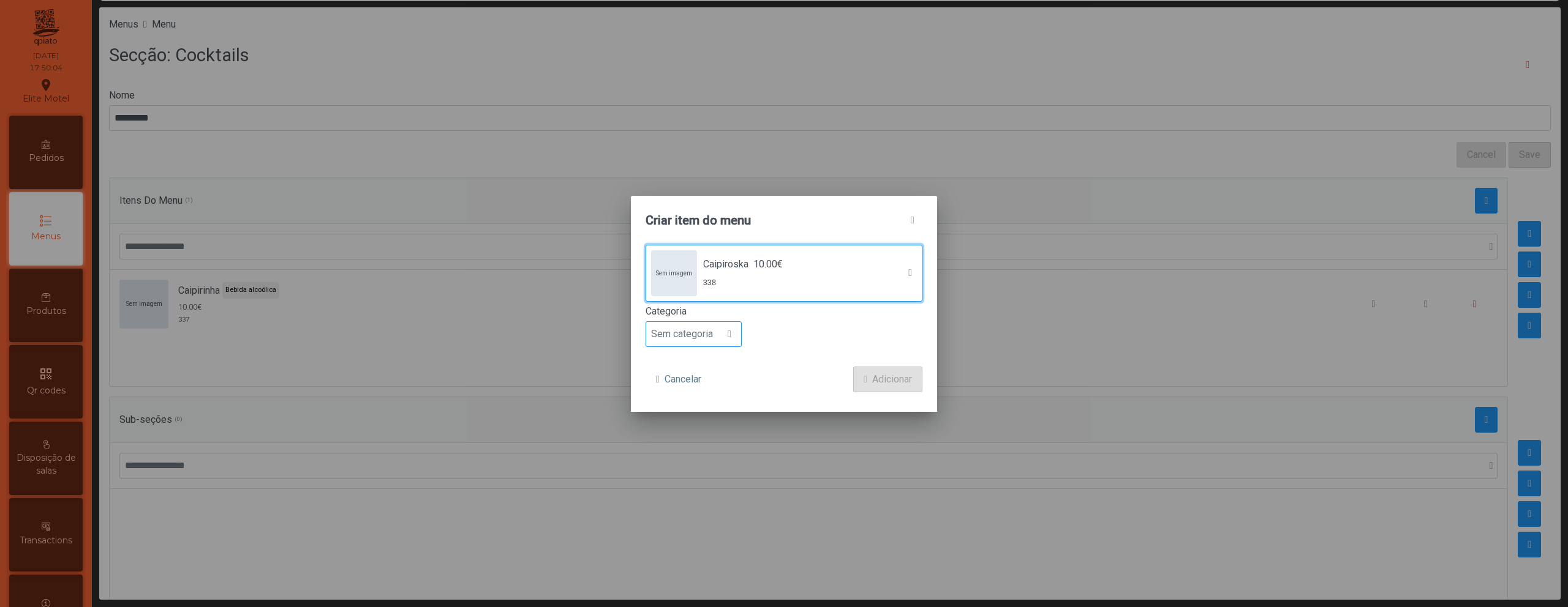
click at [705, 334] on span "Sem categoria" at bounding box center [681, 334] width 72 height 25
click at [705, 425] on span "Bebida alcoólica" at bounding box center [691, 428] width 70 height 12
click at [878, 377] on span "Adicionar" at bounding box center [892, 380] width 40 height 14
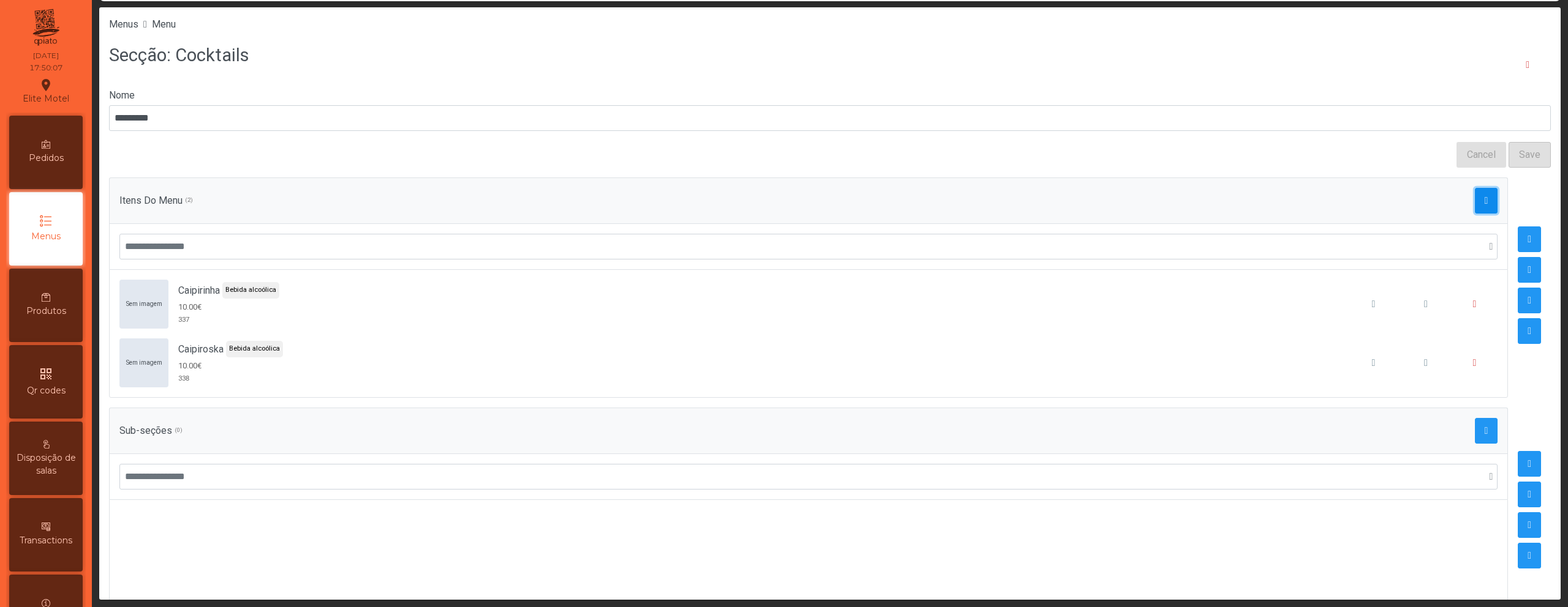
click at [1485, 202] on span "button" at bounding box center [1486, 201] width 4 height 10
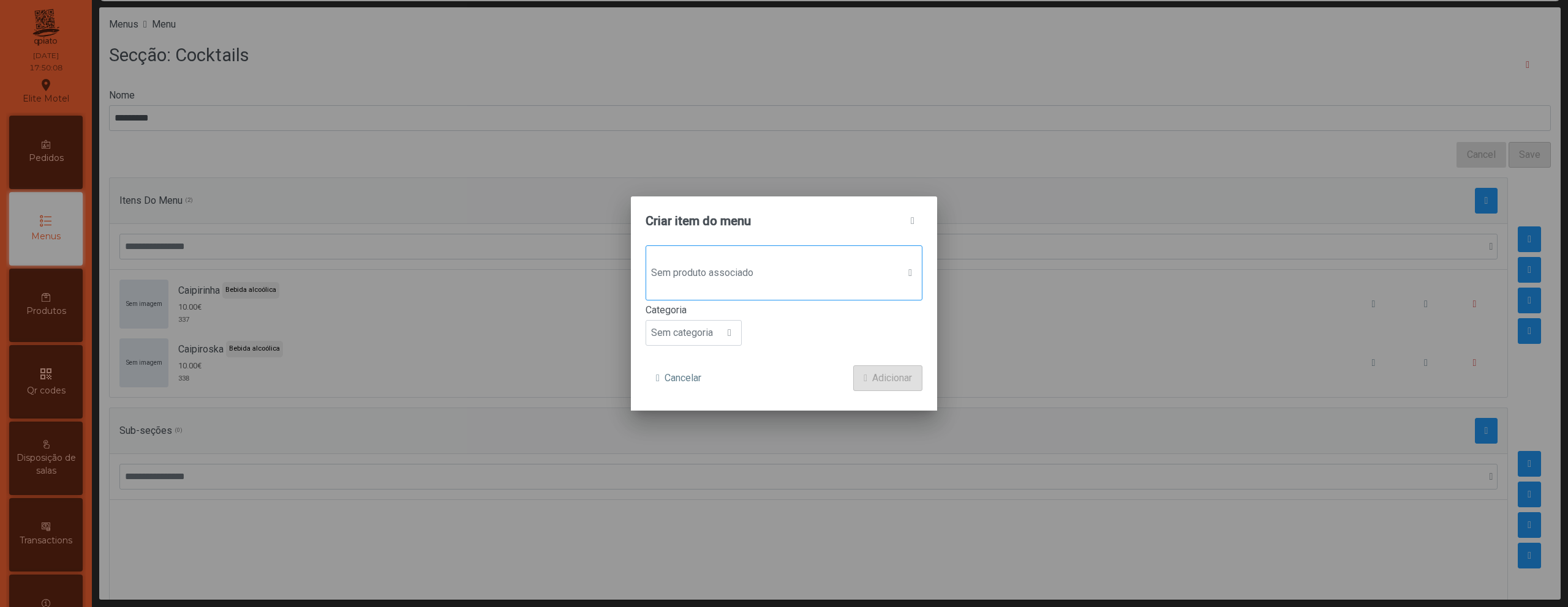
click at [877, 267] on span "Sem produto associado" at bounding box center [772, 273] width 252 height 25
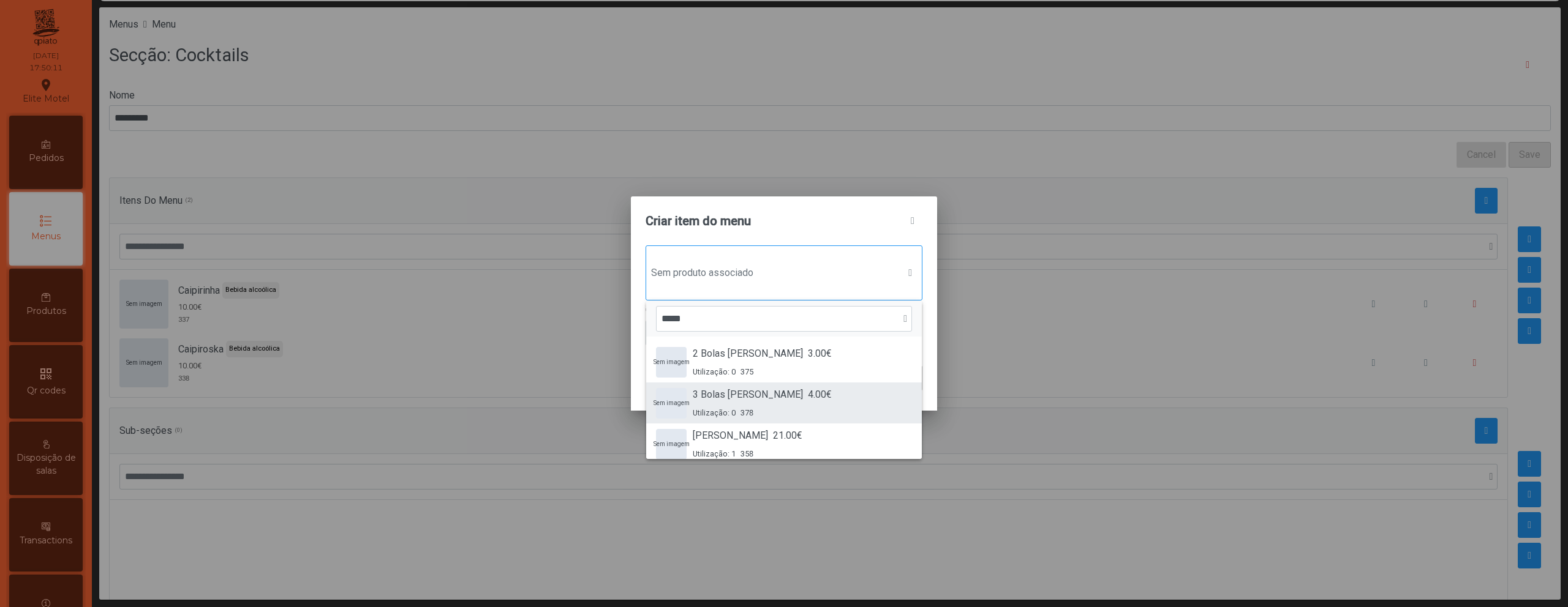
scroll to position [52, 0]
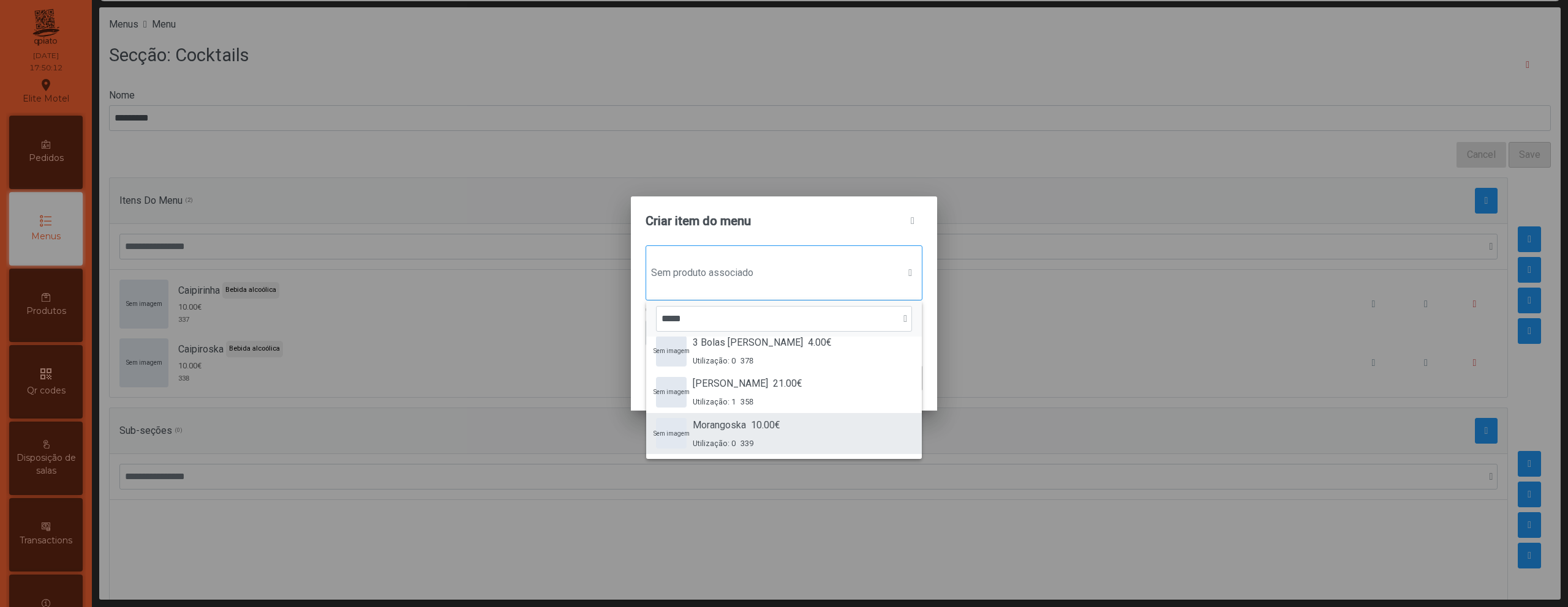
type input "*****"
click at [781, 422] on span "10.00€" at bounding box center [766, 425] width 30 height 14
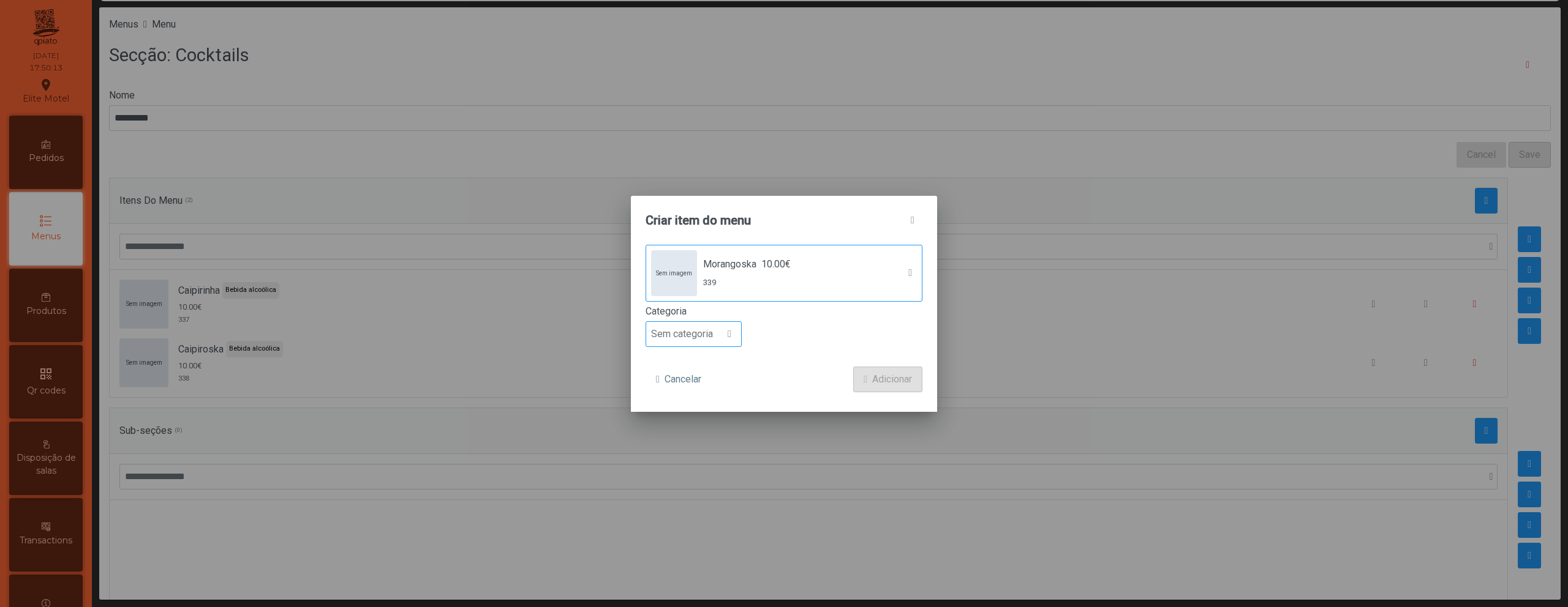
click at [725, 344] on div at bounding box center [729, 334] width 23 height 25
click at [708, 422] on li "Bebida alcoólica" at bounding box center [693, 429] width 95 height 25
click at [882, 374] on span "Adicionar" at bounding box center [892, 380] width 40 height 14
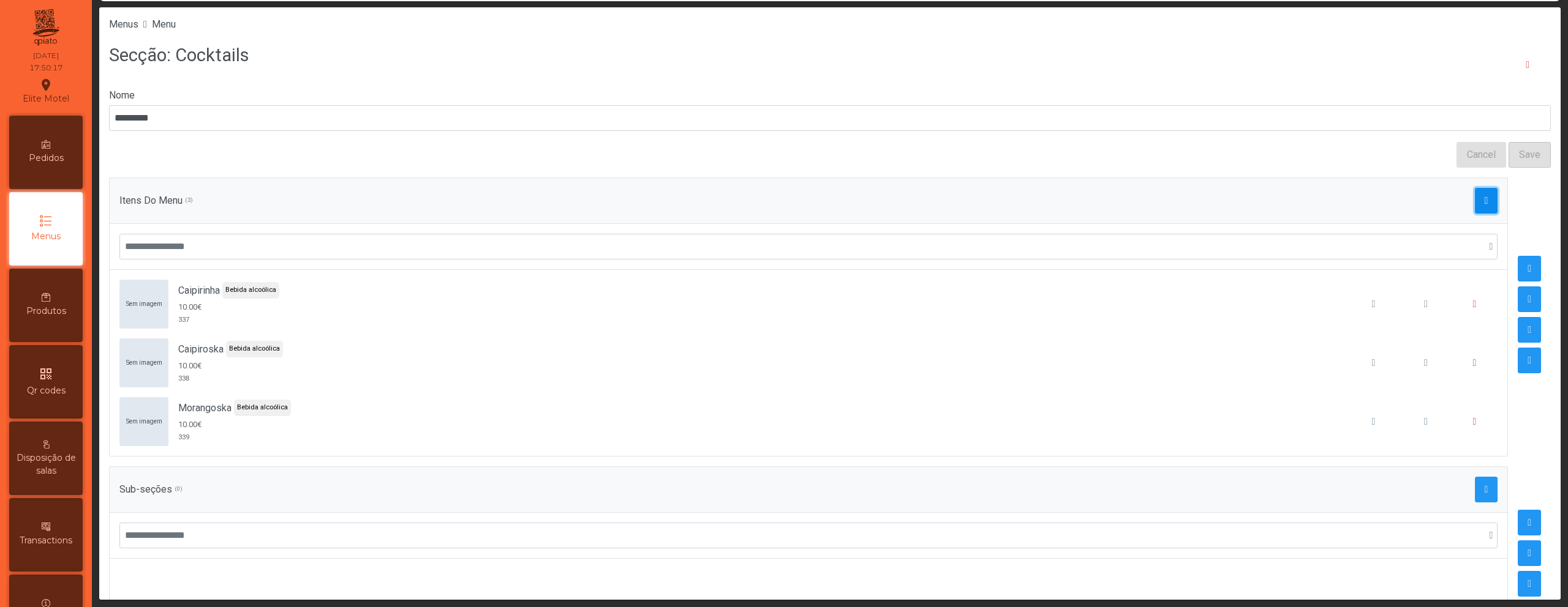
click at [1475, 191] on button "button" at bounding box center [1487, 200] width 23 height 25
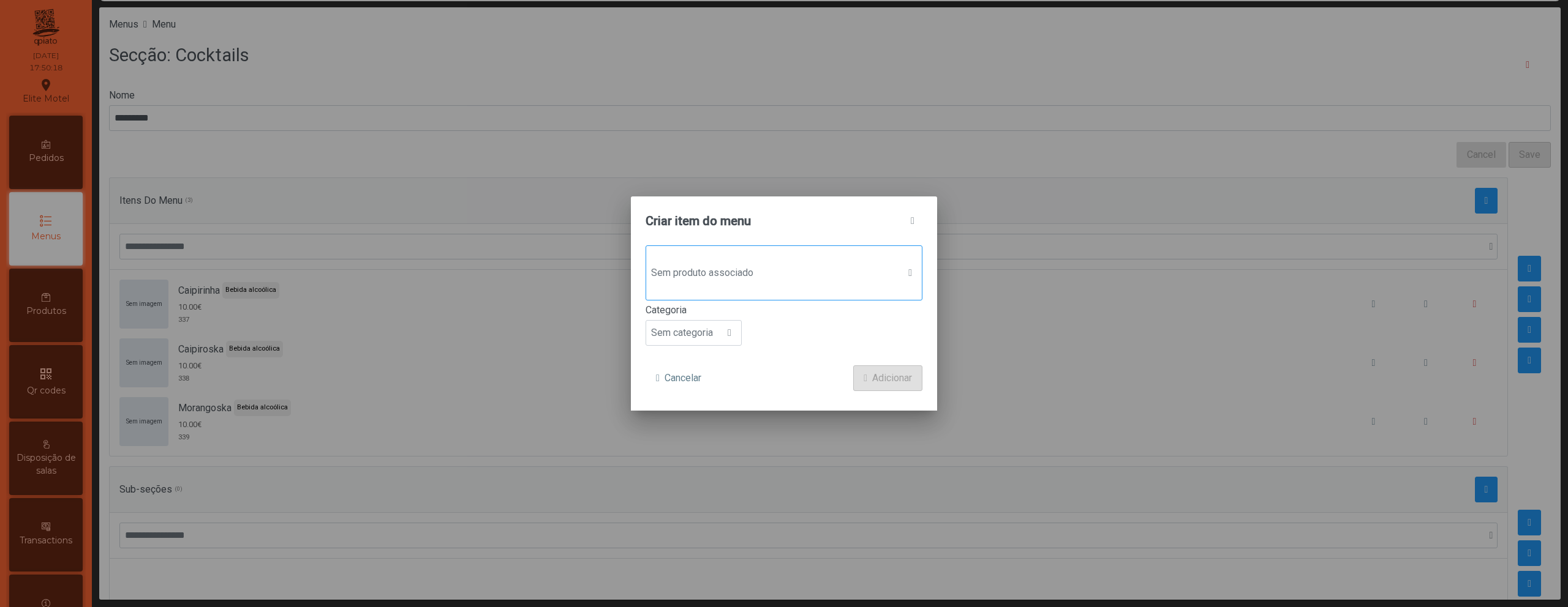
click at [858, 278] on span "Sem produto associado" at bounding box center [772, 273] width 252 height 25
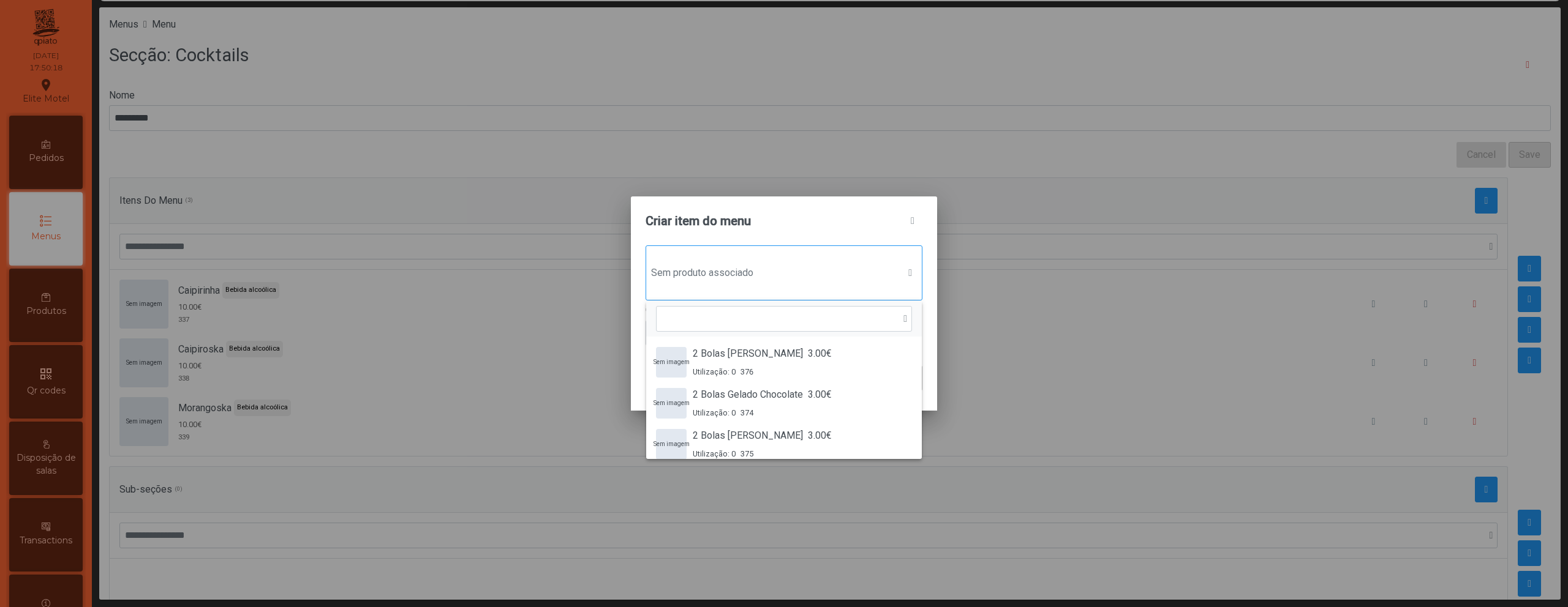
scroll to position [9, 59]
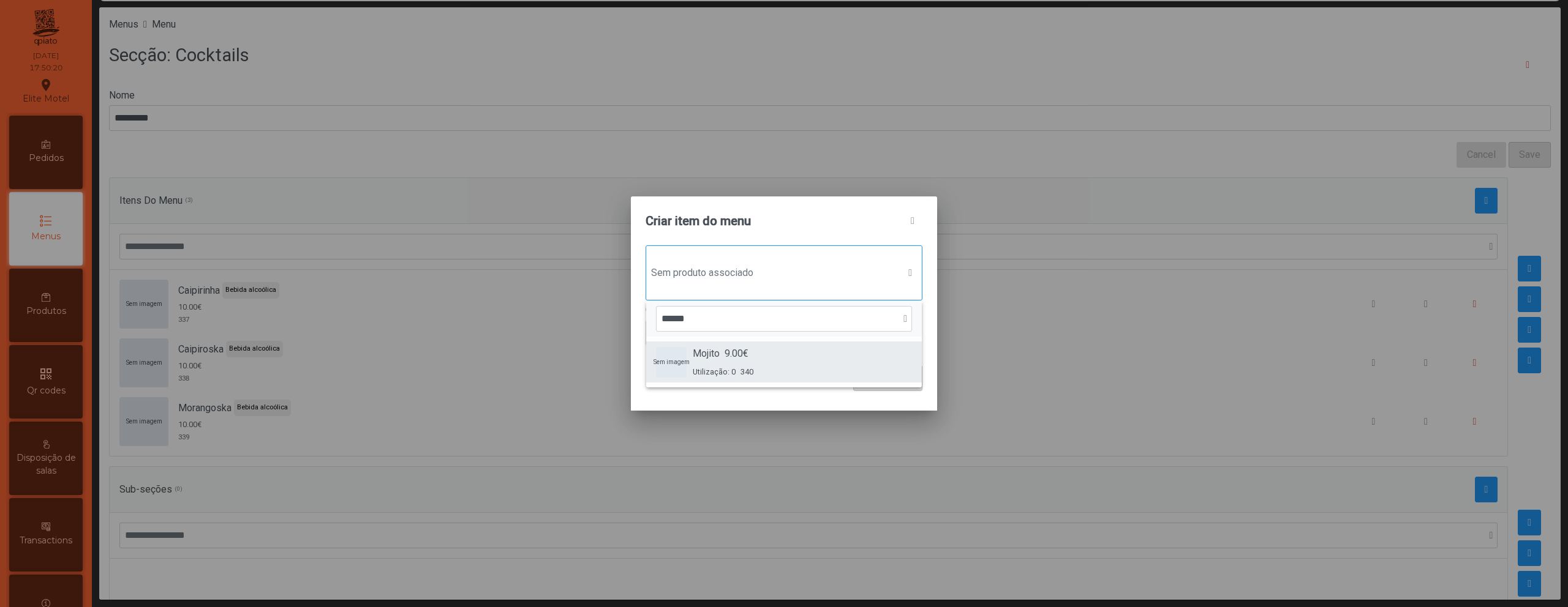
type input "******"
click at [820, 356] on div "Sem imagem Mojito 9.00€ Utilização: 0 340" at bounding box center [784, 361] width 256 height 31
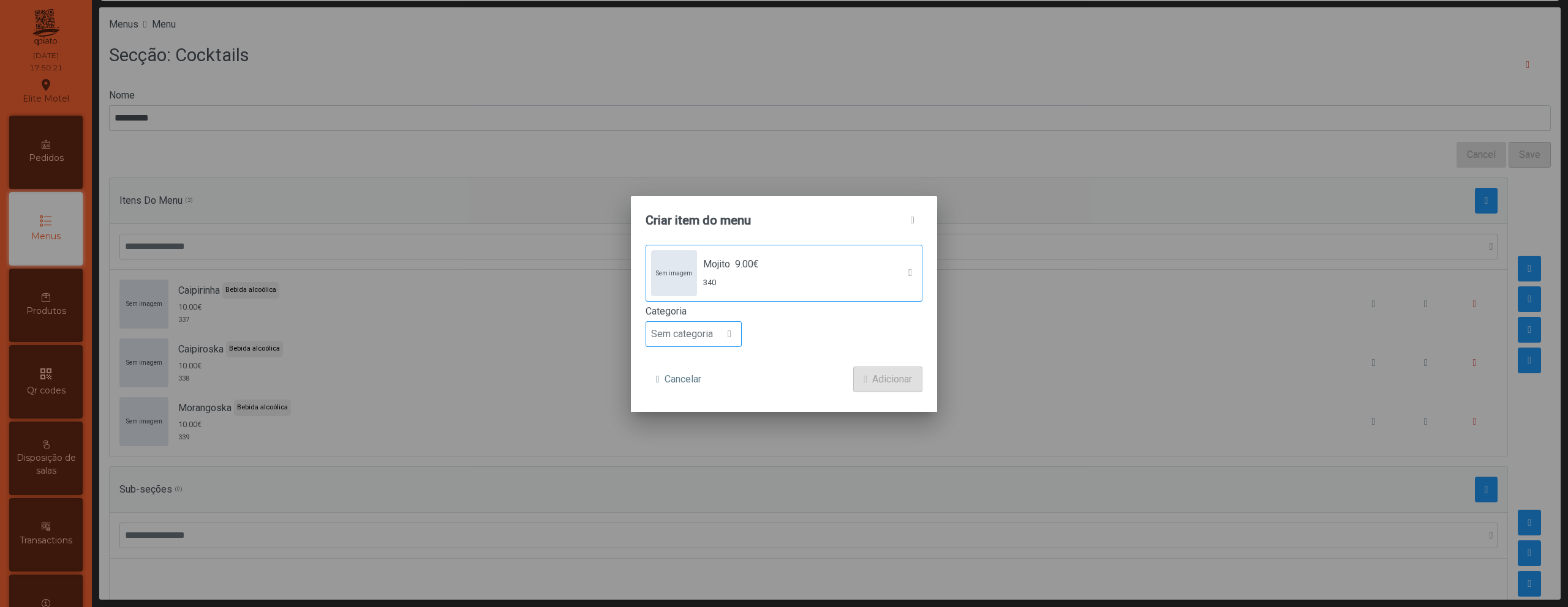
click at [719, 330] on div "Sem categoria" at bounding box center [694, 334] width 96 height 25
click at [707, 423] on span "Bebida alcoólica" at bounding box center [691, 428] width 70 height 12
click at [876, 379] on span "Adicionar" at bounding box center [892, 380] width 40 height 14
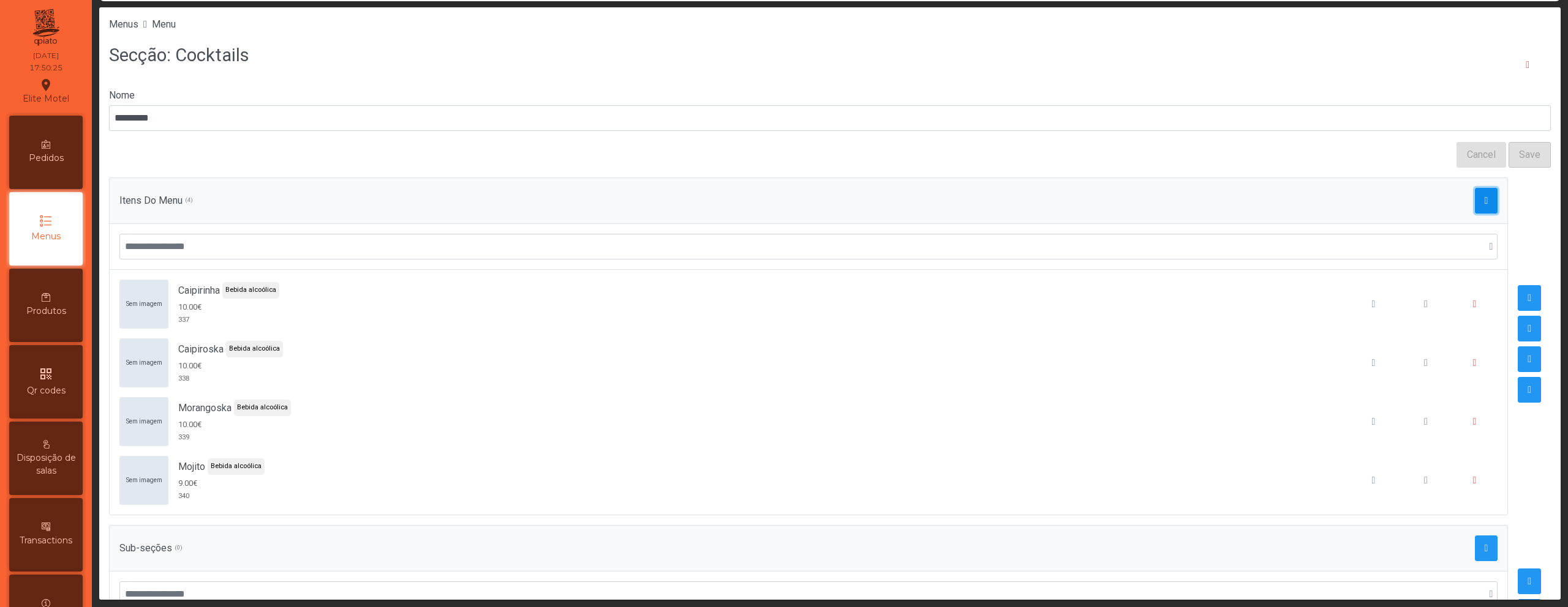
click at [1475, 198] on button "button" at bounding box center [1487, 200] width 23 height 25
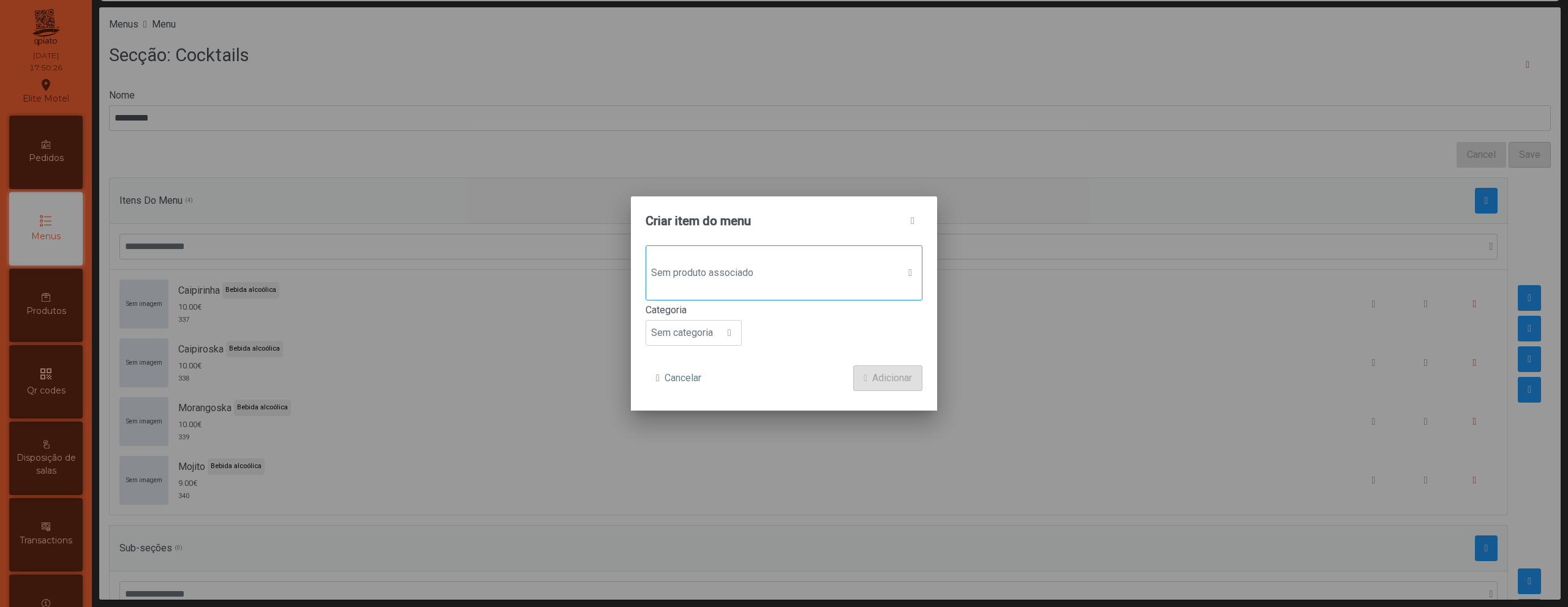
click at [702, 259] on div "Sem produto associado" at bounding box center [784, 273] width 277 height 55
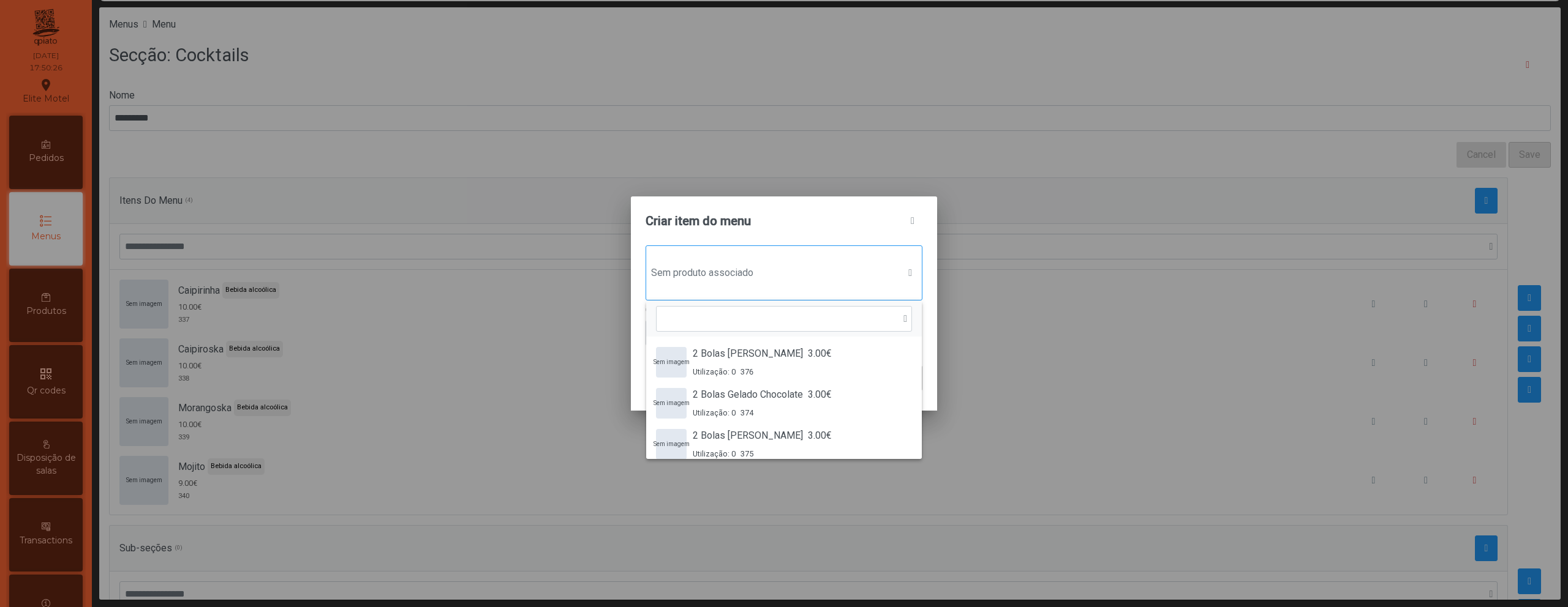
scroll to position [9, 59]
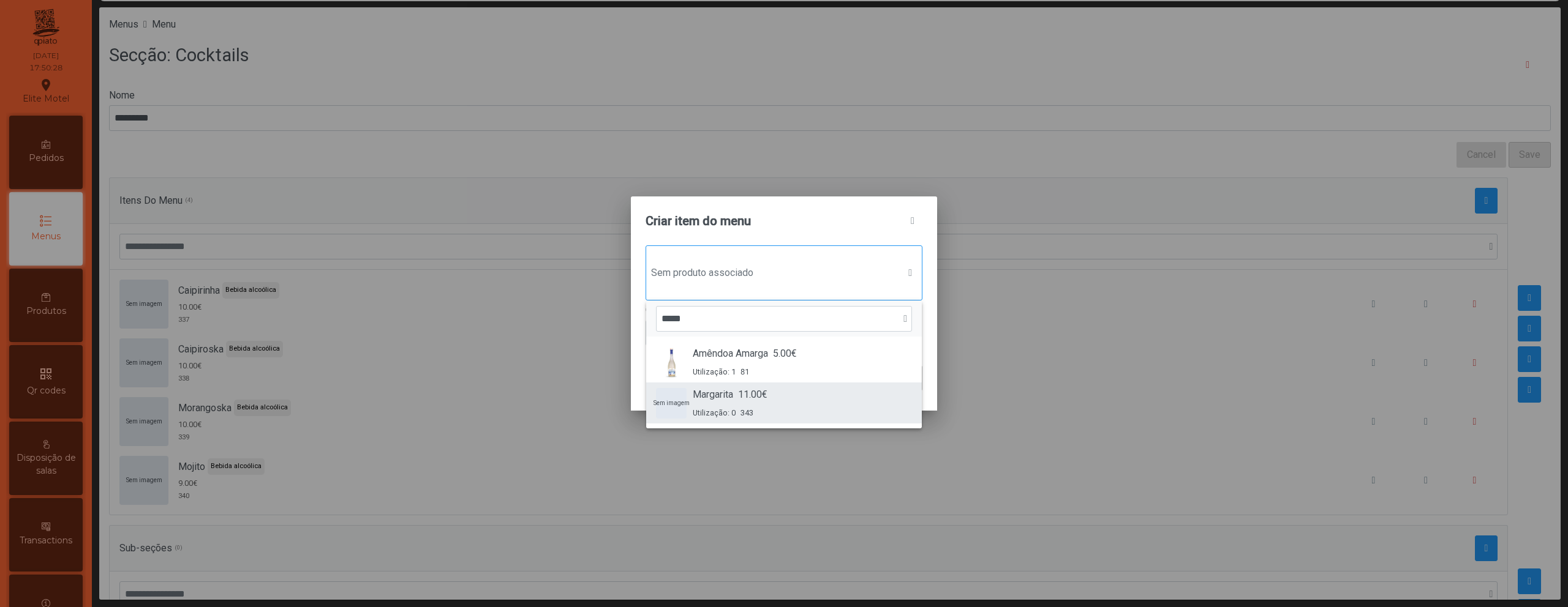
type input "*****"
click at [686, 397] on div "Sem imagem Margarita 11.00€ Utilização: 0 343" at bounding box center [784, 403] width 256 height 31
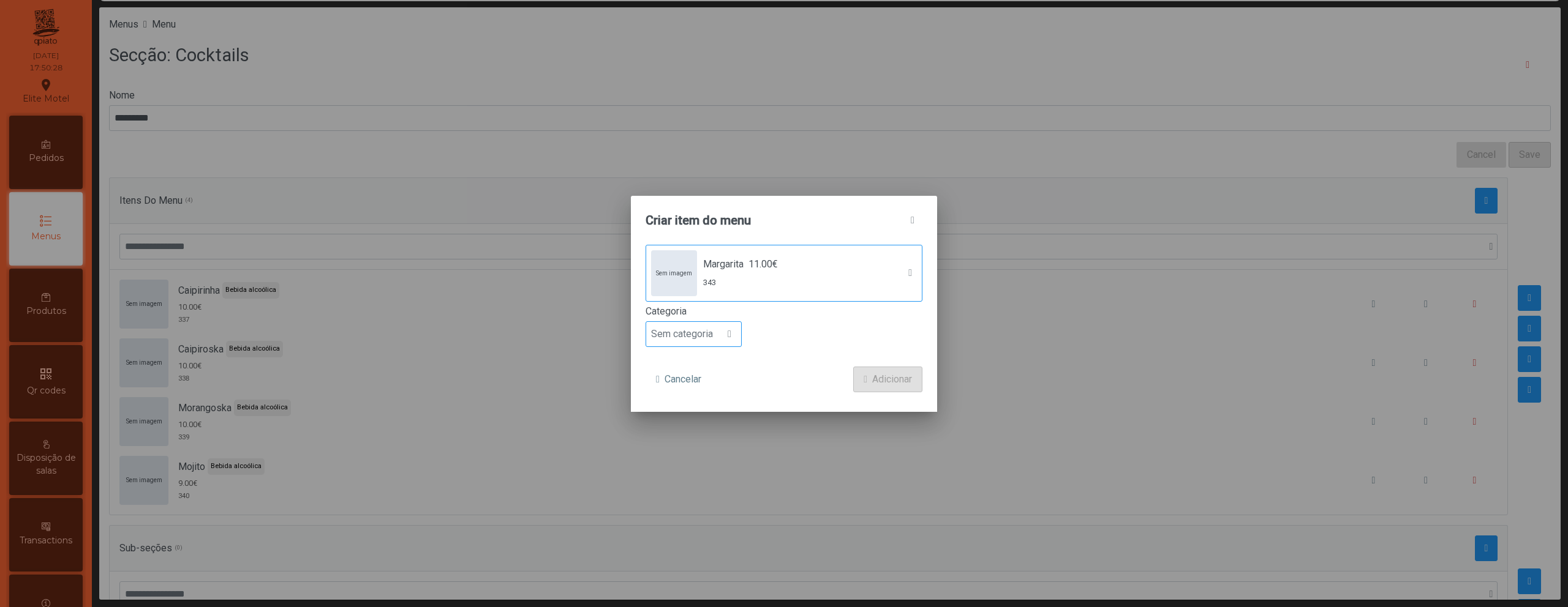
click at [682, 330] on span "Sem categoria" at bounding box center [681, 334] width 72 height 25
click at [686, 429] on span "Bebida alcoólica" at bounding box center [691, 428] width 70 height 12
click at [887, 377] on span "Adicionar" at bounding box center [892, 380] width 40 height 14
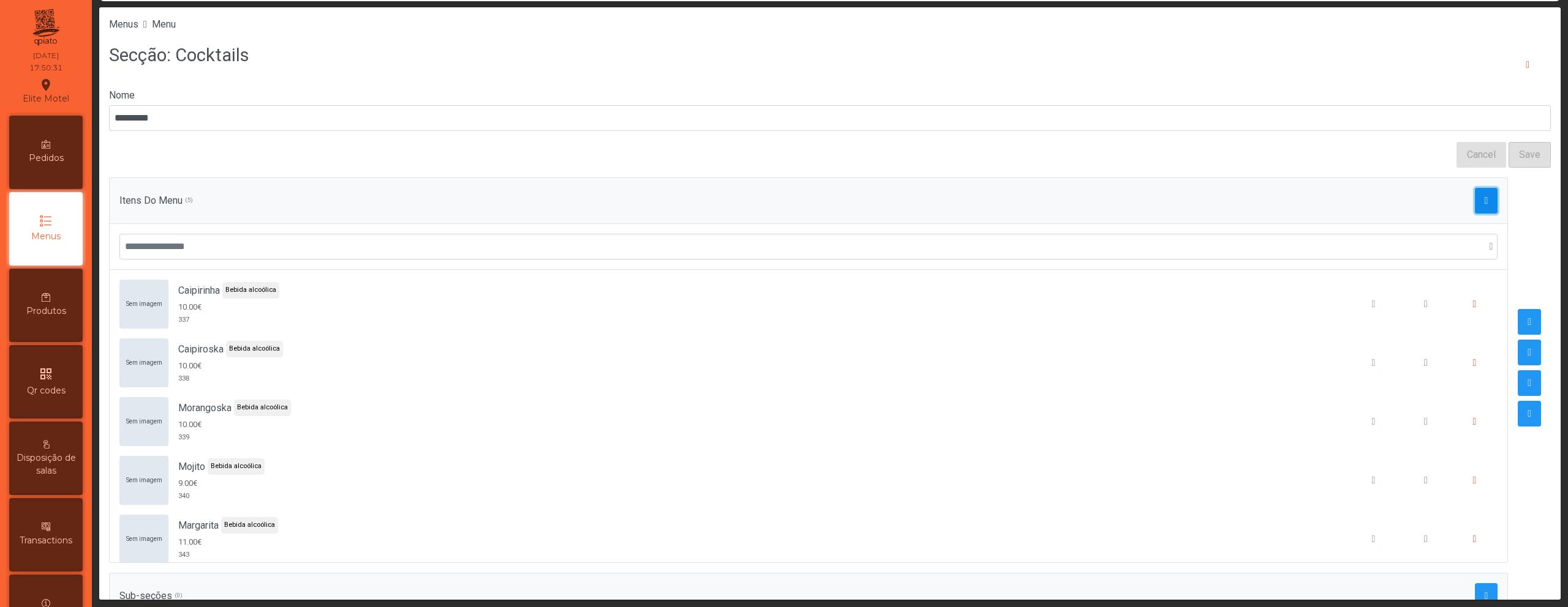
click at [1475, 206] on button "button" at bounding box center [1487, 200] width 23 height 25
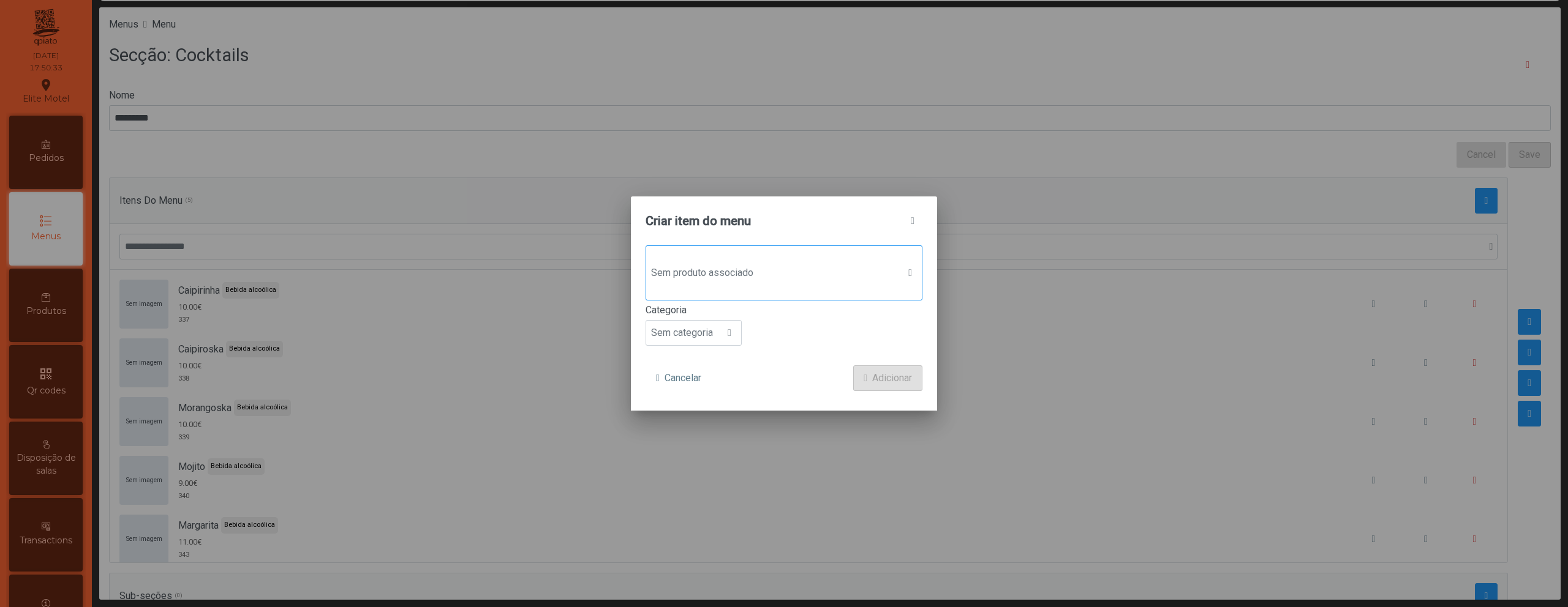
click at [758, 272] on span "Sem produto associado" at bounding box center [772, 273] width 252 height 25
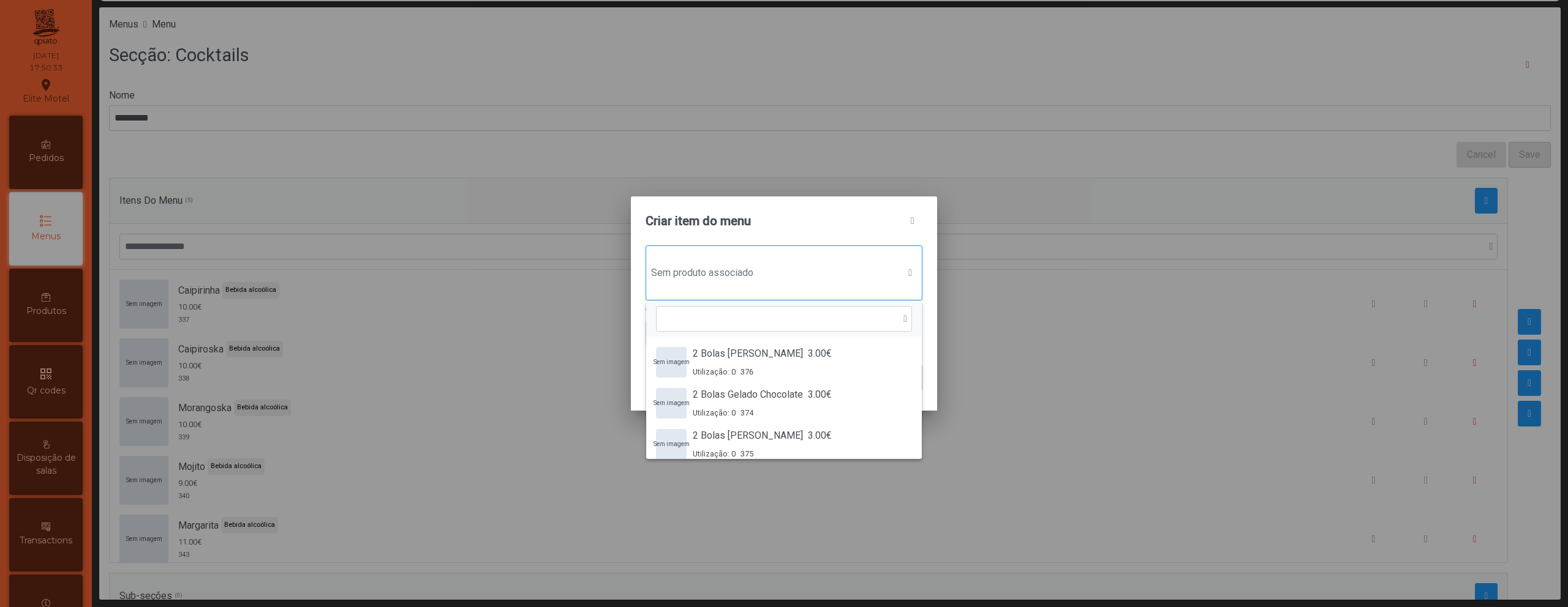
scroll to position [9, 59]
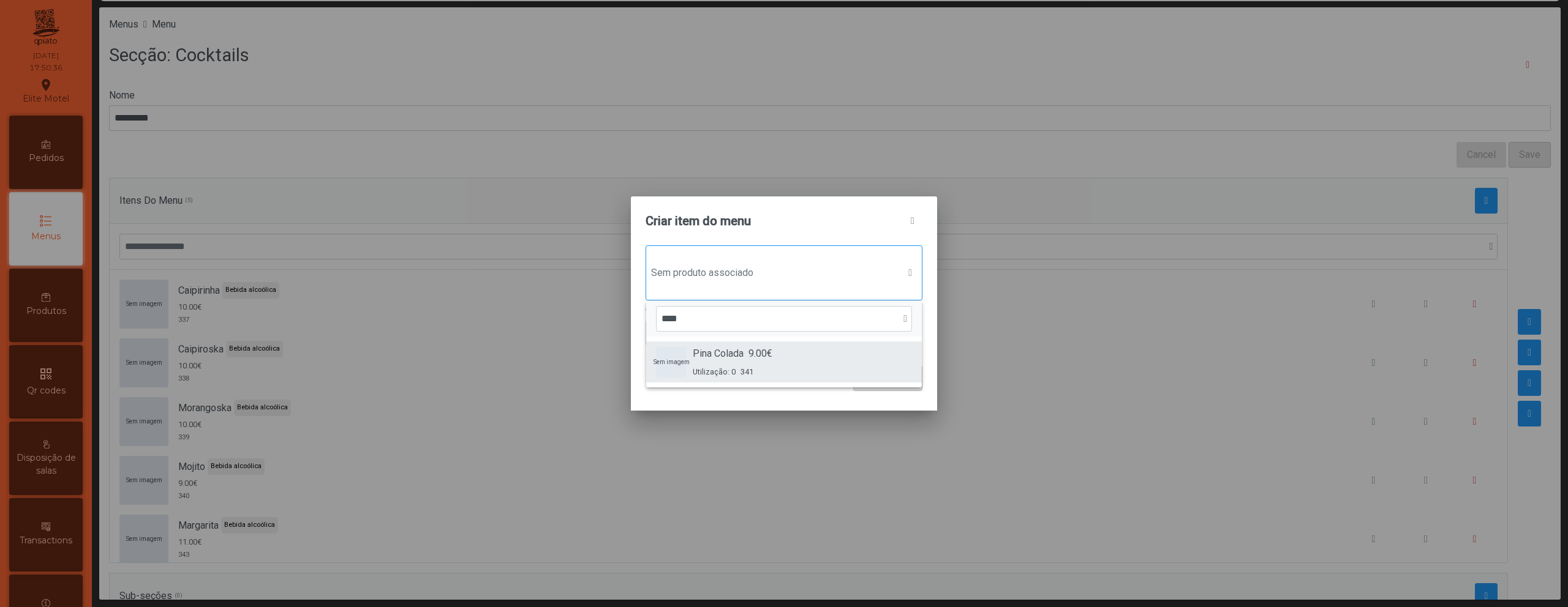
type input "****"
click at [688, 353] on div "Sem imagem Pina Colada 9.00€ Utilização: 0 341" at bounding box center [784, 361] width 256 height 31
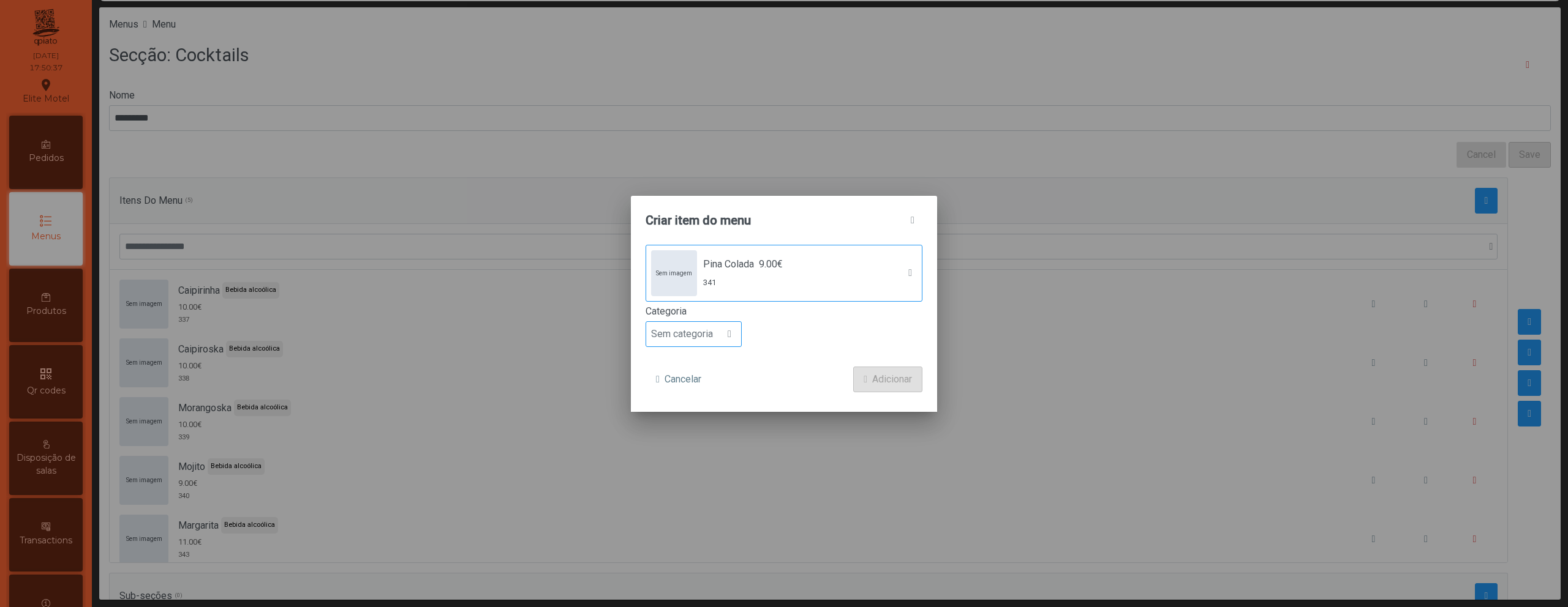
click at [684, 324] on span "Sem categoria" at bounding box center [681, 334] width 72 height 25
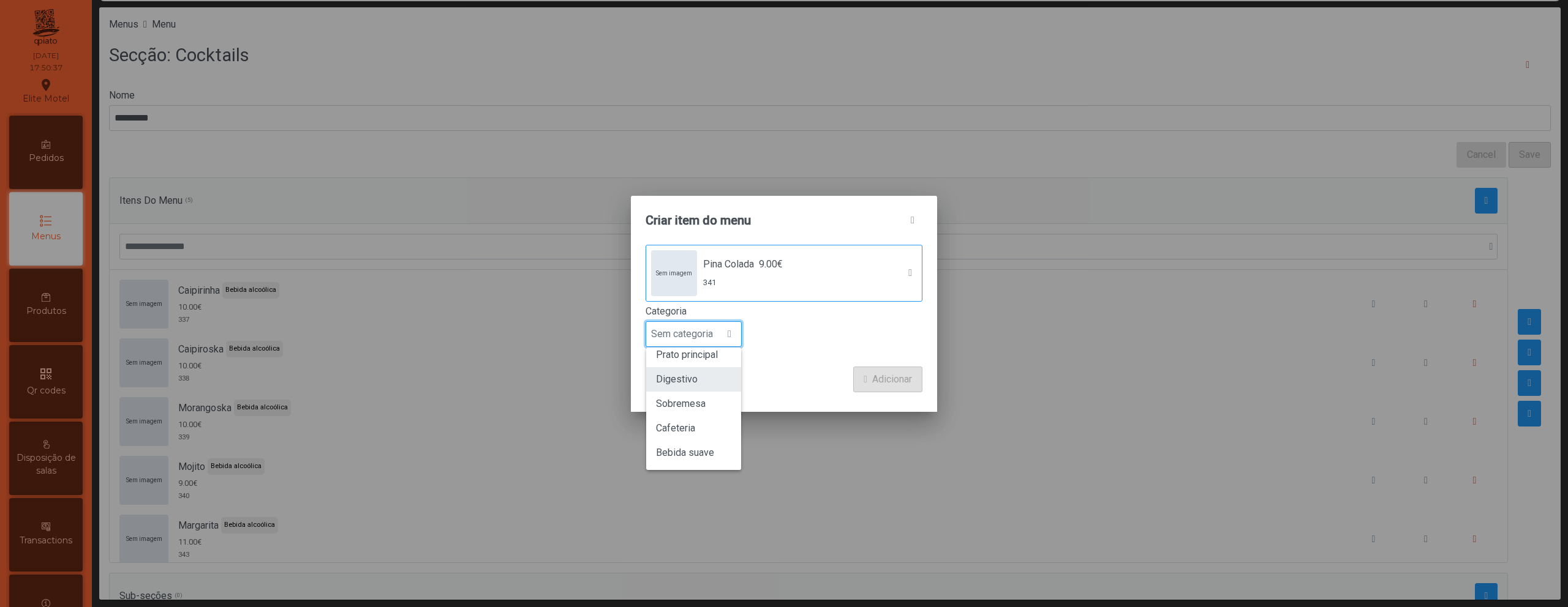
scroll to position [108, 0]
click at [685, 432] on span "Bebida alcoólica" at bounding box center [691, 428] width 70 height 12
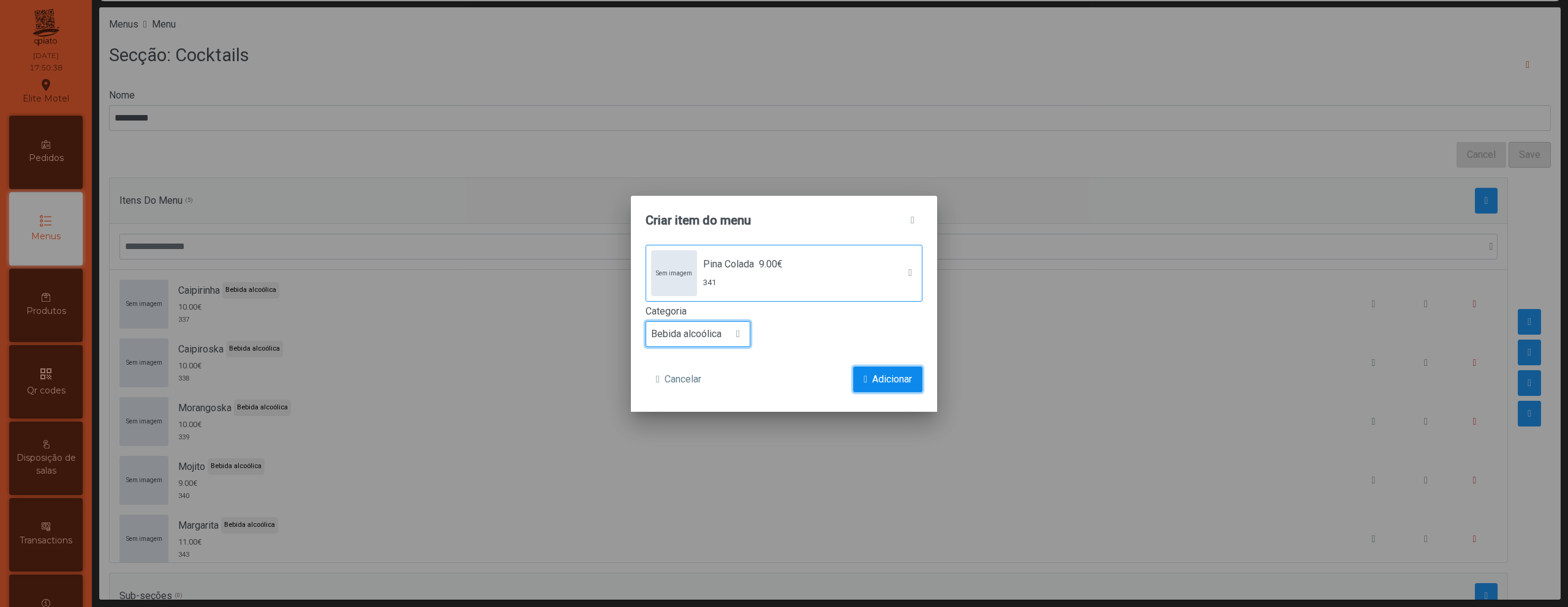
click at [883, 378] on span "Adicionar" at bounding box center [892, 380] width 40 height 14
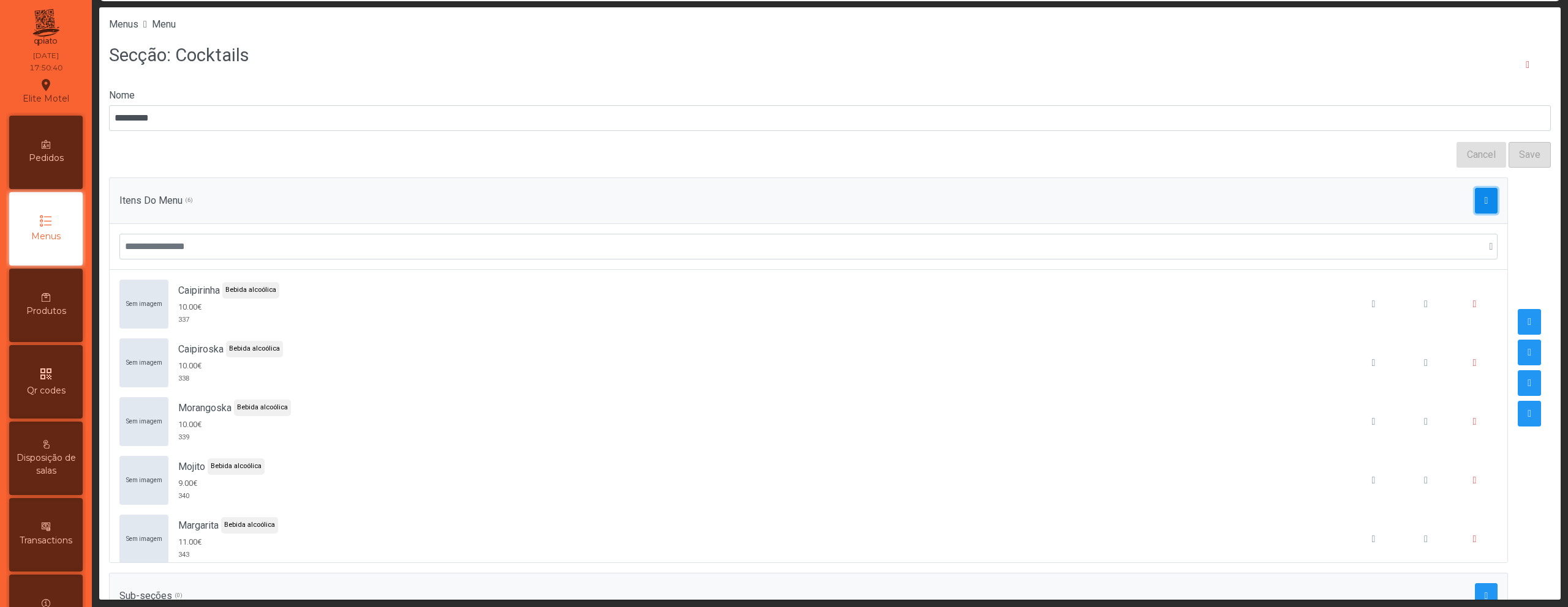
click at [1475, 211] on button "button" at bounding box center [1487, 200] width 23 height 25
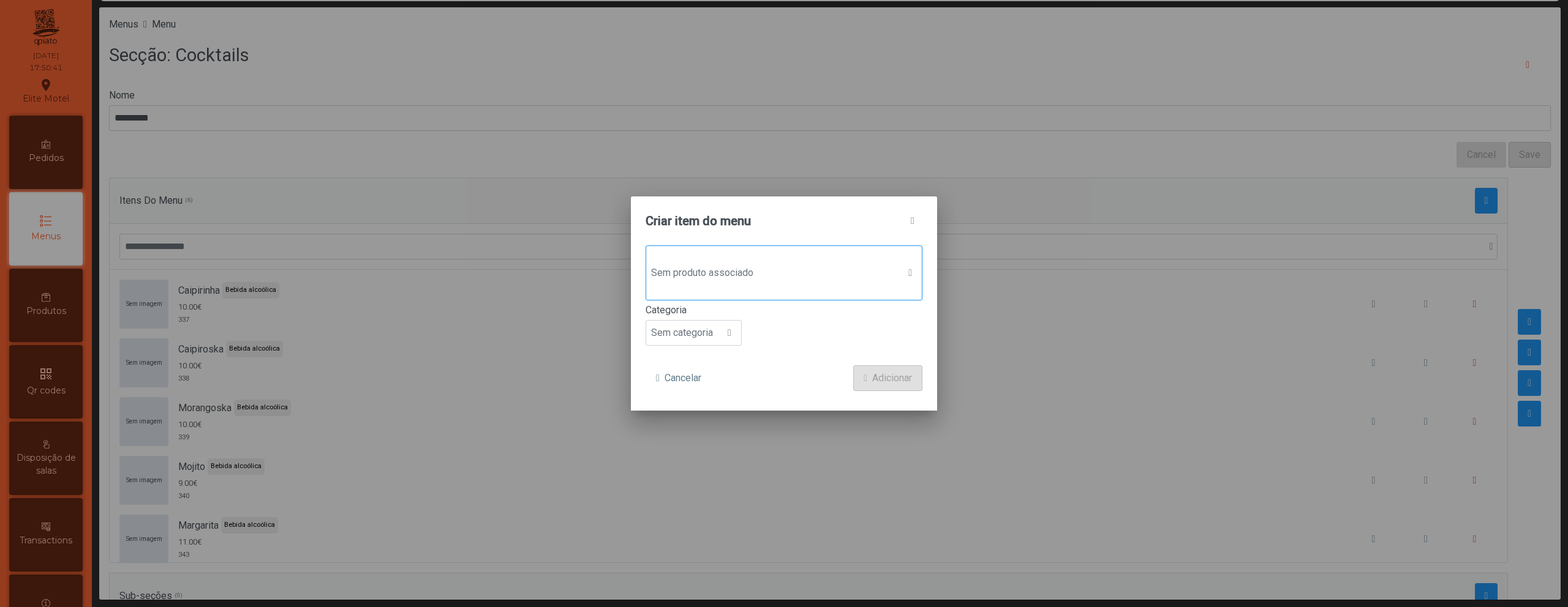
click at [725, 261] on span "Sem produto associado" at bounding box center [772, 273] width 252 height 25
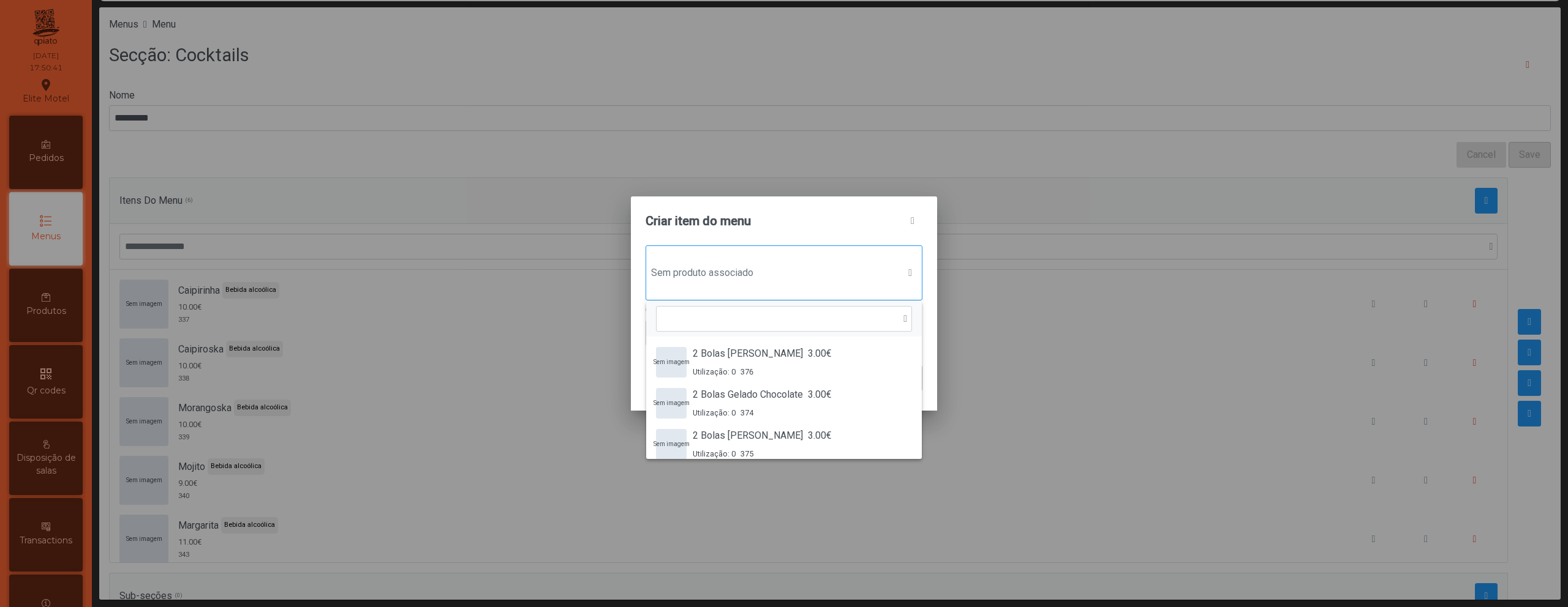
scroll to position [9, 59]
type input "*"
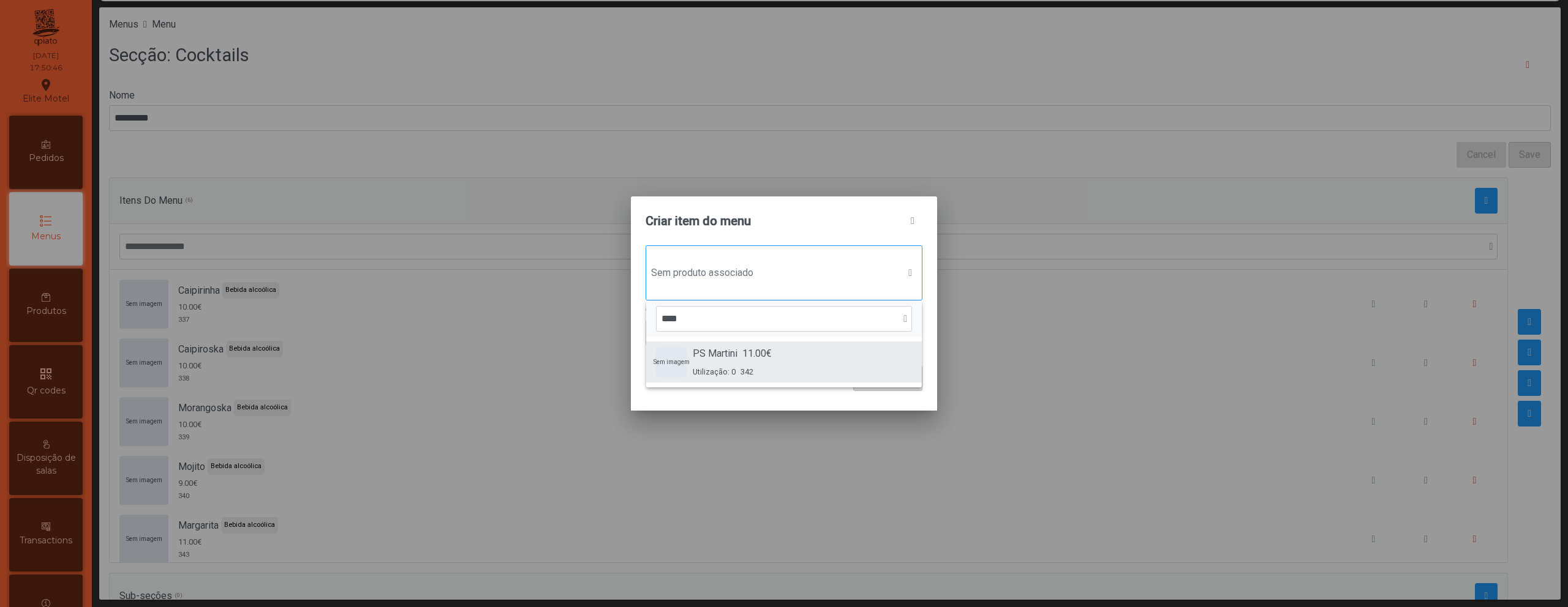
type input "****"
click at [703, 361] on div "PS Martini 11.00€ Utilização: 0 342" at bounding box center [732, 361] width 79 height 31
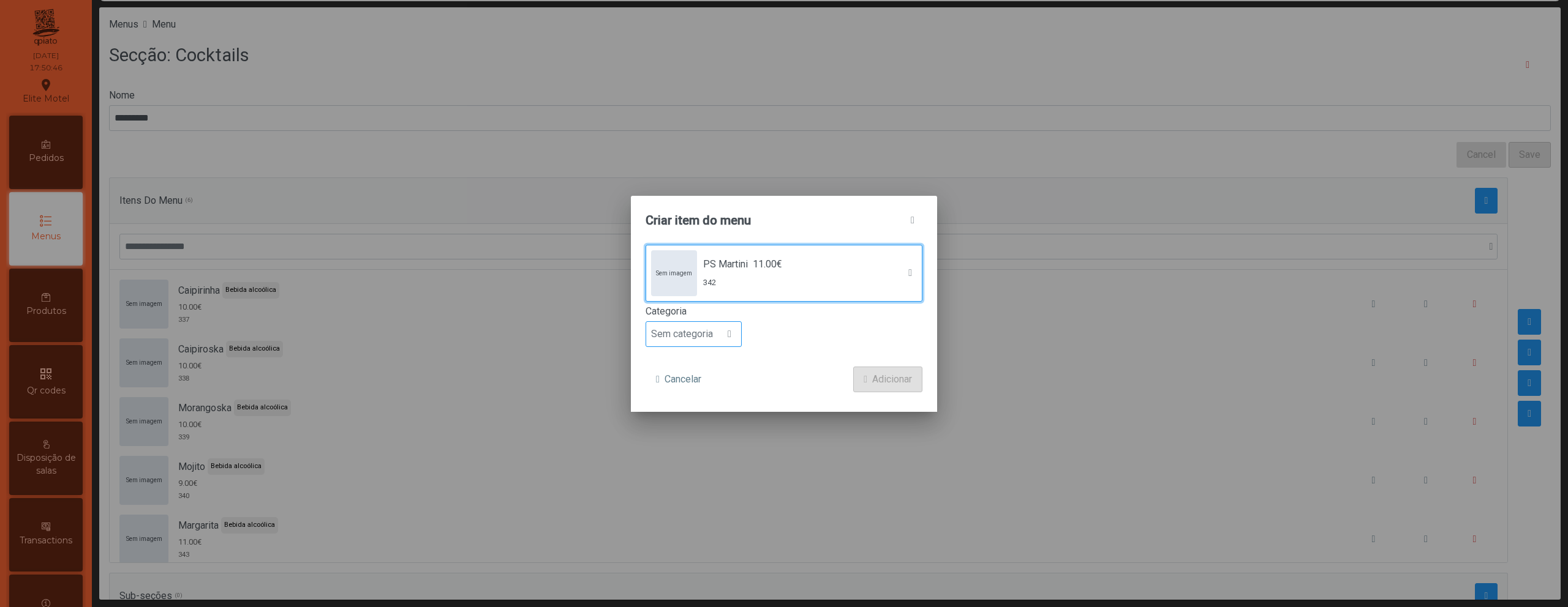
click at [689, 340] on span "Sem categoria" at bounding box center [681, 334] width 72 height 25
click at [690, 432] on span "Bebida alcoólica" at bounding box center [691, 428] width 70 height 12
click at [886, 377] on span "Adicionar" at bounding box center [892, 380] width 40 height 14
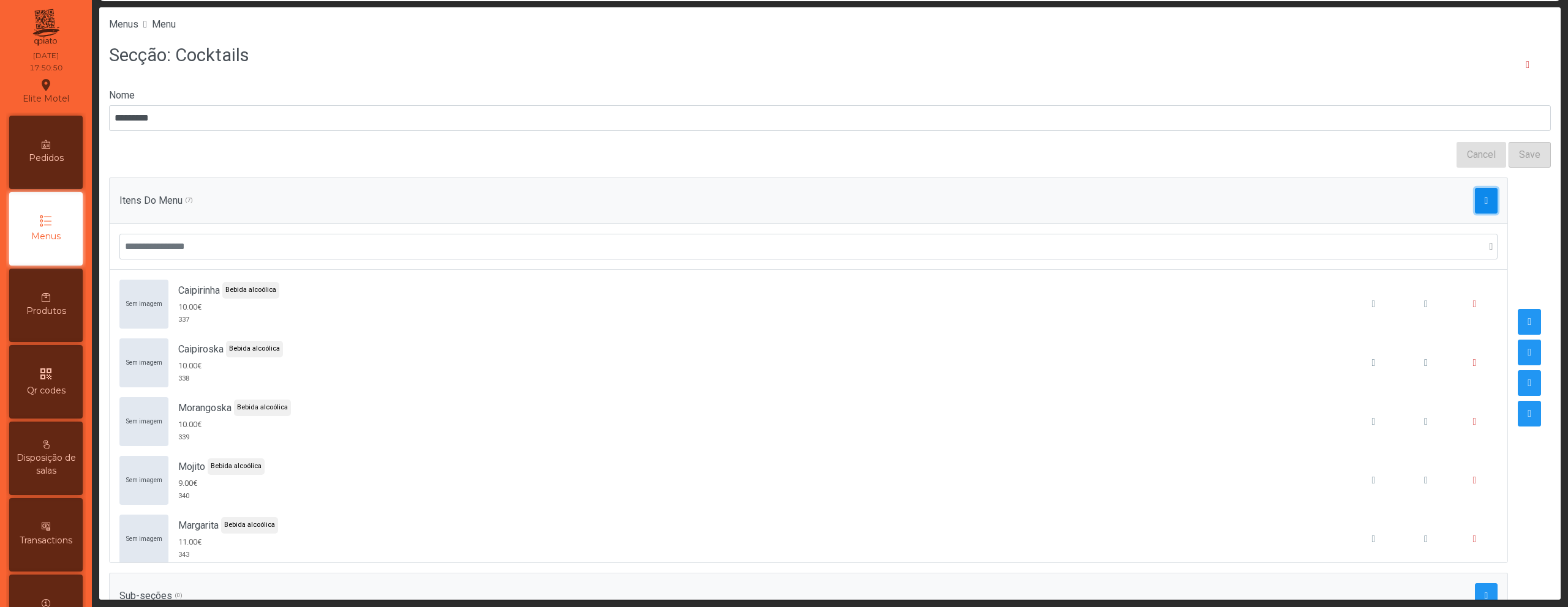
click at [1475, 198] on button "button" at bounding box center [1487, 200] width 23 height 25
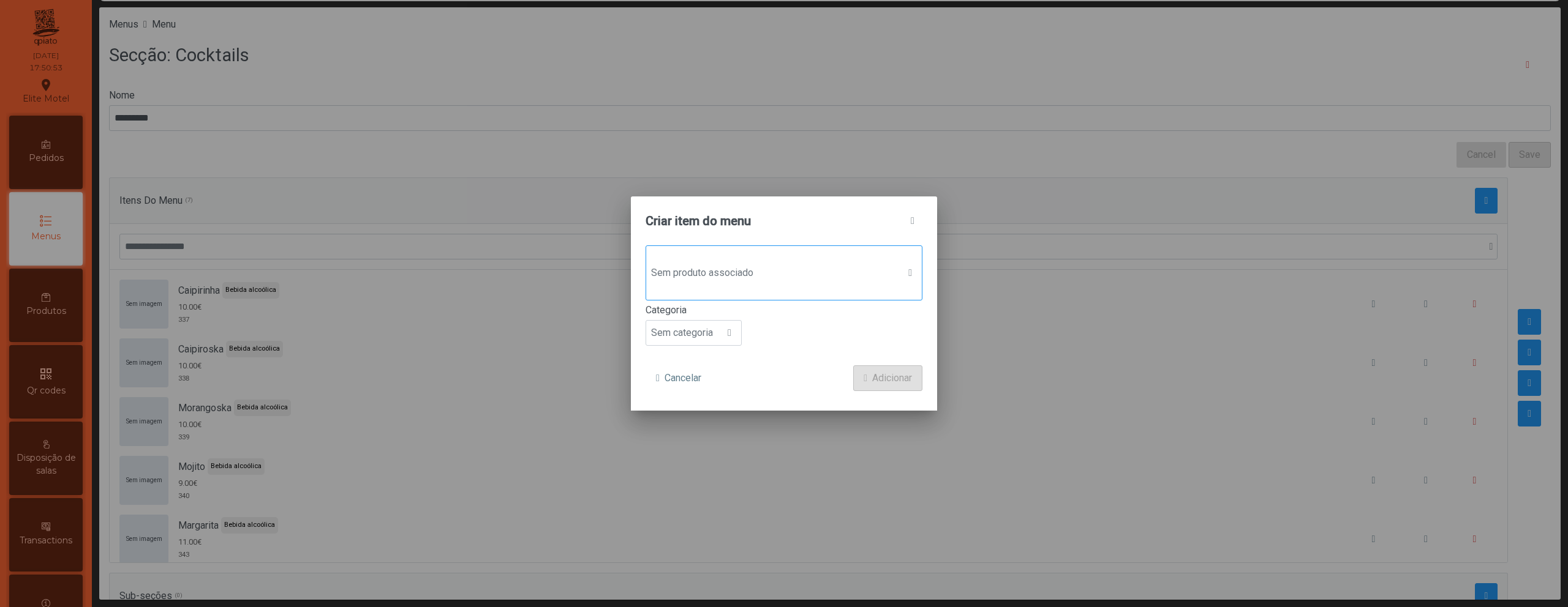
click at [749, 293] on div "Sem produto associado" at bounding box center [784, 273] width 277 height 55
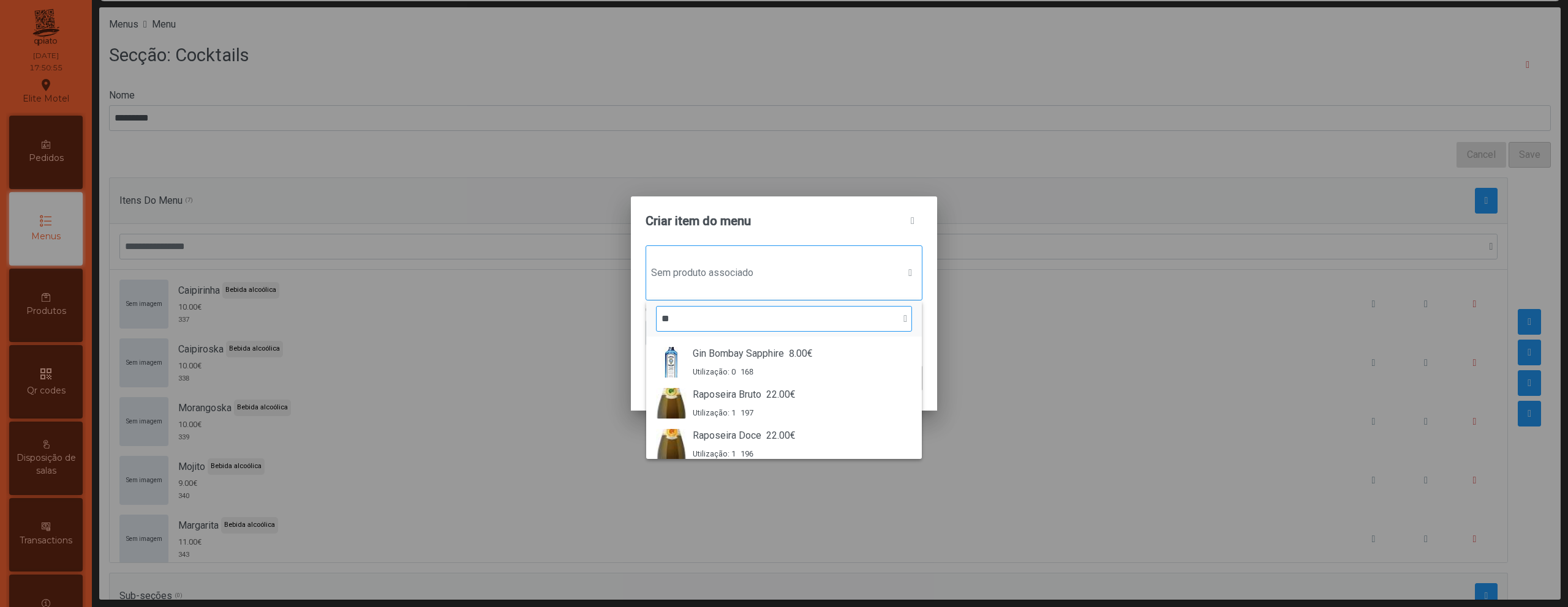
type input "*"
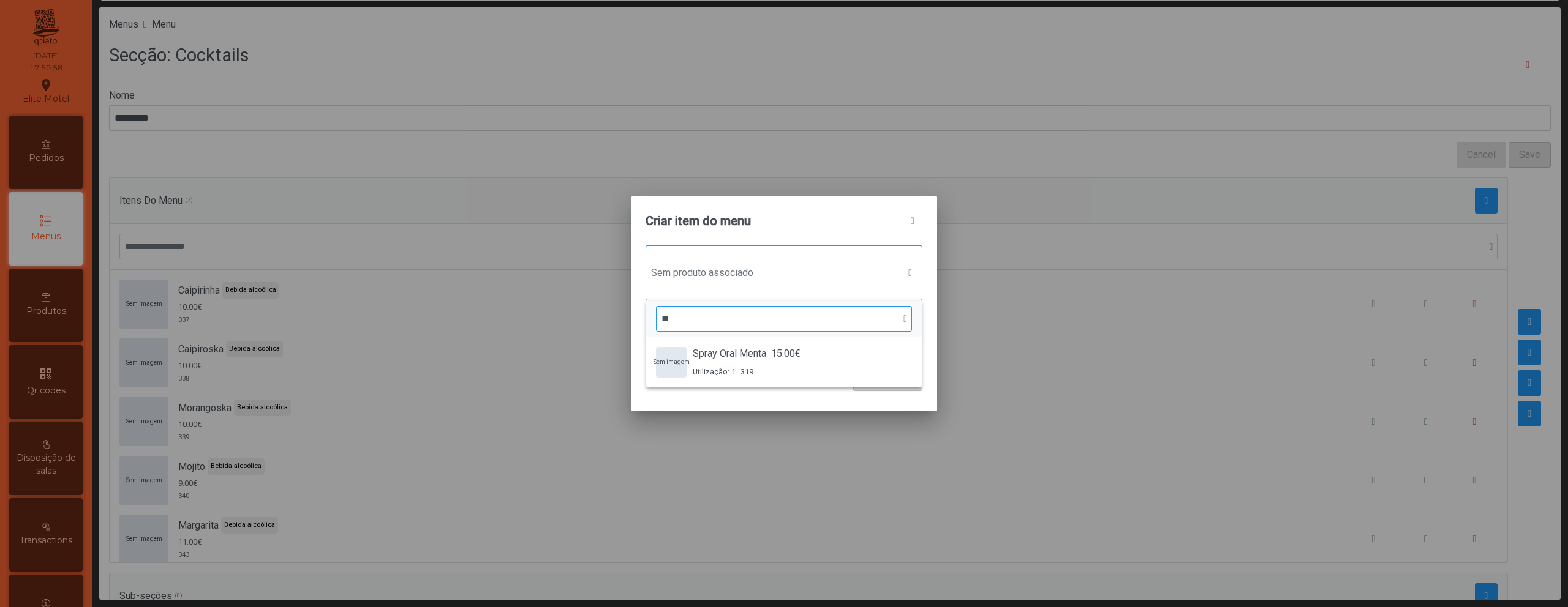
type input "*"
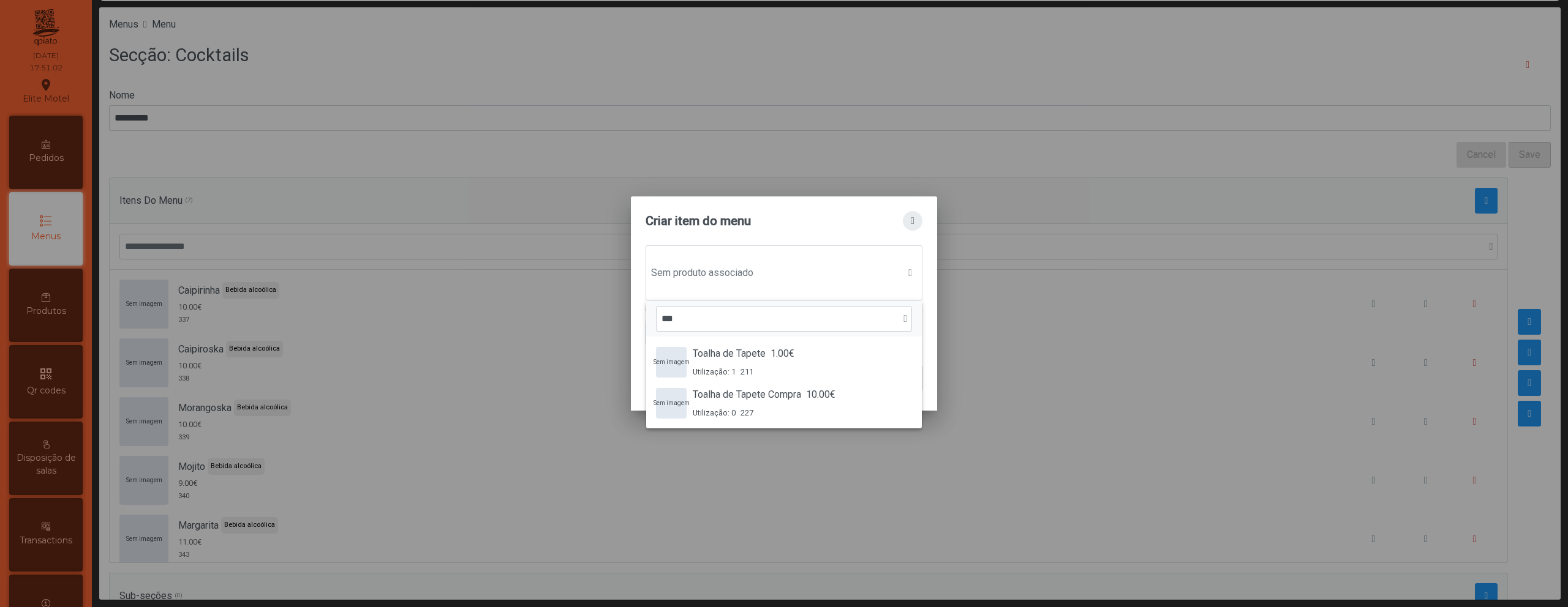
type input "***"
click at [909, 229] on button "button" at bounding box center [913, 221] width 20 height 20
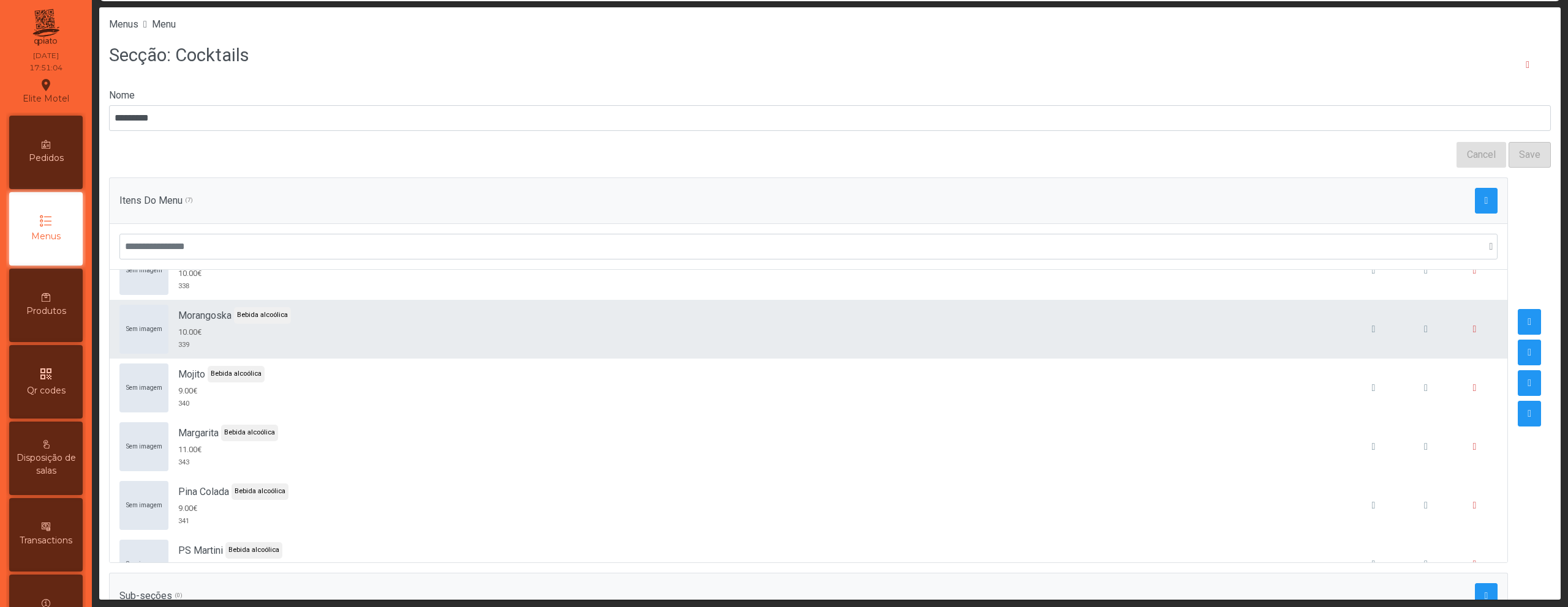
scroll to position [128, 0]
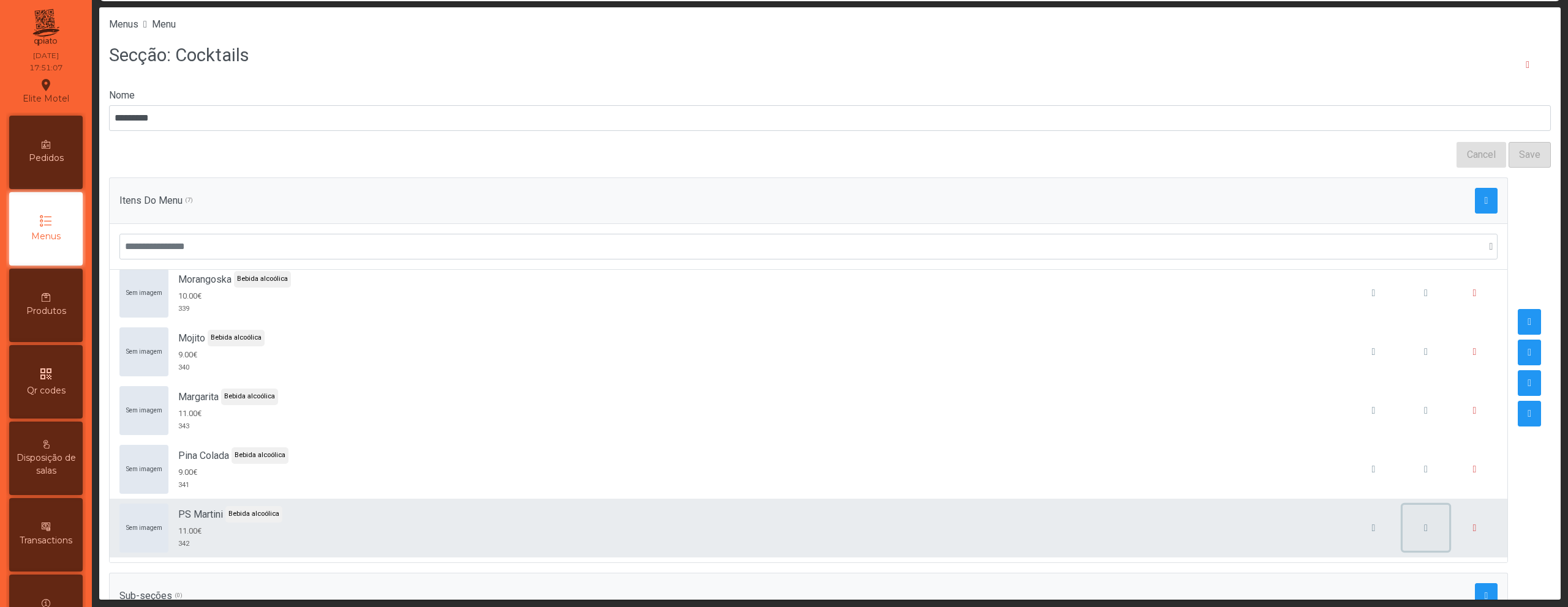
click at [1406, 527] on button "button" at bounding box center [1426, 528] width 46 height 46
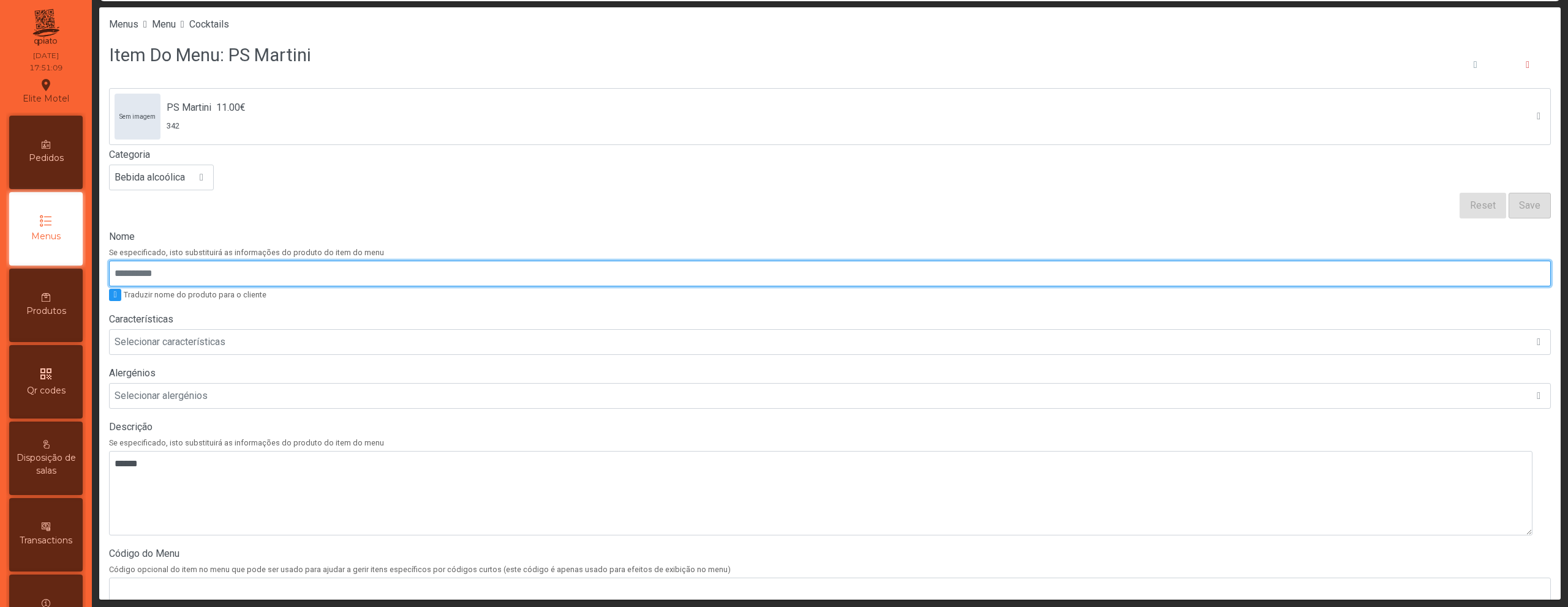
click at [168, 271] on input "Nome" at bounding box center [829, 273] width 1442 height 25
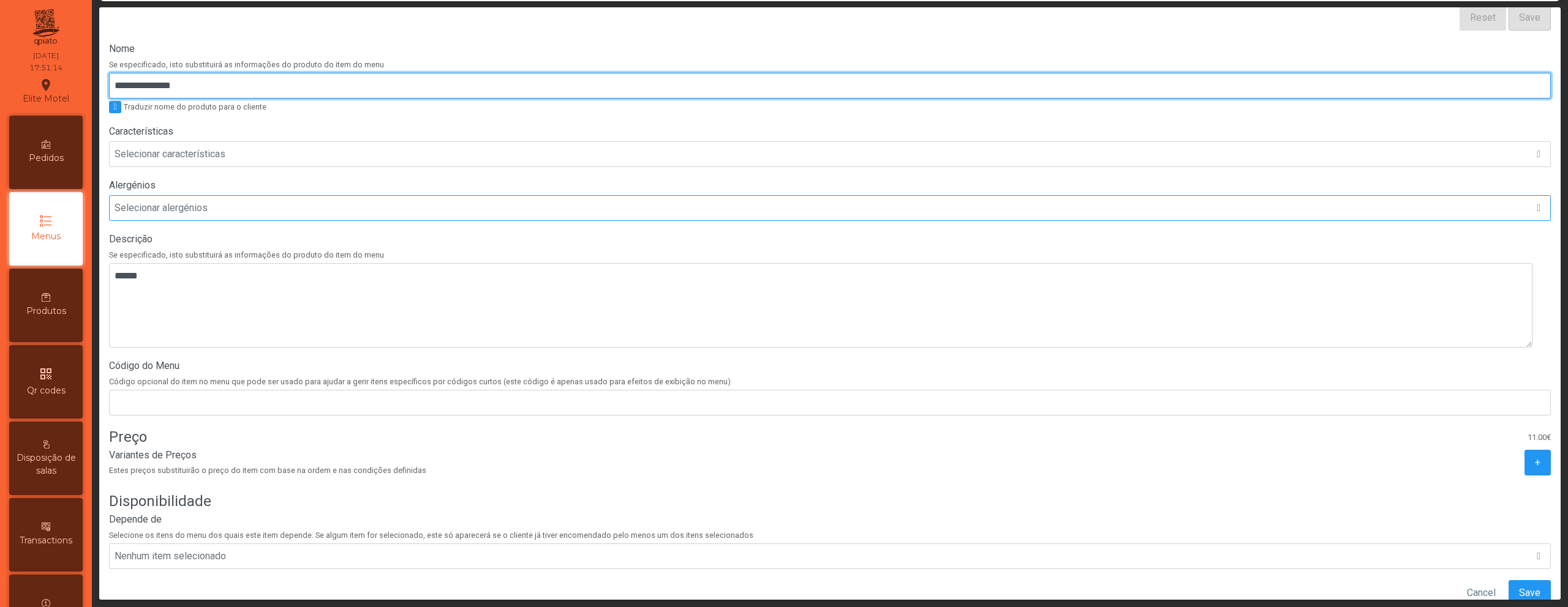
scroll to position [233, 0]
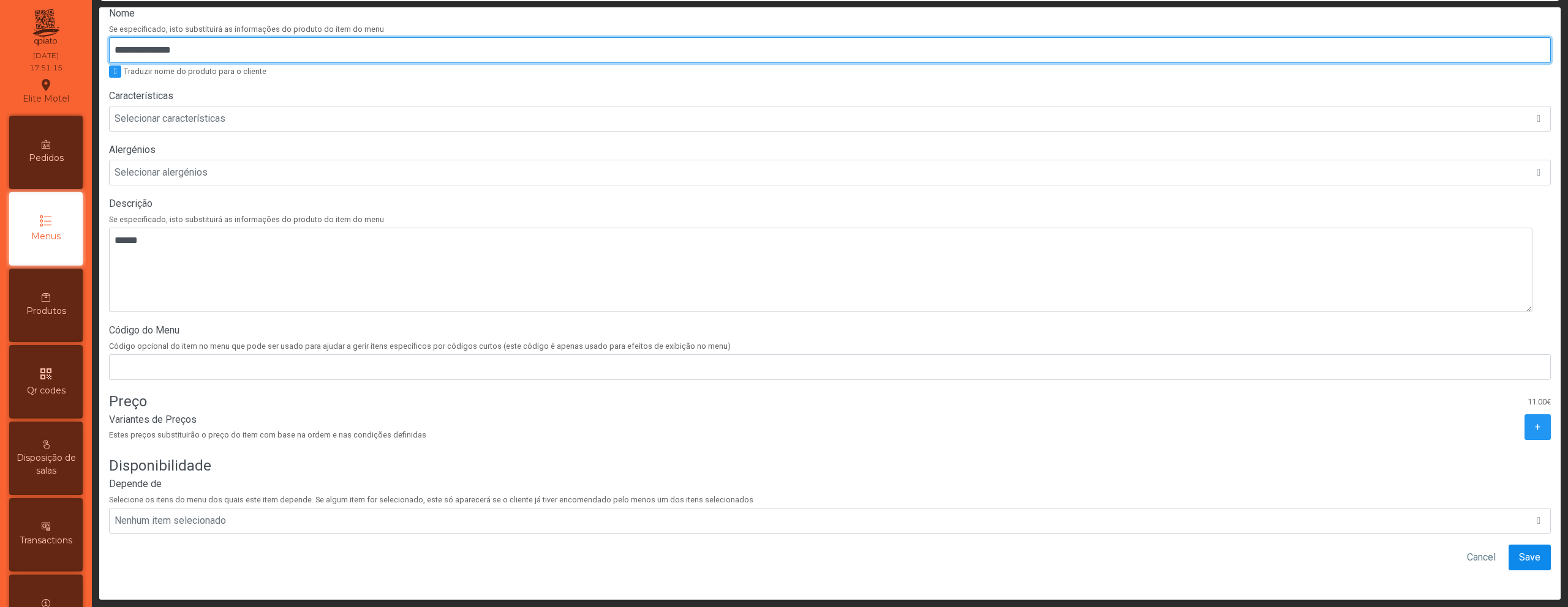
type input "**********"
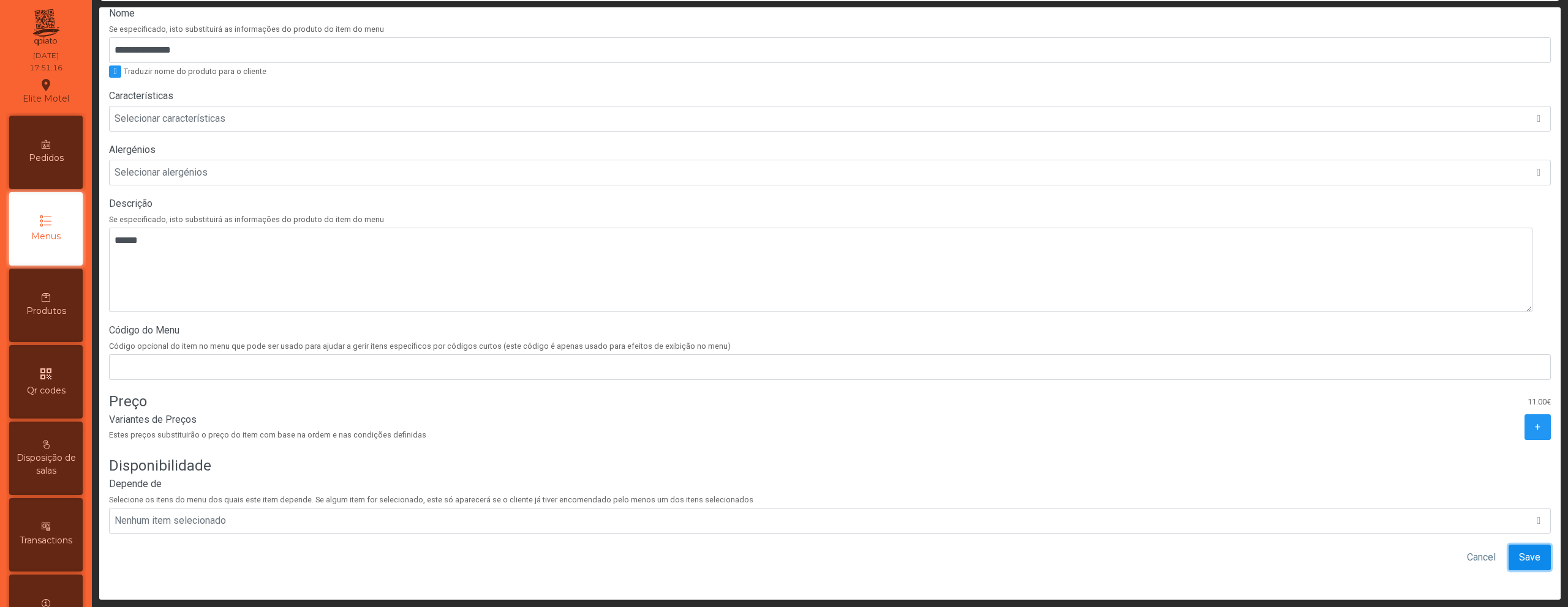
click at [1519, 551] on span "Save" at bounding box center [1530, 558] width 22 height 14
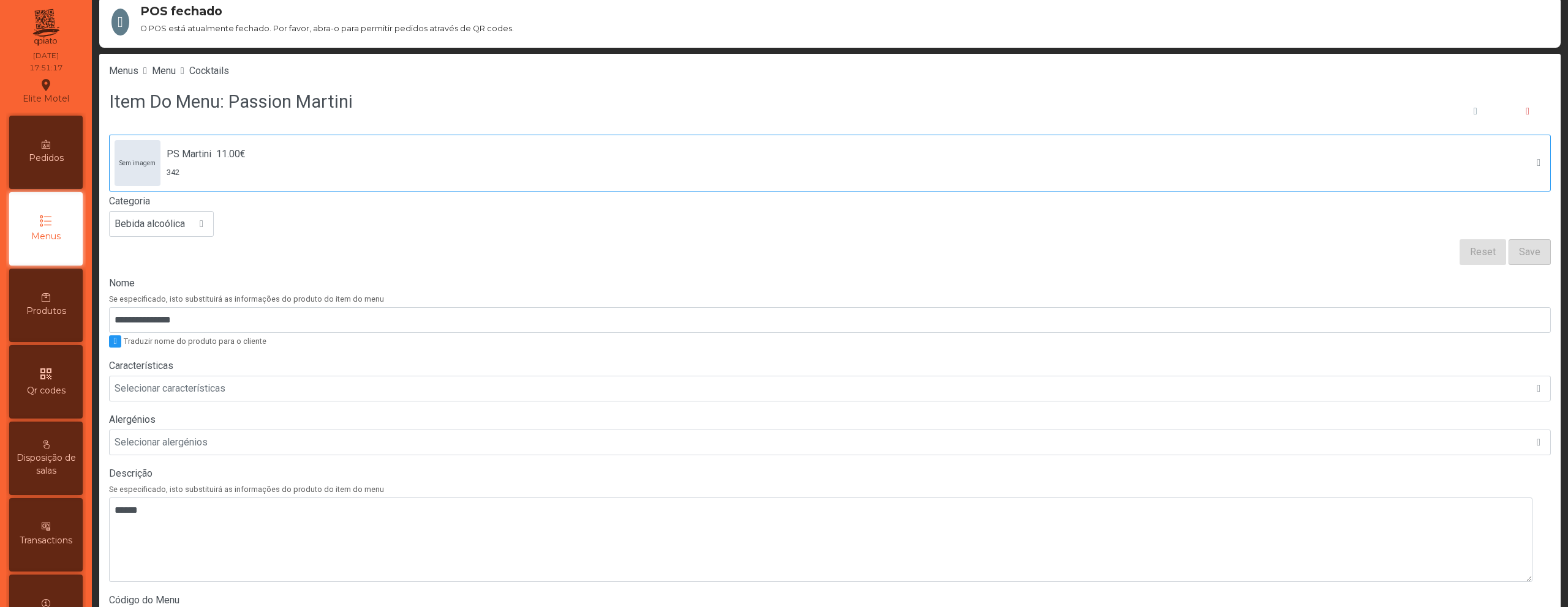
scroll to position [0, 0]
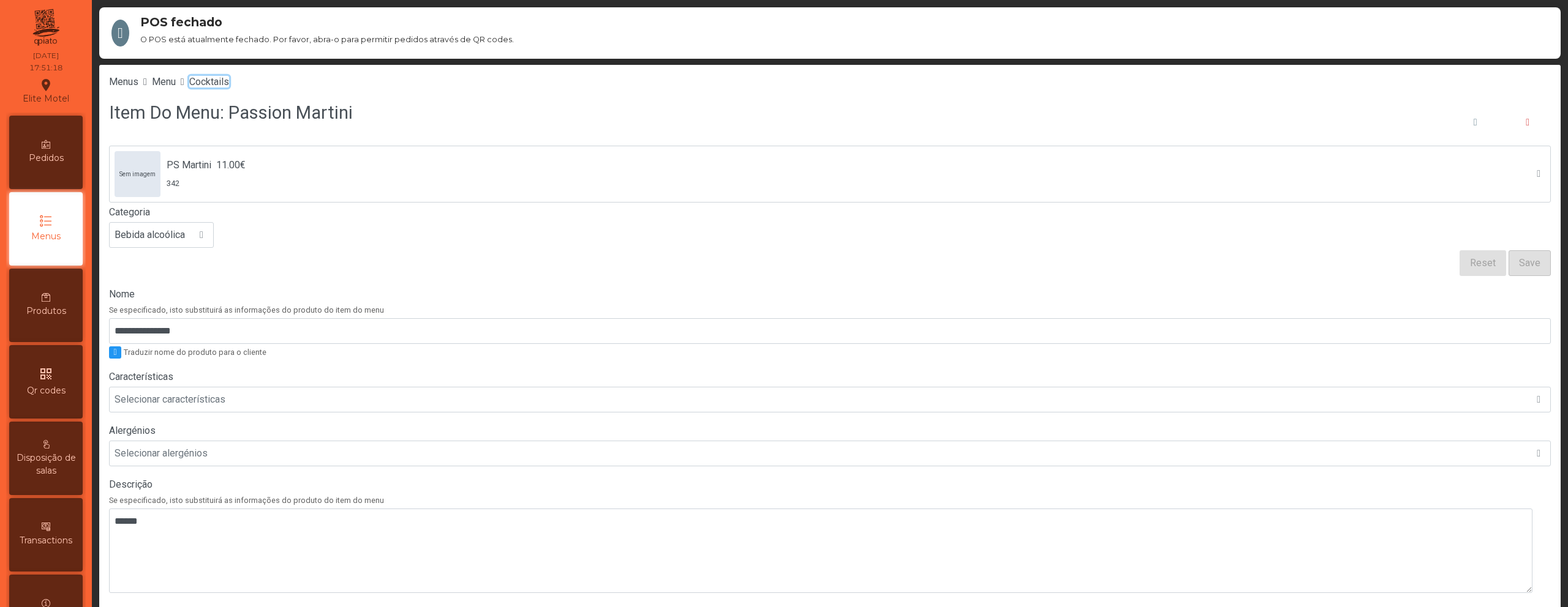
click at [229, 83] on span "Cocktails" at bounding box center [209, 82] width 40 height 12
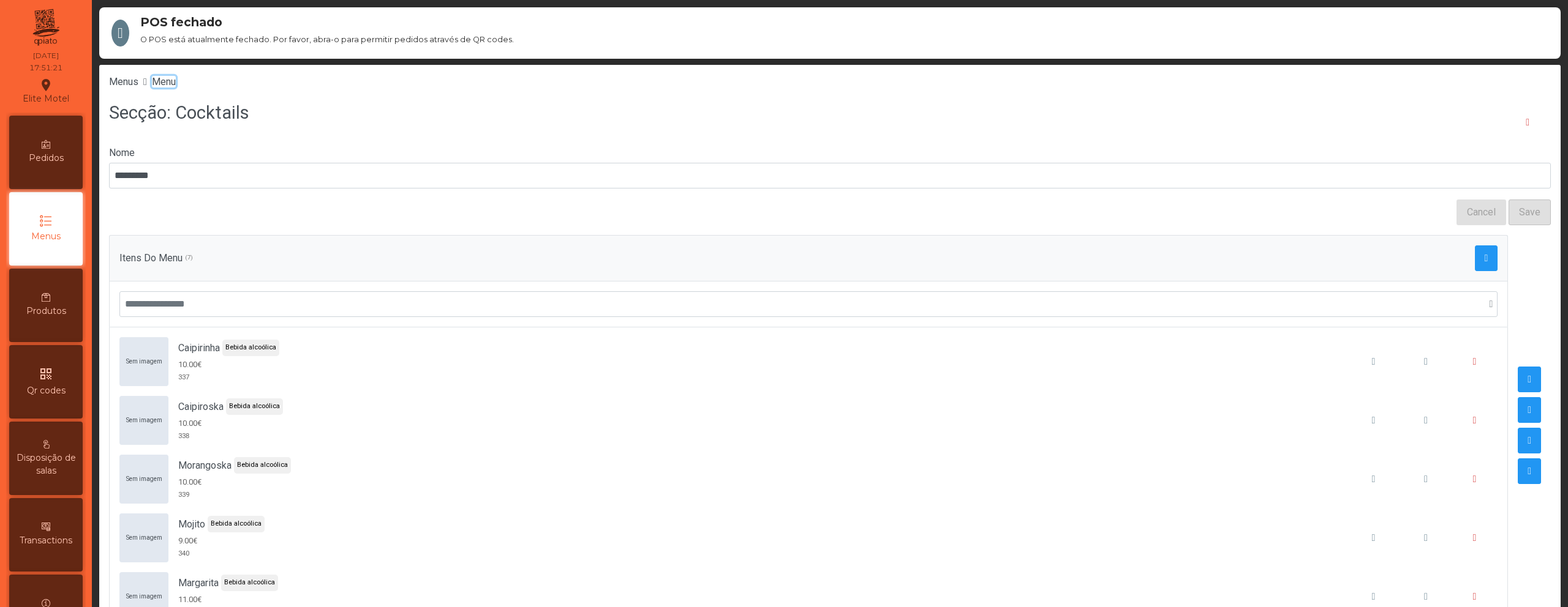
click at [163, 76] on span "Menu" at bounding box center [164, 82] width 24 height 12
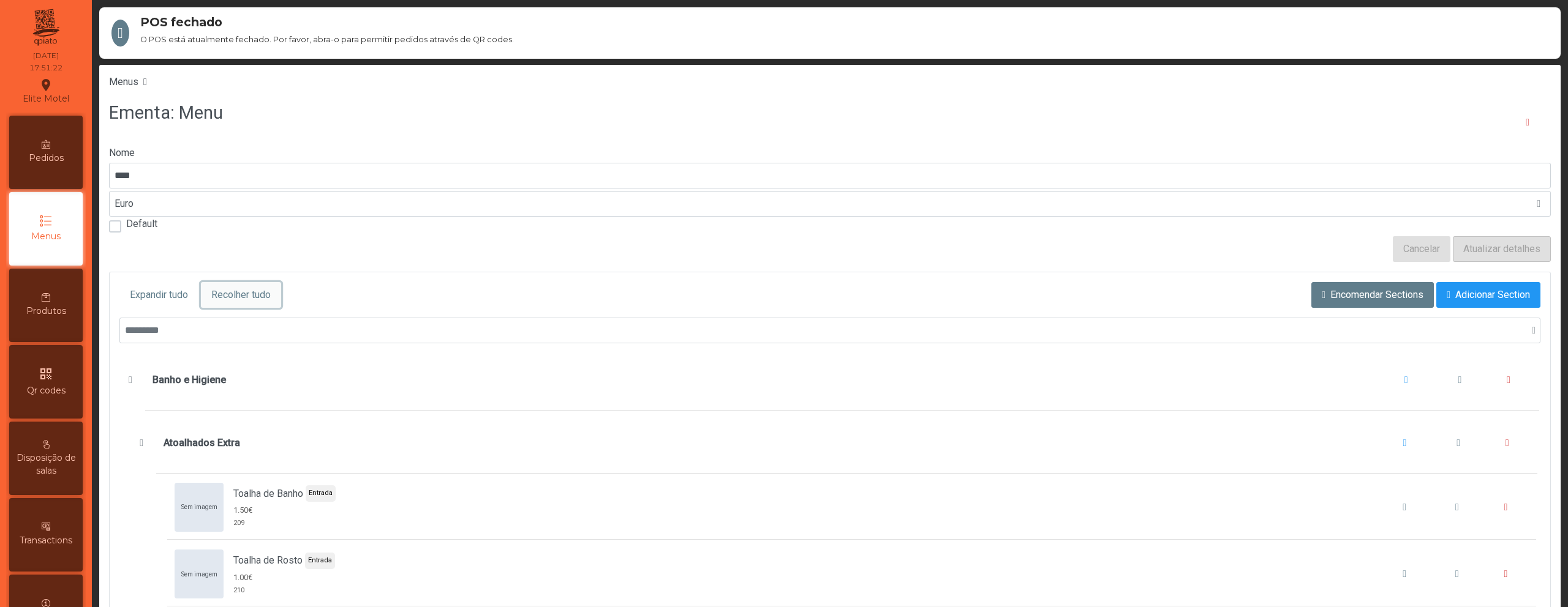
click at [243, 298] on span "Recolher tudo" at bounding box center [241, 295] width 59 height 14
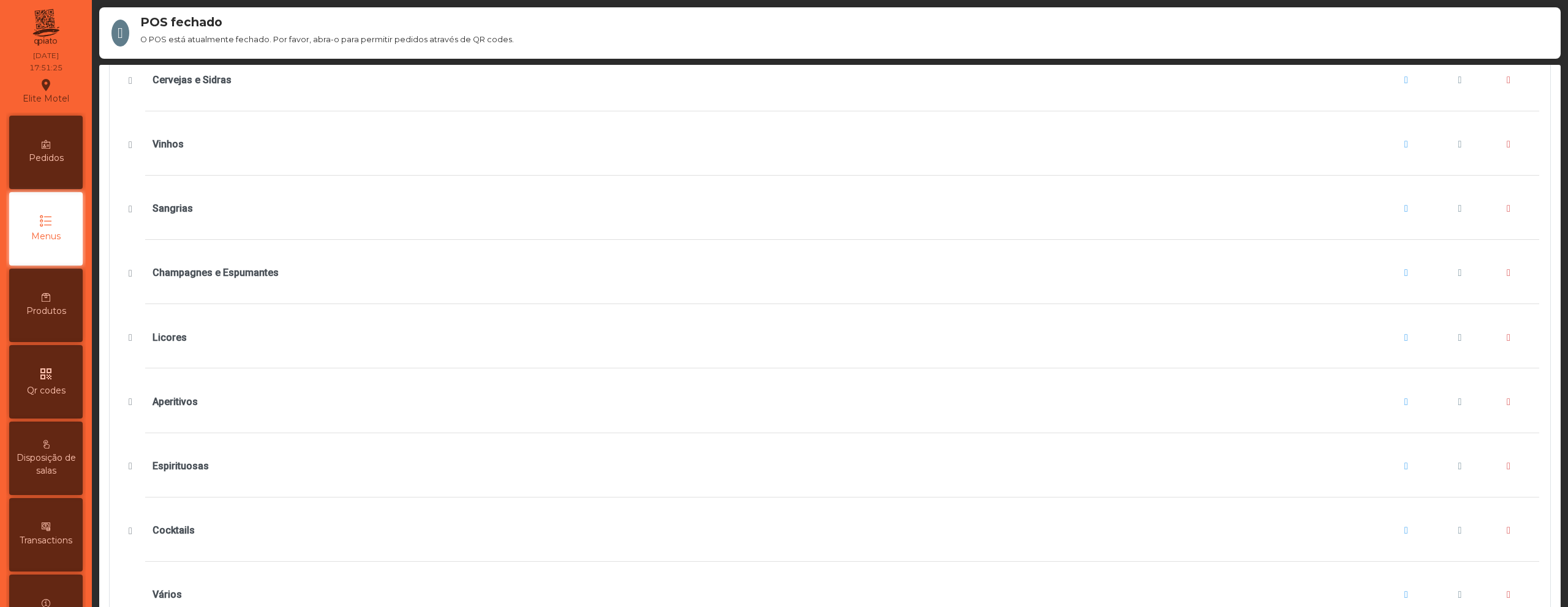
scroll to position [57, 0]
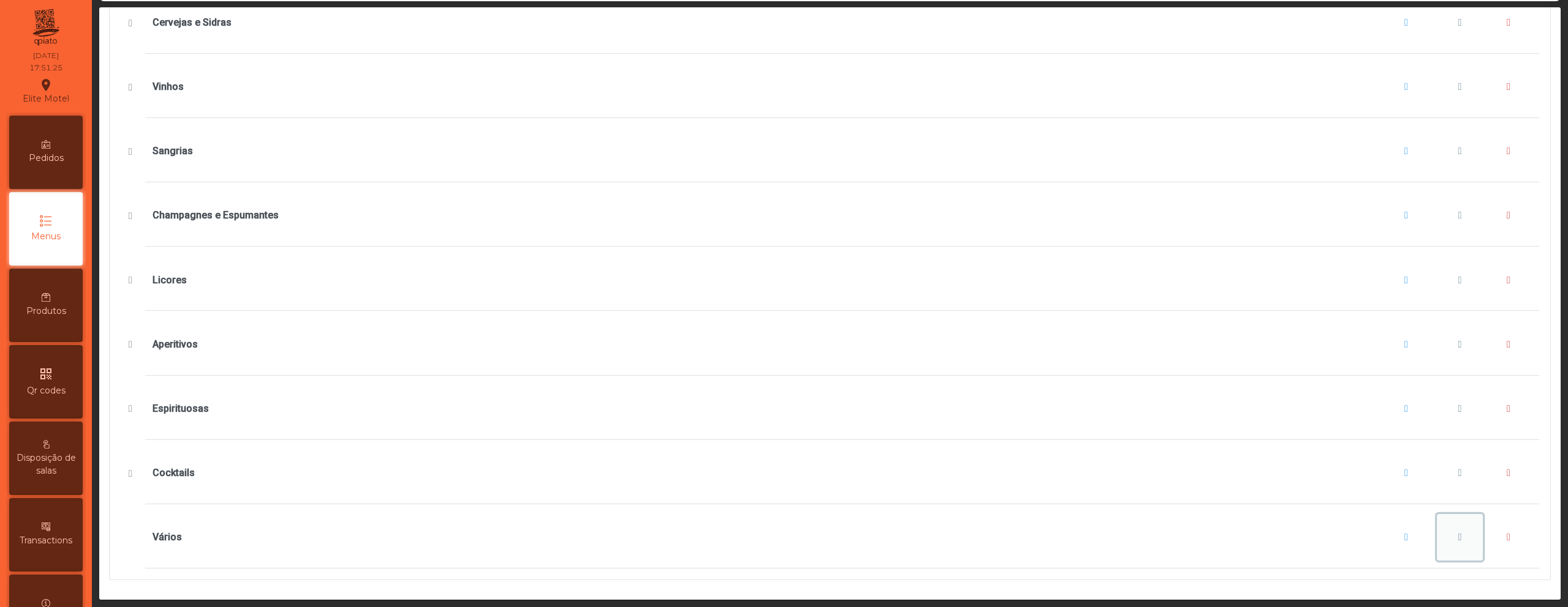
click at [1440, 521] on button "Vários" at bounding box center [1460, 537] width 46 height 46
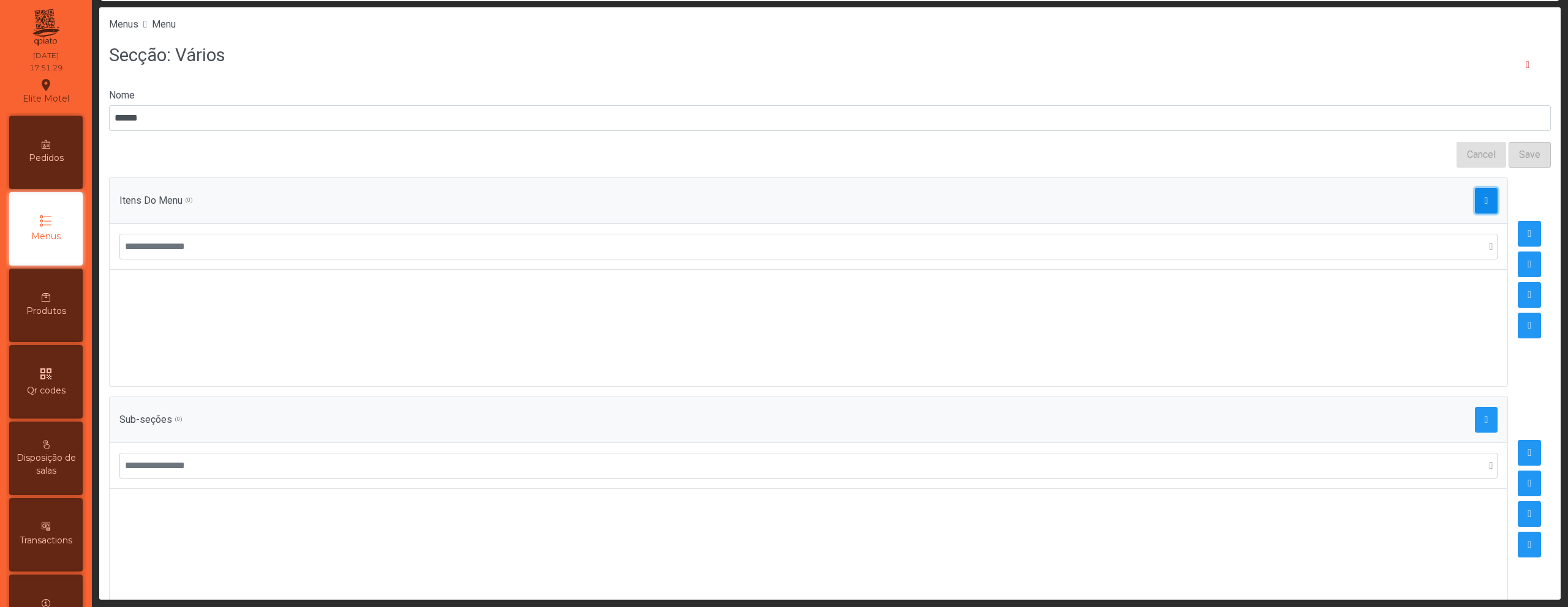
click at [1485, 200] on span "button" at bounding box center [1486, 201] width 4 height 10
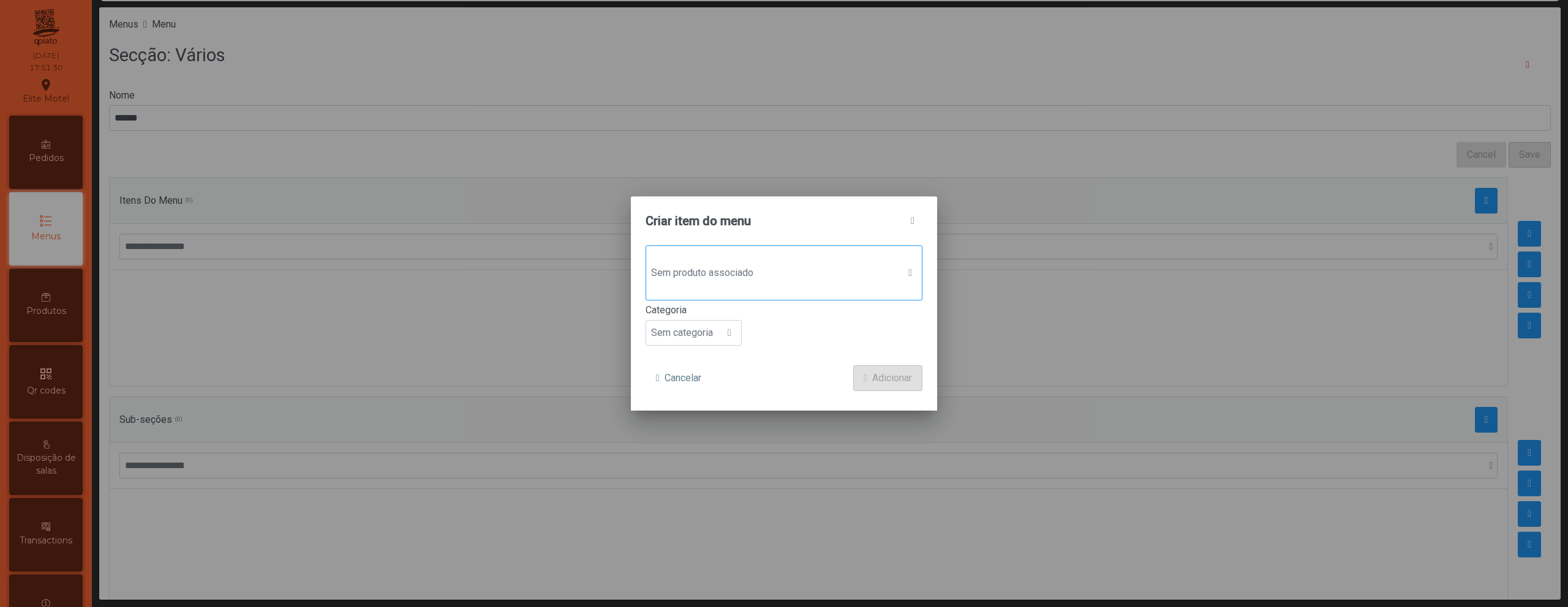
click at [784, 263] on span "Sem produto associado" at bounding box center [772, 273] width 252 height 25
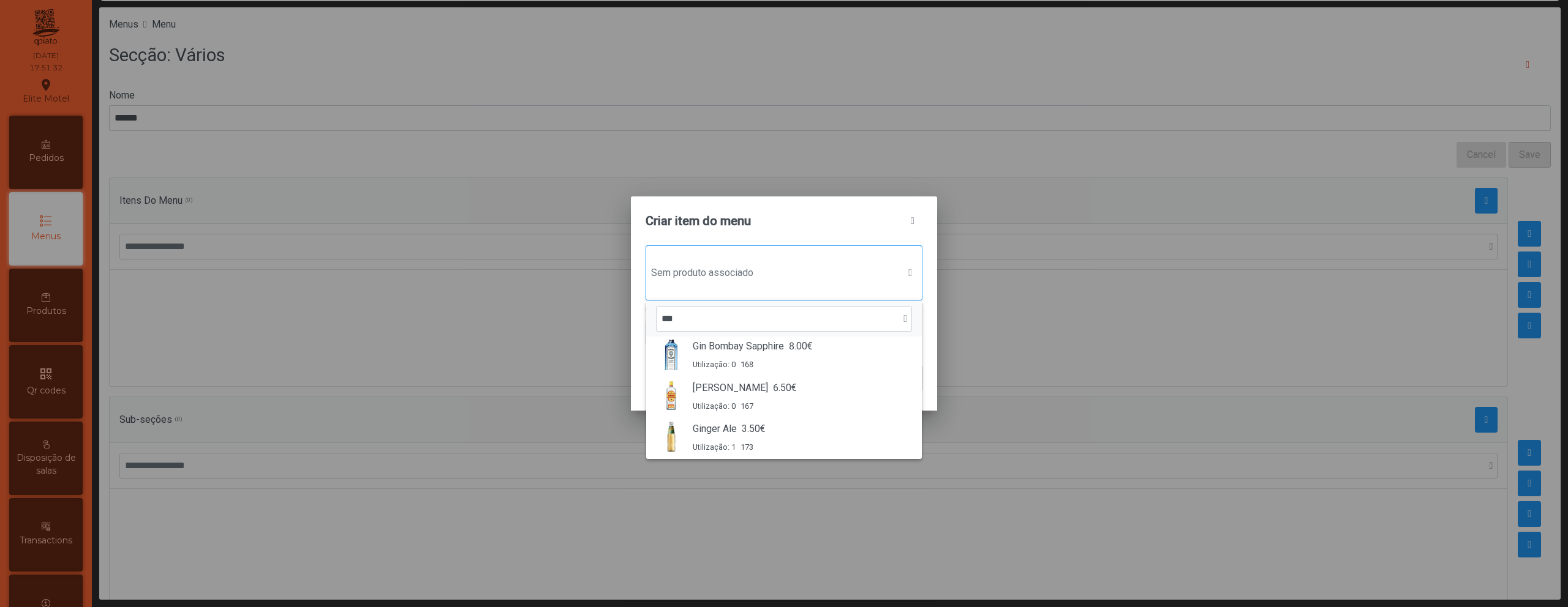
scroll to position [93, 0]
type input "***"
click at [753, 398] on span "167" at bounding box center [747, 403] width 13 height 12
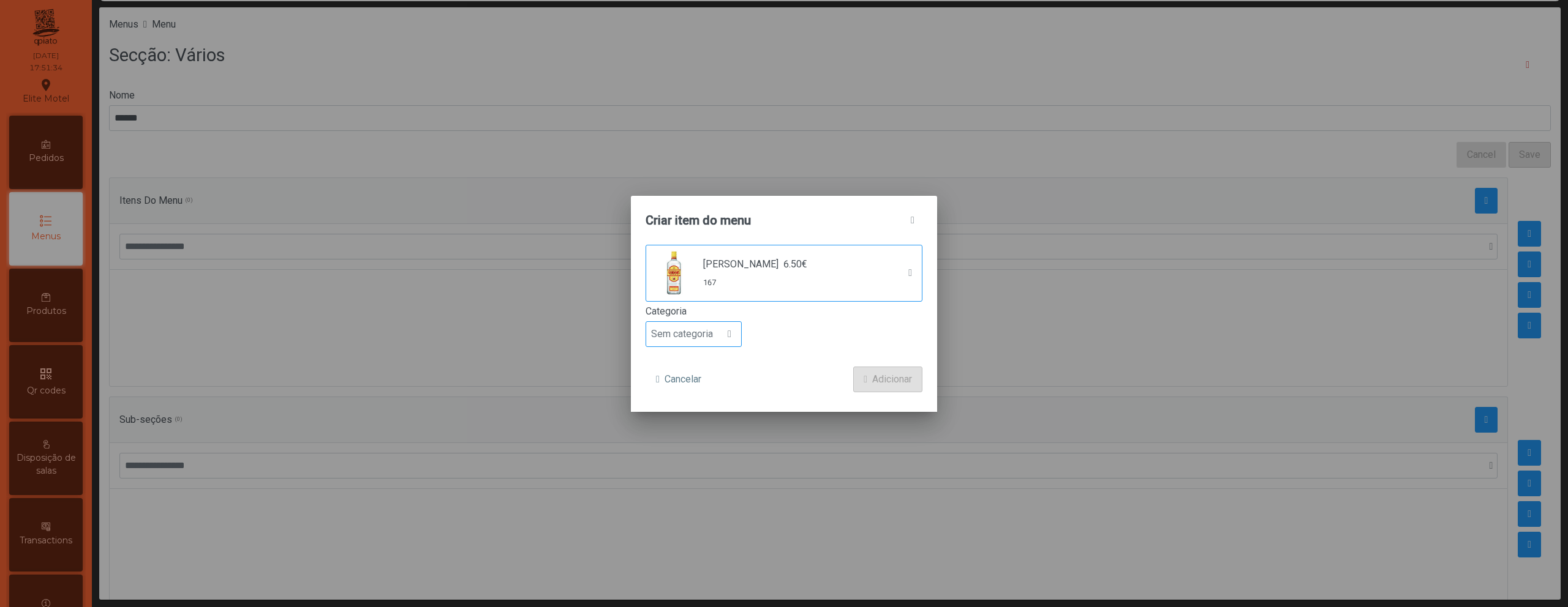
click at [716, 340] on span "Sem categoria" at bounding box center [681, 334] width 72 height 25
click at [705, 428] on span "Bebida alcoólica" at bounding box center [691, 428] width 70 height 12
click at [875, 386] on span "Adicionar" at bounding box center [892, 380] width 40 height 14
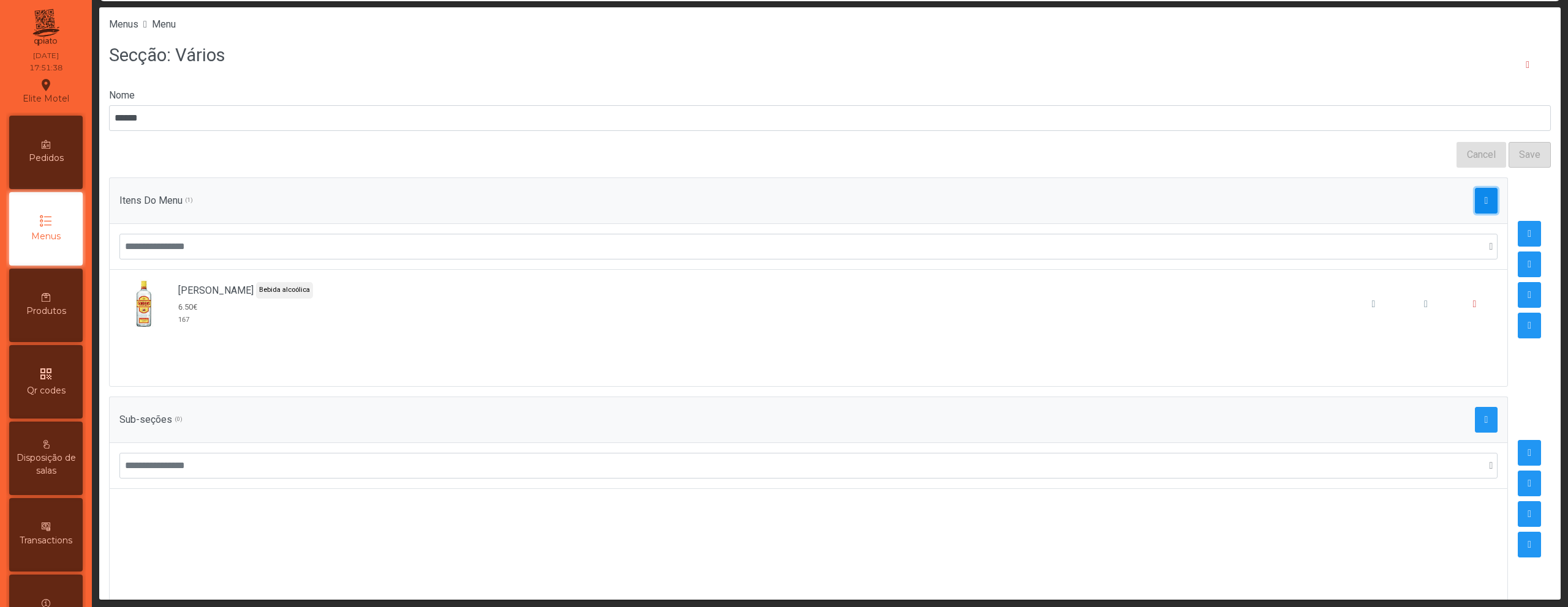
click at [1475, 192] on button "button" at bounding box center [1487, 200] width 23 height 25
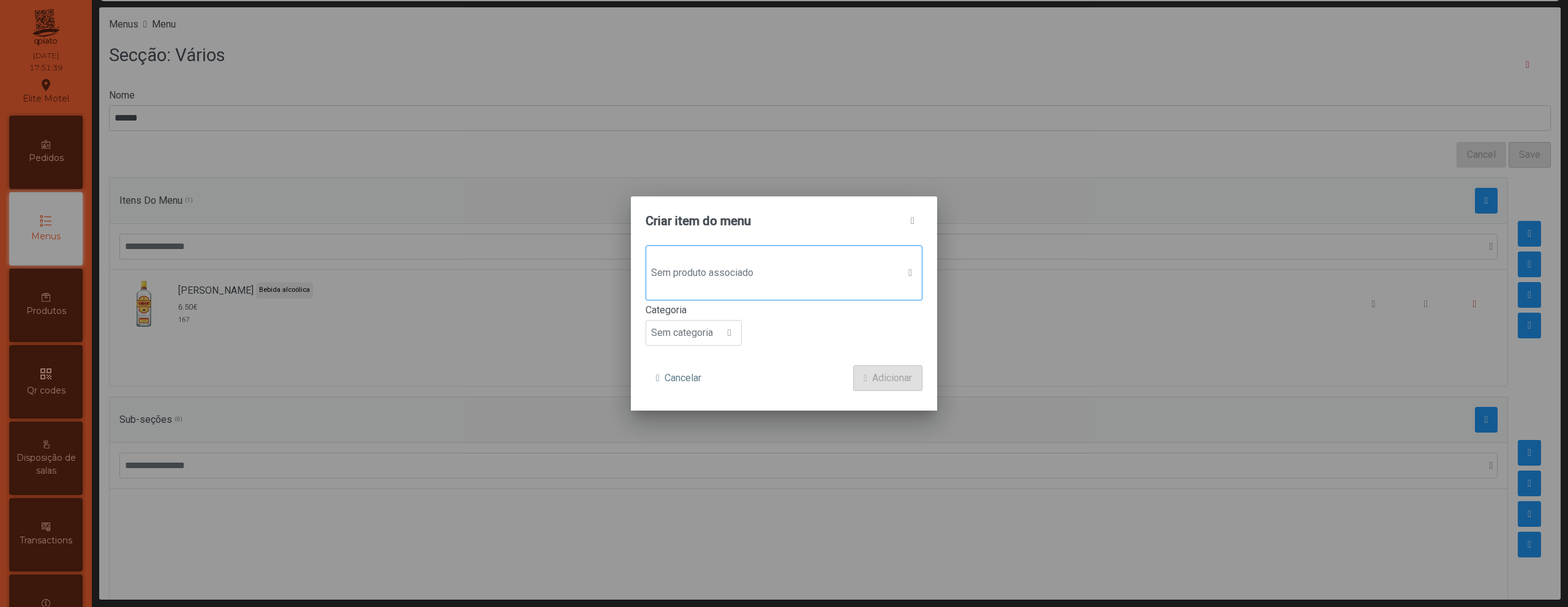
click at [841, 275] on span "Sem produto associado" at bounding box center [772, 273] width 252 height 25
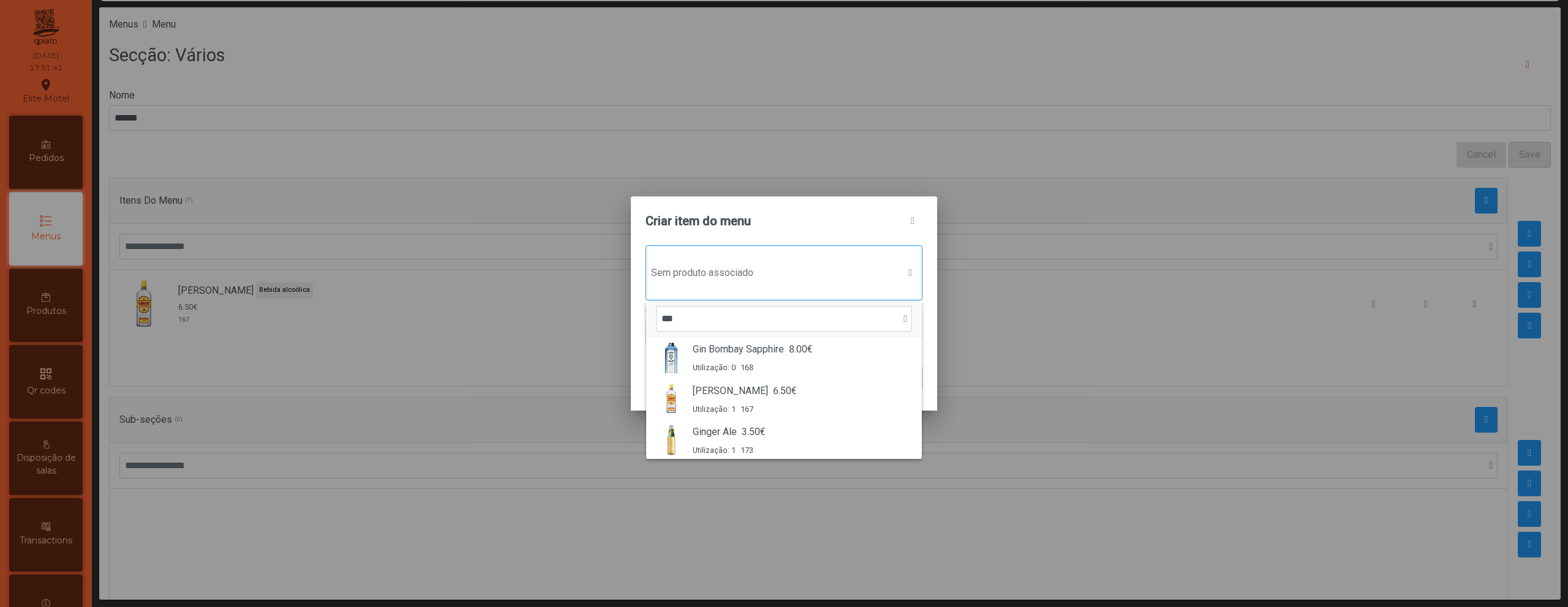
scroll to position [93, 0]
type input "***"
click at [800, 361] on div "Utilização: 0 168" at bounding box center [753, 361] width 120 height 12
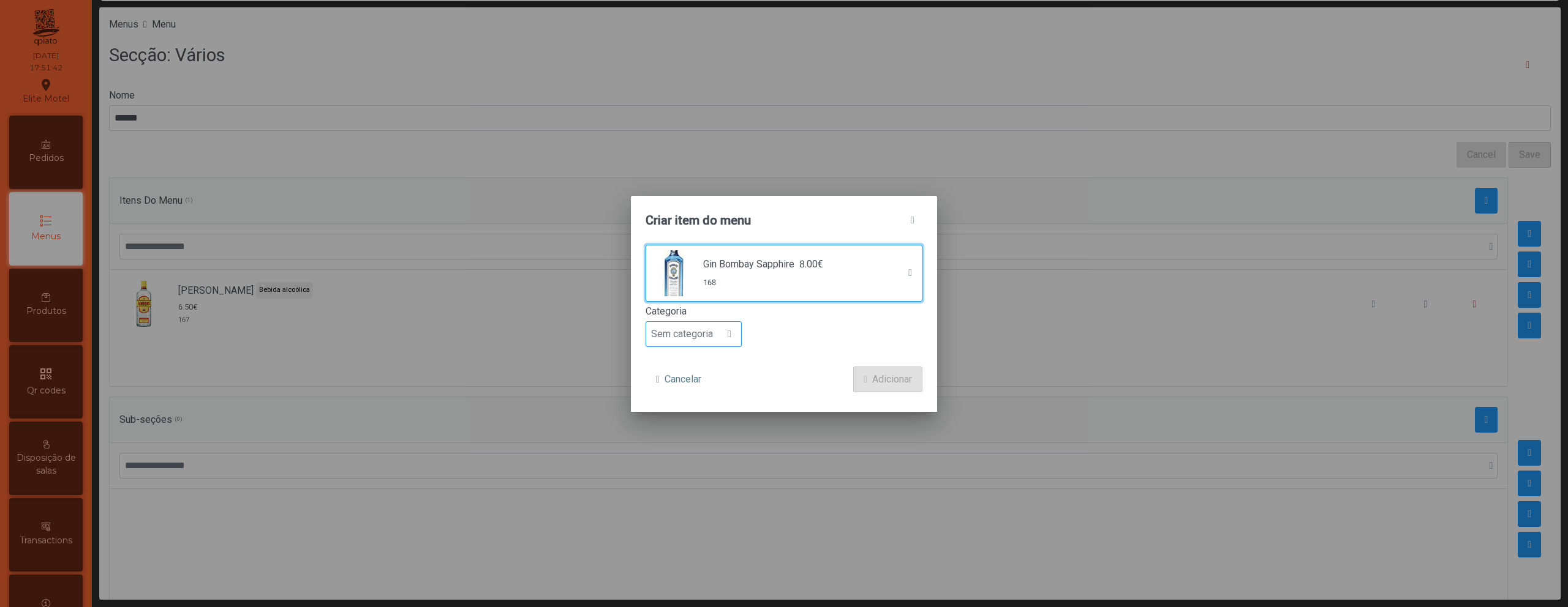
click at [728, 333] on span at bounding box center [729, 335] width 4 height 10
click at [709, 425] on span "Bebida alcoólica" at bounding box center [691, 428] width 70 height 12
click at [895, 385] on span "Adicionar" at bounding box center [892, 380] width 40 height 14
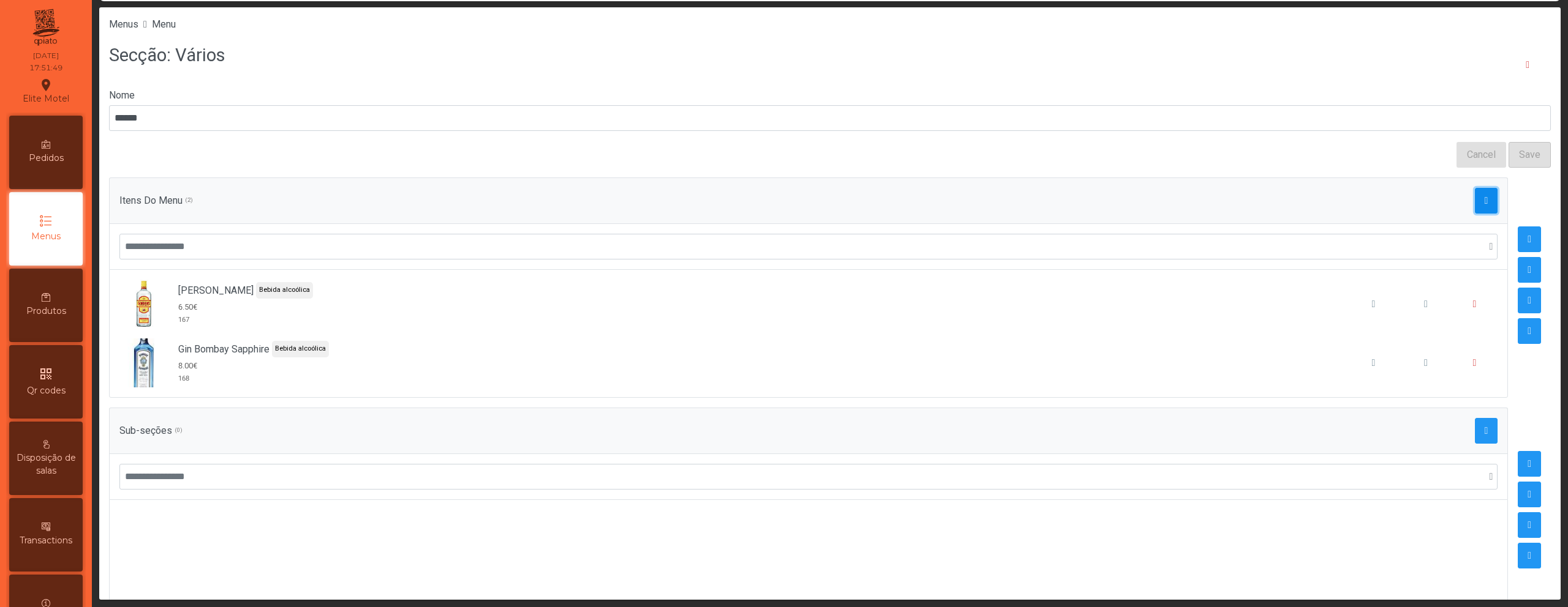
click at [1475, 199] on button "button" at bounding box center [1487, 200] width 23 height 25
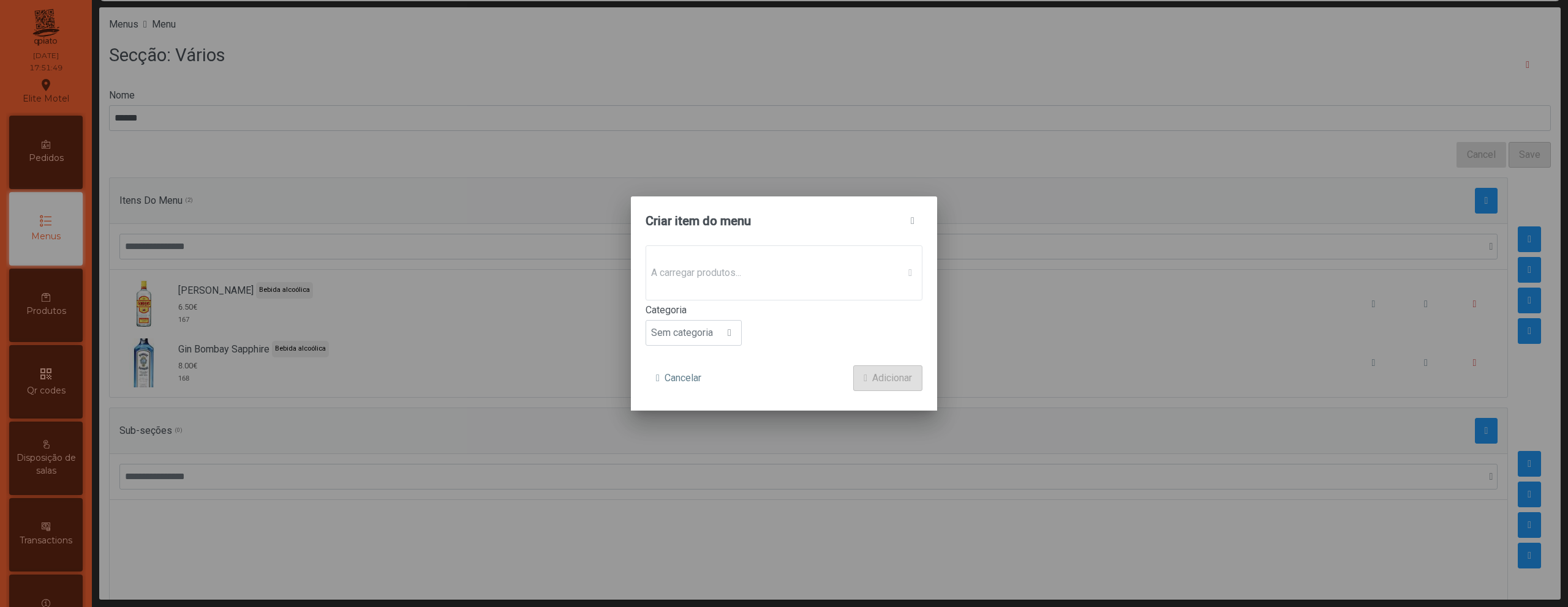
click at [789, 259] on div "A carregar produtos..." at bounding box center [784, 273] width 277 height 55
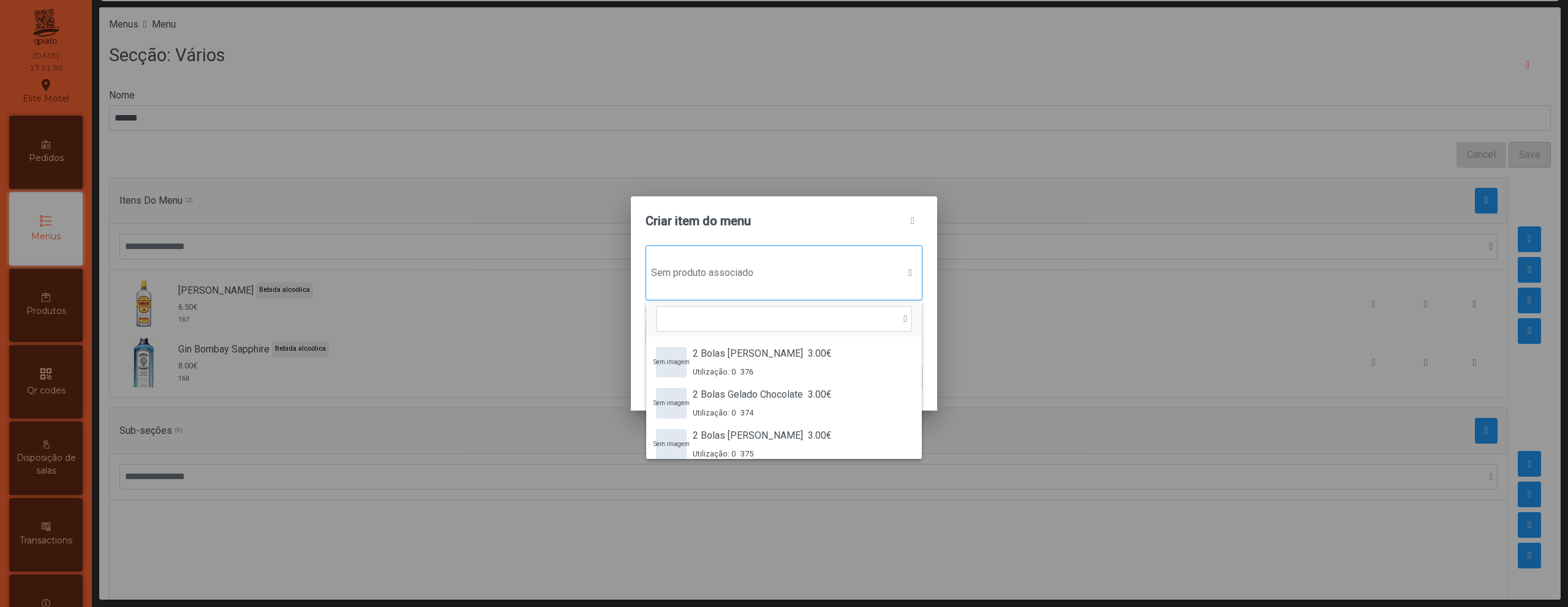
scroll to position [9, 59]
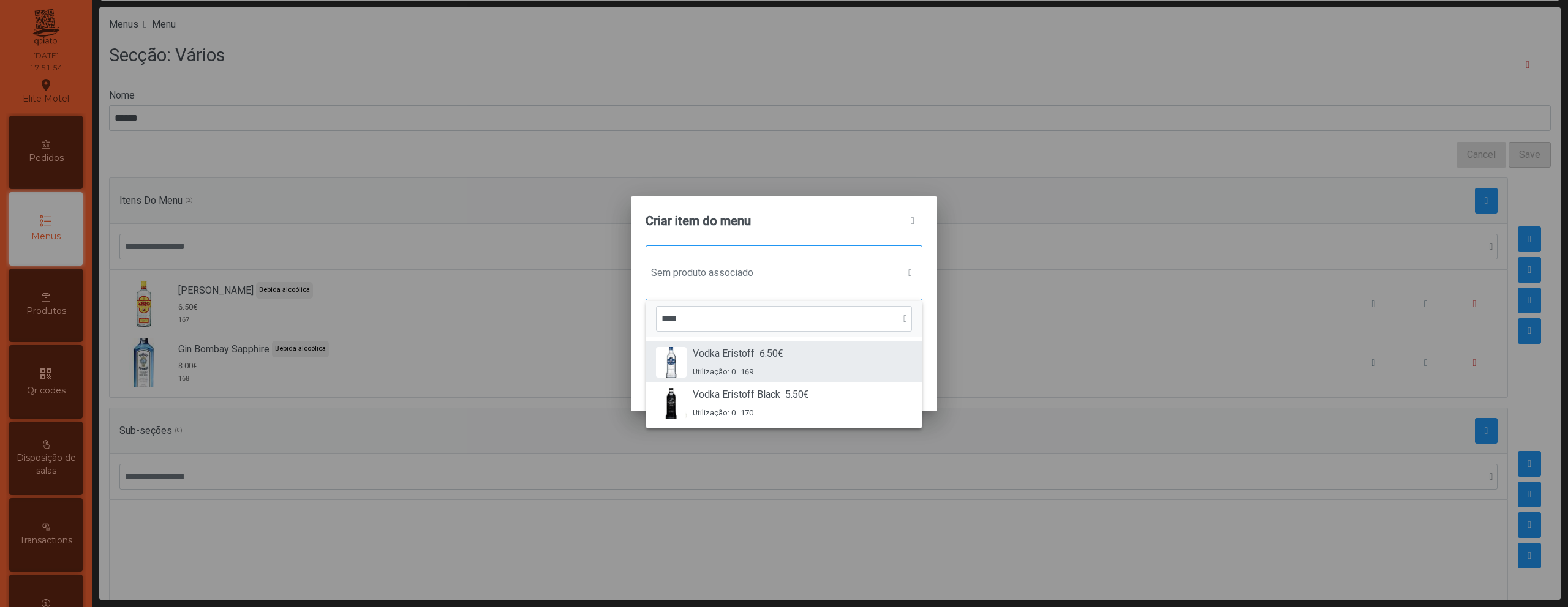
type input "****"
click at [737, 361] on span "Vodka Eristoff" at bounding box center [723, 353] width 62 height 14
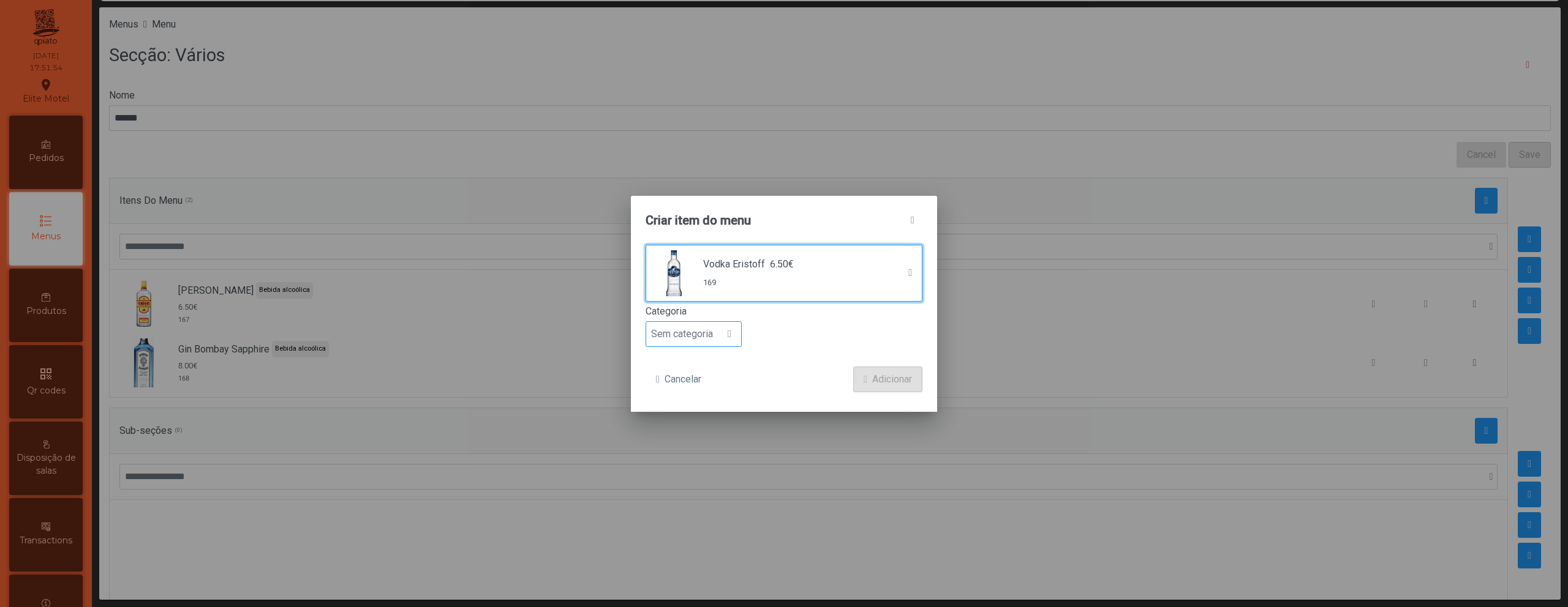
click at [692, 332] on span "Sem categoria" at bounding box center [681, 334] width 72 height 25
click at [699, 420] on li "Bebida alcoólica" at bounding box center [693, 429] width 95 height 25
click at [887, 377] on span "Adicionar" at bounding box center [892, 380] width 40 height 14
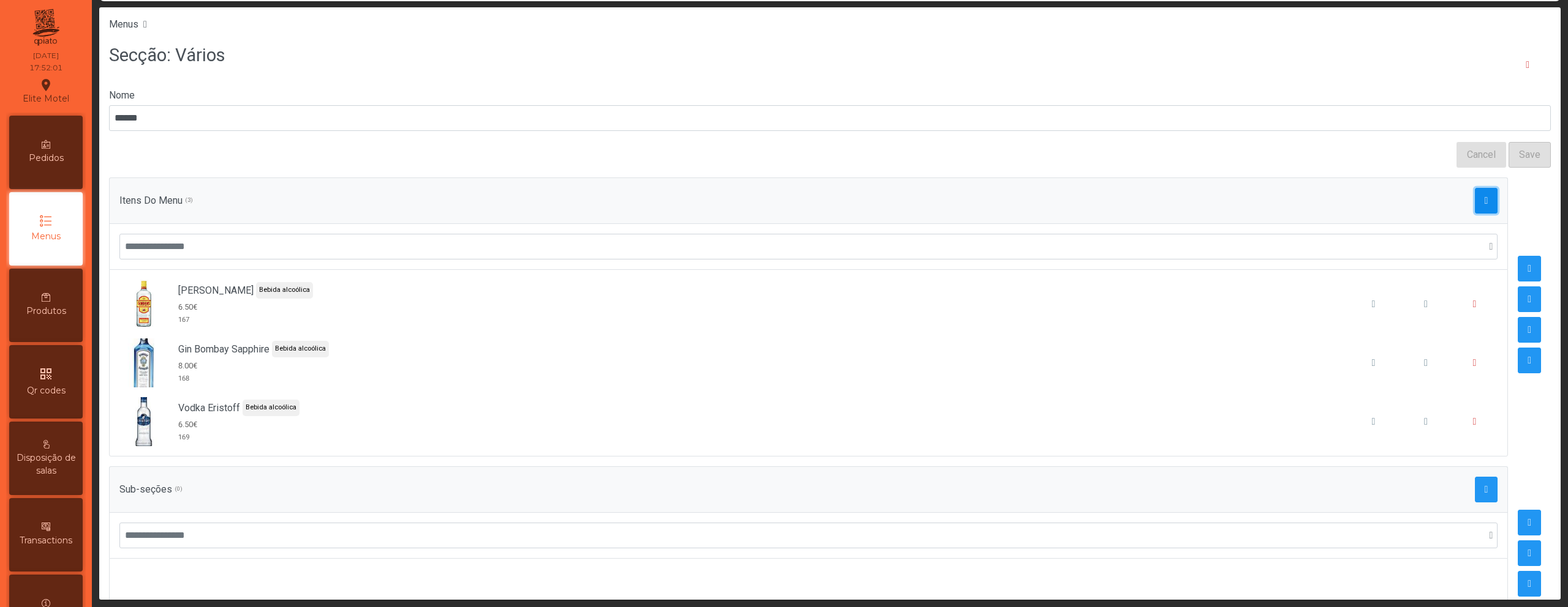
click at [1475, 199] on button "button" at bounding box center [1487, 200] width 23 height 25
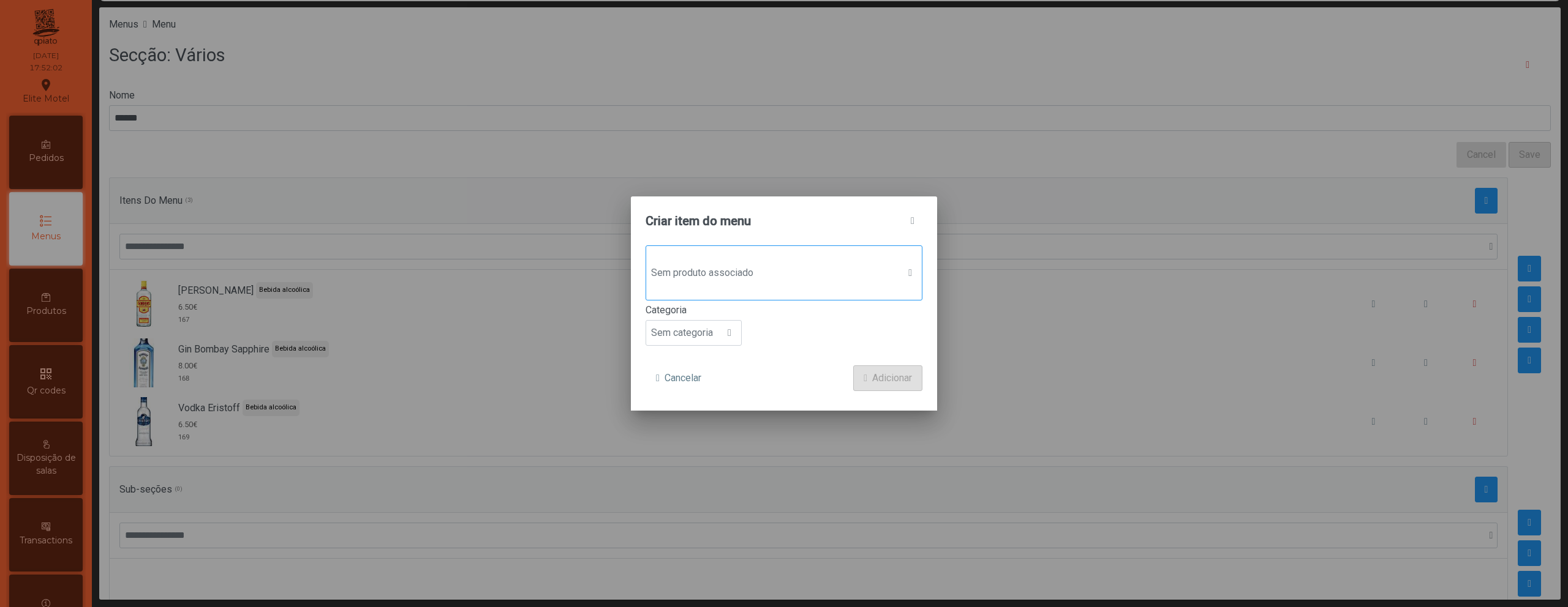
click at [821, 282] on span "Sem produto associado" at bounding box center [772, 273] width 252 height 25
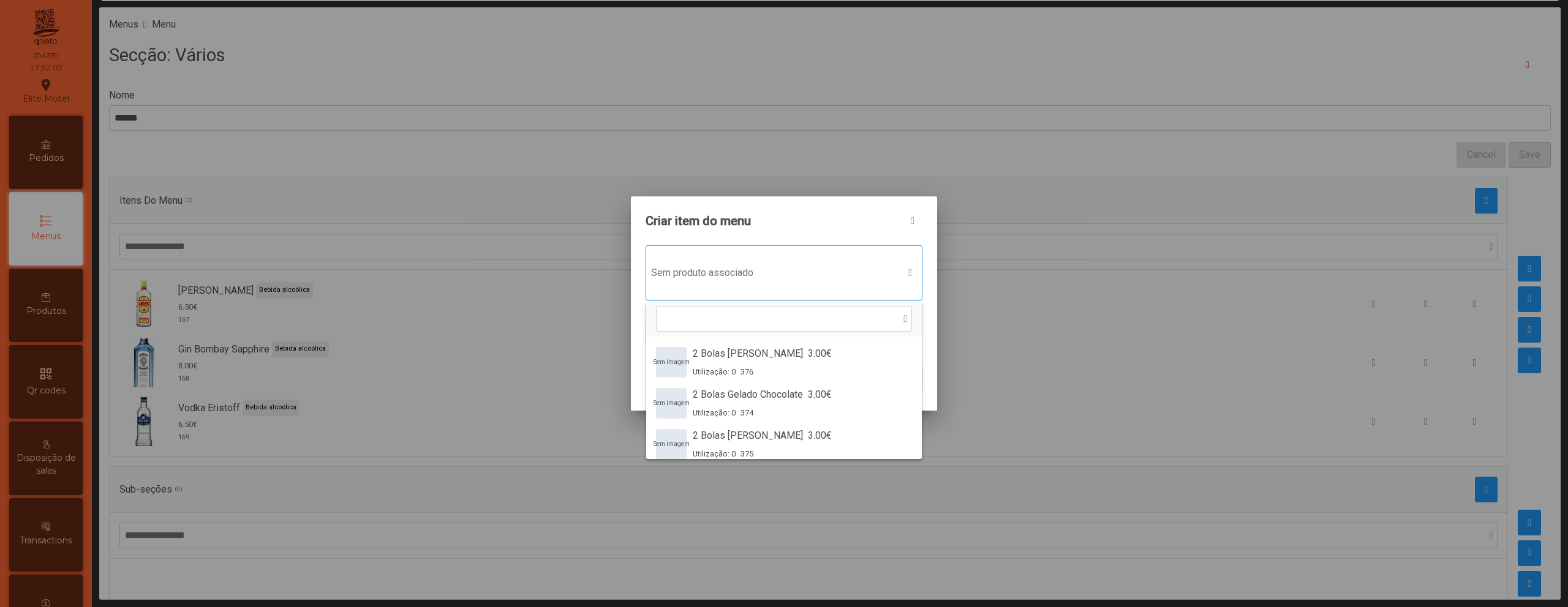
scroll to position [9, 59]
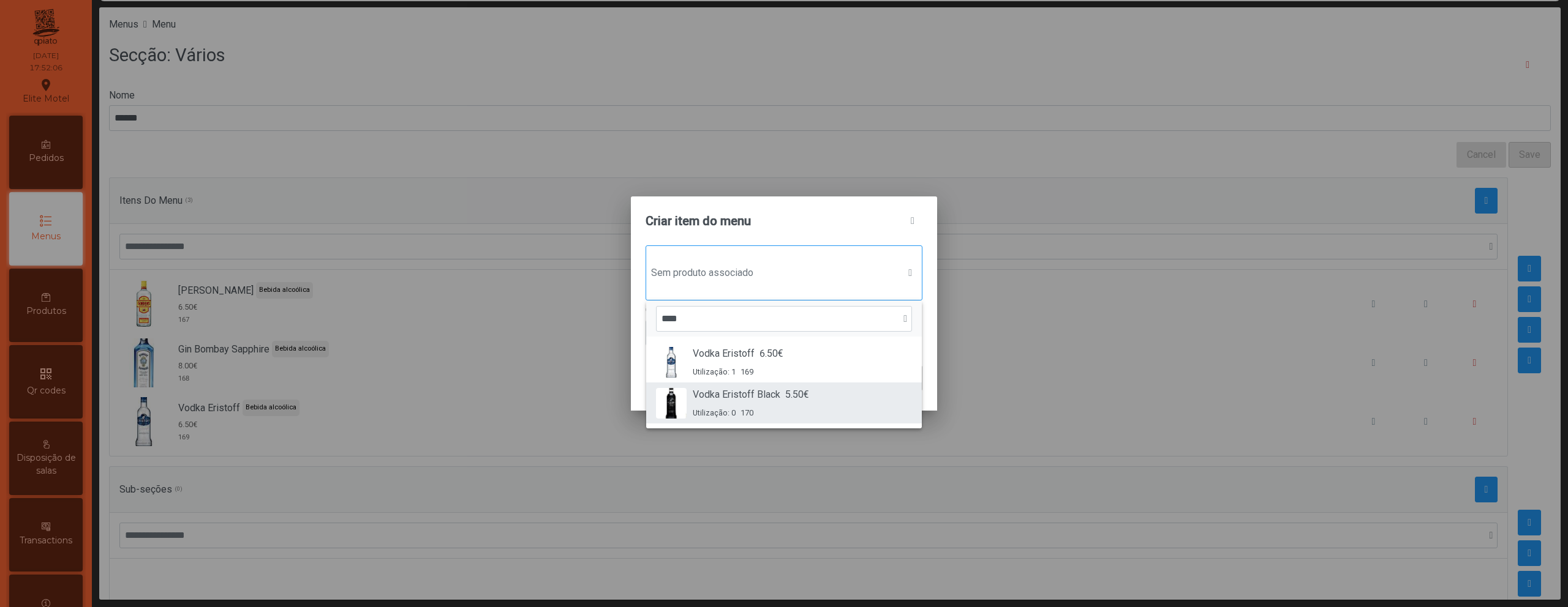
type input "****"
click at [732, 397] on span "Vodka Eristoff Black" at bounding box center [737, 395] width 88 height 14
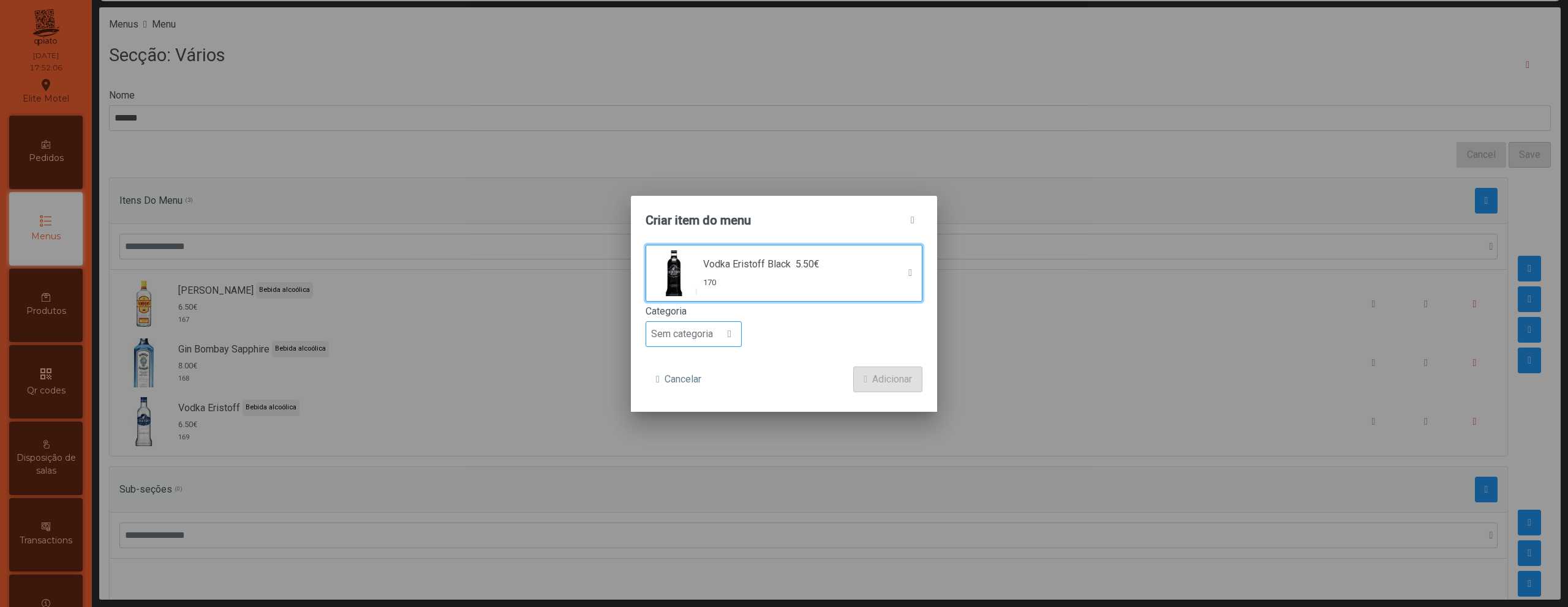
click at [705, 339] on span "Sem categoria" at bounding box center [681, 334] width 72 height 25
click at [705, 421] on li "Bebida alcoólica" at bounding box center [693, 429] width 95 height 25
click at [872, 378] on span "Adicionar" at bounding box center [892, 380] width 40 height 14
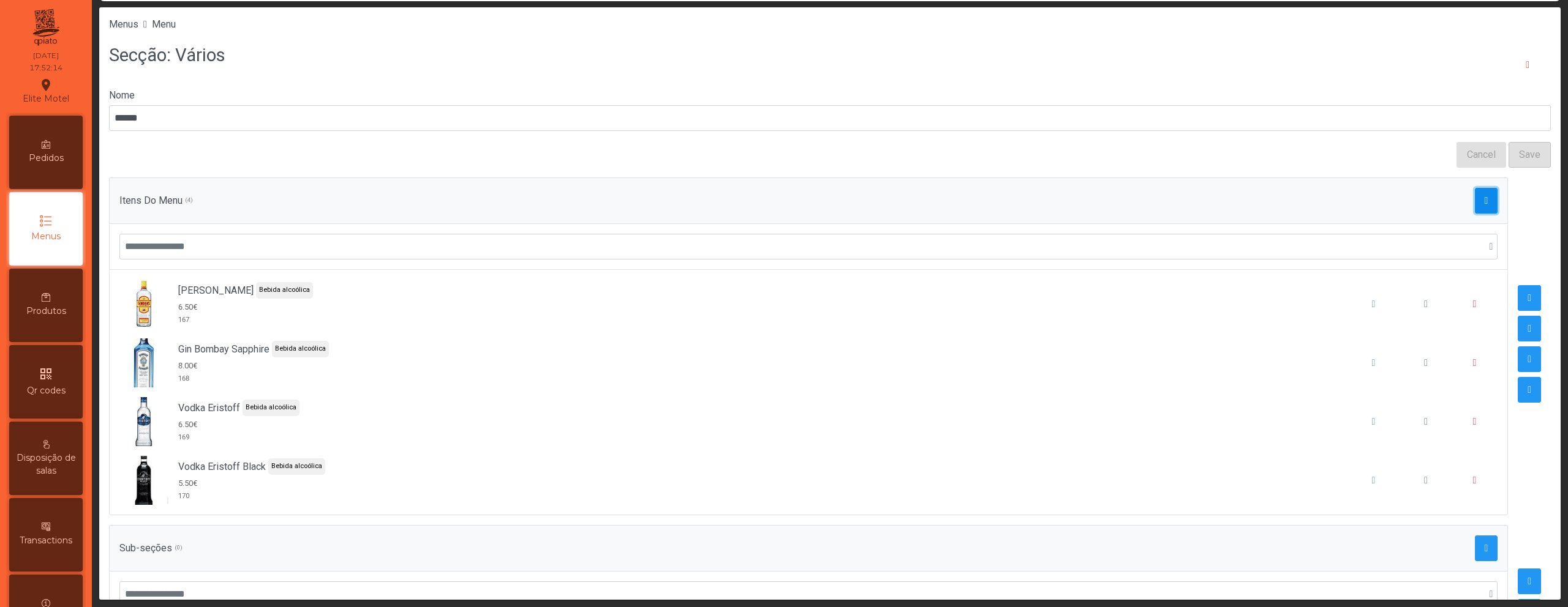
click at [1485, 198] on span "button" at bounding box center [1486, 201] width 4 height 10
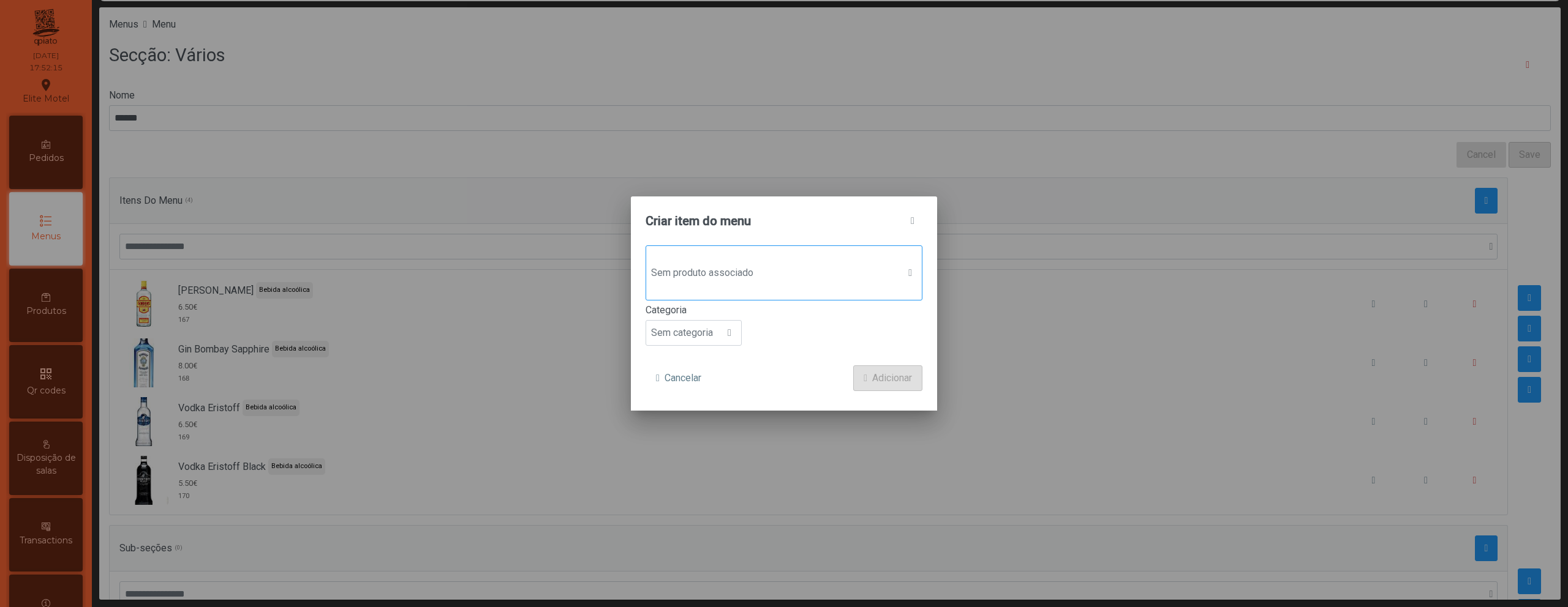
click at [824, 277] on span "Sem produto associado" at bounding box center [772, 273] width 252 height 25
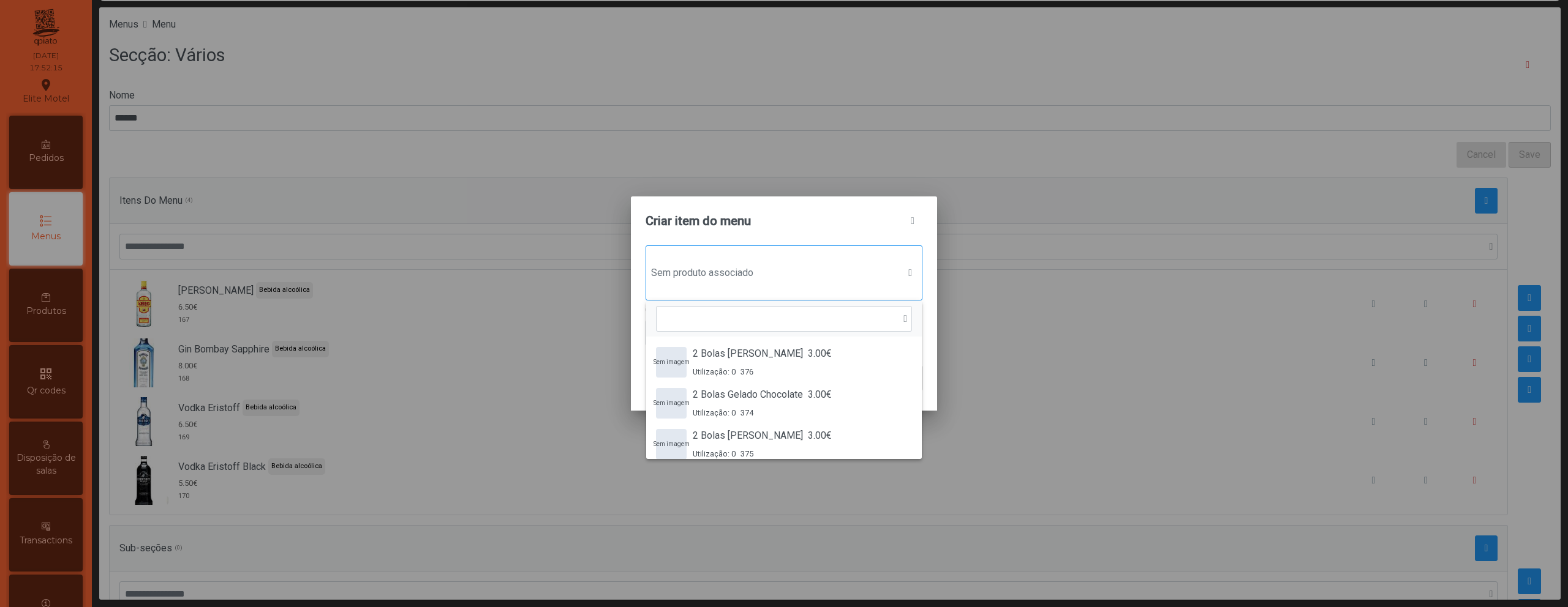
scroll to position [9, 59]
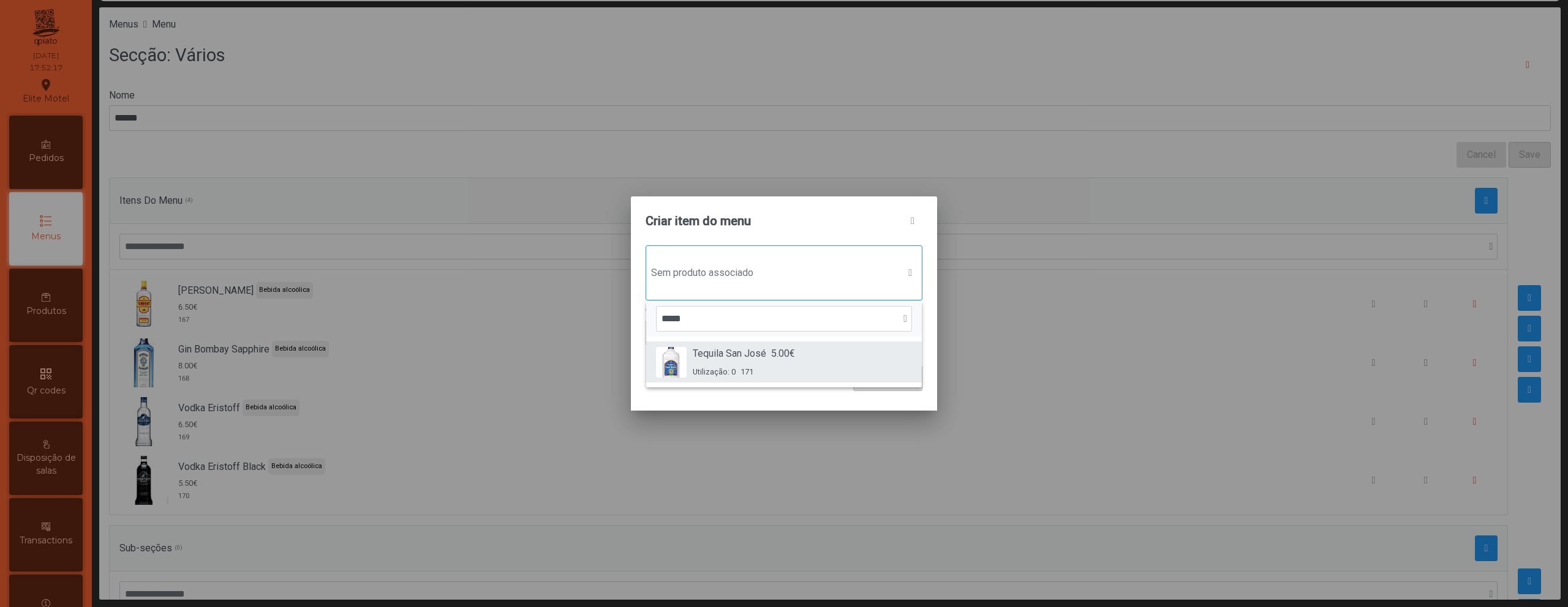
type input "*****"
click at [731, 359] on span "Tequila San José" at bounding box center [729, 353] width 73 height 14
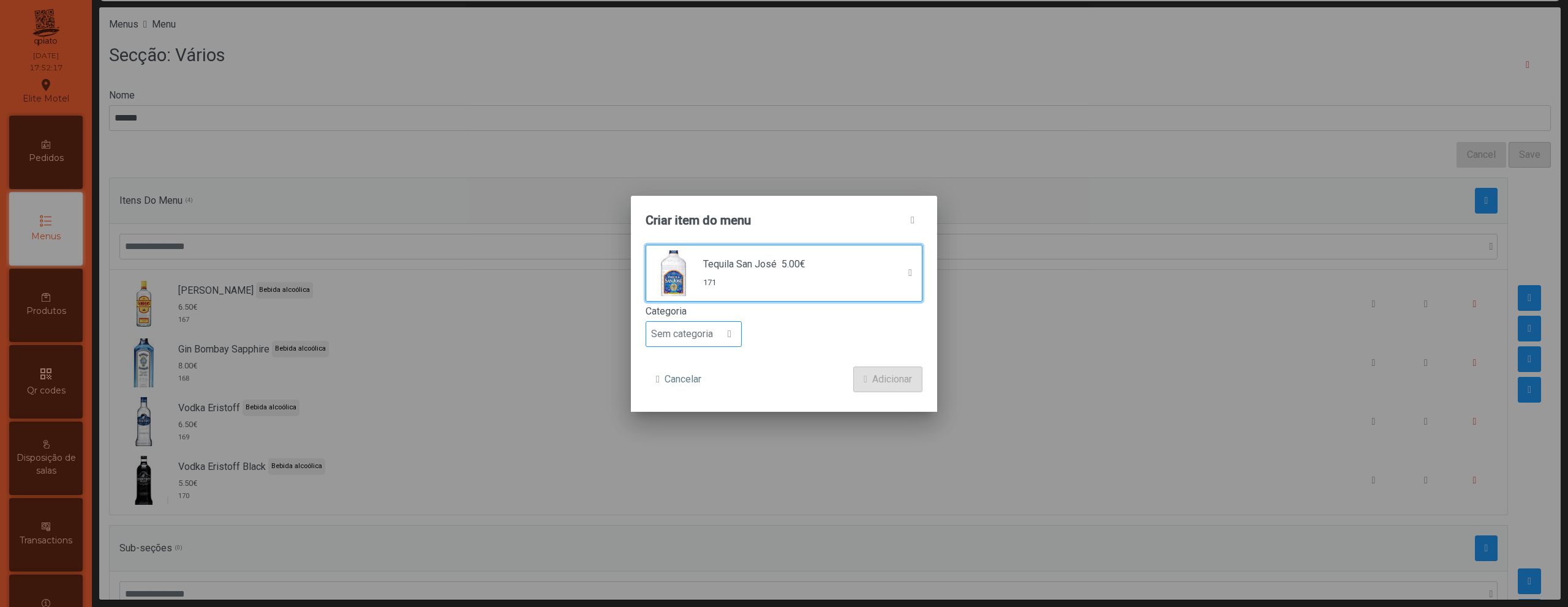
click at [702, 326] on span "Sem categoria" at bounding box center [681, 334] width 72 height 25
click at [698, 421] on li "Bebida alcoólica" at bounding box center [693, 429] width 95 height 25
click at [889, 376] on span "Adicionar" at bounding box center [892, 380] width 40 height 14
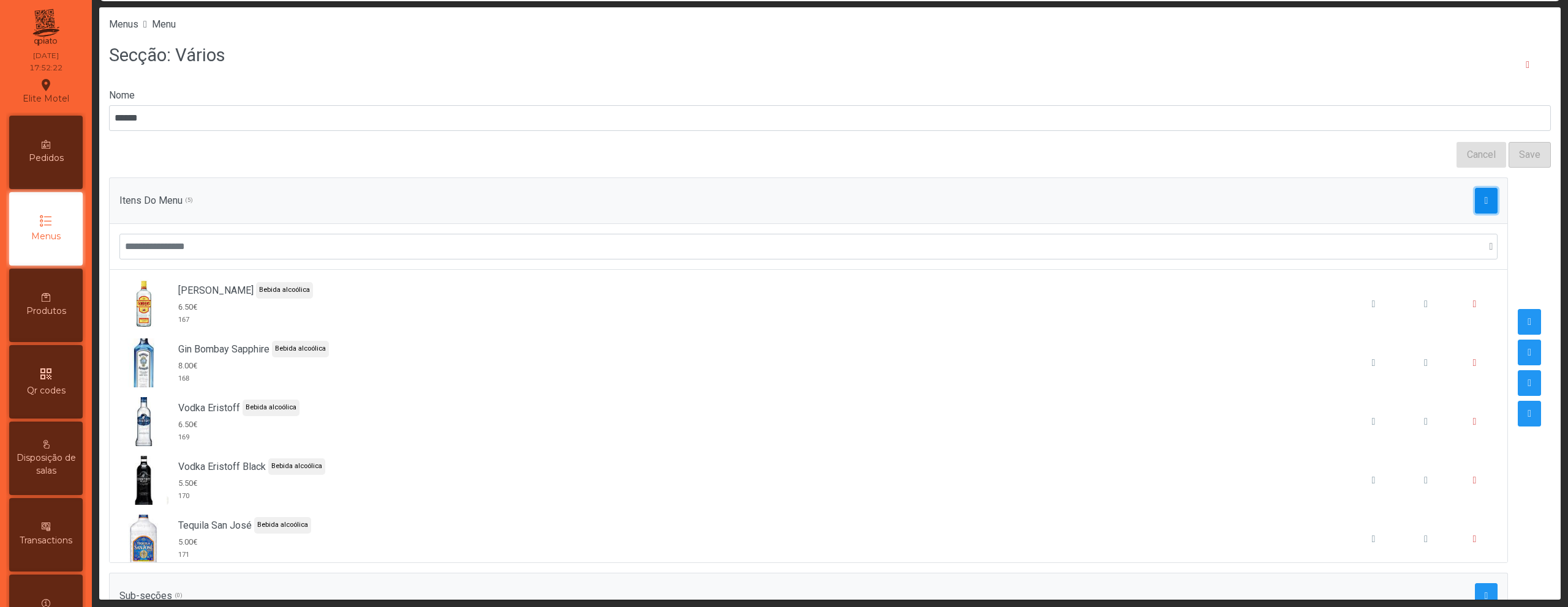
click at [1485, 198] on span "button" at bounding box center [1486, 201] width 4 height 10
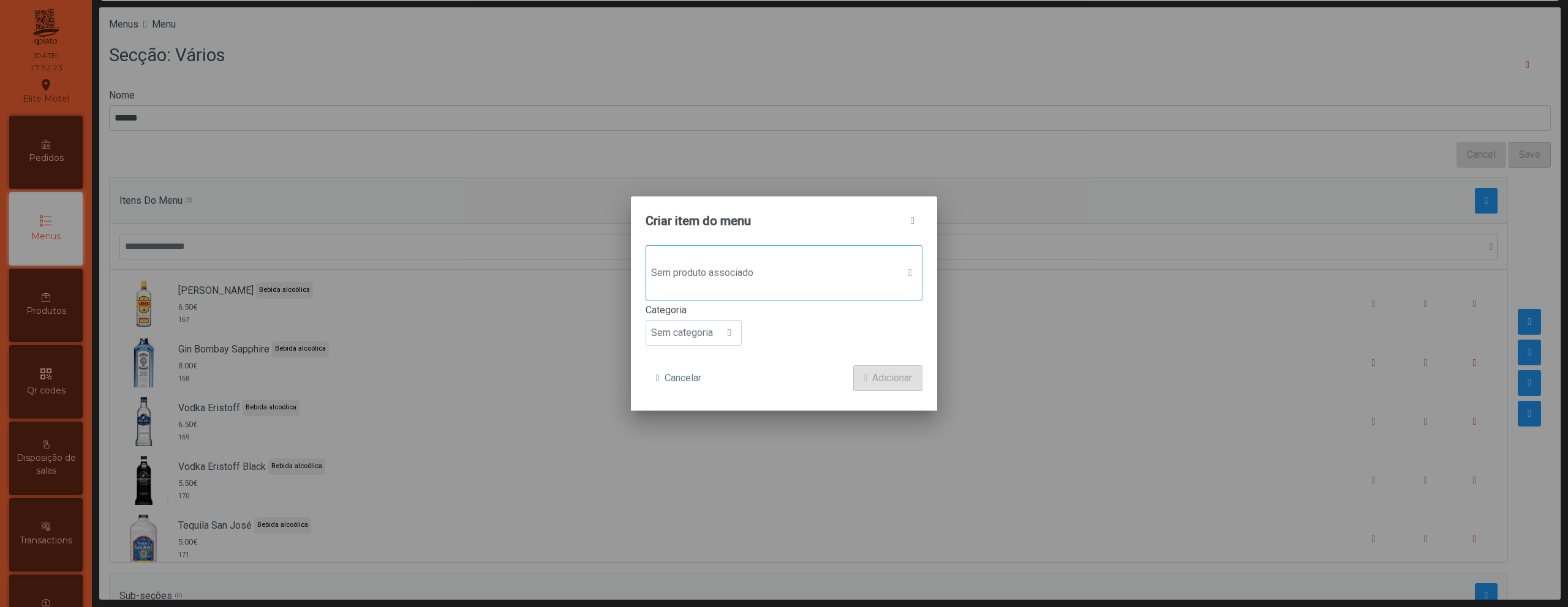
click at [734, 269] on span "Sem produto associado" at bounding box center [772, 273] width 252 height 25
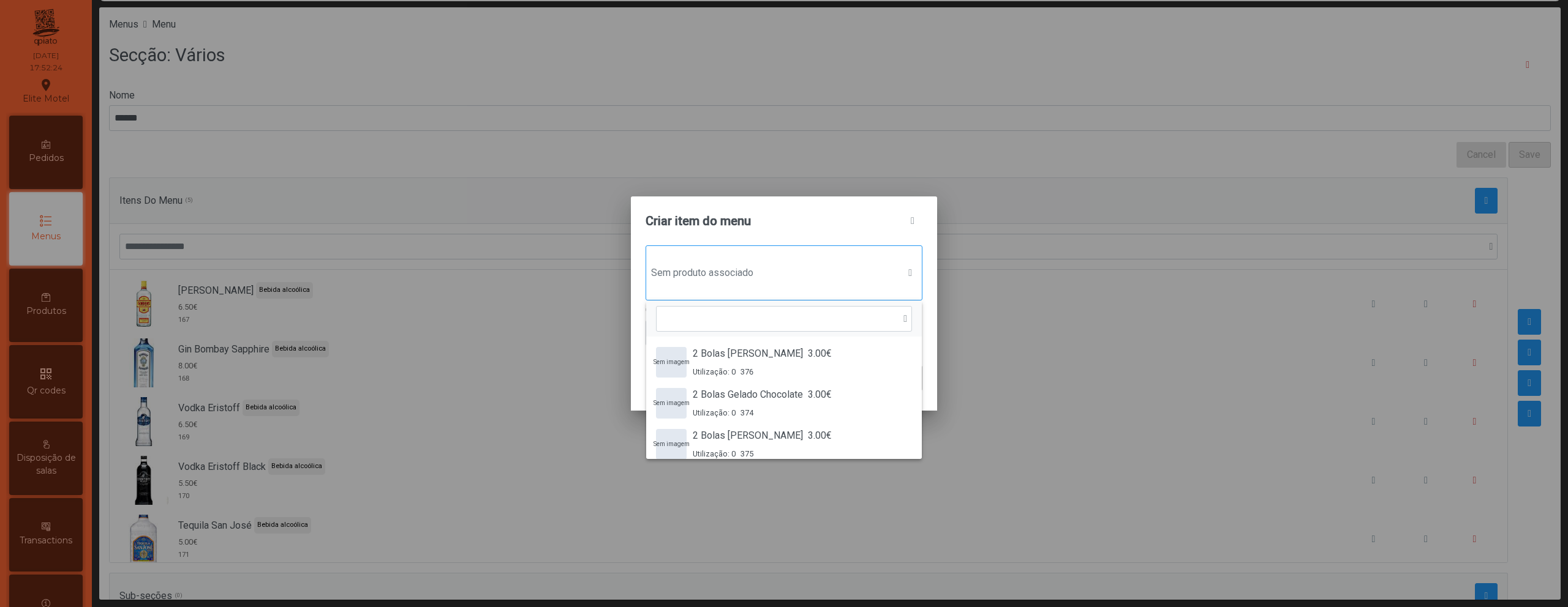
scroll to position [9, 59]
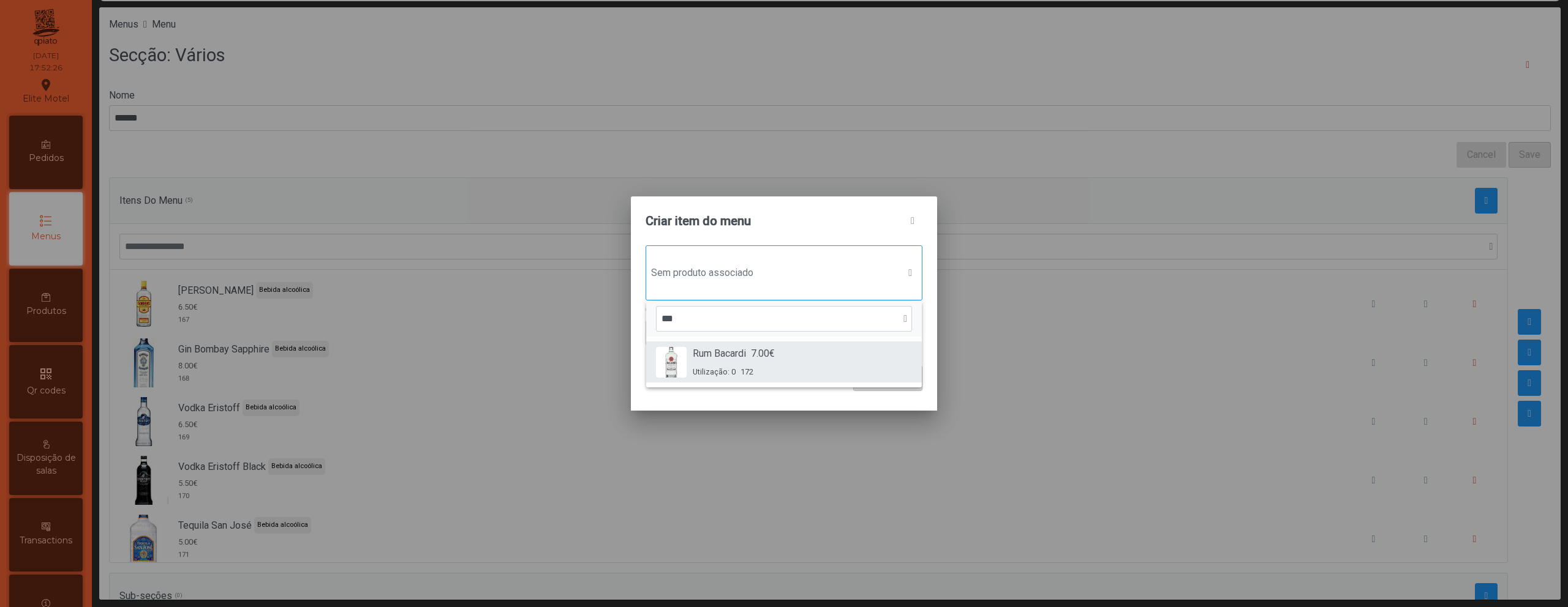
type input "***"
click at [731, 356] on span "Rum Bacardi" at bounding box center [720, 353] width 54 height 14
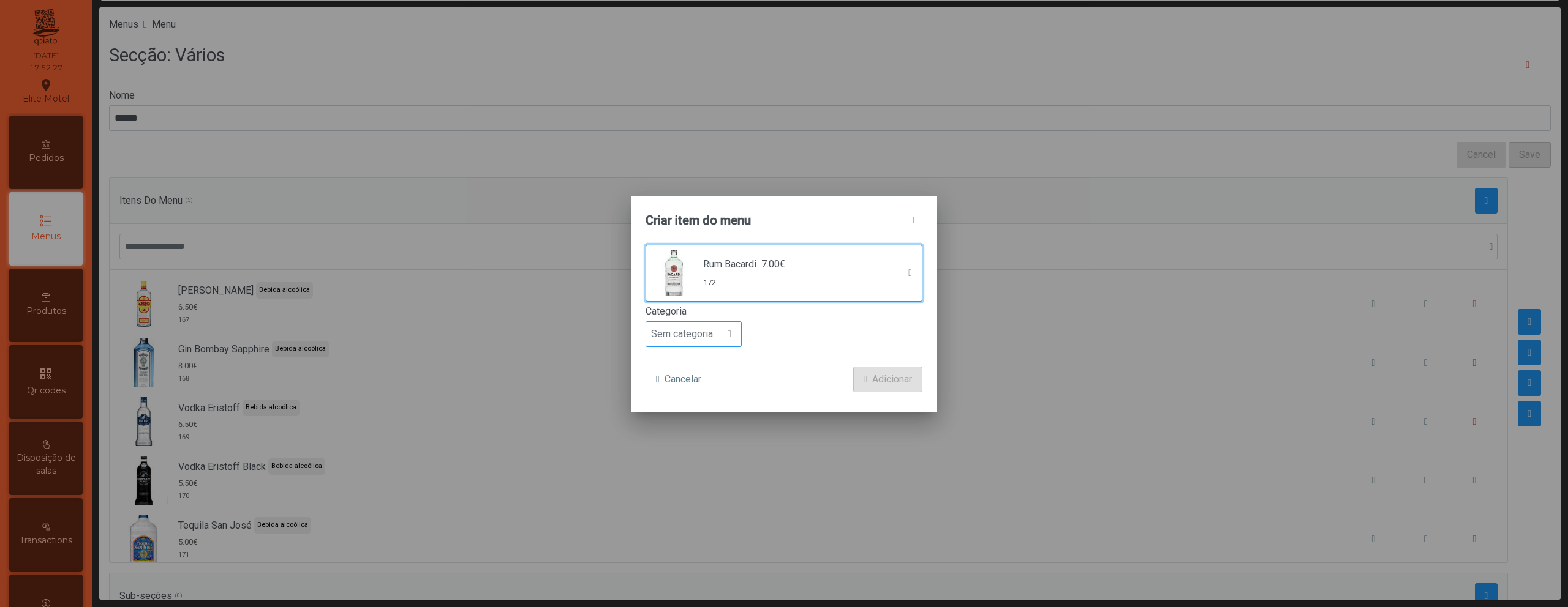
click at [686, 343] on span "Sem categoria" at bounding box center [681, 334] width 72 height 25
click at [689, 430] on span "Bebida alcoólica" at bounding box center [691, 428] width 70 height 12
click at [915, 374] on button "Adicionar" at bounding box center [887, 379] width 69 height 25
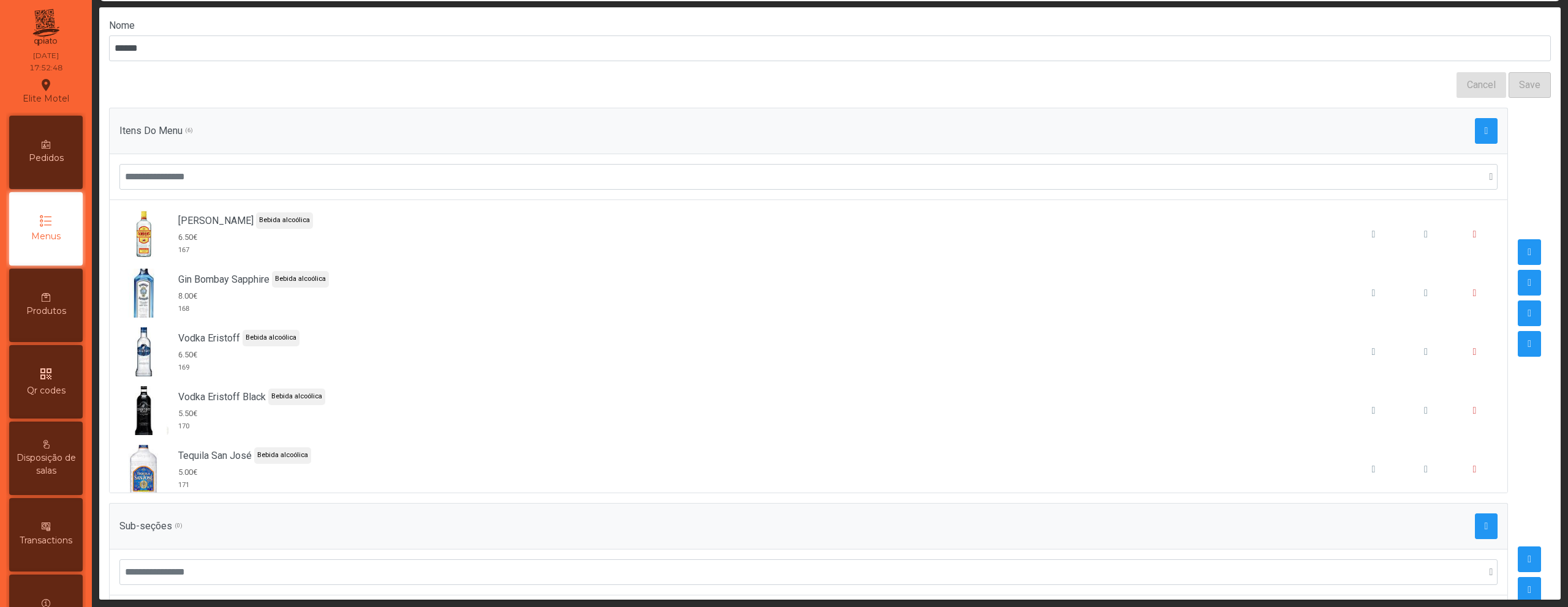
scroll to position [0, 0]
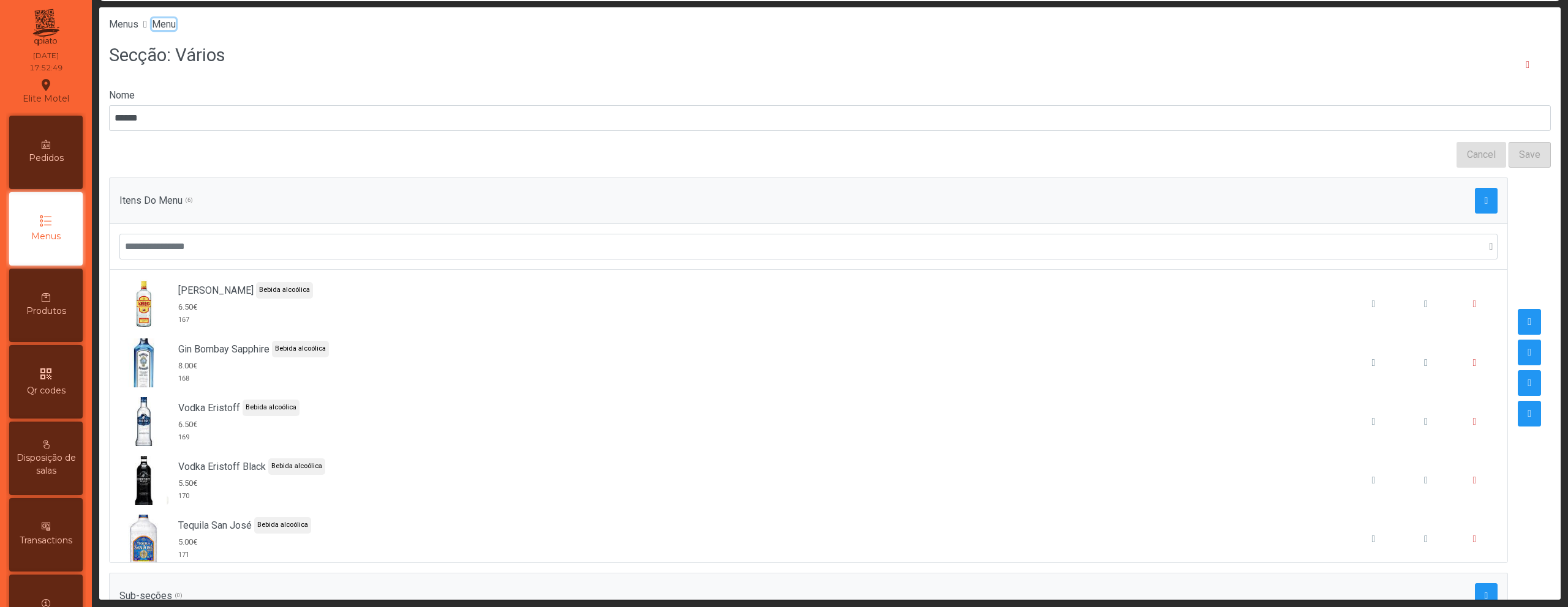
click at [175, 20] on span "Menu" at bounding box center [164, 24] width 24 height 12
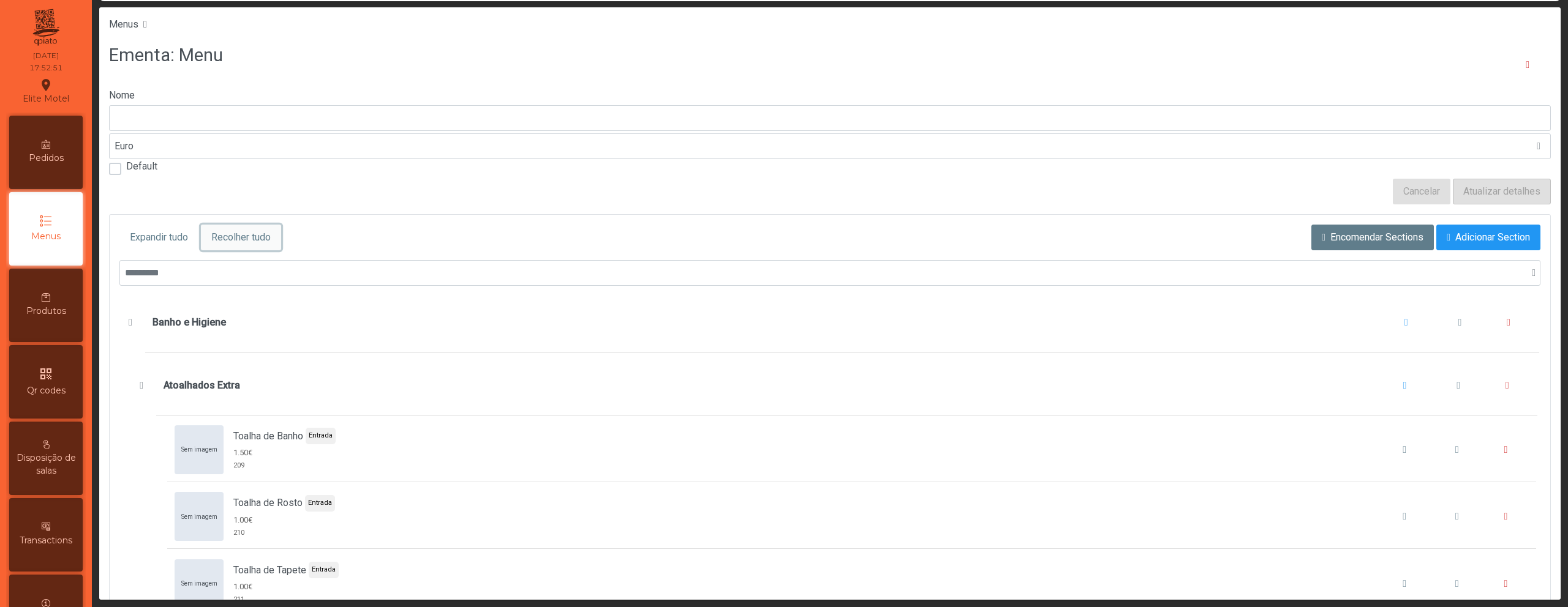
click at [257, 233] on span "Recolher tudo" at bounding box center [241, 238] width 59 height 14
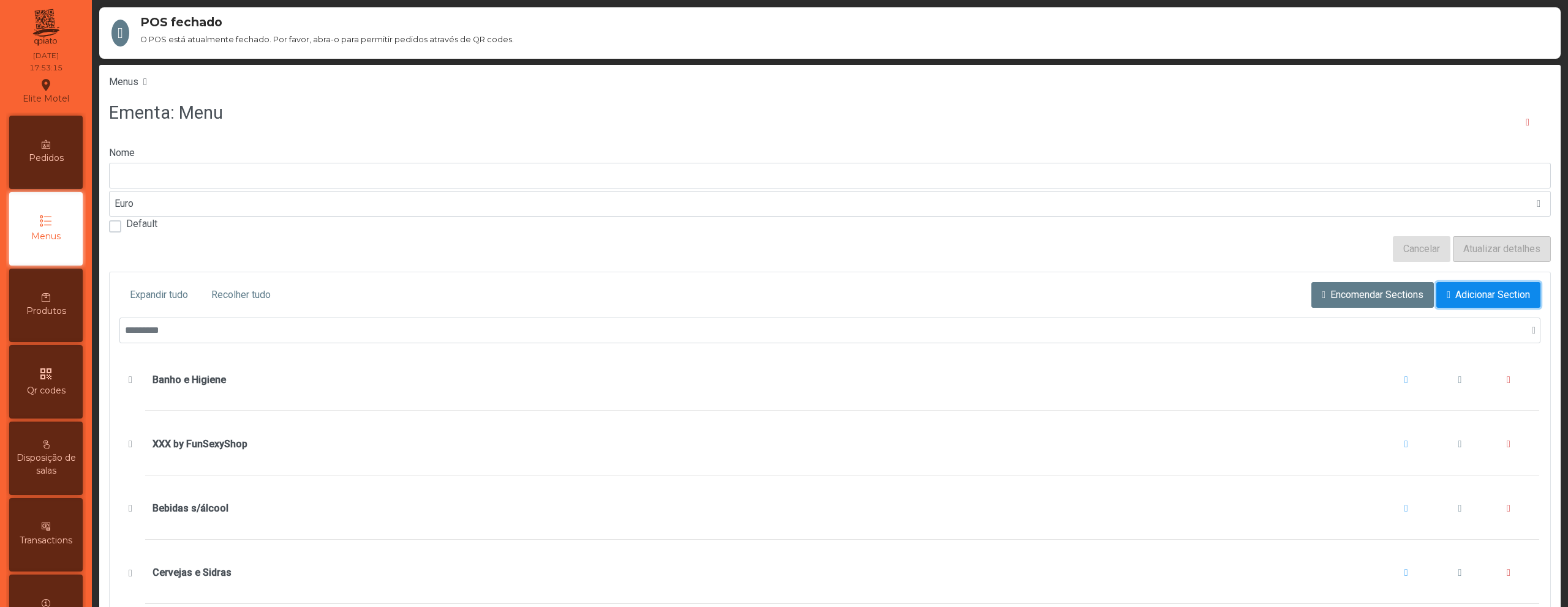
click at [1456, 288] on span "Adicionar Section" at bounding box center [1493, 295] width 75 height 14
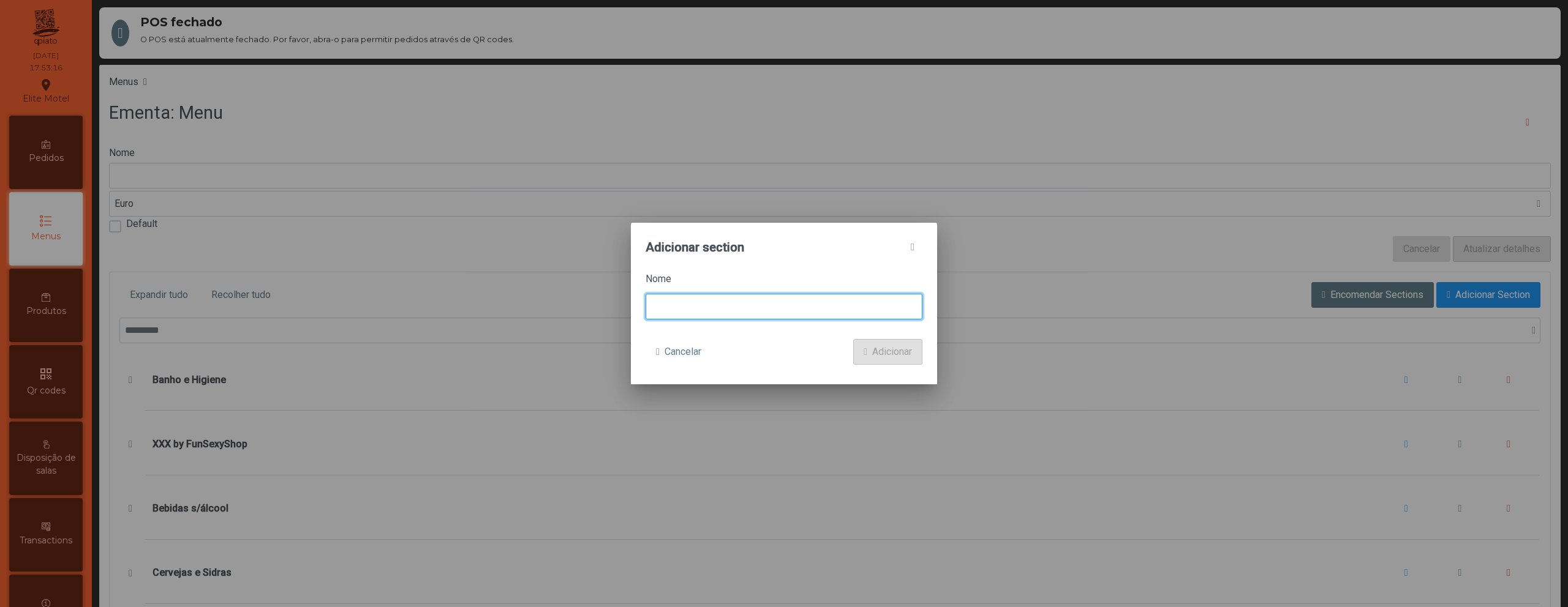
click at [801, 298] on input at bounding box center [784, 306] width 277 height 25
type input "*******"
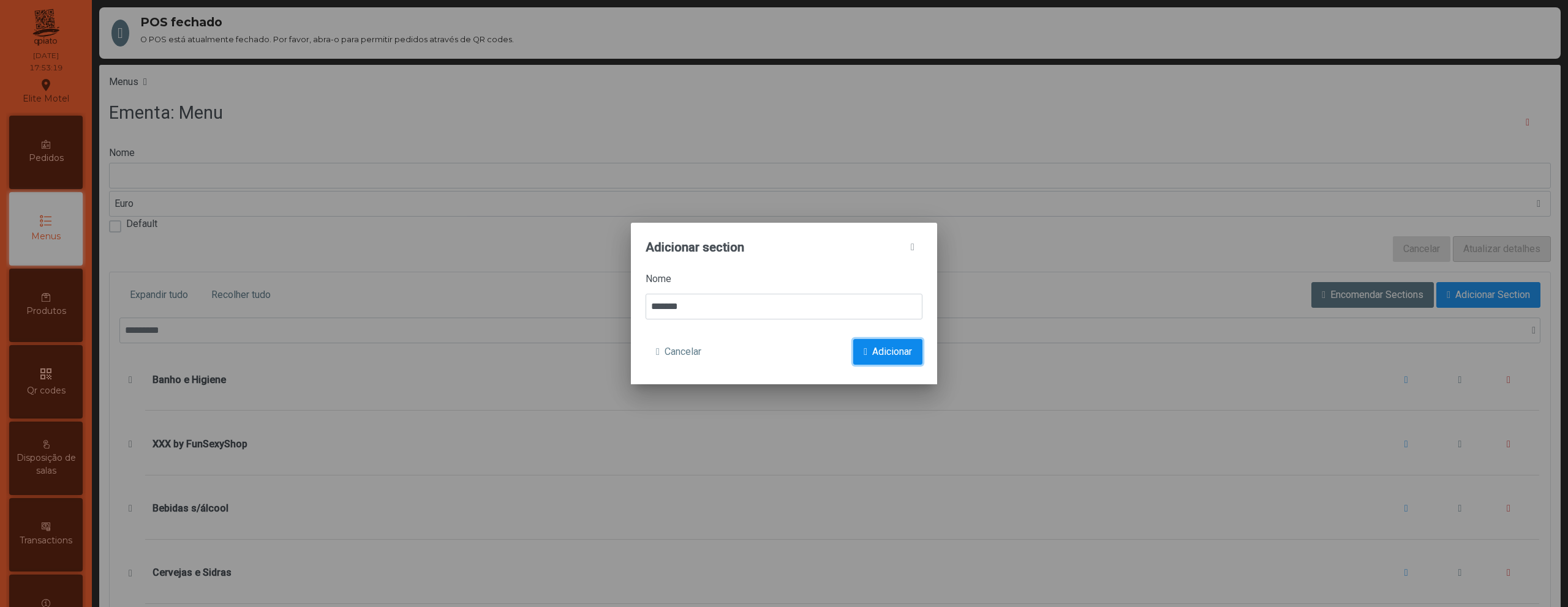
click at [883, 346] on span "Adicionar" at bounding box center [892, 352] width 40 height 14
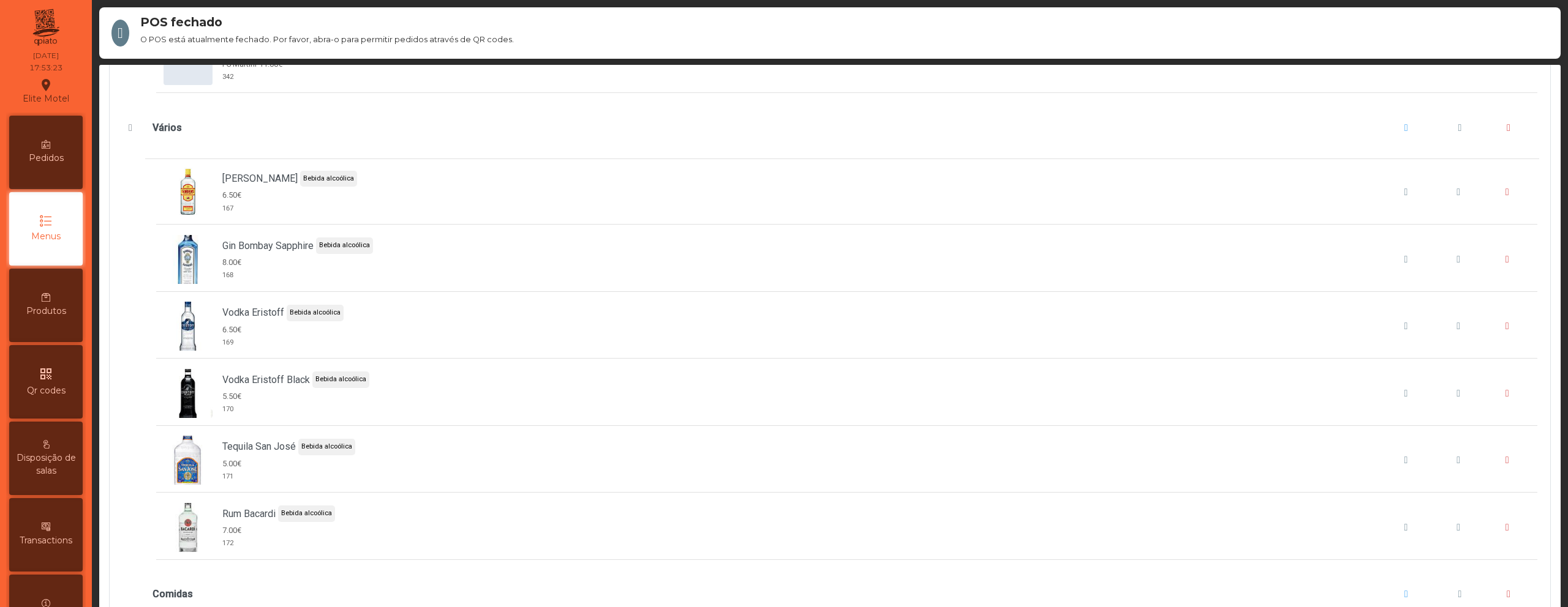
scroll to position [57, 0]
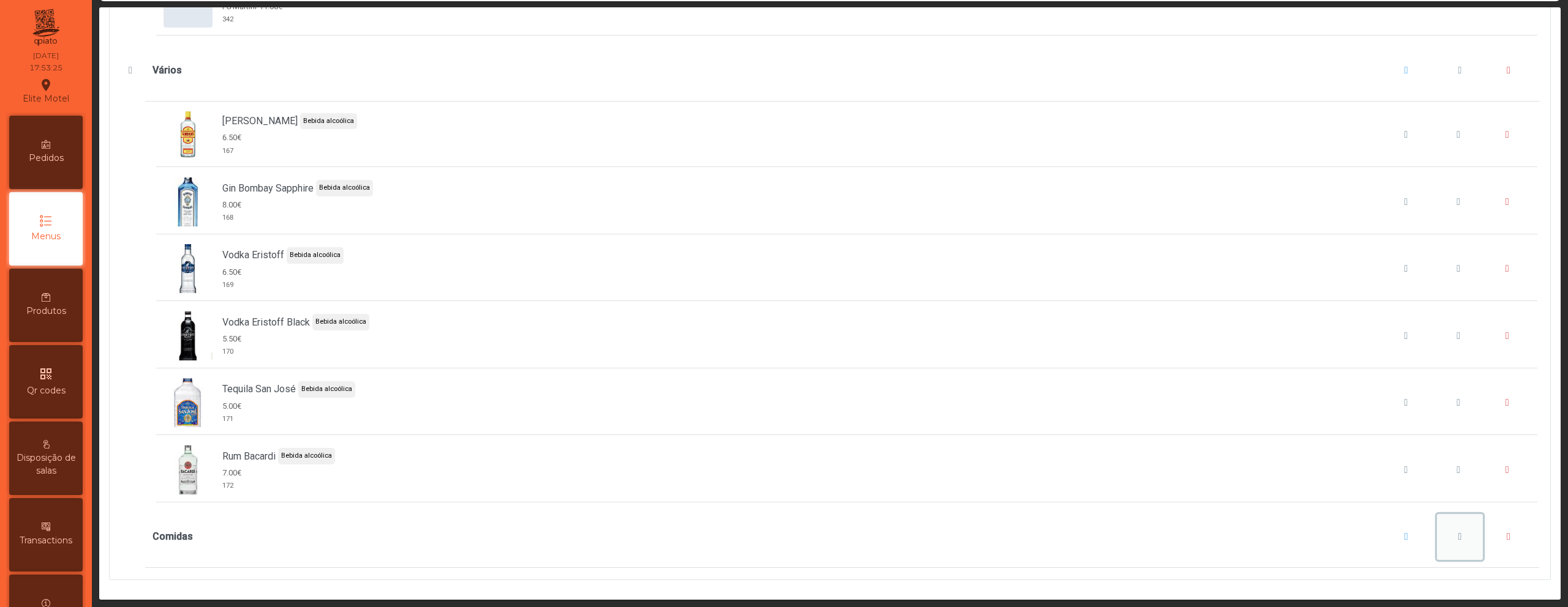
click at [1458, 532] on span "Comidas" at bounding box center [1459, 537] width 4 height 10
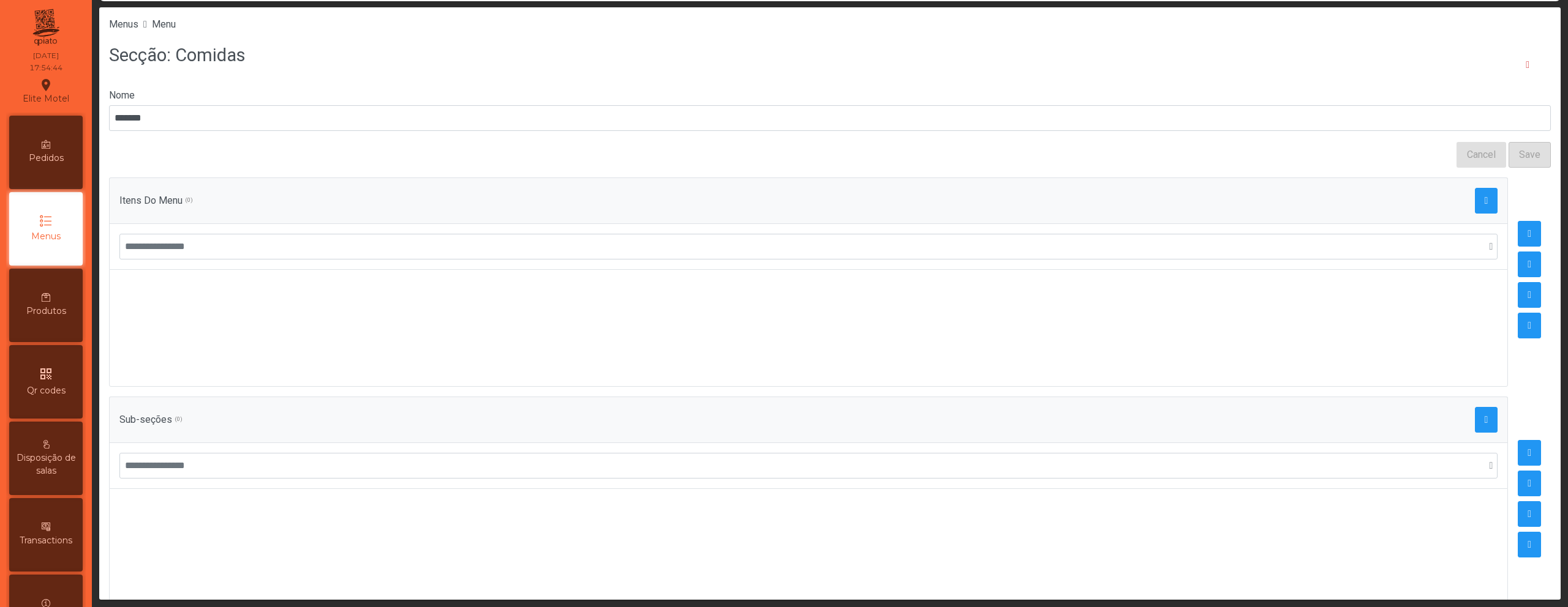
scroll to position [57, 0]
click at [65, 407] on div "qr_code Qr codes" at bounding box center [46, 382] width 73 height 73
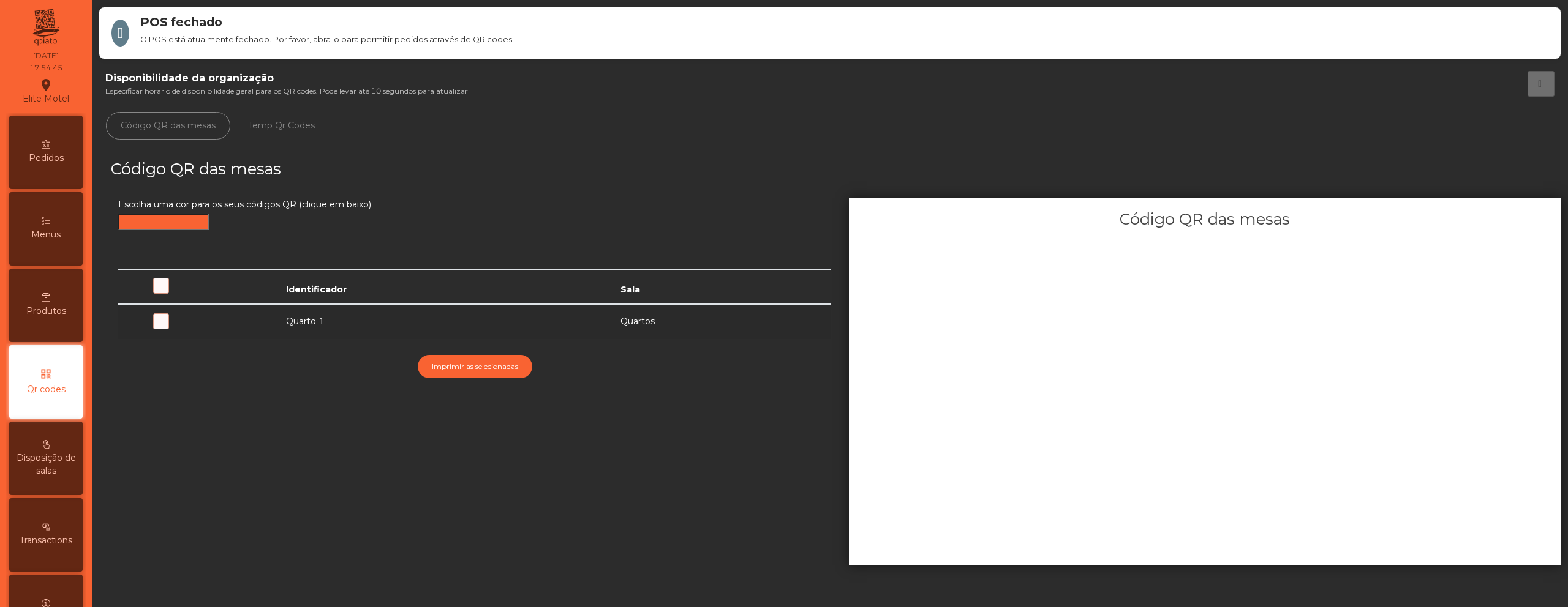
scroll to position [78, 0]
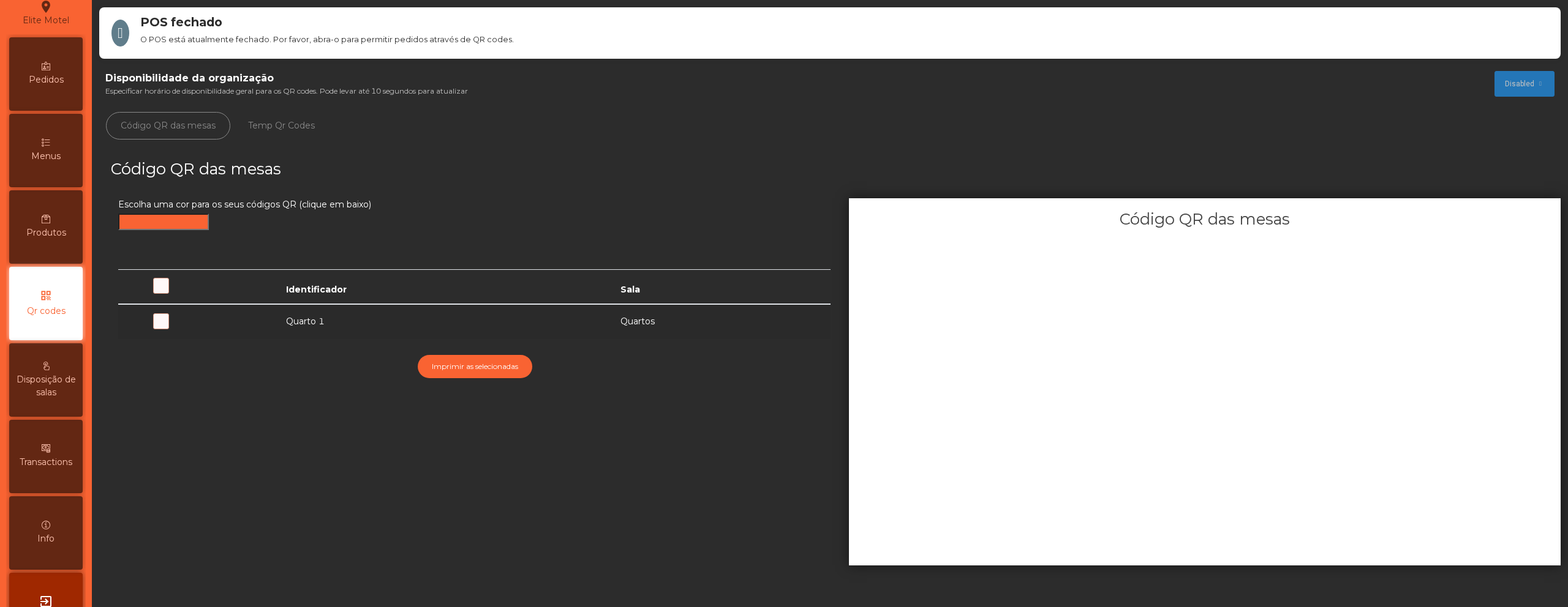
click at [209, 328] on span at bounding box center [209, 328] width 0 height 0
click at [57, 162] on span "Menus" at bounding box center [46, 156] width 30 height 13
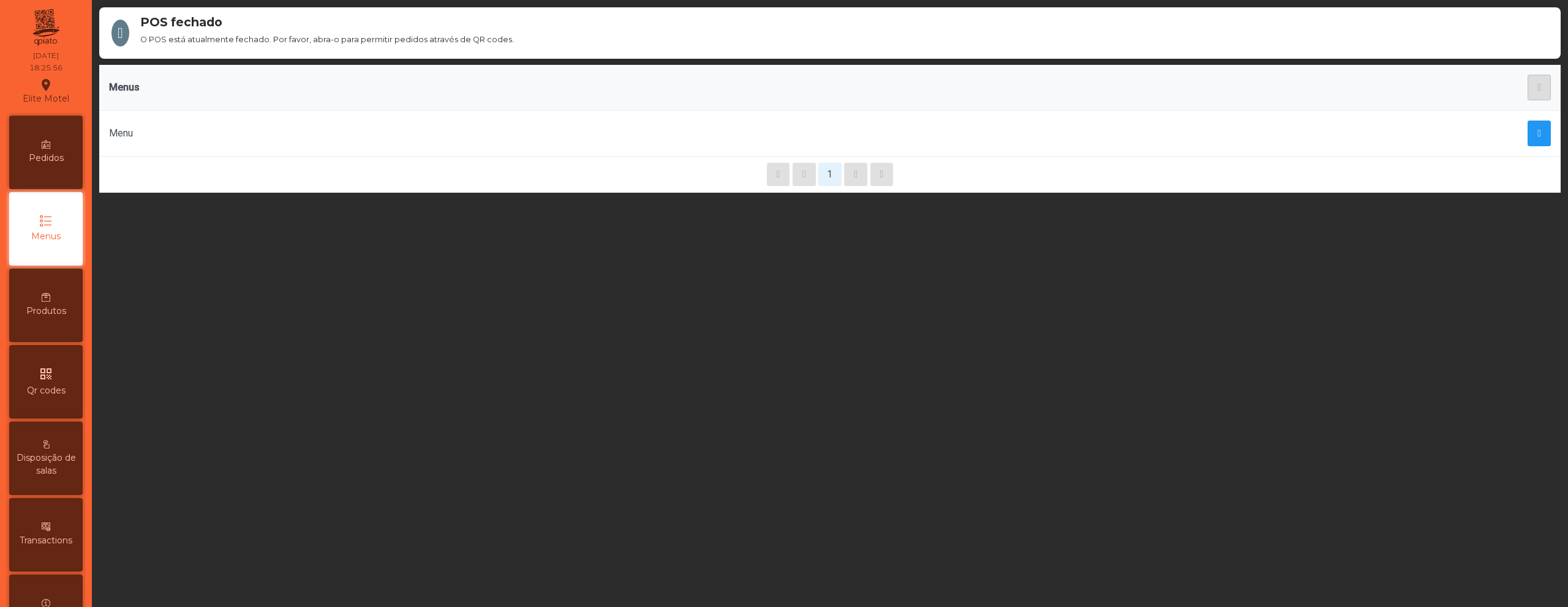
click at [54, 379] on icon "qr_code" at bounding box center [46, 374] width 14 height 14
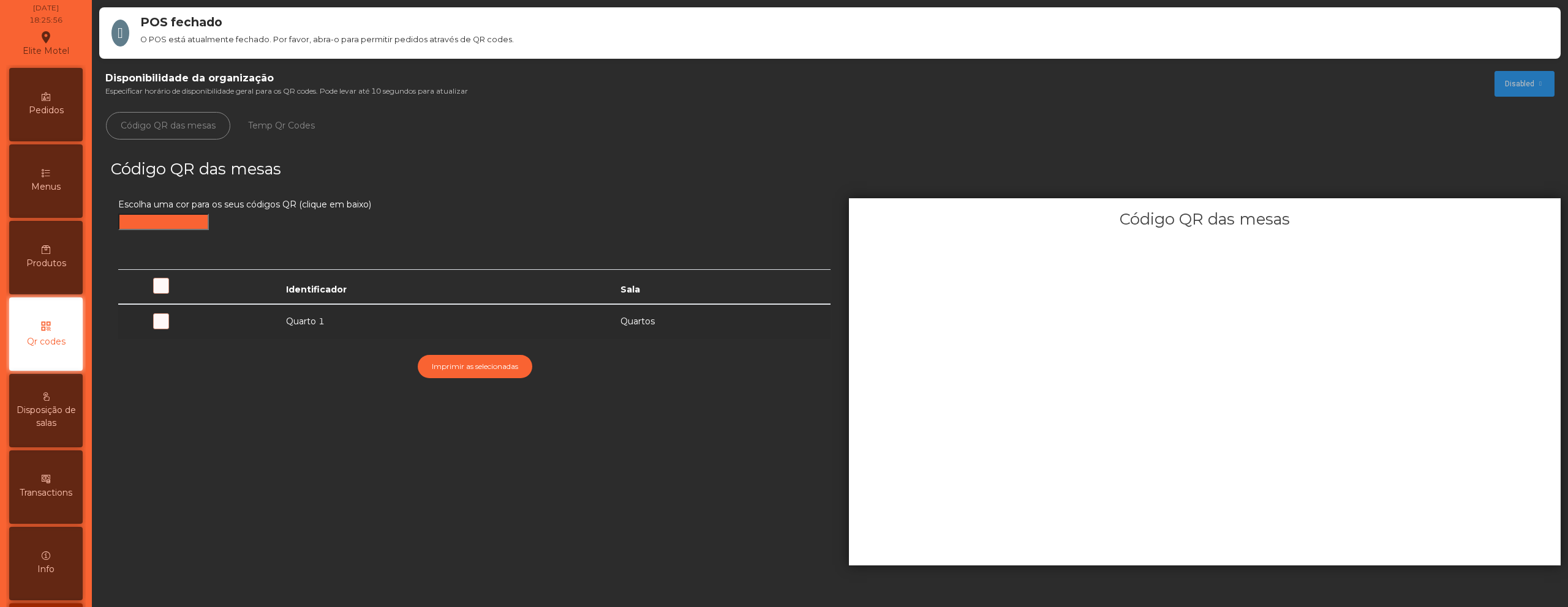
scroll to position [78, 0]
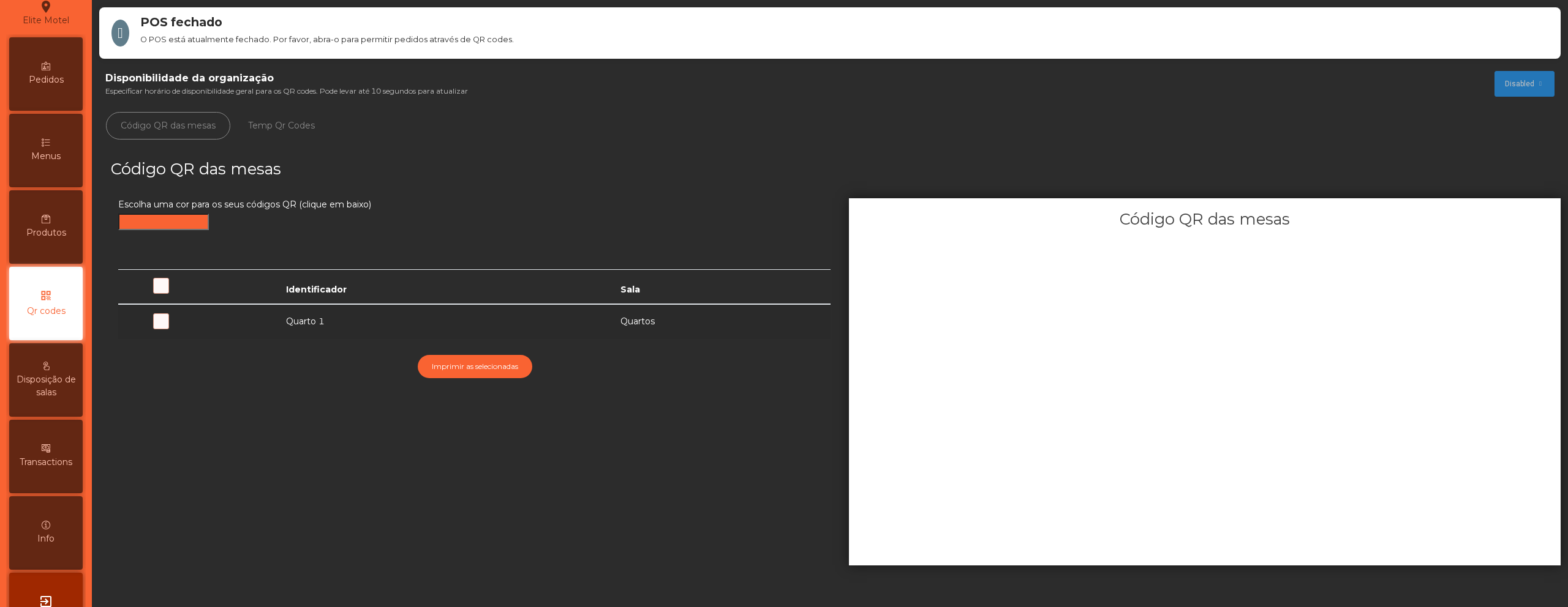
click at [209, 328] on span at bounding box center [209, 328] width 0 height 0
